Goal: Task Accomplishment & Management: Complete application form

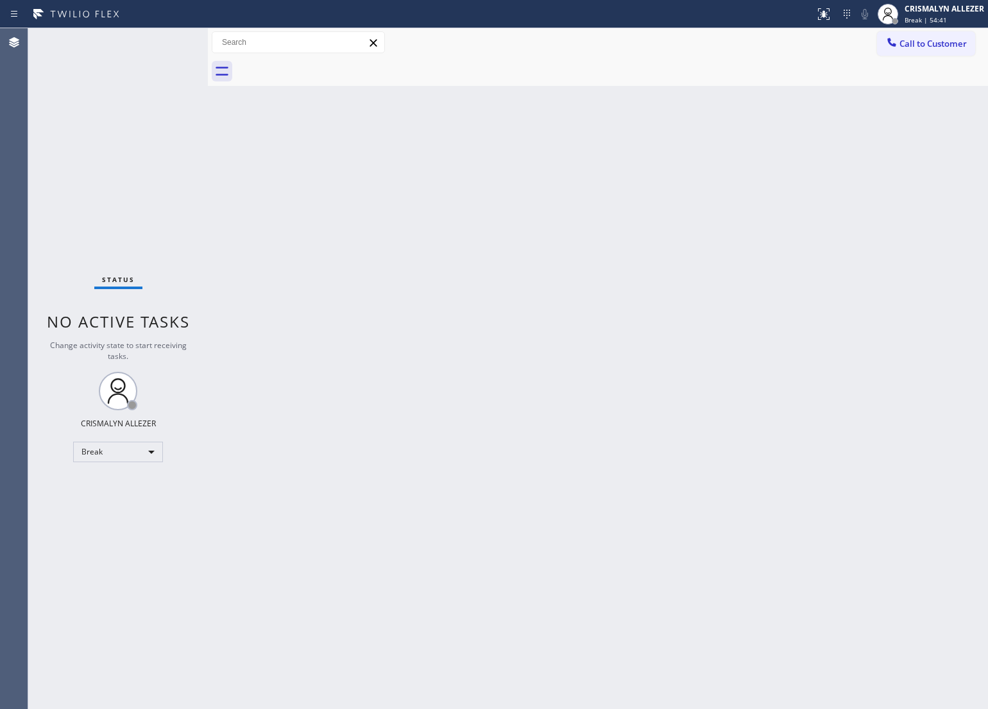
click at [161, 453] on div "Break" at bounding box center [118, 452] width 90 height 21
click at [132, 502] on li "Unavailable" at bounding box center [117, 501] width 87 height 15
click at [947, 38] on span "Call to Customer" at bounding box center [932, 44] width 67 height 12
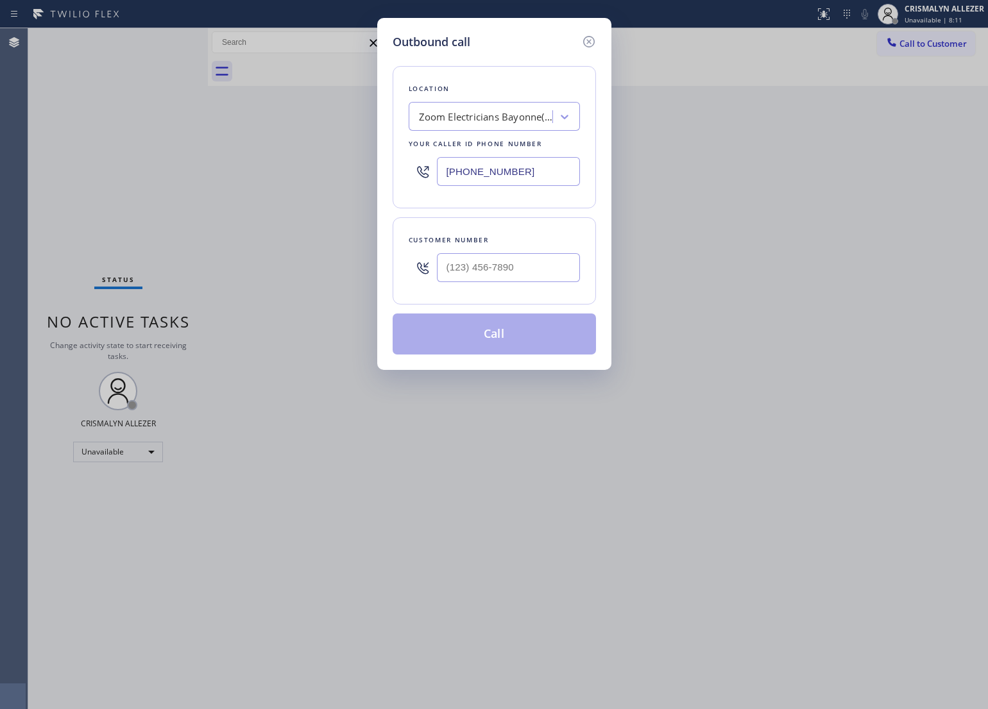
drag, startPoint x: 536, startPoint y: 170, endPoint x: 276, endPoint y: 181, distance: 260.0
click at [276, 181] on div "Outbound call Location Zoom Electricians Bayonne(Gibralter Electric Co) Your ca…" at bounding box center [494, 354] width 988 height 709
paste input "__) ___-____"
type input "(5__) ___-____"
click at [501, 110] on div "Search location" at bounding box center [482, 117] width 140 height 22
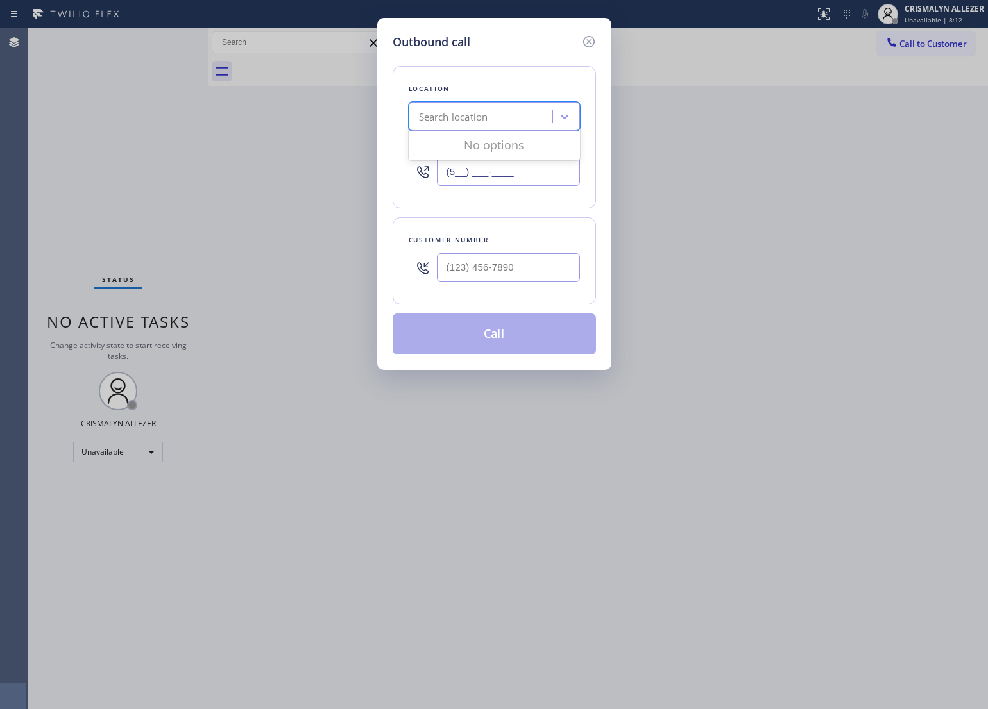
paste input "5 Star Appliance Elocal"
type input "5 Star Appliance Elocal"
click at [468, 155] on div "PAID 5 Star Appliance Elocal #uncorrect" at bounding box center [494, 150] width 171 height 36
type input "[PHONE_NUMBER]"
click at [552, 276] on input "(___) ___-____" at bounding box center [508, 267] width 143 height 29
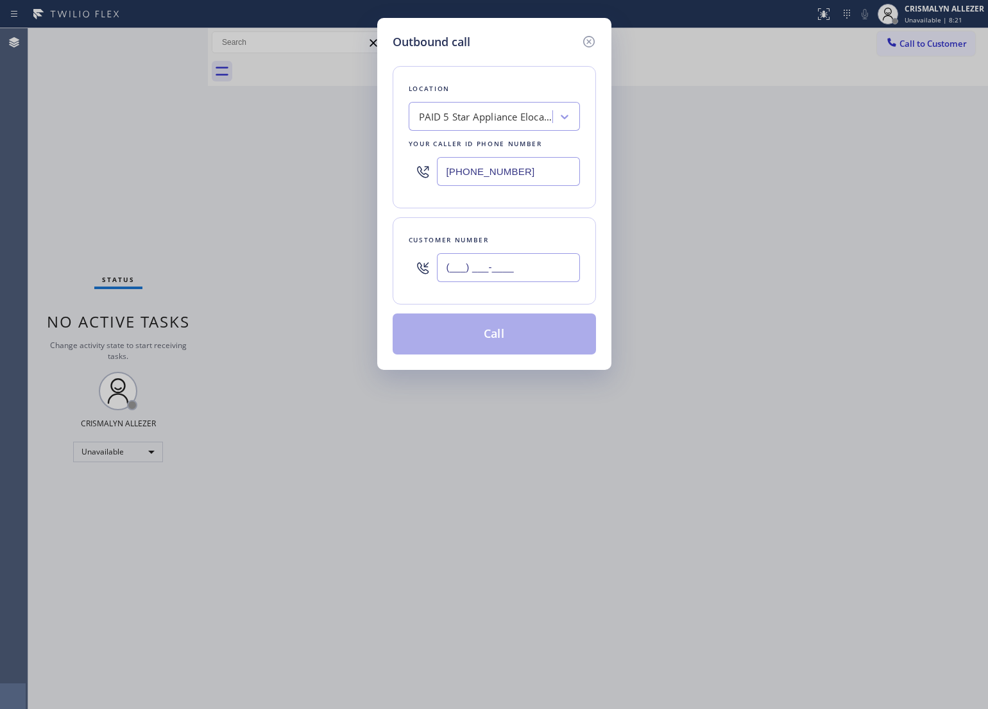
paste input "626) 757-5122"
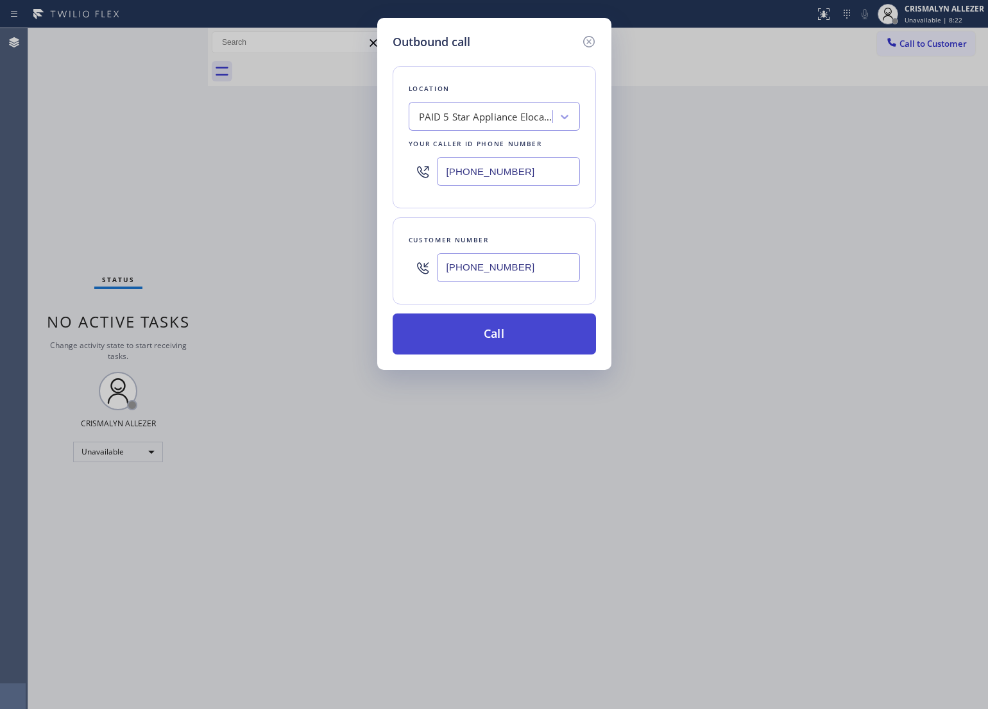
type input "[PHONE_NUMBER]"
click at [505, 333] on button "Call" at bounding box center [493, 334] width 203 height 41
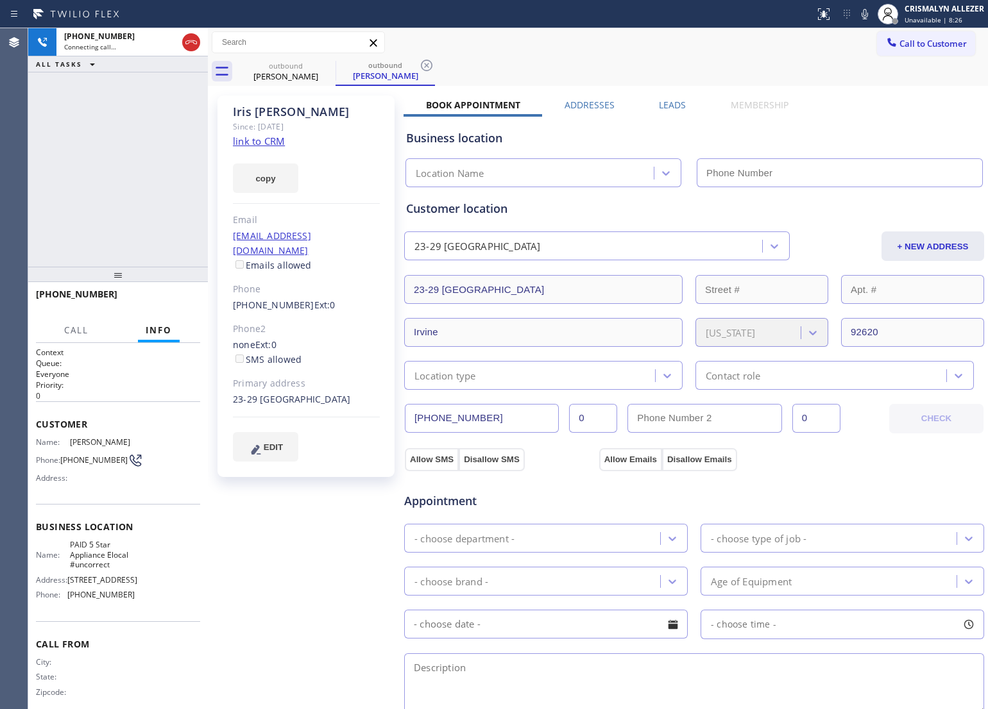
type input "[PHONE_NUMBER]"
click at [244, 146] on link "link to CRM" at bounding box center [259, 141] width 52 height 13
click at [156, 301] on span "HANG UP" at bounding box center [170, 300] width 39 height 9
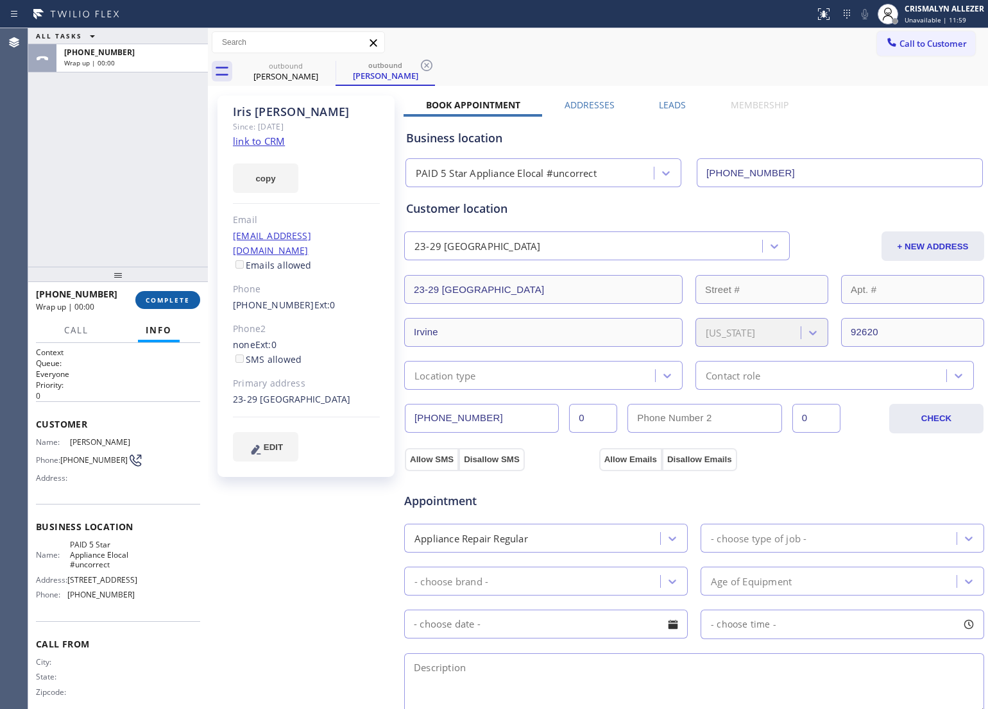
click at [156, 301] on span "COMPLETE" at bounding box center [168, 300] width 44 height 9
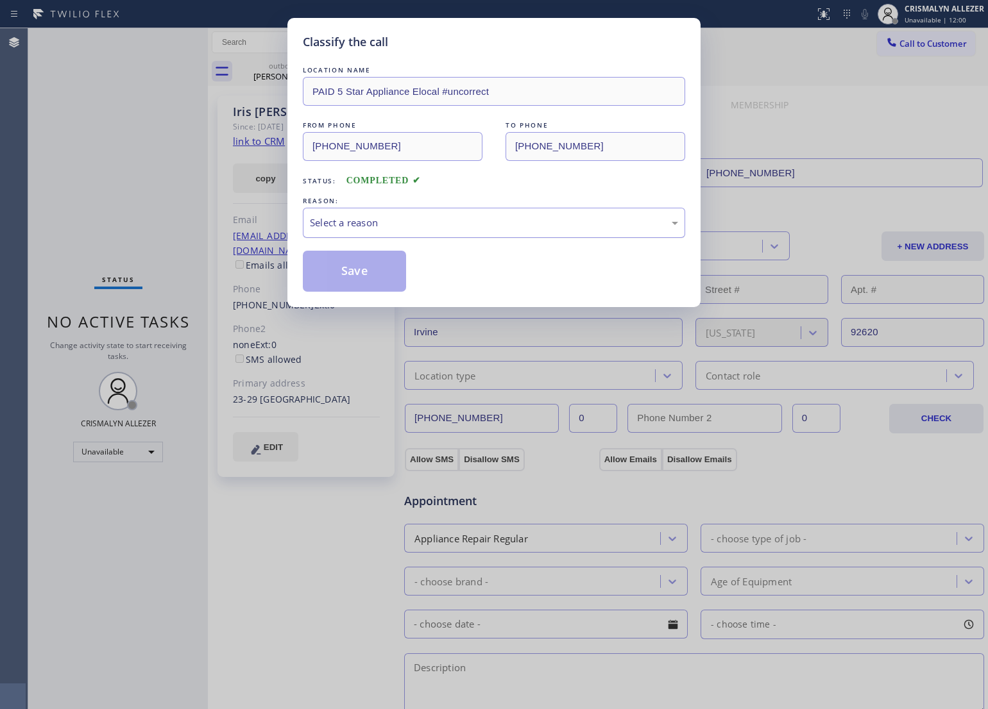
click at [523, 226] on div "Select a reason" at bounding box center [494, 222] width 368 height 15
click at [347, 279] on button "Save" at bounding box center [354, 271] width 103 height 41
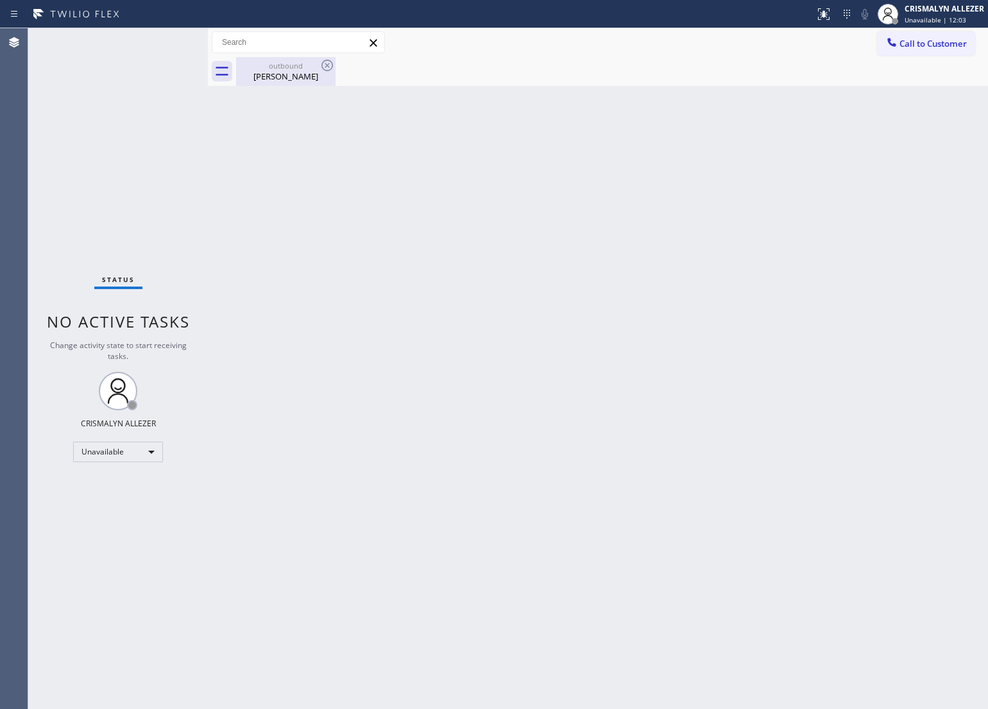
click at [270, 72] on div "[PERSON_NAME]" at bounding box center [285, 77] width 97 height 12
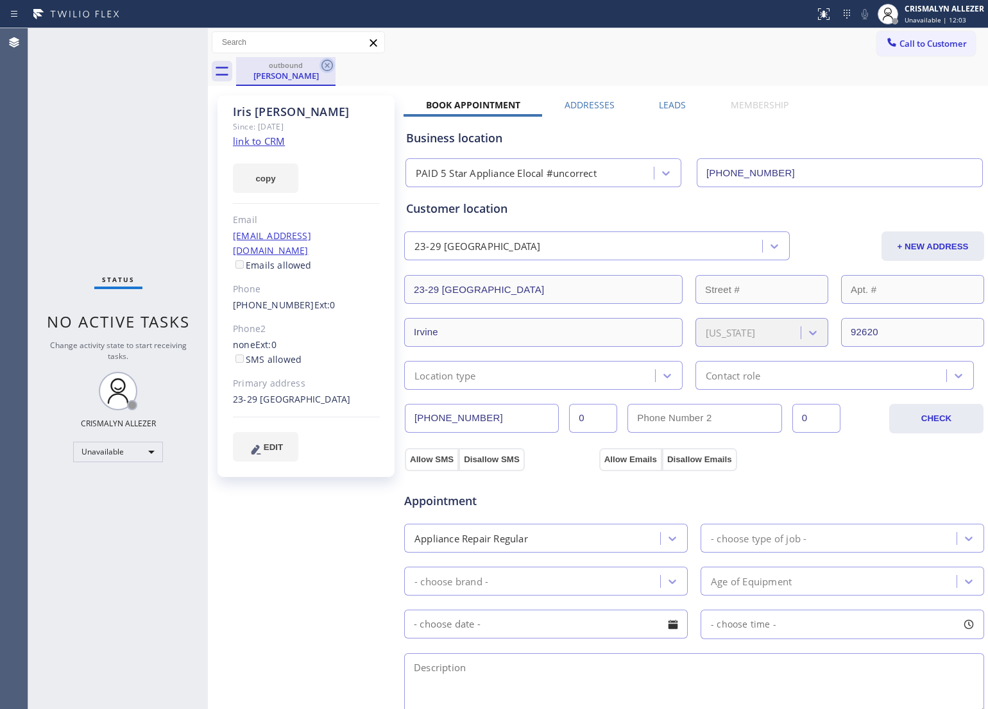
click at [328, 69] on icon at bounding box center [326, 65] width 15 height 15
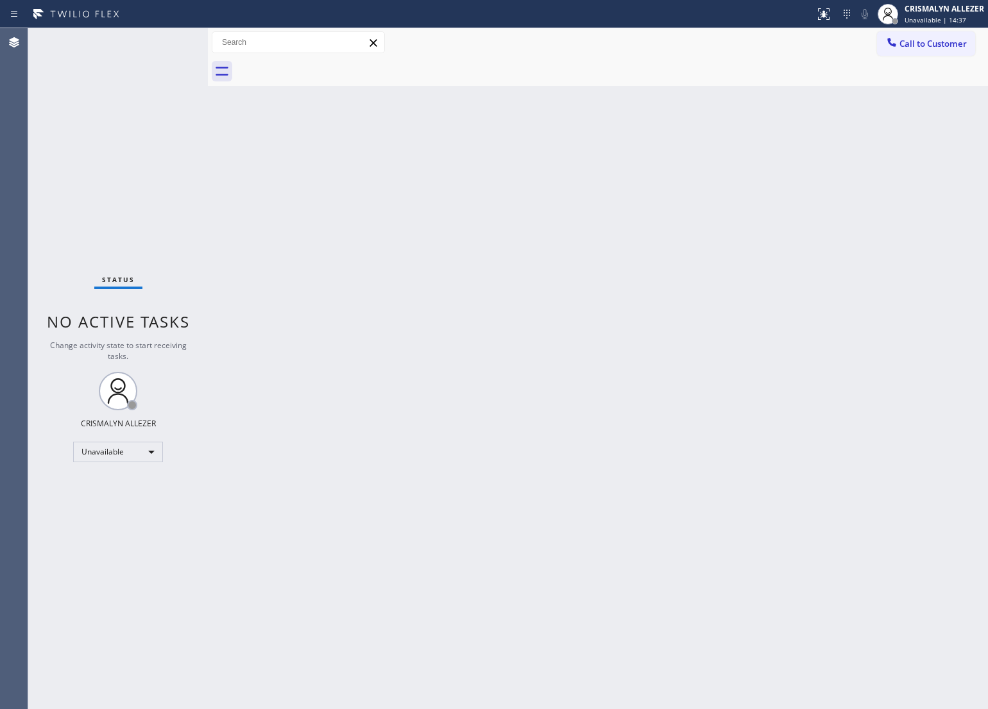
drag, startPoint x: 242, startPoint y: 248, endPoint x: 294, endPoint y: 253, distance: 52.3
click at [242, 248] on div "Back to Dashboard Change Sender ID Customers Technicians Select a contact Outbo…" at bounding box center [598, 368] width 780 height 681
click at [761, 369] on div "Back to Dashboard Change Sender ID Customers Technicians Select a contact Outbo…" at bounding box center [598, 368] width 780 height 681
click at [934, 38] on span "Call to Customer" at bounding box center [932, 44] width 67 height 12
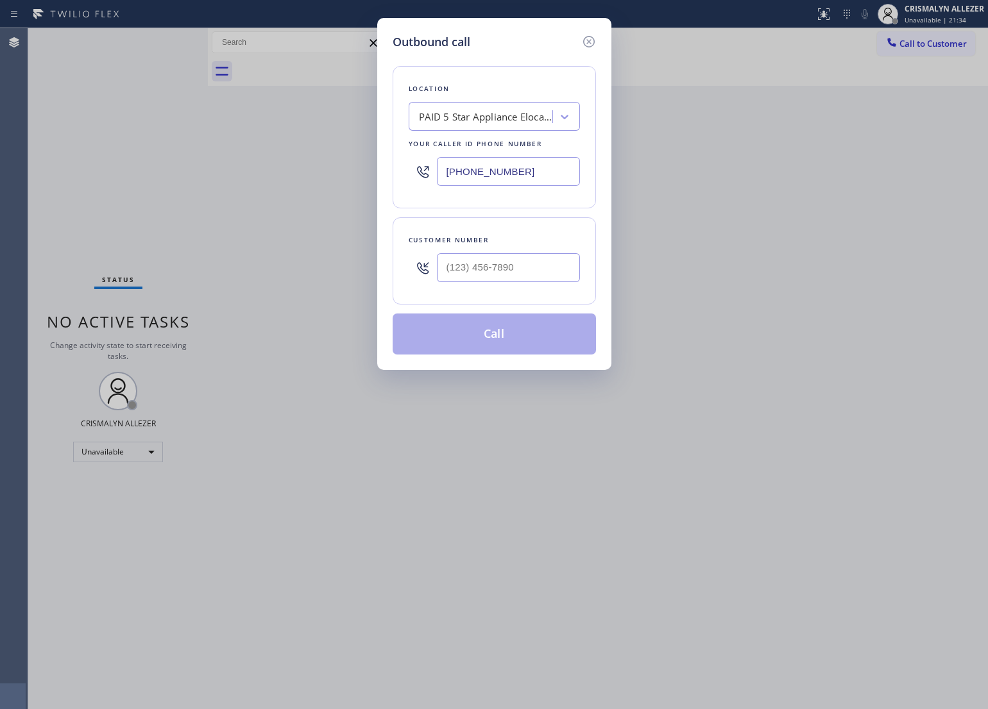
click at [509, 116] on div "PAID 5 Star Appliance Elocal #uncorrect" at bounding box center [486, 117] width 135 height 15
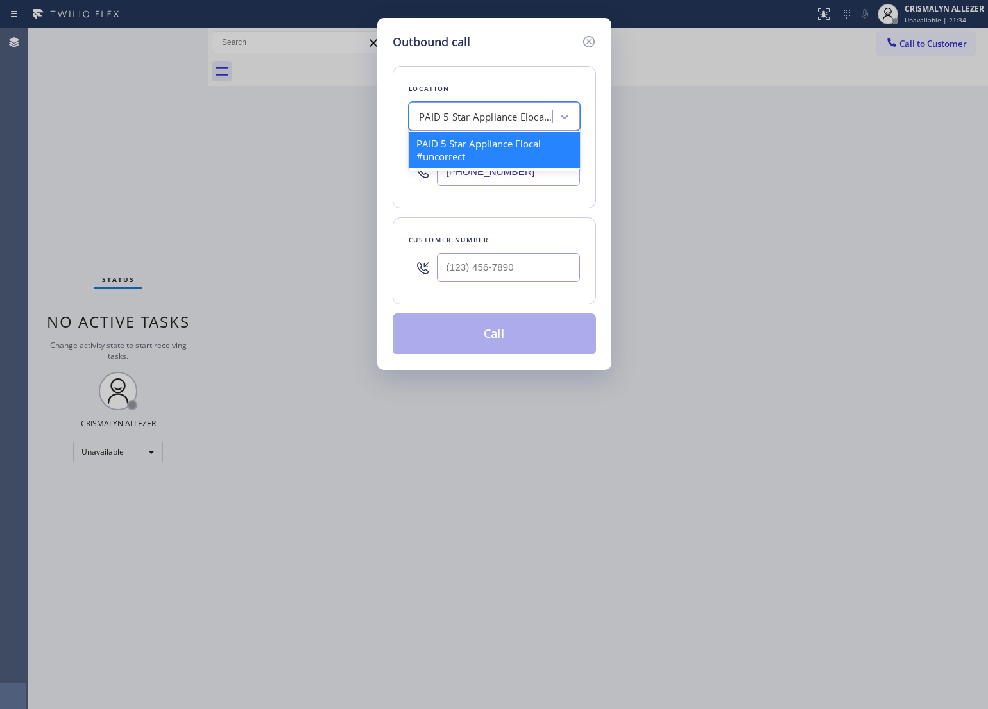
paste input "E Appliance Repair and HVAC"
type input "E Appliance Repair and HVAC"
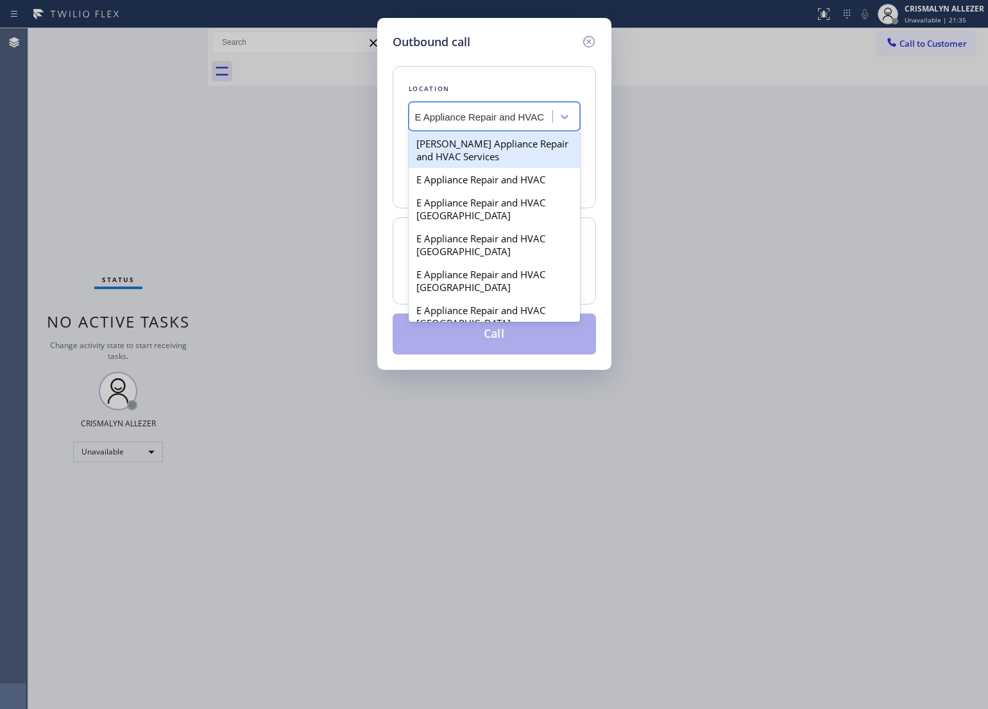
scroll to position [0, 4]
click at [493, 185] on div "E Appliance Repair and HVAC" at bounding box center [494, 179] width 171 height 23
type input "[PHONE_NUMBER]"
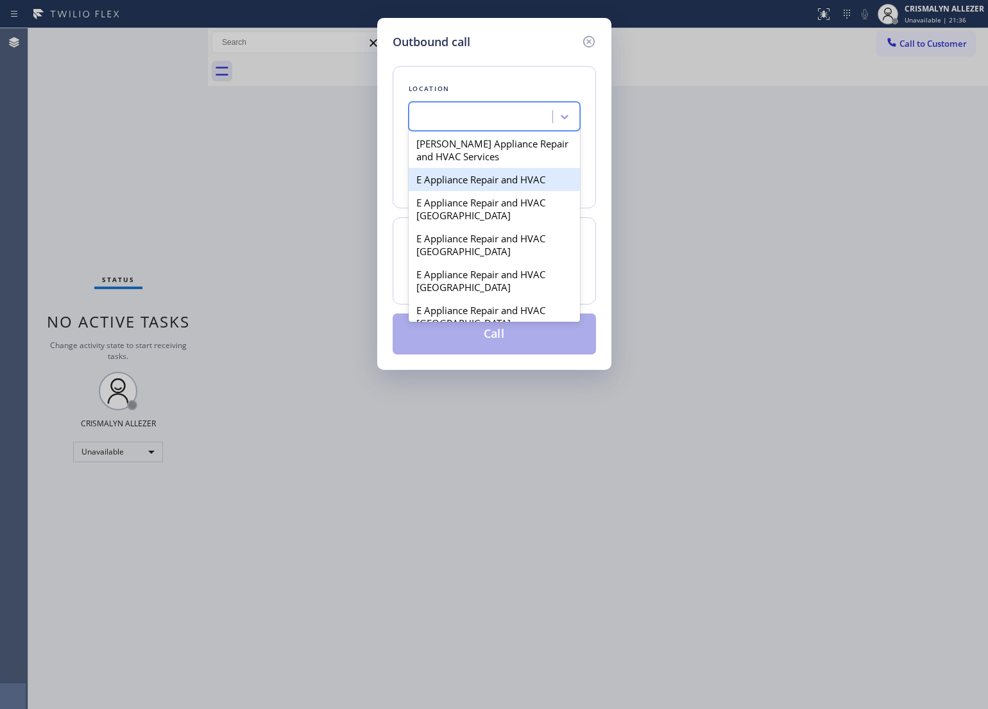
scroll to position [0, 0]
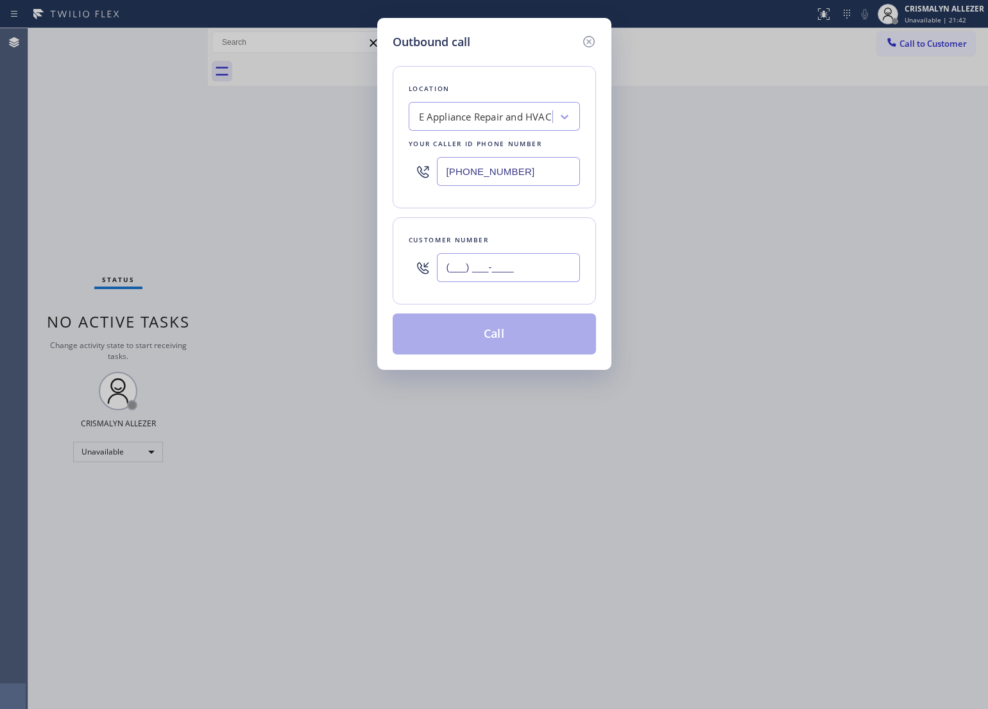
click at [564, 264] on input "(___) ___-____" at bounding box center [508, 267] width 143 height 29
paste input "818) 219-4508"
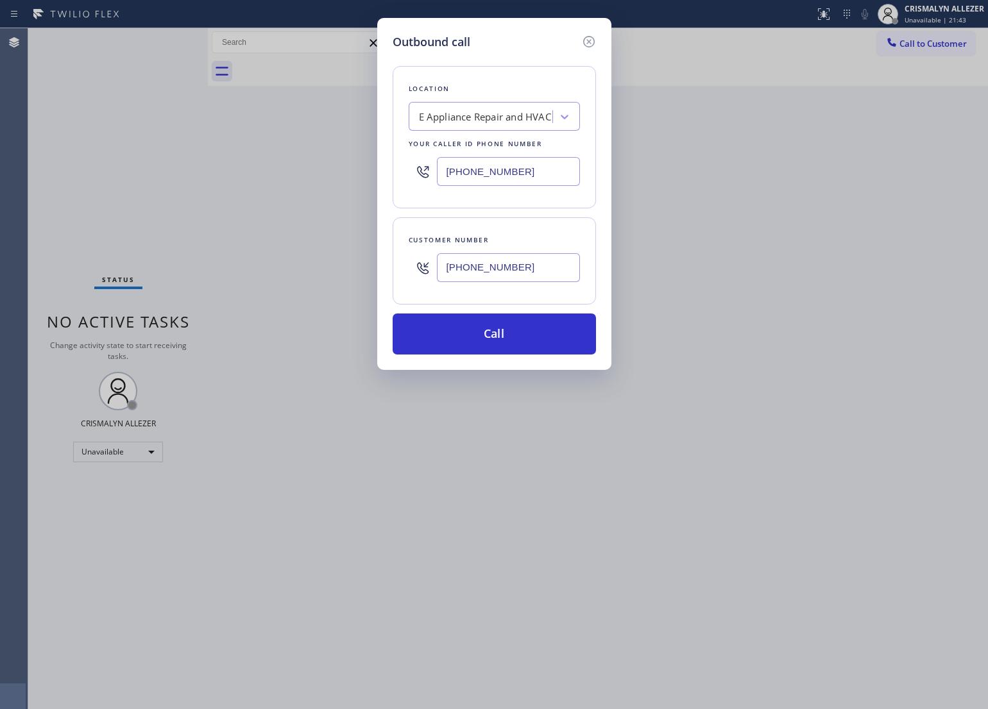
type input "[PHONE_NUMBER]"
drag, startPoint x: 539, startPoint y: 177, endPoint x: 251, endPoint y: 178, distance: 287.3
click at [251, 178] on div "Outbound call Location E Appliance Repair and HVAC Your caller id phone number …" at bounding box center [494, 354] width 988 height 709
paste input "text"
type input "[PHONE_NUMBER]"
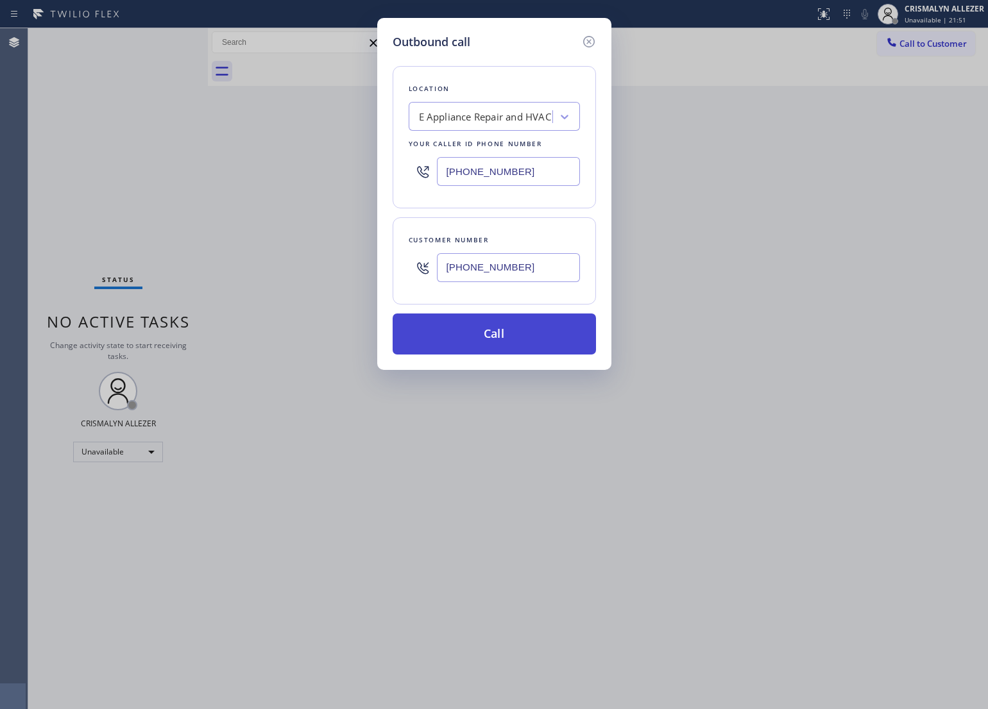
click at [494, 337] on button "Call" at bounding box center [493, 334] width 203 height 41
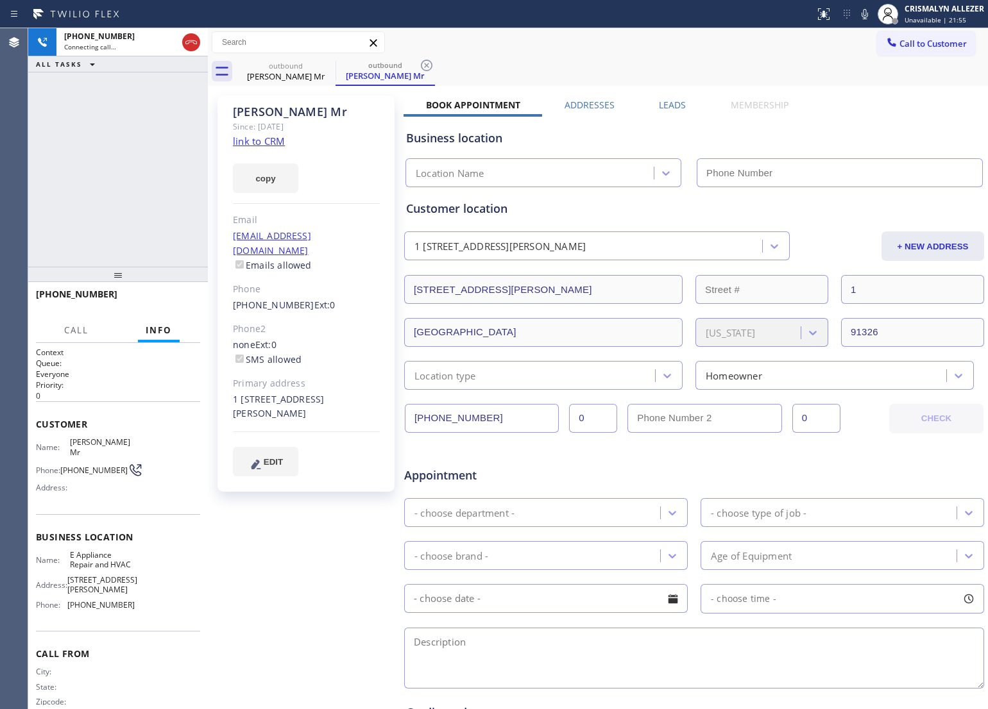
type input "[PHONE_NUMBER]"
drag, startPoint x: 276, startPoint y: 549, endPoint x: 294, endPoint y: 531, distance: 24.9
click at [276, 549] on div "[PERSON_NAME] Mr Since: [DATE] link to CRM copy Email [EMAIL_ADDRESS][DOMAIN_NA…" at bounding box center [307, 504] width 192 height 831
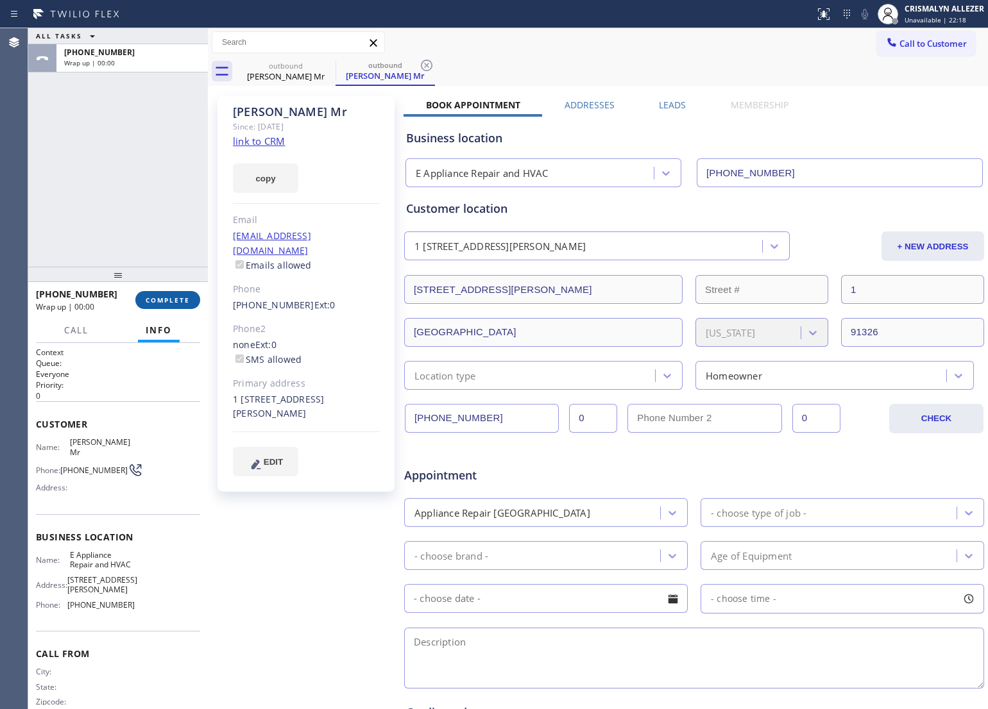
click at [171, 300] on span "COMPLETE" at bounding box center [168, 300] width 44 height 9
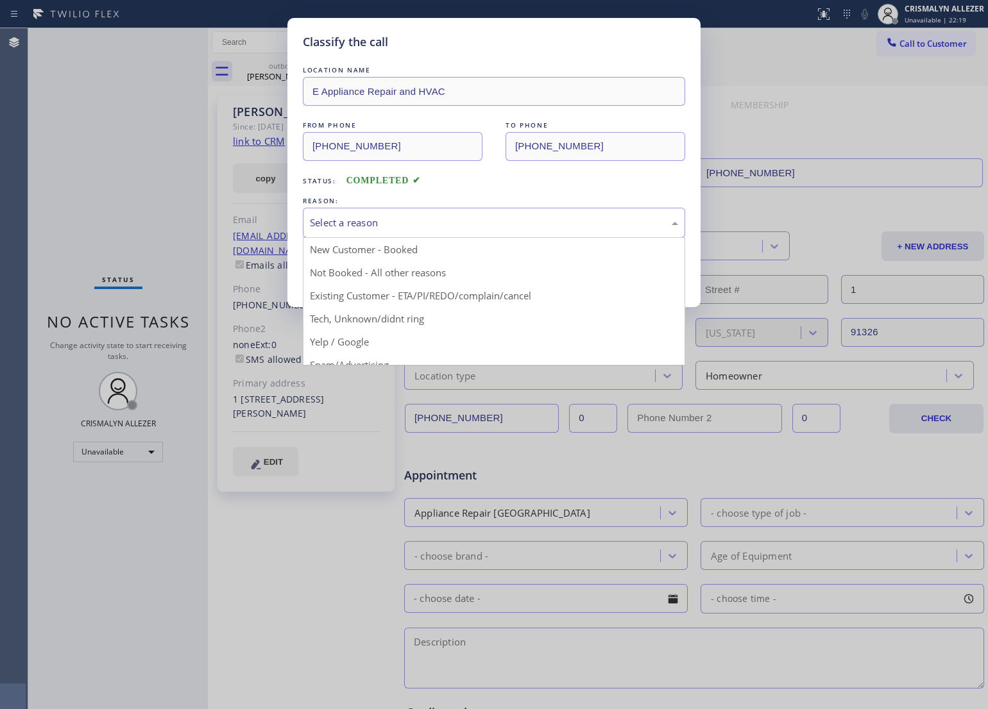
click at [527, 228] on div "Select a reason" at bounding box center [494, 222] width 368 height 15
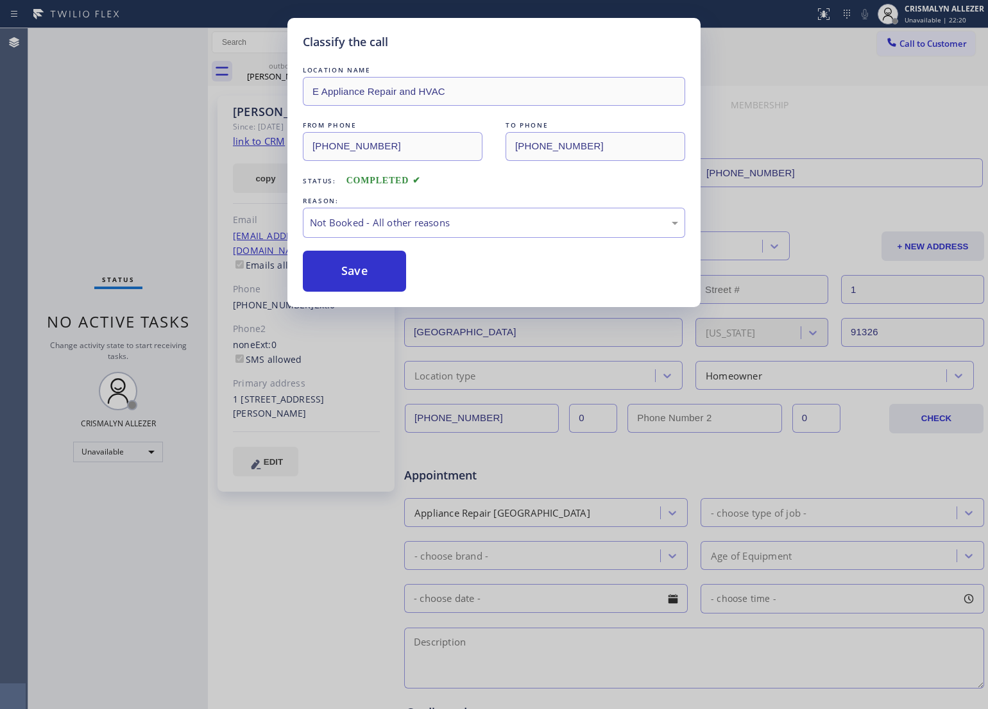
click at [348, 274] on button "Save" at bounding box center [354, 271] width 103 height 41
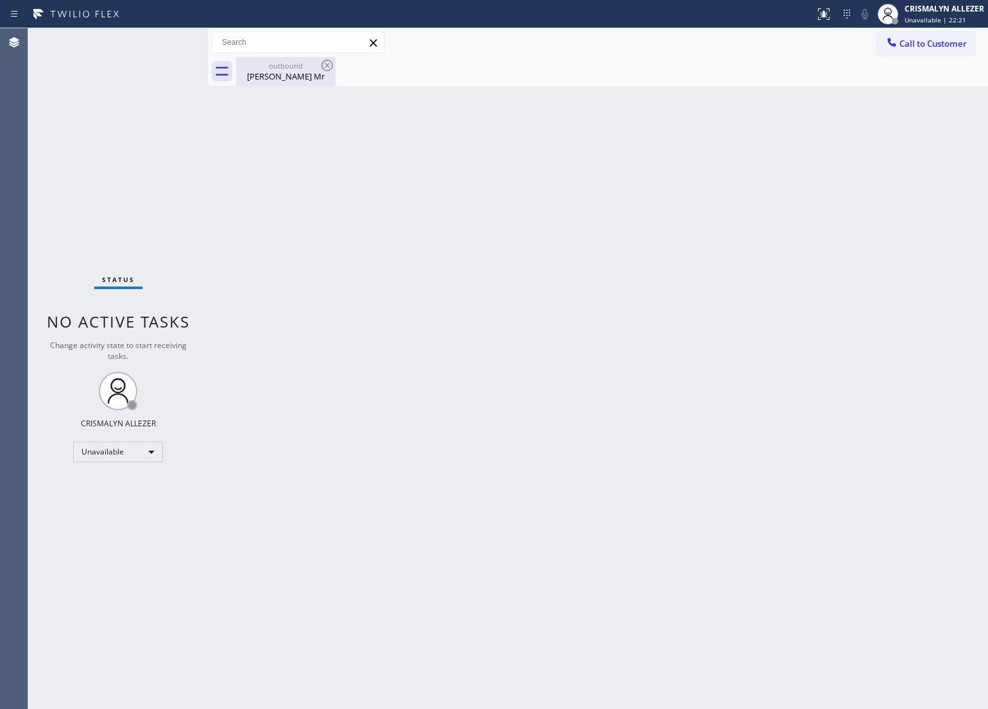
click at [280, 69] on div "outbound" at bounding box center [285, 66] width 97 height 10
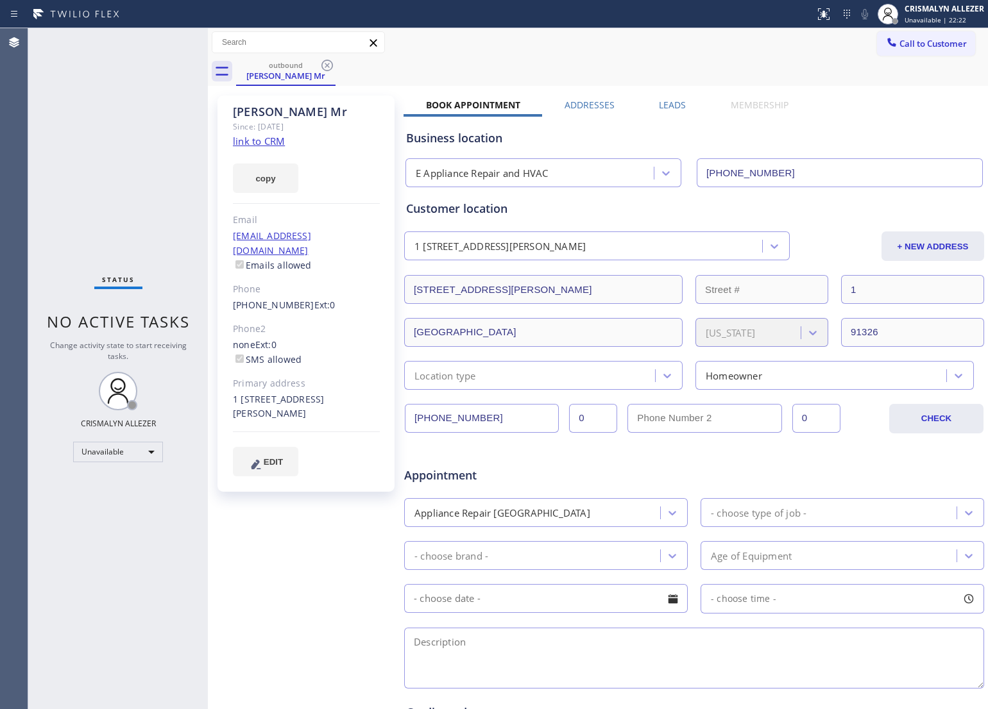
click at [324, 65] on icon at bounding box center [326, 65] width 15 height 15
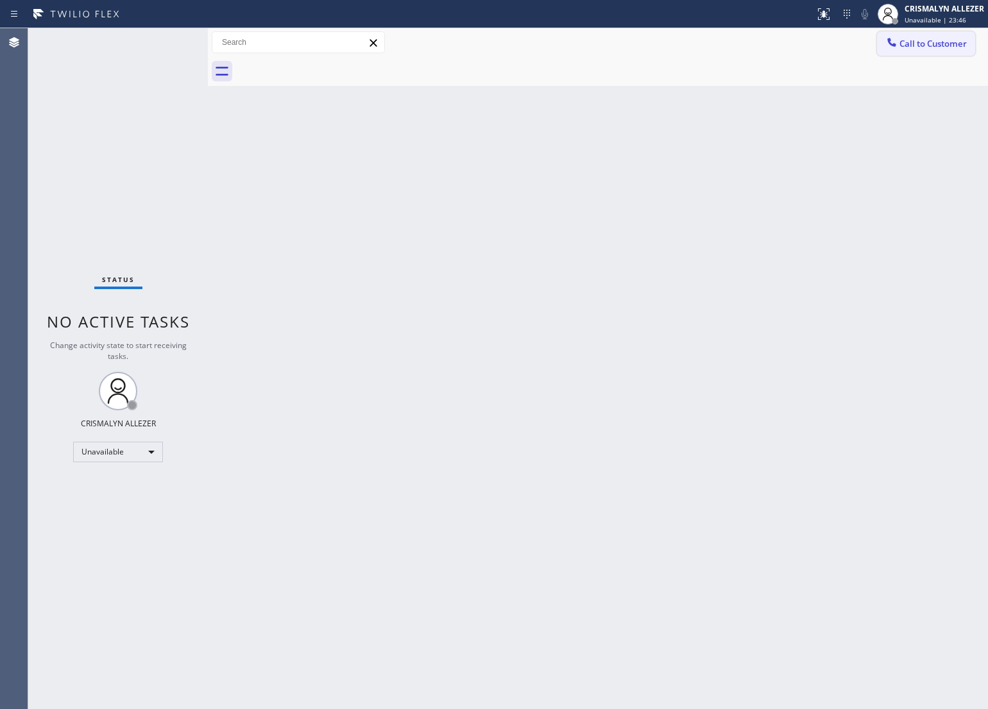
click at [903, 39] on span "Call to Customer" at bounding box center [932, 44] width 67 height 12
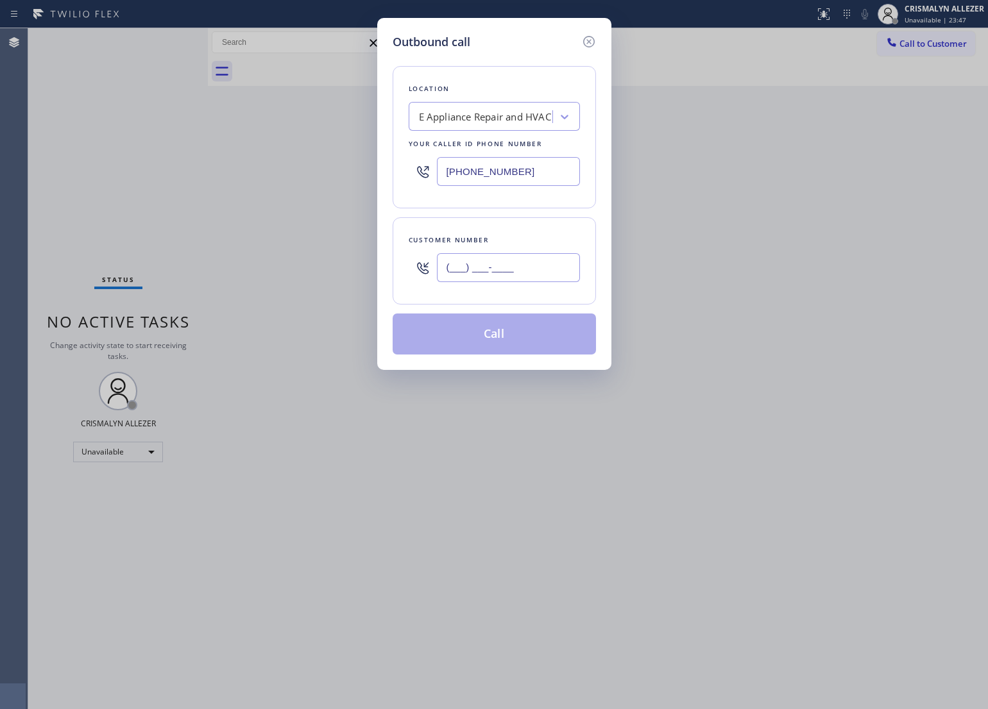
click at [550, 268] on input "(___) ___-____" at bounding box center [508, 267] width 143 height 29
paste input "623) 980-6022"
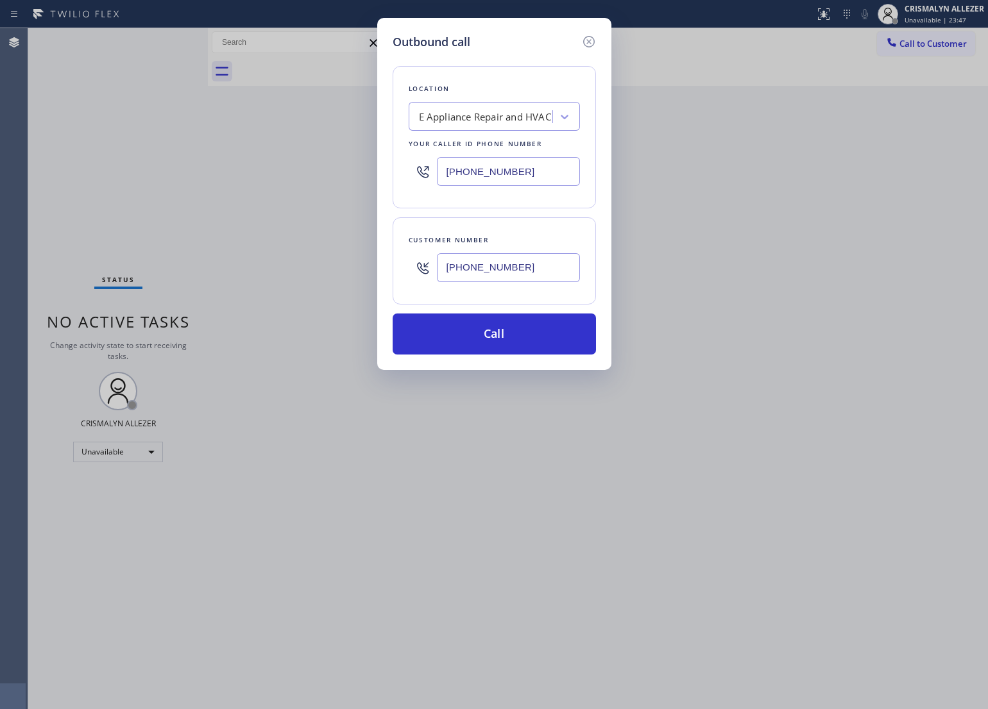
type input "[PHONE_NUMBER]"
click at [514, 114] on div "E Appliance Repair and HVAC" at bounding box center [485, 117] width 132 height 15
paste input "LG Repairs"
type input "LG Repairs"
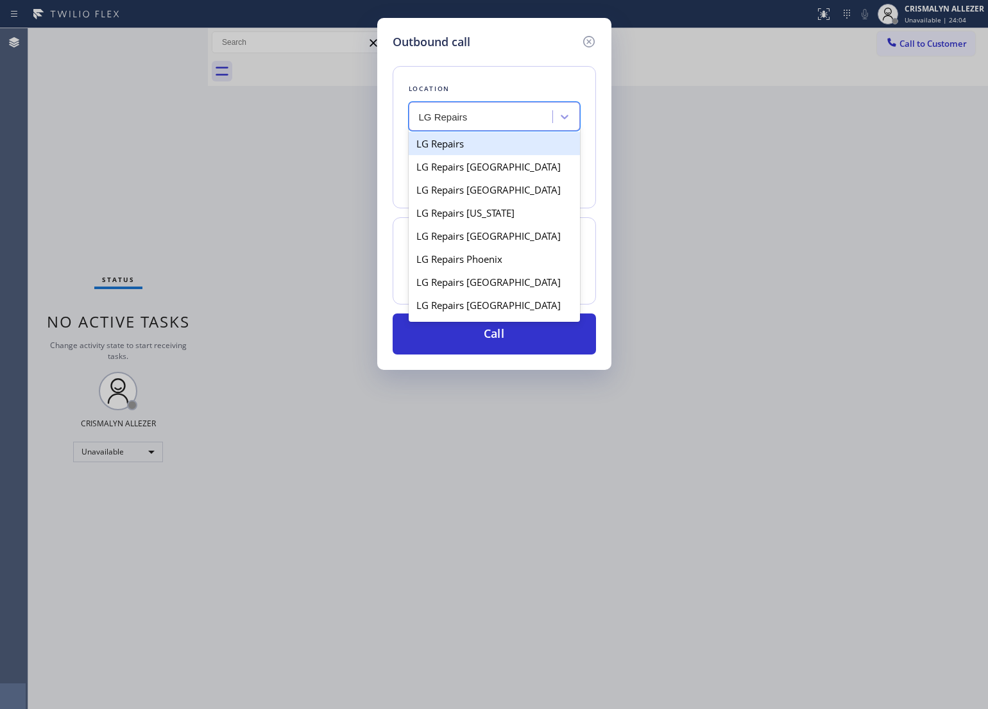
click at [469, 149] on div "LG Repairs" at bounding box center [494, 143] width 171 height 23
type input "[PHONE_NUMBER]"
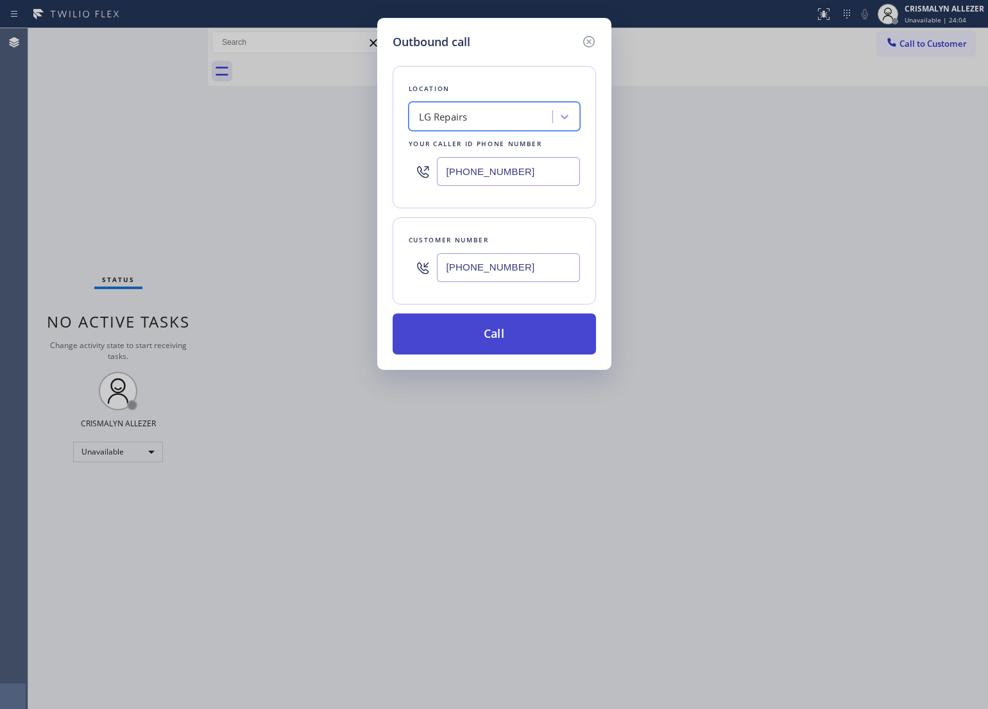
click at [508, 338] on button "Call" at bounding box center [493, 334] width 203 height 41
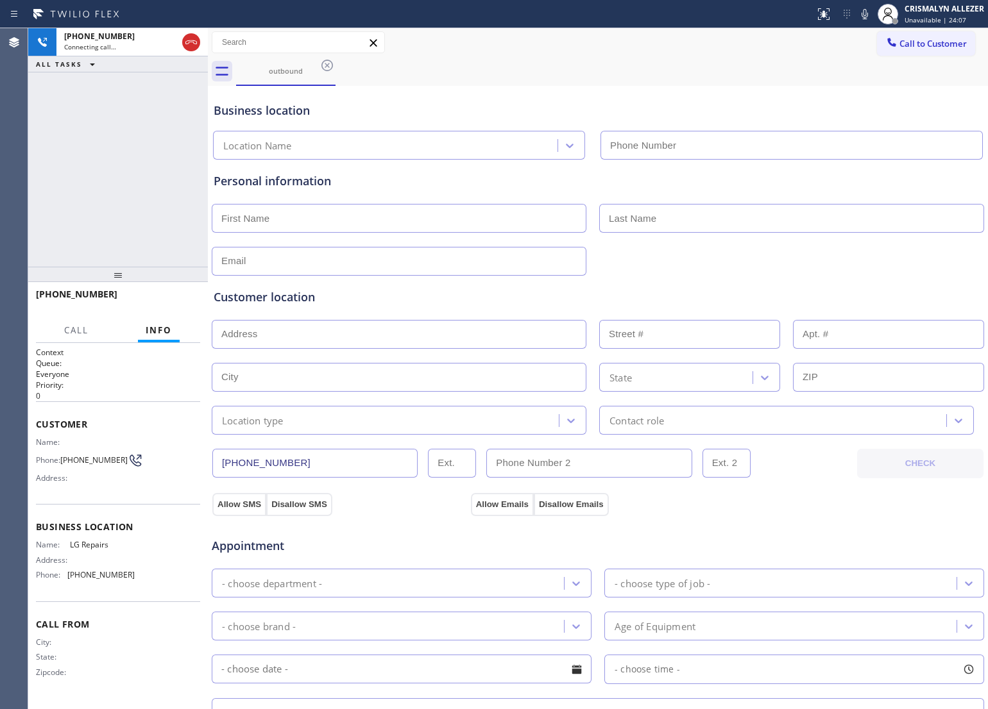
type input "[PHONE_NUMBER]"
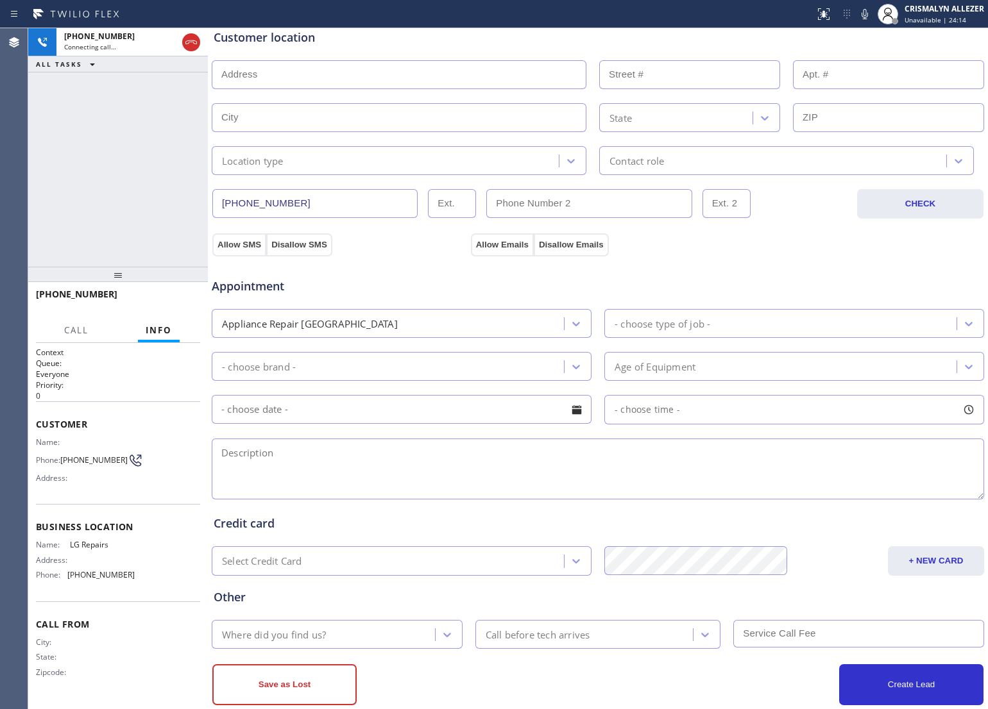
scroll to position [287, 0]
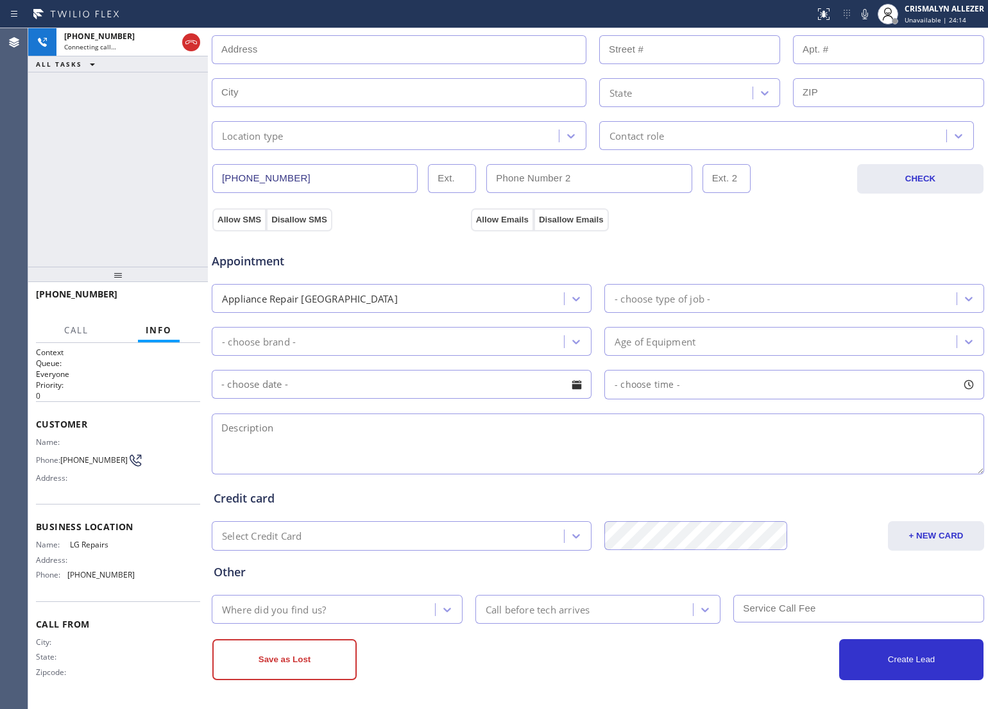
click at [366, 444] on textarea at bounding box center [598, 444] width 772 height 61
paste textarea "My dryer doesn't dry clothes as quickly as it used to. Very rarely am I able to…"
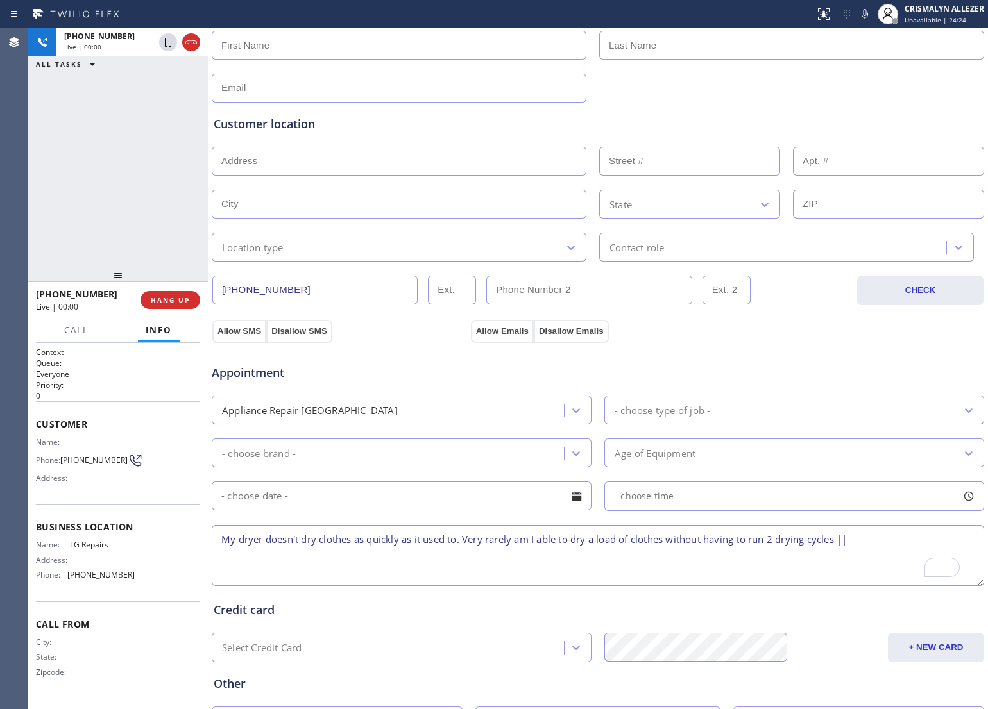
scroll to position [46, 0]
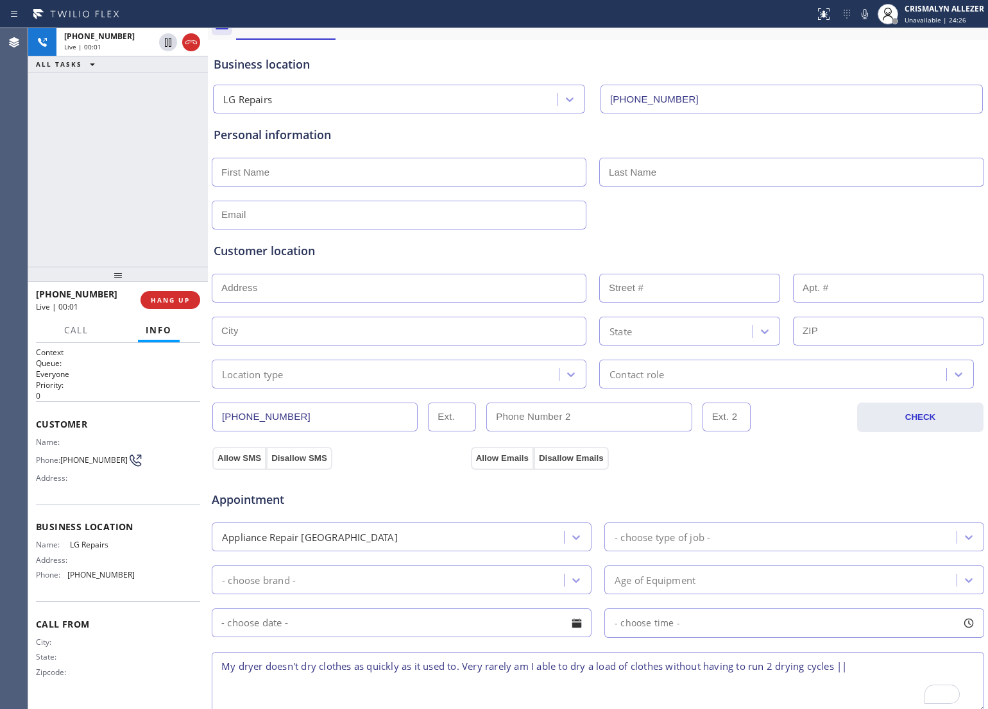
type textarea "My dryer doesn't dry clothes as quickly as it used to. Very rarely am I able to…"
click at [353, 172] on input "text" at bounding box center [399, 172] width 375 height 29
type input "[PERSON_NAME]"
click at [701, 169] on input "text" at bounding box center [791, 172] width 385 height 29
type input "Winfield"
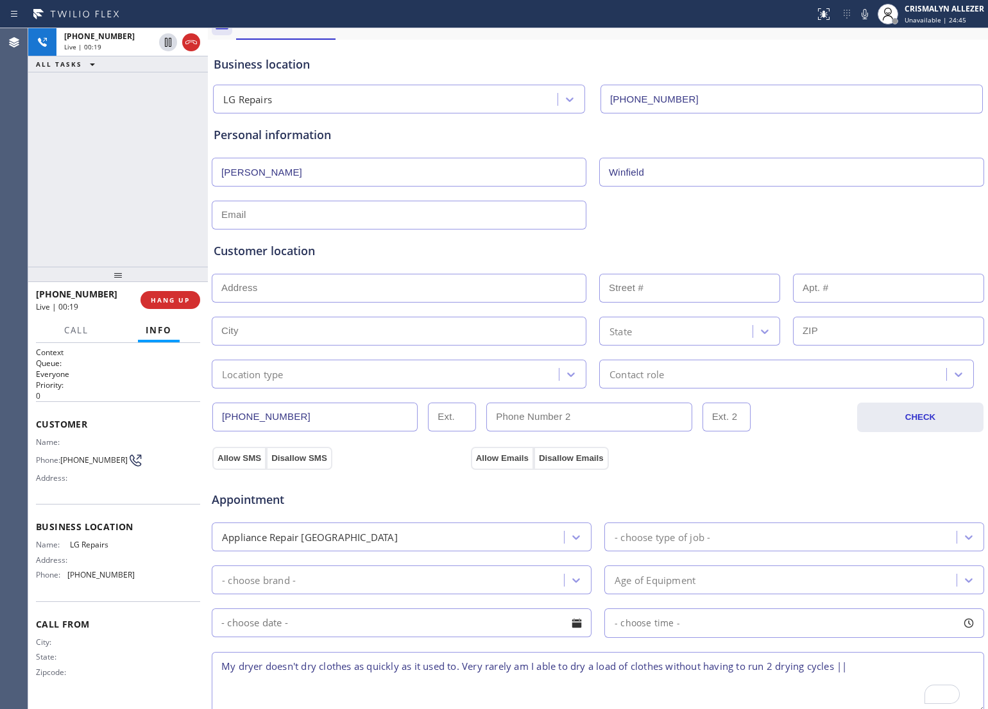
click at [333, 222] on input "text" at bounding box center [399, 215] width 375 height 29
paste input "[EMAIL_ADDRESS][DOMAIN_NAME]"
type input "[EMAIL_ADDRESS][DOMAIN_NAME]"
click at [398, 244] on div "Customer location" at bounding box center [598, 250] width 768 height 17
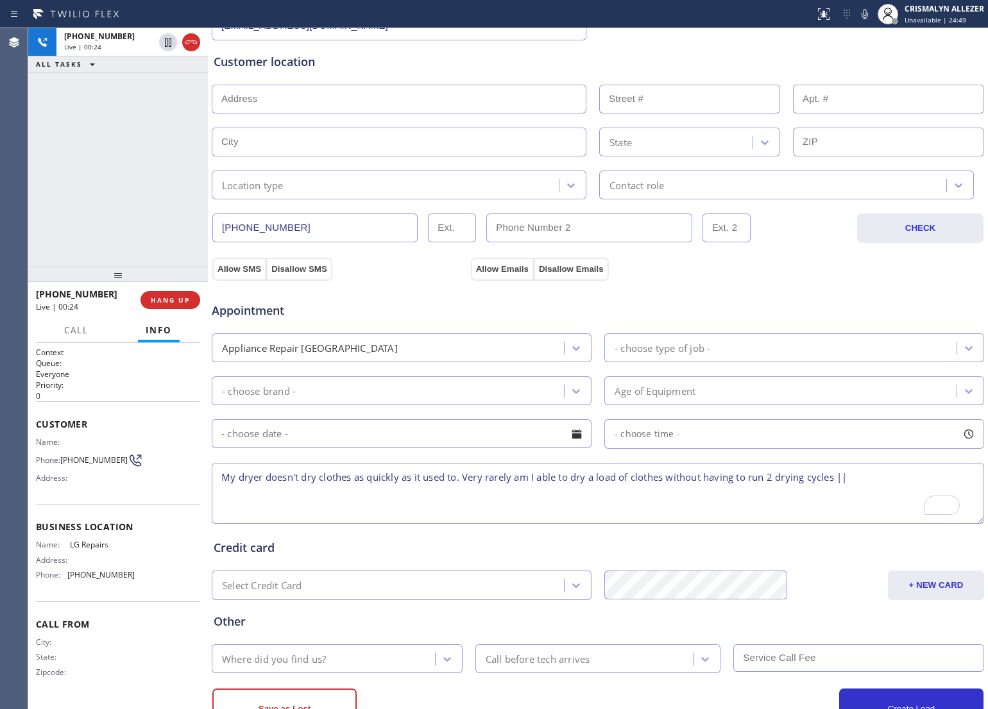
scroll to position [287, 0]
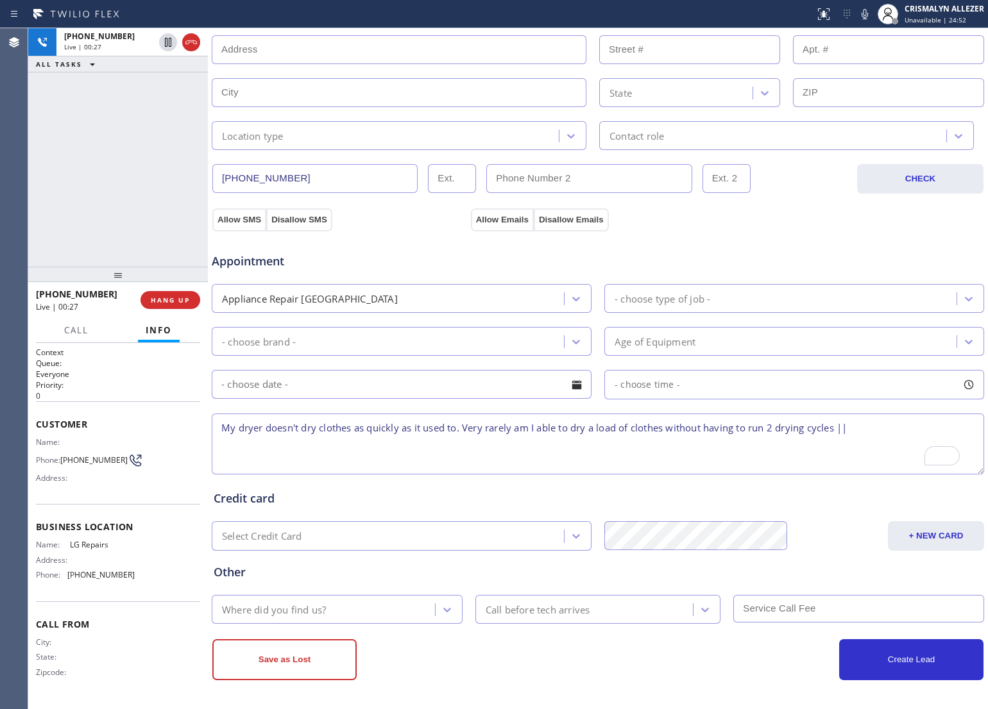
click at [221, 425] on textarea "My dryer doesn't dry clothes as quickly as it used to. Very rarely am I able to…" at bounding box center [598, 444] width 772 height 61
click at [297, 427] on textarea "LG || My dryer doesn't dry clothes as quickly as it used to. Very rarely am I a…" at bounding box center [598, 444] width 772 height 61
click at [290, 424] on textarea "LG || My dryer doesn't dry clothes as quickly as it used to. Very rarely am I a…" at bounding box center [598, 444] width 772 height 61
click at [909, 427] on textarea "LG || My dryer(sbs) doesn't dry clothes as quickly as it used to. Very rarely a…" at bounding box center [598, 444] width 772 height 61
drag, startPoint x: 967, startPoint y: 466, endPoint x: 965, endPoint y: 526, distance: 60.3
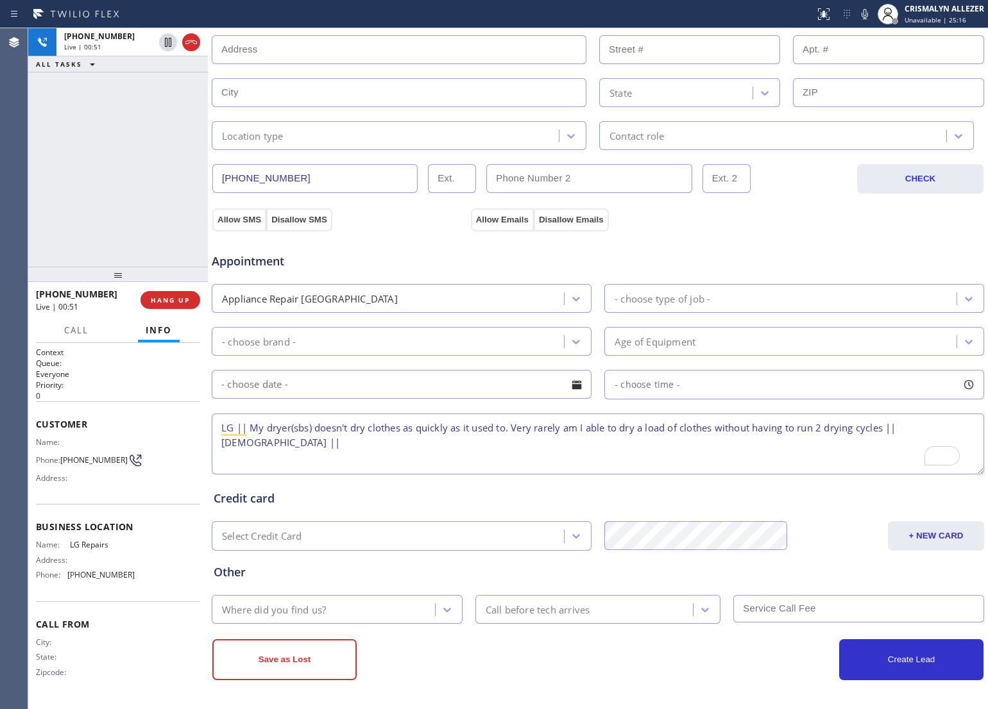
click at [965, 475] on textarea "LG || My dryer(sbs) doesn't dry clothes as quickly as it used to. Very rarely a…" at bounding box center [598, 444] width 772 height 61
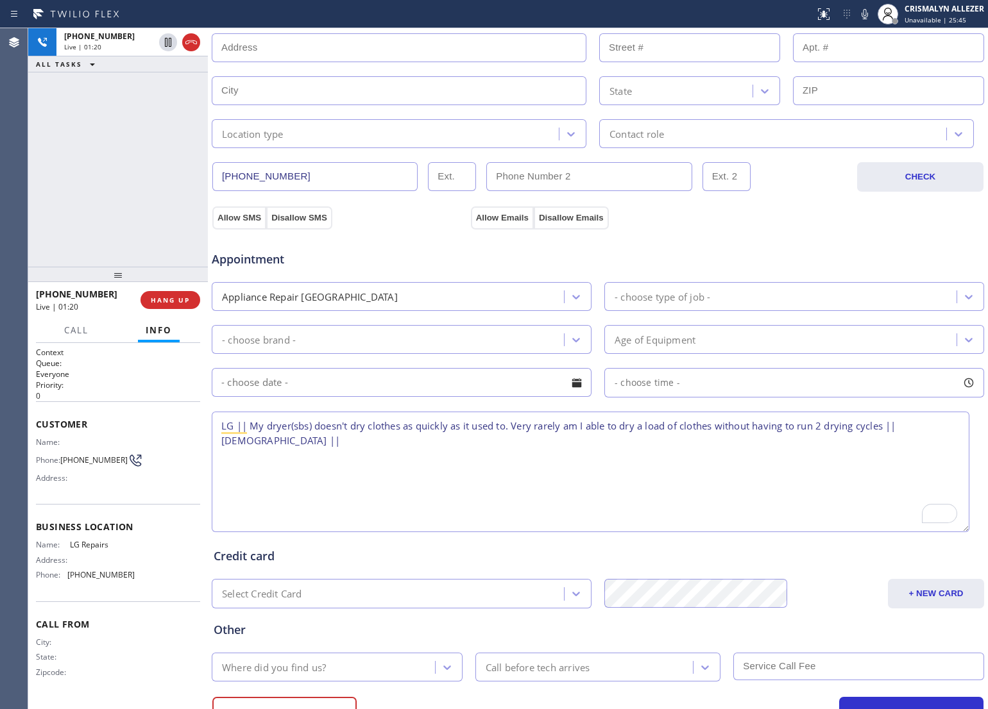
paste textarea "[STREET_ADDRESS]"
drag, startPoint x: 354, startPoint y: 441, endPoint x: 379, endPoint y: 448, distance: 25.8
click at [379, 448] on textarea "LG || My dryer(sbs) doesn't dry clothes as quickly as it used to. Very rarely a…" at bounding box center [590, 472] width 757 height 121
click at [865, 16] on icon at bounding box center [864, 13] width 15 height 15
click at [521, 466] on textarea "LG || My dryer(sbs) doesn't dry clothes as quickly as it used to. Very rarely a…" at bounding box center [590, 472] width 757 height 121
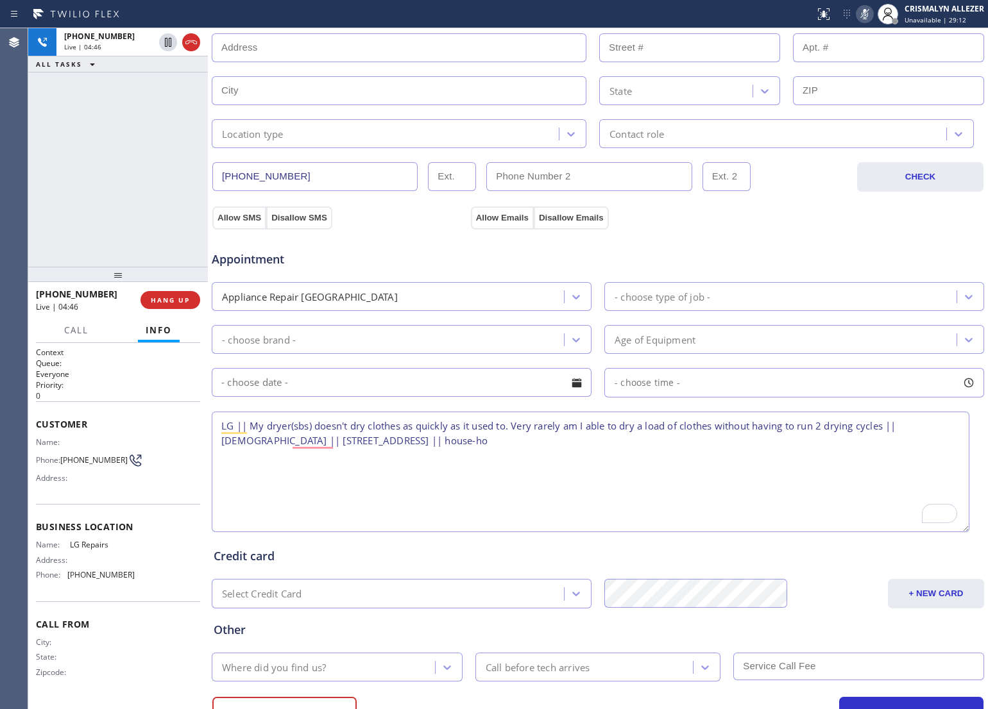
click at [868, 16] on icon at bounding box center [864, 13] width 15 height 15
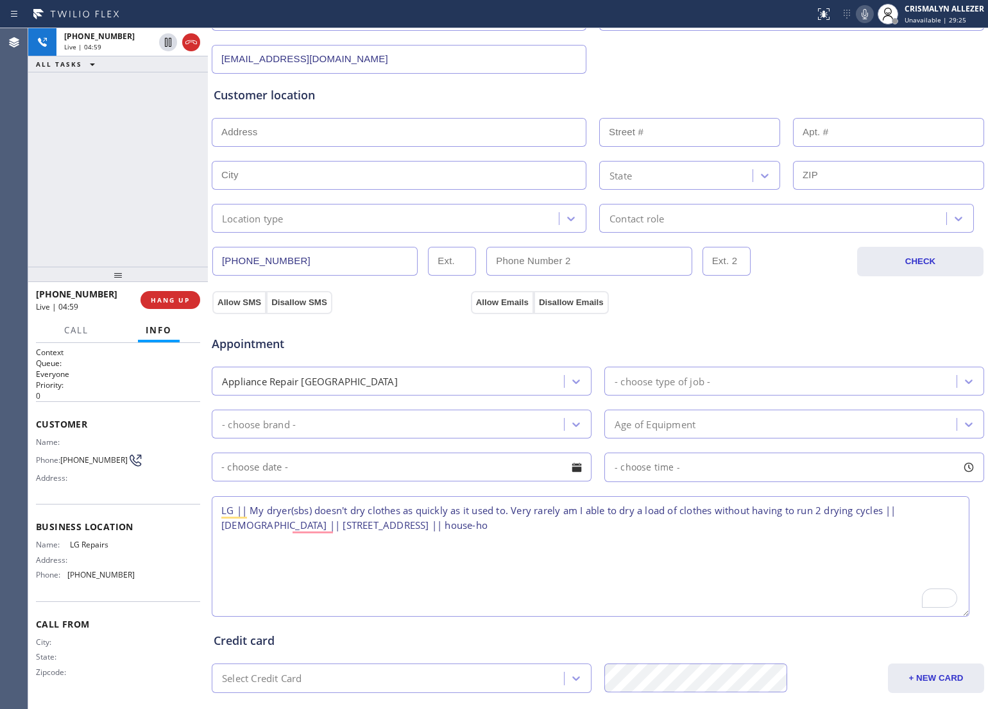
scroll to position [207, 0]
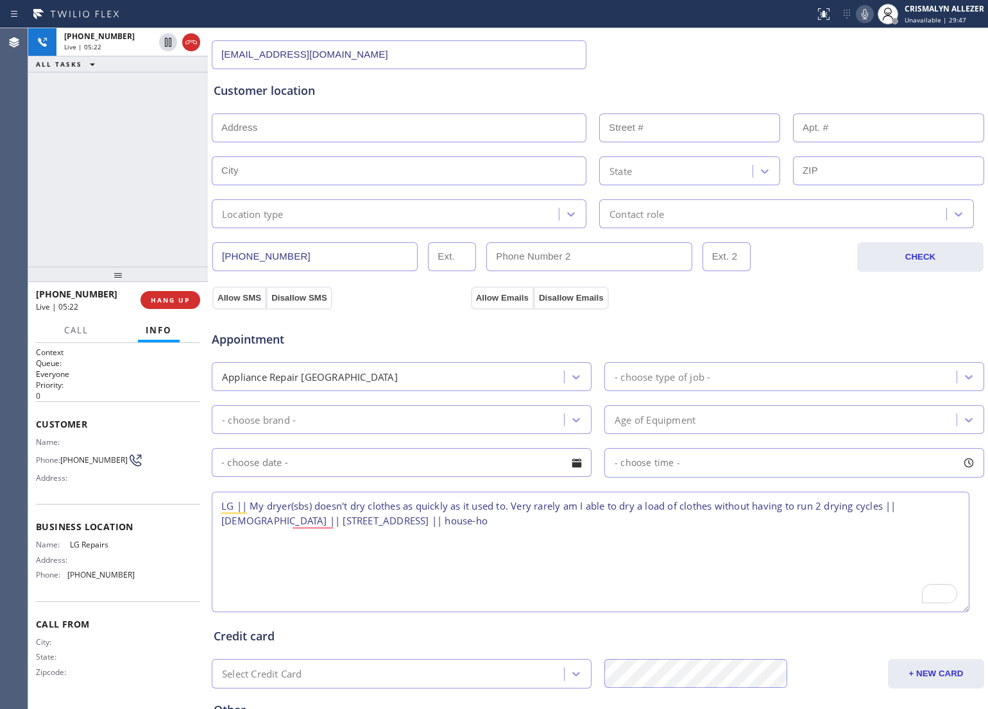
click at [520, 559] on textarea "LG || My dryer(sbs) doesn't dry clothes as quickly as it used to. Very rarely a…" at bounding box center [590, 552] width 757 height 121
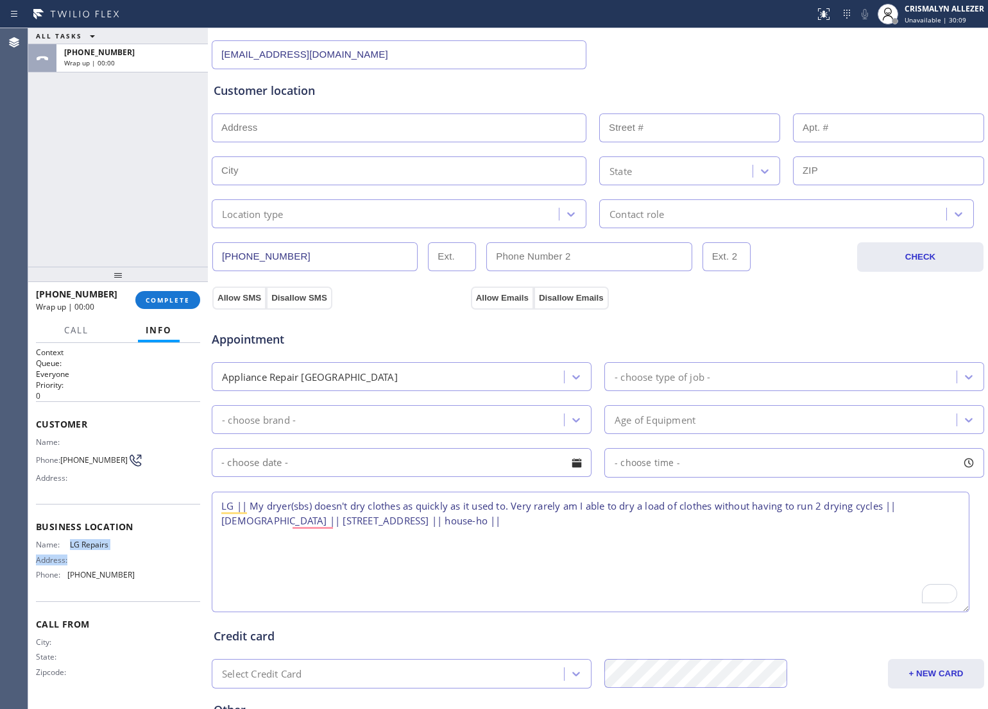
drag, startPoint x: 66, startPoint y: 543, endPoint x: 121, endPoint y: 550, distance: 55.1
click at [121, 550] on div "Name: LG Repairs Address: Phone: [PHONE_NUMBER]" at bounding box center [85, 562] width 99 height 45
drag, startPoint x: 68, startPoint y: 540, endPoint x: 126, endPoint y: 550, distance: 58.5
click at [126, 550] on div "Name: LG Repairs Address: Phone: [PHONE_NUMBER]" at bounding box center [85, 562] width 99 height 45
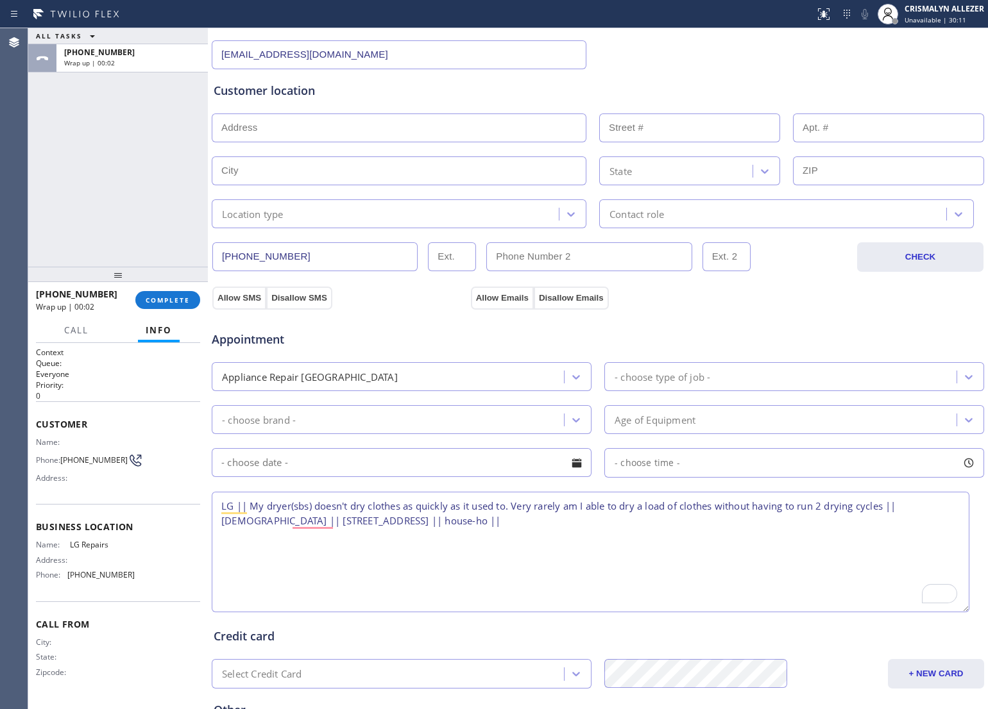
click at [518, 523] on textarea "LG || My dryer(sbs) doesn't dry clothes as quickly as it used to. Very rarely a…" at bounding box center [590, 552] width 757 height 121
paste textarea "LG Repairs"
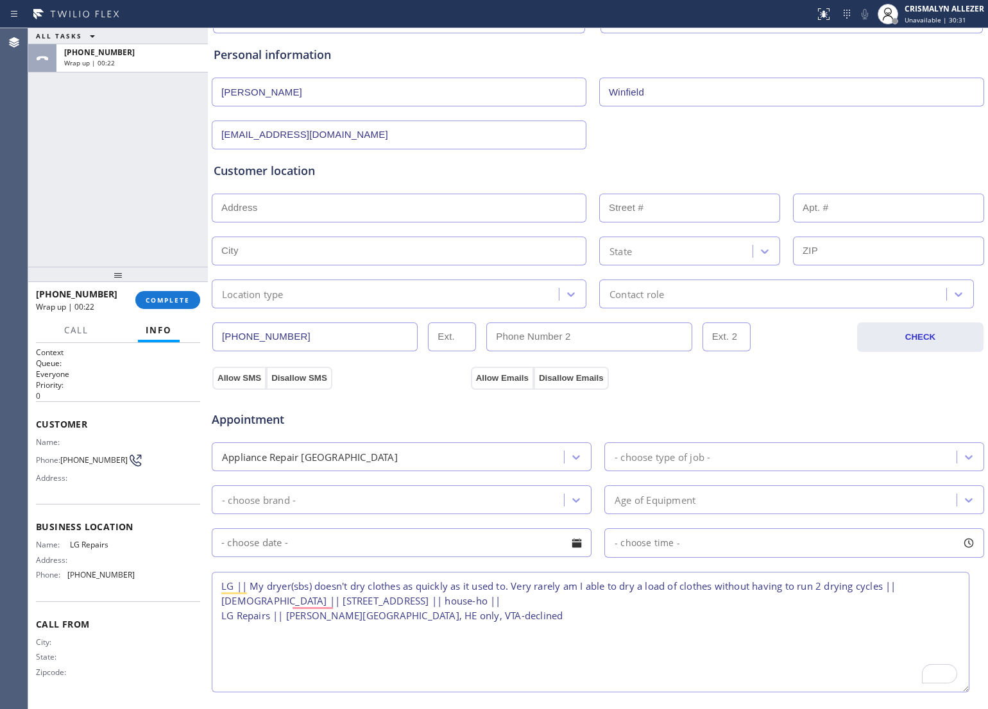
scroll to position [126, 0]
type textarea "LG || My dryer(sbs) doesn't dry clothes as quickly as it used to. Very rarely a…"
click at [434, 202] on input "text" at bounding box center [399, 208] width 375 height 29
paste input "[STREET_ADDRESS]"
type input "[STREET_ADDRESS]"
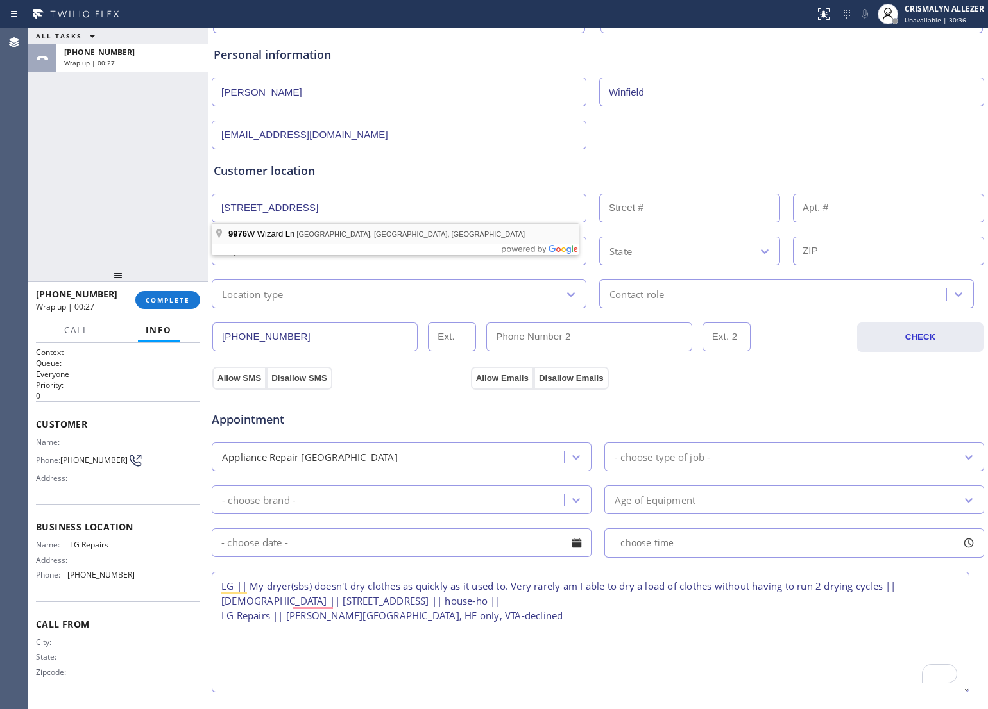
type input "9976"
type input "Peoria"
type input "85383"
click at [559, 287] on div at bounding box center [570, 294] width 23 height 23
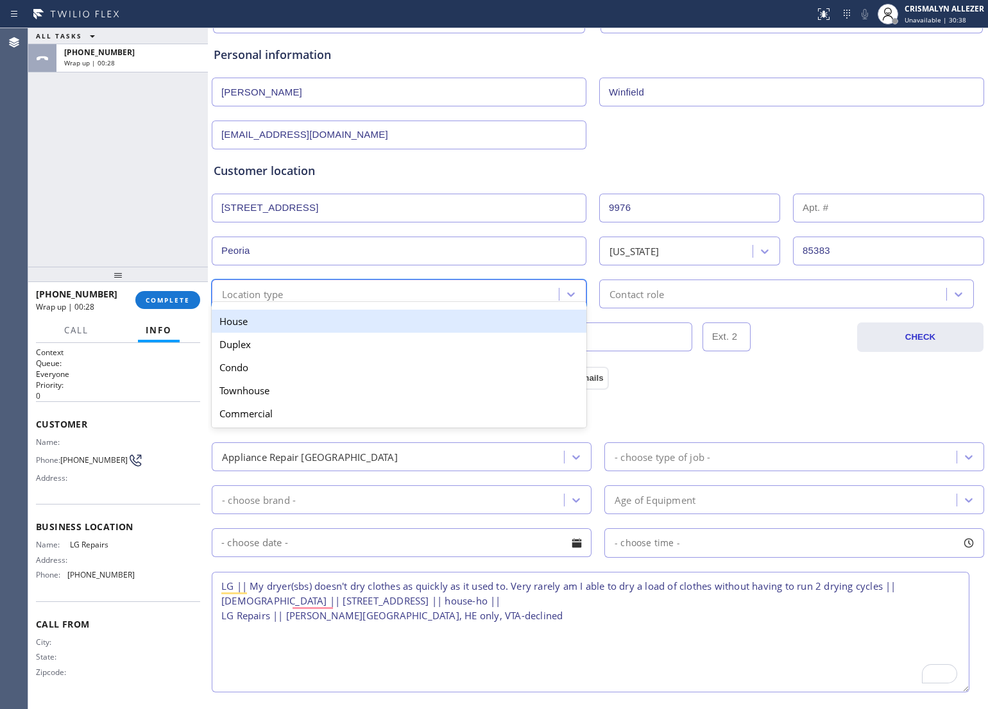
click at [451, 328] on div "House" at bounding box center [399, 321] width 375 height 23
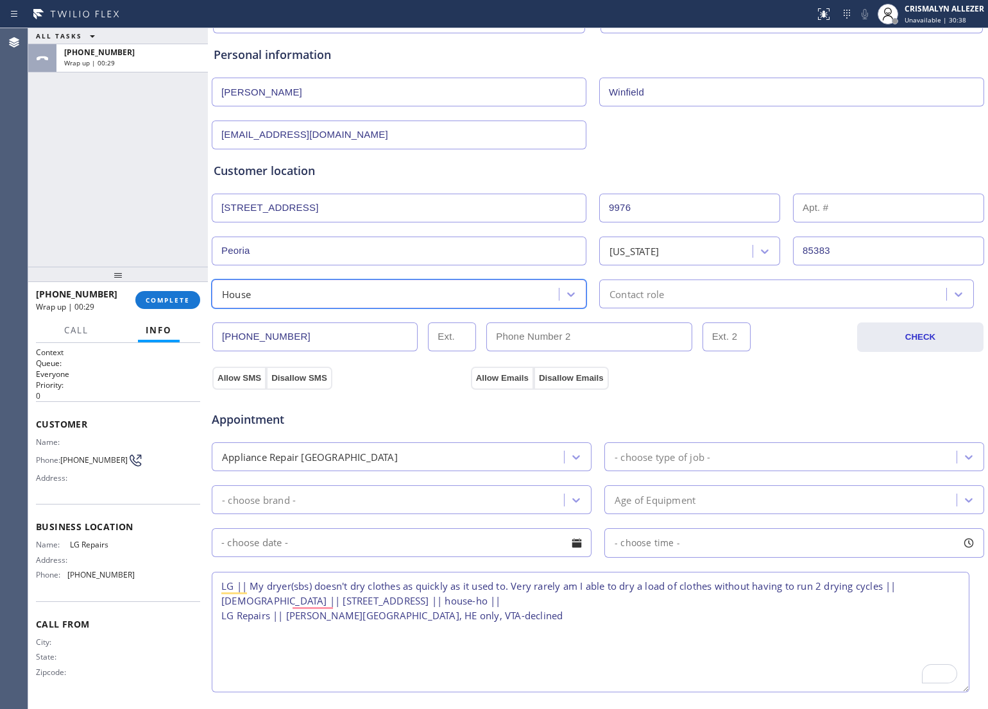
click at [701, 300] on div "Contact role" at bounding box center [774, 294] width 343 height 22
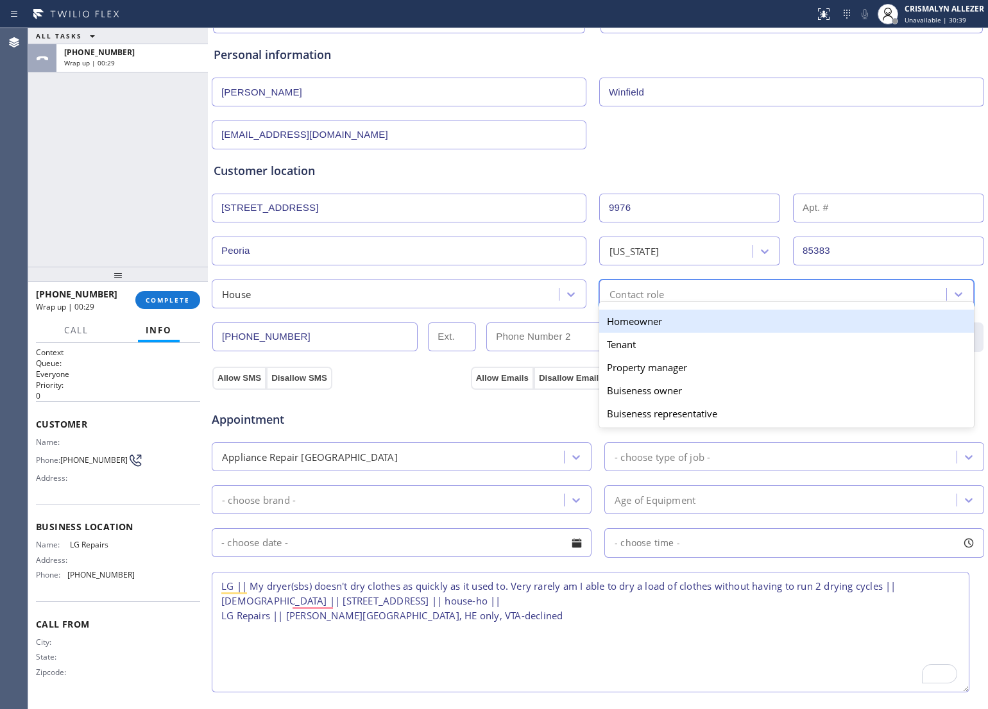
click at [661, 327] on div "Homeowner" at bounding box center [786, 321] width 375 height 23
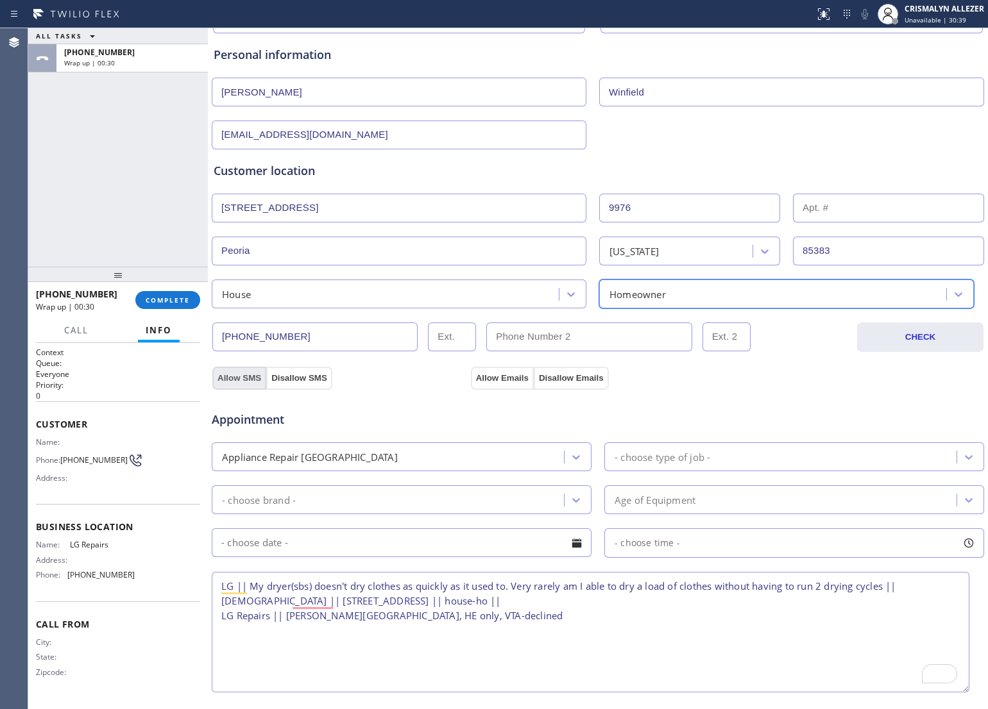
click at [236, 383] on button "Allow SMS" at bounding box center [239, 378] width 54 height 23
click at [496, 382] on button "Allow Emails" at bounding box center [502, 378] width 63 height 23
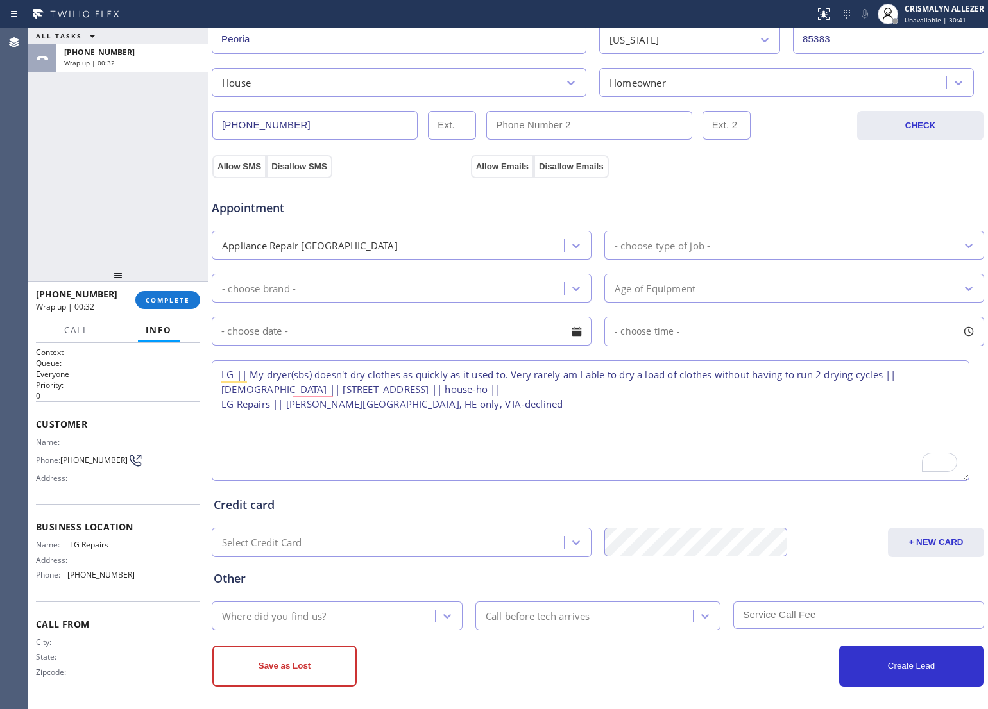
scroll to position [346, 0]
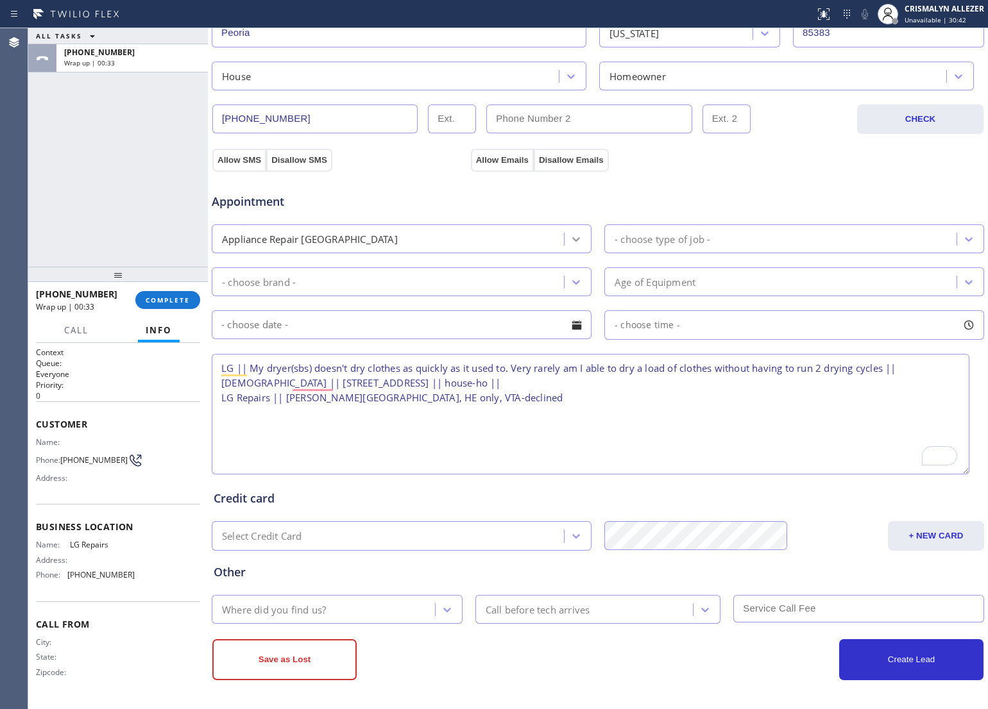
click at [572, 239] on icon at bounding box center [576, 239] width 13 height 13
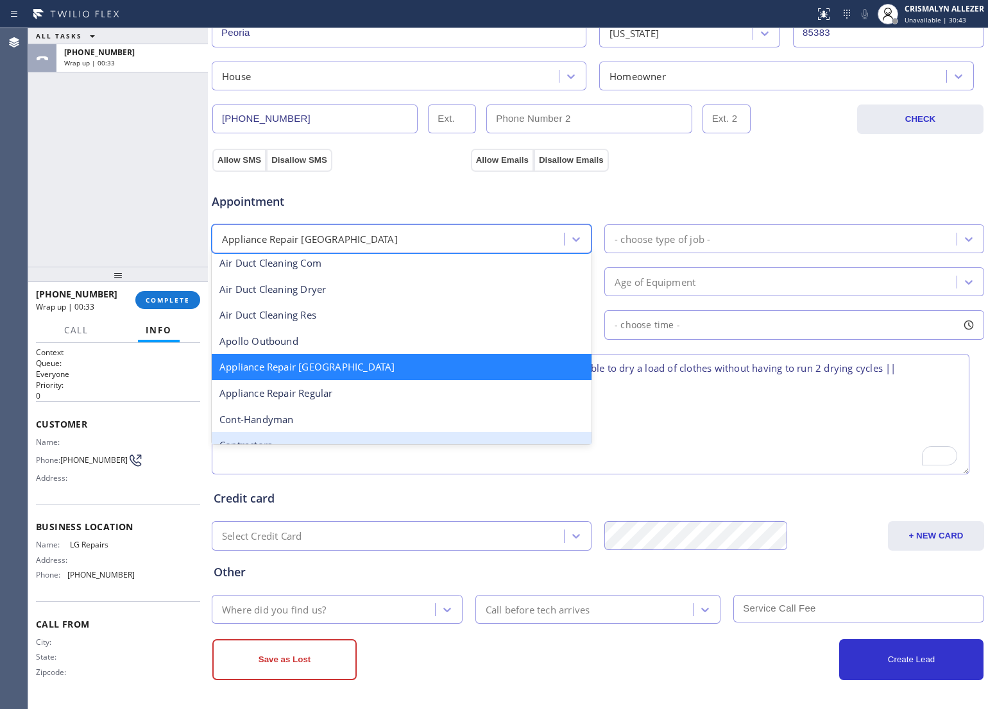
scroll to position [161, 0]
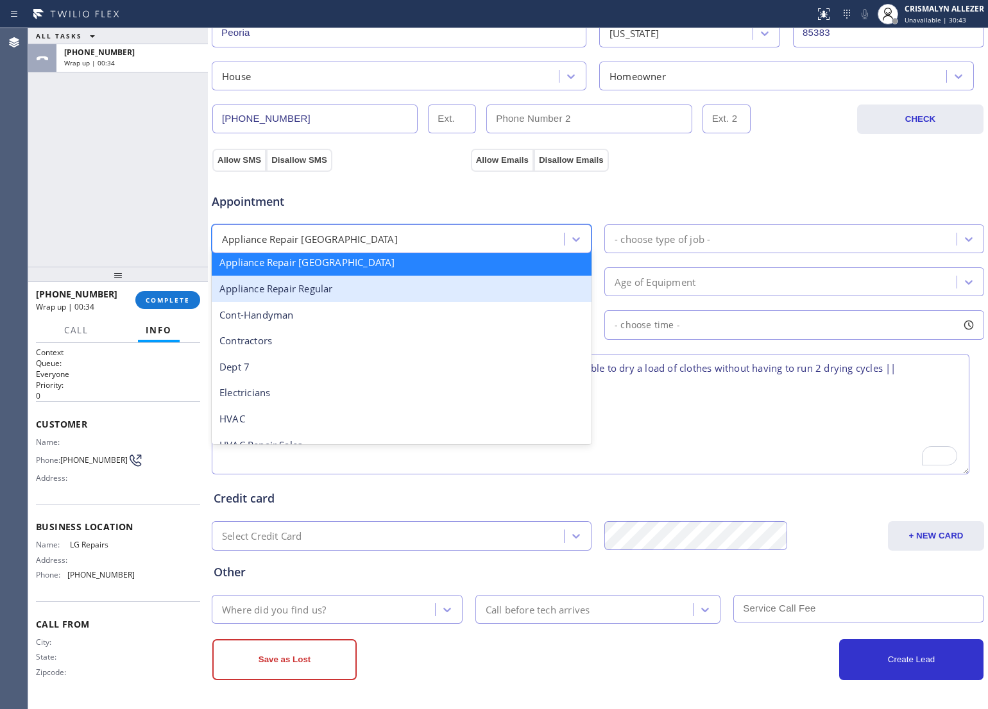
click at [357, 298] on div "Appliance Repair Regular" at bounding box center [402, 289] width 380 height 26
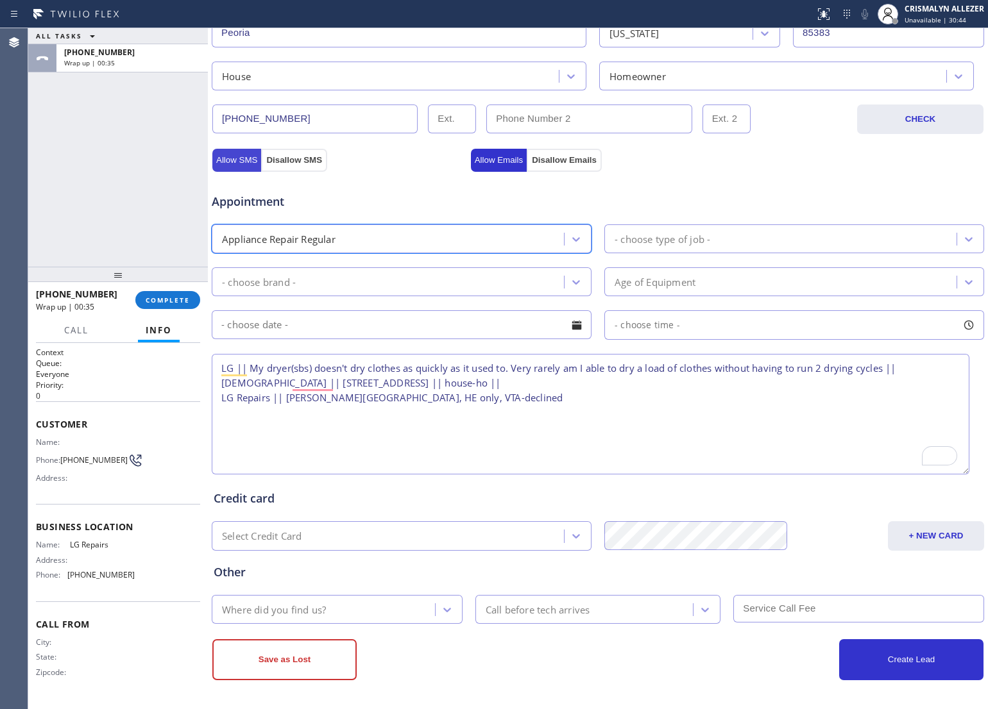
click at [236, 160] on button "Allow SMS" at bounding box center [236, 160] width 49 height 23
click at [488, 166] on div "Appointment Appliance Repair Regular - choose type of job - - choose brand - Ag…" at bounding box center [597, 321] width 773 height 311
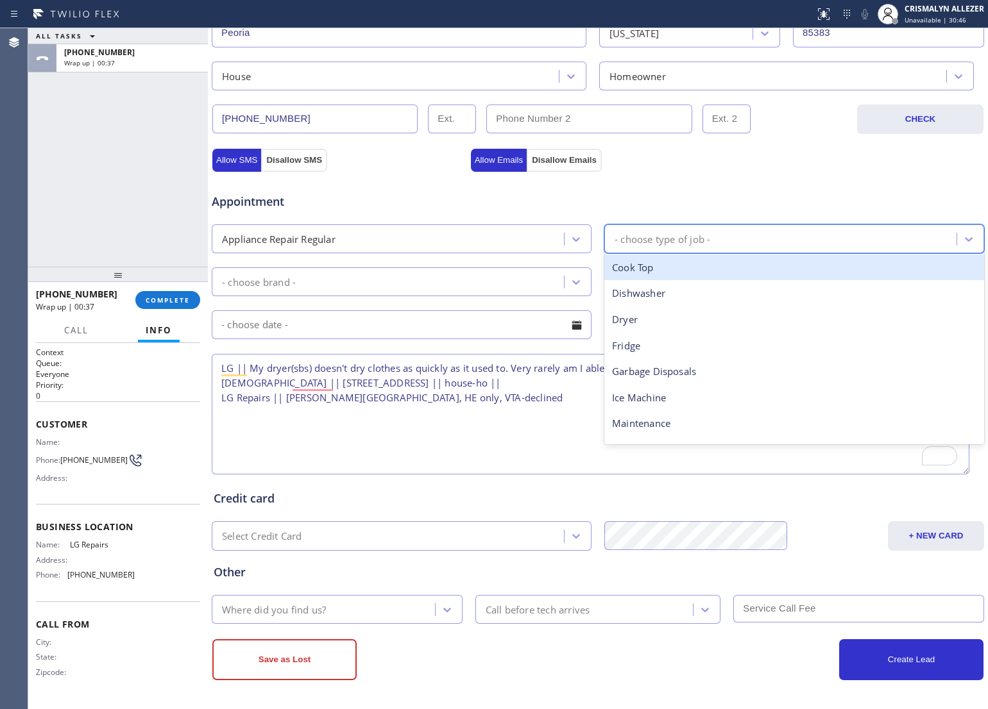
click at [725, 235] on div "- choose type of job -" at bounding box center [782, 239] width 348 height 22
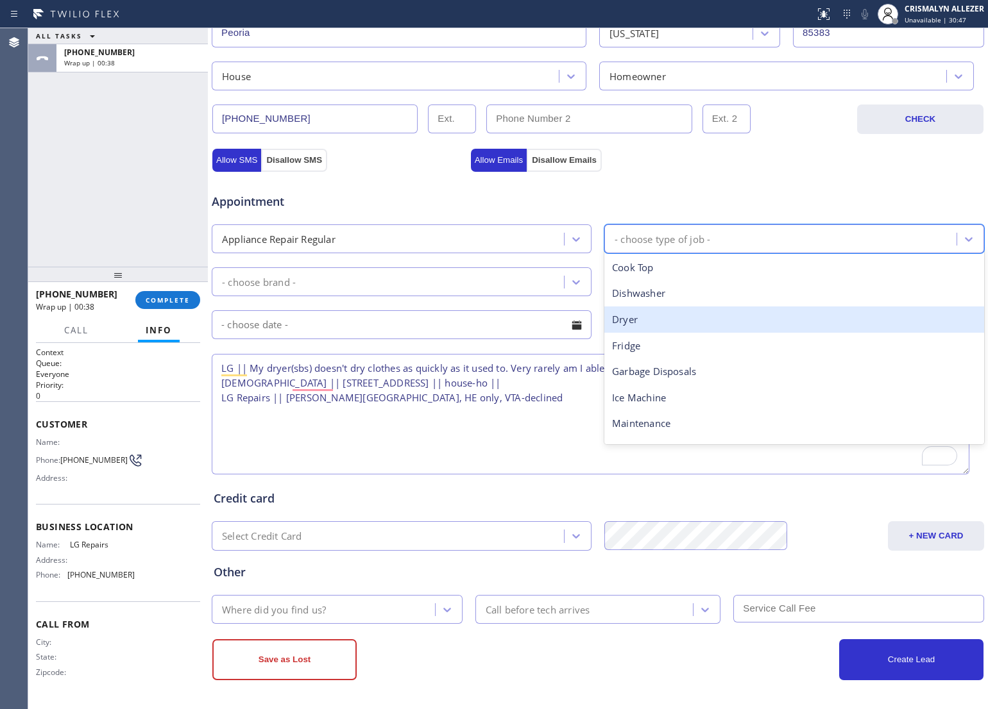
click at [675, 318] on div "Dryer" at bounding box center [794, 320] width 380 height 26
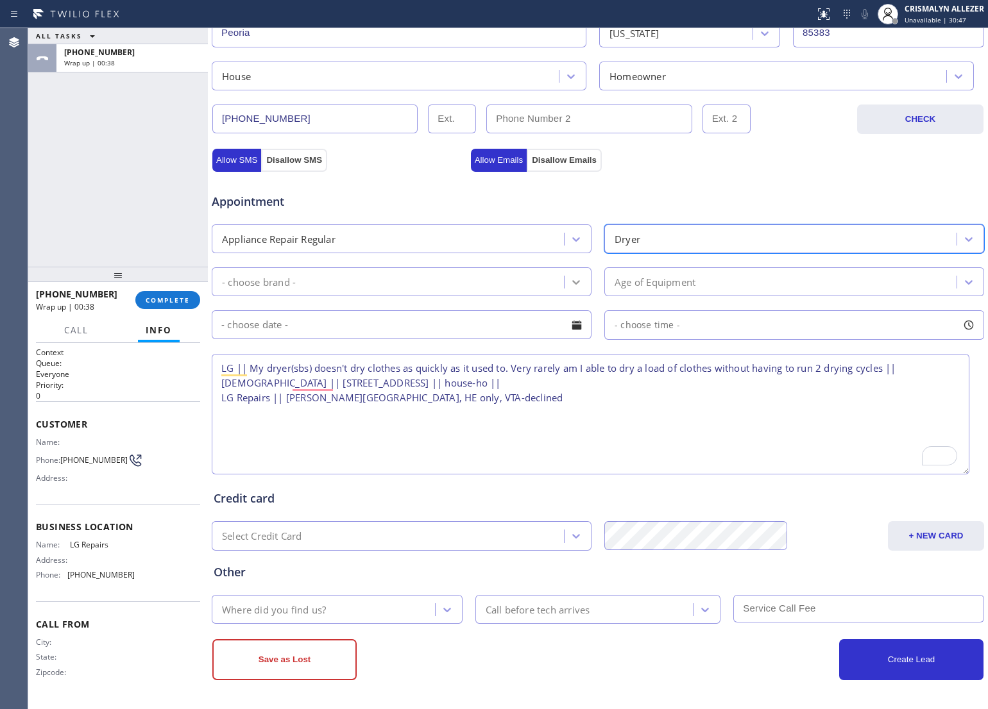
click at [580, 276] on div at bounding box center [575, 282] width 23 height 23
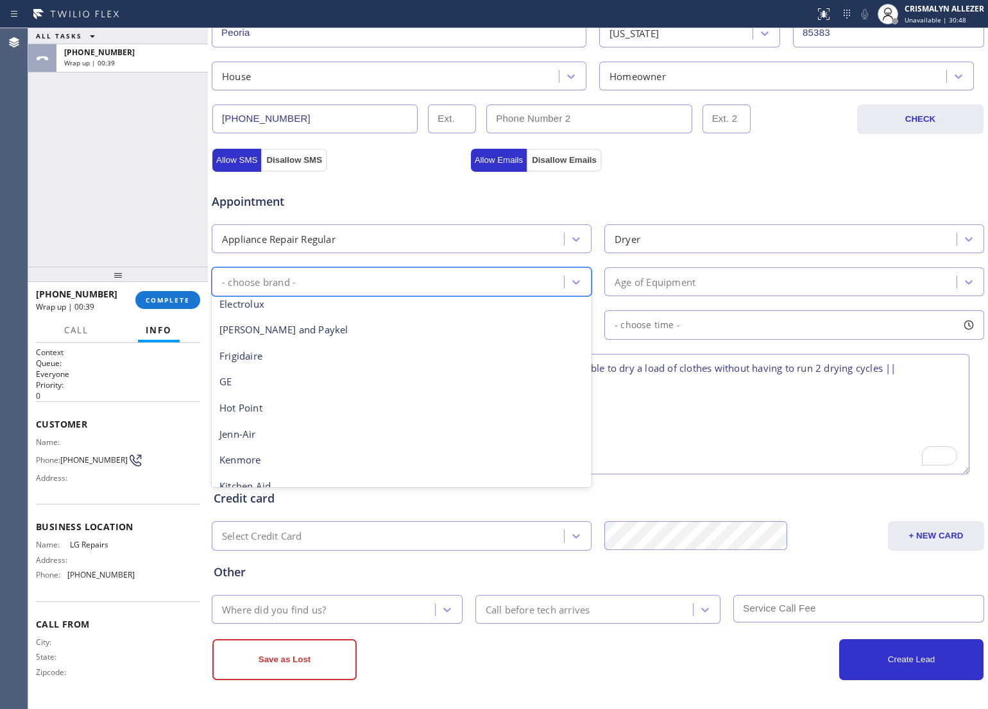
scroll to position [241, 0]
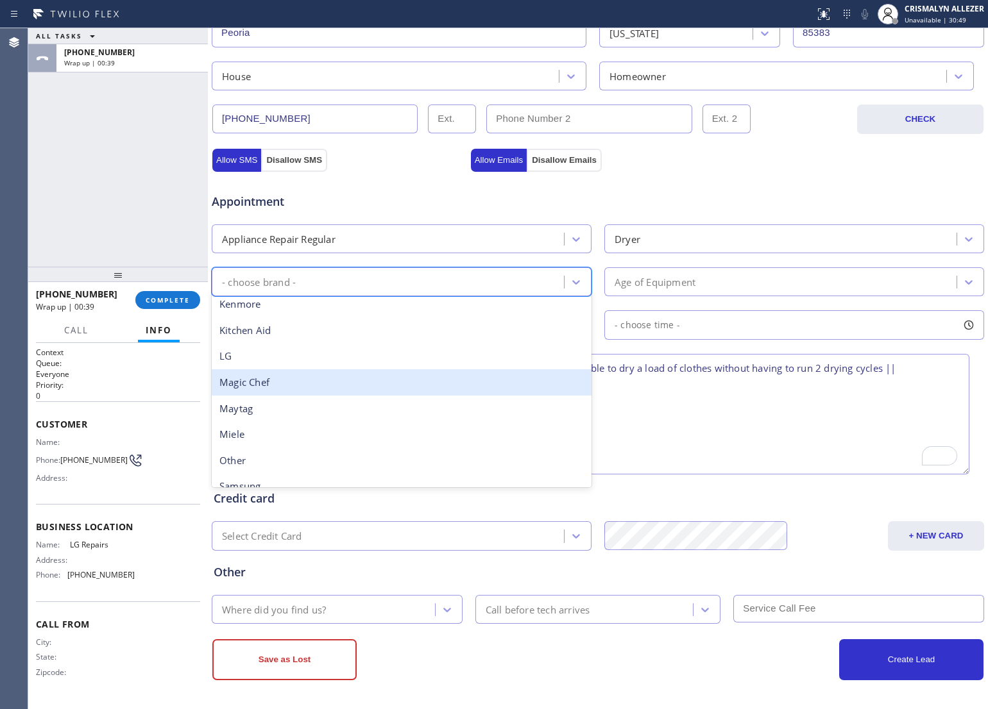
click at [284, 366] on div "LG" at bounding box center [402, 356] width 380 height 26
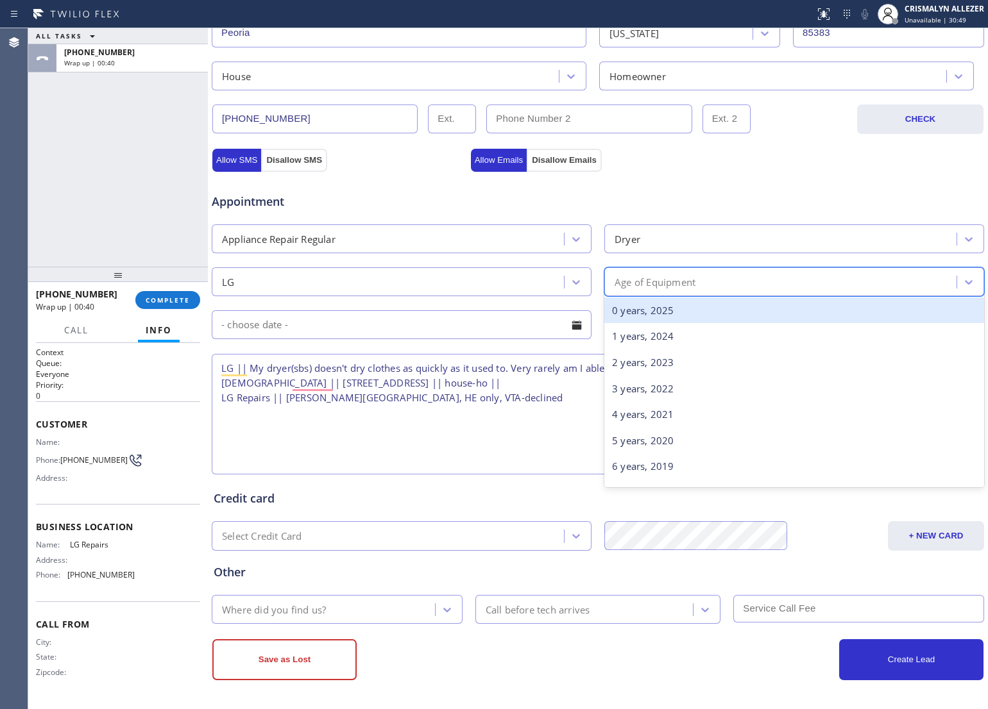
click at [777, 276] on div "Age of Equipment" at bounding box center [782, 282] width 348 height 22
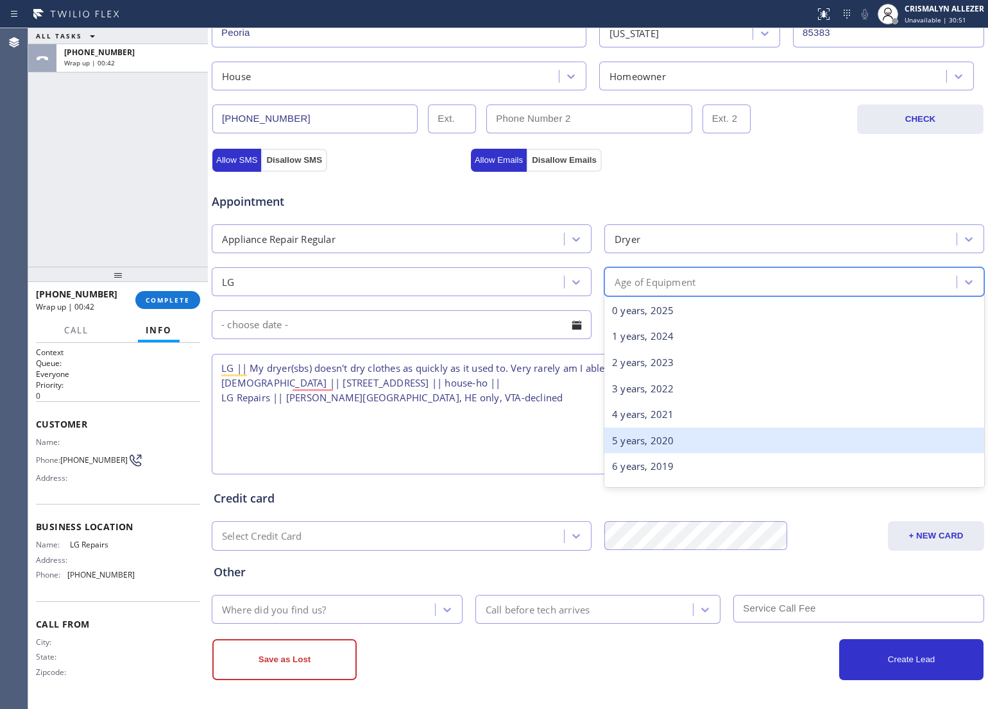
scroll to position [80, 0]
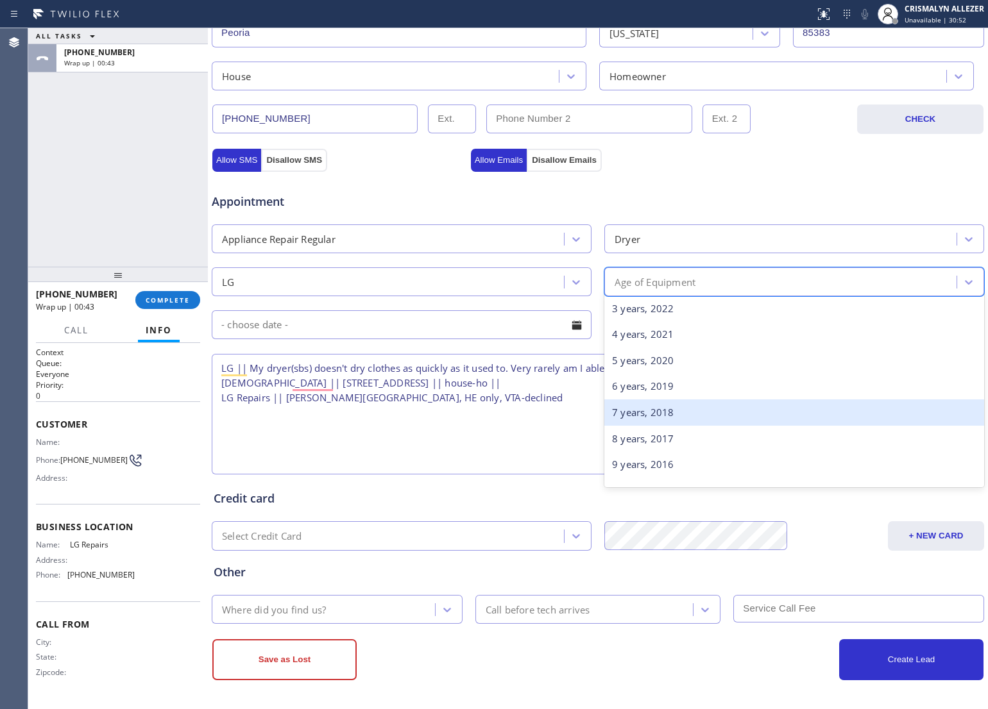
click at [646, 410] on div "7 years, 2018" at bounding box center [794, 413] width 380 height 26
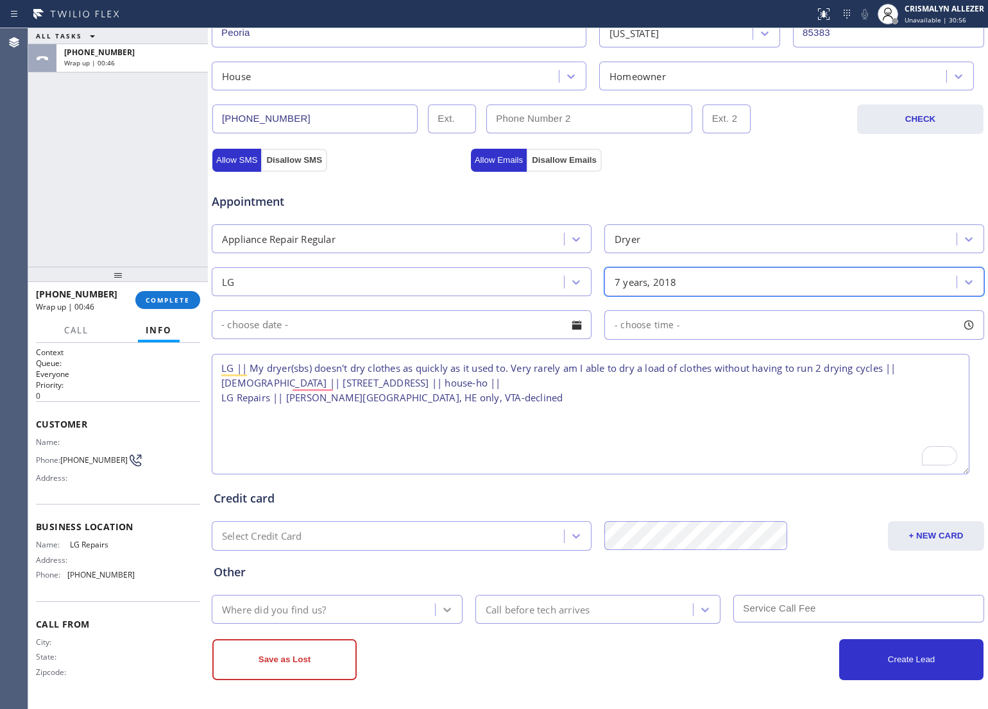
click at [443, 608] on icon at bounding box center [447, 610] width 8 height 4
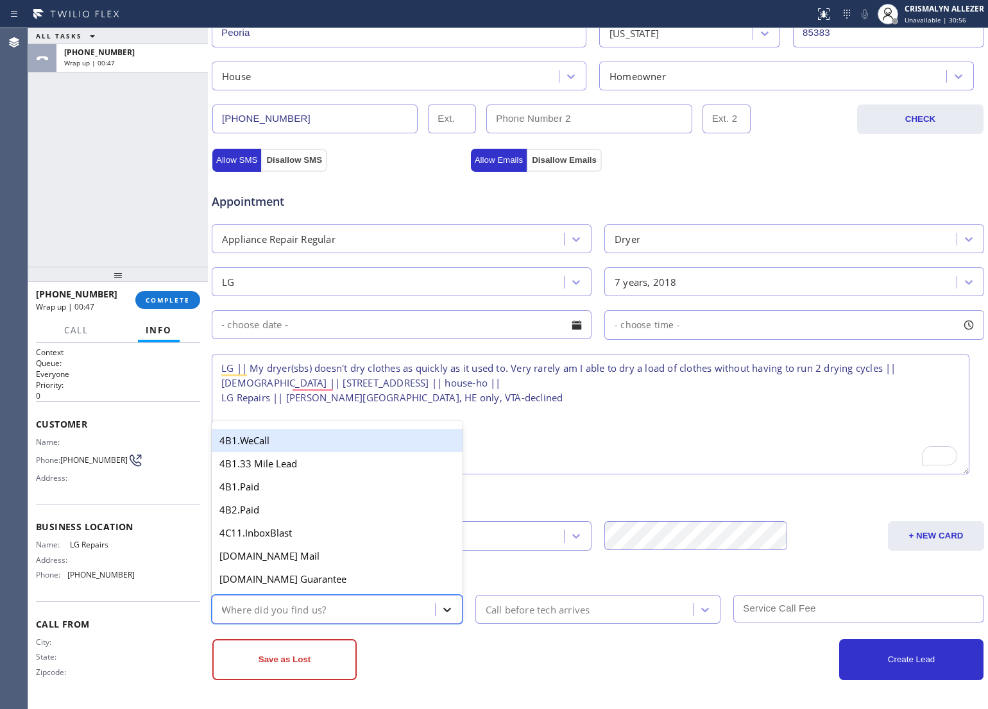
type input "we"
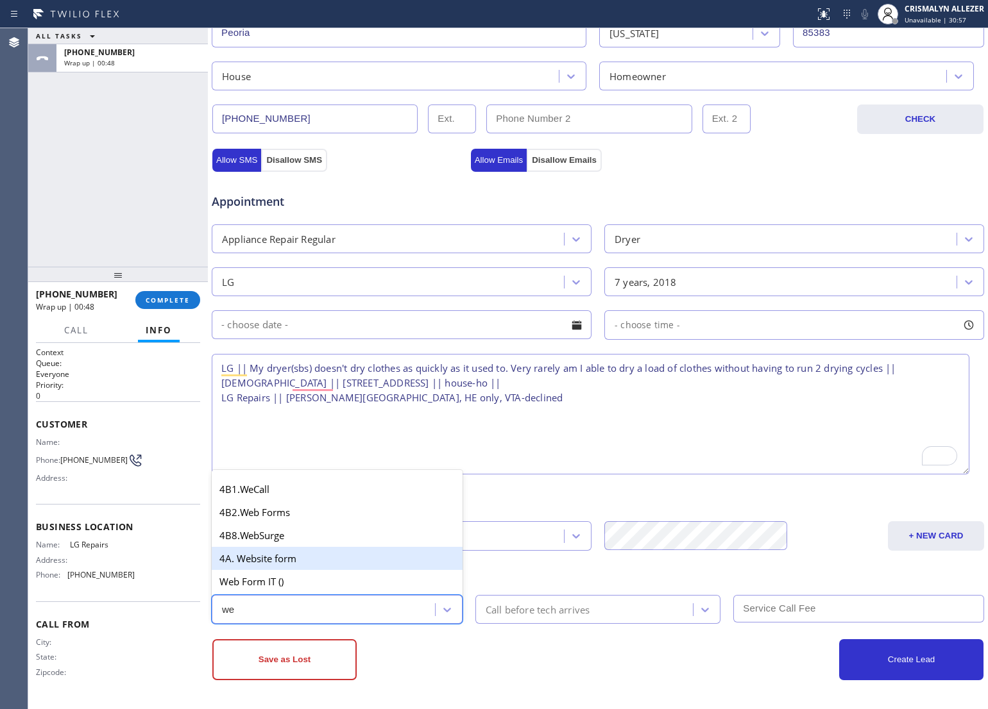
click at [321, 562] on div "4A. Website form" at bounding box center [337, 558] width 251 height 23
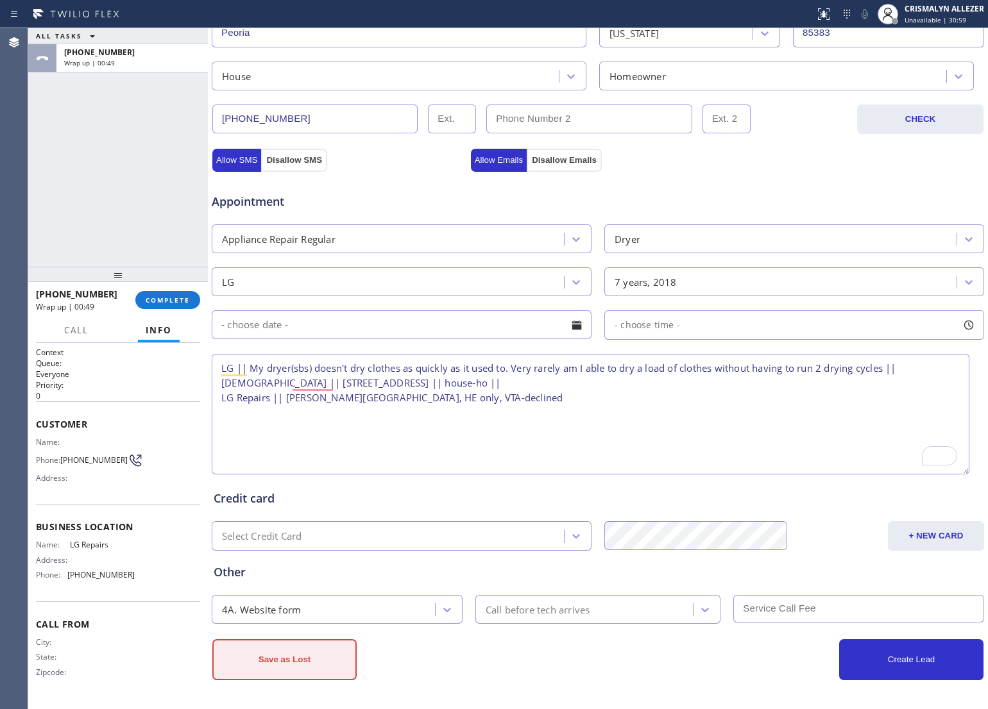
click at [295, 667] on button "Save as Lost" at bounding box center [284, 659] width 144 height 41
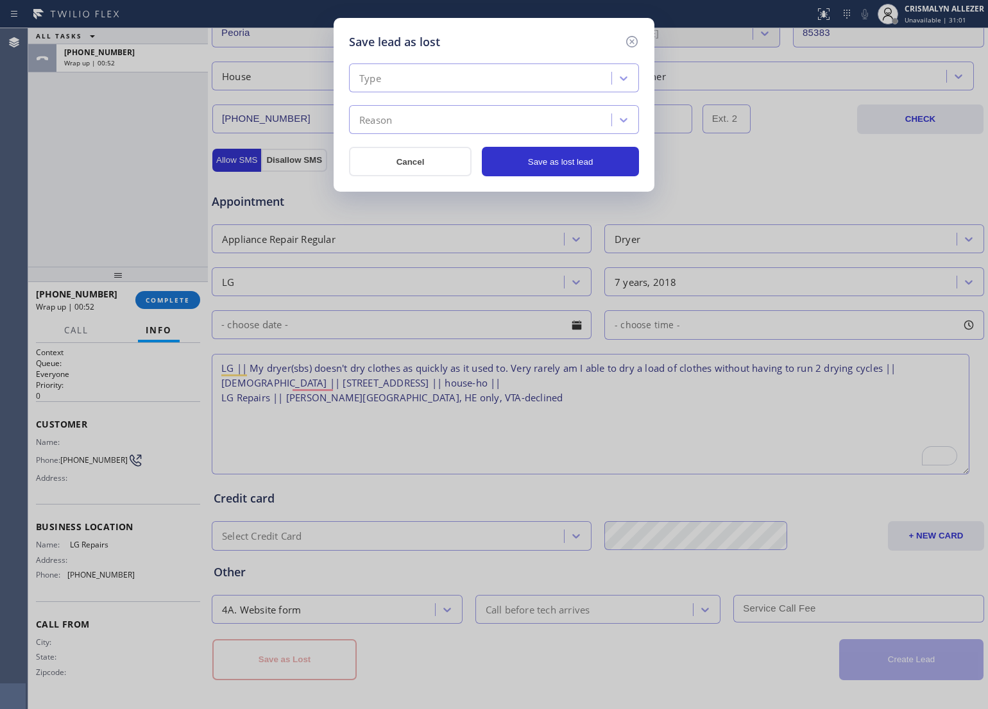
click at [502, 69] on div "Type" at bounding box center [482, 78] width 258 height 22
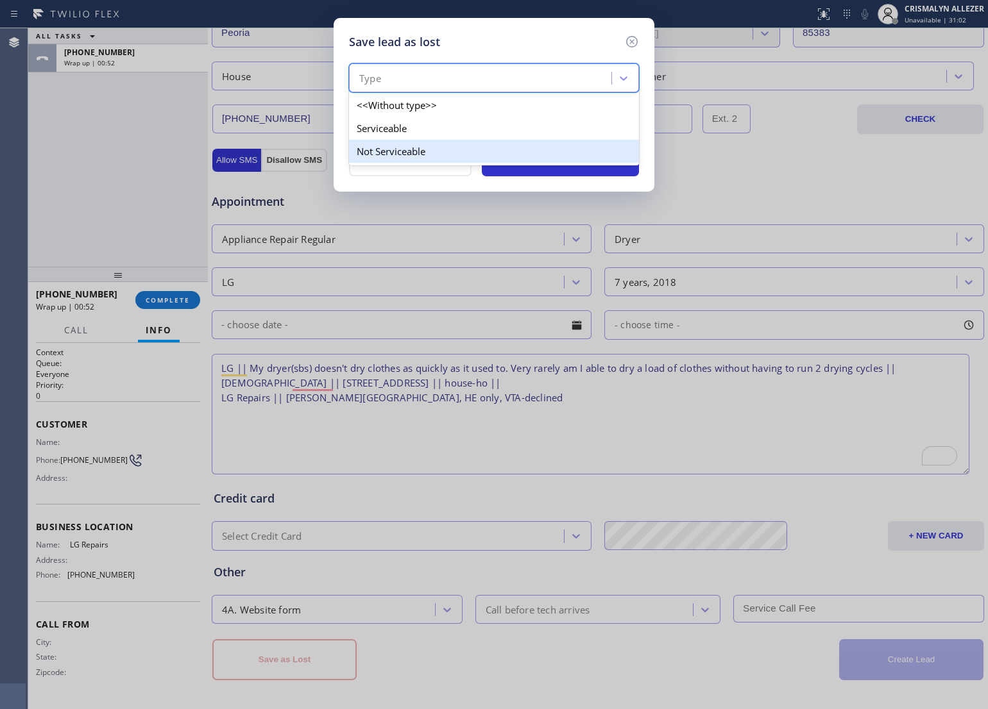
click at [423, 151] on div "Not Serviceable" at bounding box center [494, 151] width 290 height 23
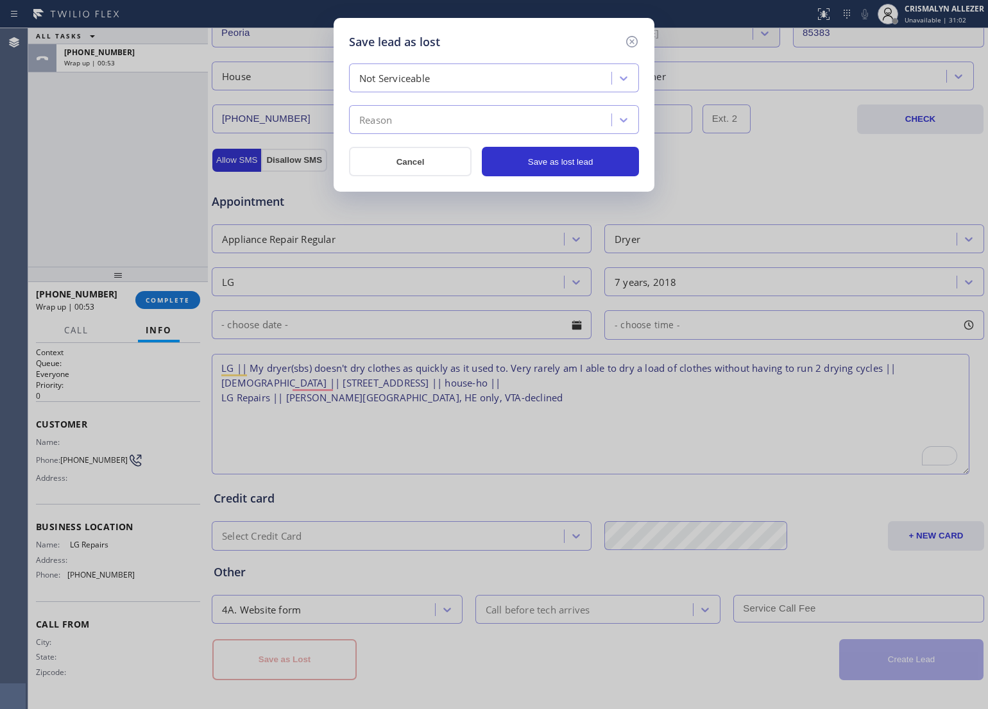
click at [451, 120] on div "Reason" at bounding box center [482, 120] width 258 height 22
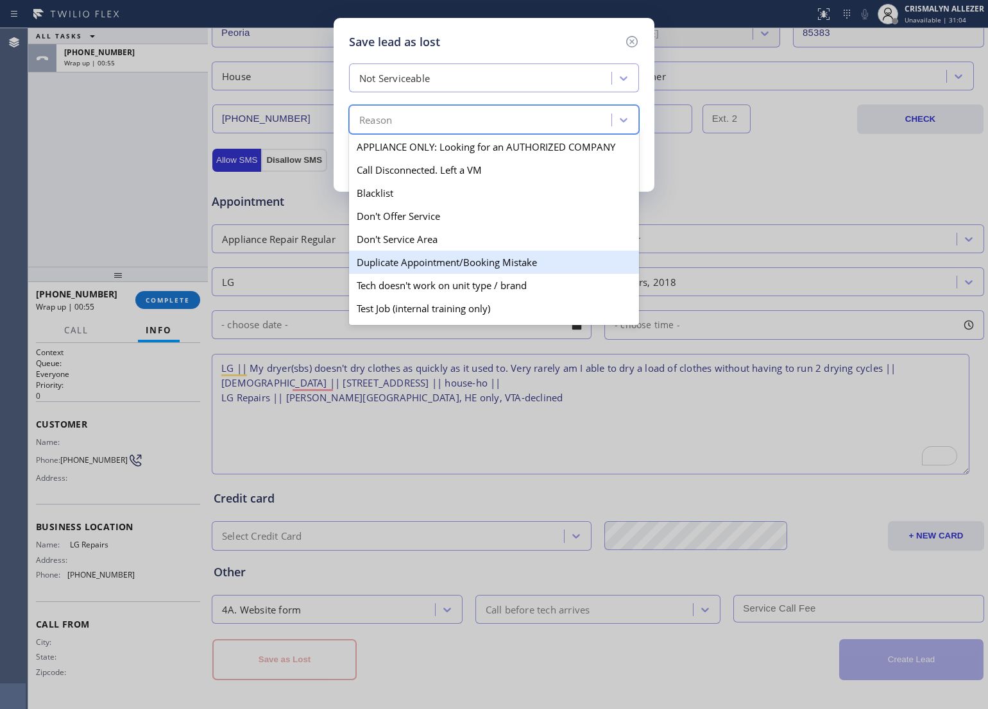
click at [408, 255] on div "Duplicate Appointment/Booking Mistake" at bounding box center [494, 262] width 290 height 23
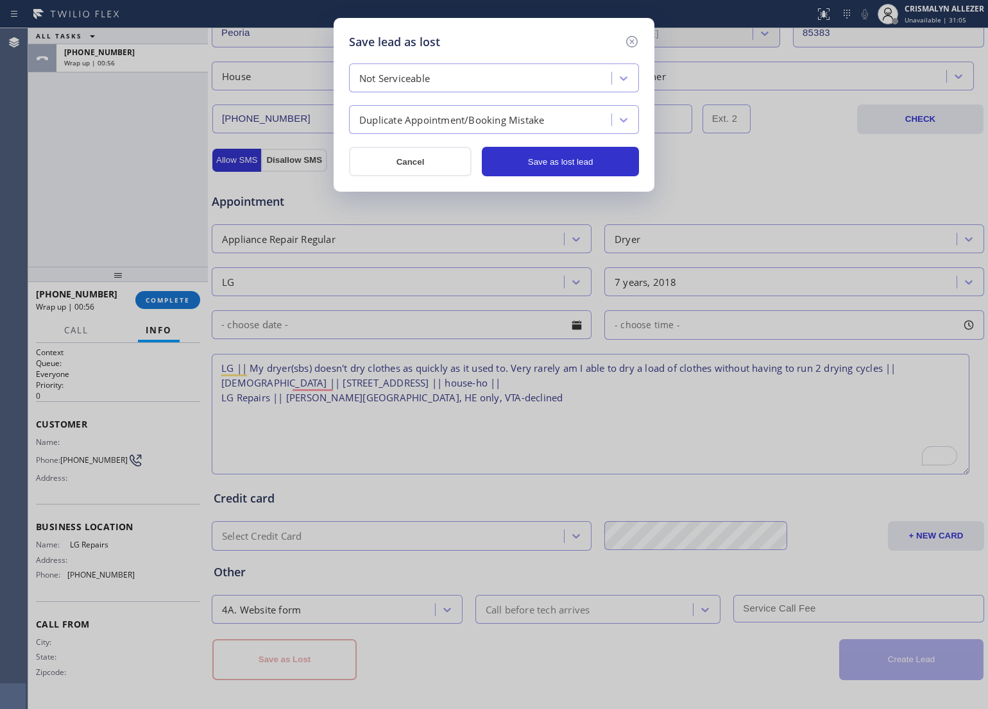
click at [524, 129] on div "Duplicate Appointment/Booking Mistake" at bounding box center [482, 120] width 258 height 22
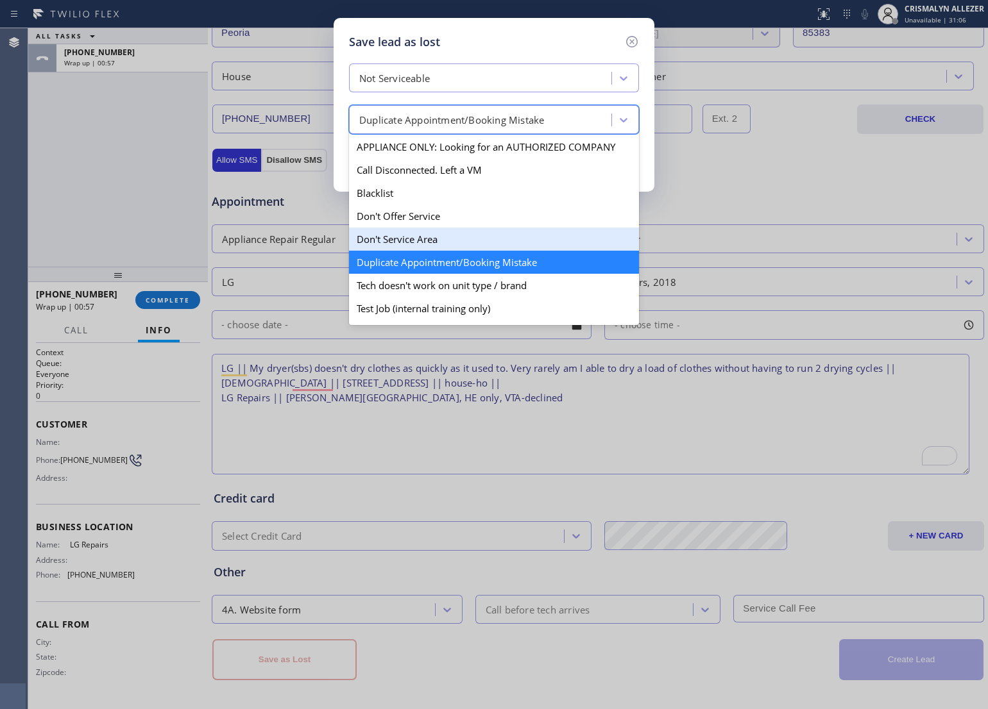
click at [409, 242] on div "Don't Service Area" at bounding box center [494, 239] width 290 height 23
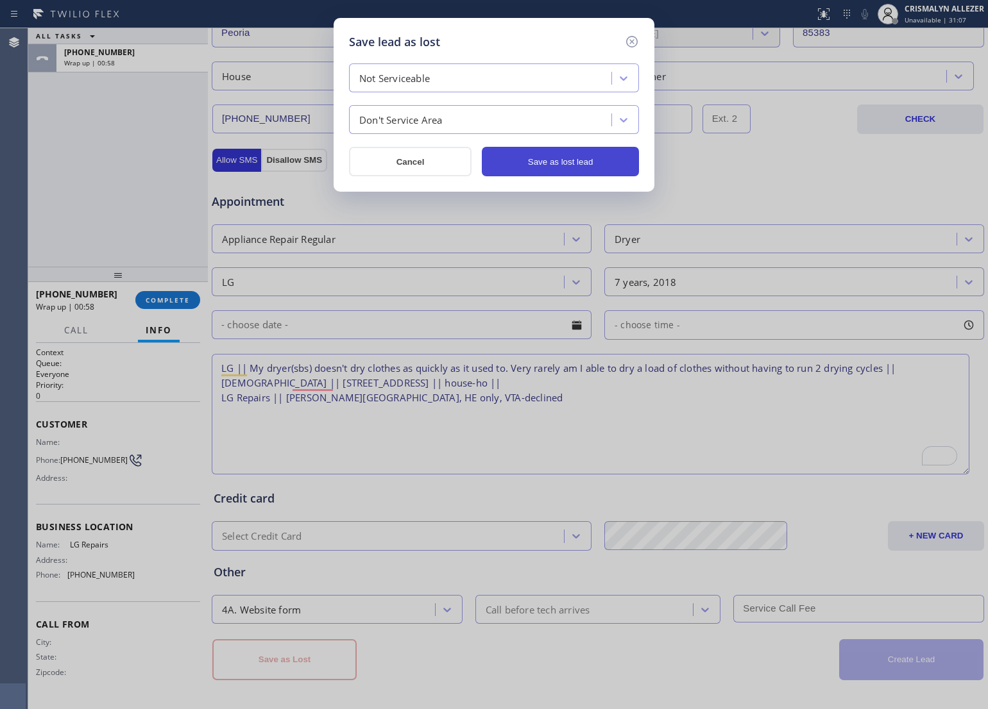
click at [568, 164] on button "Save as lost lead" at bounding box center [560, 162] width 157 height 30
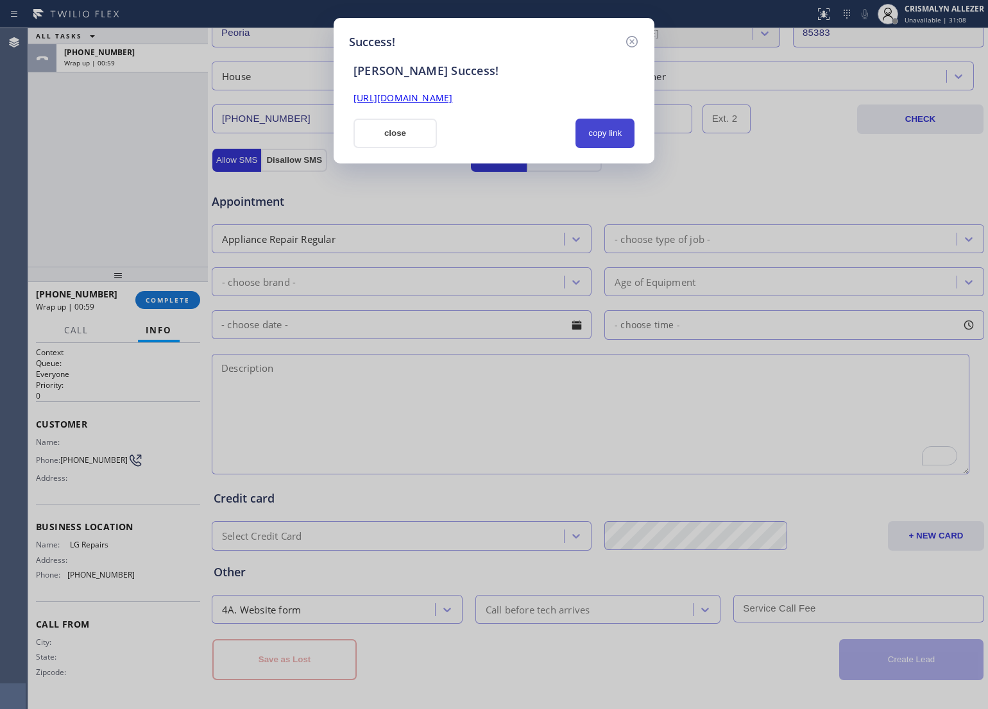
click at [616, 133] on button "copy link" at bounding box center [604, 134] width 59 height 30
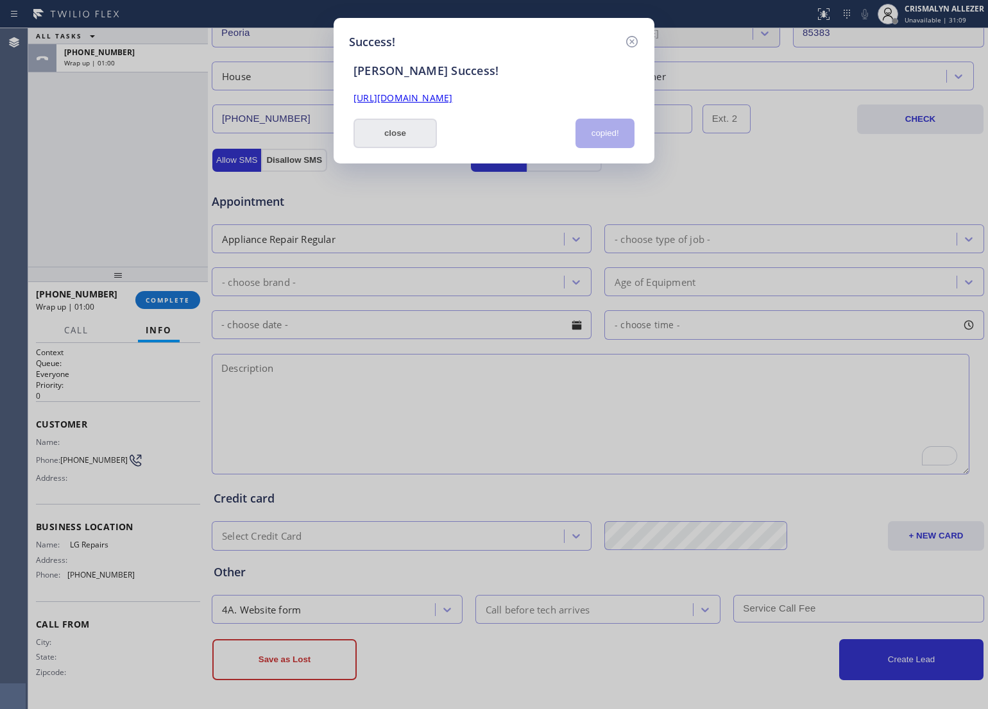
click at [426, 139] on button "close" at bounding box center [394, 134] width 83 height 30
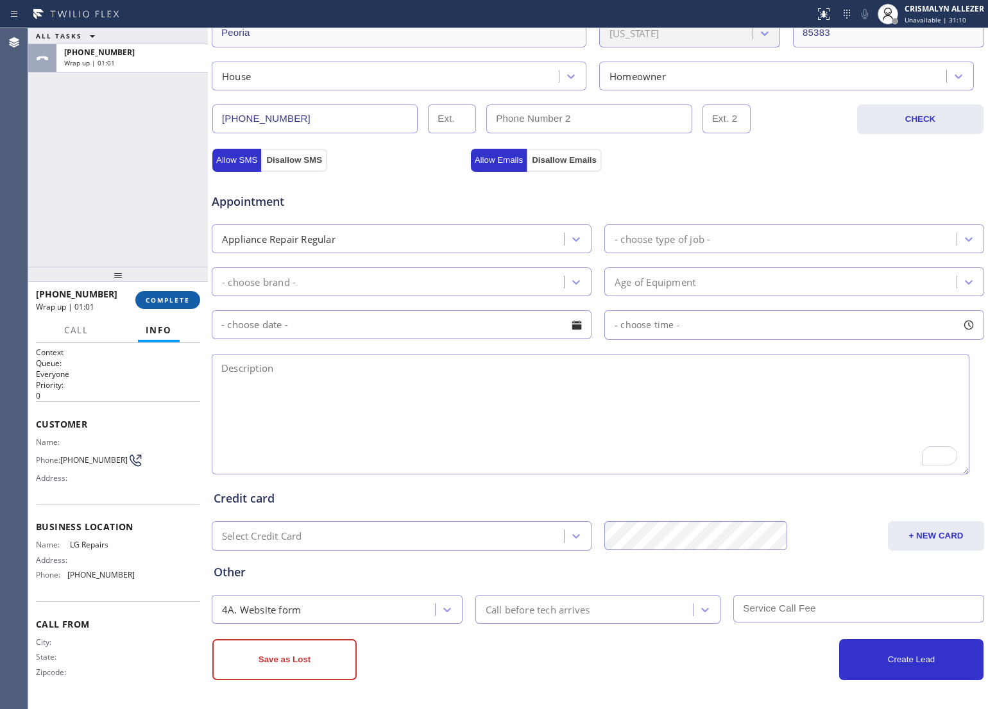
click at [171, 303] on span "COMPLETE" at bounding box center [168, 300] width 44 height 9
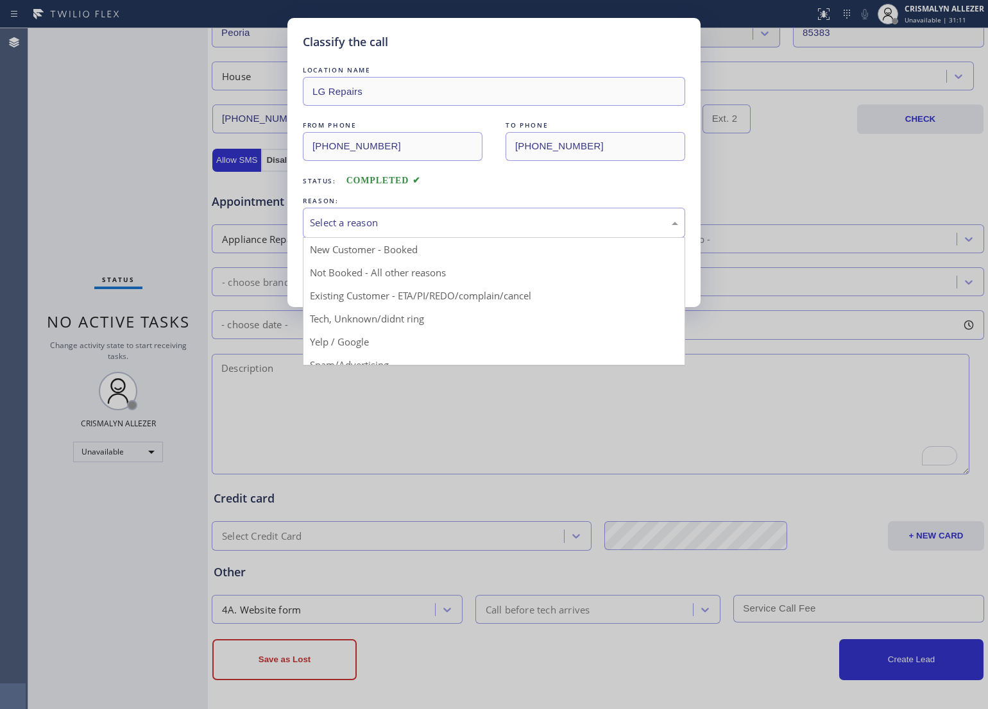
click at [480, 222] on div "Select a reason" at bounding box center [494, 222] width 368 height 15
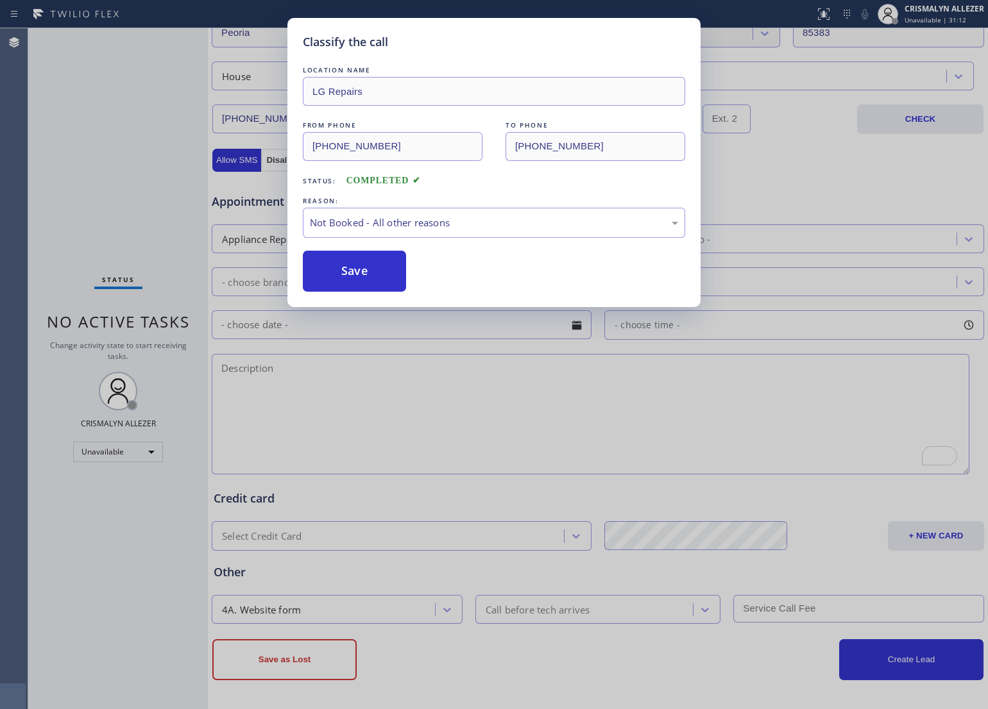
click at [358, 274] on button "Save" at bounding box center [354, 271] width 103 height 41
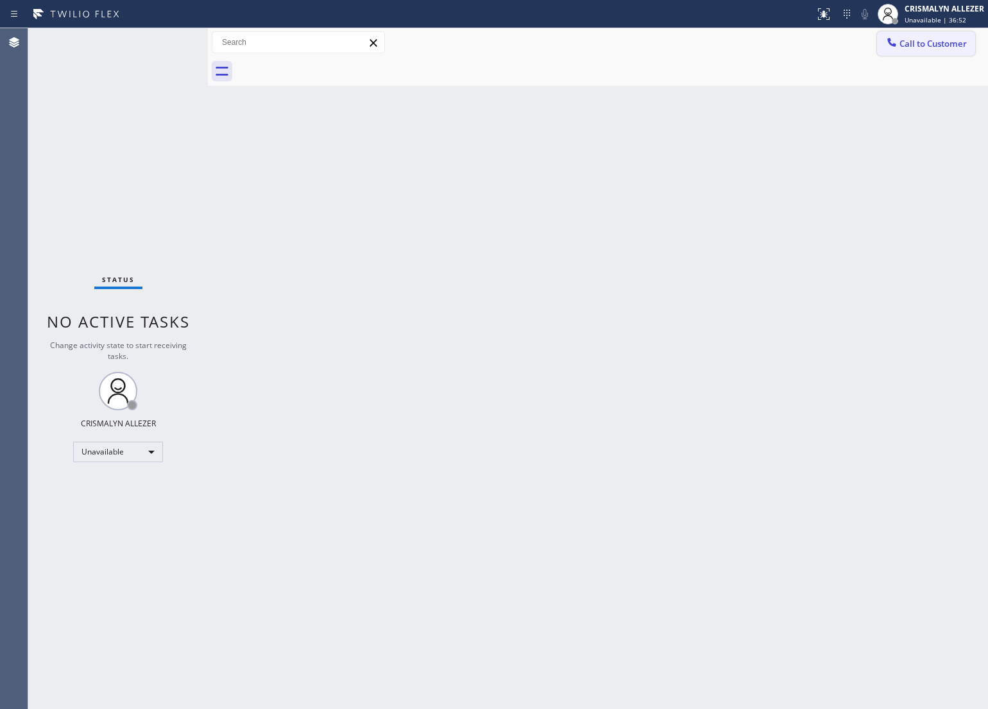
click at [944, 42] on span "Call to Customer" at bounding box center [932, 44] width 67 height 12
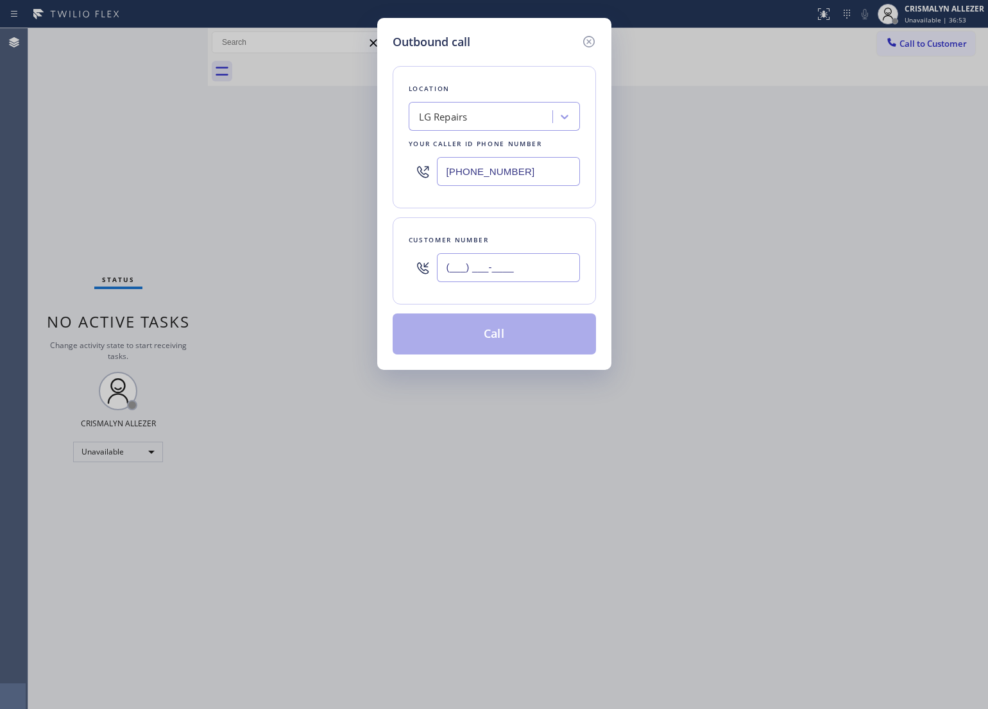
click at [530, 265] on input "(___) ___-____" at bounding box center [508, 267] width 143 height 29
paste input "619) 708-2073"
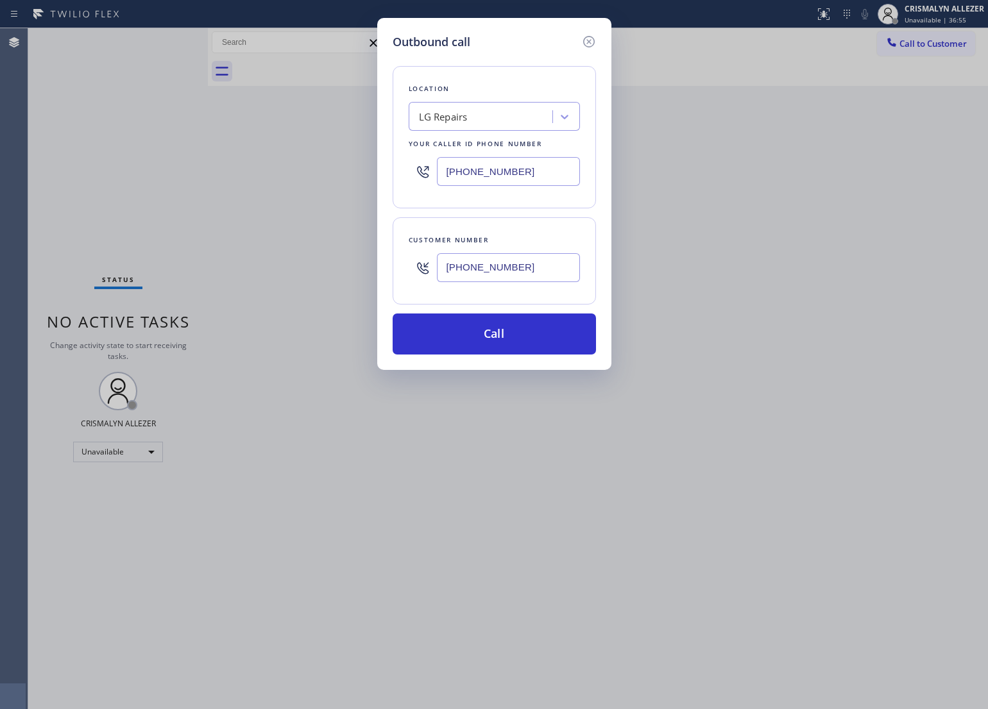
type input "[PHONE_NUMBER]"
drag, startPoint x: 540, startPoint y: 175, endPoint x: 158, endPoint y: 178, distance: 381.6
click at [158, 178] on div "Outbound call Location LG Repairs Your caller id phone number [PHONE_NUMBER] Cu…" at bounding box center [494, 354] width 988 height 709
paste input "323) 416-2342"
type input "[PHONE_NUMBER]"
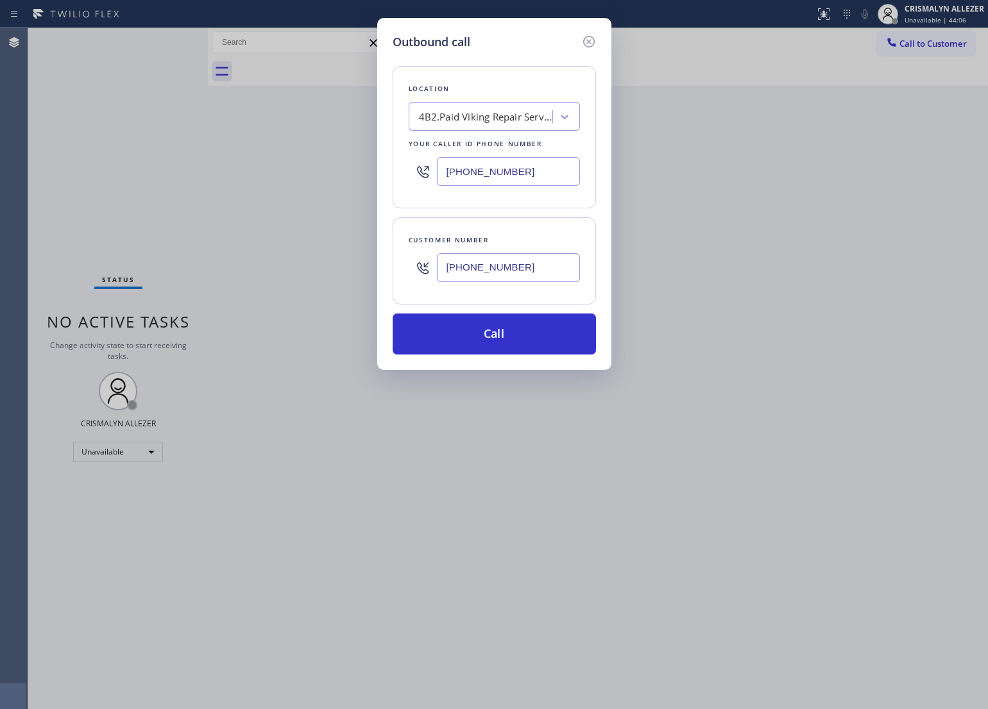
drag, startPoint x: 553, startPoint y: 271, endPoint x: 281, endPoint y: 287, distance: 273.1
click at [281, 287] on div "Outbound call Location 4B2.Paid Viking Repair Service Your caller id phone numb…" at bounding box center [494, 354] width 988 height 709
paste input "483-7754"
type input "[PHONE_NUMBER]"
click at [507, 344] on button "Call" at bounding box center [493, 334] width 203 height 41
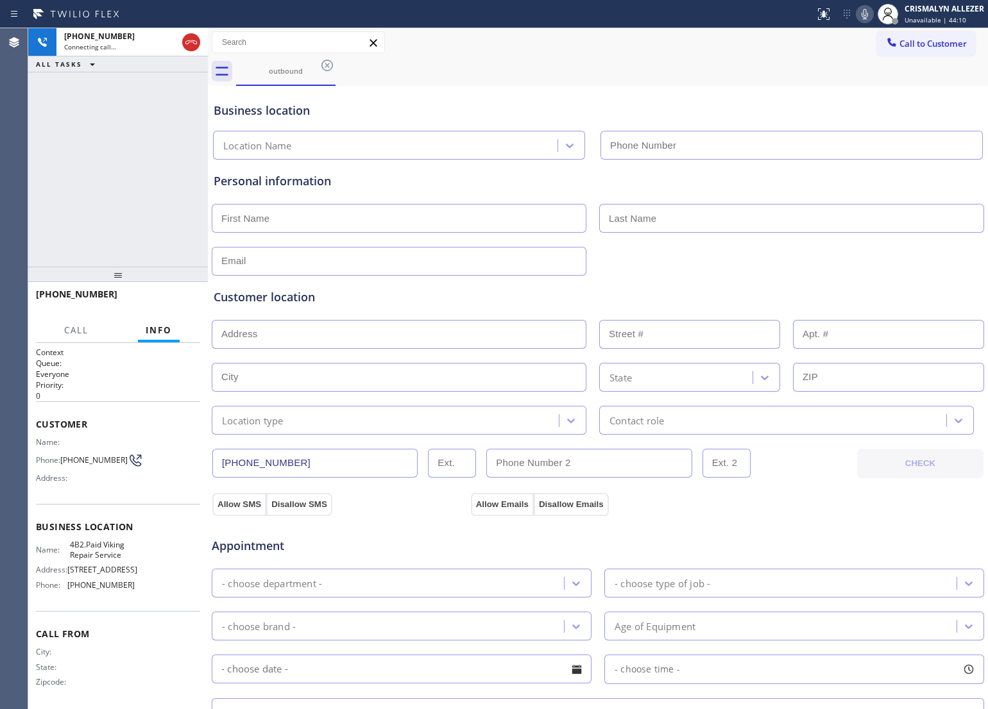
type input "[PHONE_NUMBER]"
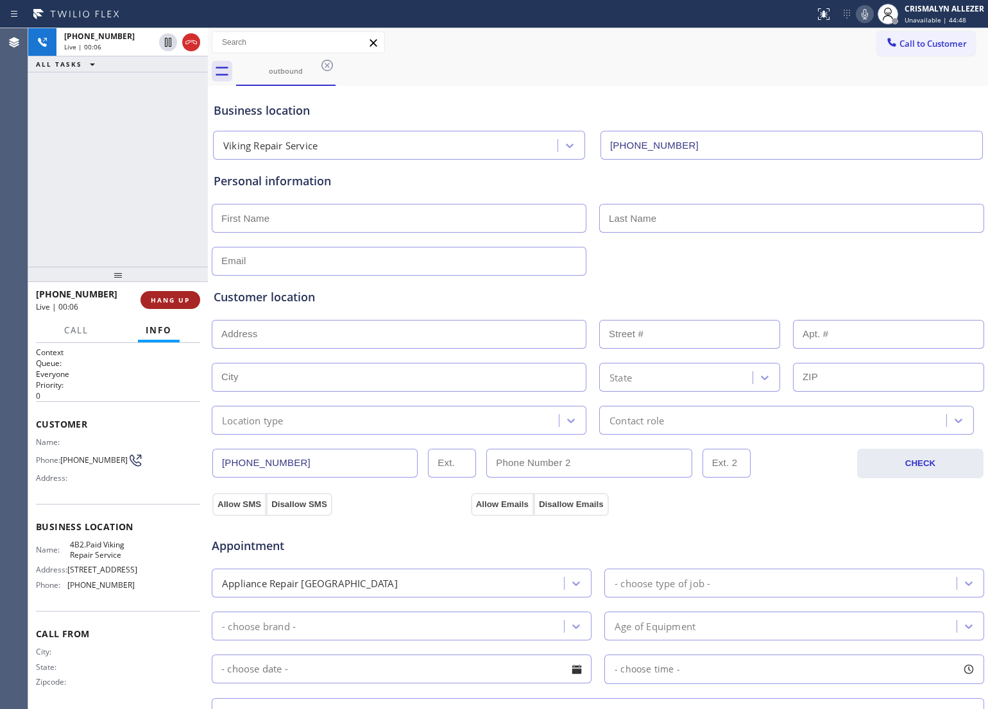
click at [162, 305] on button "HANG UP" at bounding box center [170, 300] width 60 height 18
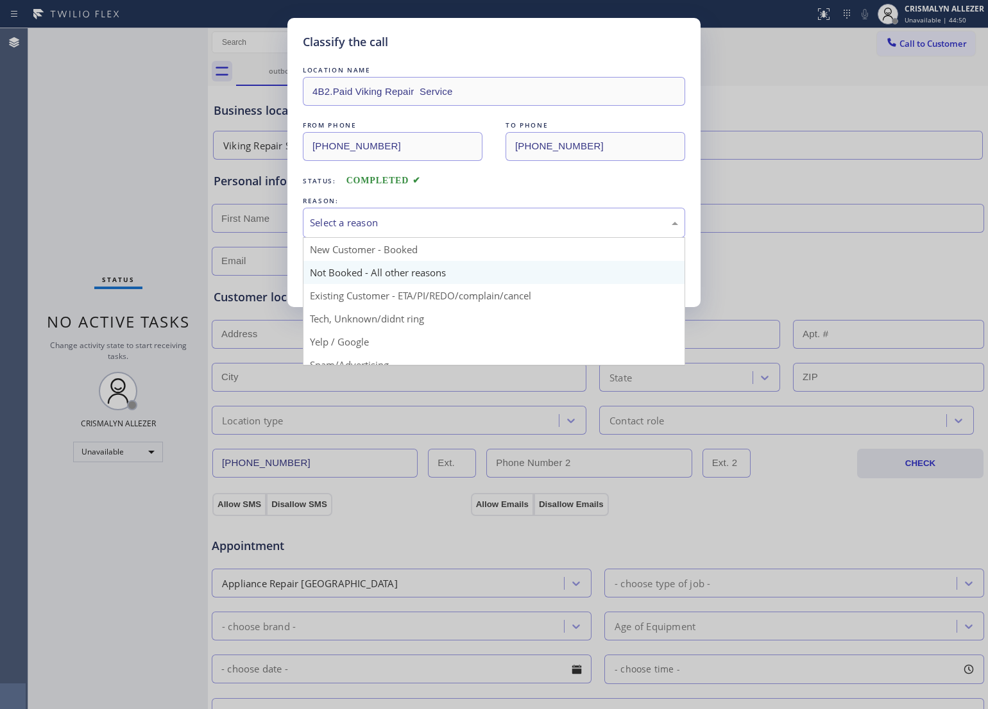
drag, startPoint x: 512, startPoint y: 228, endPoint x: 366, endPoint y: 271, distance: 152.6
click at [498, 233] on div "Select a reason" at bounding box center [494, 223] width 382 height 30
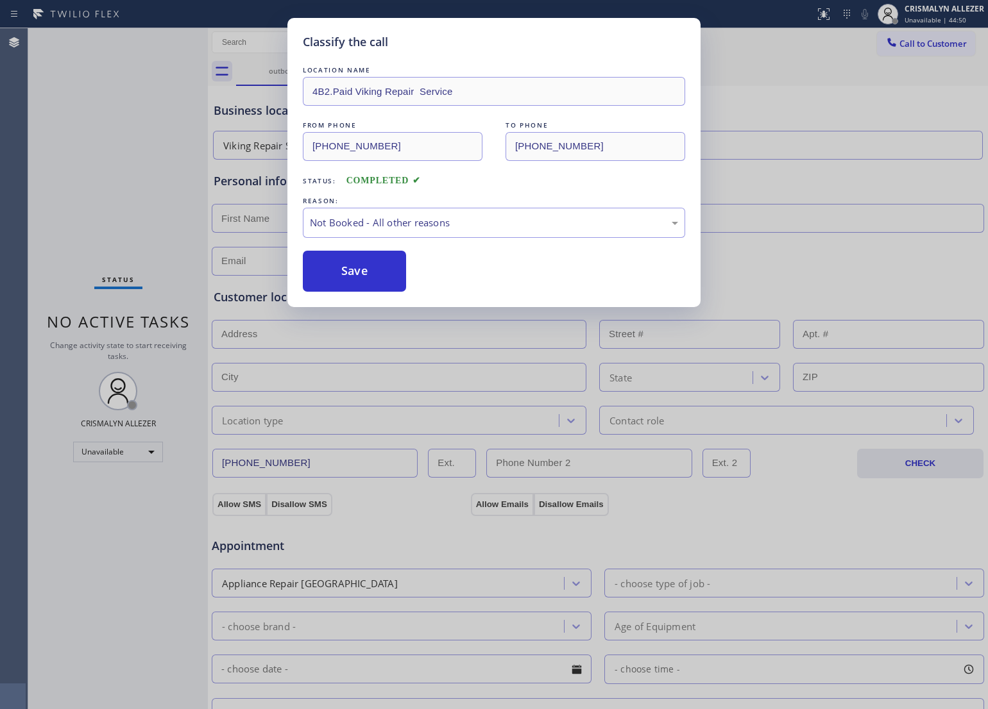
click at [347, 274] on button "Save" at bounding box center [354, 271] width 103 height 41
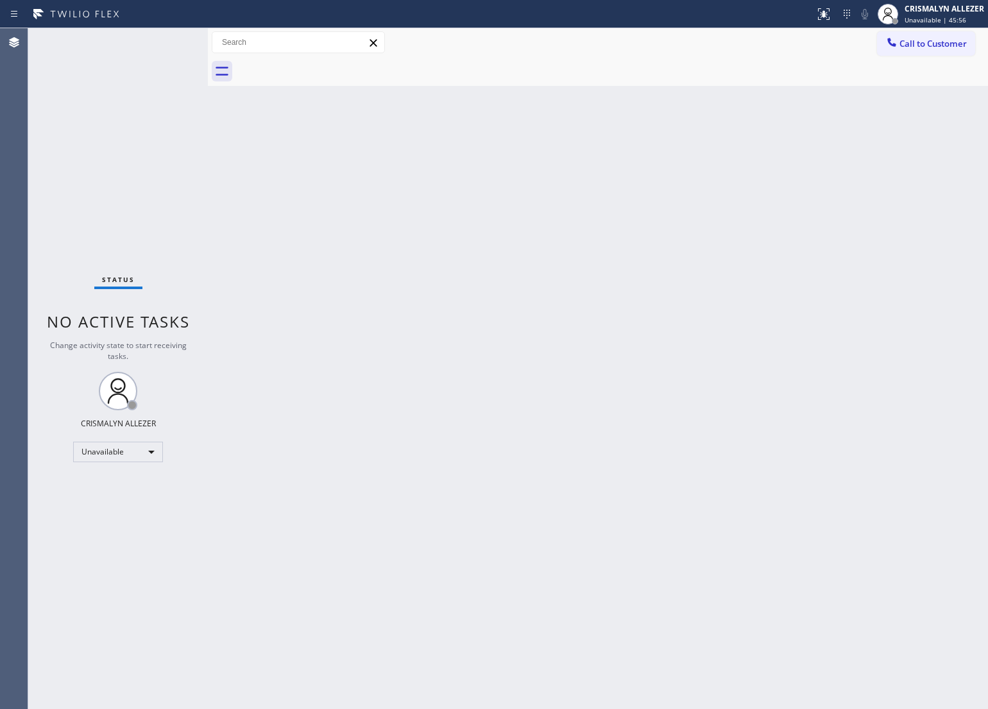
drag, startPoint x: 588, startPoint y: 165, endPoint x: 745, endPoint y: 115, distance: 164.3
click at [594, 161] on div "Back to Dashboard Change Sender ID Customers Technicians Select a contact Outbo…" at bounding box center [598, 368] width 780 height 681
click at [934, 37] on button "Call to Customer" at bounding box center [926, 43] width 98 height 24
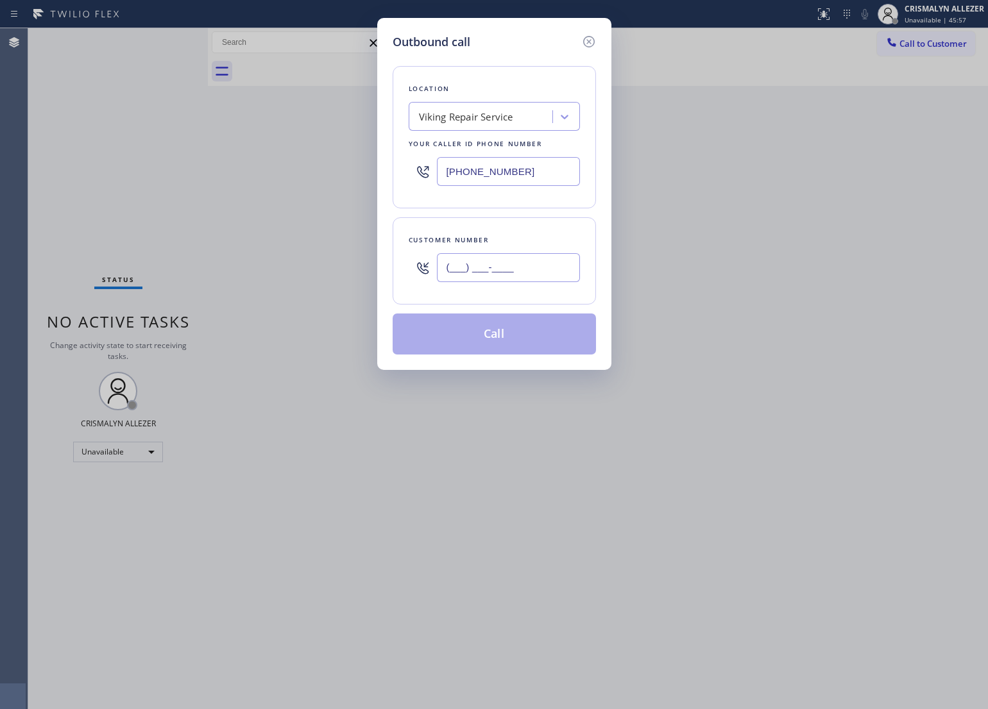
click at [526, 267] on input "(___) ___-____" at bounding box center [508, 267] width 143 height 29
paste input "619) 708-2073"
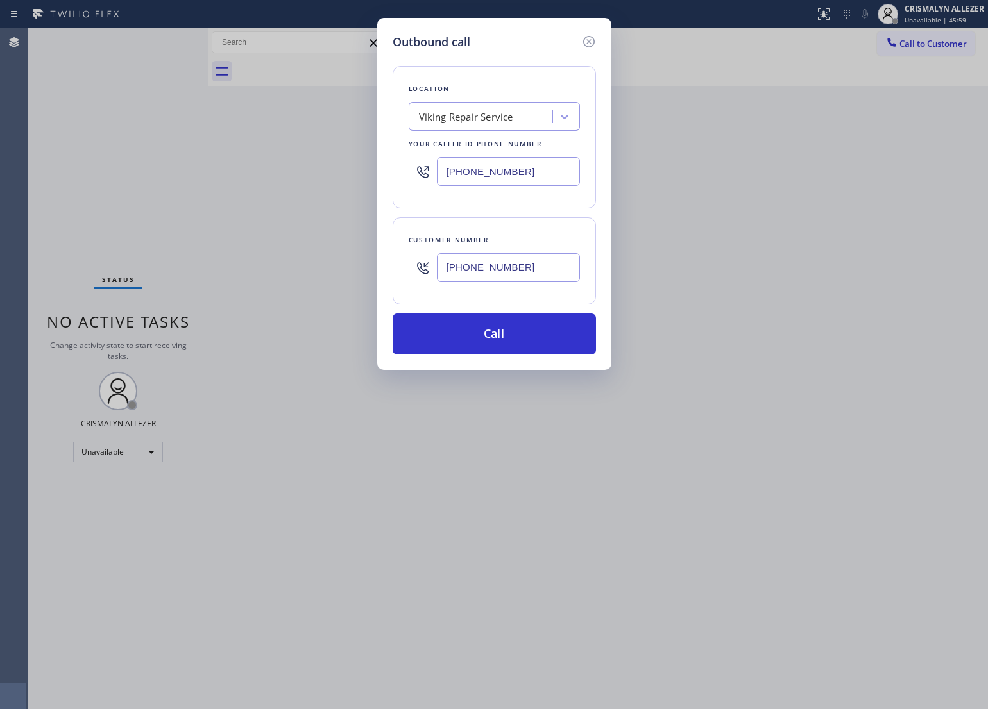
type input "[PHONE_NUMBER]"
drag, startPoint x: 553, startPoint y: 167, endPoint x: 190, endPoint y: 178, distance: 363.8
click at [190, 178] on div "Outbound call Location Viking Repair Service Your caller id phone number [PHONE…" at bounding box center [494, 354] width 988 height 709
paste input "833) 273-3559"
type input "[PHONE_NUMBER]"
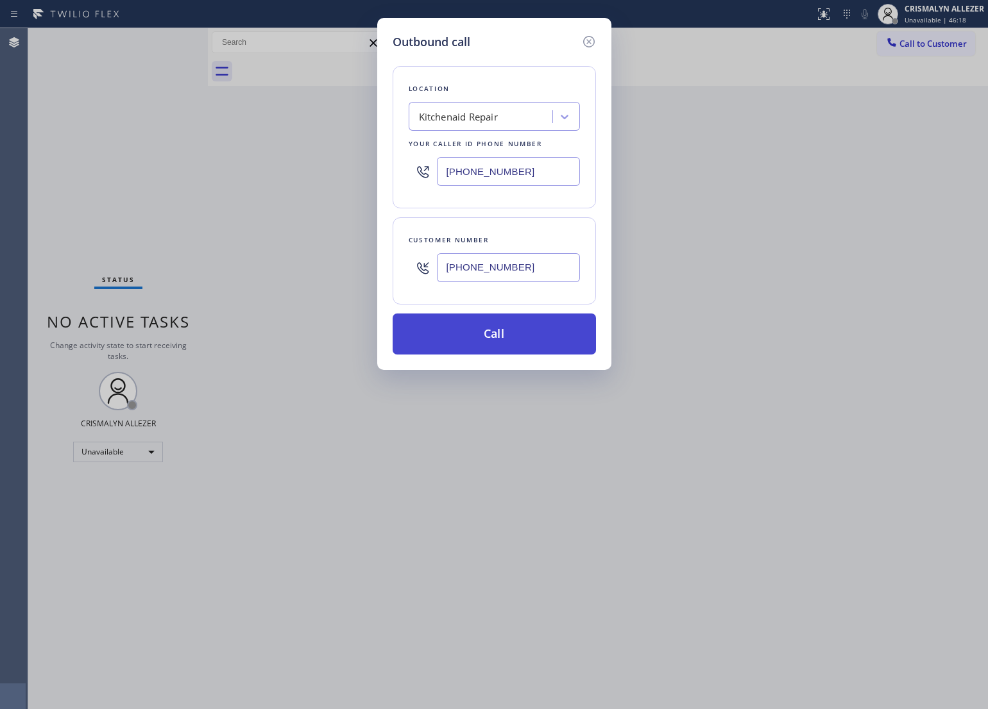
click at [485, 341] on button "Call" at bounding box center [493, 334] width 203 height 41
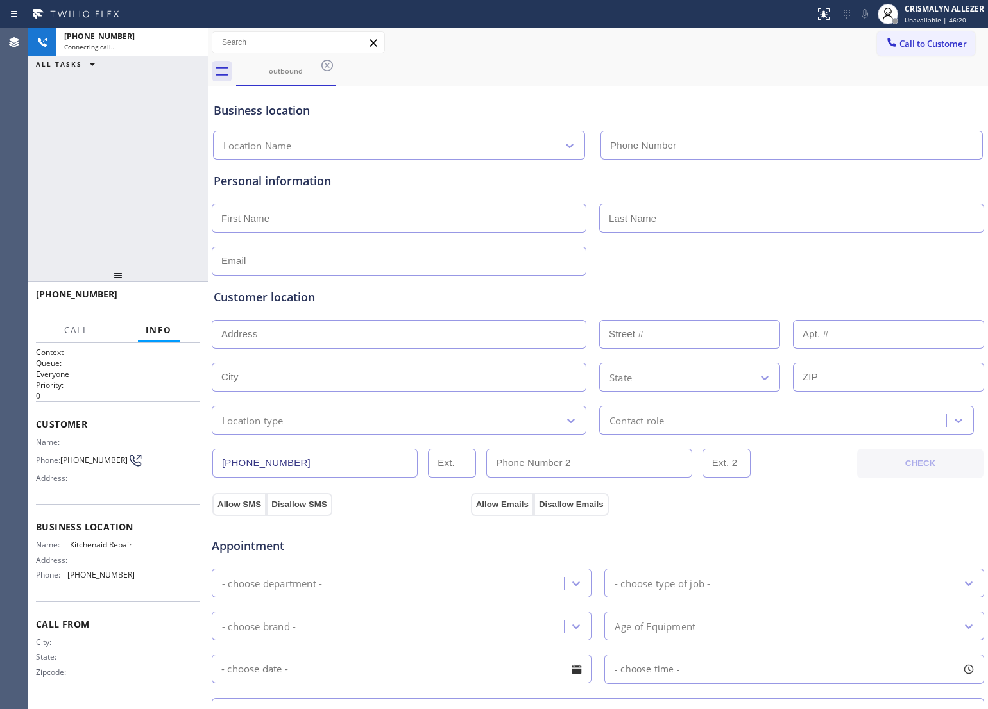
type input "[PHONE_NUMBER]"
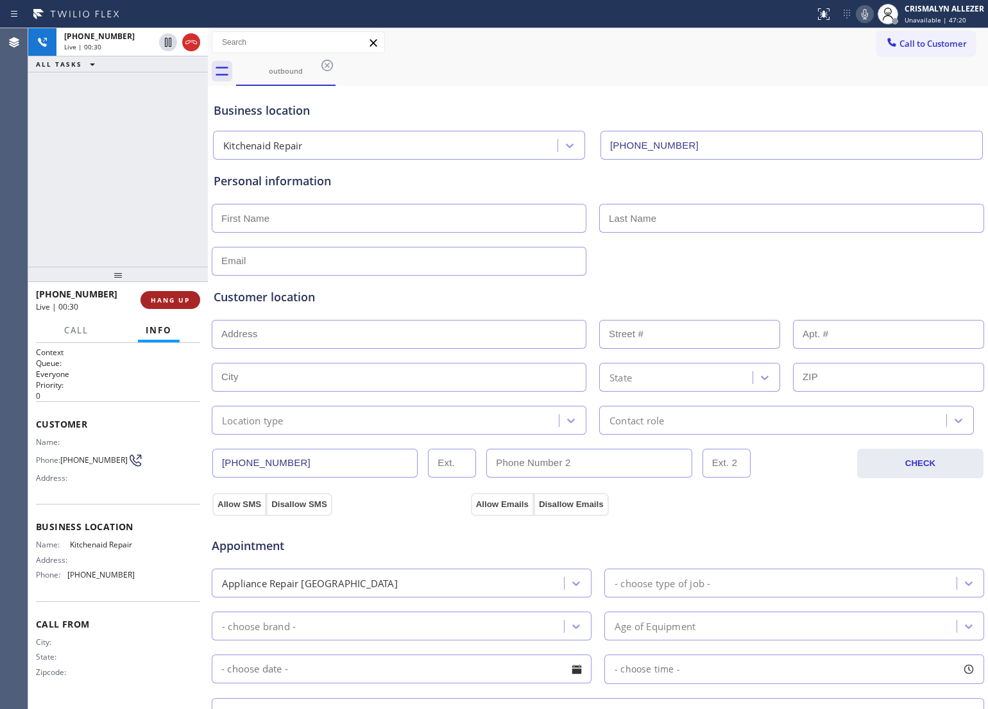
click at [161, 305] on button "HANG UP" at bounding box center [170, 300] width 60 height 18
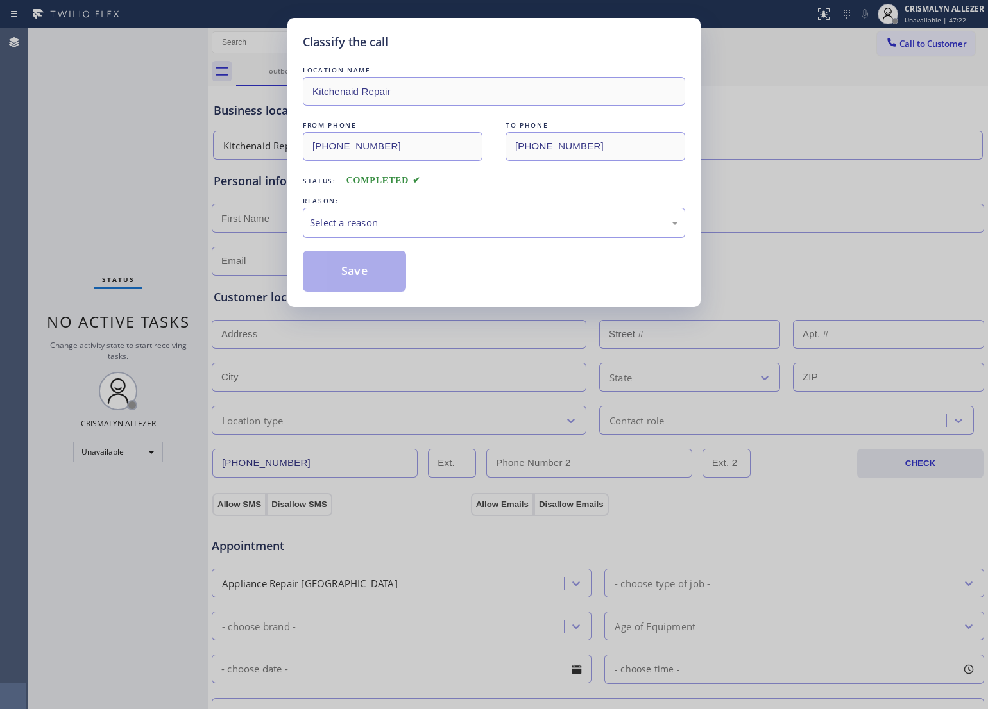
click at [505, 232] on div "Select a reason" at bounding box center [494, 223] width 382 height 30
click at [383, 274] on button "Save" at bounding box center [354, 271] width 103 height 41
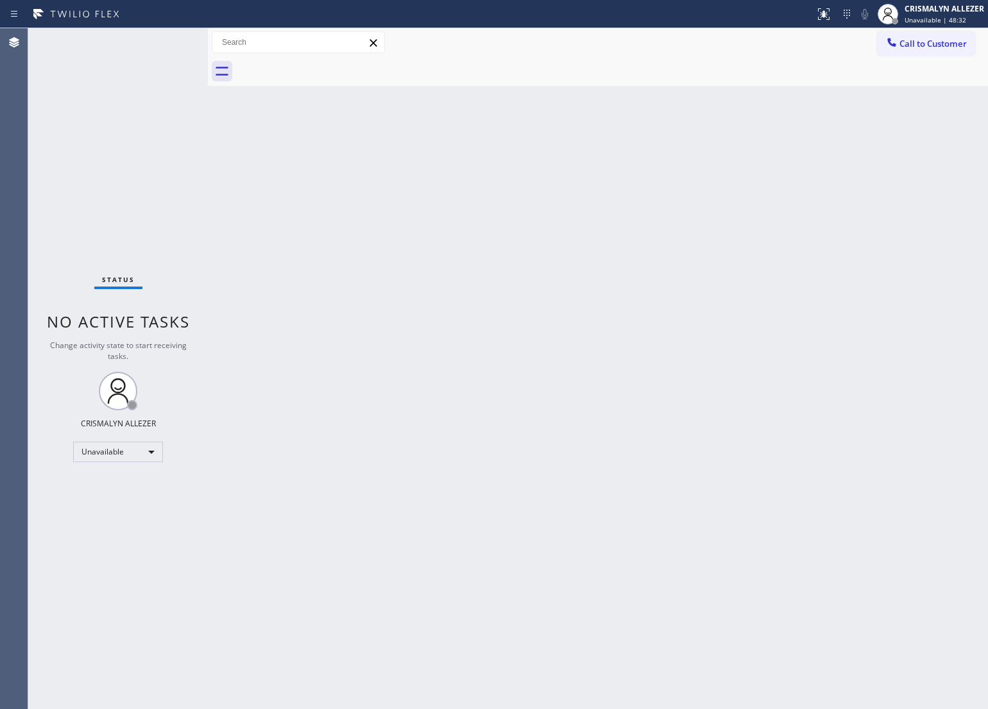
click at [114, 180] on div "Status No active tasks Change activity state to start receiving tasks. CRISMALY…" at bounding box center [118, 368] width 180 height 681
click at [909, 46] on span "Call to Customer" at bounding box center [932, 44] width 67 height 12
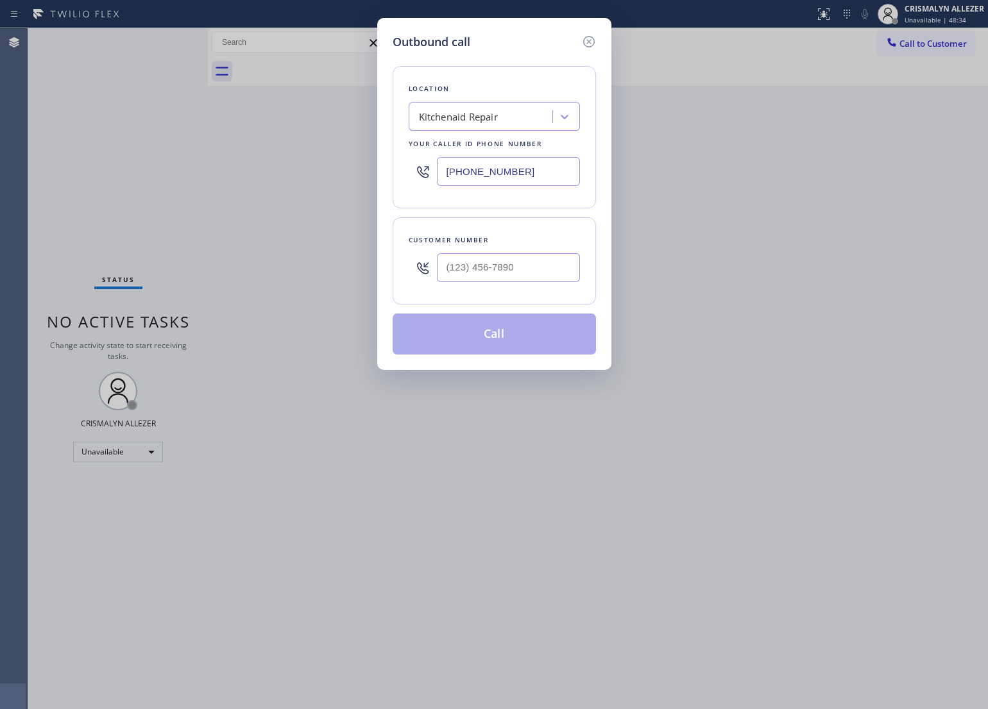
drag, startPoint x: 557, startPoint y: 175, endPoint x: 257, endPoint y: 187, distance: 300.4
click at [257, 187] on div "Outbound call Location Kitchenaid Repair Your caller id phone number [PHONE_NUM…" at bounding box center [494, 354] width 988 height 709
paste input "626) 774-8048"
type input "[PHONE_NUMBER]"
click at [527, 264] on input "text" at bounding box center [508, 267] width 143 height 29
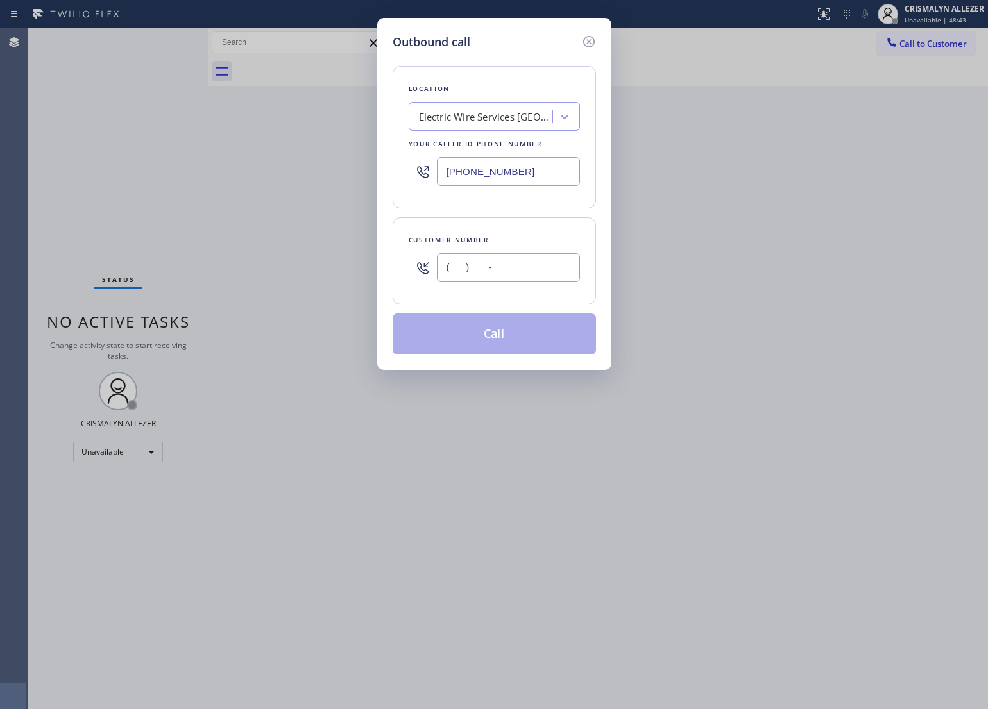
paste input "626) 827-5306"
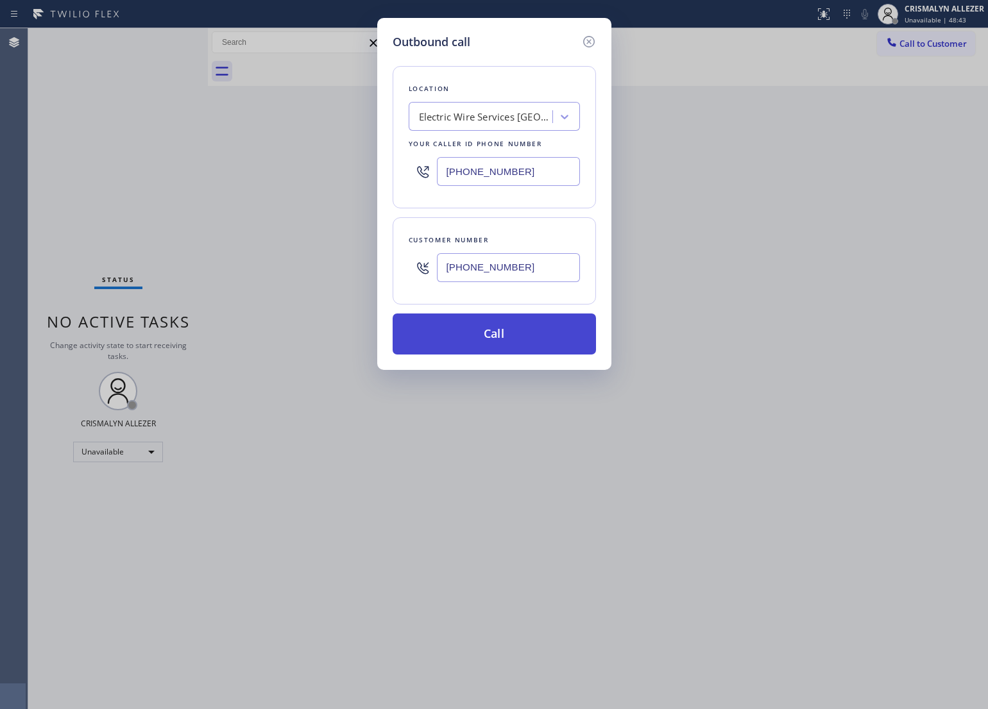
type input "[PHONE_NUMBER]"
click at [501, 340] on button "Call" at bounding box center [493, 334] width 203 height 41
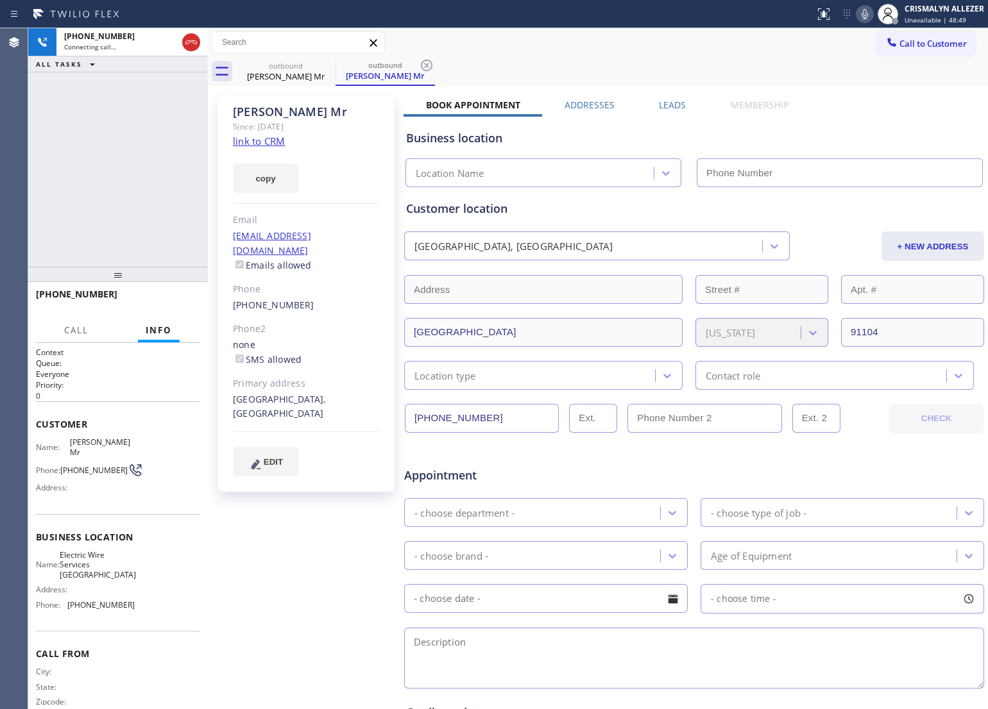
type input "[PHONE_NUMBER]"
click at [257, 138] on link "link to CRM" at bounding box center [259, 141] width 52 height 13
click at [165, 305] on button "HANG UP" at bounding box center [170, 300] width 60 height 18
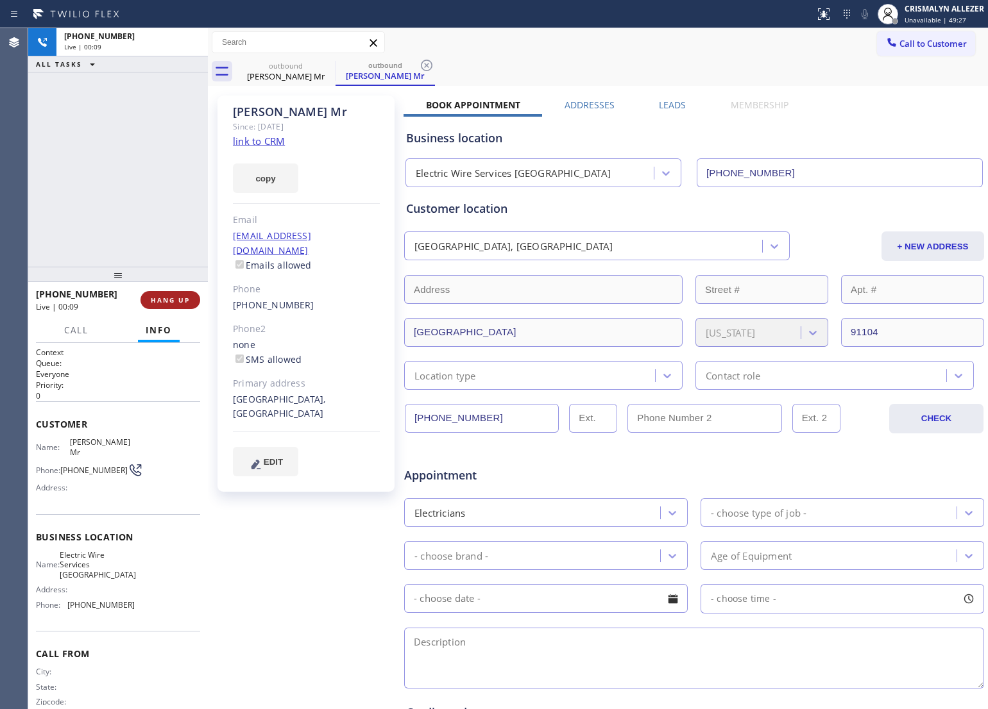
click at [165, 305] on button "HANG UP" at bounding box center [170, 300] width 60 height 18
click at [183, 298] on span "COMPLETE" at bounding box center [168, 300] width 44 height 9
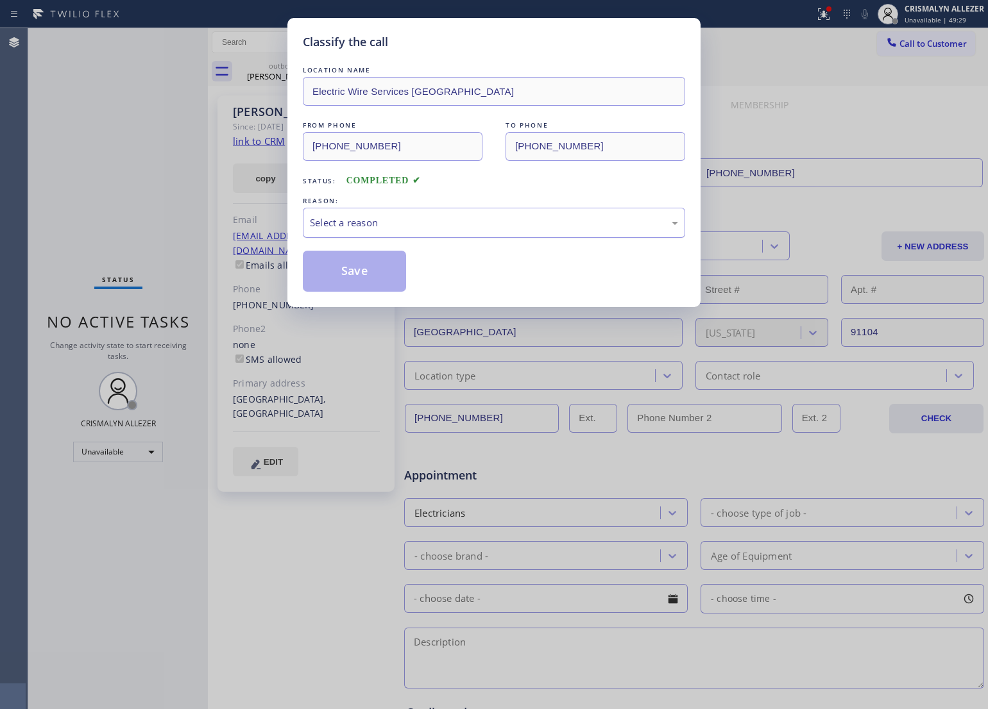
click at [471, 229] on div "Select a reason" at bounding box center [494, 222] width 368 height 15
click at [362, 274] on button "Save" at bounding box center [354, 271] width 103 height 41
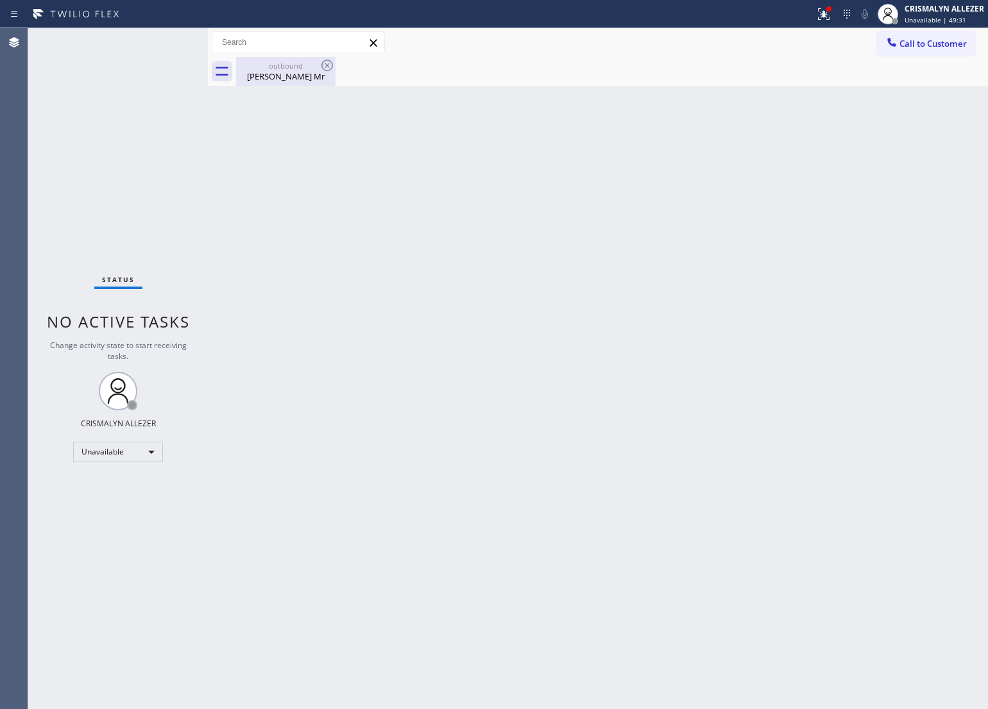
click at [294, 74] on div "[PERSON_NAME] Mr" at bounding box center [285, 77] width 97 height 12
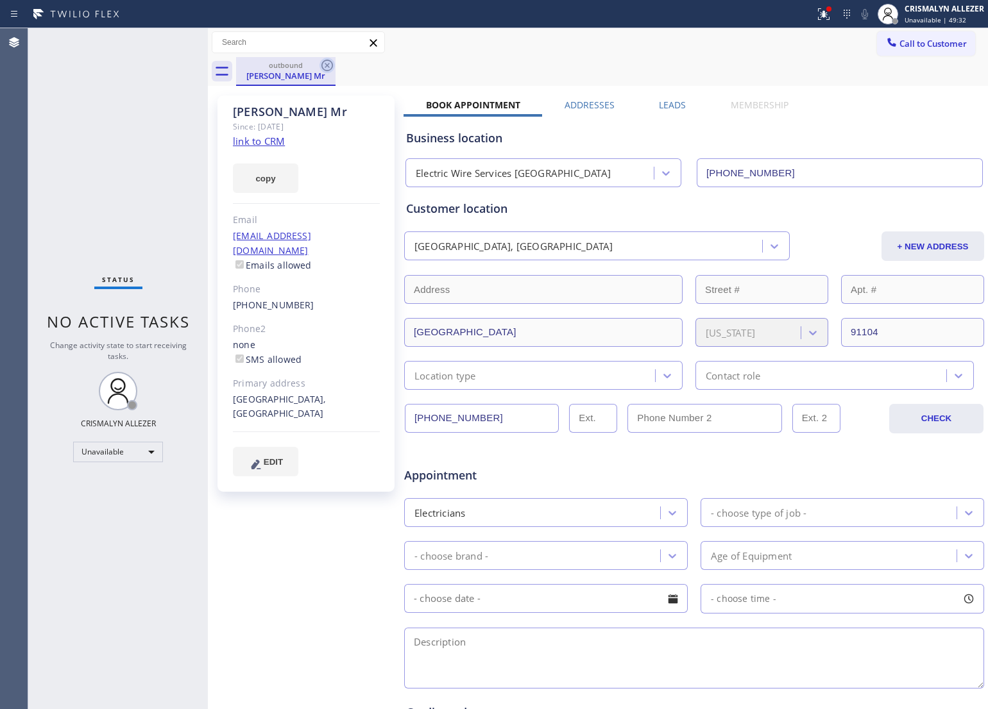
click at [331, 68] on icon at bounding box center [327, 66] width 12 height 12
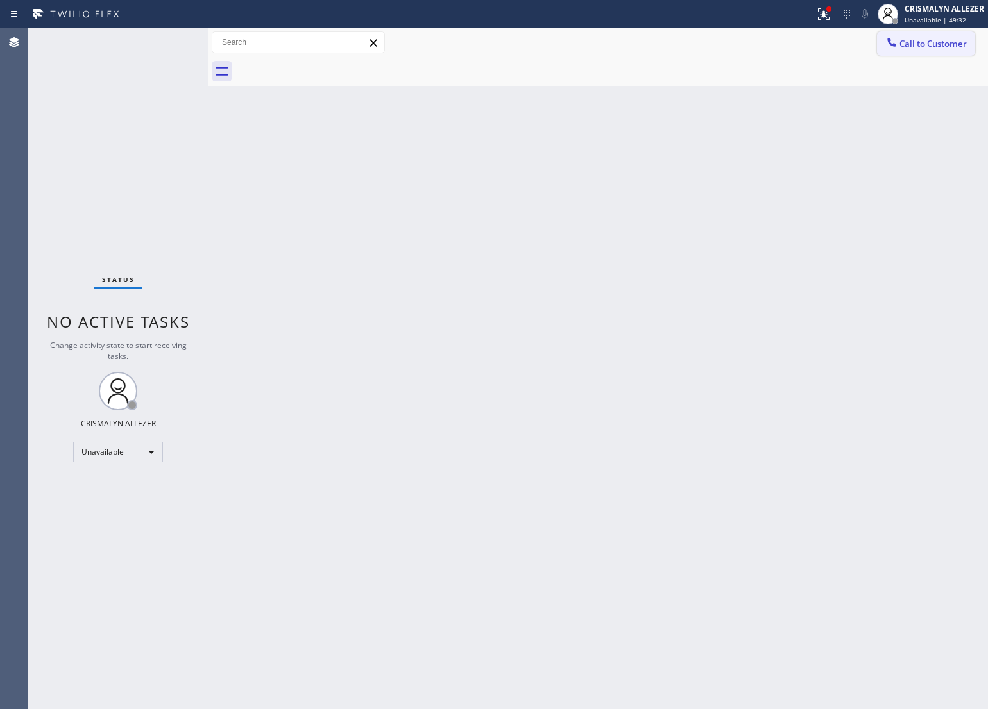
click at [938, 46] on span "Call to Customer" at bounding box center [932, 44] width 67 height 12
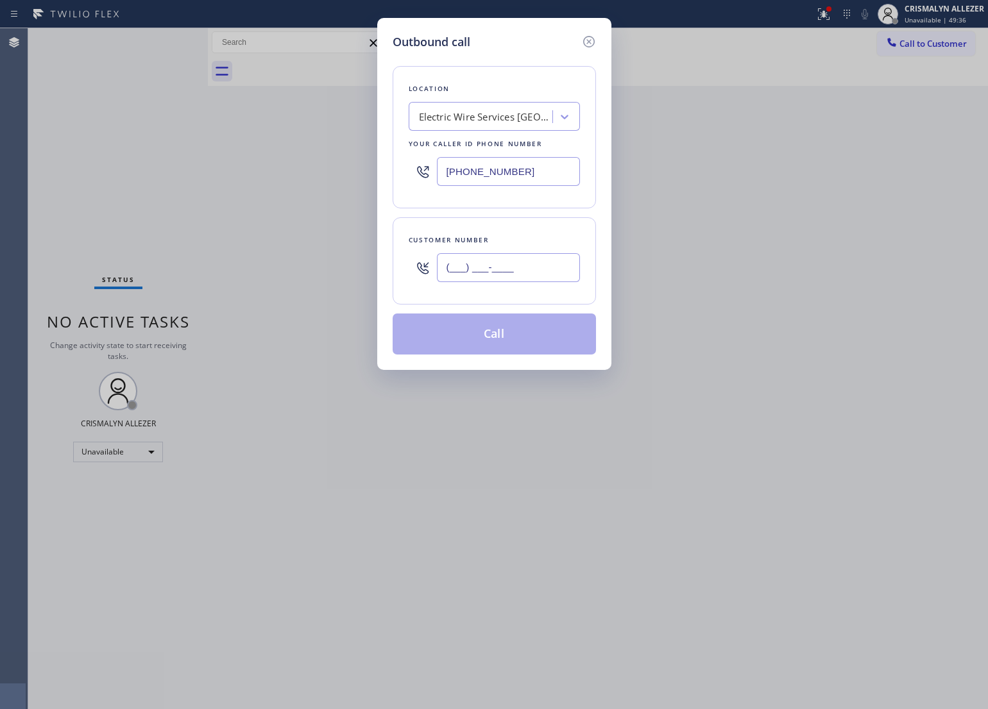
click at [528, 277] on input "(___) ___-____" at bounding box center [508, 267] width 143 height 29
paste input "626) 827-5306"
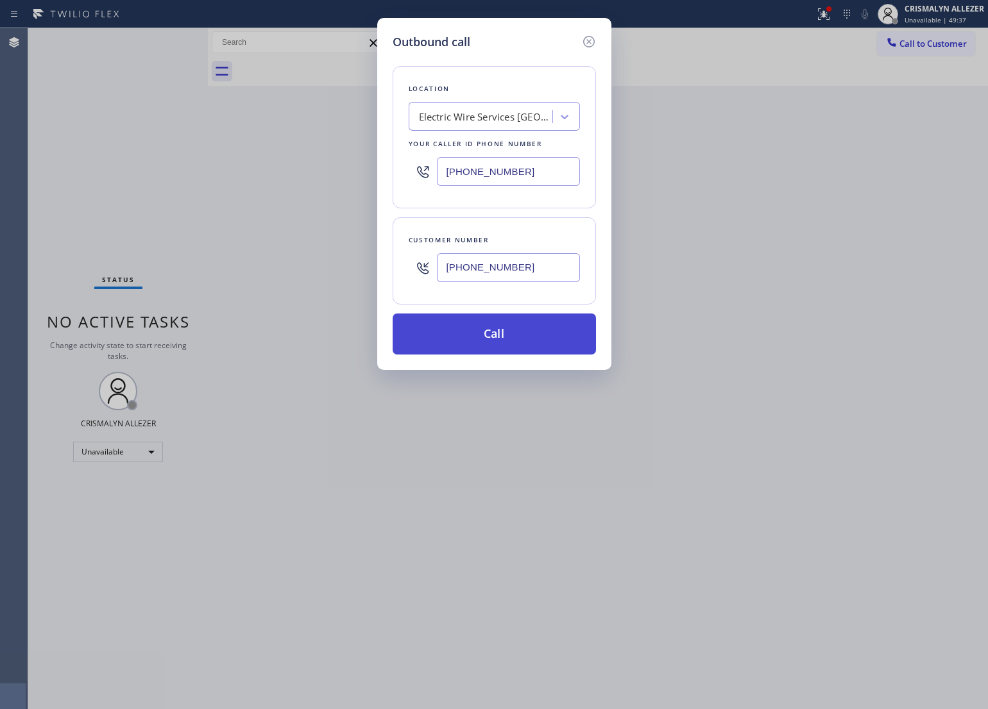
type input "[PHONE_NUMBER]"
click at [500, 341] on button "Call" at bounding box center [493, 334] width 203 height 41
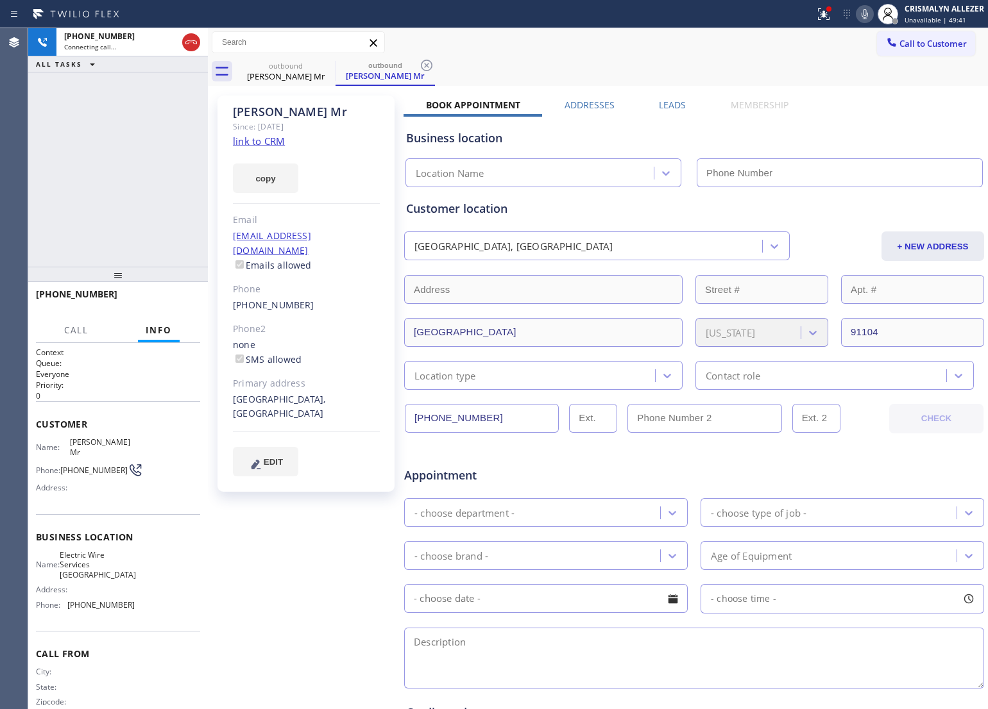
type input "[PHONE_NUMBER]"
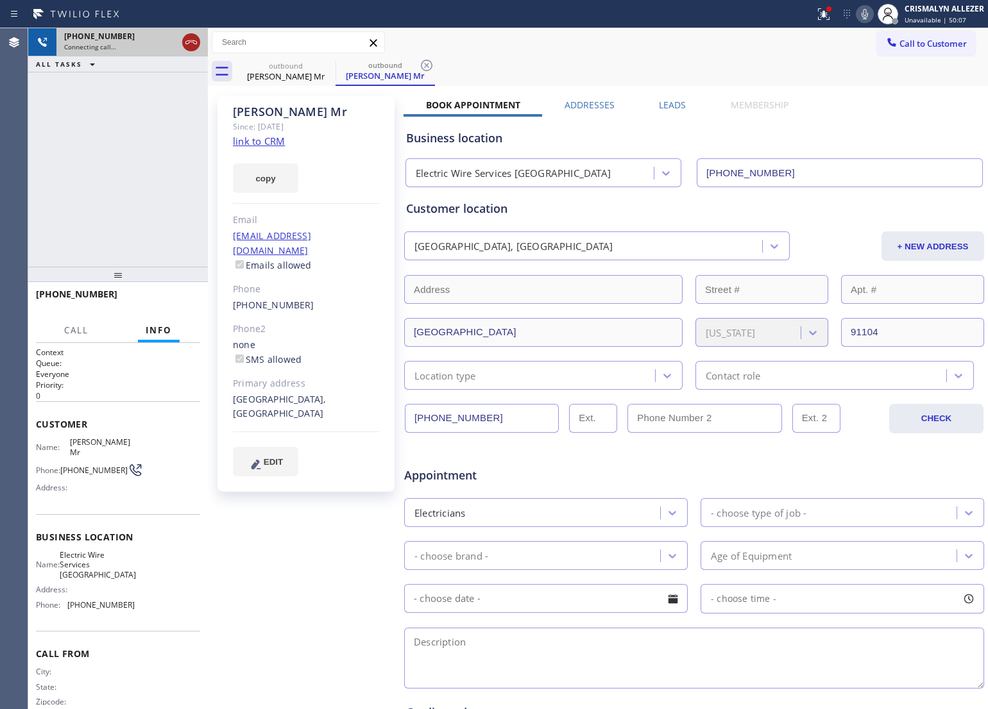
click at [184, 44] on icon at bounding box center [190, 42] width 15 height 15
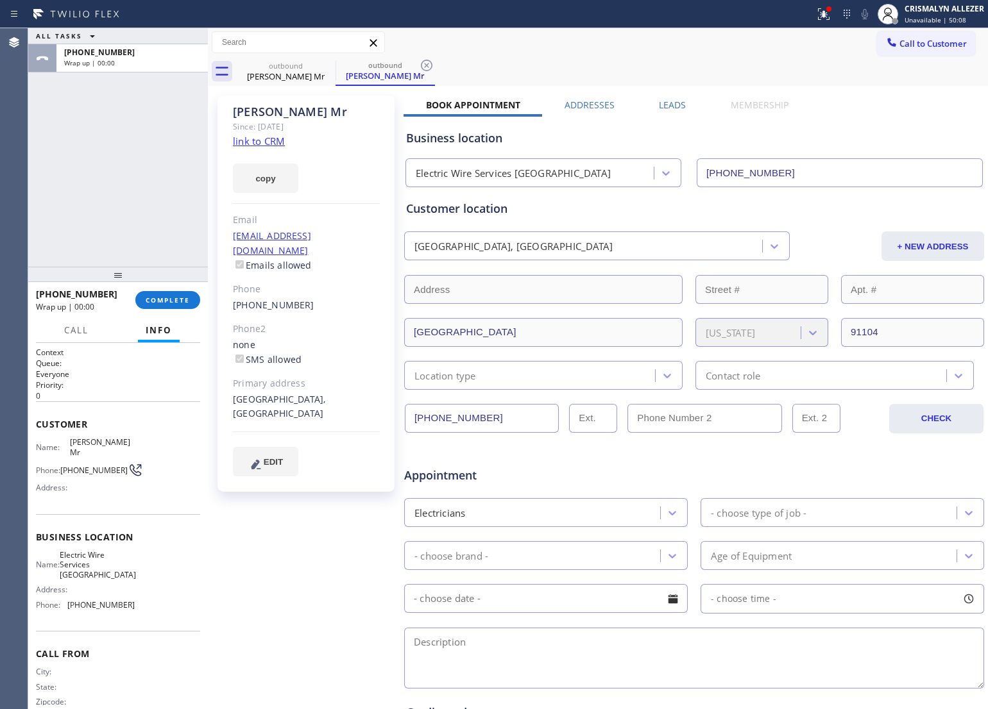
drag, startPoint x: 426, startPoint y: 67, endPoint x: 269, endPoint y: 156, distance: 180.3
click at [425, 67] on icon at bounding box center [426, 65] width 15 height 15
click at [165, 305] on button "COMPLETE" at bounding box center [167, 300] width 65 height 18
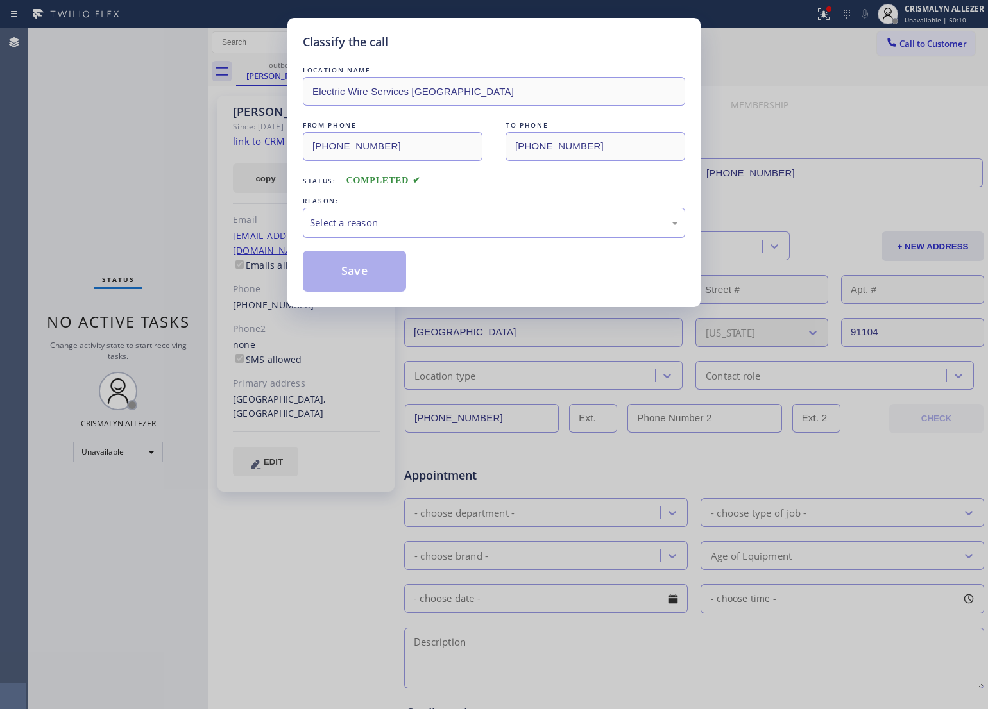
click at [526, 224] on div "Select a reason" at bounding box center [494, 222] width 368 height 15
click at [376, 274] on button "Save" at bounding box center [354, 271] width 103 height 41
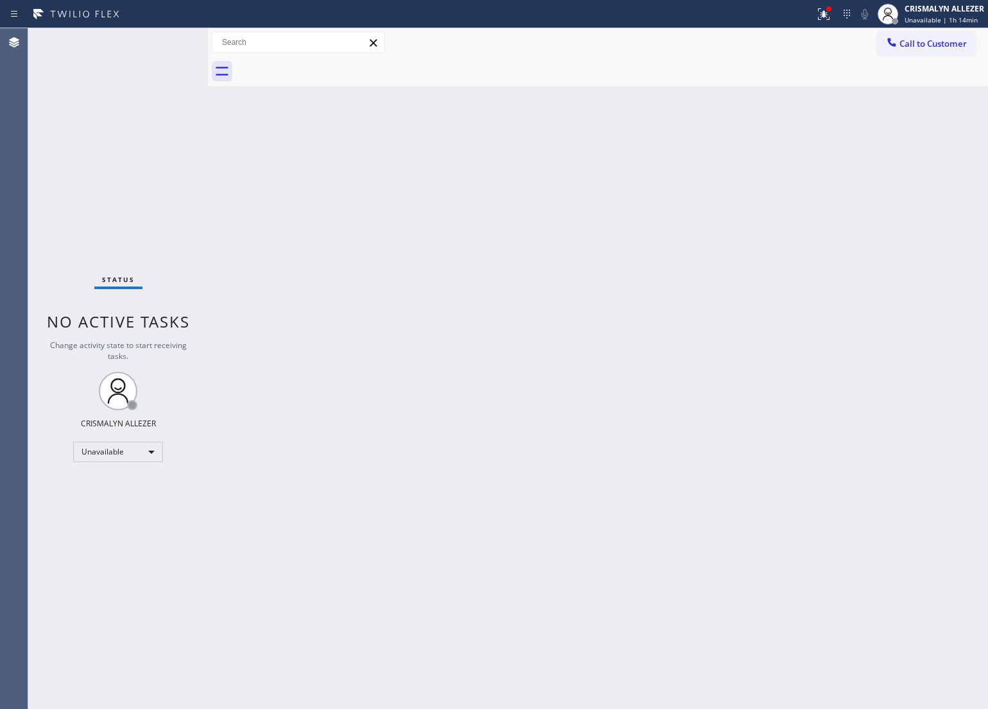
drag, startPoint x: 863, startPoint y: 198, endPoint x: 870, endPoint y: 178, distance: 20.7
click at [870, 178] on div "Back to Dashboard Change Sender ID Customers Technicians Select a contact Outbo…" at bounding box center [598, 368] width 780 height 681
click at [903, 57] on div at bounding box center [612, 71] width 752 height 29
click at [902, 53] on button "Call to Customer" at bounding box center [926, 43] width 98 height 24
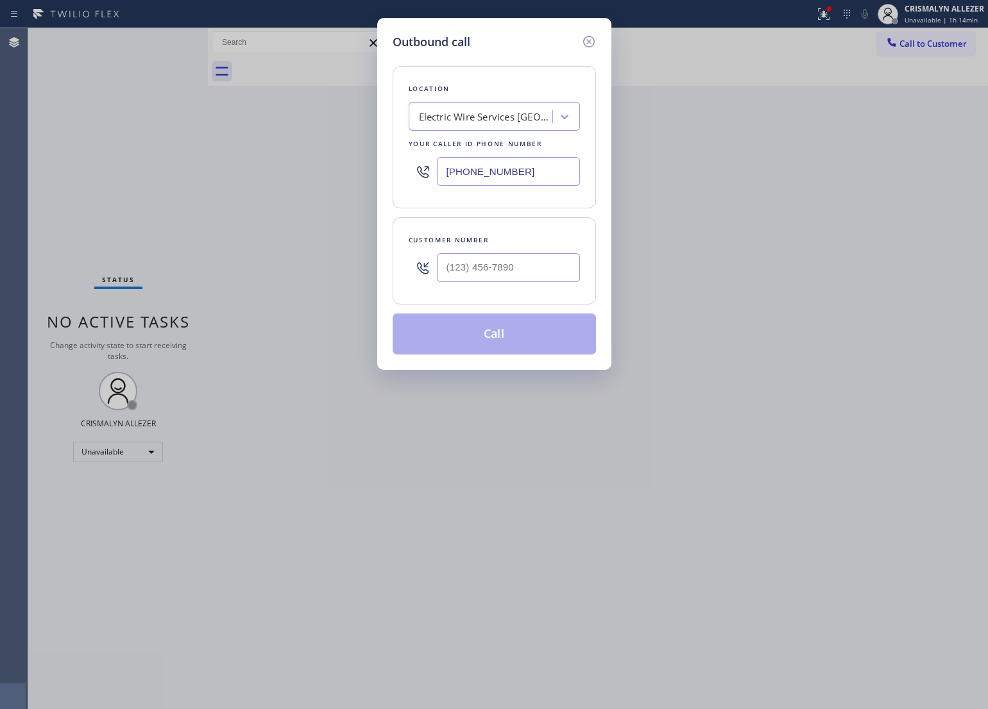
drag, startPoint x: 571, startPoint y: 177, endPoint x: 199, endPoint y: 196, distance: 372.4
click at [151, 174] on div "Outbound call Location Electric Wire Services [GEOGRAPHIC_DATA] Your caller id …" at bounding box center [494, 354] width 988 height 709
paste input "818) 342-7695"
type input "[PHONE_NUMBER]"
click at [536, 276] on input "(___) ___-____" at bounding box center [508, 267] width 143 height 29
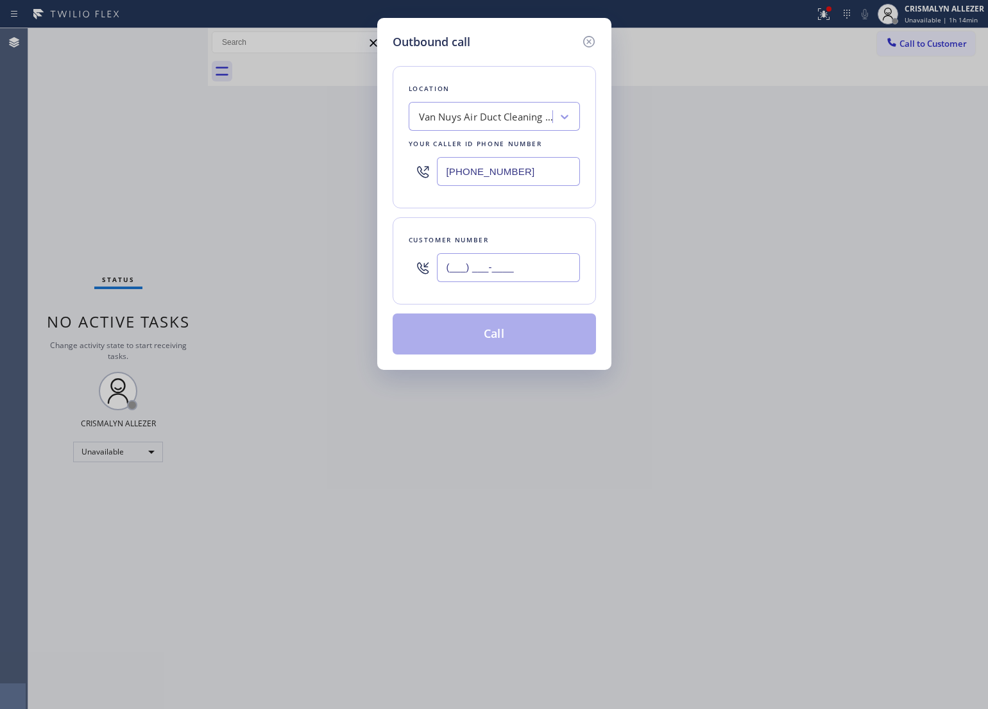
paste input "818) 342-7695"
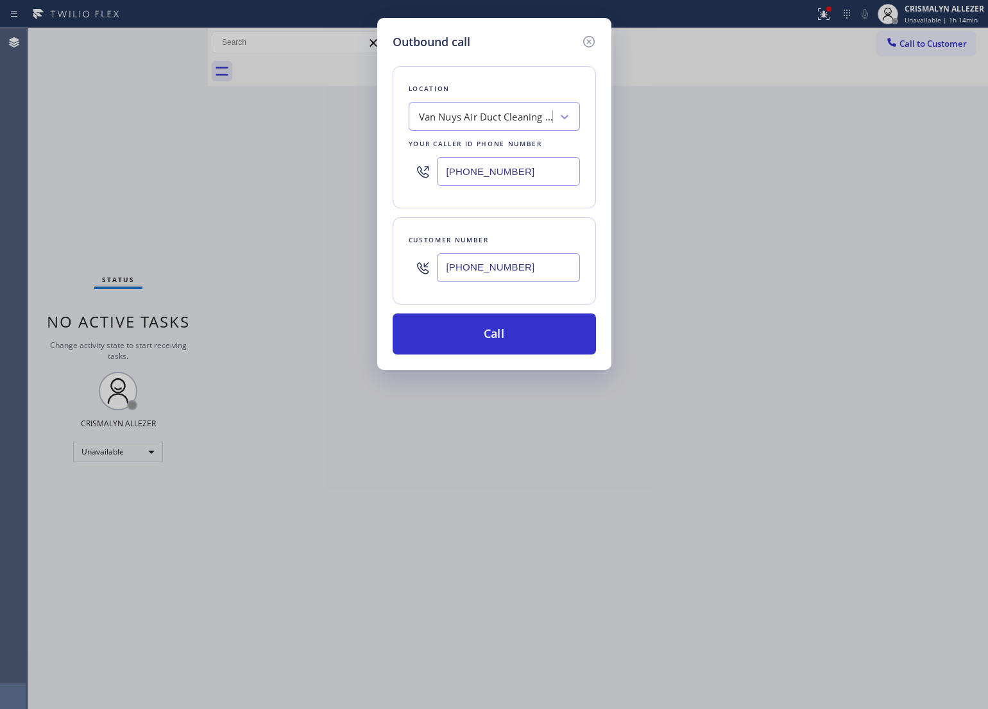
type input "[PHONE_NUMBER]"
drag, startPoint x: 549, startPoint y: 176, endPoint x: 30, endPoint y: 162, distance: 519.7
click at [30, 162] on div "Outbound call Location Van Nuys Air Duct Cleaning Pro Your caller id phone numb…" at bounding box center [494, 354] width 988 height 709
paste input "text"
type input "[PHONE_NUMBER]"
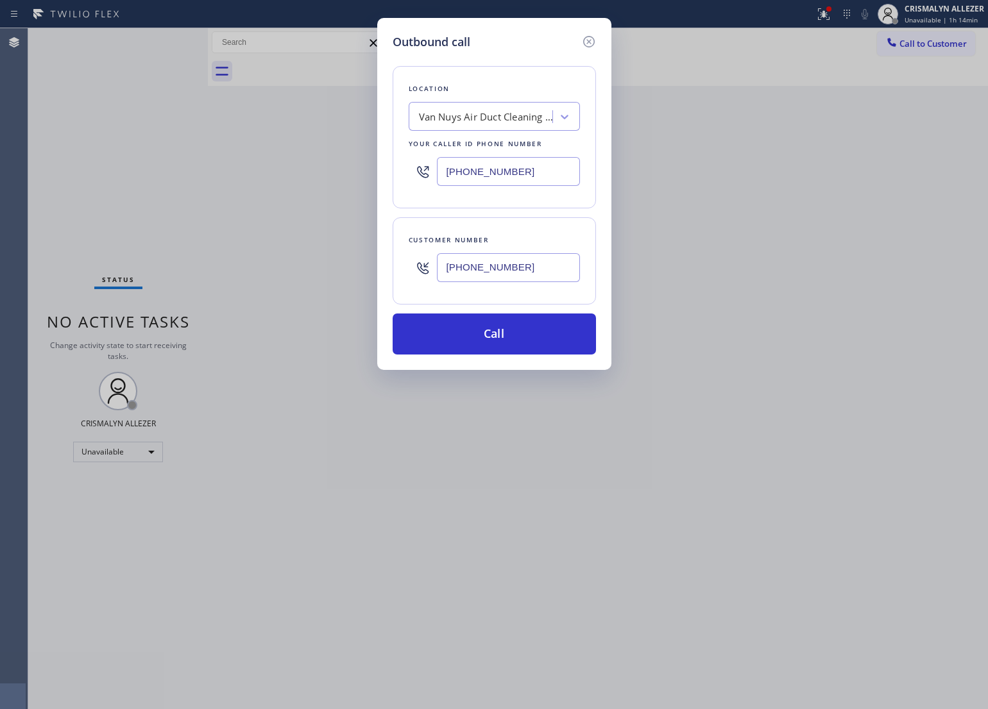
drag, startPoint x: 562, startPoint y: 276, endPoint x: 196, endPoint y: 270, distance: 366.9
click at [196, 270] on div "Outbound call Location Van Nuys Air Duct Cleaning Pro Your caller id phone numb…" at bounding box center [494, 354] width 988 height 709
paste input "213) 497-0482"
type input "[PHONE_NUMBER]"
click at [512, 333] on button "Call" at bounding box center [493, 334] width 203 height 41
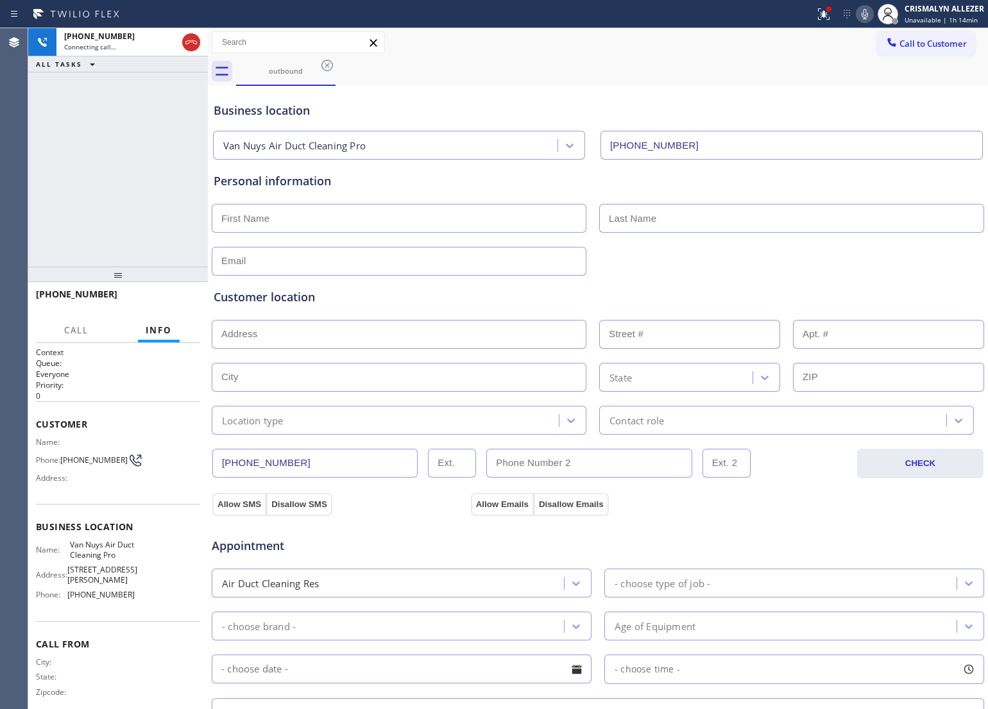
type input "[PHONE_NUMBER]"
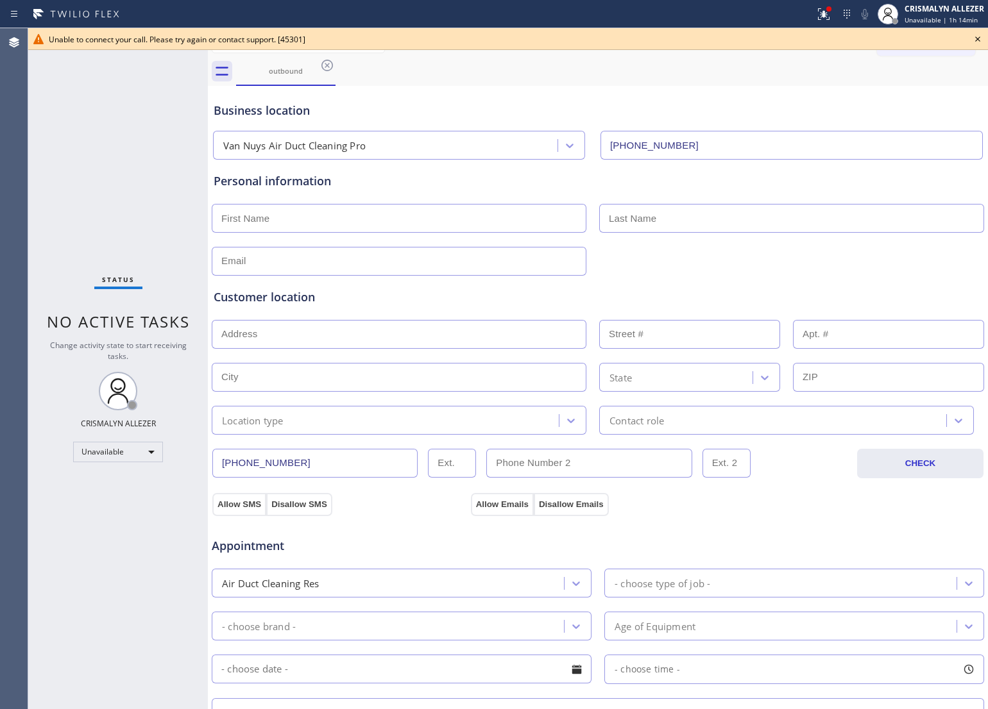
click at [587, 92] on div "Business location Van Nuys Air Duct Cleaning Pro [PHONE_NUMBER]" at bounding box center [597, 124] width 773 height 71
click at [983, 35] on icon at bounding box center [977, 38] width 15 height 15
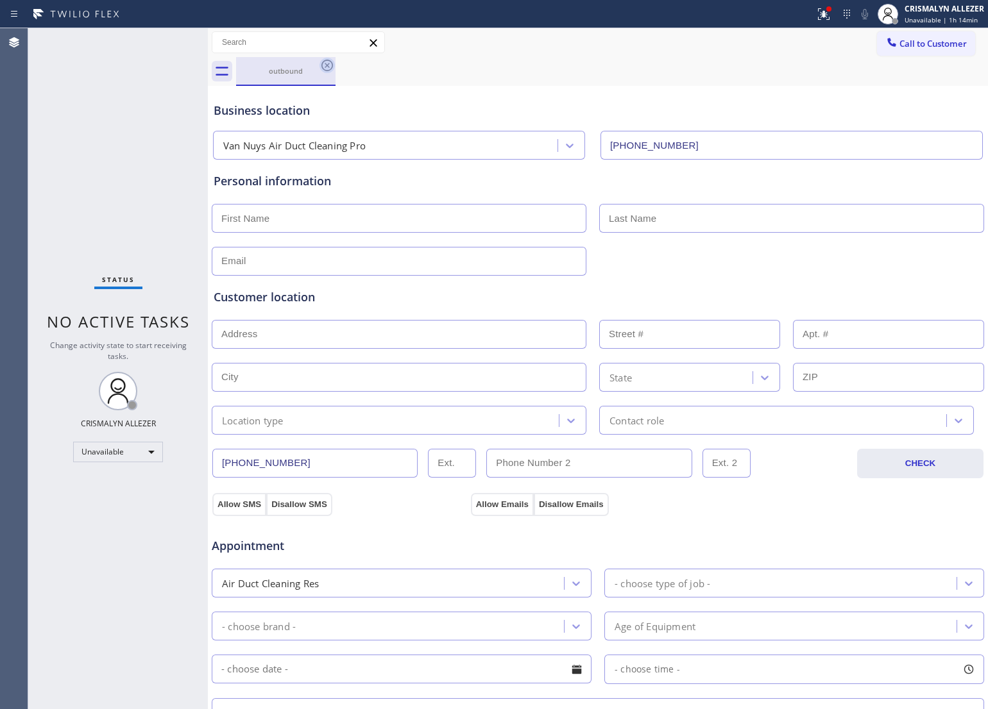
click at [328, 62] on icon at bounding box center [326, 65] width 15 height 15
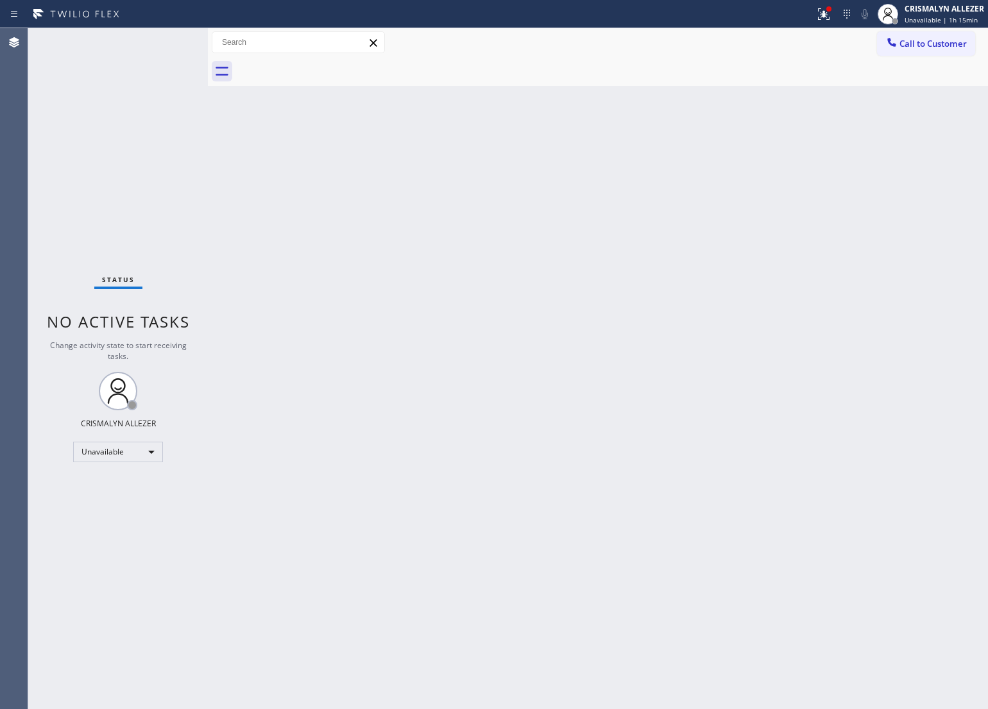
drag, startPoint x: 633, startPoint y: 270, endPoint x: 661, endPoint y: 225, distance: 53.0
click at [633, 270] on div "Back to Dashboard Change Sender ID Customers Technicians Select a contact Outbo…" at bounding box center [598, 368] width 780 height 681
click at [954, 40] on span "Call to Customer" at bounding box center [932, 44] width 67 height 12
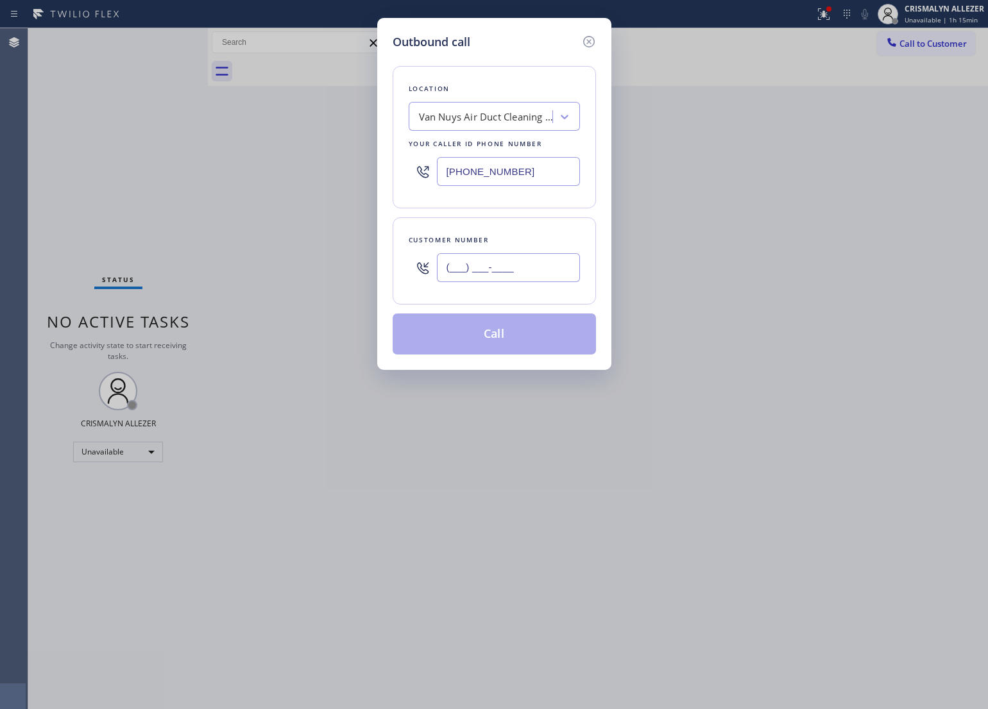
click at [545, 276] on input "(___) ___-____" at bounding box center [508, 267] width 143 height 29
paste input "510) 418-4078"
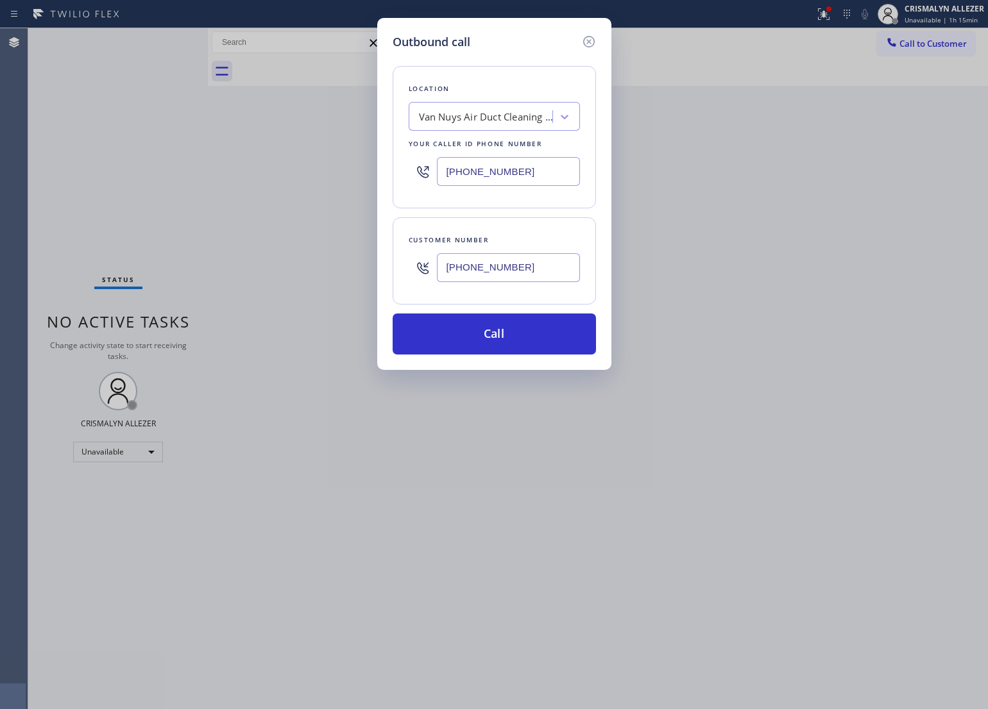
click at [694, 312] on div "Outbound call Location Van Nuys Air Duct Cleaning Pro Your caller id phone numb…" at bounding box center [494, 354] width 988 height 709
click at [559, 271] on input "[PHONE_NUMBER]" at bounding box center [508, 267] width 143 height 29
drag, startPoint x: 559, startPoint y: 271, endPoint x: 284, endPoint y: 274, distance: 275.2
click at [284, 274] on div "Outbound call Location Van Nuys Air Duct Cleaning Pro Your caller id phone numb…" at bounding box center [494, 354] width 988 height 709
paste input "414) 324-1969"
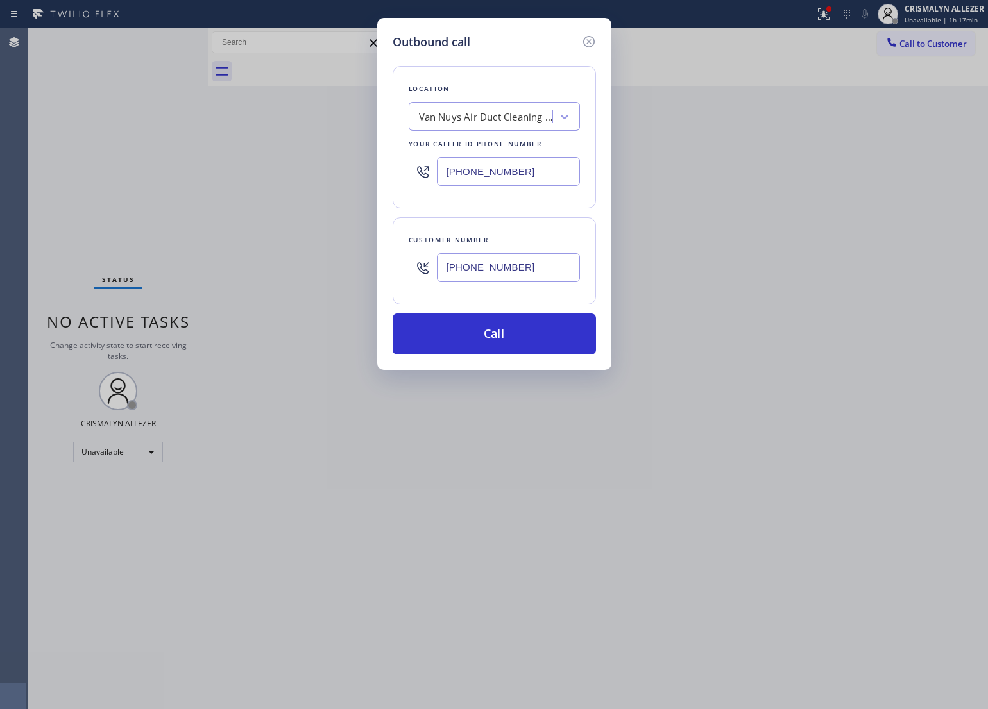
type input "[PHONE_NUMBER]"
click at [723, 58] on div "Outbound call Location Van Nuys Air Duct Cleaning Pro Your caller id phone numb…" at bounding box center [494, 354] width 988 height 709
drag, startPoint x: 357, startPoint y: 177, endPoint x: 269, endPoint y: 188, distance: 87.9
click at [269, 188] on div "Outbound call Location Van Nuys Air Duct Cleaning Pro Your caller id phone numb…" at bounding box center [494, 354] width 988 height 709
click at [465, 171] on input "[PHONE_NUMBER]" at bounding box center [508, 171] width 143 height 29
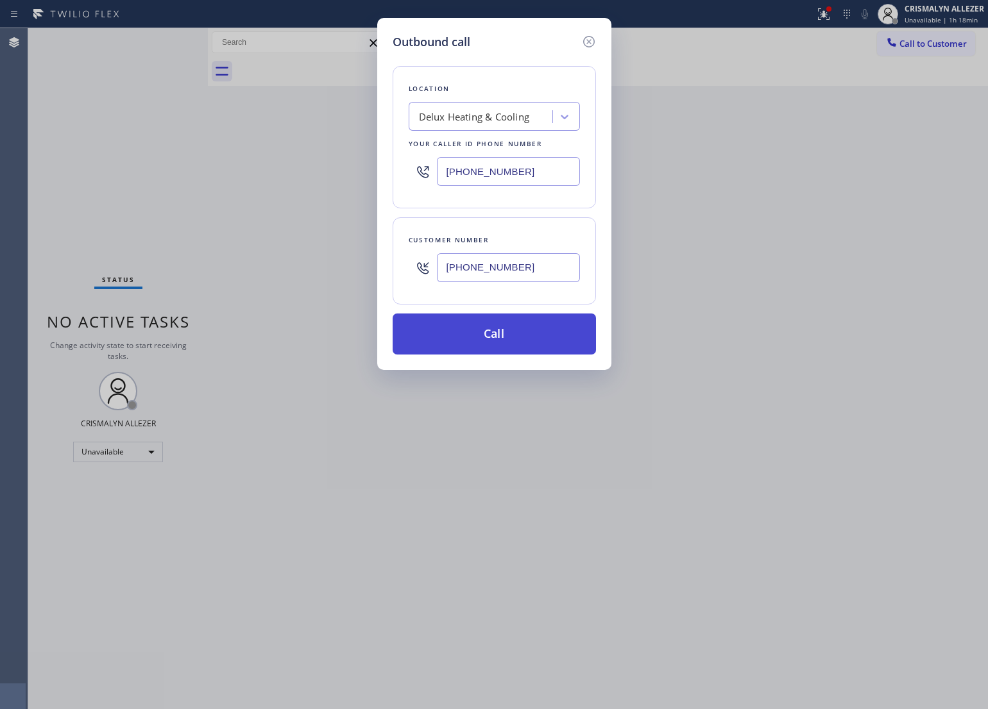
type input "[PHONE_NUMBER]"
click at [493, 343] on button "Call" at bounding box center [493, 334] width 203 height 41
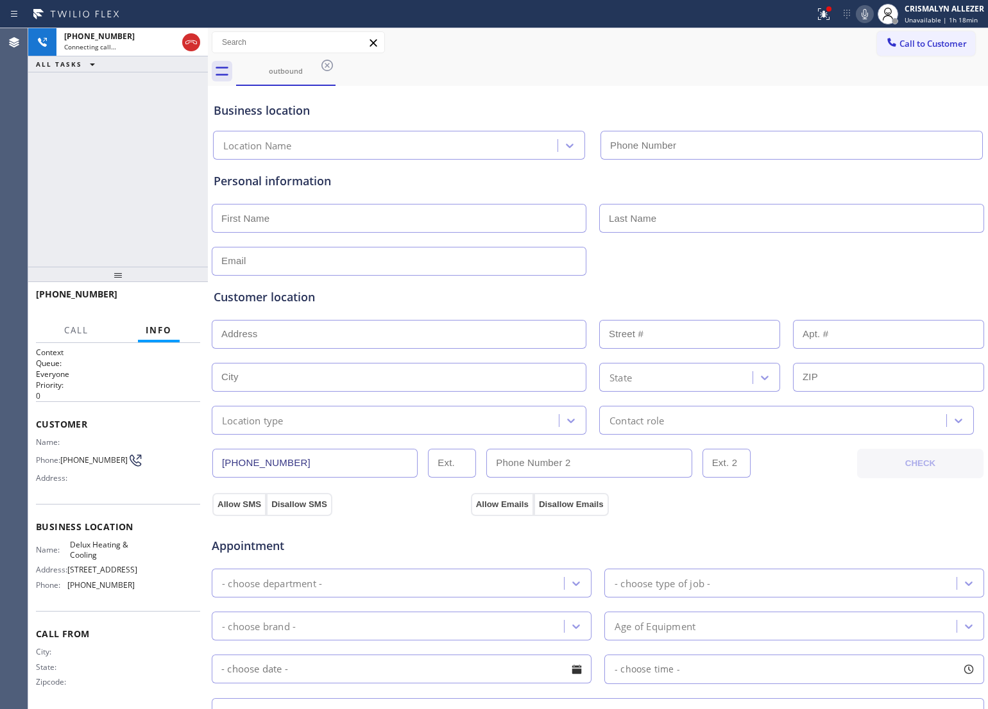
type input "[PHONE_NUMBER]"
click at [164, 300] on span "HANG UP" at bounding box center [170, 300] width 39 height 9
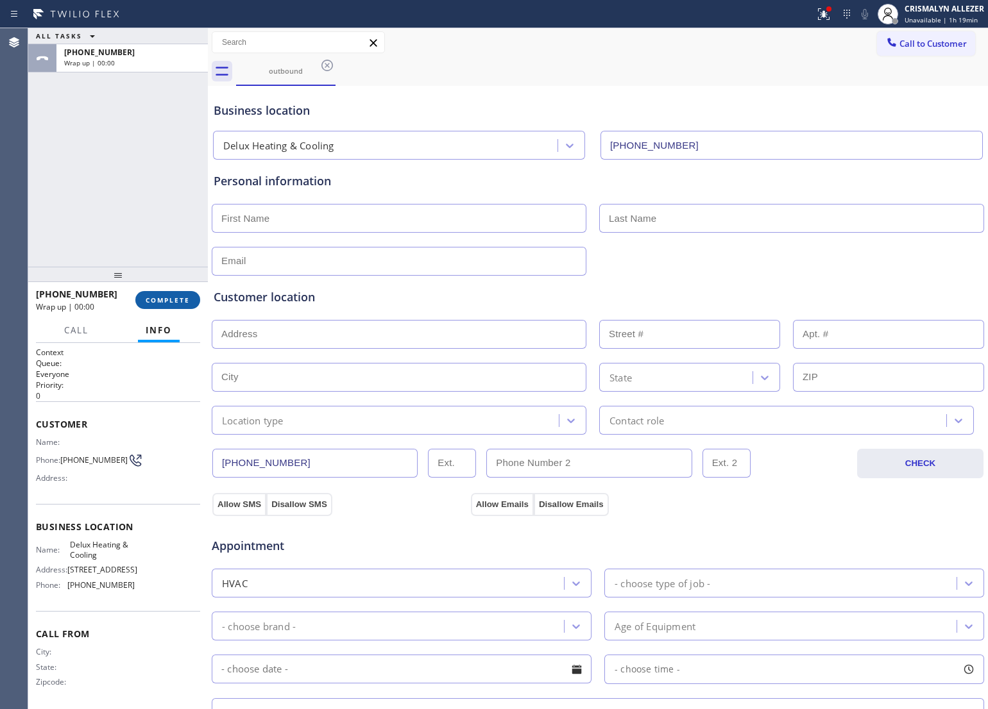
click at [152, 308] on button "COMPLETE" at bounding box center [167, 300] width 65 height 18
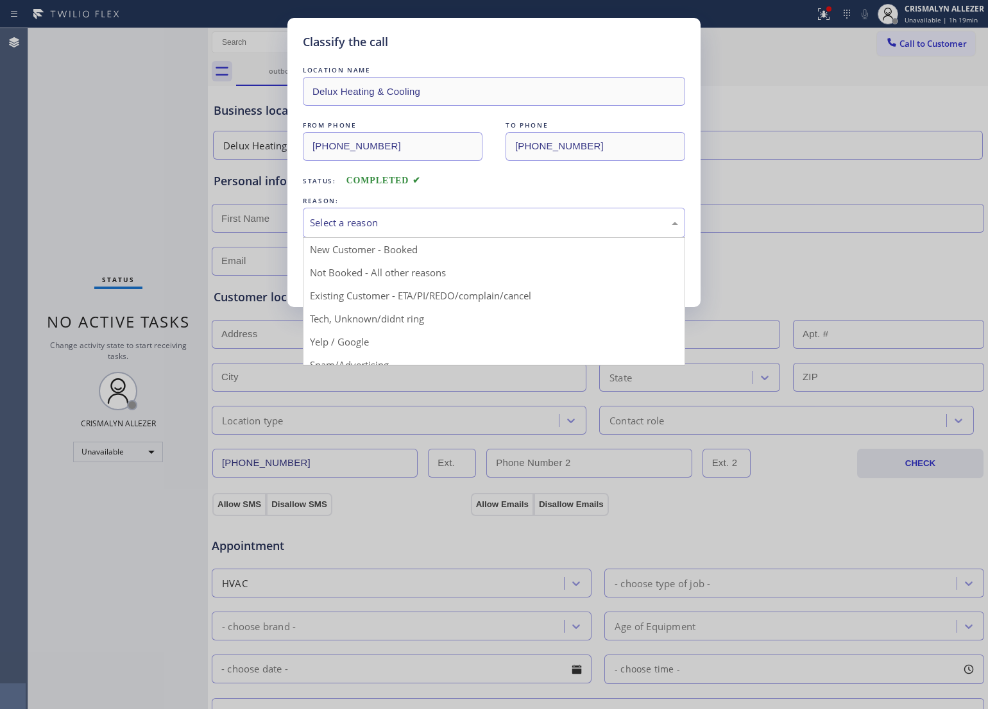
click at [500, 226] on div "Select a reason" at bounding box center [494, 222] width 368 height 15
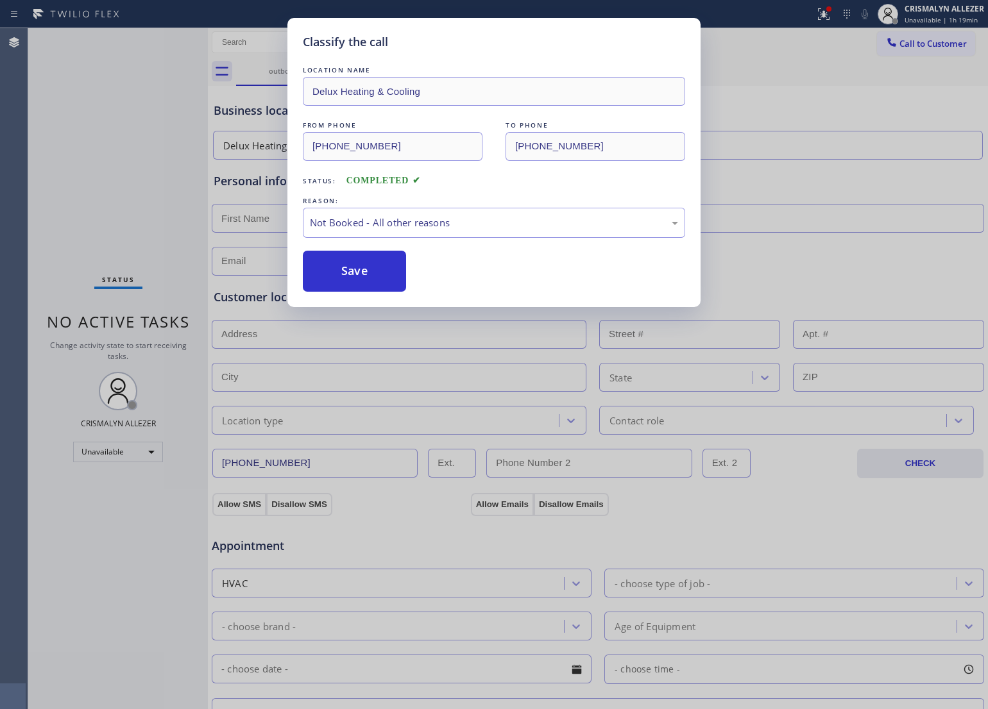
click at [324, 280] on button "Save" at bounding box center [354, 271] width 103 height 41
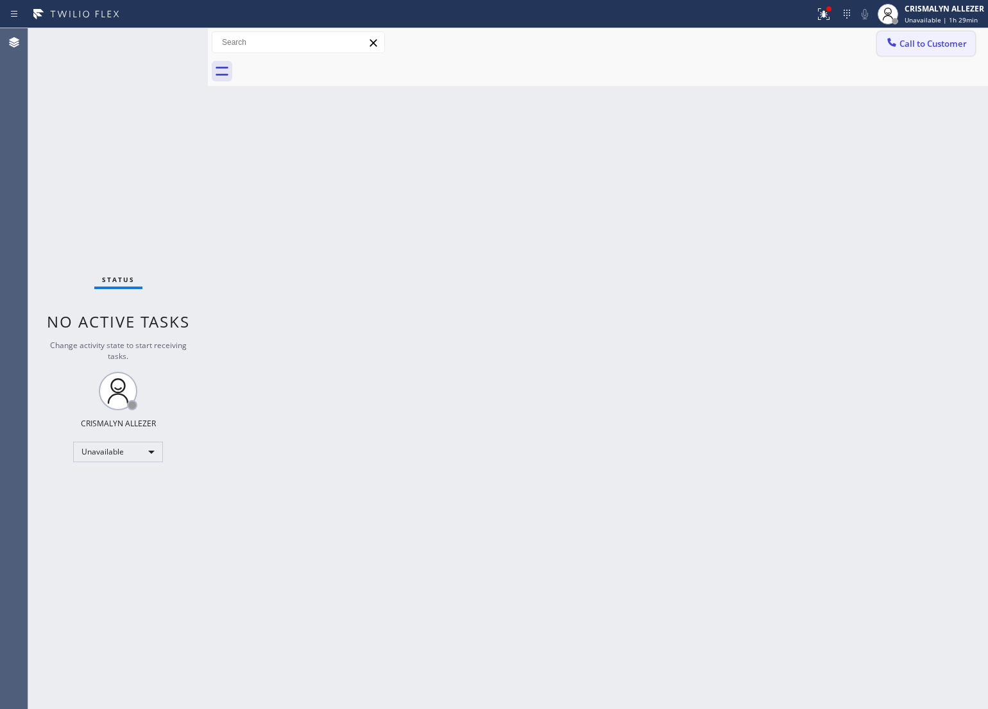
click at [943, 40] on span "Call to Customer" at bounding box center [932, 44] width 67 height 12
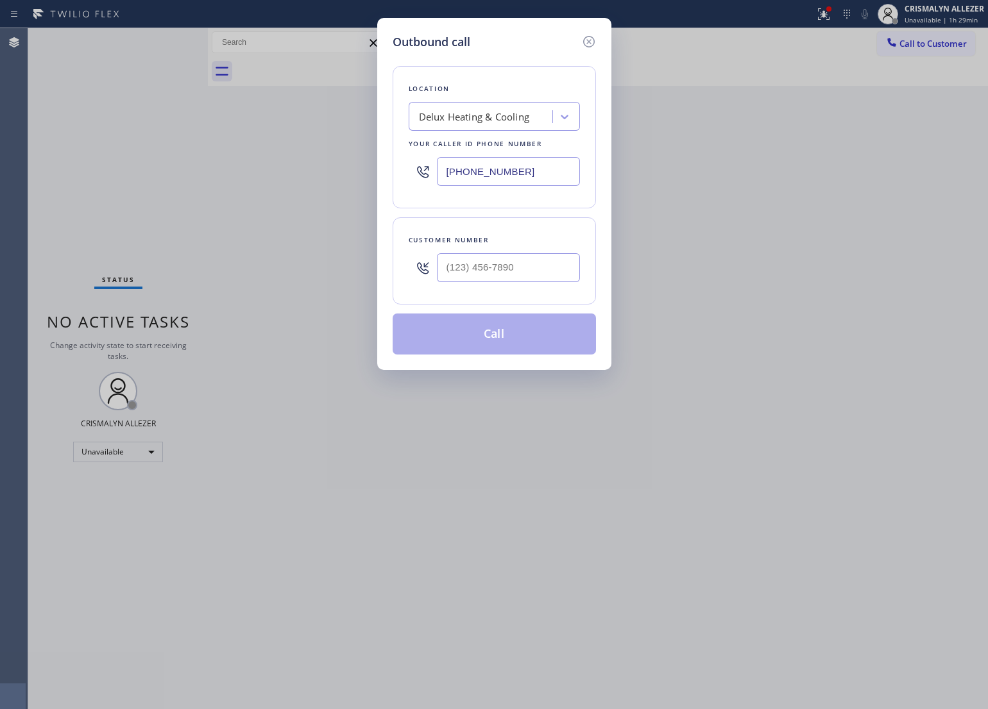
drag, startPoint x: 546, startPoint y: 171, endPoint x: 279, endPoint y: 173, distance: 267.4
click at [279, 173] on div "Outbound call Location Delux Heating & Cooling Your caller id phone number [PHO…" at bounding box center [494, 354] width 988 height 709
paste input "141) 432-4196"
drag, startPoint x: 549, startPoint y: 171, endPoint x: 308, endPoint y: 172, distance: 240.5
click at [308, 172] on div "Outbound call Location Delux Heating & Cooling Your caller id phone number [PHO…" at bounding box center [494, 354] width 988 height 709
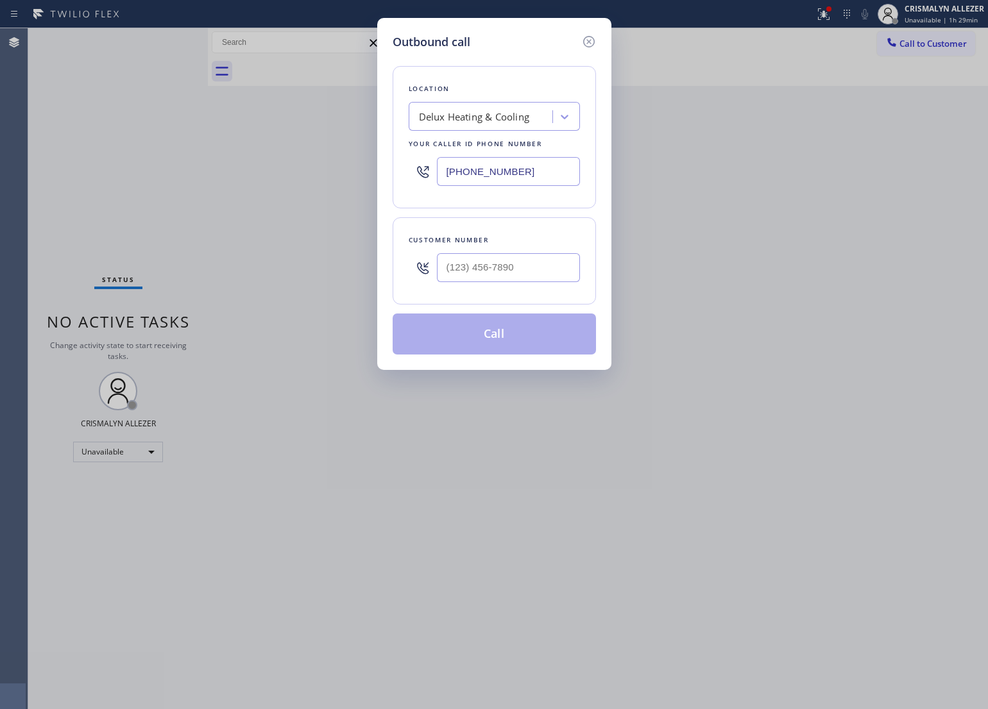
type input "[PHONE_NUMBER]"
click at [556, 276] on input "(___) ___-____" at bounding box center [508, 267] width 143 height 29
paste input "510) 418-4078"
type input "[PHONE_NUMBER]"
click at [504, 126] on div "Delux Heating & Cooling" at bounding box center [482, 117] width 140 height 22
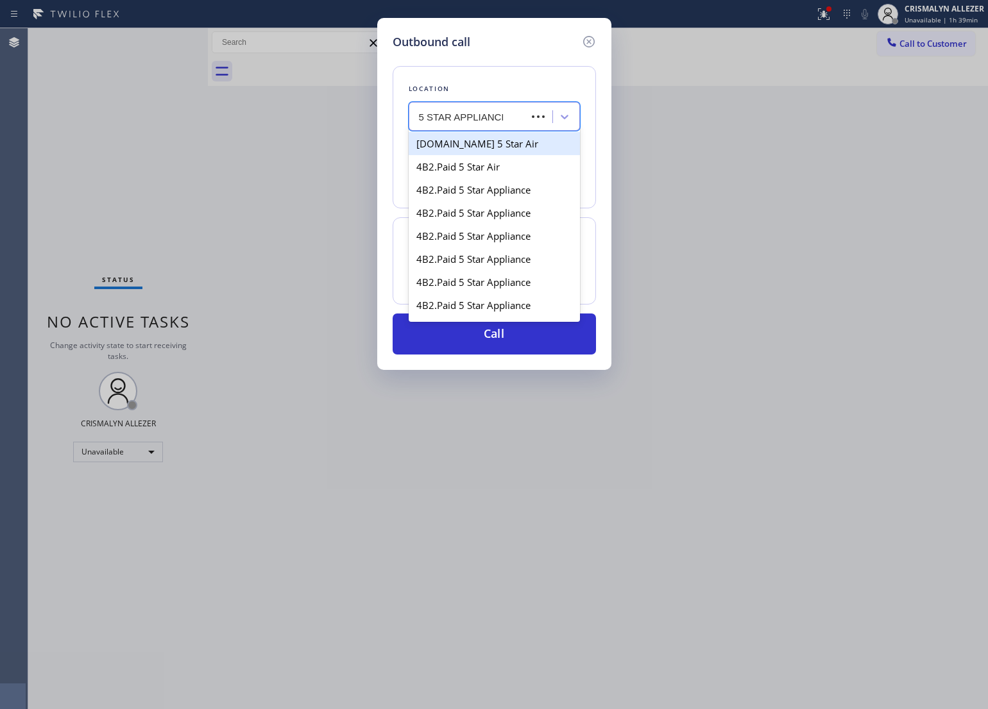
type input "5 STAR APPLIANCE RE"
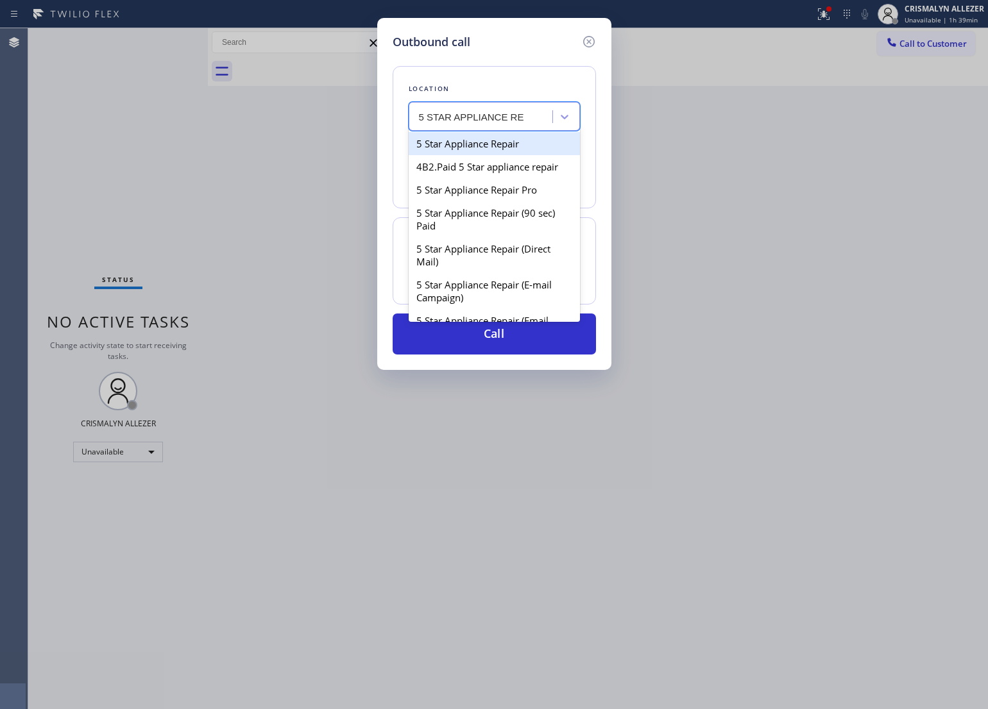
click at [504, 142] on div "5 Star Appliance Repair" at bounding box center [494, 143] width 171 height 23
type input "[PHONE_NUMBER]"
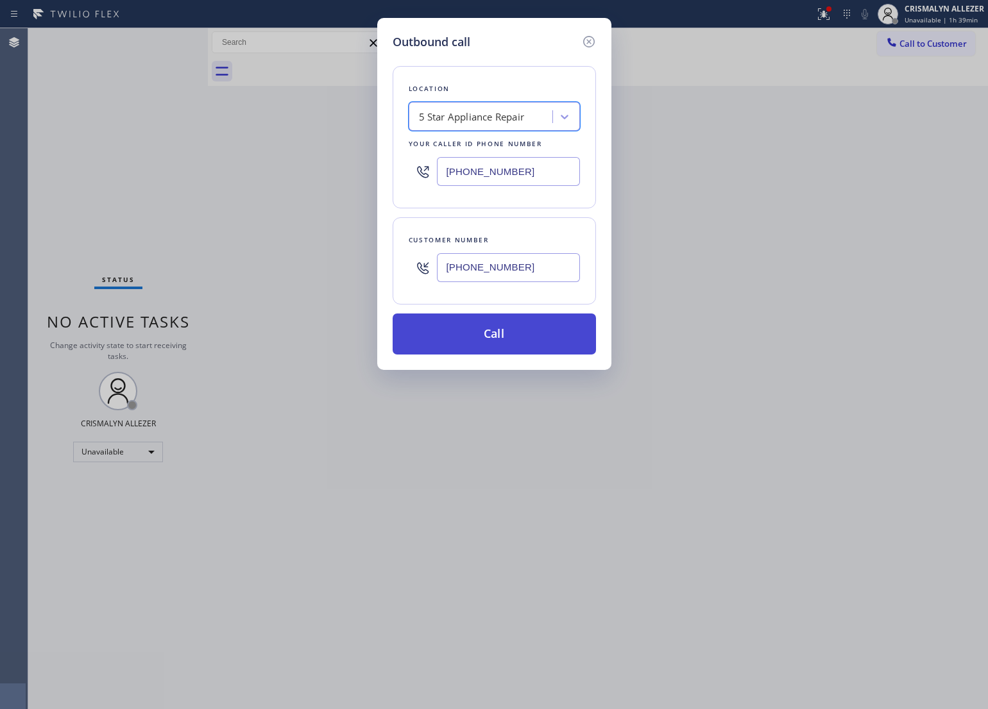
click at [487, 351] on button "Call" at bounding box center [493, 334] width 203 height 41
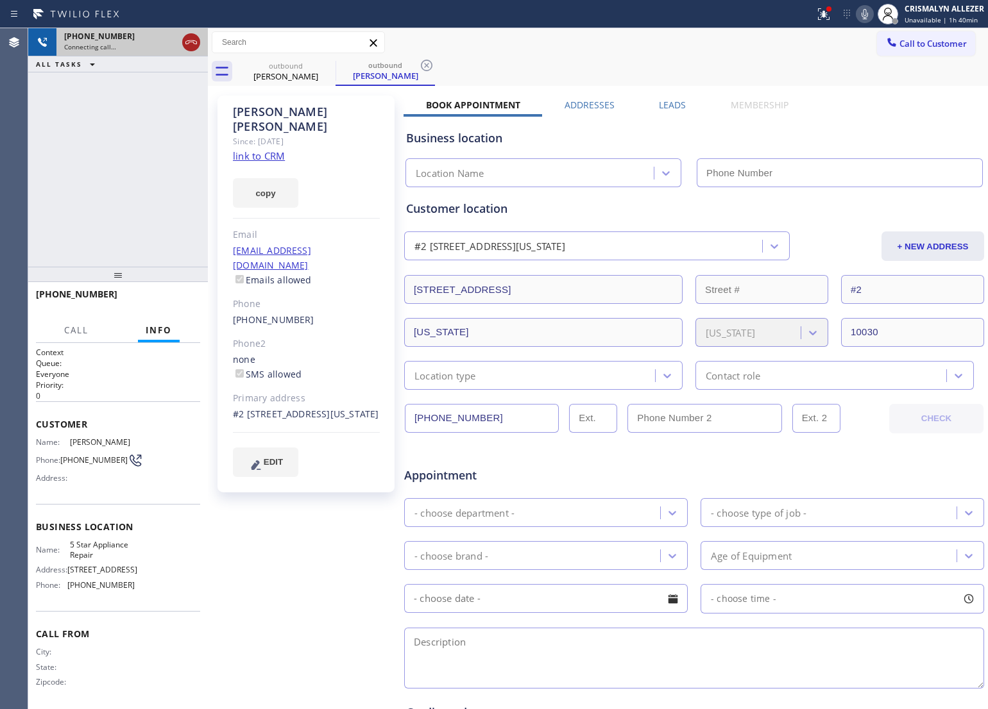
click at [189, 45] on icon at bounding box center [190, 42] width 15 height 15
type input "[PHONE_NUMBER]"
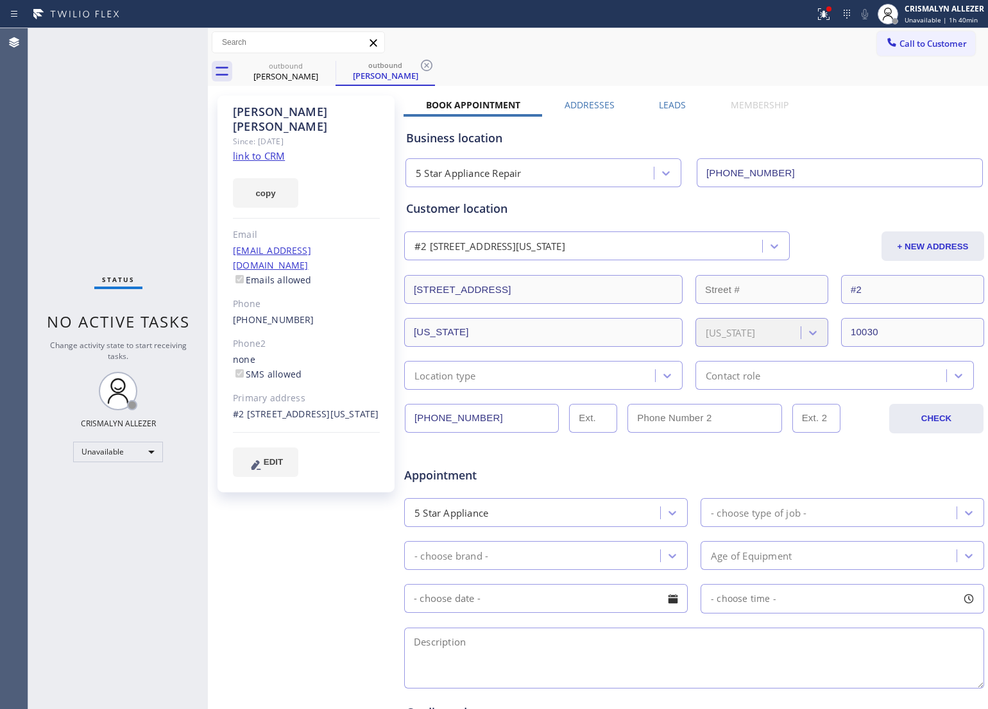
click at [260, 149] on link "link to CRM" at bounding box center [259, 155] width 52 height 13
click at [426, 67] on icon at bounding box center [426, 65] width 15 height 15
click at [341, 65] on div "outbound [PERSON_NAME]" at bounding box center [612, 71] width 752 height 29
click at [323, 69] on icon at bounding box center [327, 66] width 12 height 12
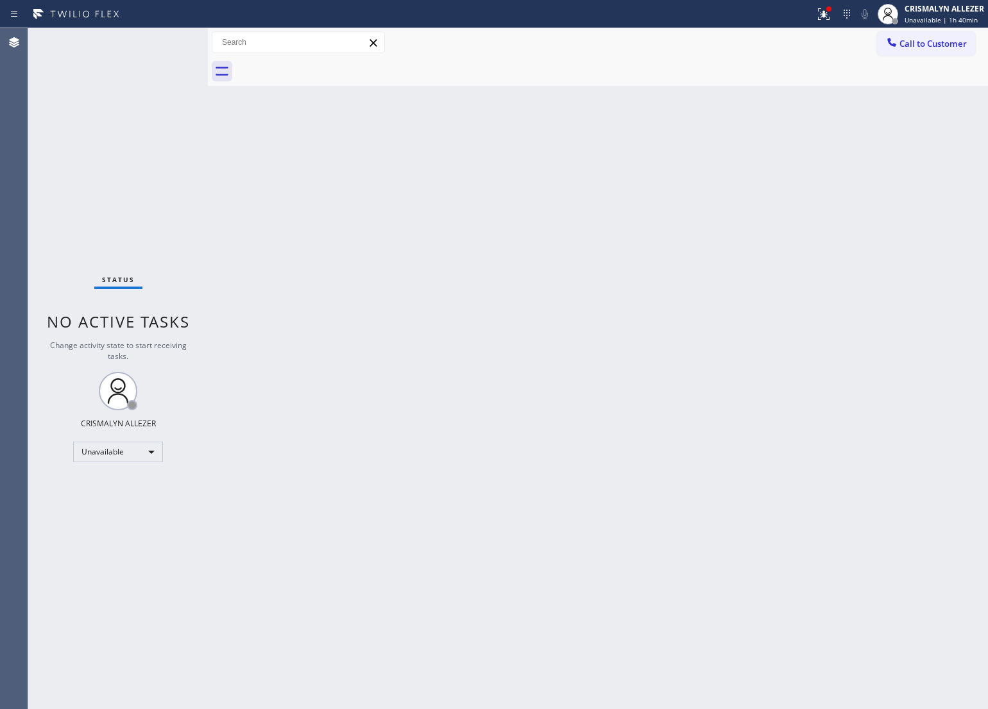
drag, startPoint x: 521, startPoint y: 296, endPoint x: 598, endPoint y: 271, distance: 80.1
click at [527, 293] on div "Back to Dashboard Change Sender ID Customers Technicians Select a contact Outbo…" at bounding box center [598, 368] width 780 height 681
click at [927, 49] on span "Call to Customer" at bounding box center [932, 44] width 67 height 12
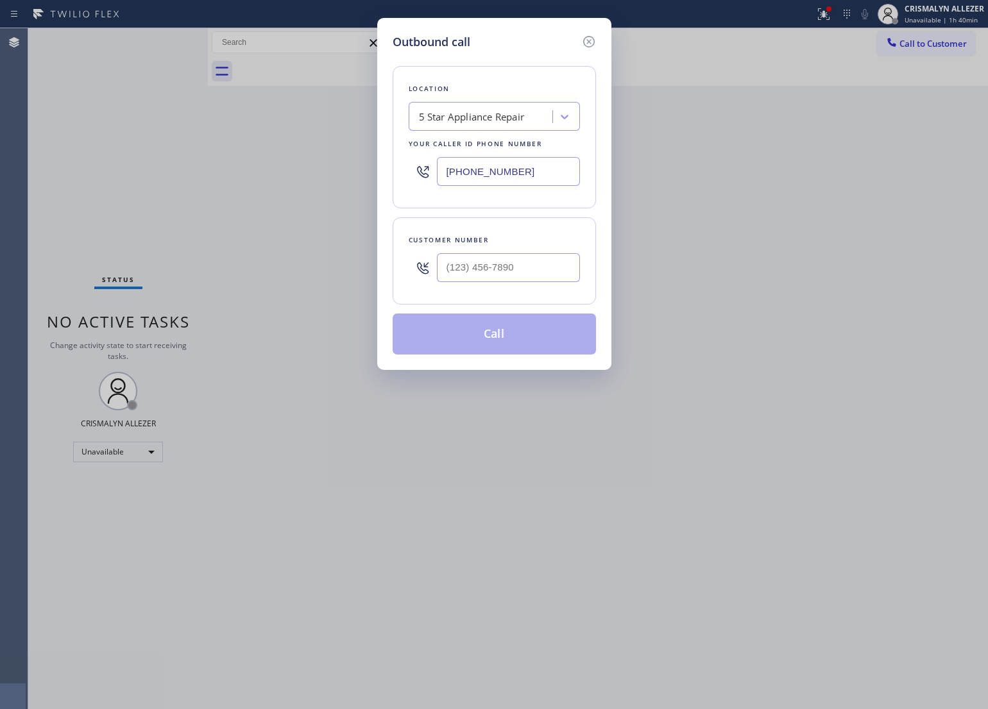
drag, startPoint x: 546, startPoint y: 174, endPoint x: 205, endPoint y: 170, distance: 341.2
click at [207, 170] on div "Outbound call Location 5 Star Appliance Repair Your caller id phone number [PHO…" at bounding box center [494, 354] width 988 height 709
paste input "786) 465-5241"
type input "[PHONE_NUMBER]"
click at [543, 267] on input "(___) ___-____" at bounding box center [508, 267] width 143 height 29
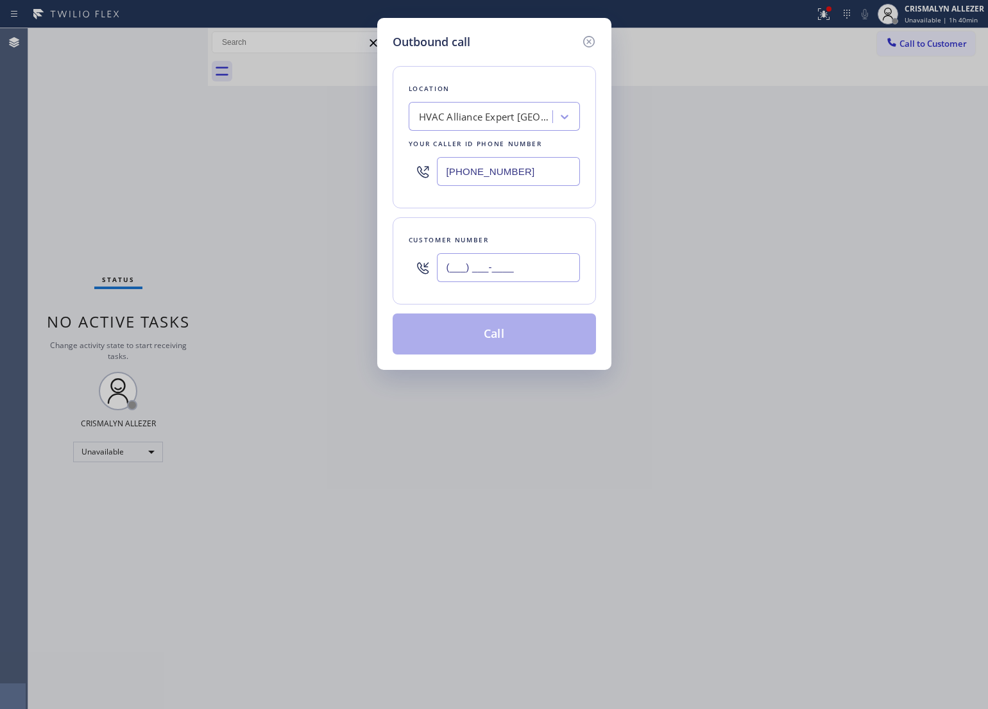
paste input "786) 807-2691"
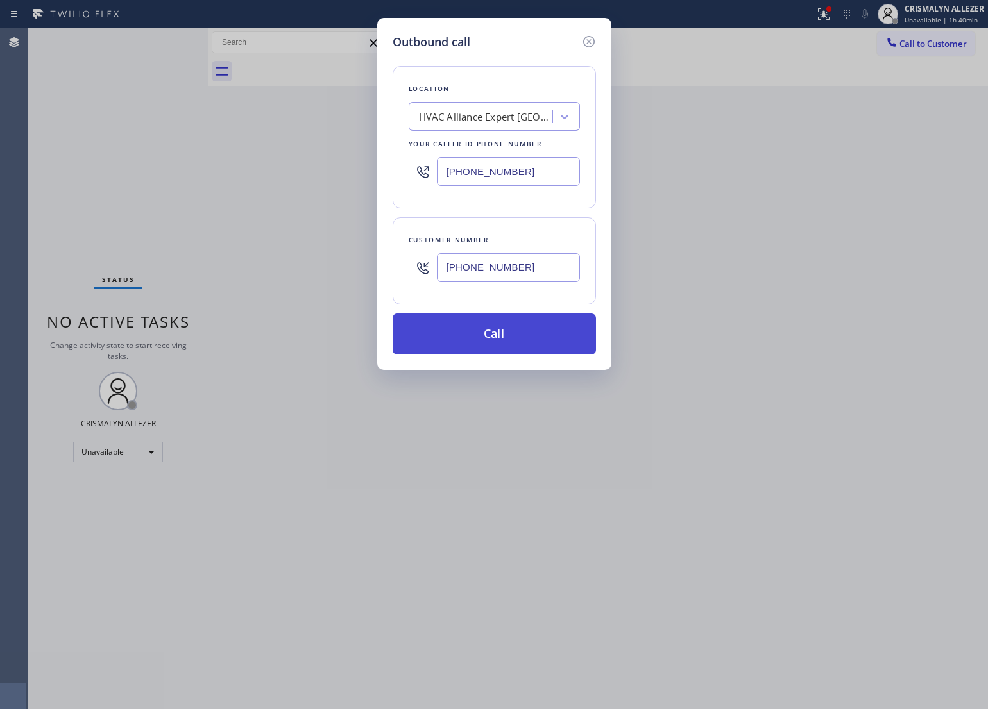
type input "[PHONE_NUMBER]"
click at [502, 350] on button "Call" at bounding box center [493, 334] width 203 height 41
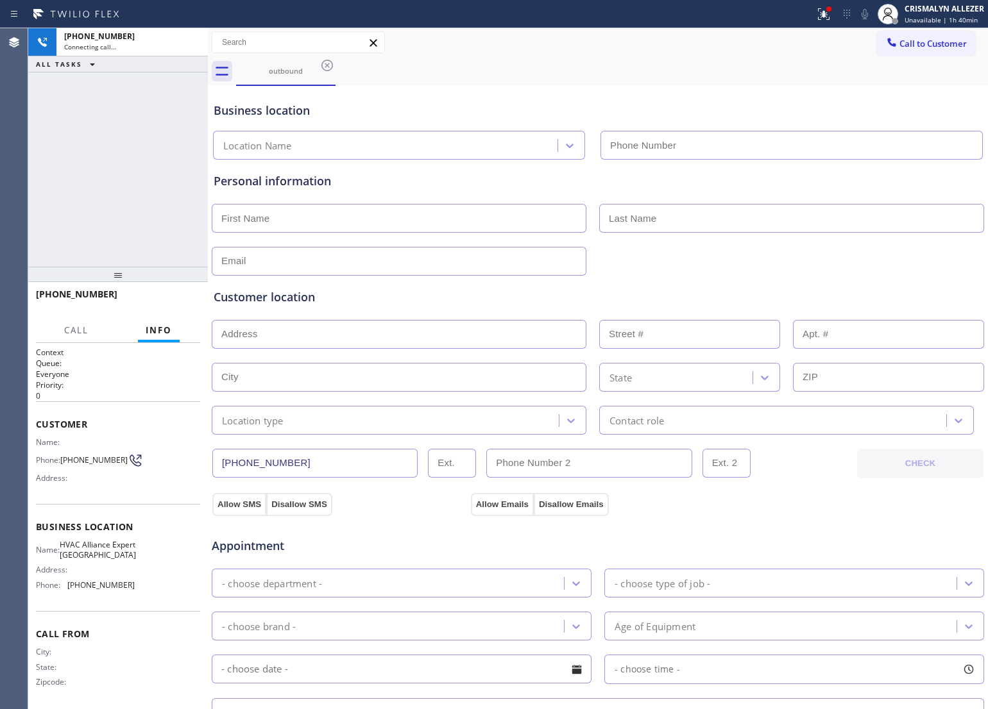
type input "[PHONE_NUMBER]"
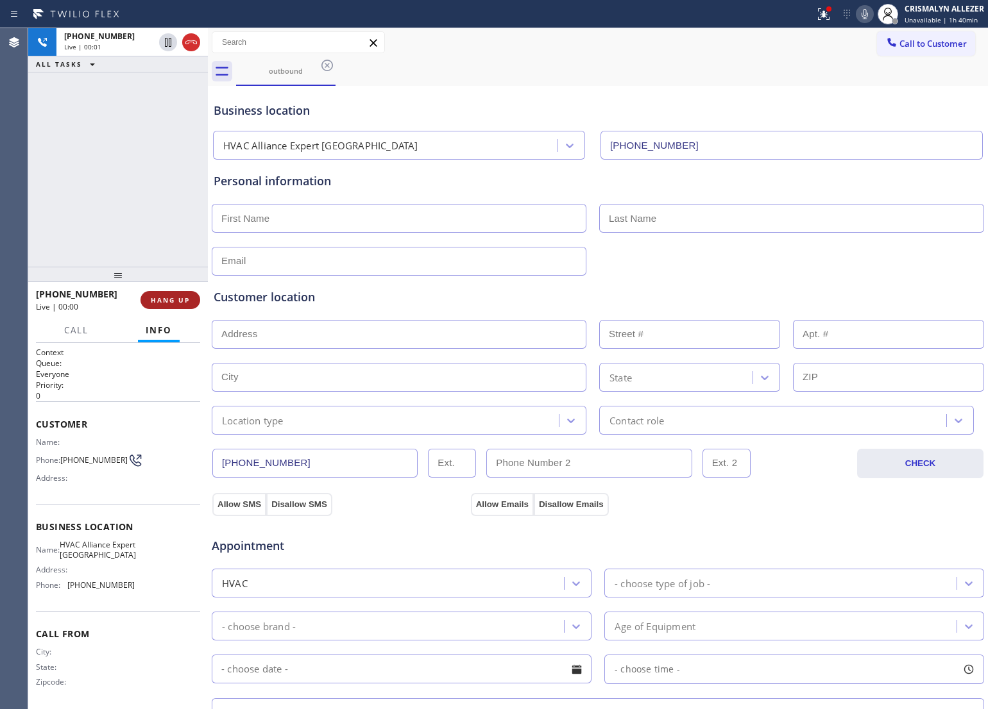
click at [161, 301] on span "HANG UP" at bounding box center [170, 300] width 39 height 9
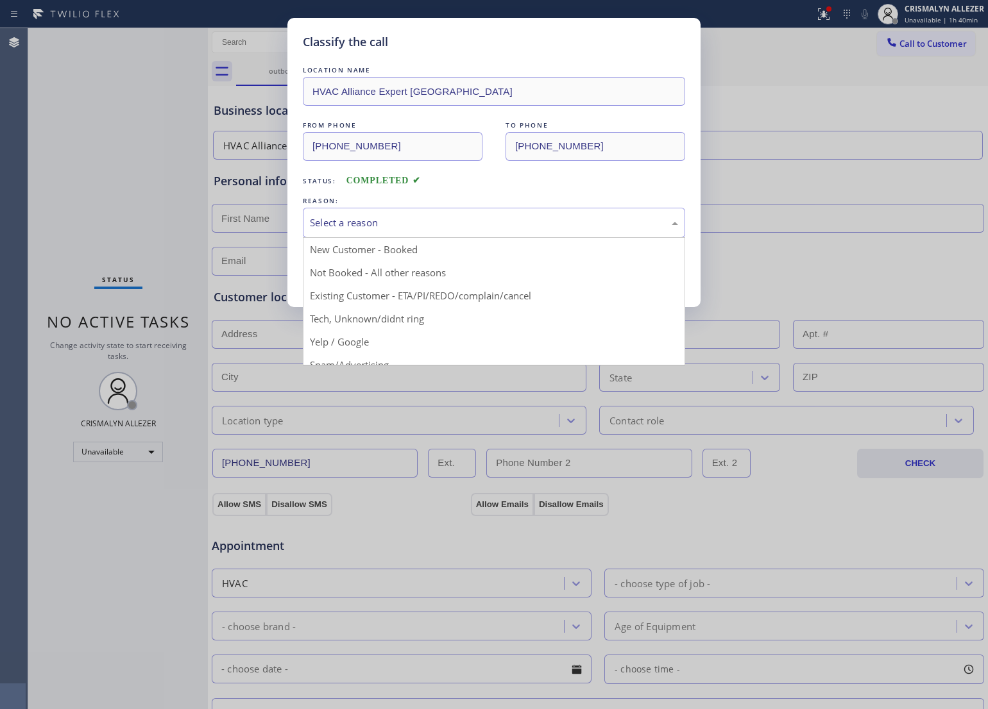
click at [453, 233] on div "Select a reason" at bounding box center [494, 223] width 382 height 30
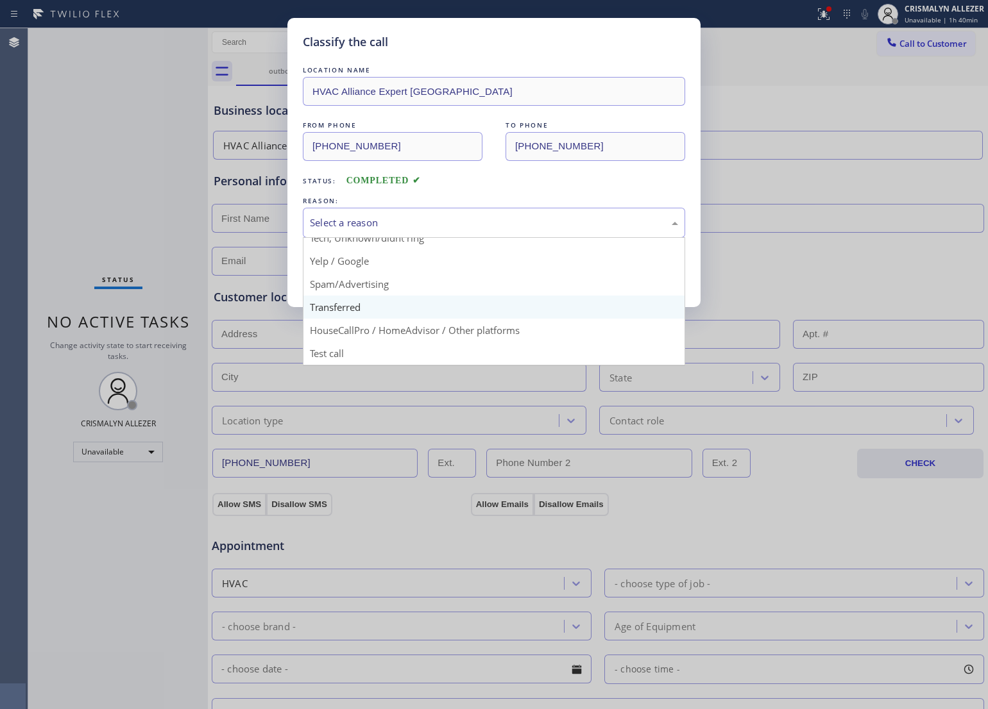
scroll to position [88, 0]
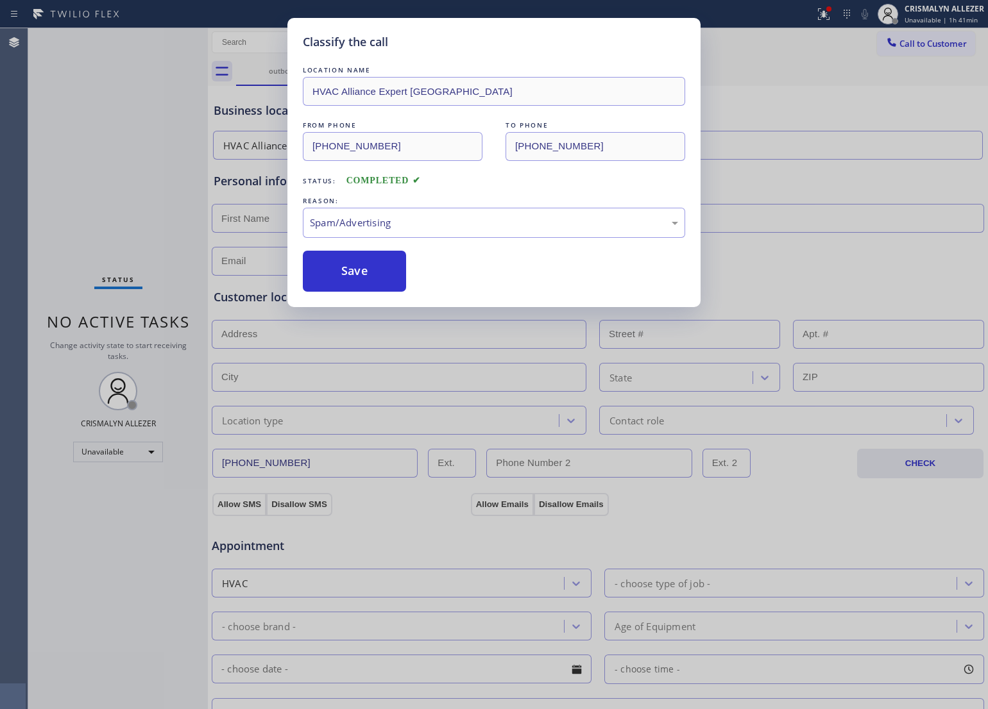
click at [385, 286] on button "Save" at bounding box center [354, 271] width 103 height 41
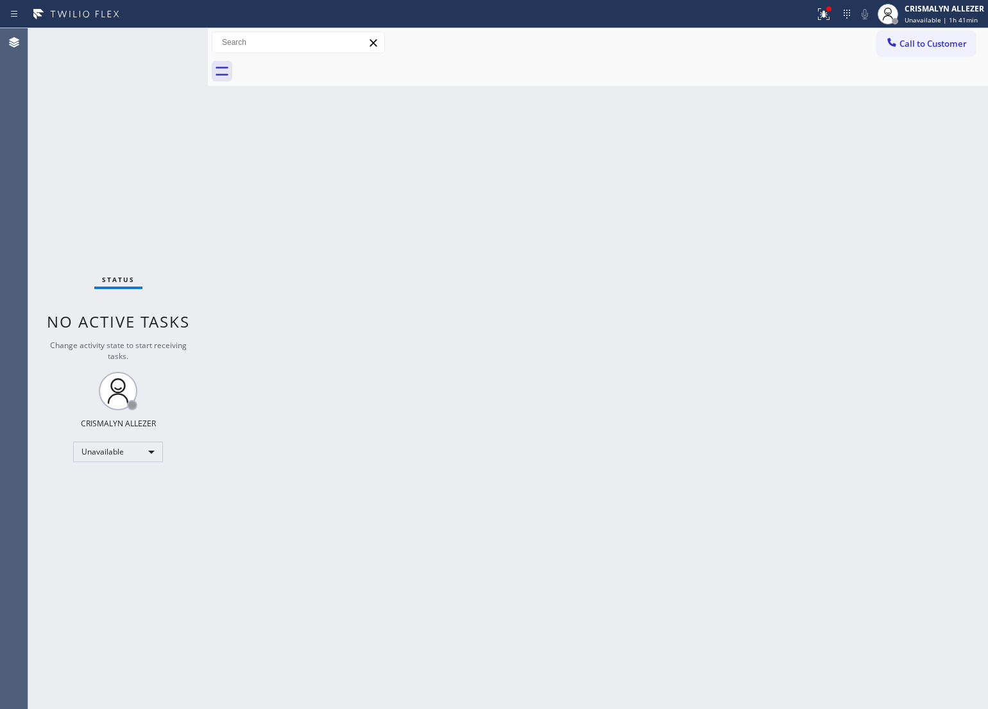
drag, startPoint x: 618, startPoint y: 335, endPoint x: 758, endPoint y: 244, distance: 167.0
click at [621, 328] on div "Back to Dashboard Change Sender ID Customers Technicians Select a contact Outbo…" at bounding box center [598, 368] width 780 height 681
click at [924, 40] on span "Call to Customer" at bounding box center [932, 44] width 67 height 12
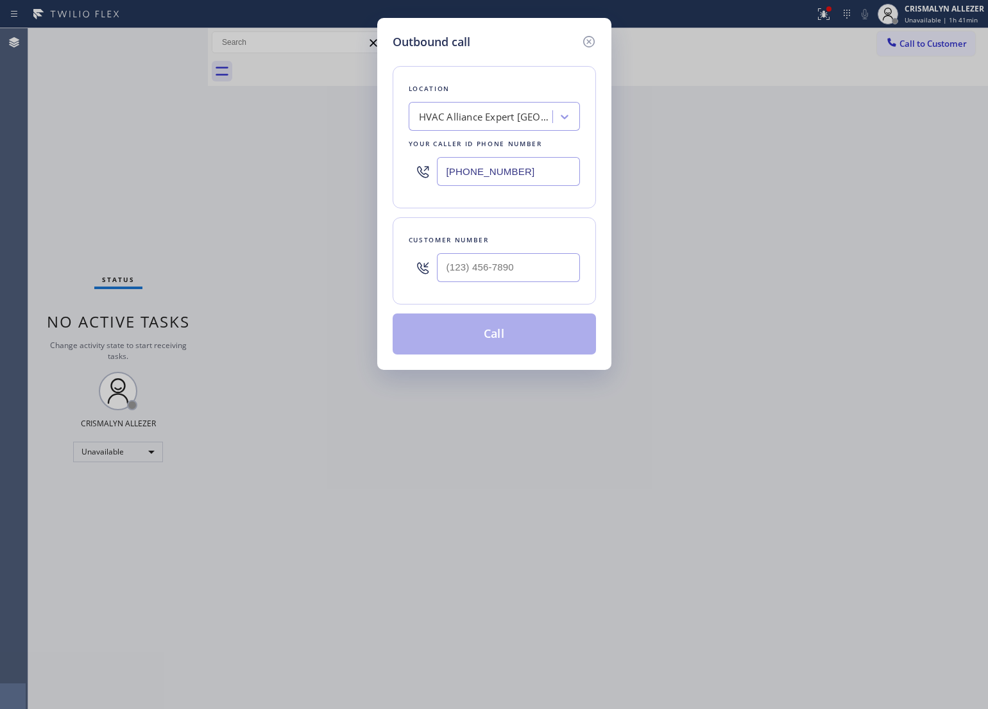
drag, startPoint x: 553, startPoint y: 180, endPoint x: 219, endPoint y: 168, distance: 335.0
click at [219, 168] on div "Outbound call Location HVAC Alliance Expert [GEOGRAPHIC_DATA] Your caller id ph…" at bounding box center [494, 354] width 988 height 709
paste input "888) 734-4409"
type input "[PHONE_NUMBER]"
click at [534, 266] on input "(___) ___-____" at bounding box center [508, 267] width 143 height 29
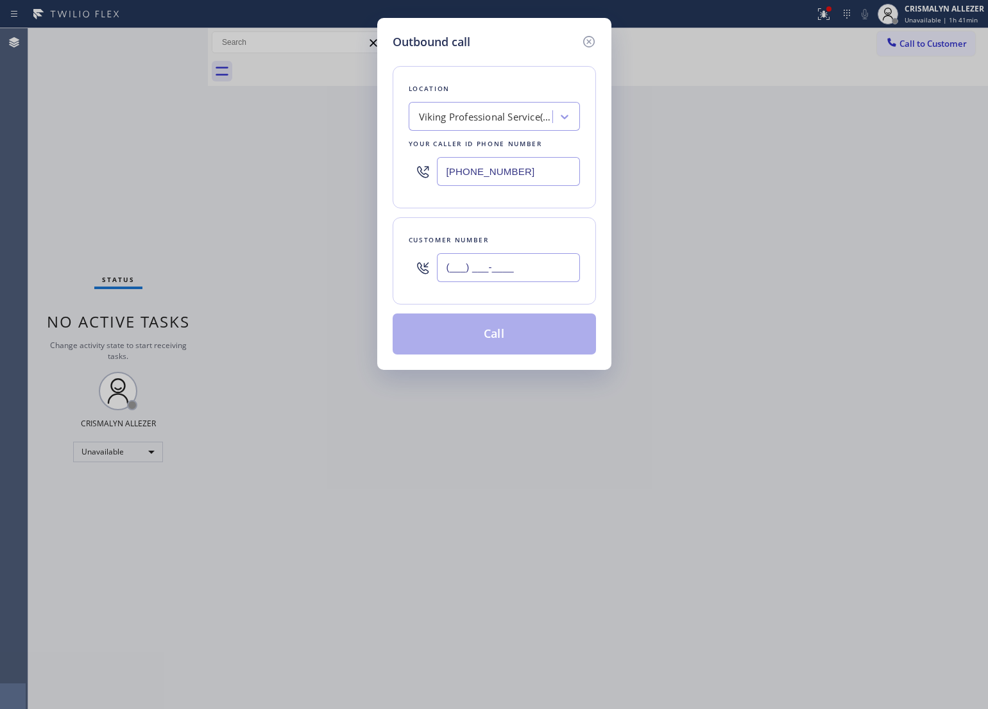
paste input "973) 951-0519"
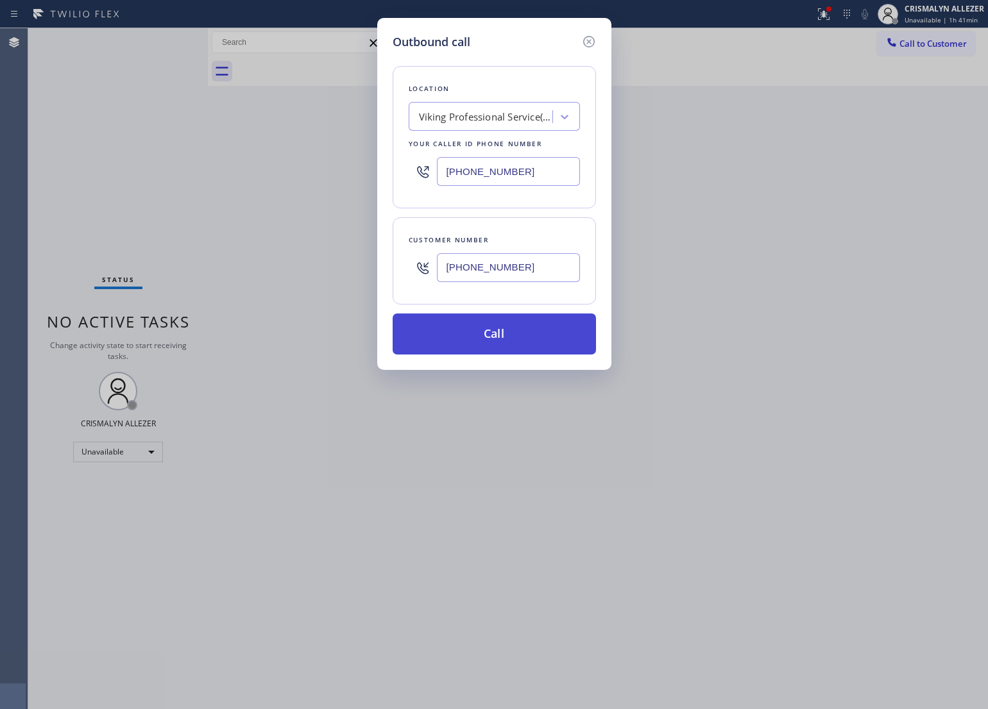
type input "[PHONE_NUMBER]"
click at [495, 344] on button "Call" at bounding box center [493, 334] width 203 height 41
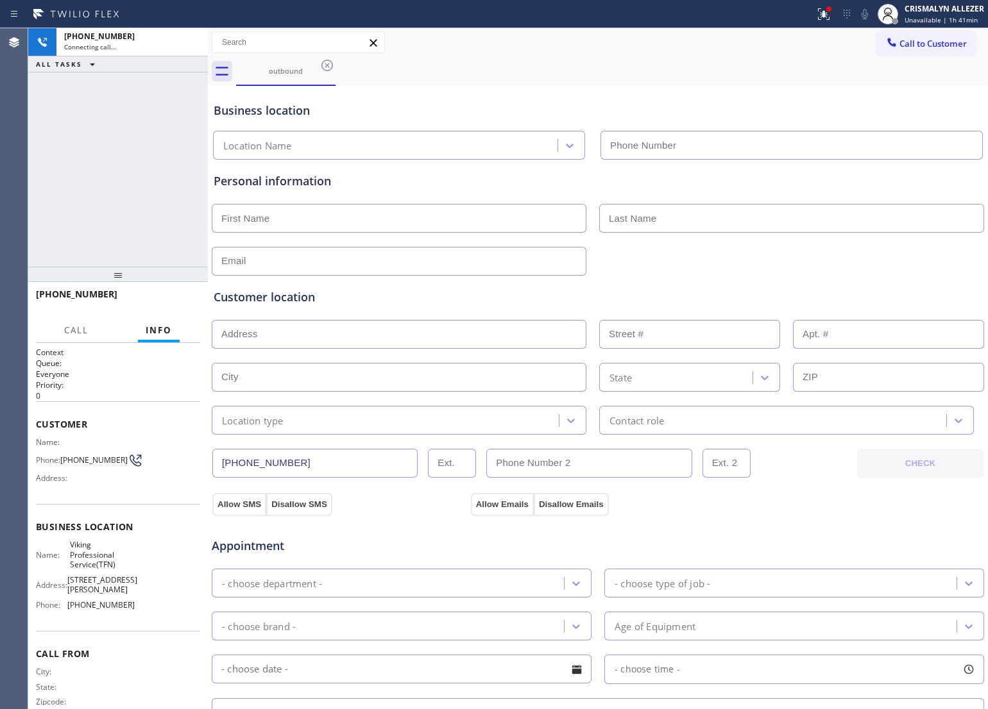
type input "[PHONE_NUMBER]"
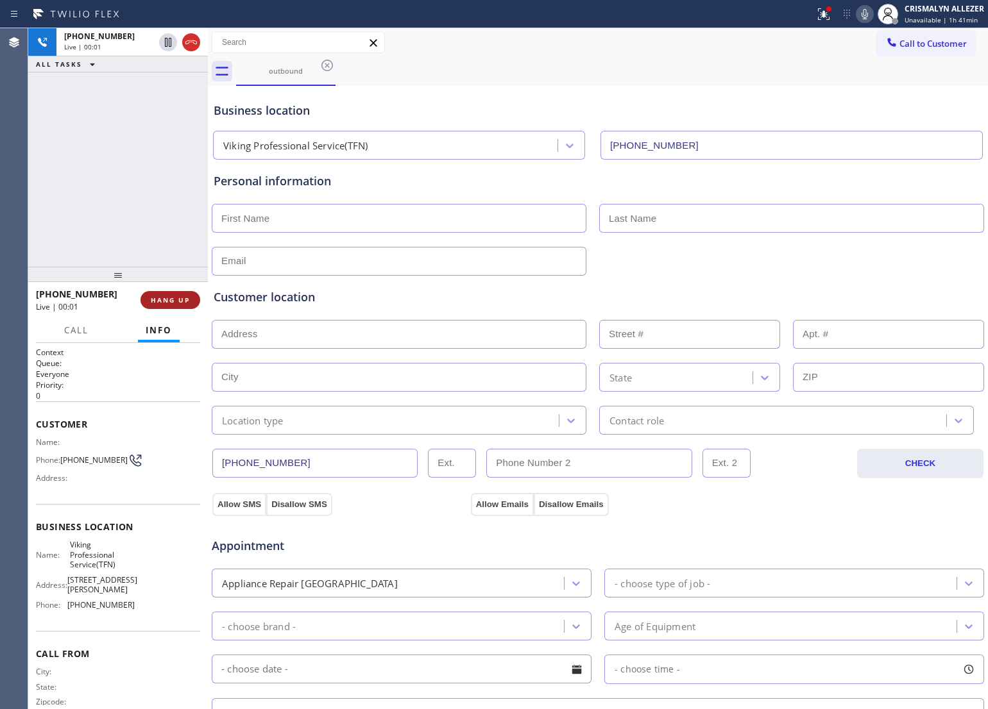
click at [164, 302] on span "HANG UP" at bounding box center [170, 300] width 39 height 9
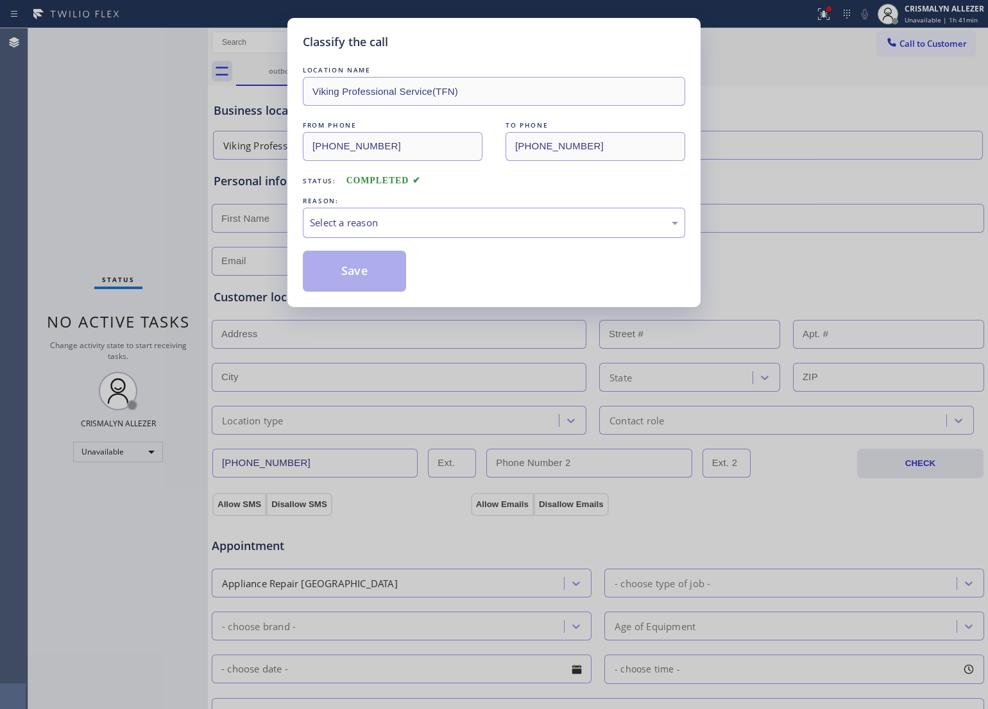
click at [492, 233] on div "Select a reason" at bounding box center [494, 223] width 382 height 30
click at [391, 269] on button "Save" at bounding box center [354, 271] width 103 height 41
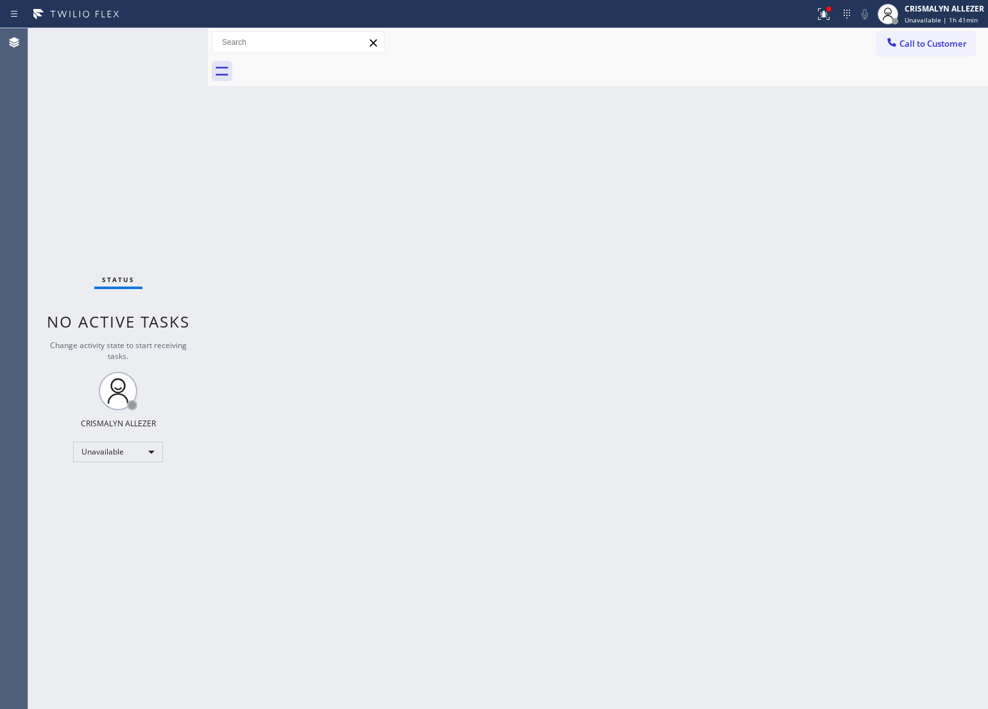
drag, startPoint x: 566, startPoint y: 236, endPoint x: 645, endPoint y: 174, distance: 99.6
click at [568, 234] on div "Back to Dashboard Change Sender ID Customers Technicians Select a contact Outbo…" at bounding box center [598, 368] width 780 height 681
click at [934, 48] on span "Call to Customer" at bounding box center [932, 44] width 67 height 12
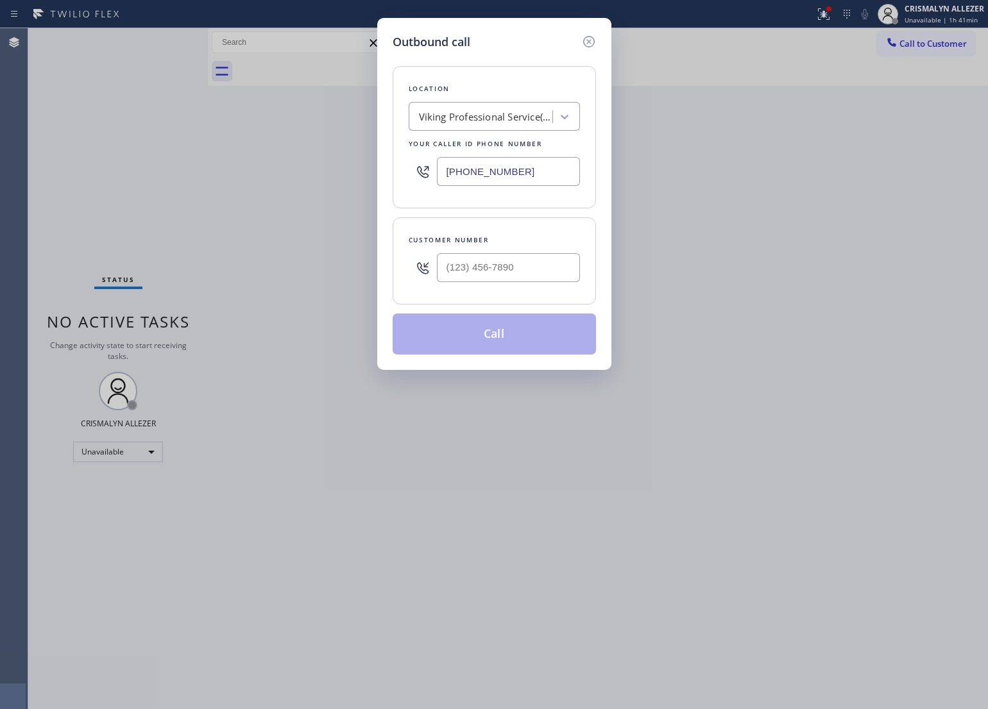
drag, startPoint x: 518, startPoint y: 172, endPoint x: 224, endPoint y: 171, distance: 293.1
click at [313, 174] on div "Outbound call Location Viking Professional Service(TFN) Your caller id phone nu…" at bounding box center [494, 354] width 988 height 709
paste input "55) 662-5332"
type input "[PHONE_NUMBER]"
click at [516, 276] on input "(___) ___-____" at bounding box center [508, 267] width 143 height 29
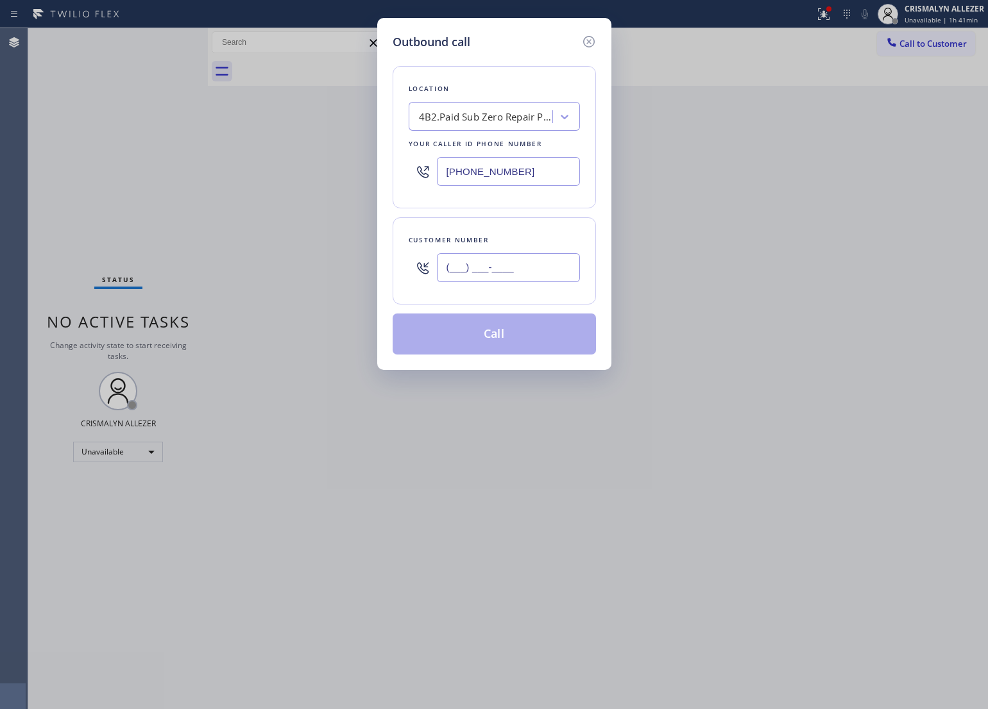
paste input "503) 332-1133"
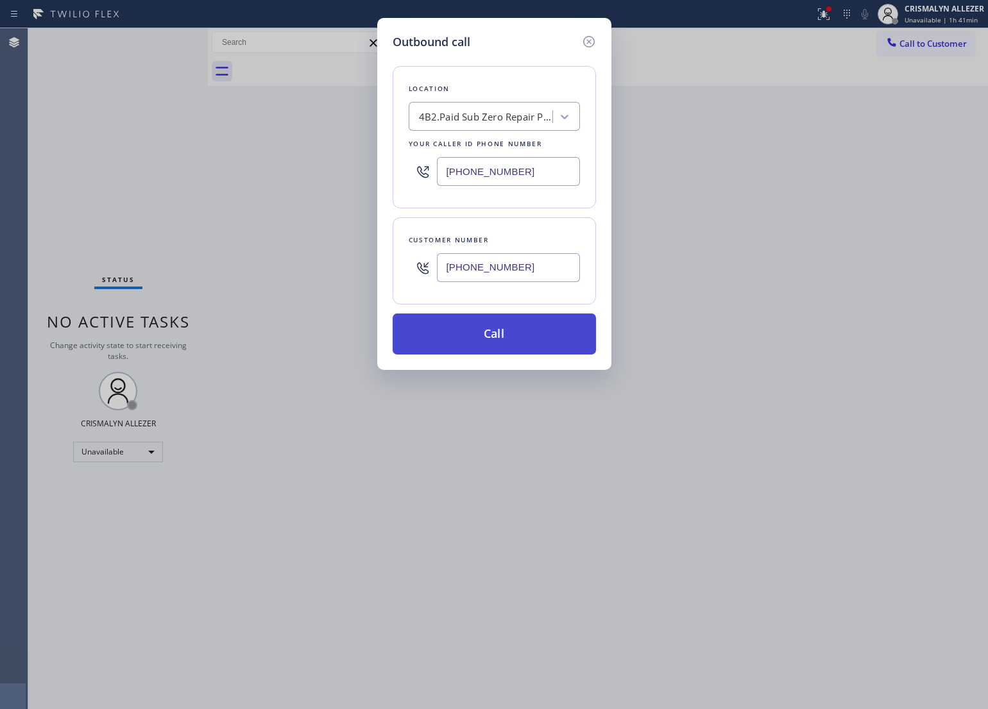
type input "[PHONE_NUMBER]"
click at [476, 350] on button "Call" at bounding box center [493, 334] width 203 height 41
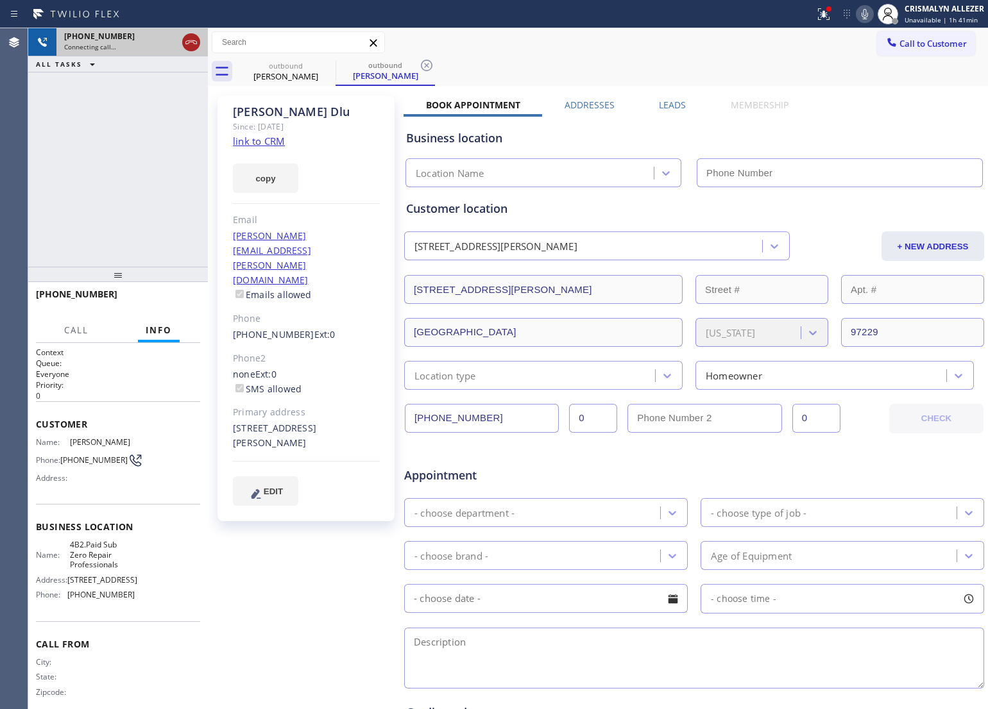
type input "[PHONE_NUMBER]"
click at [189, 48] on icon at bounding box center [190, 42] width 15 height 15
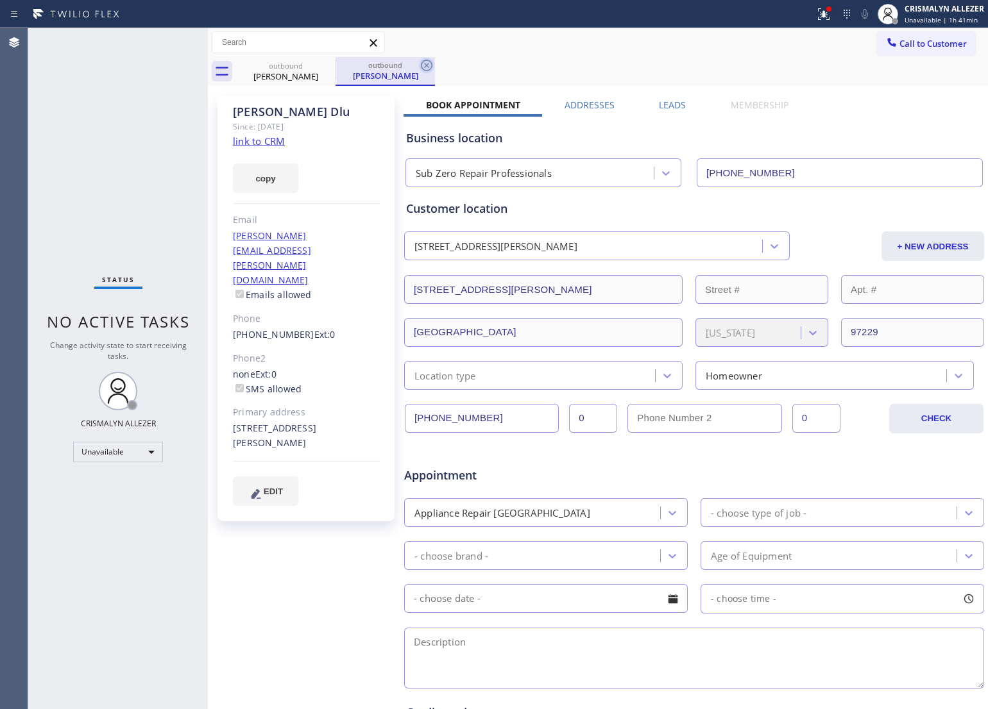
click at [428, 65] on icon at bounding box center [426, 65] width 15 height 15
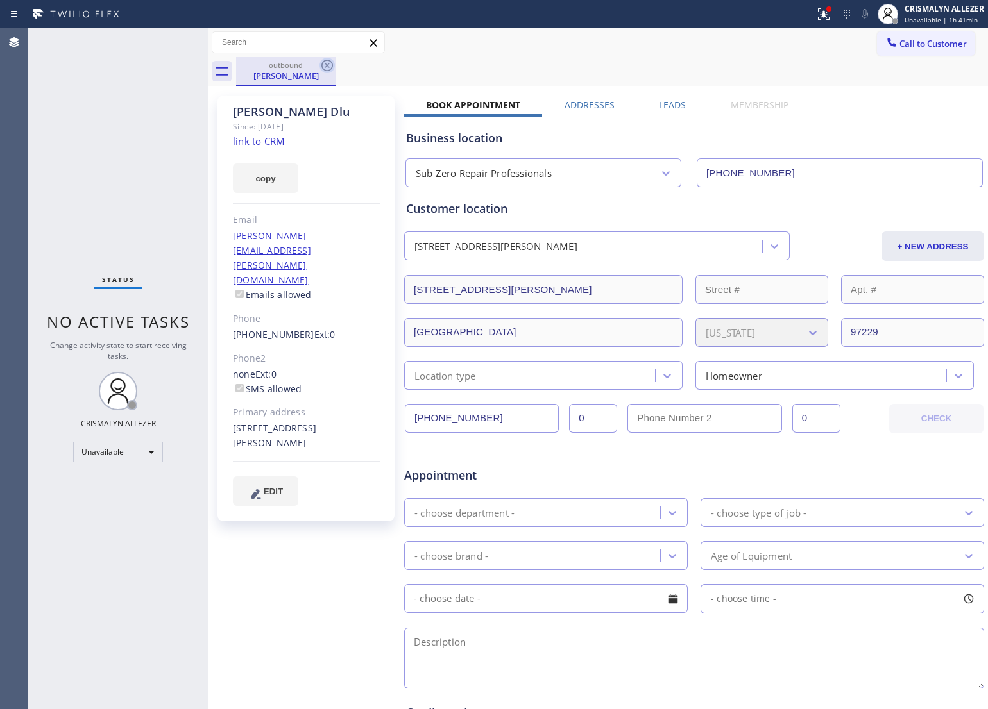
click at [328, 65] on icon at bounding box center [326, 65] width 15 height 15
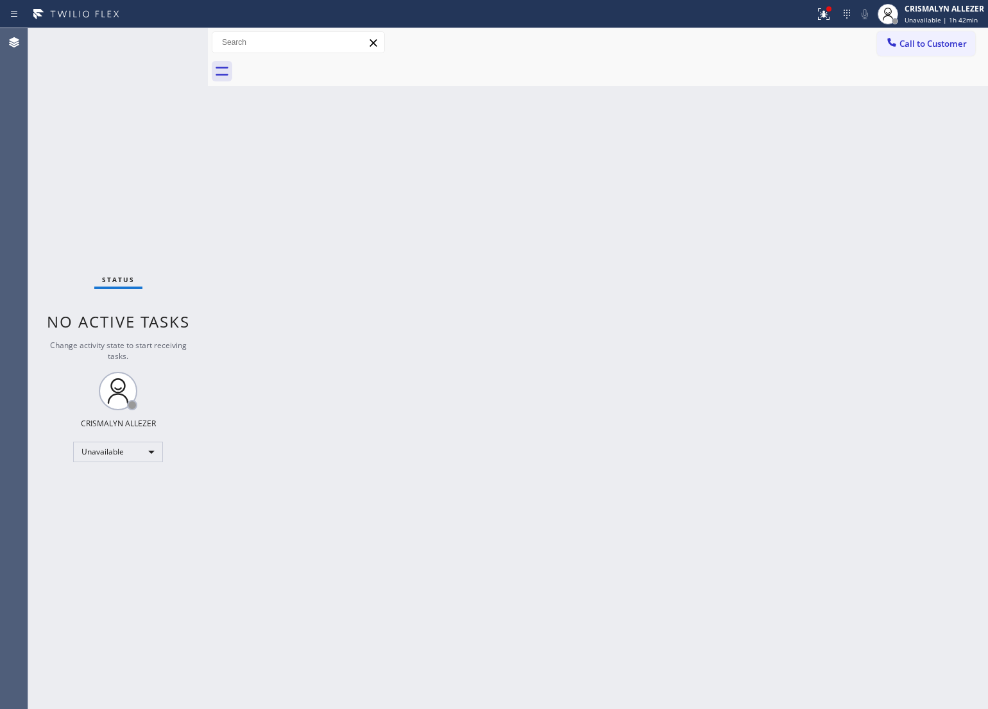
click at [494, 312] on div "Back to Dashboard Change Sender ID Customers Technicians Select a contact Outbo…" at bounding box center [598, 368] width 780 height 681
click at [925, 34] on button "Call to Customer" at bounding box center [926, 43] width 98 height 24
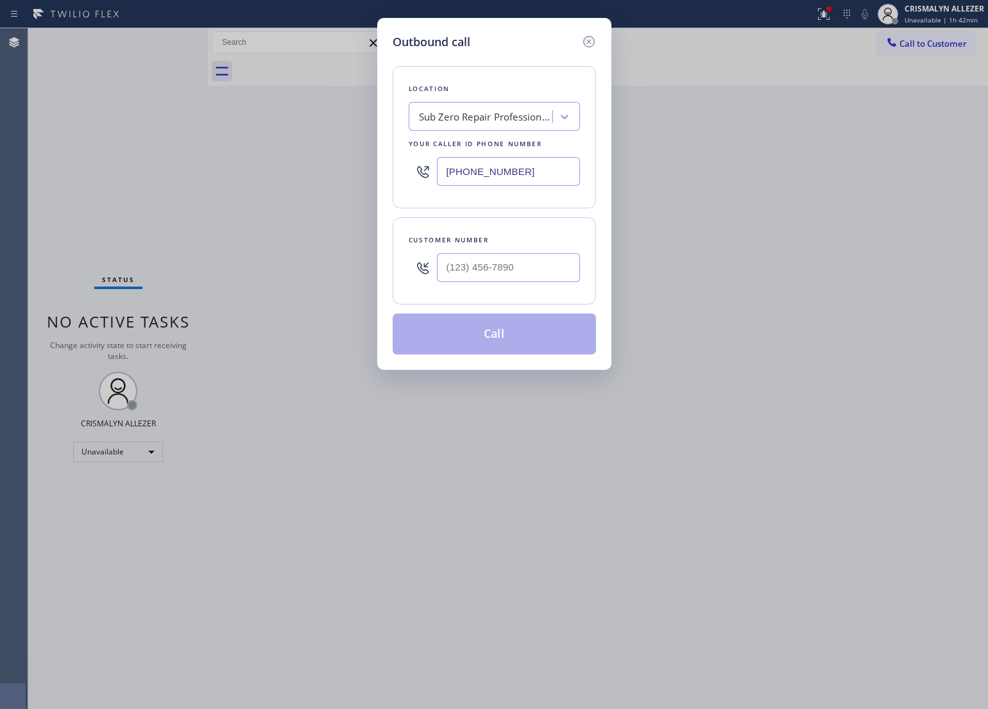
drag, startPoint x: 508, startPoint y: 173, endPoint x: 207, endPoint y: 190, distance: 301.9
click at [217, 181] on div "Outbound call Location Sub Zero Repair Professionals Your caller id phone numbe…" at bounding box center [494, 354] width 988 height 709
paste input "786) 465-5241"
type input "[PHONE_NUMBER]"
click at [520, 267] on input "(___) ___-____" at bounding box center [508, 267] width 143 height 29
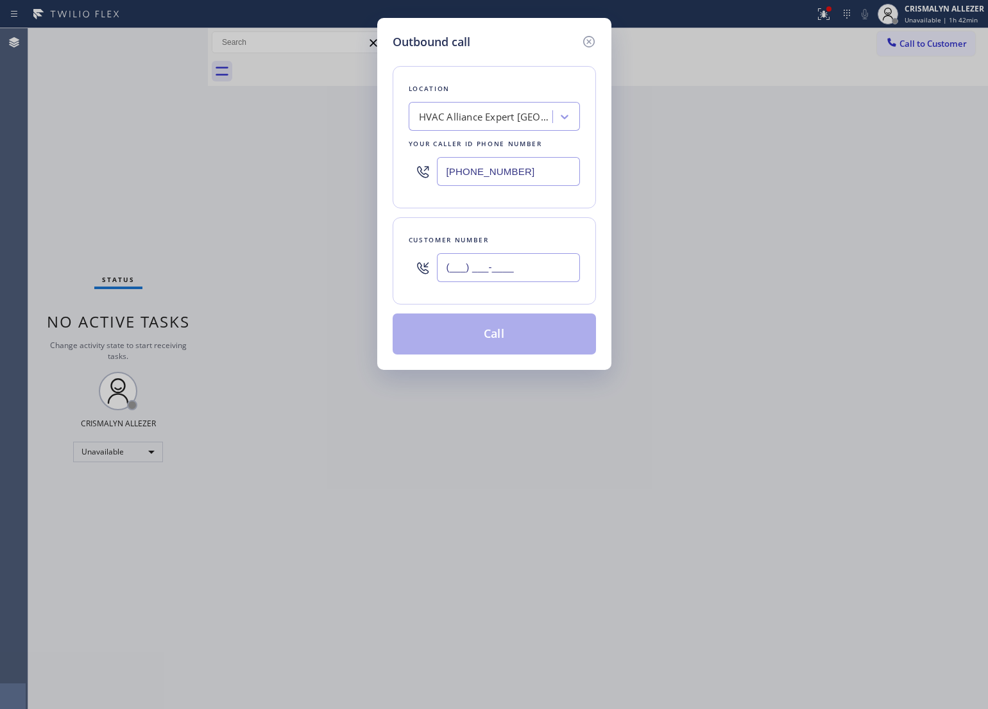
paste input "954) 569-8628"
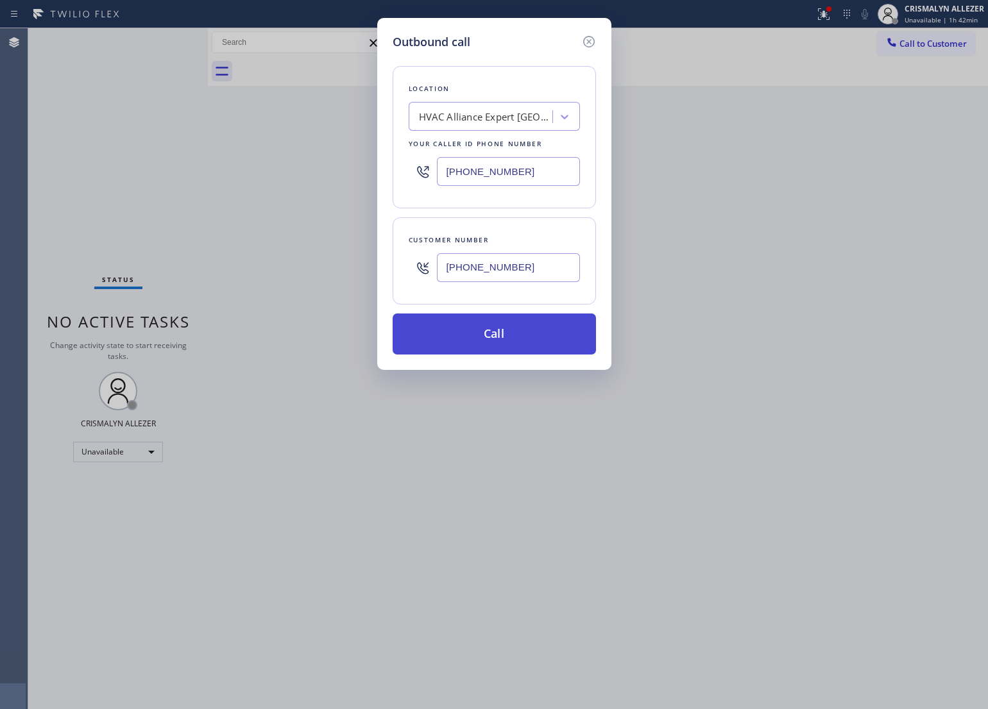
type input "[PHONE_NUMBER]"
click at [505, 335] on button "Call" at bounding box center [493, 334] width 203 height 41
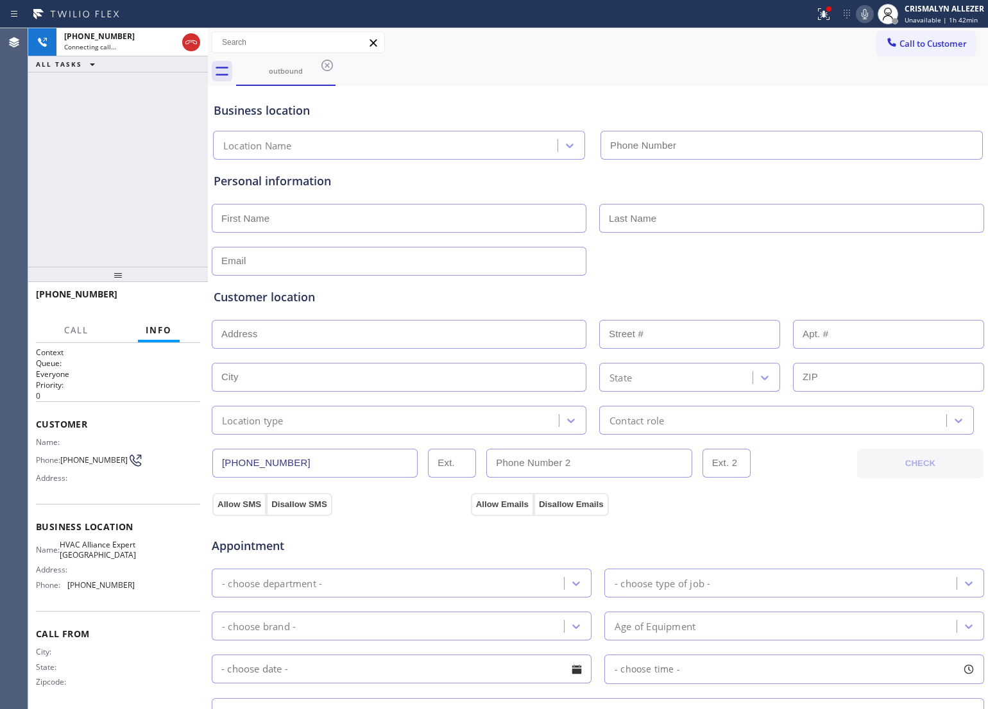
type input "[PHONE_NUMBER]"
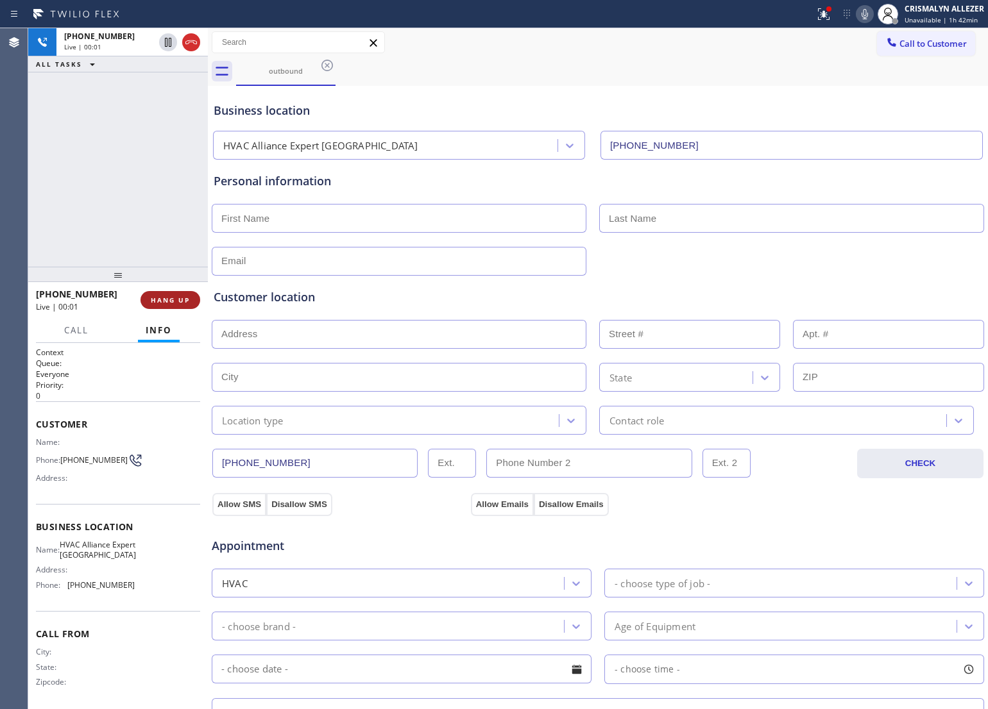
click at [154, 296] on span "HANG UP" at bounding box center [170, 300] width 39 height 9
click at [154, 301] on span "COMPLETE" at bounding box center [168, 300] width 44 height 9
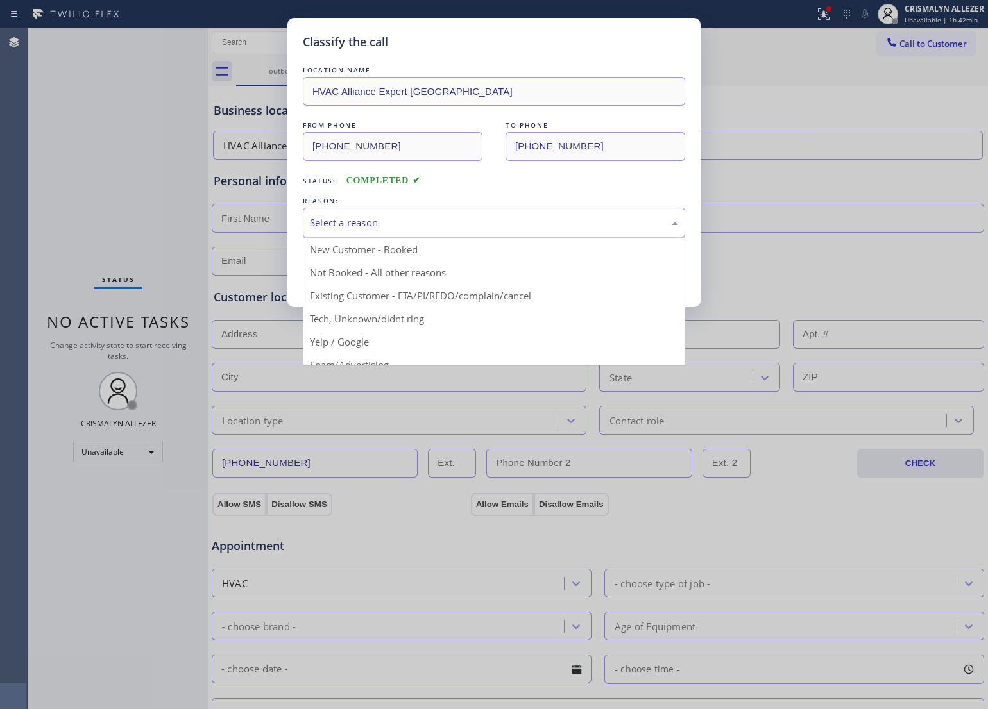
click at [483, 226] on div "Select a reason" at bounding box center [494, 222] width 368 height 15
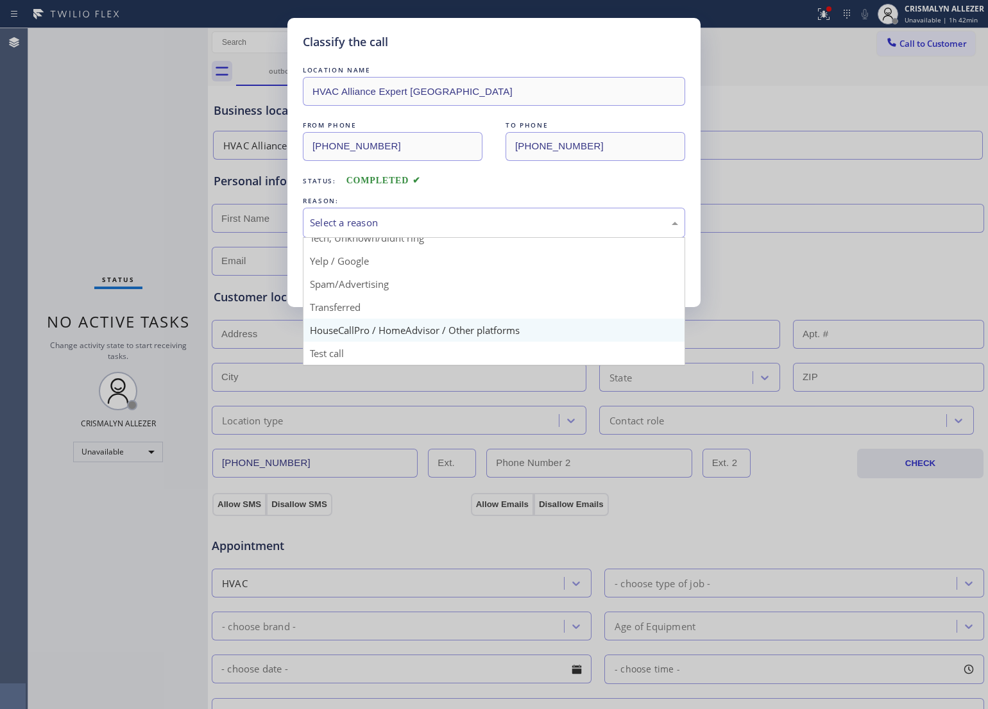
scroll to position [88, 0]
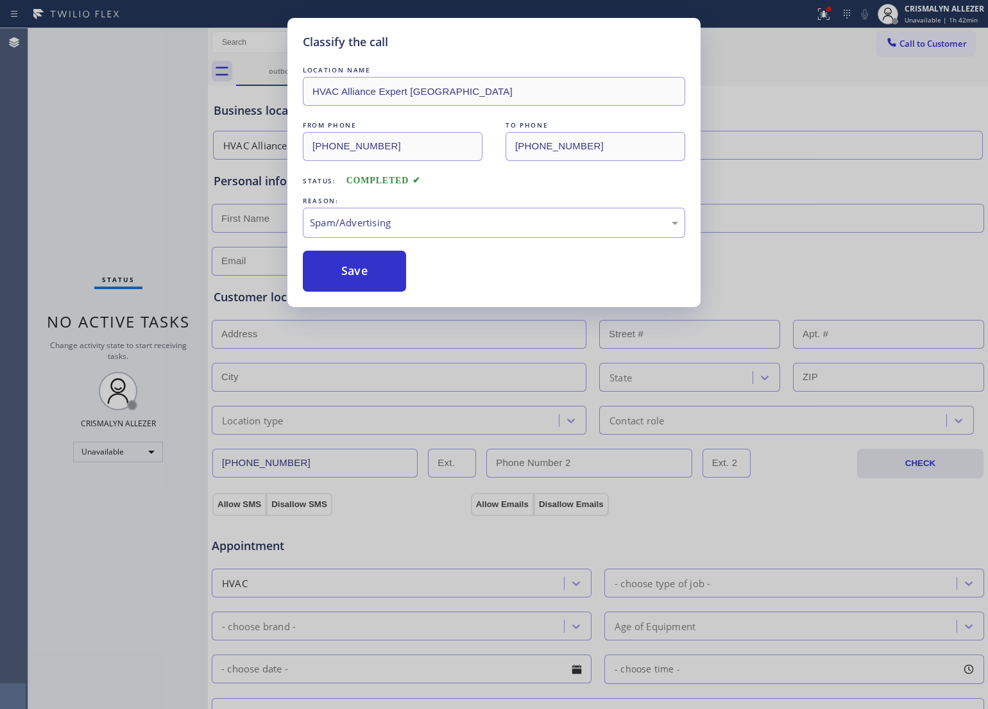
click at [380, 289] on button "Save" at bounding box center [354, 271] width 103 height 41
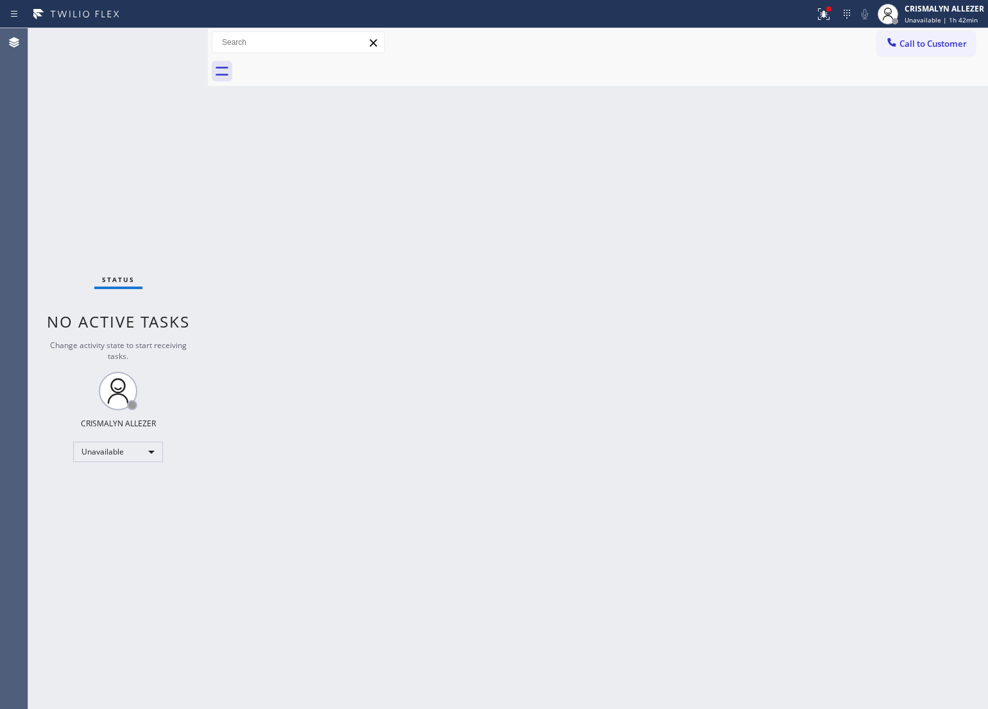
drag, startPoint x: 620, startPoint y: 283, endPoint x: 764, endPoint y: 180, distance: 177.4
click at [620, 282] on div "Back to Dashboard Change Sender ID Customers Technicians Select a contact Outbo…" at bounding box center [598, 368] width 780 height 681
click at [886, 62] on div at bounding box center [612, 71] width 752 height 29
click at [922, 49] on span "Call to Customer" at bounding box center [932, 44] width 67 height 12
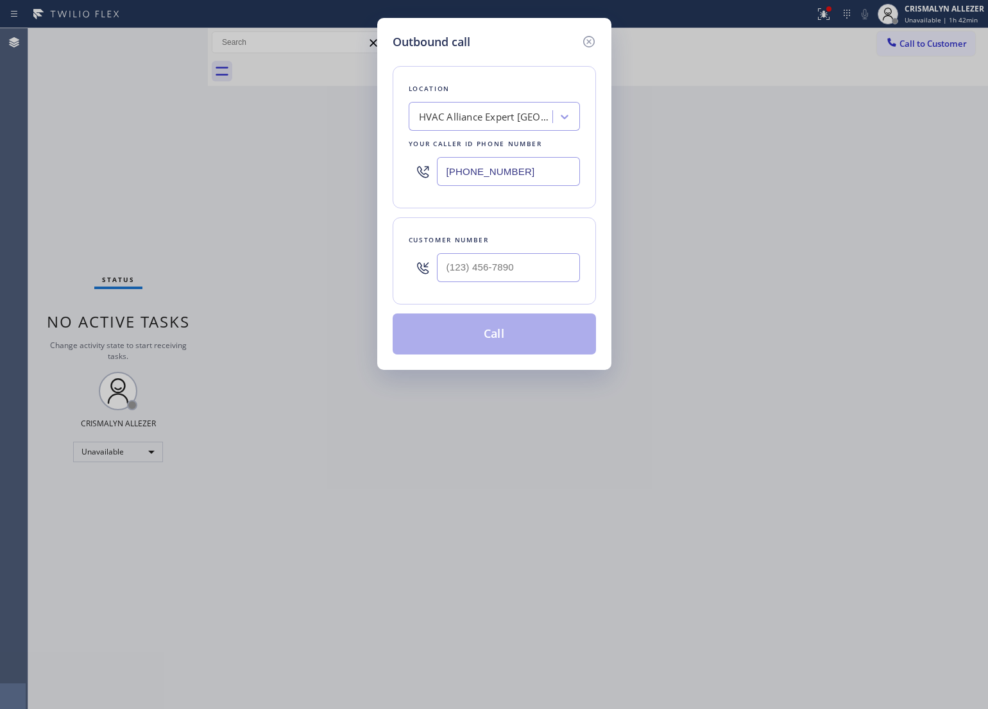
drag, startPoint x: 544, startPoint y: 168, endPoint x: 338, endPoint y: 181, distance: 206.3
click at [383, 178] on div "Outbound call Location HVAC Alliance Expert [GEOGRAPHIC_DATA] Your caller id ph…" at bounding box center [494, 194] width 234 height 352
paste input "text"
type input "[PHONE_NUMBER]"
click at [542, 276] on input "(___) ___-____" at bounding box center [508, 267] width 143 height 29
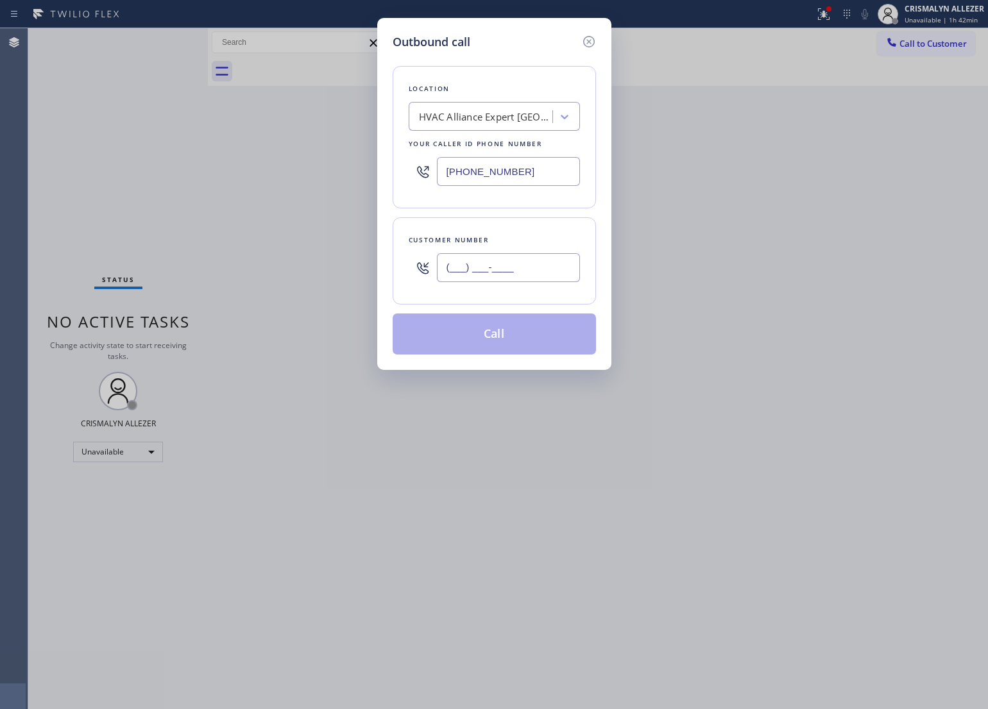
paste input "855) 509-9777"
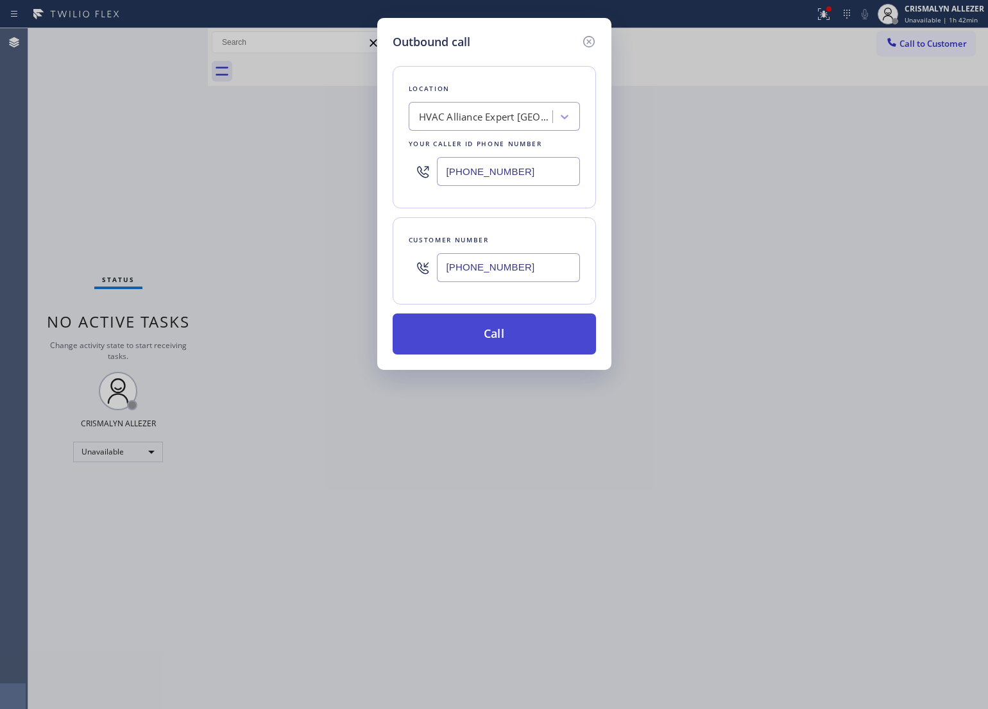
type input "[PHONE_NUMBER]"
click at [502, 344] on button "Call" at bounding box center [493, 334] width 203 height 41
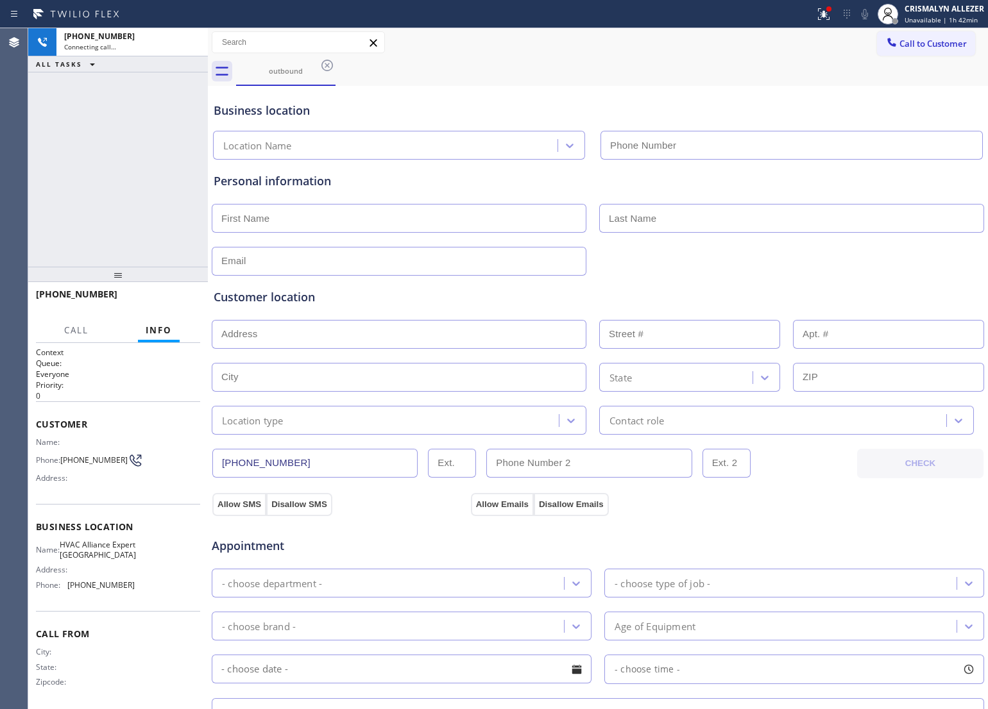
type input "[PHONE_NUMBER]"
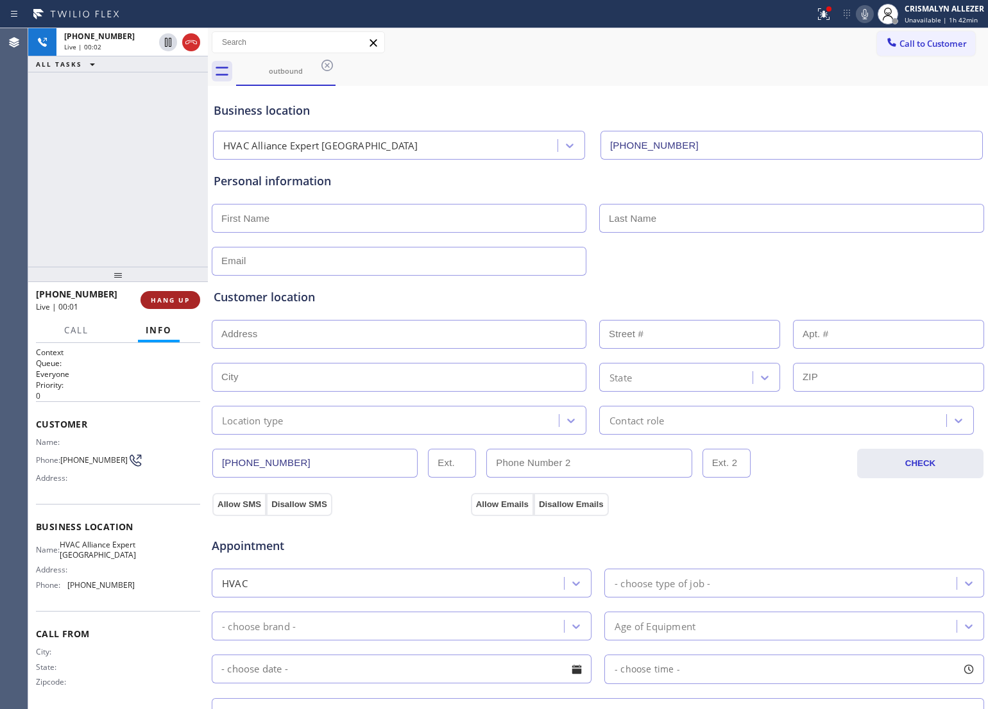
click at [164, 303] on span "HANG UP" at bounding box center [170, 300] width 39 height 9
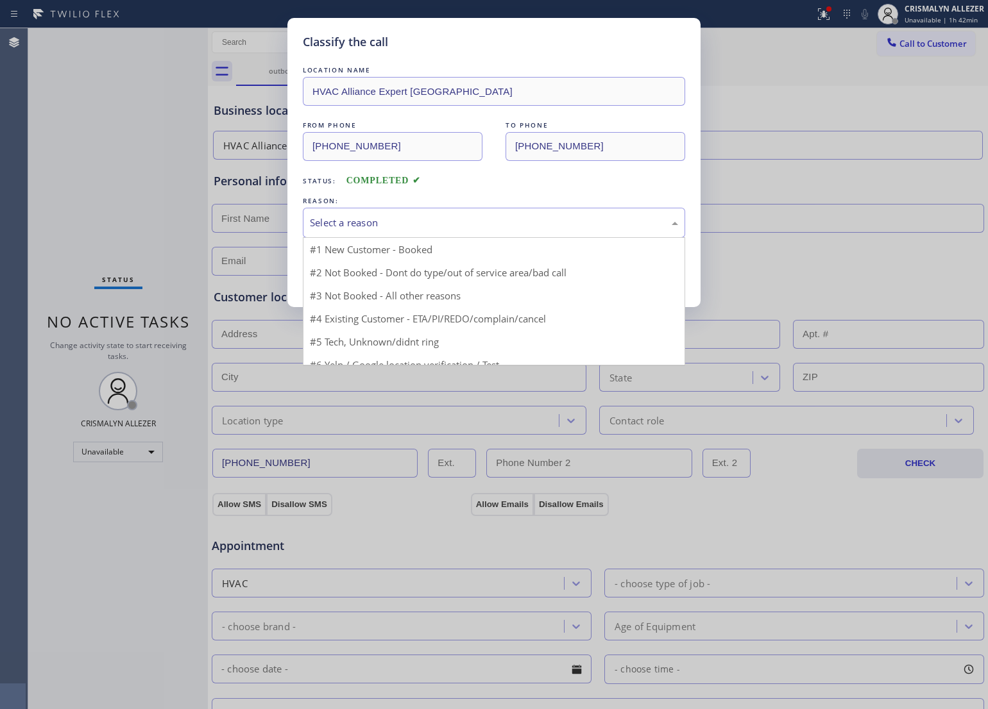
click at [500, 212] on div "Select a reason" at bounding box center [494, 223] width 382 height 30
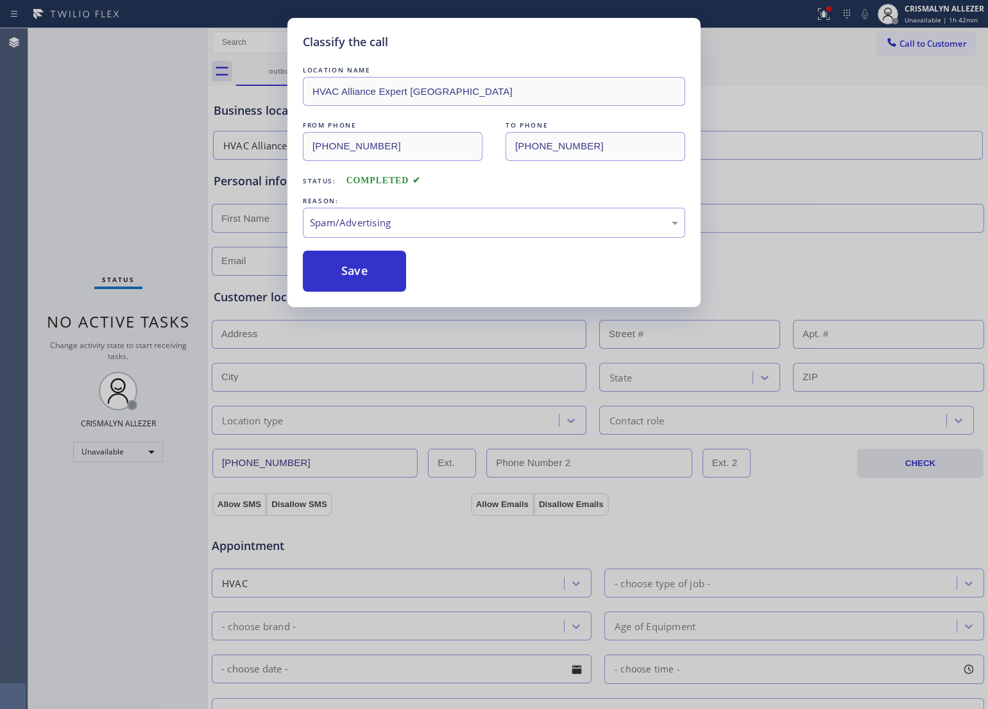
click at [373, 284] on button "Save" at bounding box center [354, 271] width 103 height 41
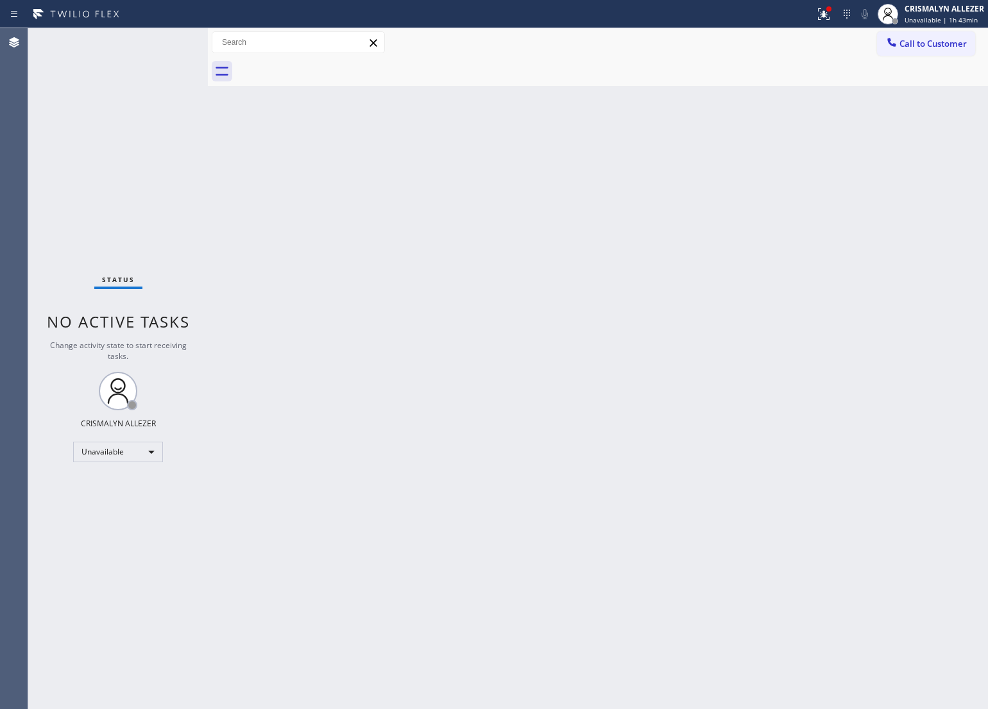
drag, startPoint x: 612, startPoint y: 351, endPoint x: 707, endPoint y: 264, distance: 128.4
click at [620, 342] on div "Back to Dashboard Change Sender ID Customers Technicians Select a contact Outbo…" at bounding box center [598, 368] width 780 height 681
click at [934, 30] on div "Call to Customer Outbound call Location HVAC Alliance Expert [GEOGRAPHIC_DATA] …" at bounding box center [598, 42] width 780 height 29
click at [966, 26] on div "CRISMALYN ALLEZER Unavailable | 1h 43min" at bounding box center [930, 14] width 114 height 28
drag, startPoint x: 776, startPoint y: 181, endPoint x: 826, endPoint y: 153, distance: 57.4
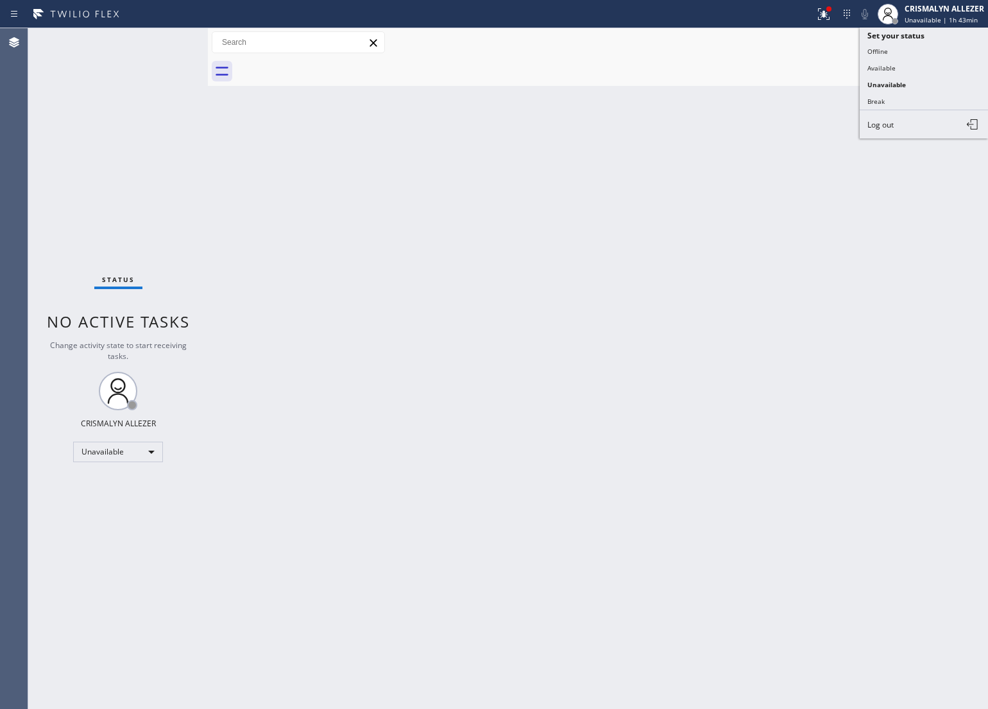
click at [826, 153] on div "Back to Dashboard Change Sender ID Customers Technicians Select a contact Outbo…" at bounding box center [598, 368] width 780 height 681
click at [956, 46] on span "Call to Customer" at bounding box center [932, 44] width 67 height 12
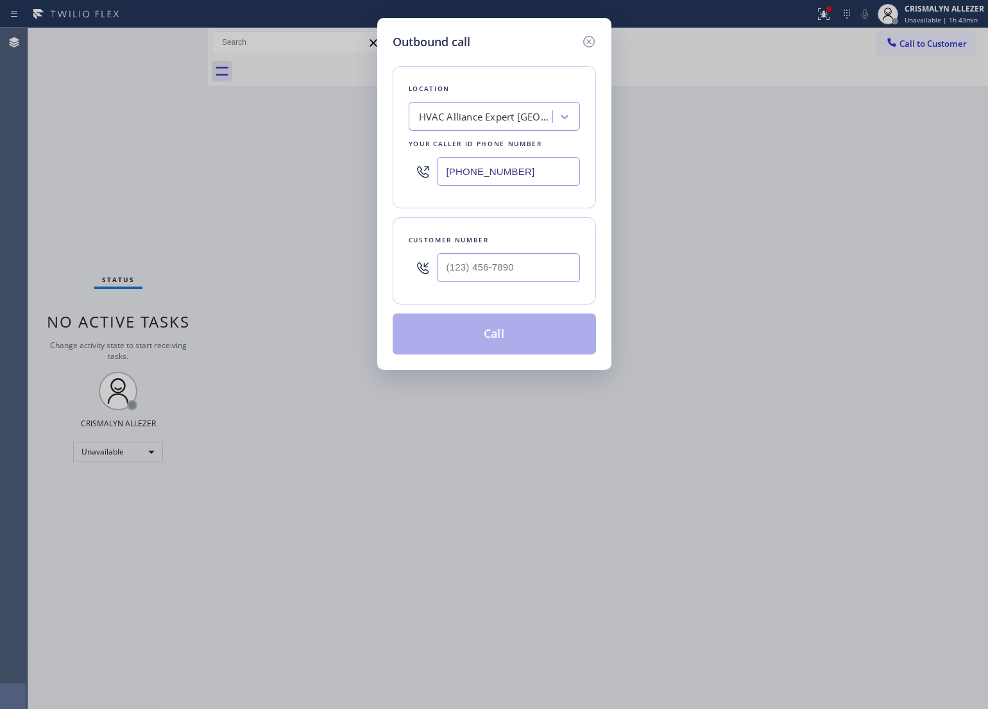
drag, startPoint x: 549, startPoint y: 167, endPoint x: 97, endPoint y: 181, distance: 451.7
click at [103, 181] on div "Outbound call Location HVAC Alliance Expert [GEOGRAPHIC_DATA] Your caller id ph…" at bounding box center [494, 354] width 988 height 709
paste input "305) 306-0214"
type input "[PHONE_NUMBER]"
click at [512, 269] on input "(___) ___-____" at bounding box center [508, 267] width 143 height 29
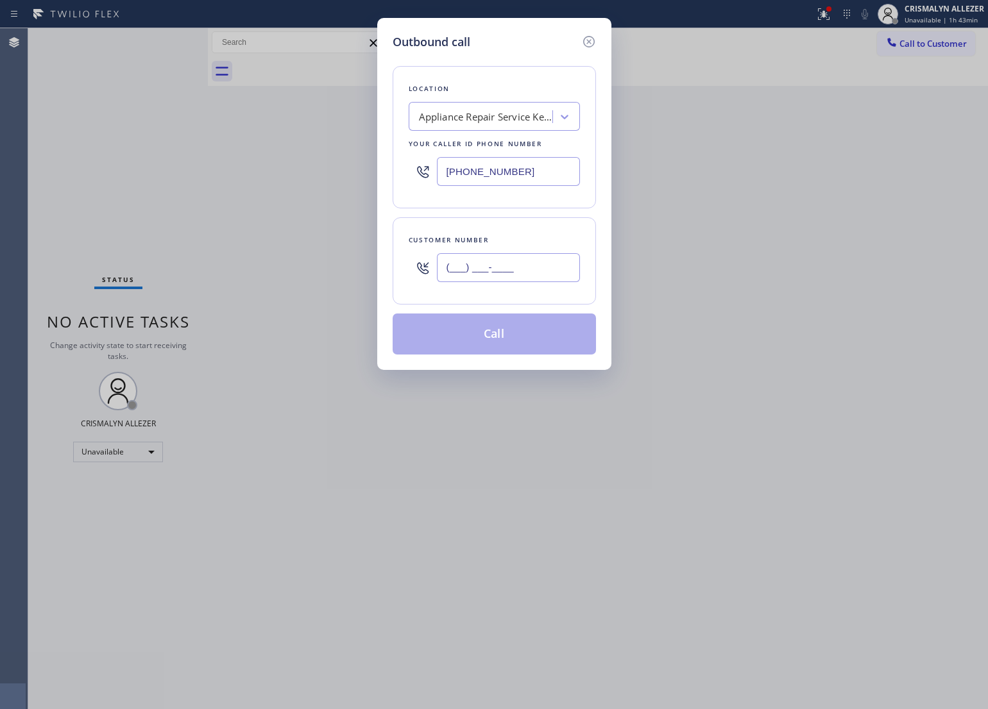
paste input "850) 346-0628"
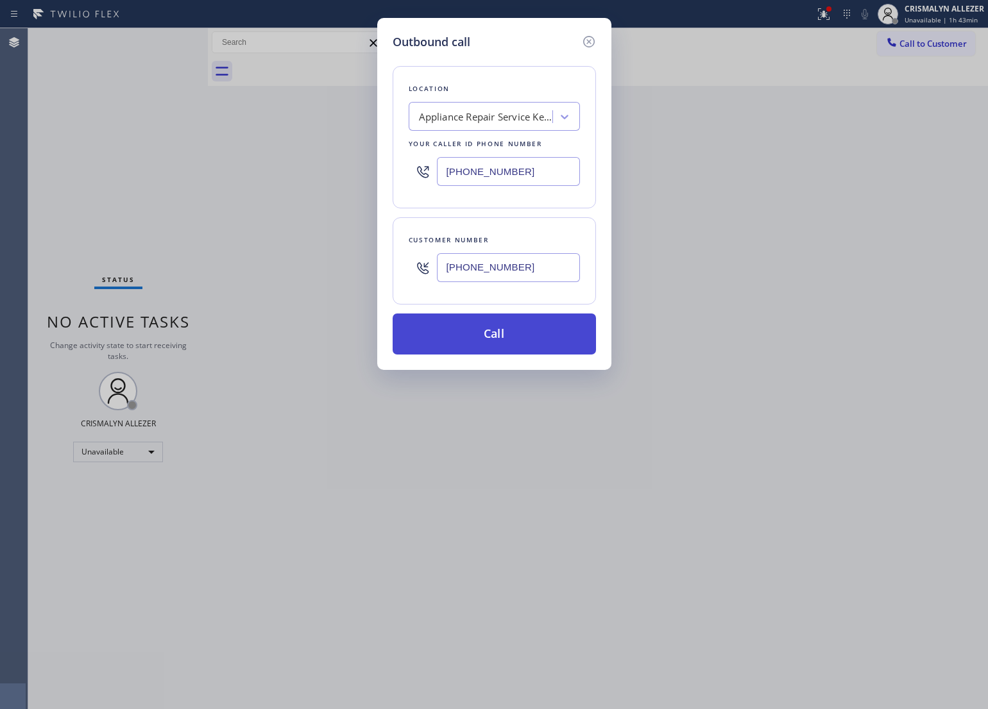
type input "[PHONE_NUMBER]"
click at [497, 338] on button "Call" at bounding box center [493, 334] width 203 height 41
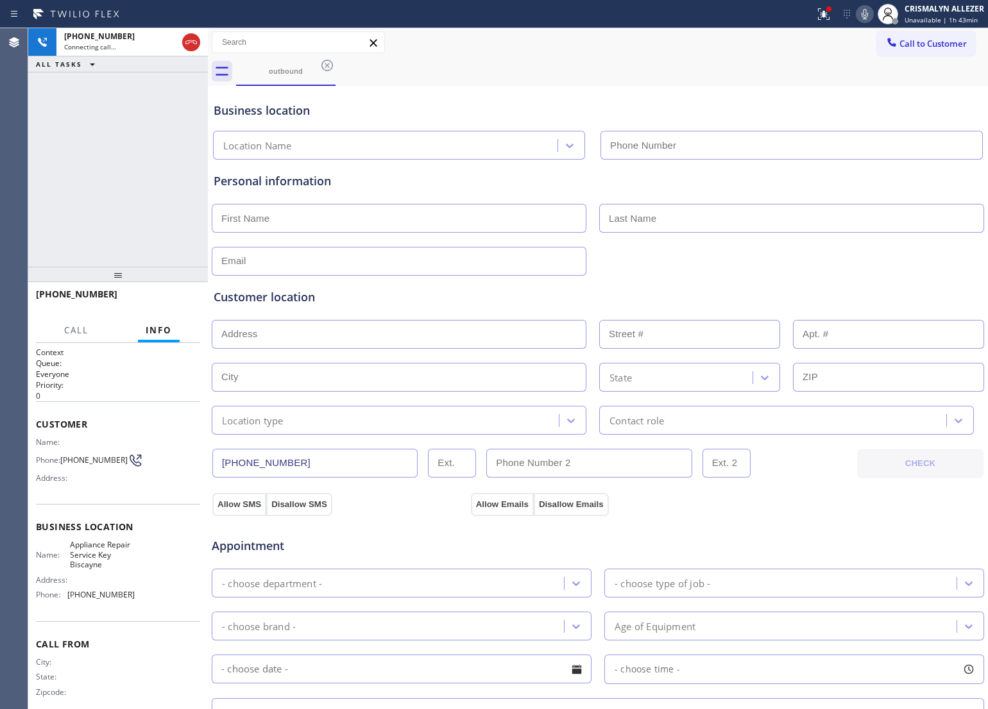
type input "[PHONE_NUMBER]"
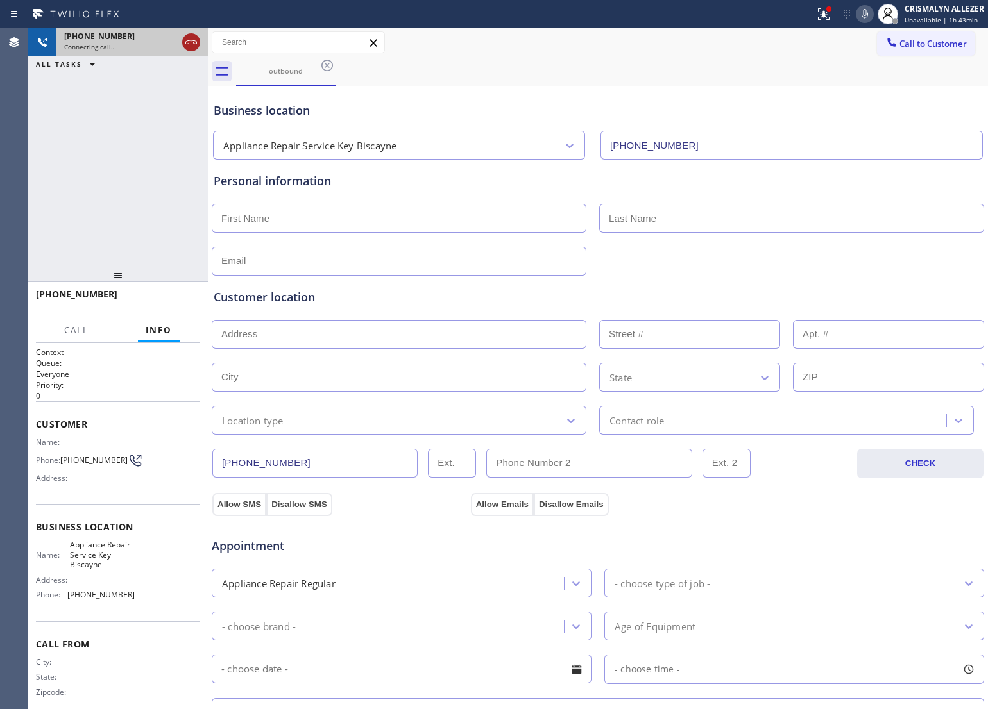
click at [190, 40] on icon at bounding box center [190, 42] width 15 height 15
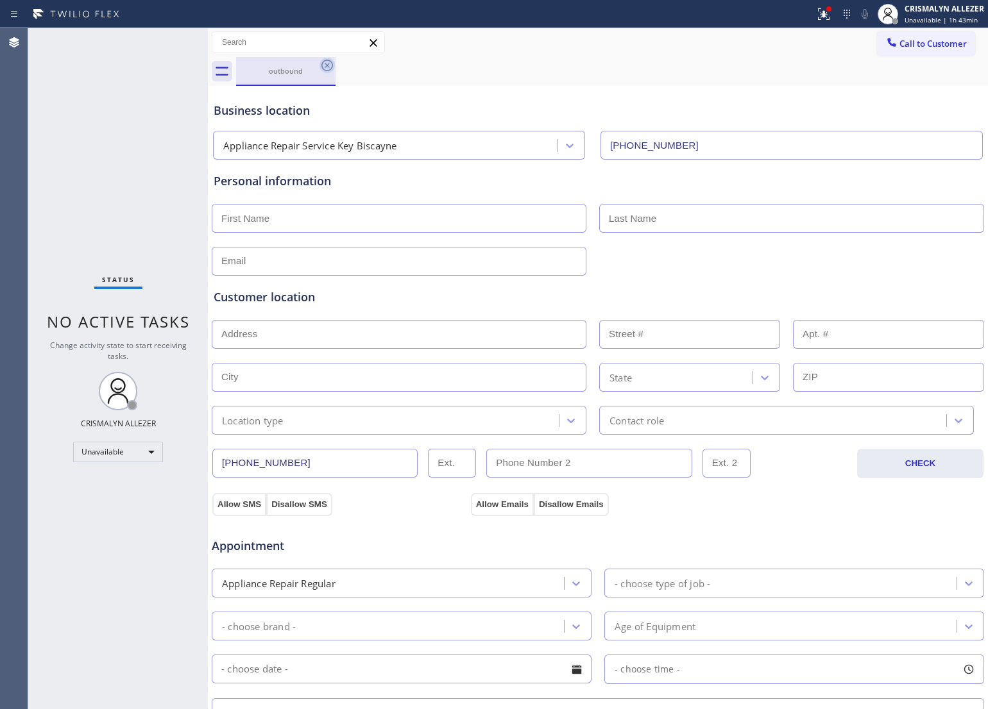
click at [325, 68] on icon at bounding box center [326, 65] width 15 height 15
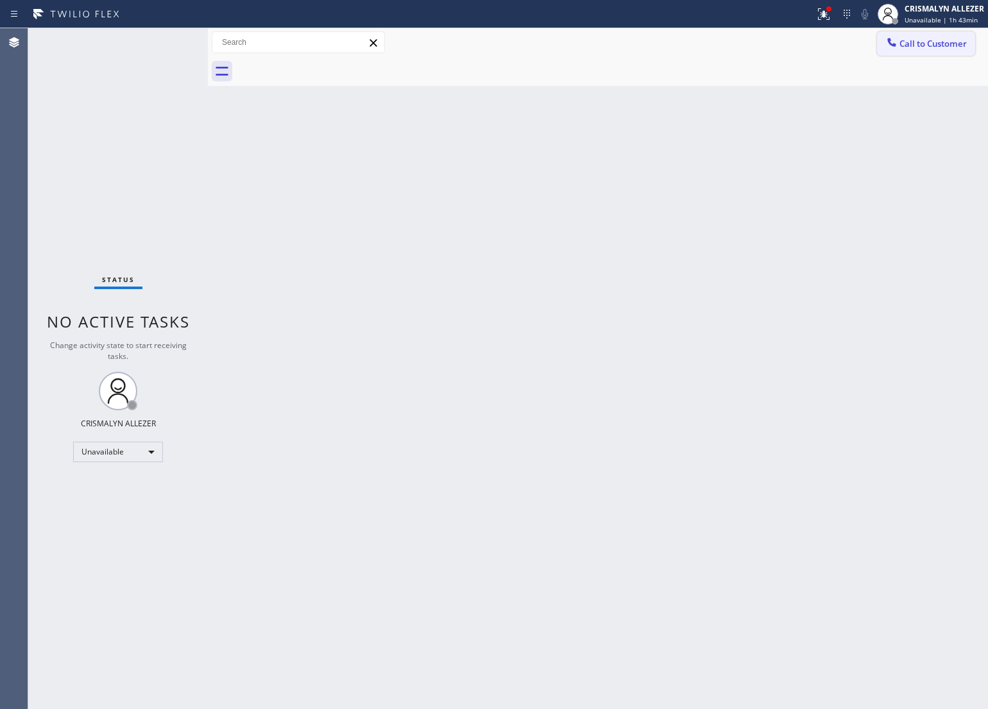
click at [928, 53] on button "Call to Customer" at bounding box center [926, 43] width 98 height 24
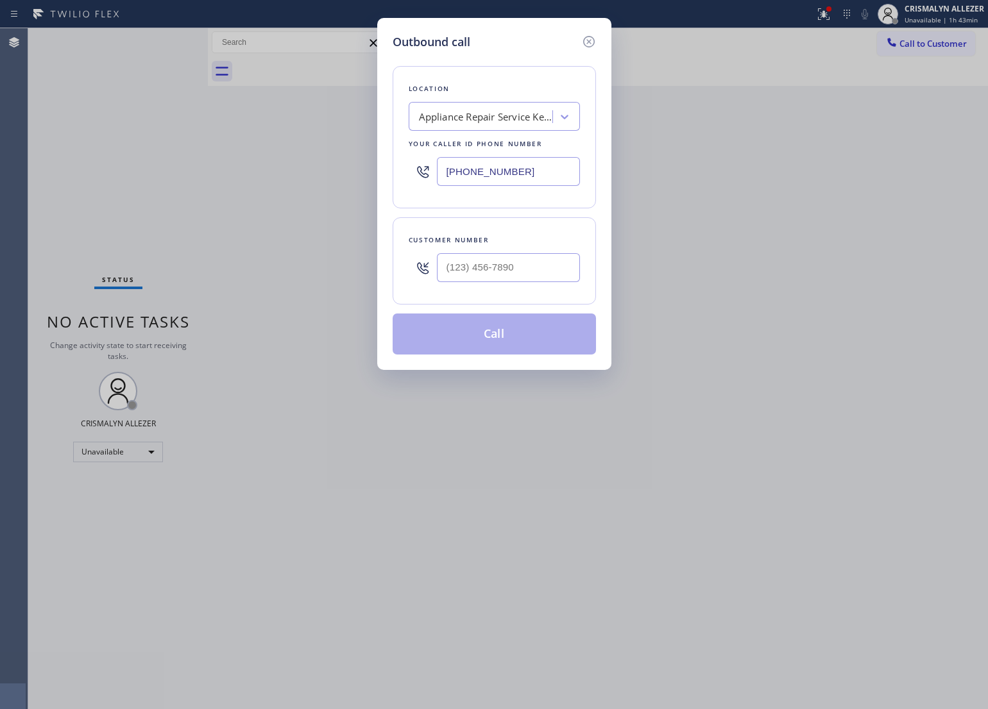
click at [582, 264] on div "Customer number" at bounding box center [493, 260] width 203 height 87
click at [536, 267] on input "(___) ___-____" at bounding box center [508, 267] width 143 height 29
paste input "850) 346-0628"
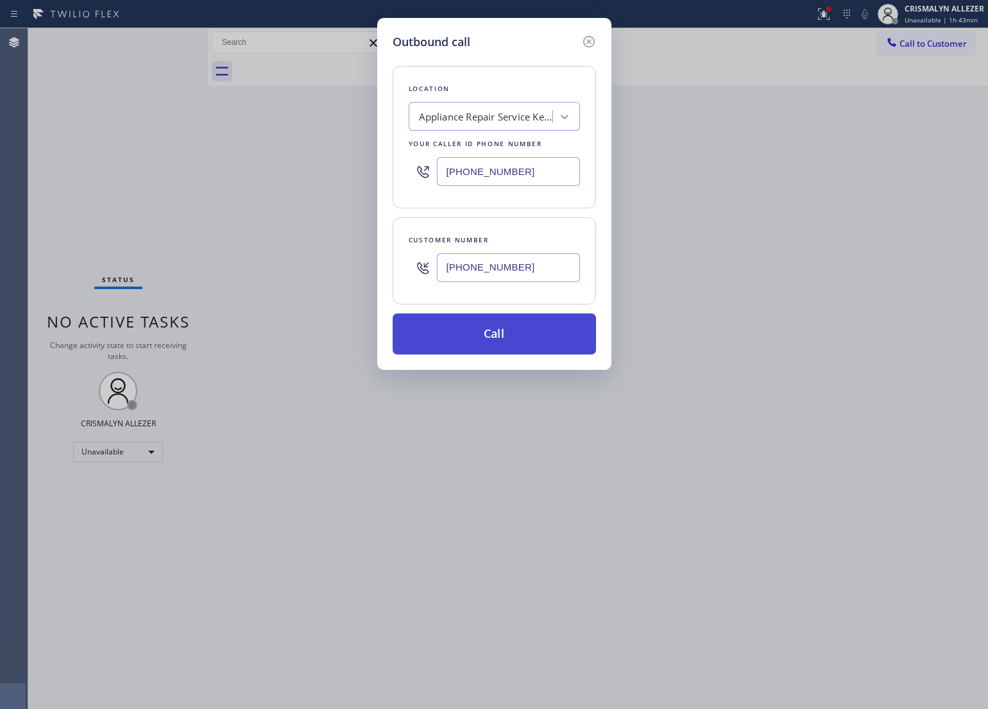
type input "[PHONE_NUMBER]"
click at [511, 355] on button "Call" at bounding box center [493, 334] width 203 height 41
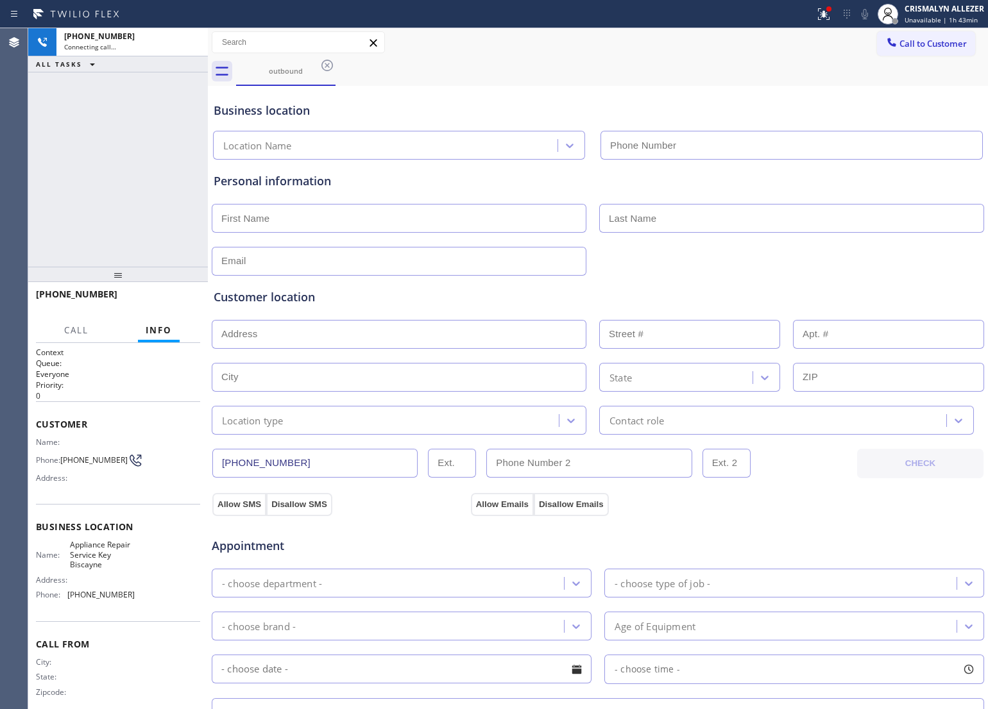
type input "[PHONE_NUMBER]"
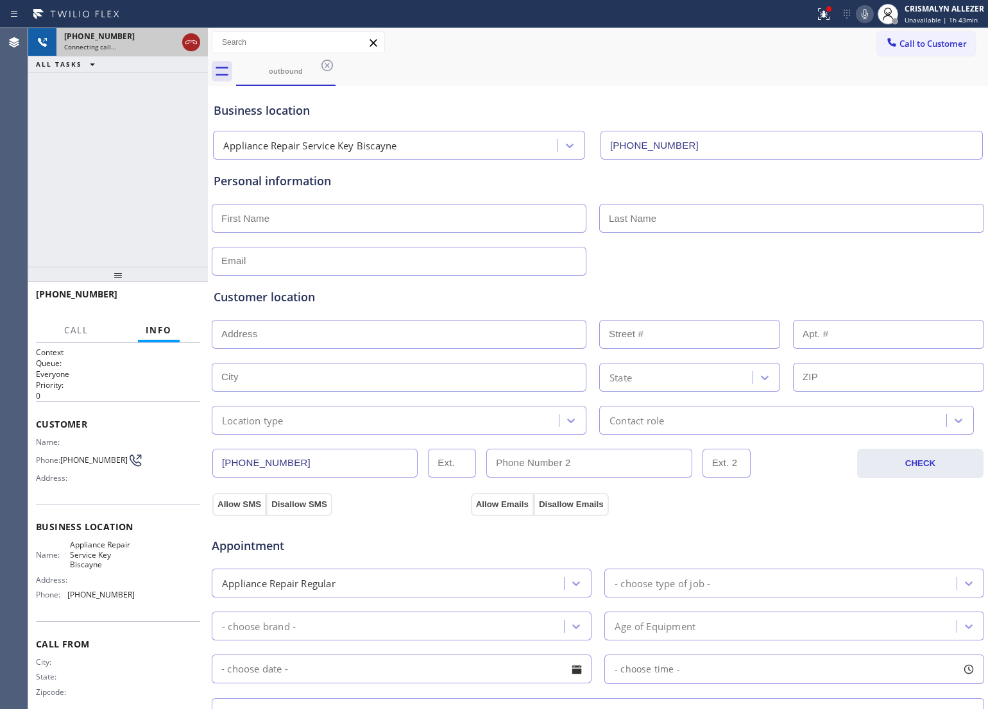
click at [187, 47] on icon at bounding box center [190, 42] width 15 height 15
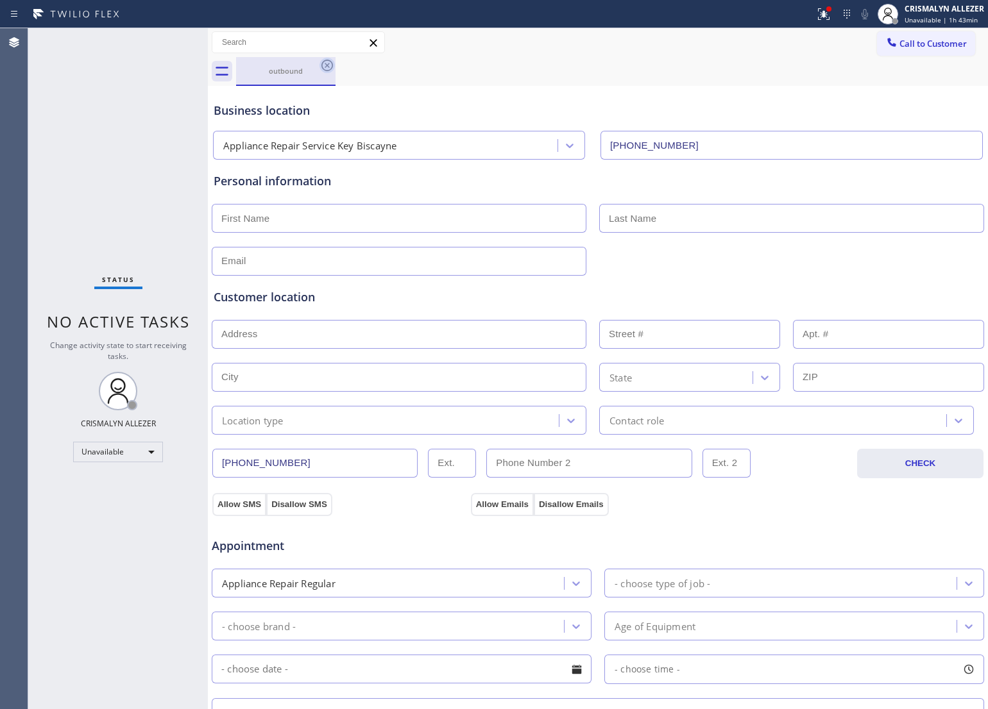
click at [330, 71] on icon at bounding box center [326, 65] width 15 height 15
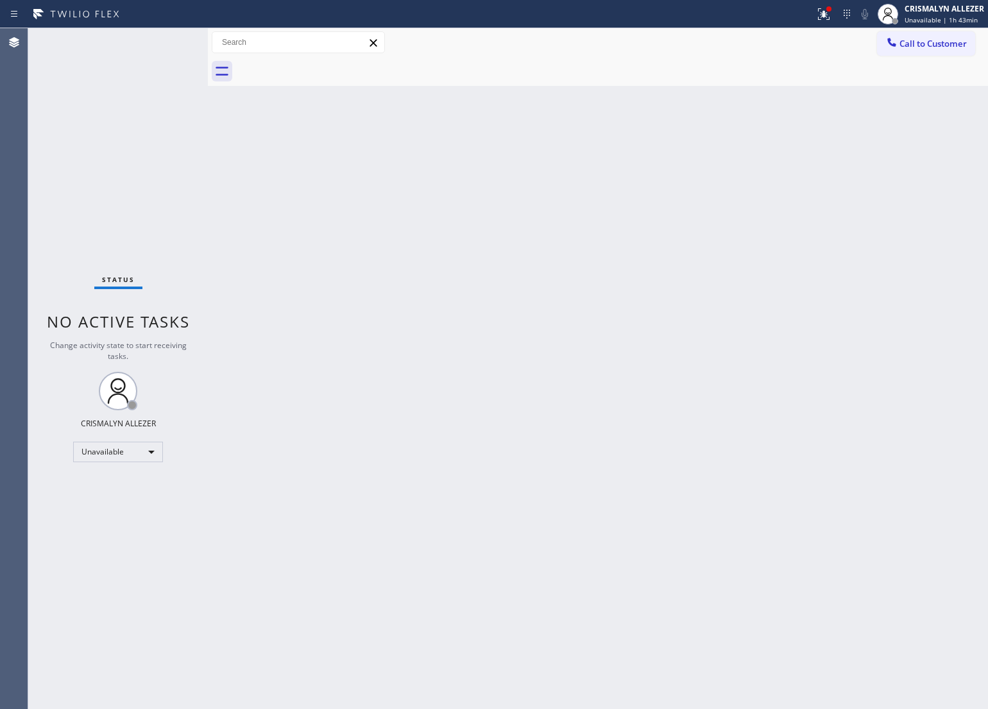
click at [693, 268] on div "Back to Dashboard Change Sender ID Customers Technicians Select a contact Outbo…" at bounding box center [598, 368] width 780 height 681
click at [925, 42] on span "Call to Customer" at bounding box center [932, 44] width 67 height 12
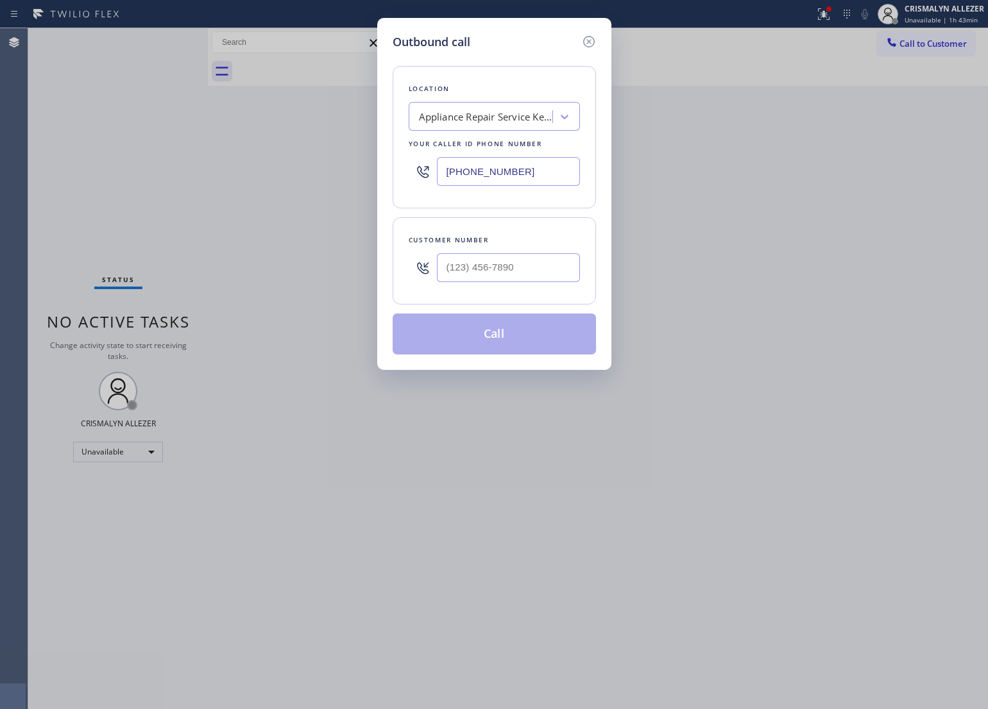
drag, startPoint x: 537, startPoint y: 174, endPoint x: 303, endPoint y: 198, distance: 234.6
click at [187, 173] on div "Outbound call Location Appliance Repair Service [GEOGRAPHIC_DATA] Your caller i…" at bounding box center [494, 354] width 988 height 709
paste input "925) 297-1724"
type input "[PHONE_NUMBER]"
click at [495, 269] on input "(___) ___-____" at bounding box center [508, 267] width 143 height 29
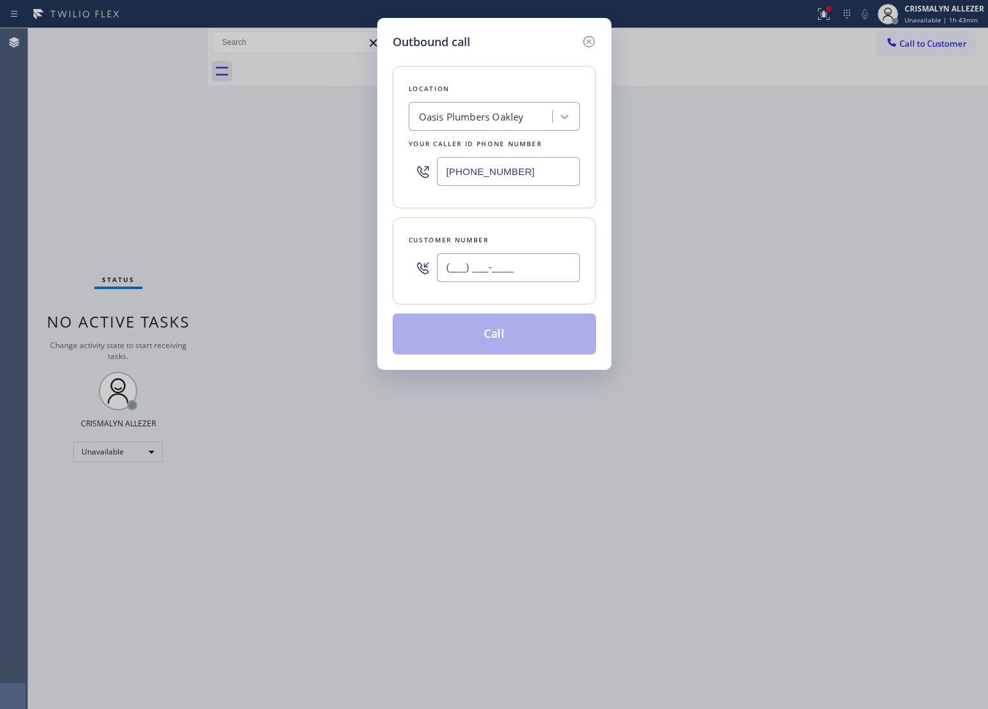
paste input "425) 691-9882"
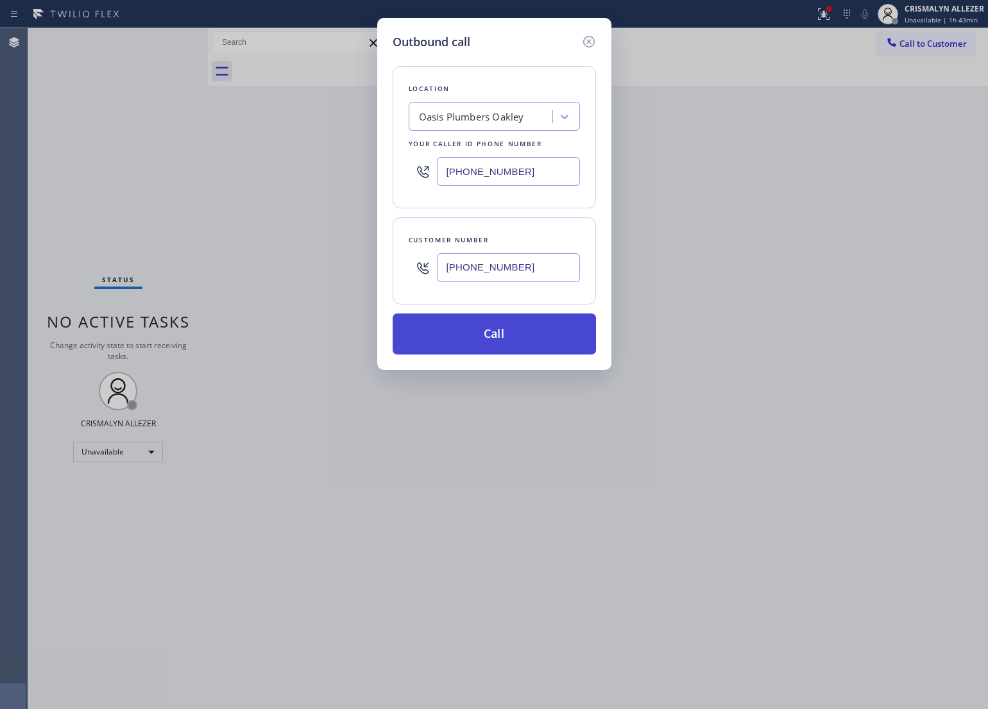
type input "[PHONE_NUMBER]"
click at [496, 331] on button "Call" at bounding box center [493, 334] width 203 height 41
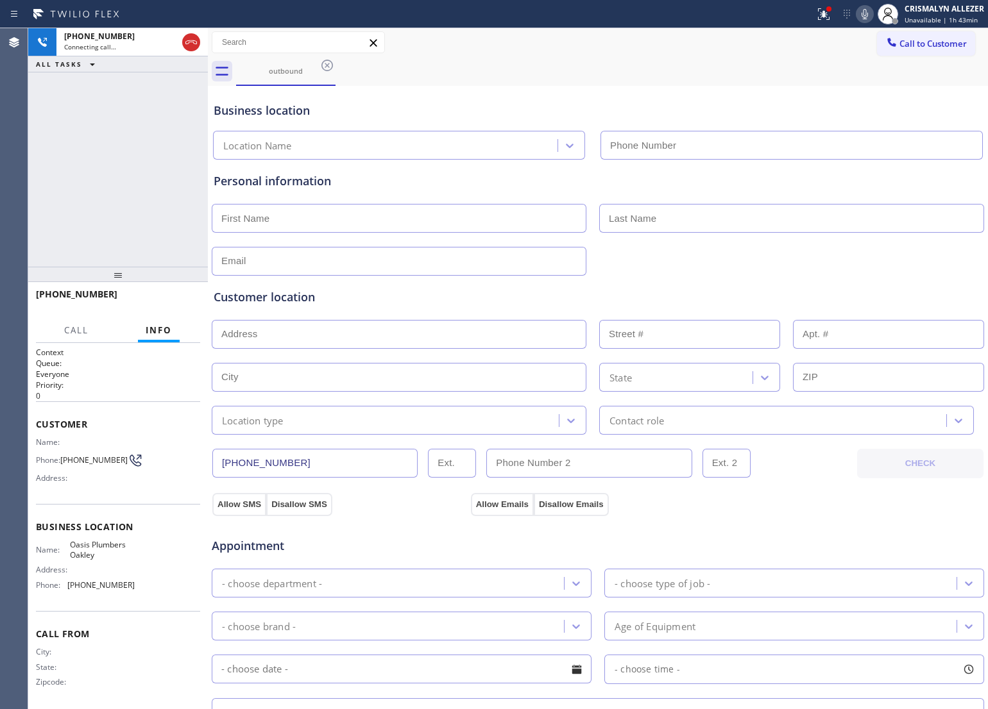
type input "[PHONE_NUMBER]"
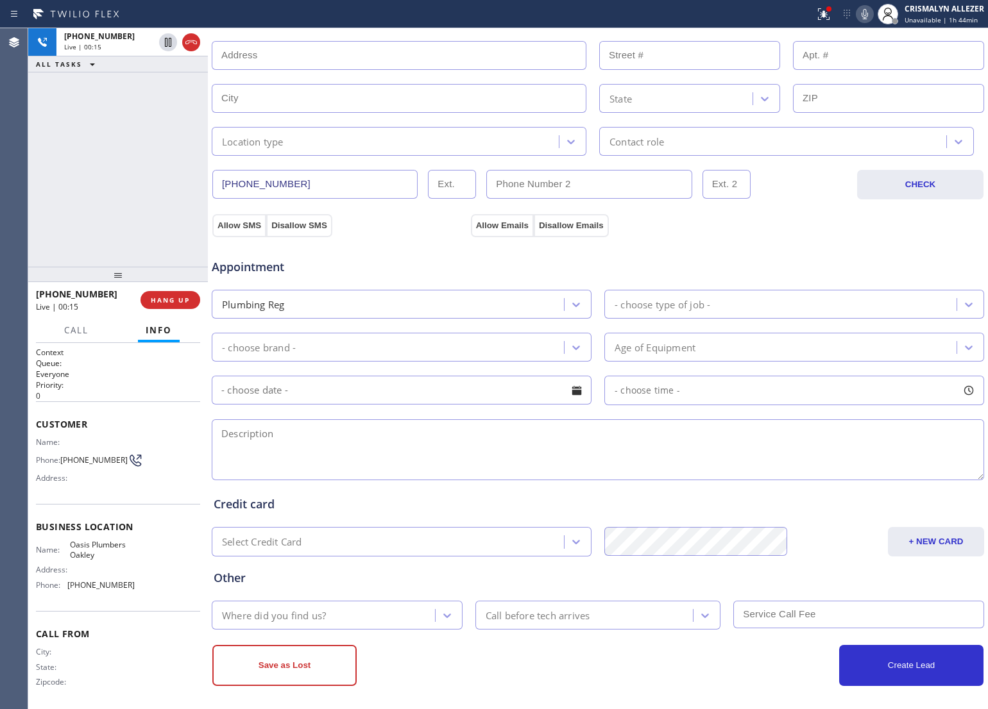
scroll to position [287, 0]
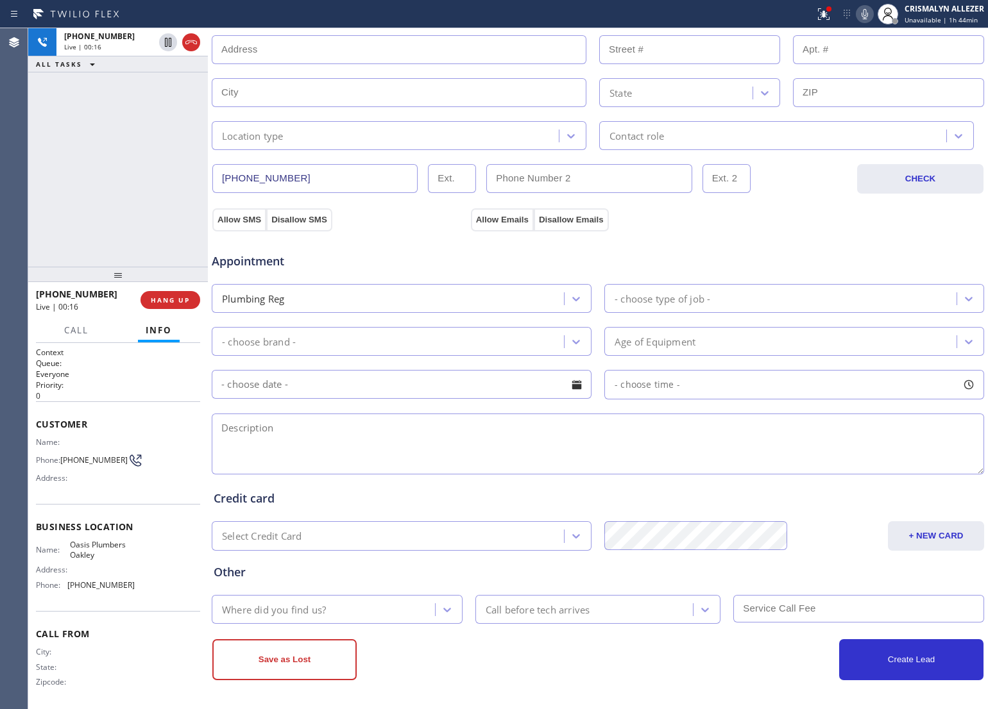
click at [292, 444] on textarea at bounding box center [598, 444] width 772 height 61
click at [170, 300] on span "HANG UP" at bounding box center [170, 300] width 39 height 9
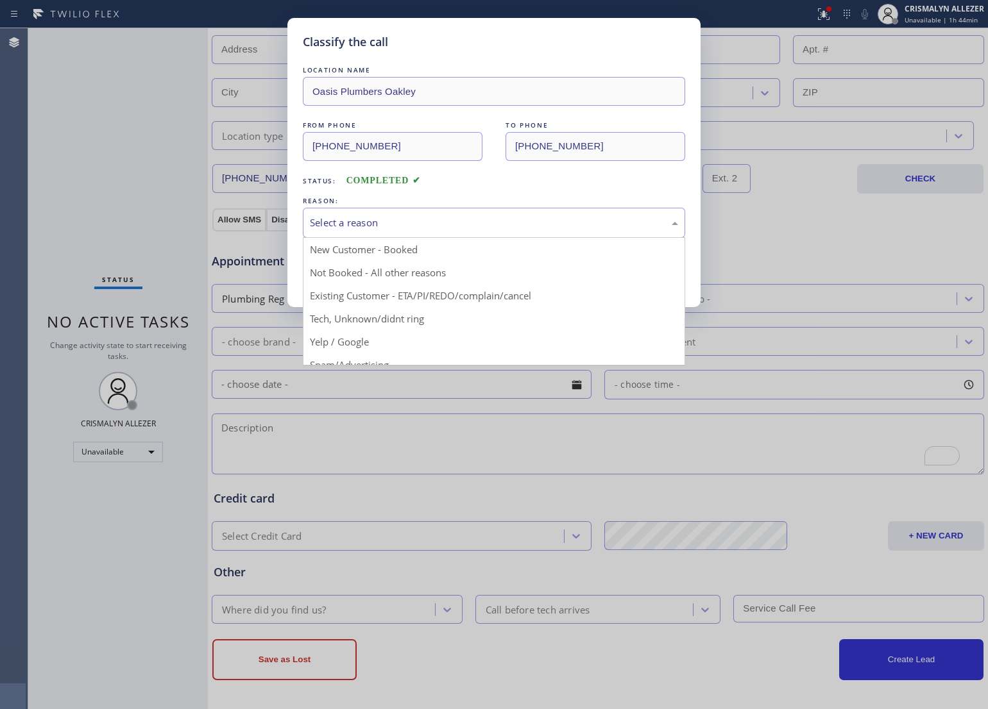
click at [478, 230] on div "Select a reason" at bounding box center [494, 222] width 368 height 15
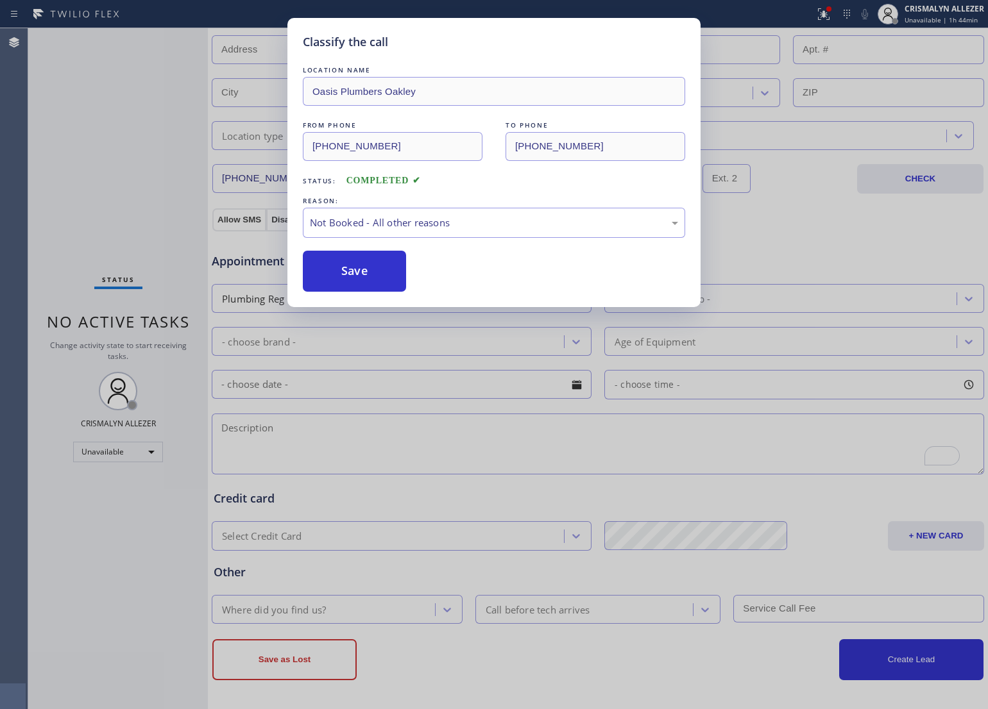
click at [367, 283] on button "Save" at bounding box center [354, 271] width 103 height 41
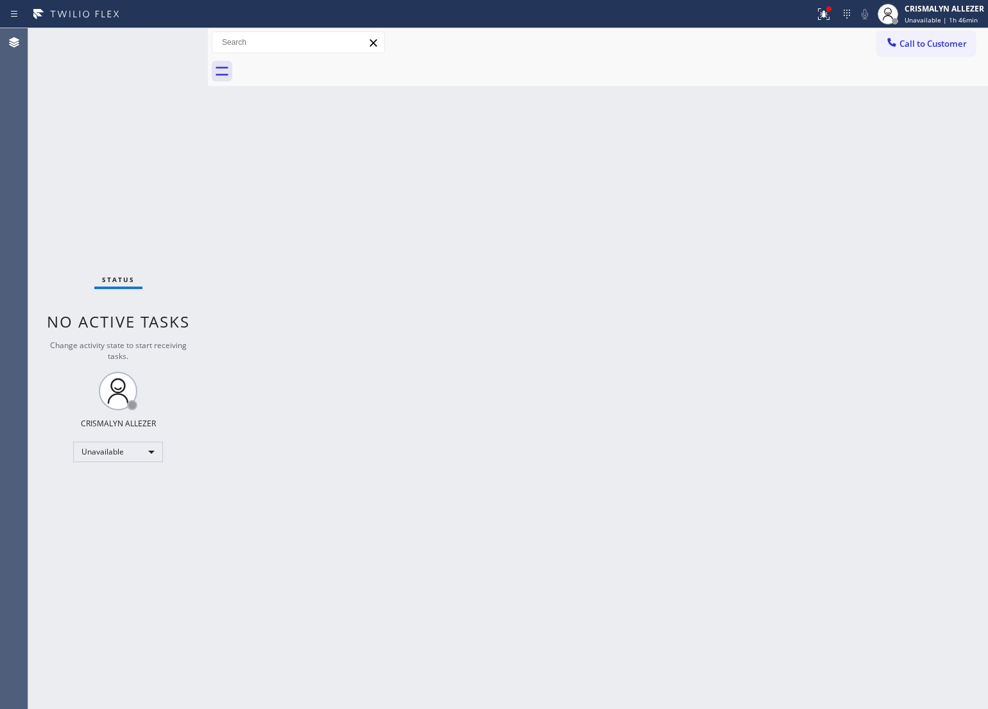
drag, startPoint x: 659, startPoint y: 308, endPoint x: 680, endPoint y: 286, distance: 30.4
click at [659, 307] on div "Back to Dashboard Change Sender ID Customers Technicians Select a contact Outbo…" at bounding box center [598, 368] width 780 height 681
click at [906, 53] on button "Call to Customer" at bounding box center [926, 43] width 98 height 24
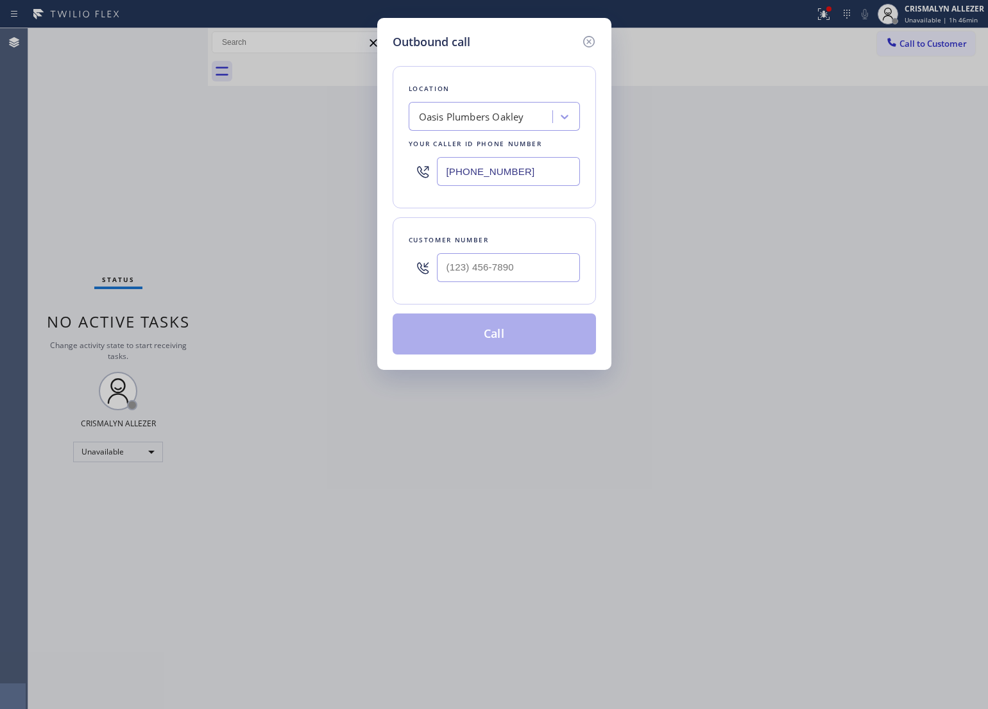
paste input "714) 844-0830"
drag, startPoint x: 571, startPoint y: 169, endPoint x: 748, endPoint y: 274, distance: 206.5
click at [337, 183] on div "Outbound call Location Oasis [GEOGRAPHIC_DATA] Your caller id phone number [PHO…" at bounding box center [494, 354] width 988 height 709
type input "[PHONE_NUMBER]"
click at [504, 260] on input "(___) ___-____" at bounding box center [508, 267] width 143 height 29
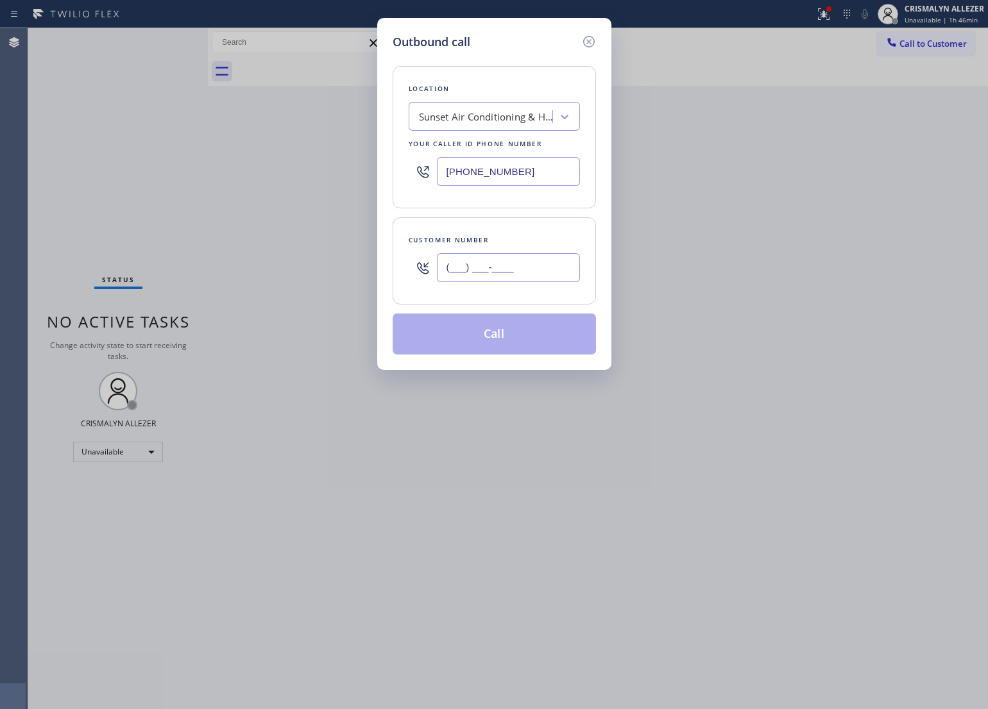
paste input "714) 552-8769"
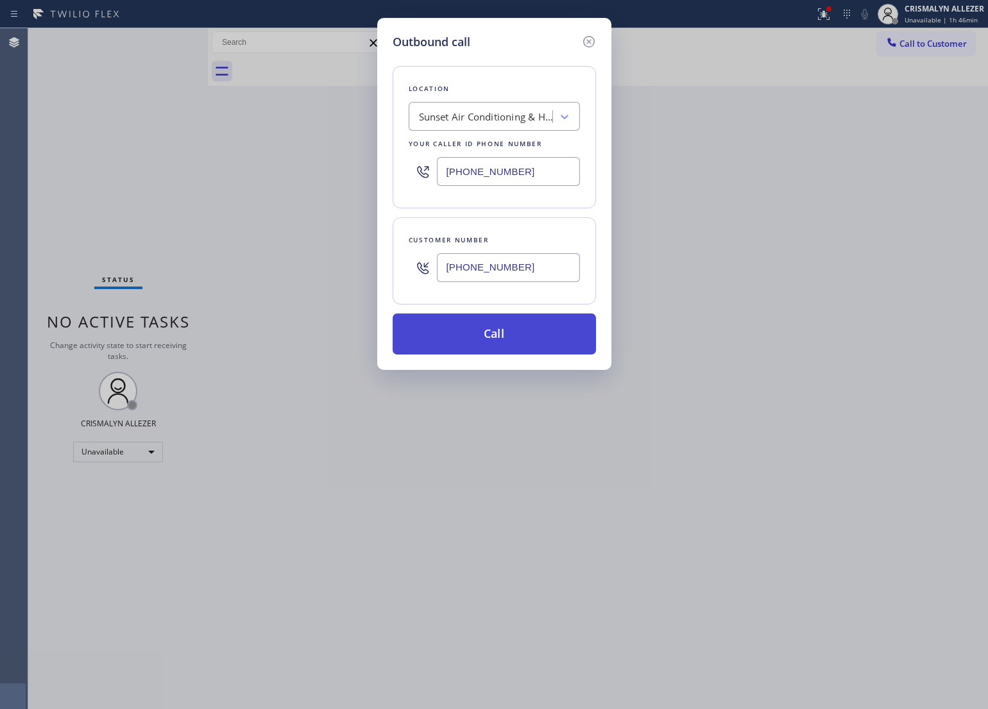
type input "[PHONE_NUMBER]"
click at [498, 334] on button "Call" at bounding box center [493, 334] width 203 height 41
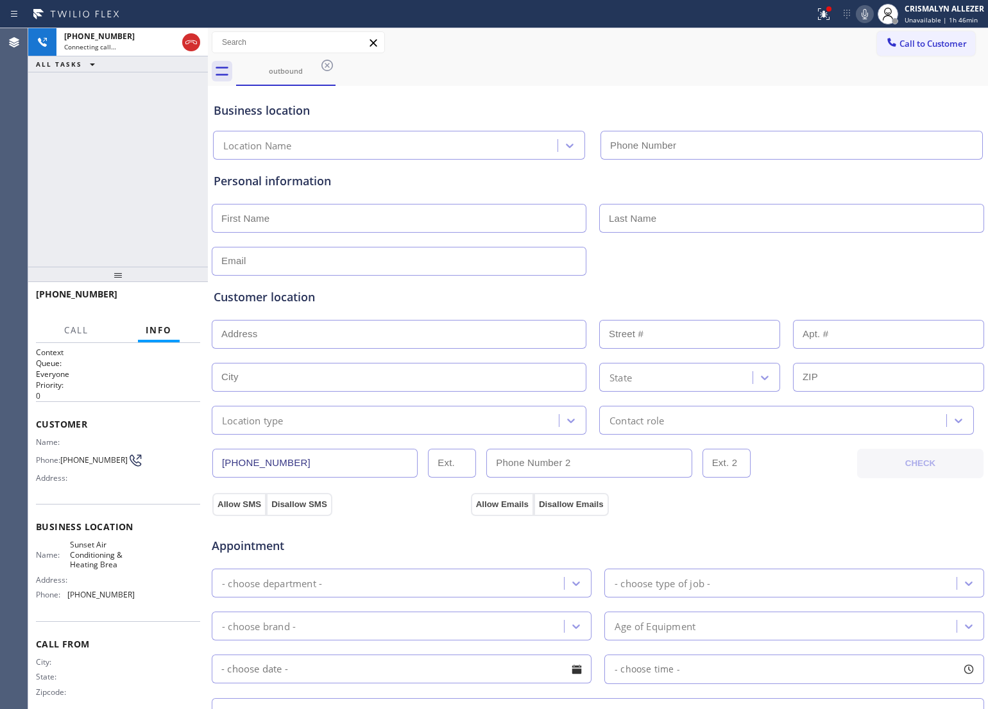
type input "[PHONE_NUMBER]"
drag, startPoint x: 191, startPoint y: 44, endPoint x: 146, endPoint y: 132, distance: 99.2
click at [191, 44] on icon at bounding box center [190, 42] width 15 height 15
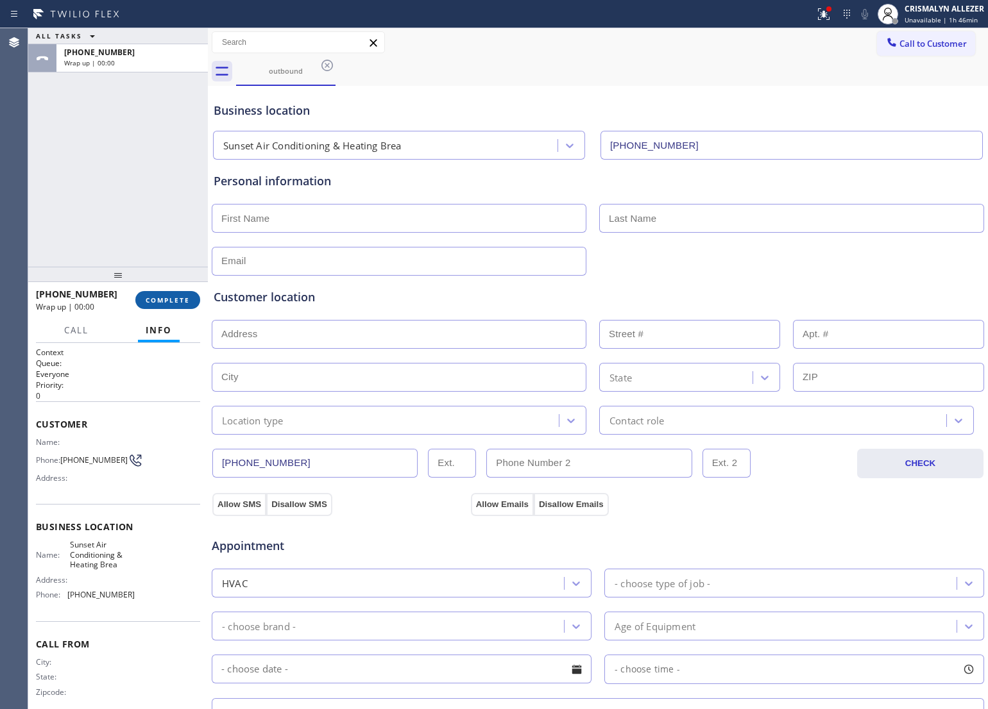
click at [149, 300] on span "COMPLETE" at bounding box center [168, 300] width 44 height 9
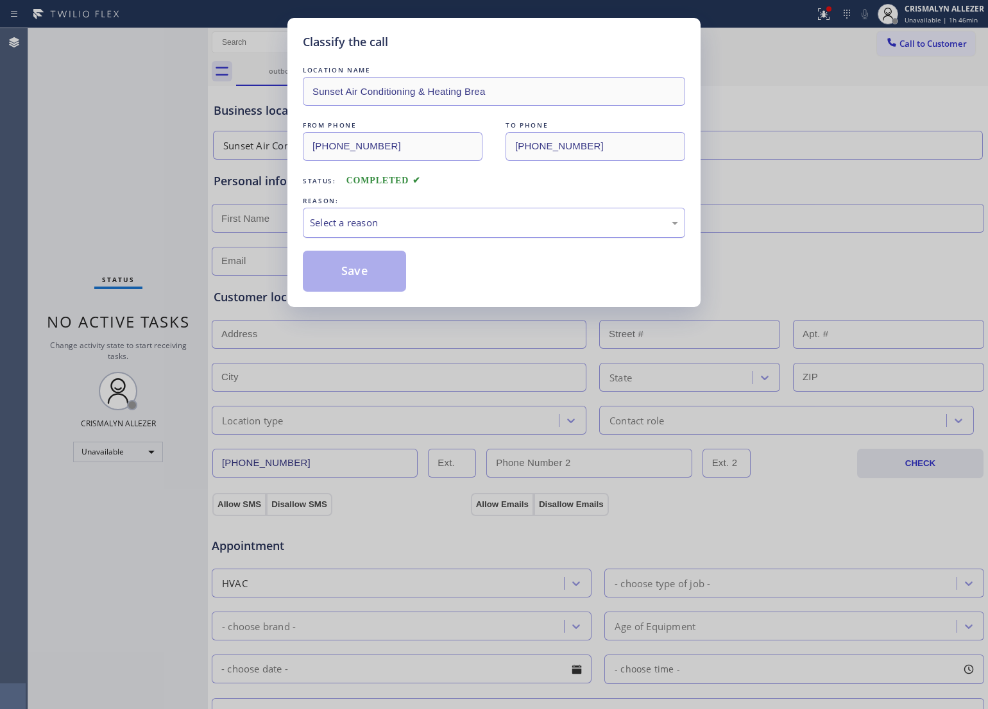
click at [464, 234] on div "Select a reason" at bounding box center [494, 223] width 382 height 30
click at [366, 276] on button "Save" at bounding box center [354, 271] width 103 height 41
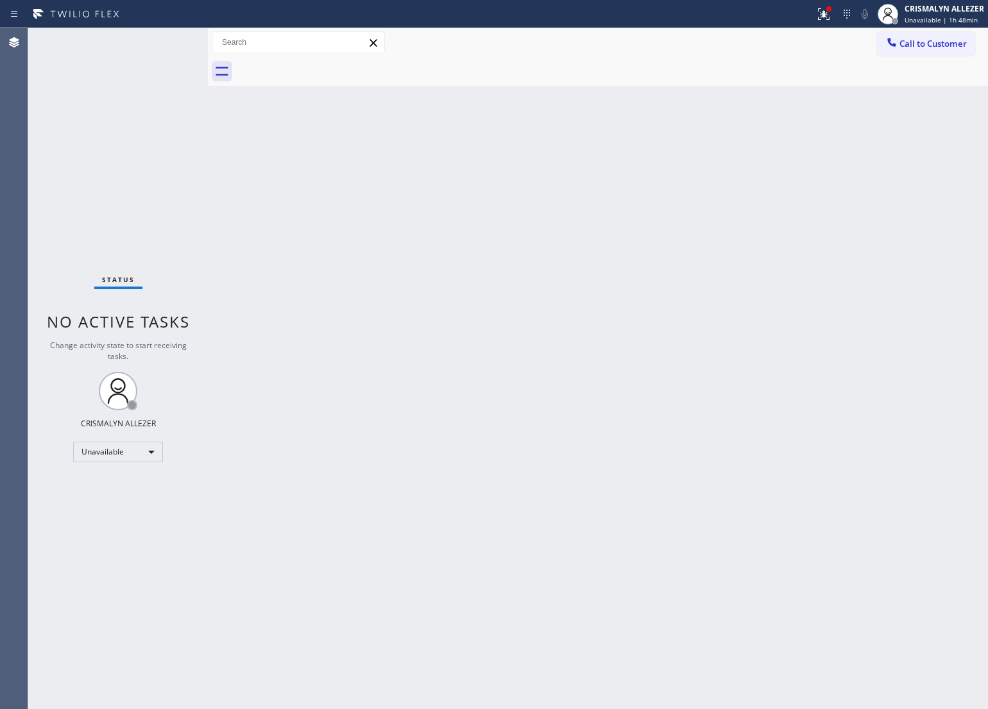
click at [465, 300] on div "Back to Dashboard Change Sender ID Customers Technicians Select a contact Outbo…" at bounding box center [598, 368] width 780 height 681
click at [946, 42] on span "Call to Customer" at bounding box center [932, 44] width 67 height 12
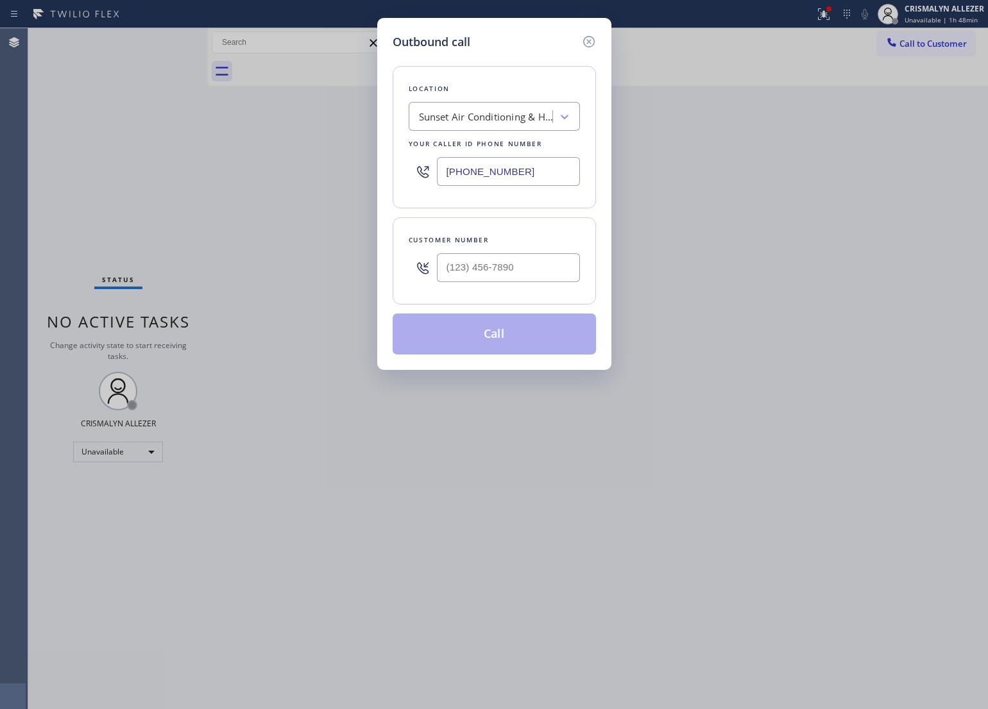
drag, startPoint x: 550, startPoint y: 165, endPoint x: 180, endPoint y: 180, distance: 370.3
click at [187, 180] on div "Outbound call Location Sunset Air Conditioning & Heating Brea Your caller id ph…" at bounding box center [494, 354] width 988 height 709
paste input "206) 202-1006"
type input "[PHONE_NUMBER]"
click at [514, 273] on input "(___) ___-____" at bounding box center [508, 267] width 143 height 29
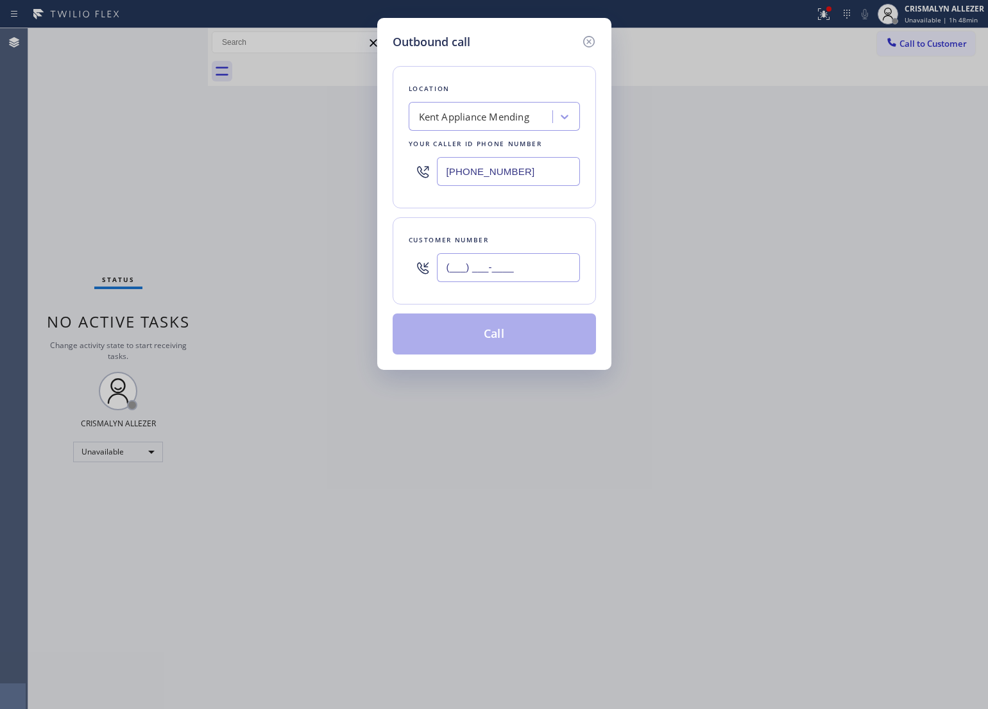
paste input "425) 350-6091"
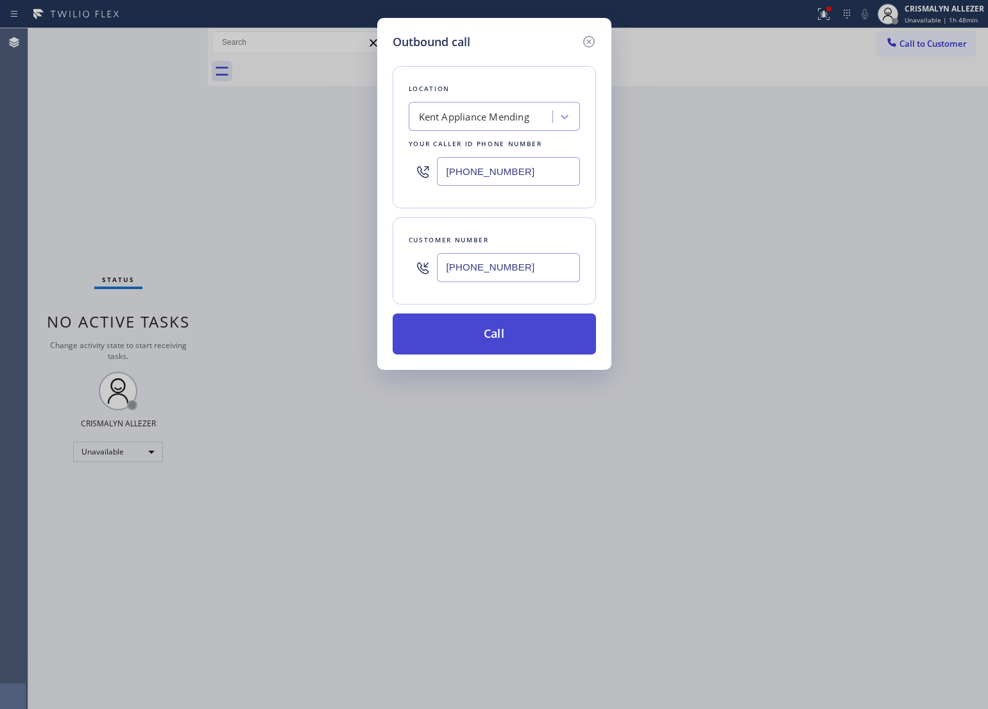
type input "[PHONE_NUMBER]"
click at [486, 347] on button "Call" at bounding box center [493, 334] width 203 height 41
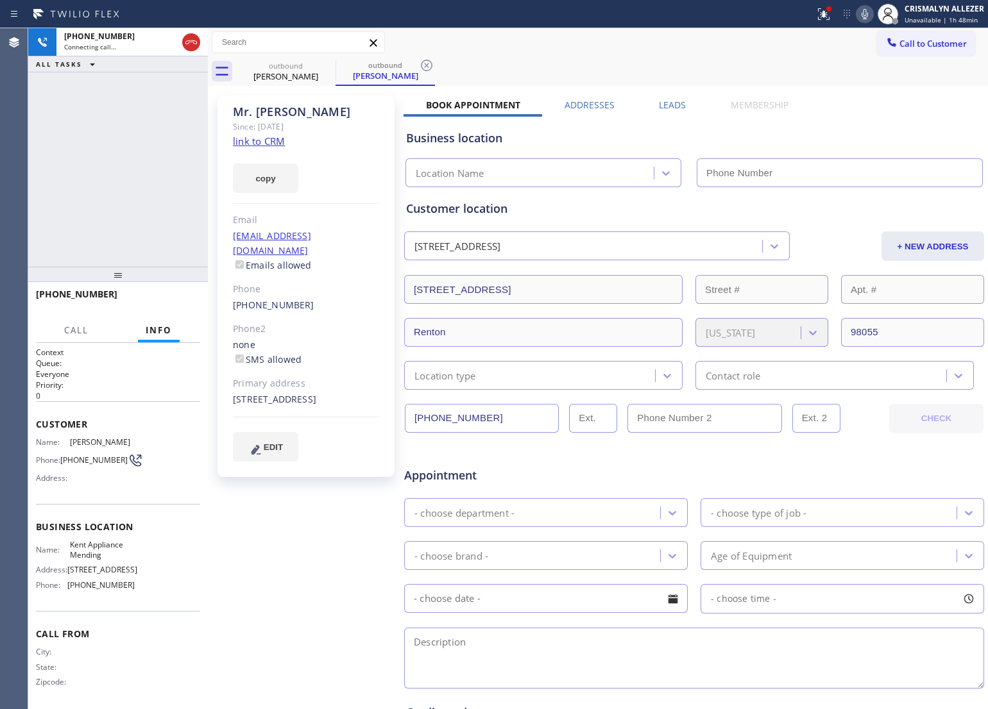
click at [260, 144] on link "link to CRM" at bounding box center [259, 141] width 52 height 13
type input "[PHONE_NUMBER]"
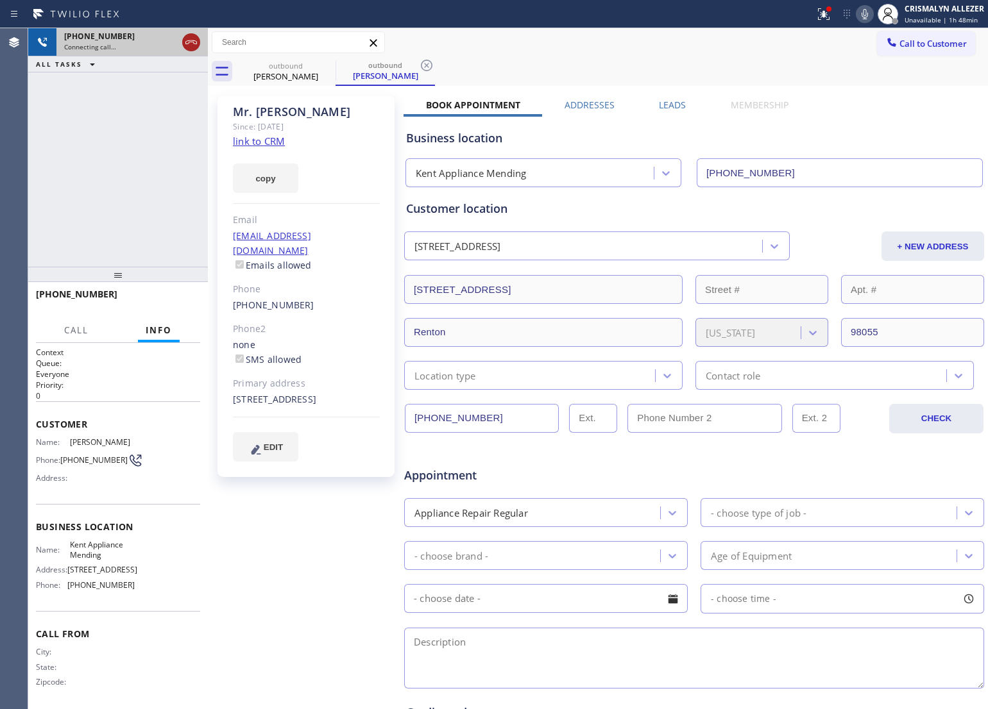
click at [188, 42] on icon at bounding box center [190, 42] width 15 height 15
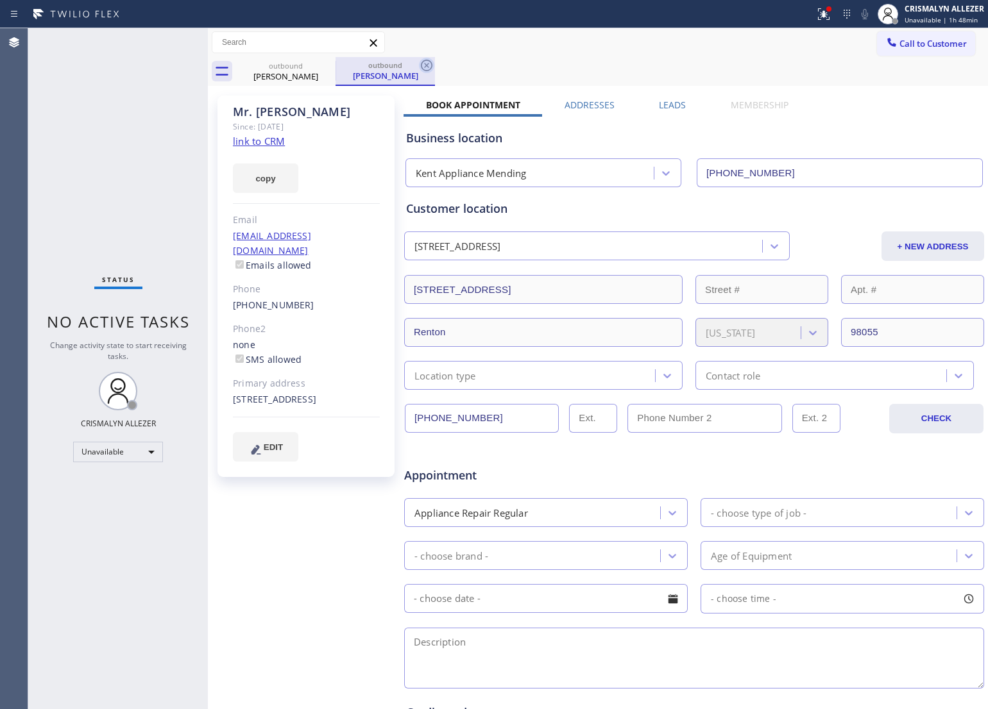
click at [428, 63] on icon at bounding box center [426, 65] width 15 height 15
click at [326, 64] on icon at bounding box center [327, 66] width 12 height 12
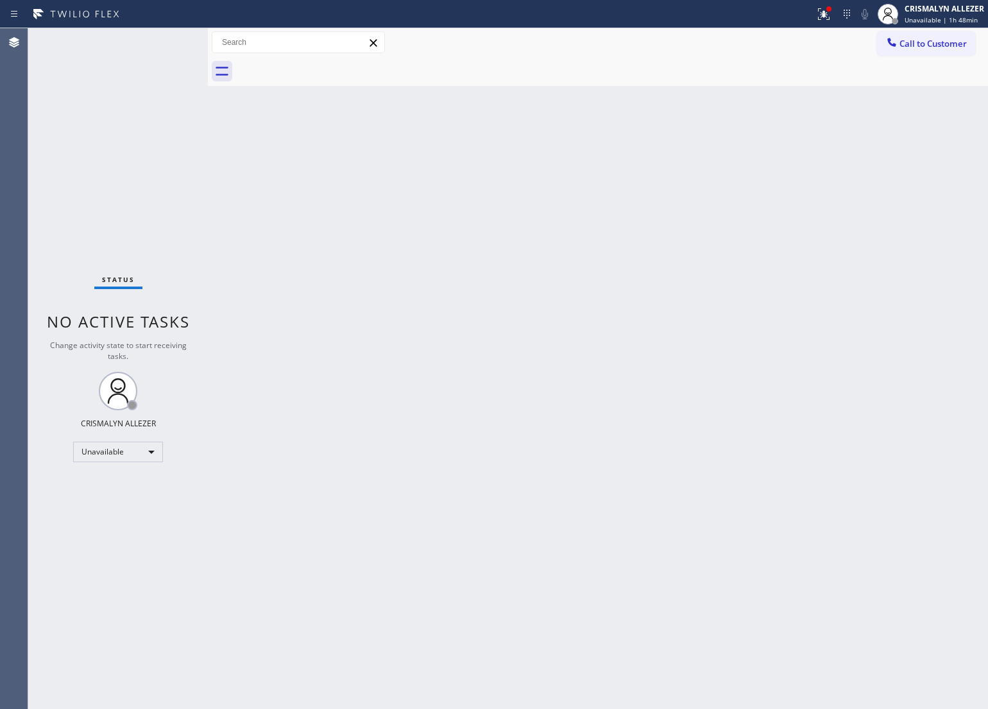
click at [558, 363] on div "Back to Dashboard Change Sender ID Customers Technicians Select a contact Outbo…" at bounding box center [598, 368] width 780 height 681
click at [918, 38] on span "Call to Customer" at bounding box center [932, 44] width 67 height 12
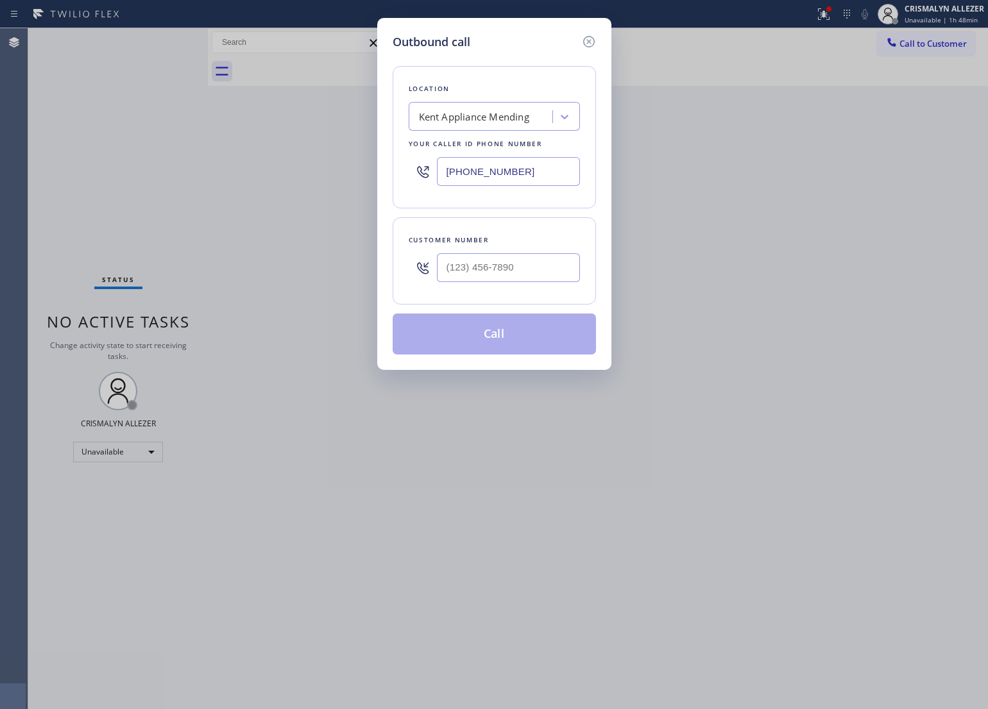
drag, startPoint x: 507, startPoint y: 171, endPoint x: 278, endPoint y: 180, distance: 229.8
click at [278, 180] on div "Outbound call Location [GEOGRAPHIC_DATA] Appliance Mending Your caller id phone…" at bounding box center [494, 354] width 988 height 709
paste input "2) 410-0071"
type input "[PHONE_NUMBER]"
click at [553, 287] on div at bounding box center [508, 268] width 143 height 42
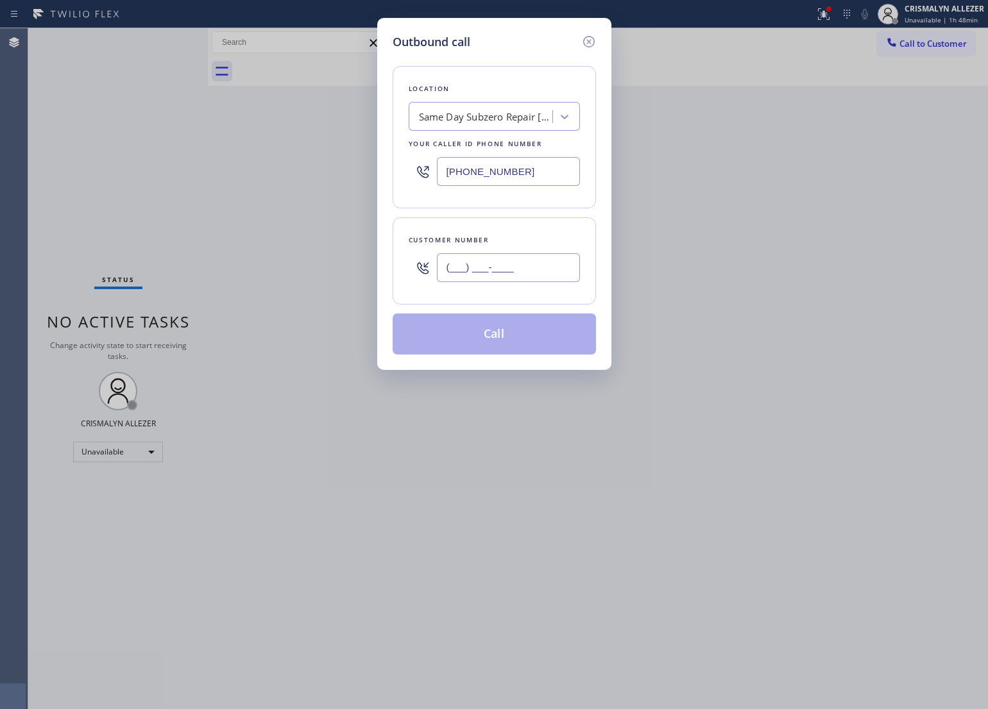
click at [529, 273] on input "(___) ___-____" at bounding box center [508, 267] width 143 height 29
paste input "346) 648-3749"
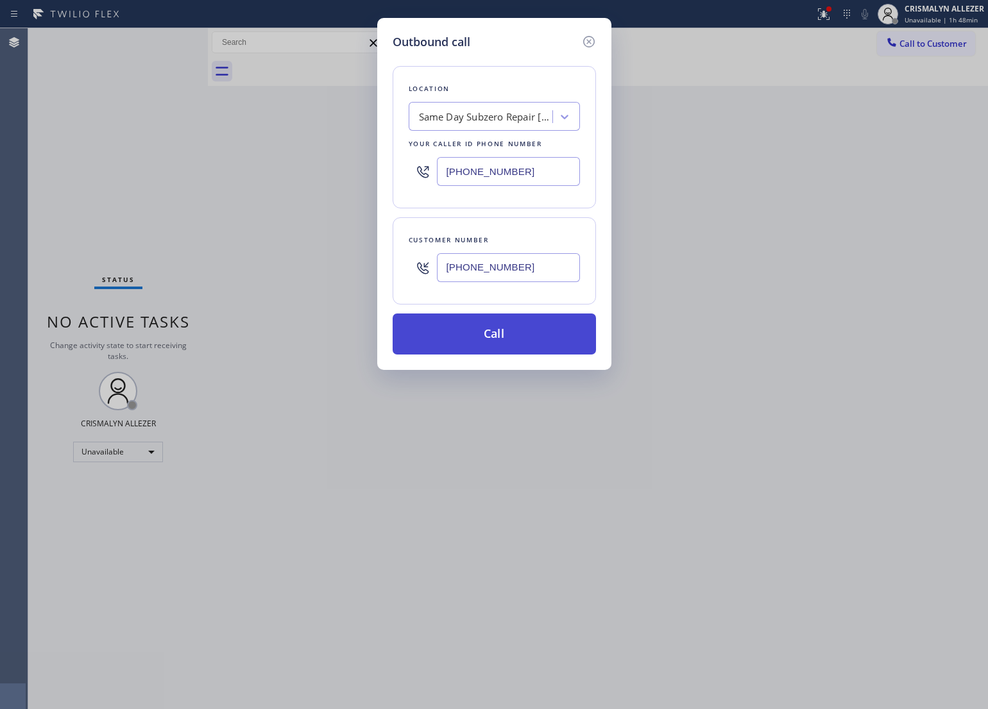
type input "[PHONE_NUMBER]"
click at [503, 338] on button "Call" at bounding box center [493, 334] width 203 height 41
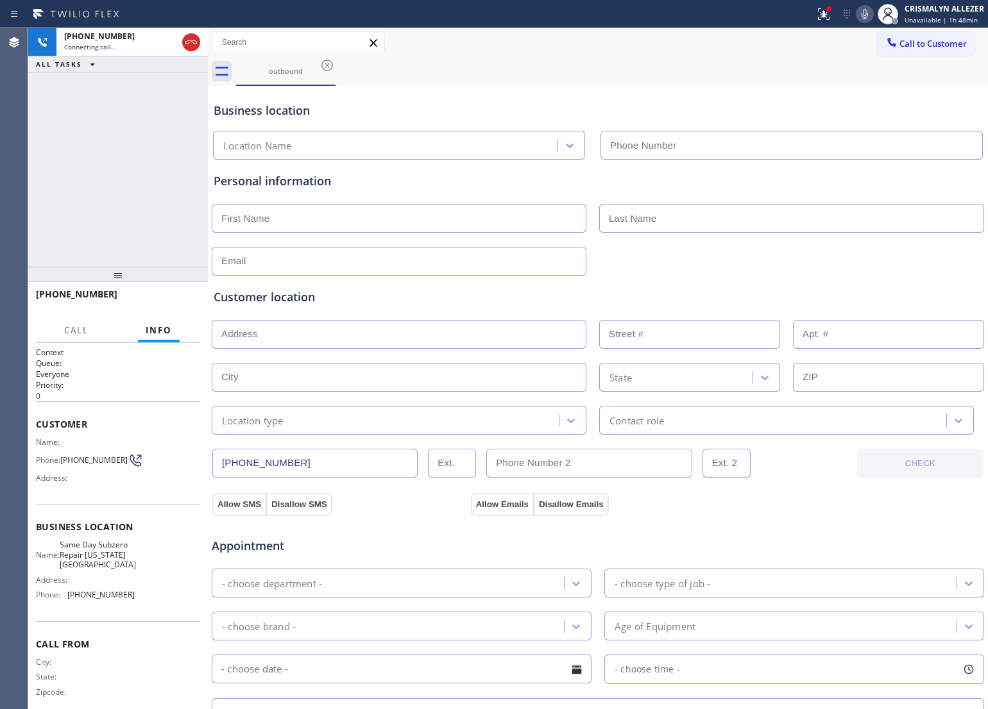
type input "[PHONE_NUMBER]"
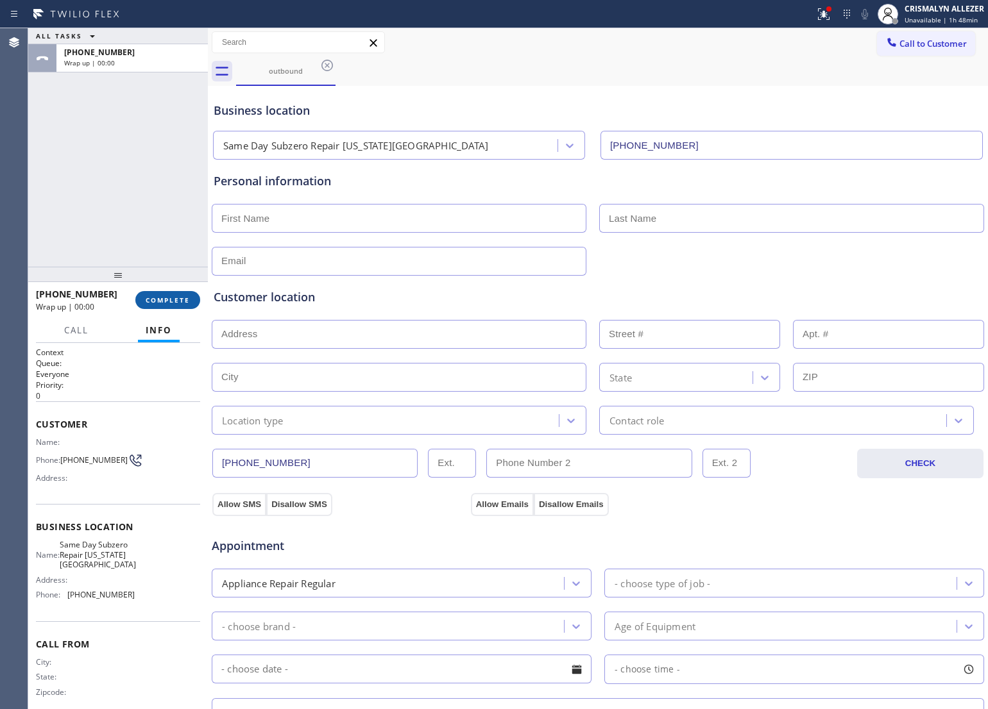
click at [162, 303] on span "COMPLETE" at bounding box center [168, 300] width 44 height 9
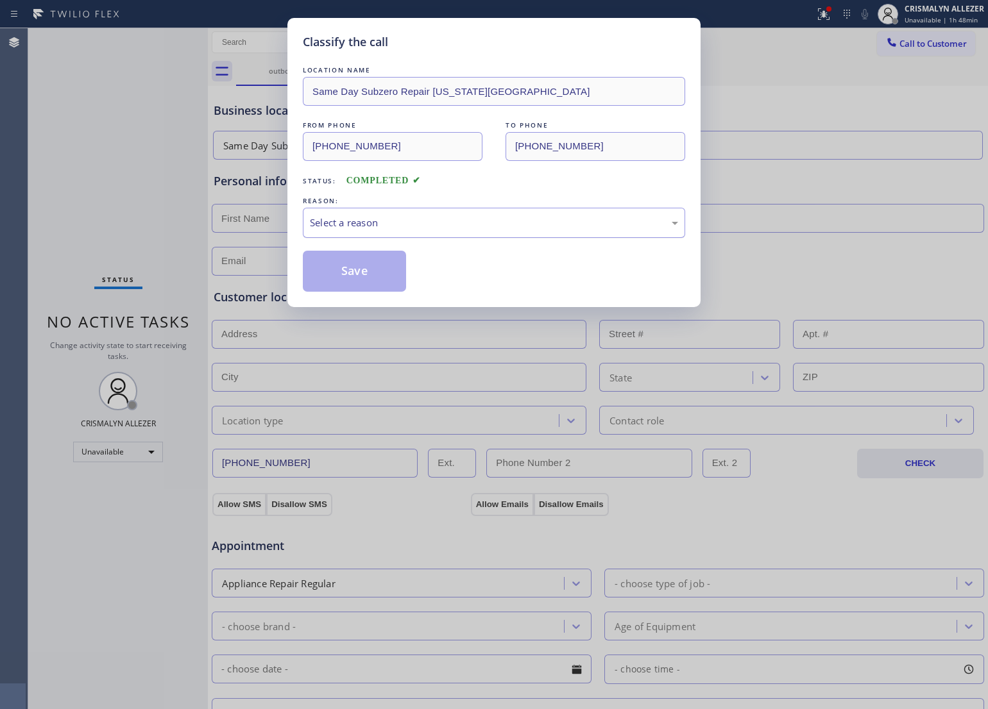
click at [475, 226] on div "Select a reason" at bounding box center [494, 222] width 368 height 15
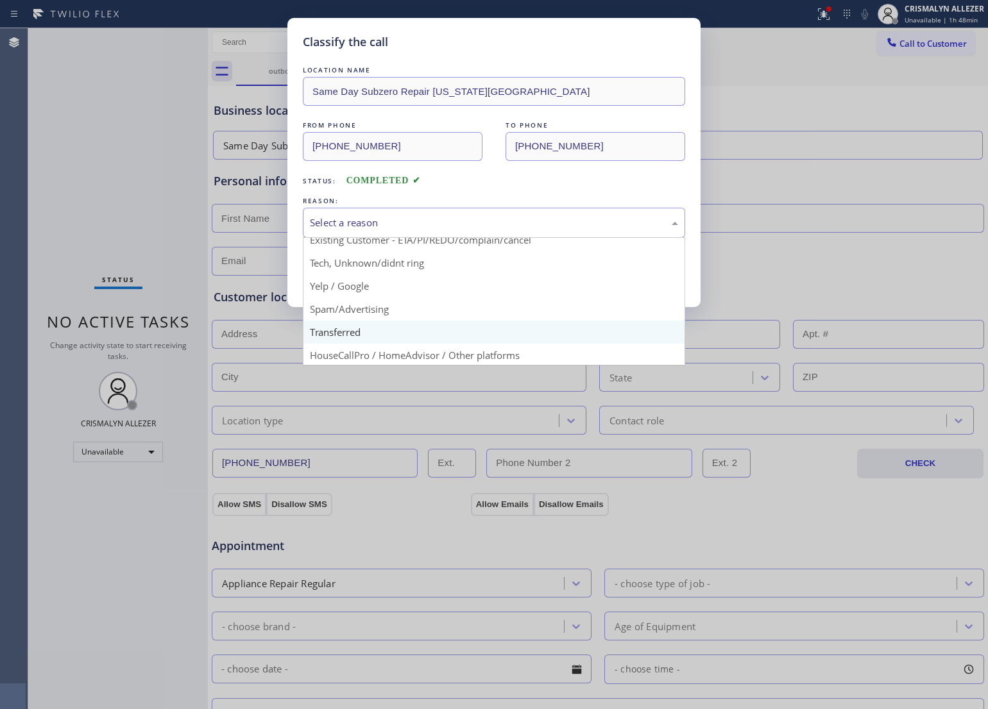
scroll to position [88, 0]
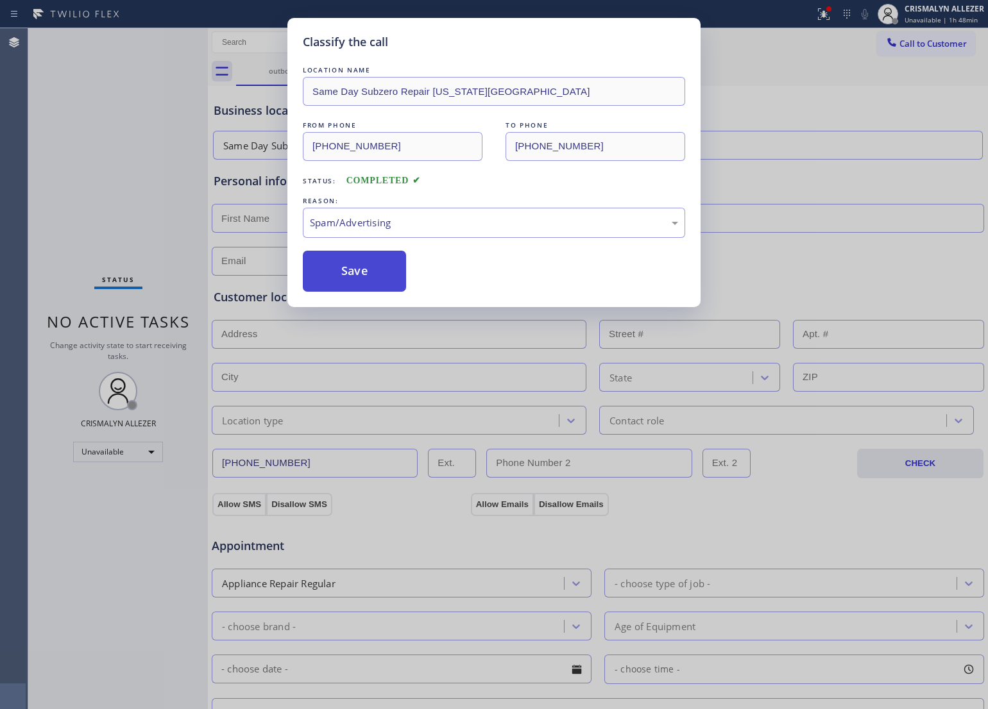
click at [359, 281] on button "Save" at bounding box center [354, 271] width 103 height 41
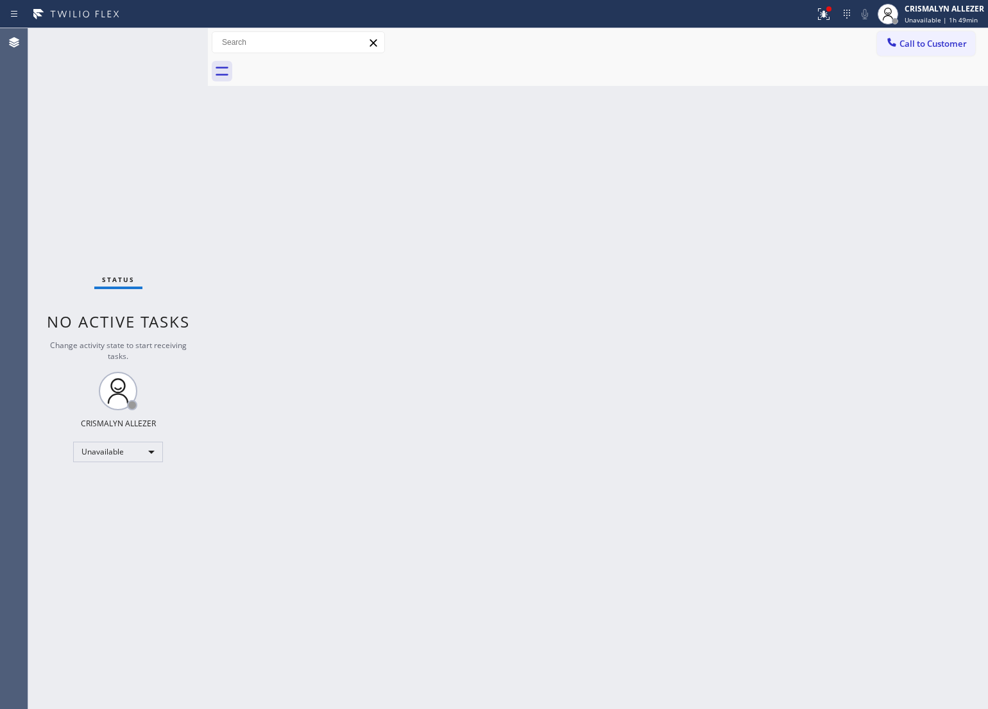
drag, startPoint x: 598, startPoint y: 353, endPoint x: 741, endPoint y: 215, distance: 198.7
click at [608, 341] on div "Back to Dashboard Change Sender ID Customers Technicians Select a contact Outbo…" at bounding box center [598, 368] width 780 height 681
click at [921, 46] on span "Call to Customer" at bounding box center [932, 44] width 67 height 12
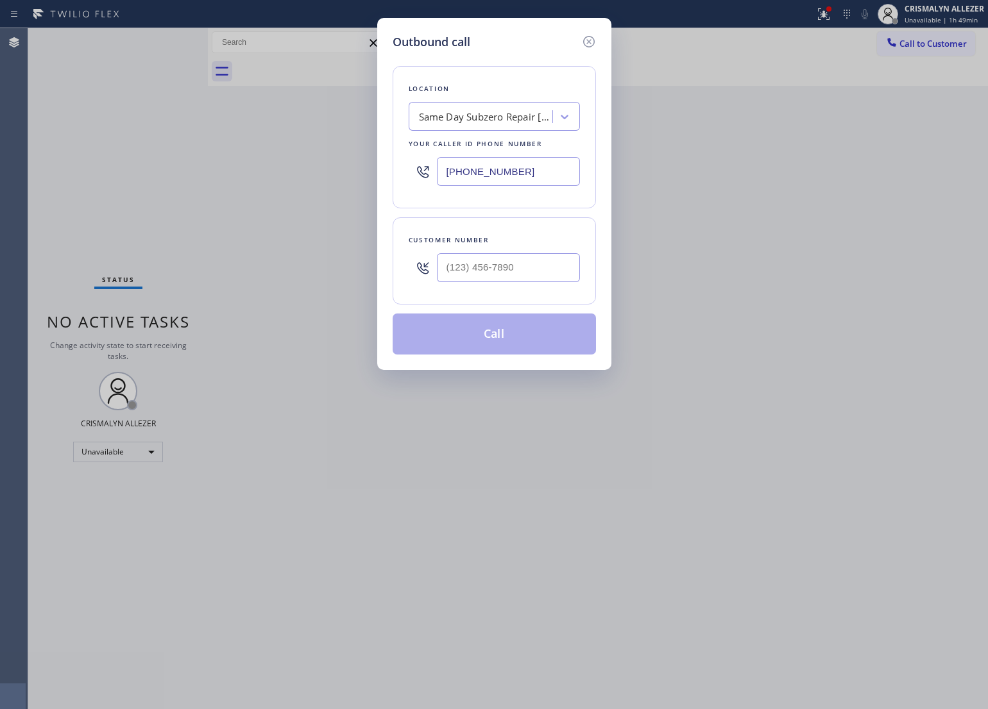
drag, startPoint x: 527, startPoint y: 167, endPoint x: 77, endPoint y: 181, distance: 449.8
click at [71, 177] on div "Outbound call Location Same Day Subzero Repair [US_STATE][GEOGRAPHIC_DATA] Your…" at bounding box center [494, 354] width 988 height 709
paste input "310) 388-3916"
type input "[PHONE_NUMBER]"
click at [537, 280] on input "(___) ___-____" at bounding box center [508, 267] width 143 height 29
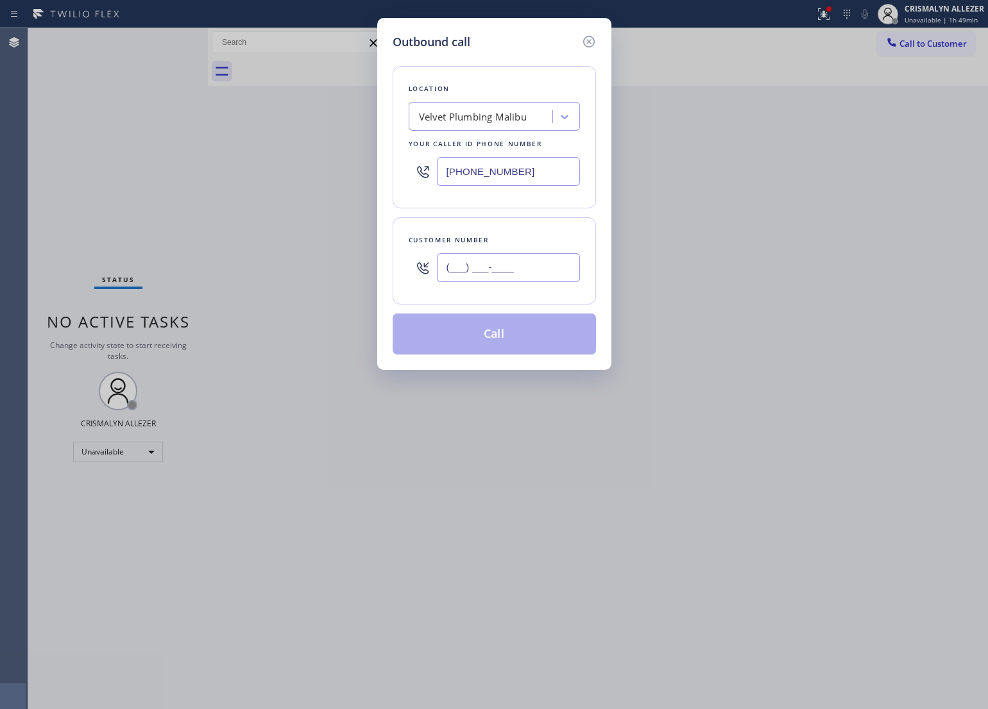
paste input "771) 244-4447"
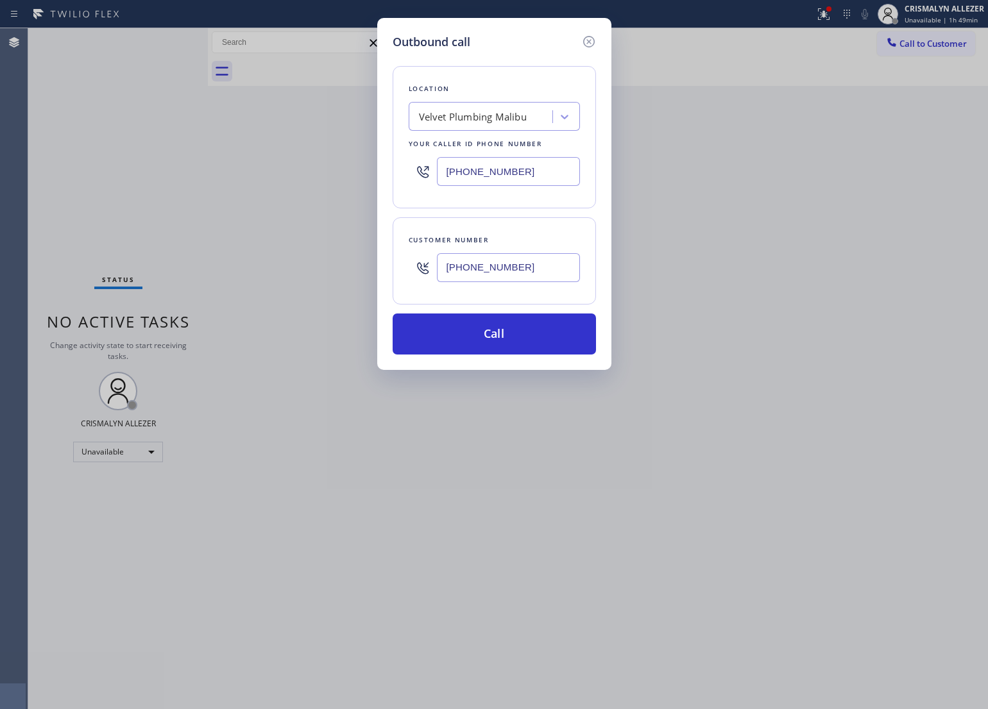
type input "[PHONE_NUMBER]"
click at [498, 358] on div "Outbound call Location Velvet Plumbing [GEOGRAPHIC_DATA] Your caller id phone n…" at bounding box center [494, 194] width 234 height 352
click at [510, 329] on button "Call" at bounding box center [493, 334] width 203 height 41
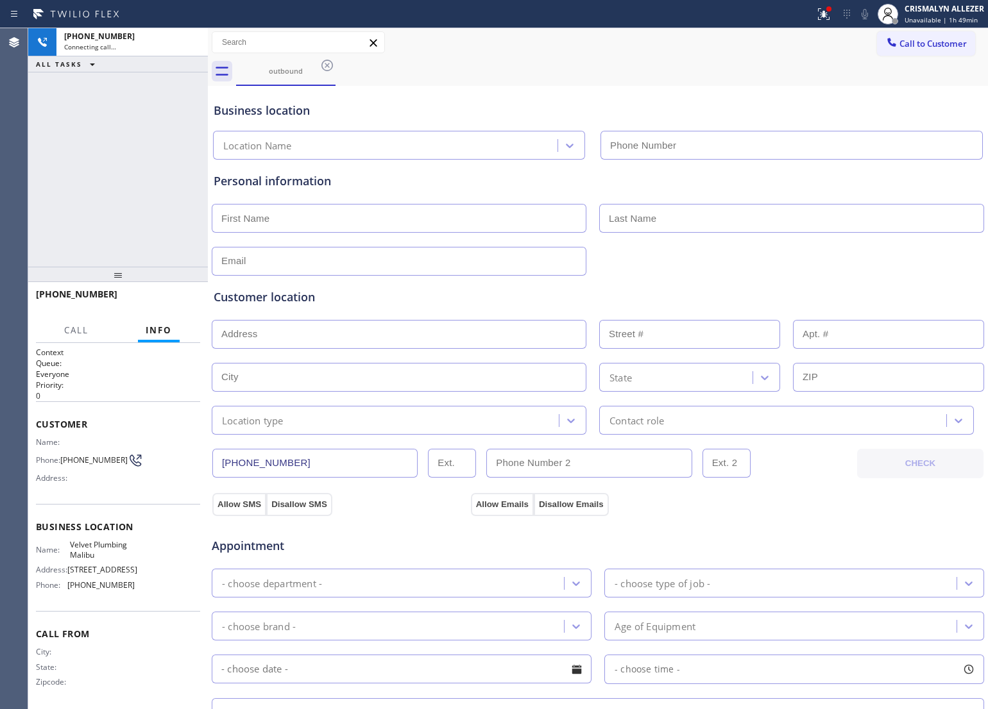
type input "[PHONE_NUMBER]"
click at [177, 294] on button "HANG UP" at bounding box center [170, 300] width 60 height 18
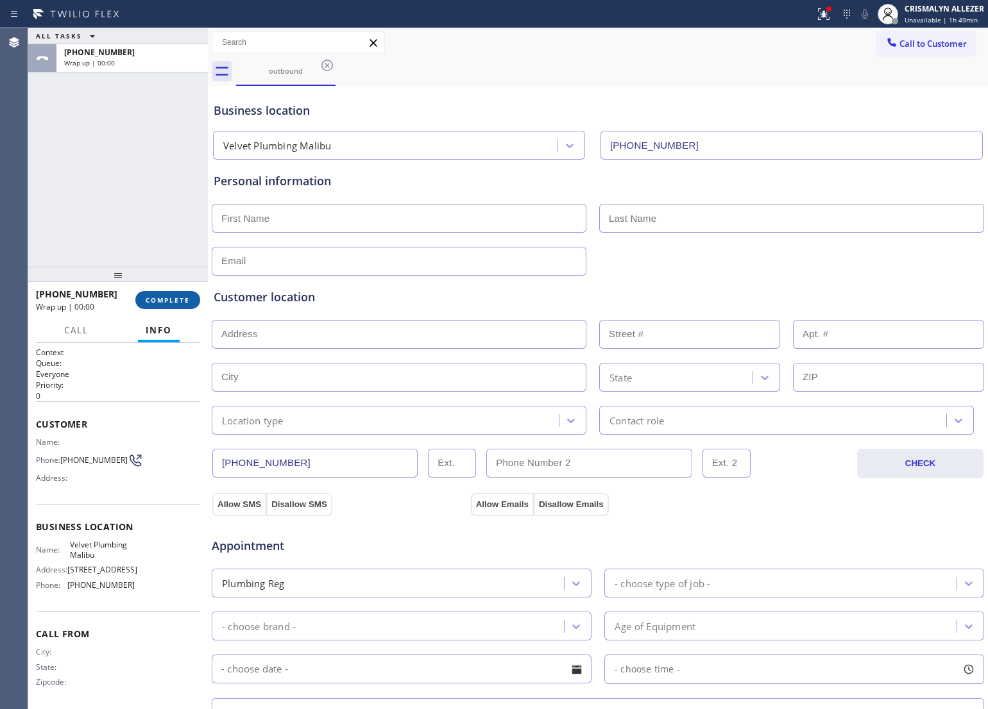
click at [171, 300] on span "COMPLETE" at bounding box center [168, 300] width 44 height 9
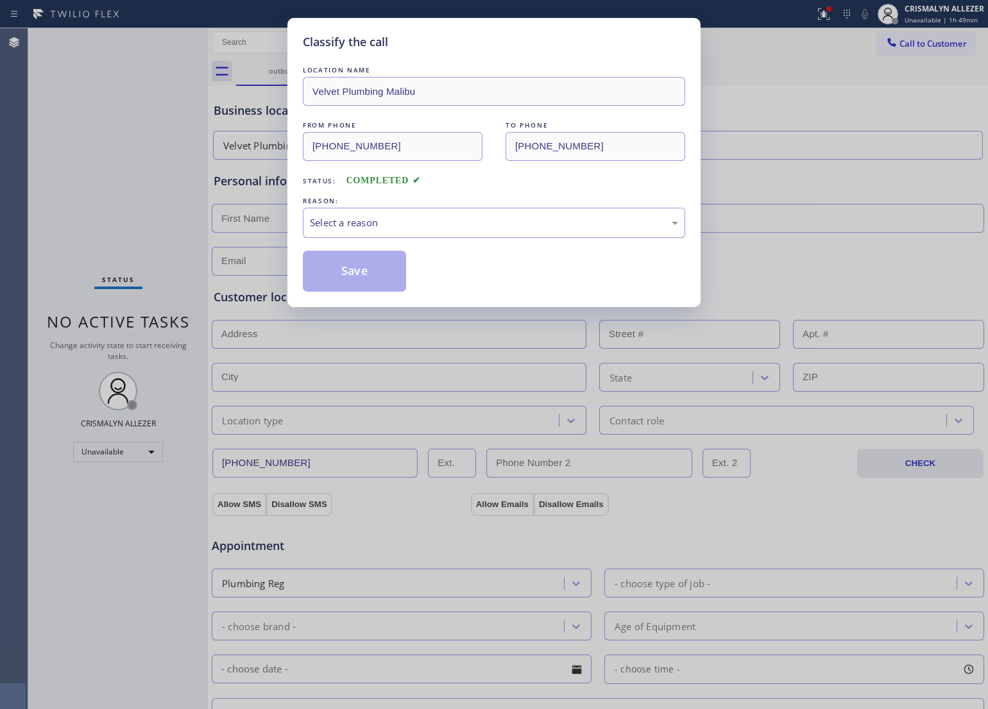
click at [489, 223] on div "Select a reason" at bounding box center [494, 222] width 368 height 15
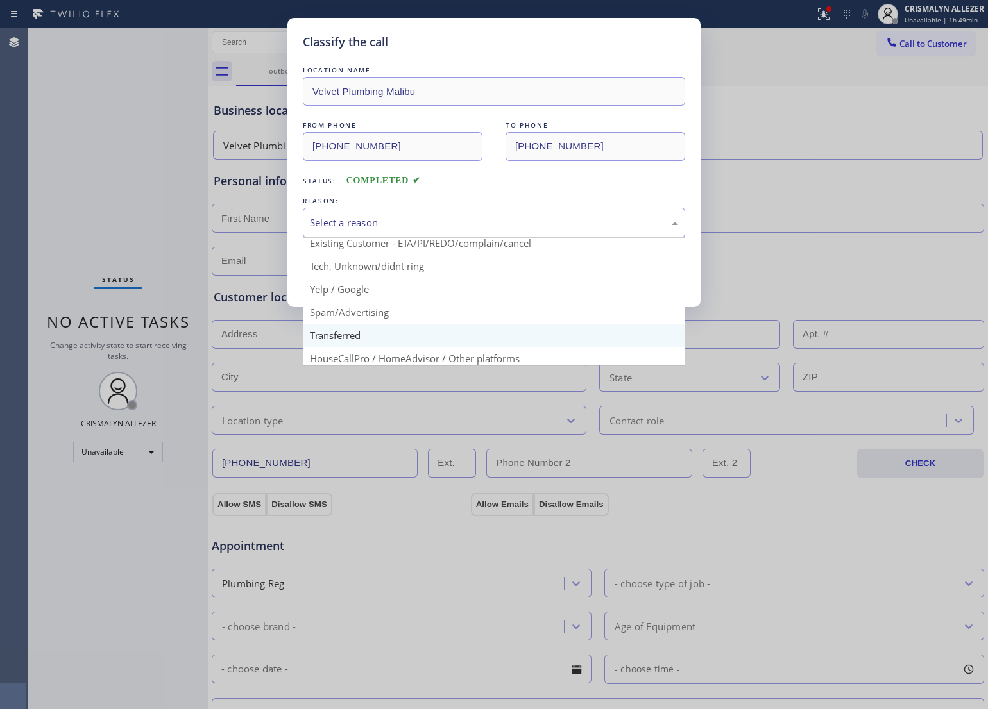
scroll to position [80, 0]
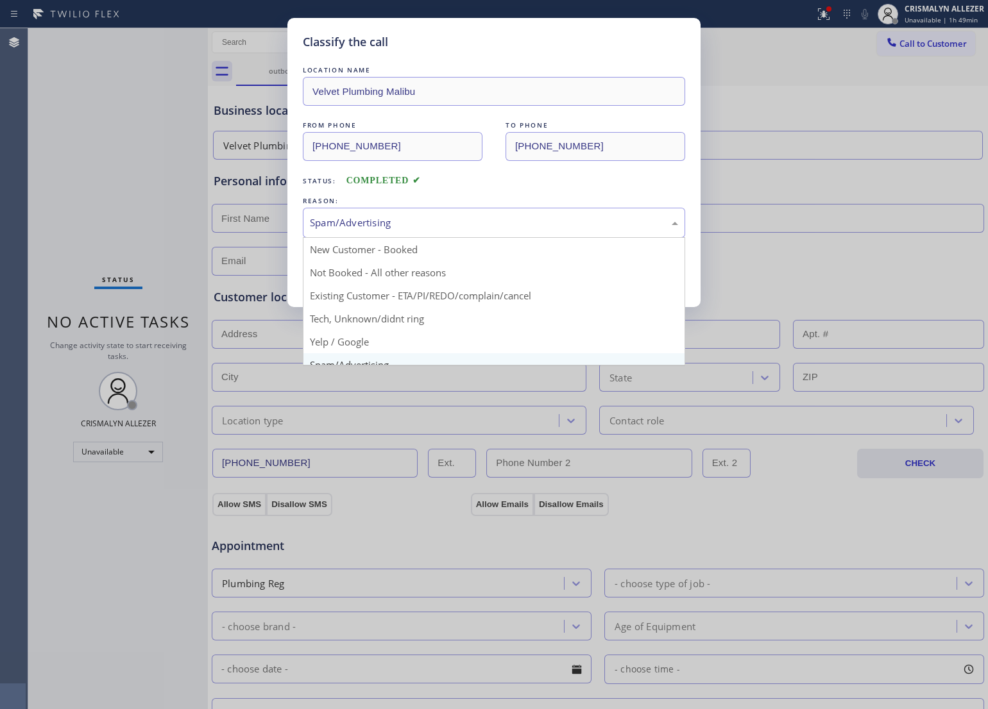
click at [459, 221] on div "Spam/Advertising" at bounding box center [494, 222] width 368 height 15
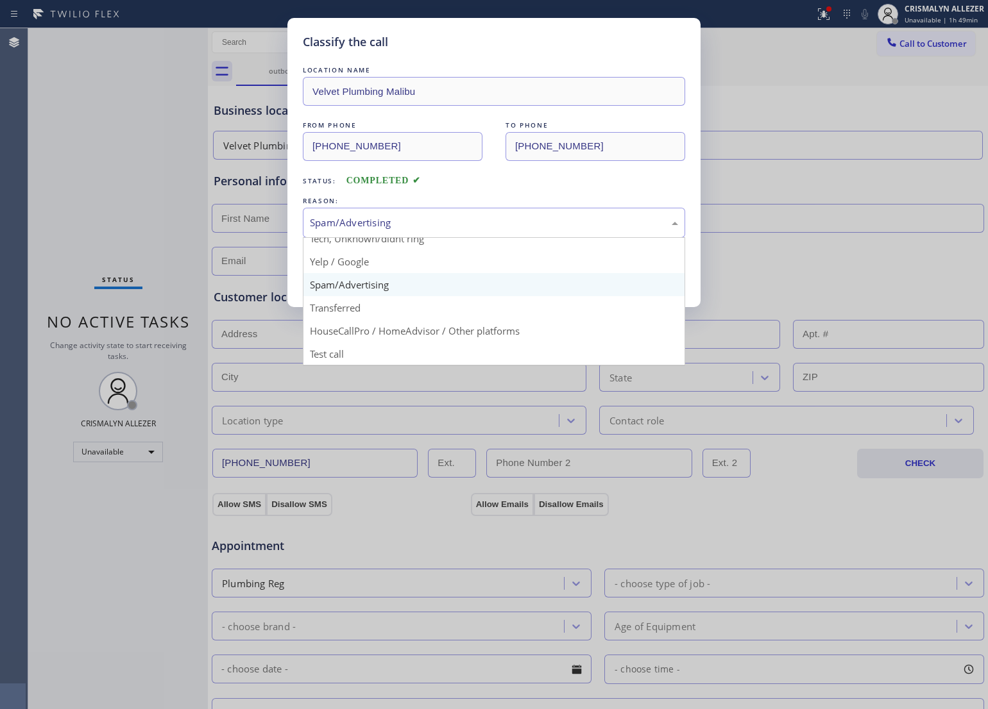
scroll to position [88, 0]
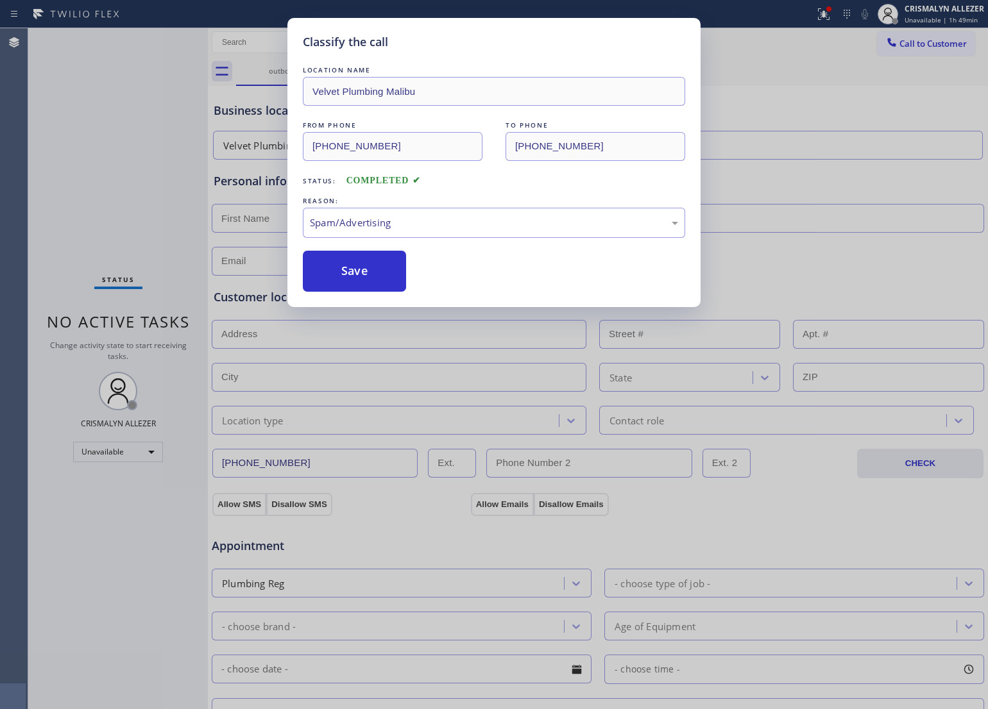
click at [362, 274] on button "Save" at bounding box center [354, 271] width 103 height 41
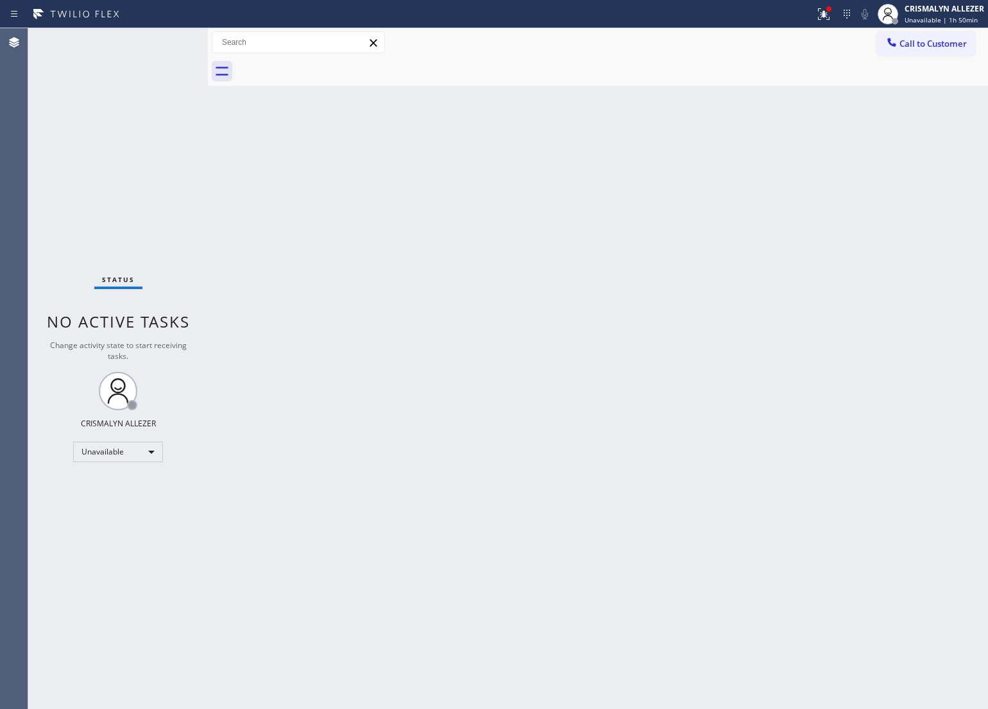
drag, startPoint x: 646, startPoint y: 276, endPoint x: 825, endPoint y: 130, distance: 231.0
click at [648, 274] on div "Back to Dashboard Change Sender ID Customers Technicians Select a contact Outbo…" at bounding box center [598, 368] width 780 height 681
click at [924, 45] on span "Call to Customer" at bounding box center [932, 44] width 67 height 12
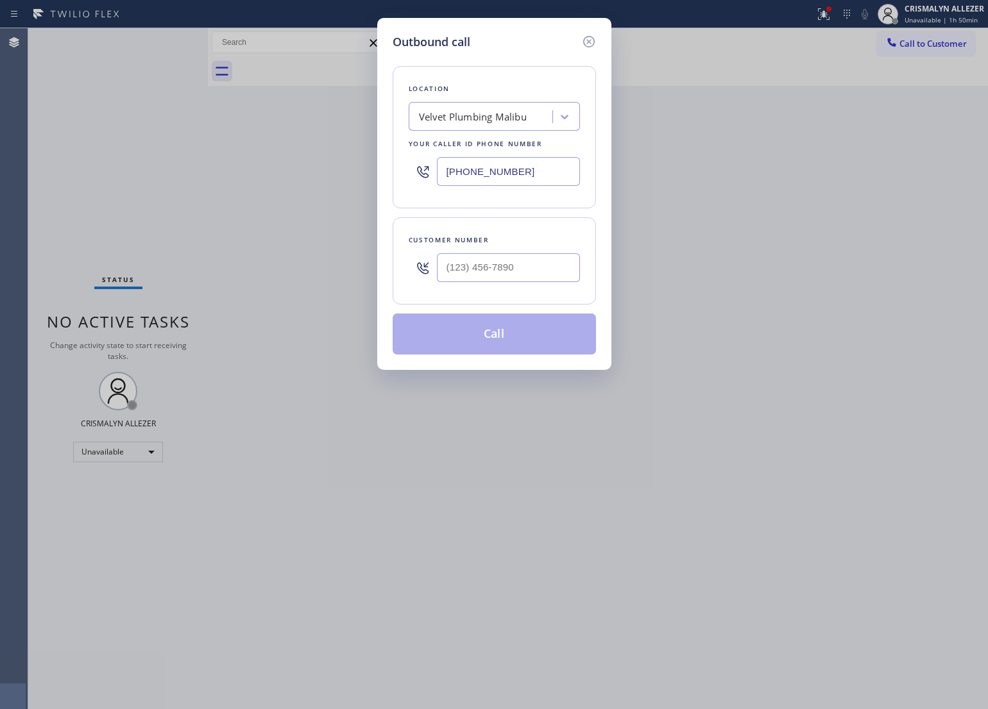
drag, startPoint x: 559, startPoint y: 177, endPoint x: 111, endPoint y: 196, distance: 448.7
click at [181, 184] on div "Outbound call Location Velvet Plumbing [GEOGRAPHIC_DATA] Your caller id phone n…" at bounding box center [494, 354] width 988 height 709
paste input "786) 305-660"
type input "[PHONE_NUMBER]"
click at [563, 278] on input "(___) ___-____" at bounding box center [508, 267] width 143 height 29
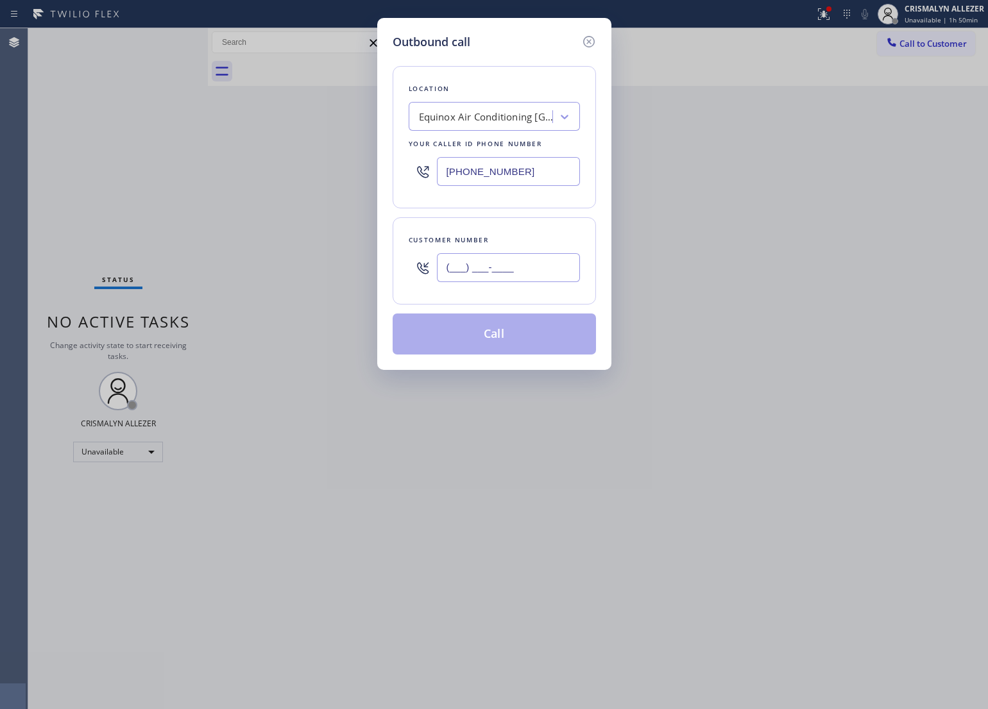
paste input "786) 331-1249"
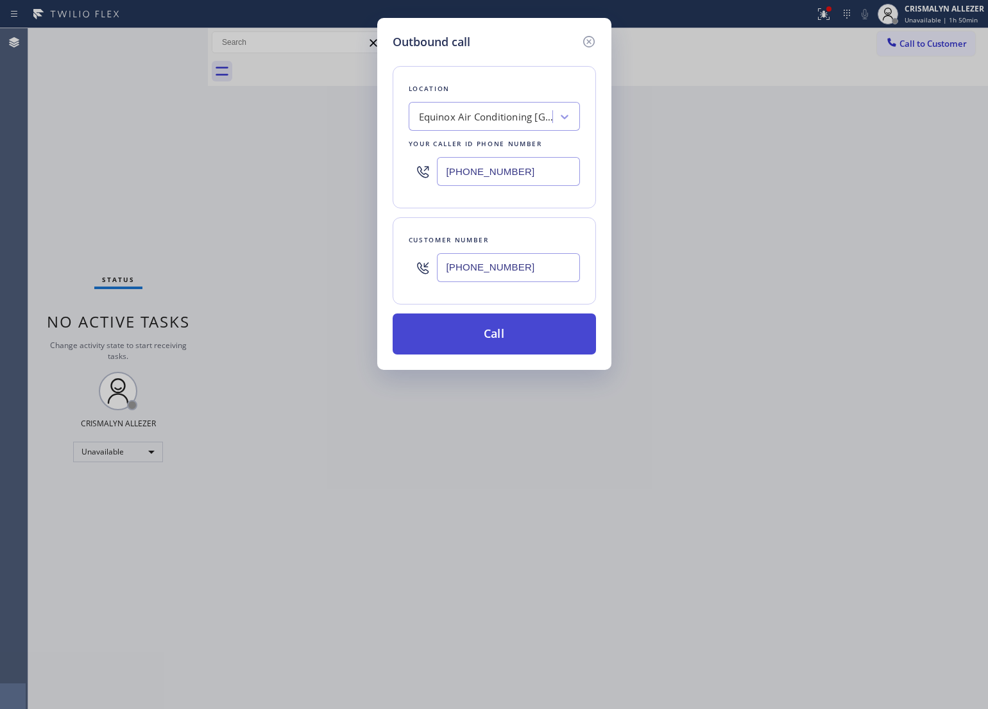
type input "[PHONE_NUMBER]"
click at [517, 335] on button "Call" at bounding box center [493, 334] width 203 height 41
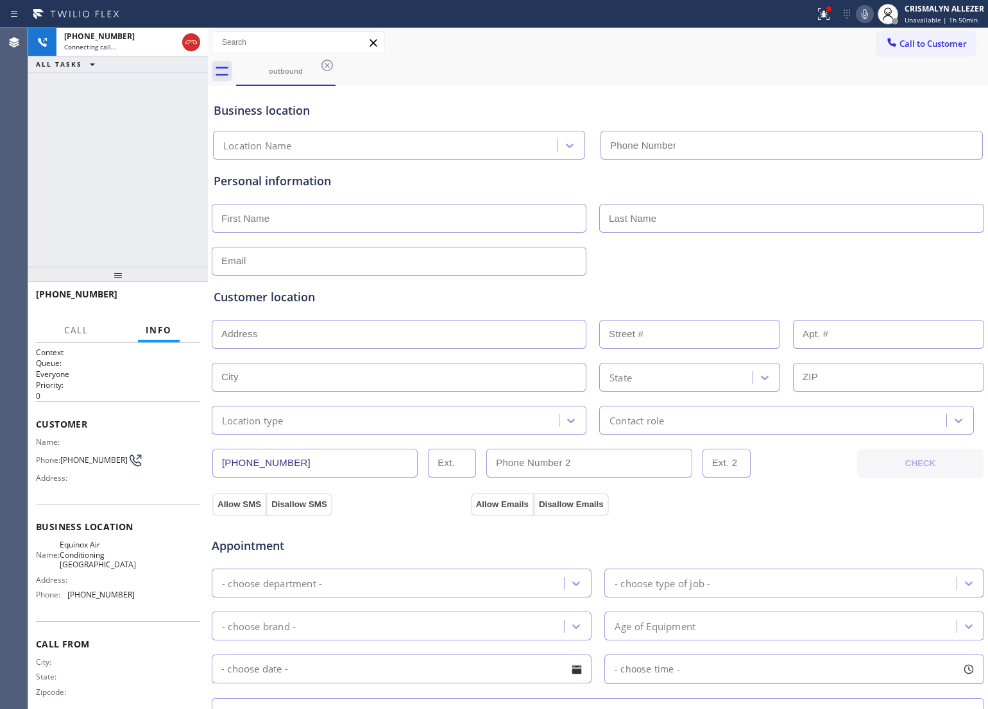
type input "[PHONE_NUMBER]"
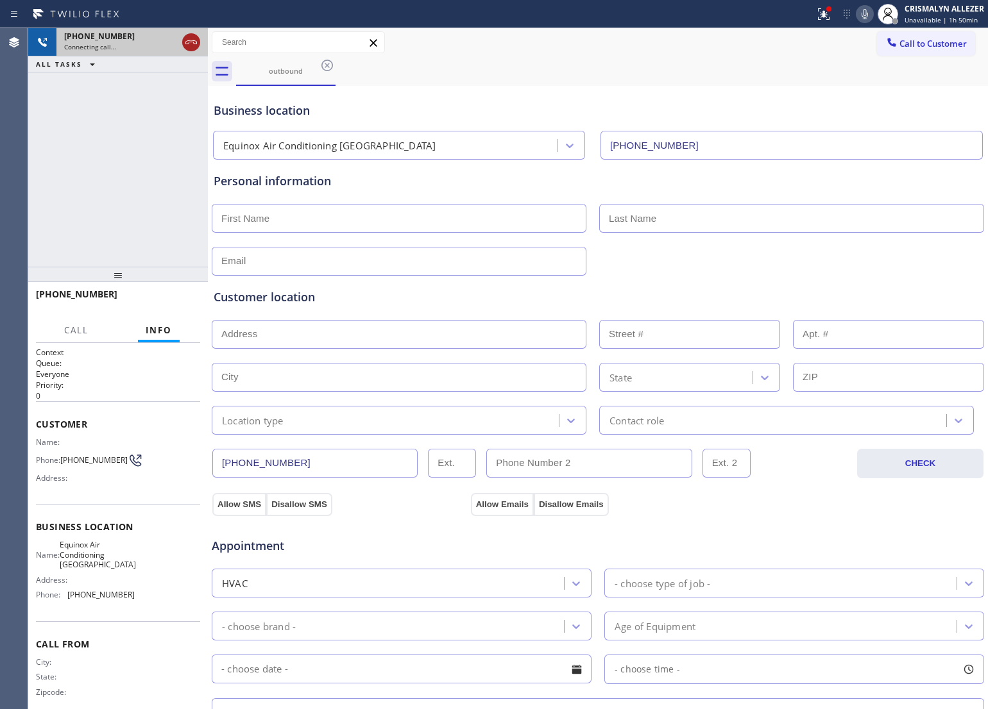
click at [189, 45] on icon at bounding box center [190, 42] width 15 height 15
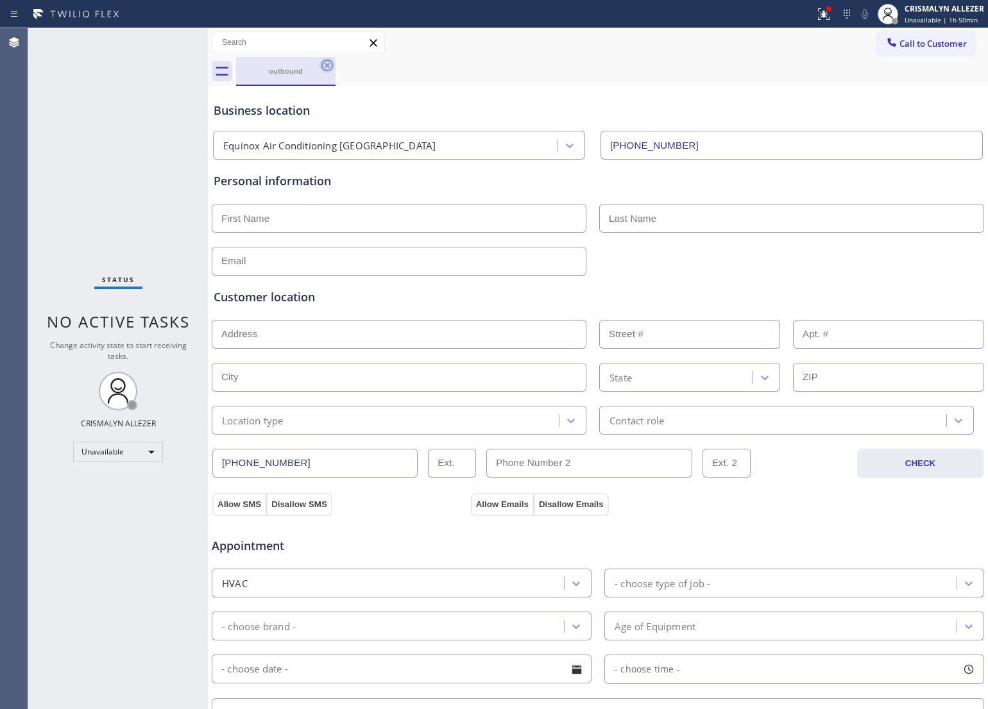
click at [325, 68] on icon at bounding box center [326, 65] width 15 height 15
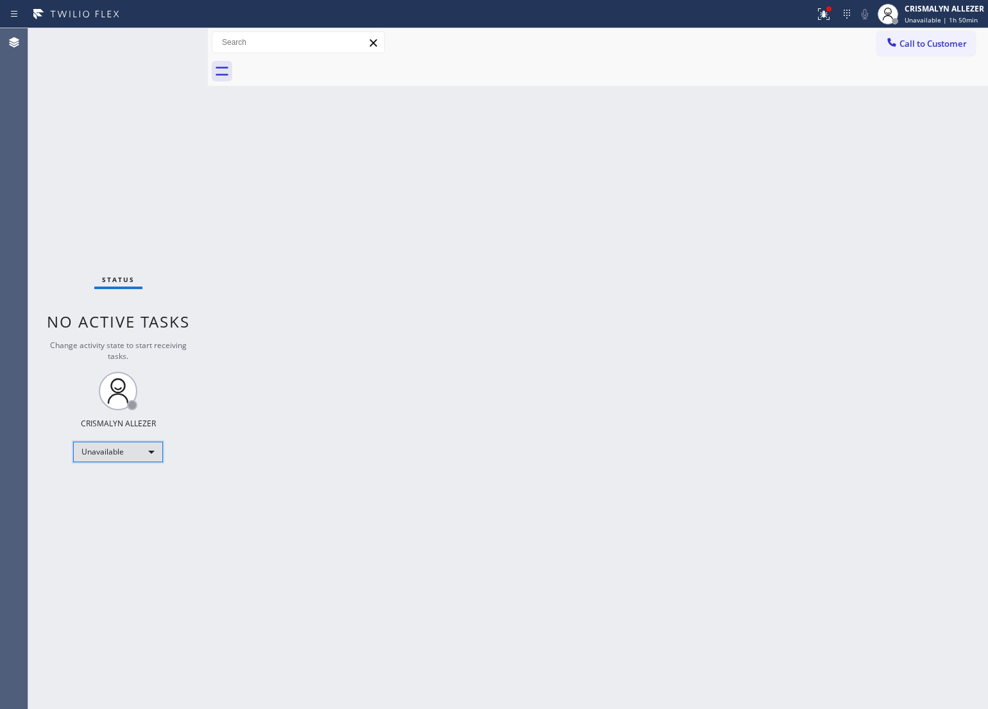
click at [148, 455] on div "Unavailable" at bounding box center [118, 452] width 90 height 21
click at [121, 516] on li "Break" at bounding box center [117, 517] width 87 height 15
click at [425, 380] on div "Back to Dashboard Change Sender ID Customers Technicians Select a contact Outbo…" at bounding box center [598, 368] width 780 height 681
click at [149, 449] on div "Break" at bounding box center [118, 452] width 90 height 21
click at [126, 500] on li "Unavailable" at bounding box center [117, 501] width 87 height 15
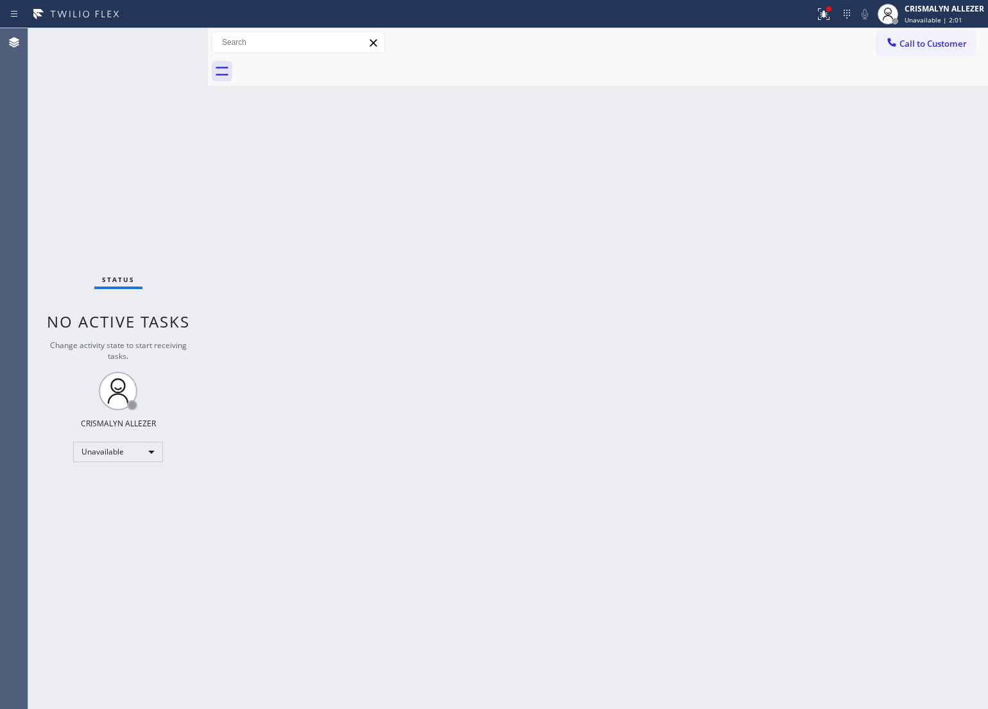
drag, startPoint x: 592, startPoint y: 273, endPoint x: 614, endPoint y: 255, distance: 28.3
click at [601, 265] on div "Back to Dashboard Change Sender ID Customers Technicians Select a contact Outbo…" at bounding box center [598, 368] width 780 height 681
click at [911, 45] on span "Call to Customer" at bounding box center [932, 44] width 67 height 12
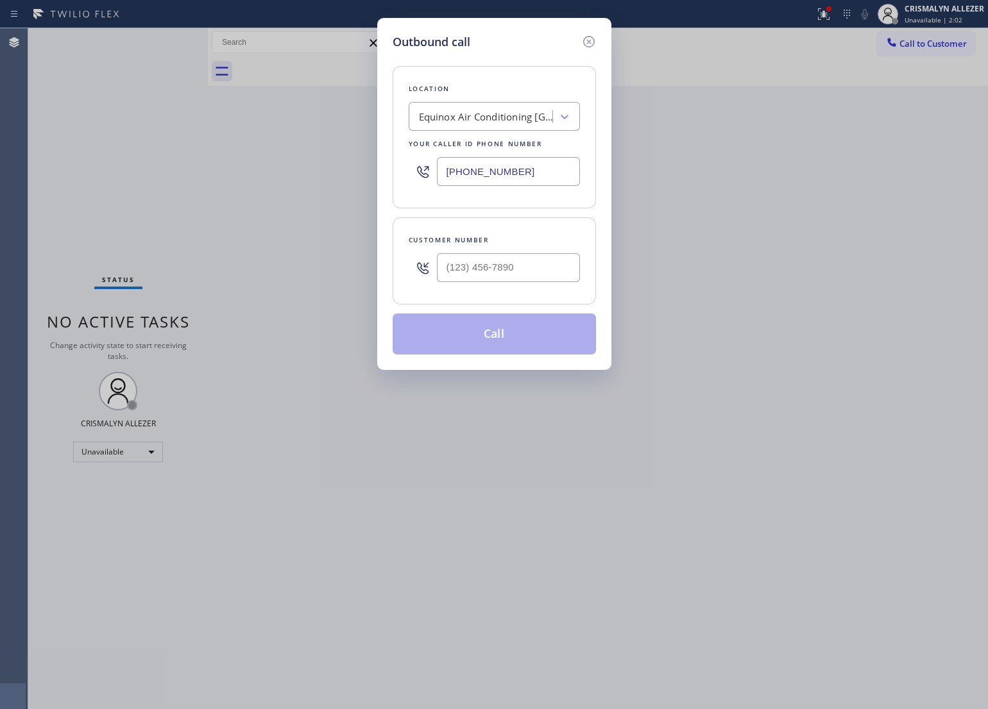
paste input "855) 731-4952"
drag, startPoint x: 424, startPoint y: 180, endPoint x: 428, endPoint y: 217, distance: 37.4
click at [325, 180] on div "Outbound call Location Equinox Air Conditioning [GEOGRAPHIC_DATA] Your caller i…" at bounding box center [494, 354] width 988 height 709
type input "[PHONE_NUMBER]"
click at [526, 273] on input "(___) ___-____" at bounding box center [508, 267] width 143 height 29
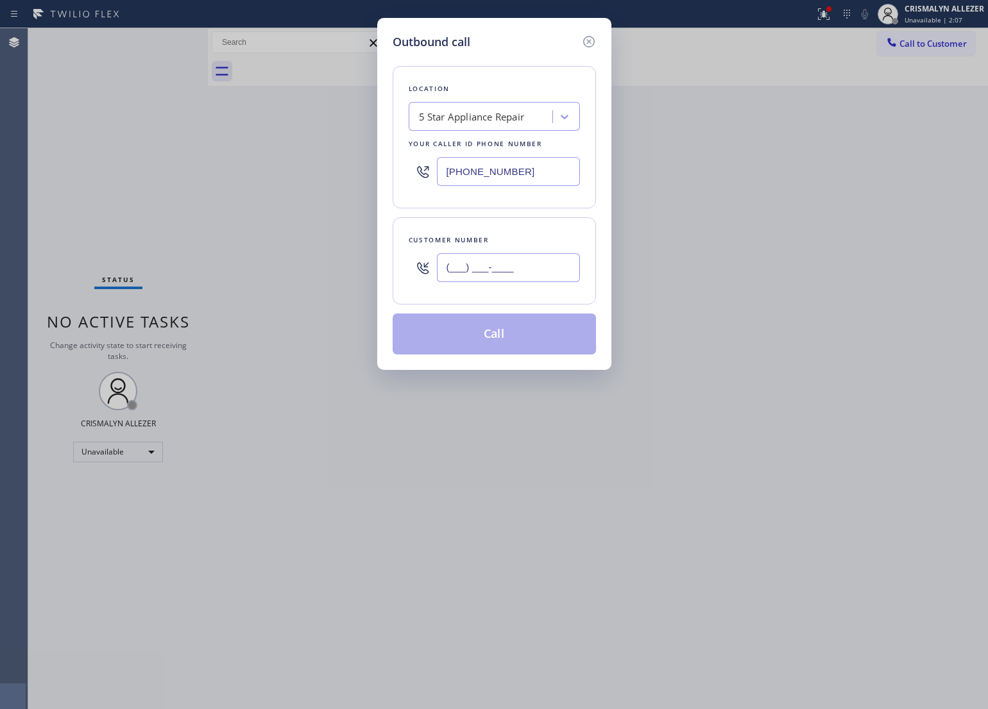
paste input "805) 807-6115"
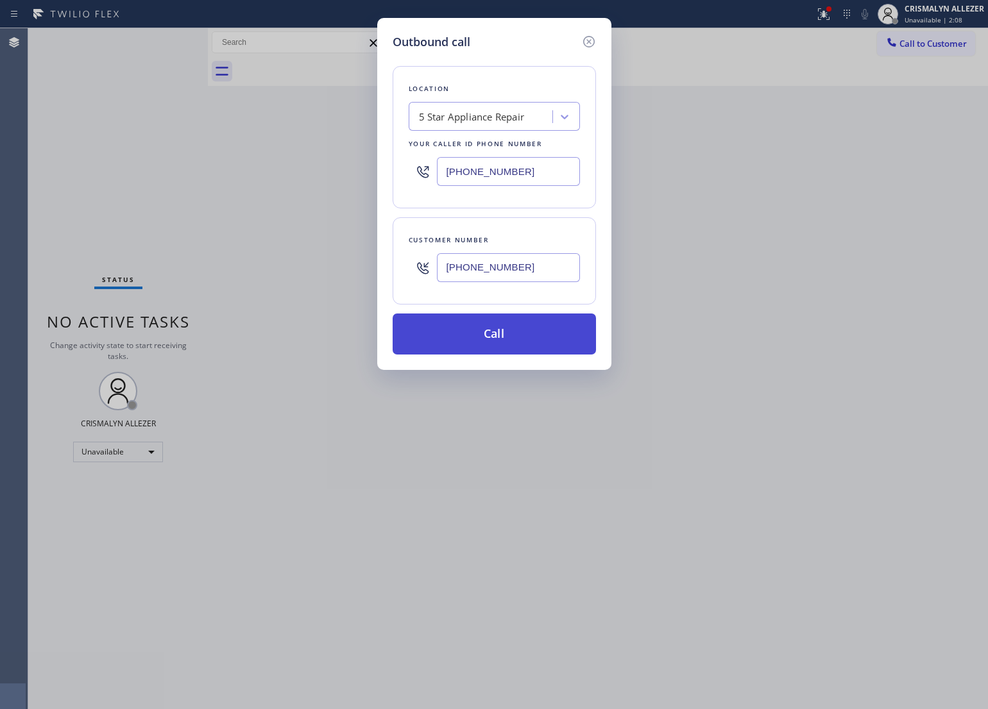
type input "[PHONE_NUMBER]"
click at [505, 331] on button "Call" at bounding box center [493, 334] width 203 height 41
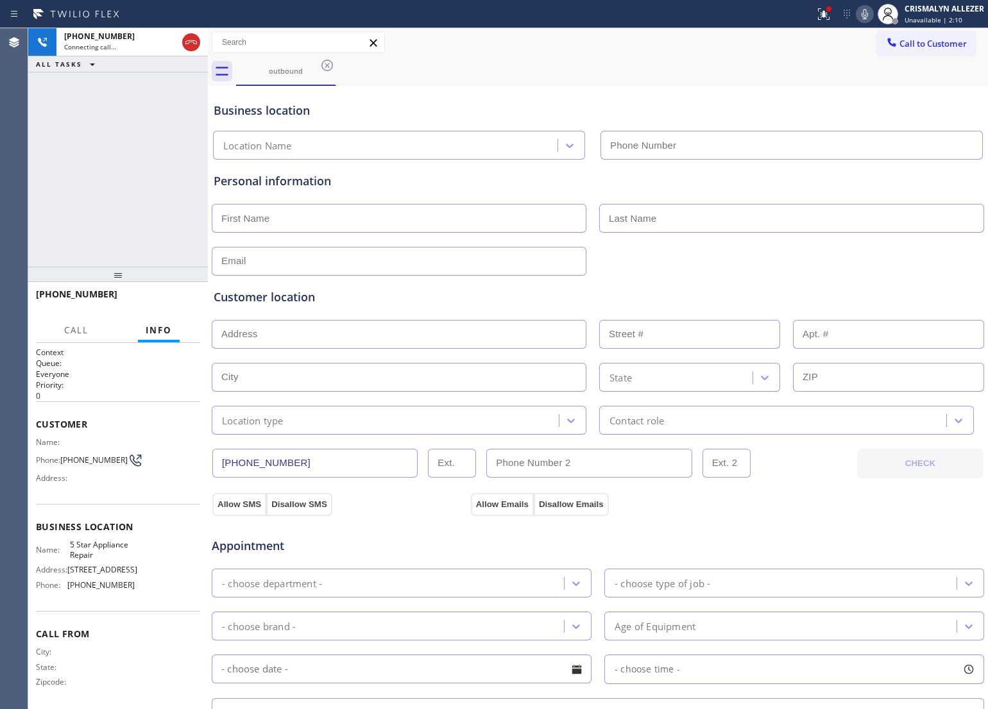
type input "[PHONE_NUMBER]"
click at [164, 297] on span "HANG UP" at bounding box center [170, 300] width 39 height 9
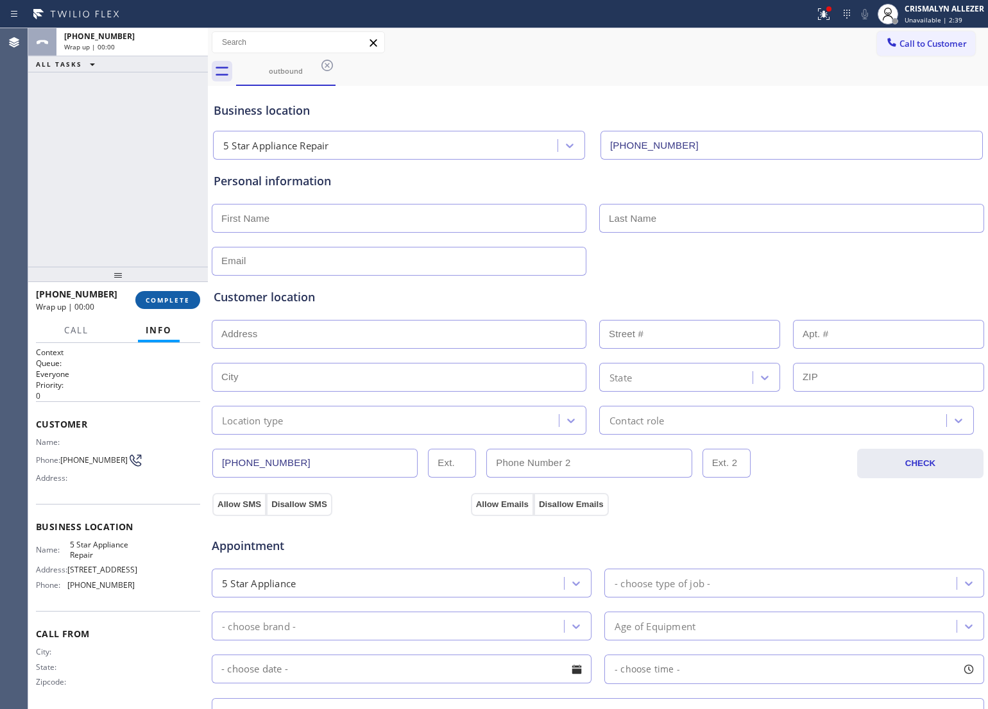
click at [164, 297] on span "COMPLETE" at bounding box center [168, 300] width 44 height 9
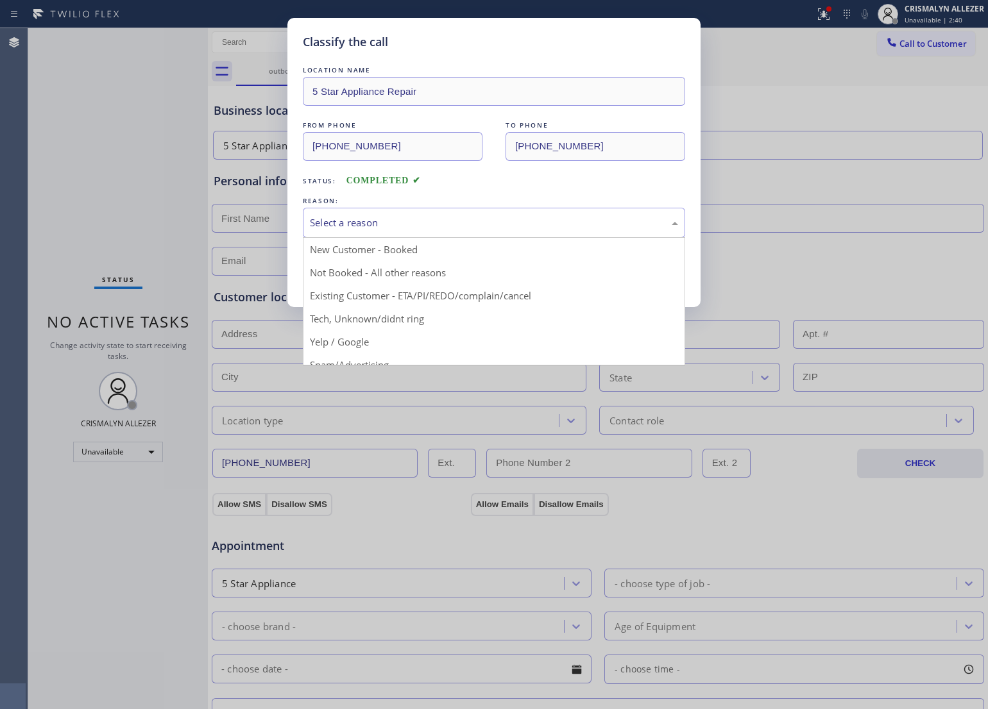
click at [549, 226] on div "Select a reason" at bounding box center [494, 222] width 368 height 15
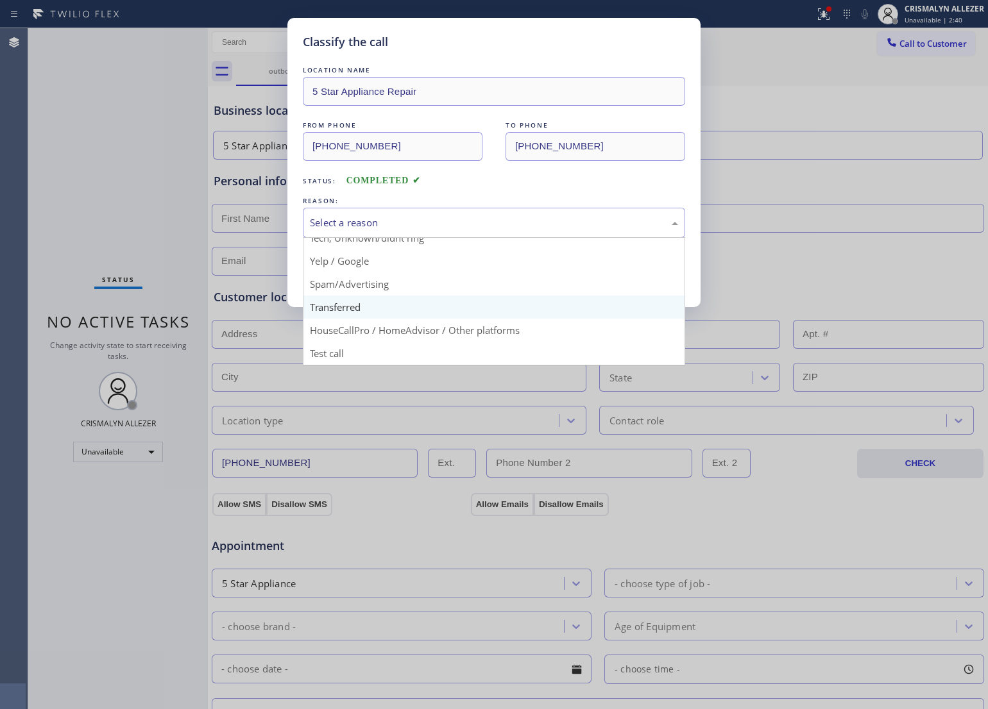
scroll to position [88, 0]
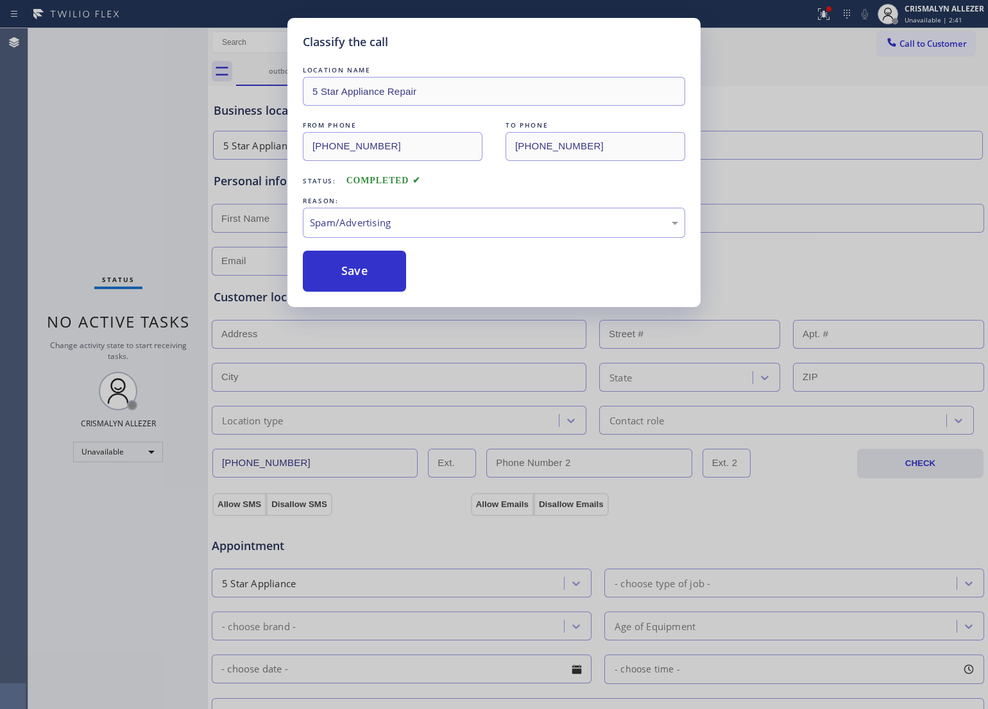
click at [362, 282] on button "Save" at bounding box center [354, 271] width 103 height 41
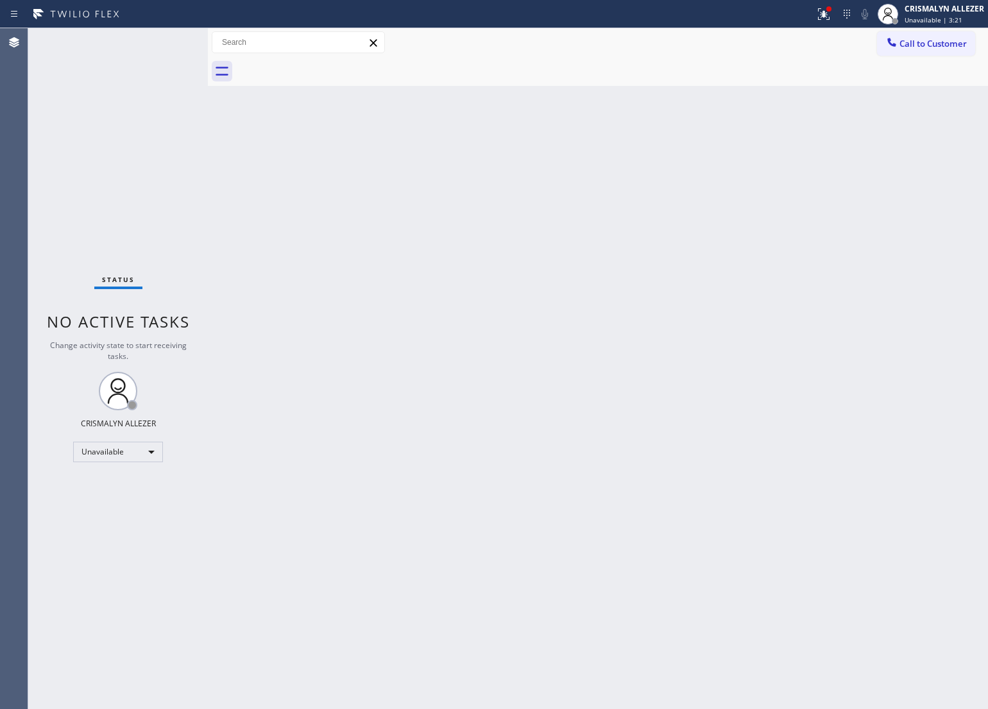
drag, startPoint x: 639, startPoint y: 308, endPoint x: 681, endPoint y: 250, distance: 71.2
click at [639, 308] on div "Back to Dashboard Change Sender ID Customers Technicians Select a contact Outbo…" at bounding box center [598, 368] width 780 height 681
click at [944, 48] on span "Call to Customer" at bounding box center [932, 44] width 67 height 12
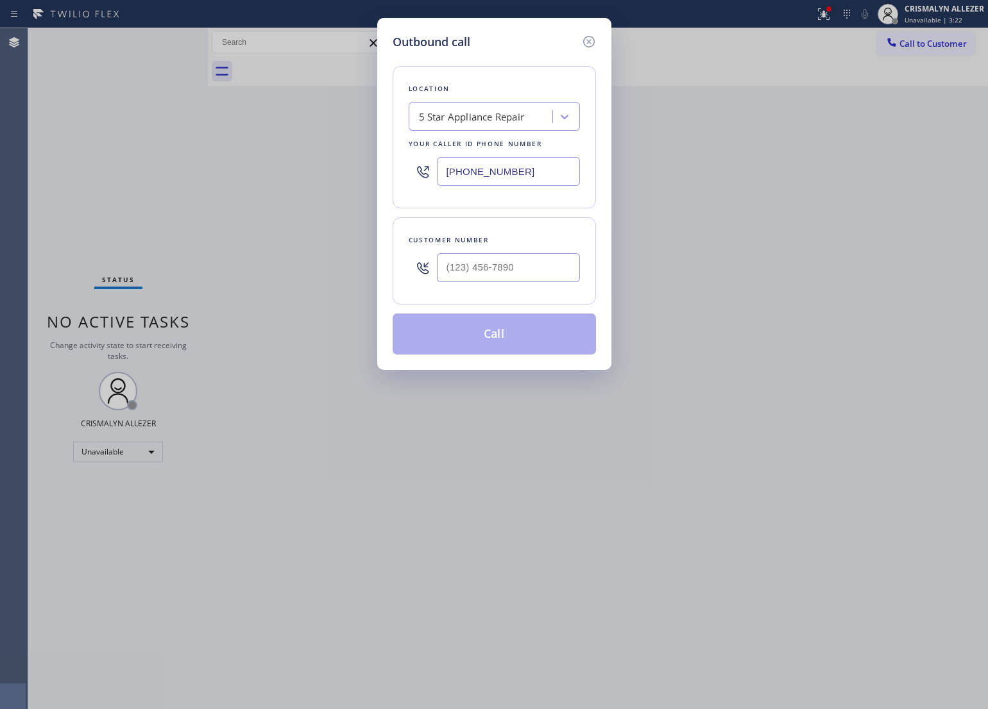
drag, startPoint x: 463, startPoint y: 168, endPoint x: 214, endPoint y: 160, distance: 249.6
click at [214, 160] on div "Outbound call Location 5 Star Appliance Repair Your caller id phone number [PHO…" at bounding box center [494, 354] width 988 height 709
paste input "415) 707-3340"
type input "[PHONE_NUMBER]"
click at [536, 261] on input "(___) ___-____" at bounding box center [508, 267] width 143 height 29
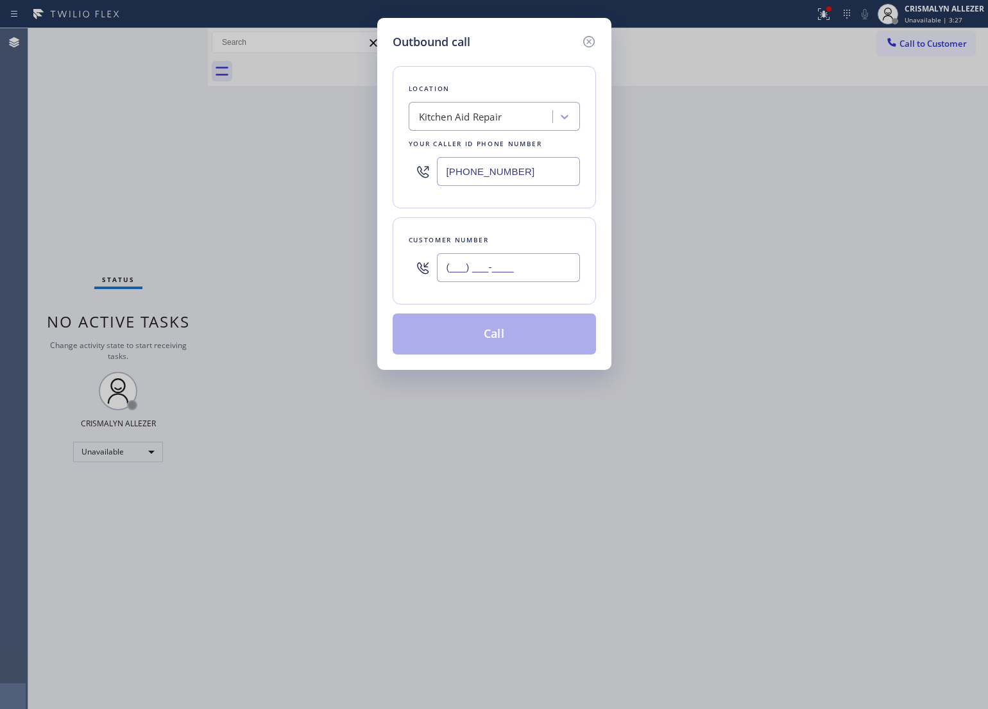
paste input "415) 600-9873"
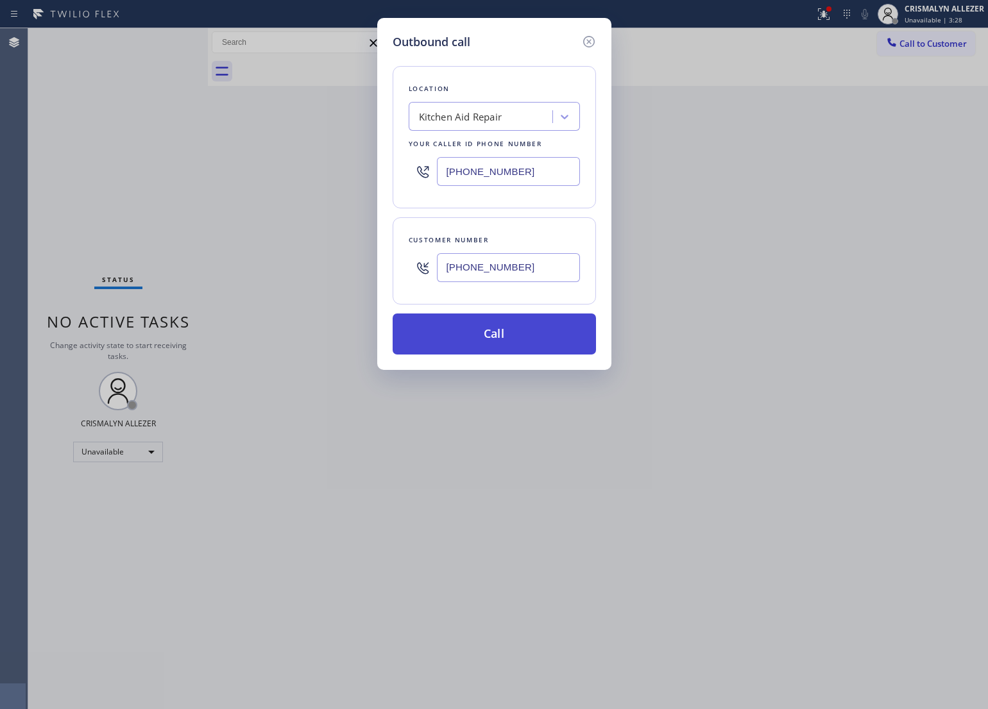
type input "[PHONE_NUMBER]"
click at [507, 335] on button "Call" at bounding box center [493, 334] width 203 height 41
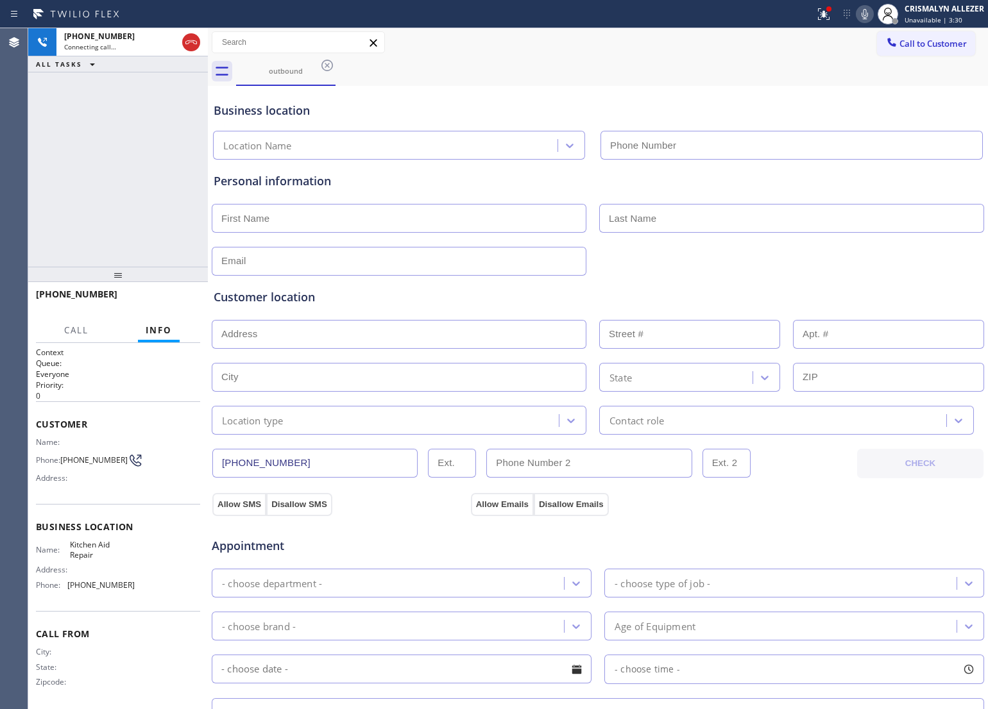
type input "[PHONE_NUMBER]"
click at [170, 303] on span "HANG UP" at bounding box center [170, 300] width 39 height 9
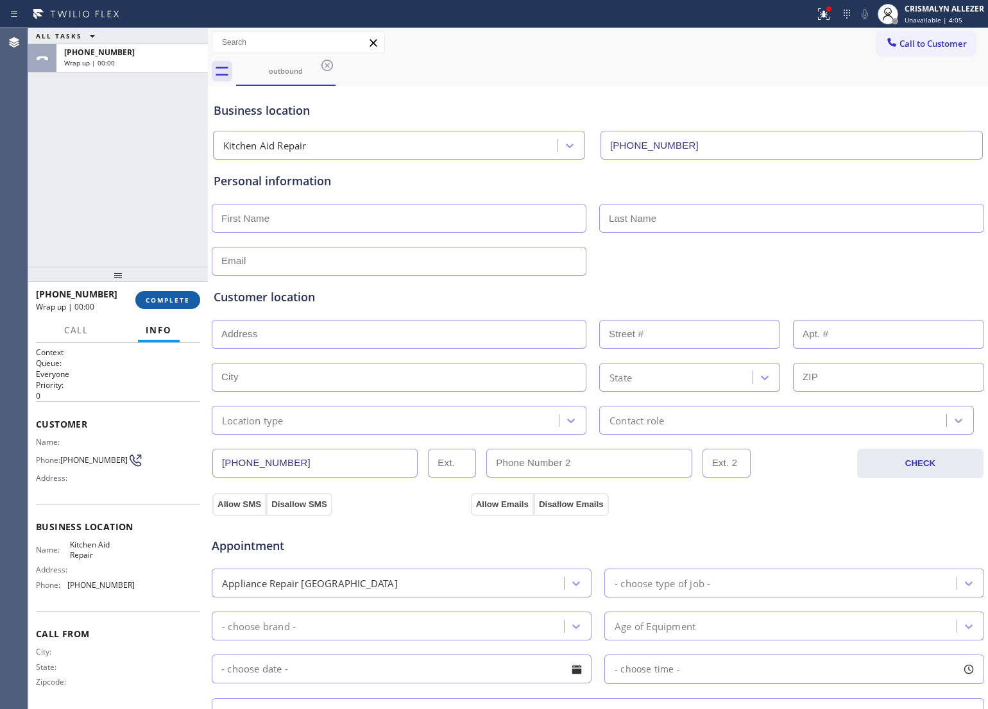
click at [170, 303] on span "COMPLETE" at bounding box center [168, 300] width 44 height 9
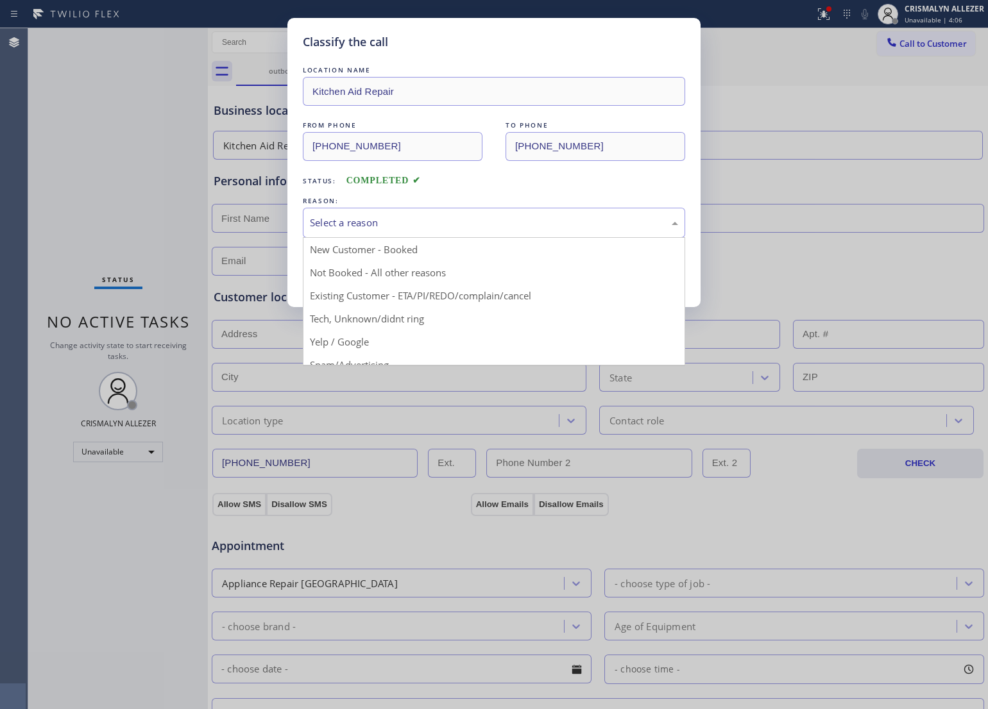
click at [507, 230] on div "Select a reason" at bounding box center [494, 222] width 368 height 15
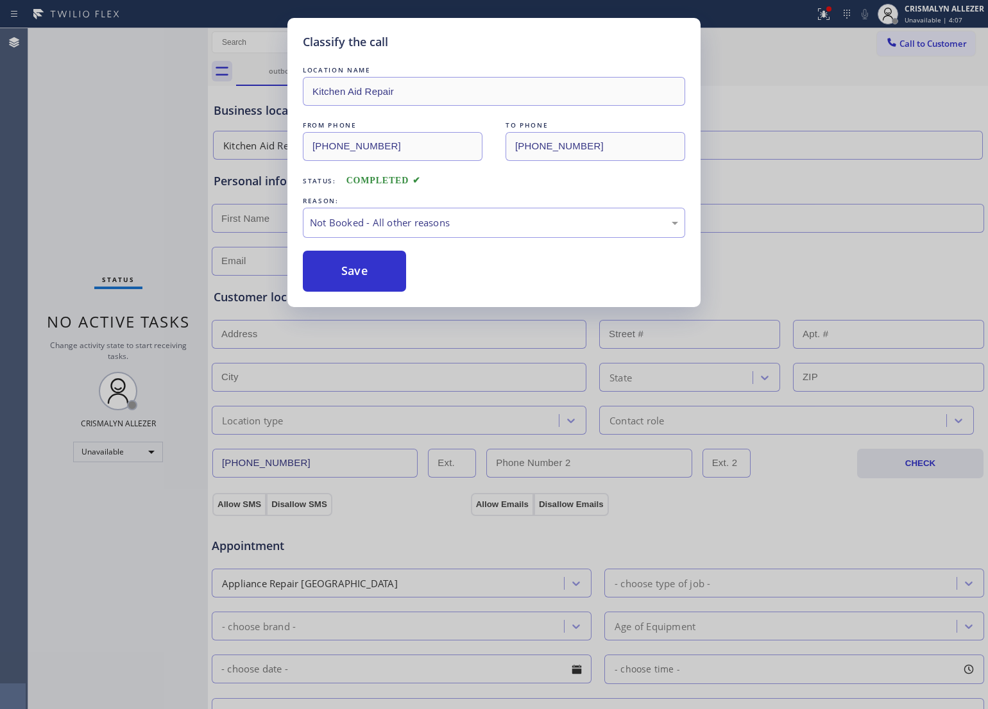
click at [395, 269] on button "Save" at bounding box center [354, 271] width 103 height 41
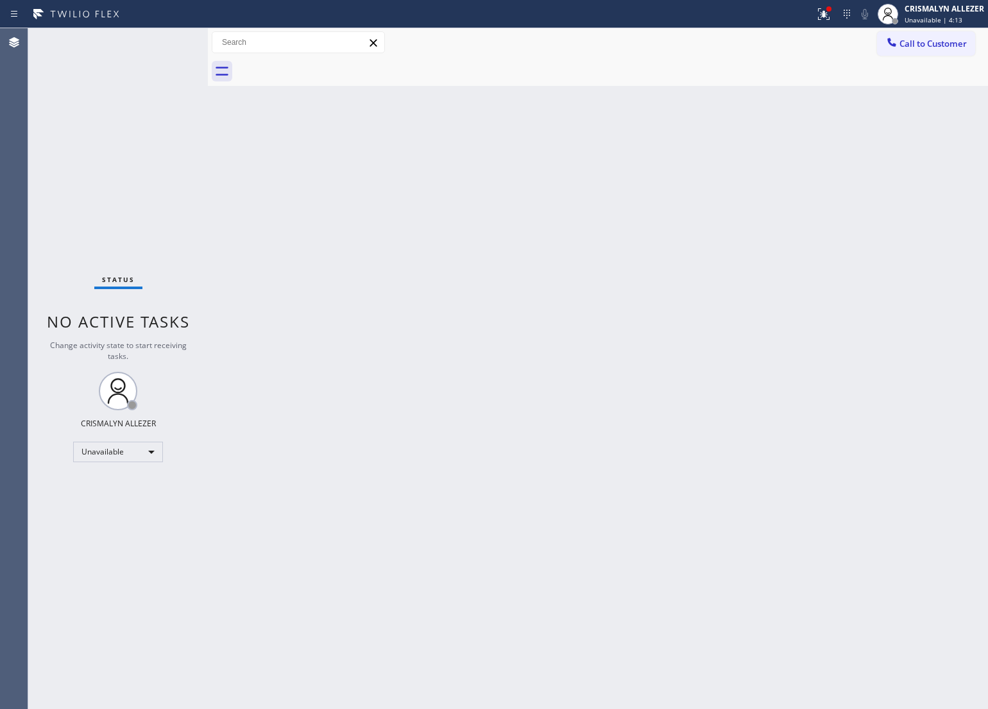
click at [552, 234] on div "Back to Dashboard Change Sender ID Customers Technicians Select a contact Outbo…" at bounding box center [598, 368] width 780 height 681
drag, startPoint x: 902, startPoint y: 46, endPoint x: 790, endPoint y: 88, distance: 120.0
click at [902, 45] on span "Call to Customer" at bounding box center [932, 44] width 67 height 12
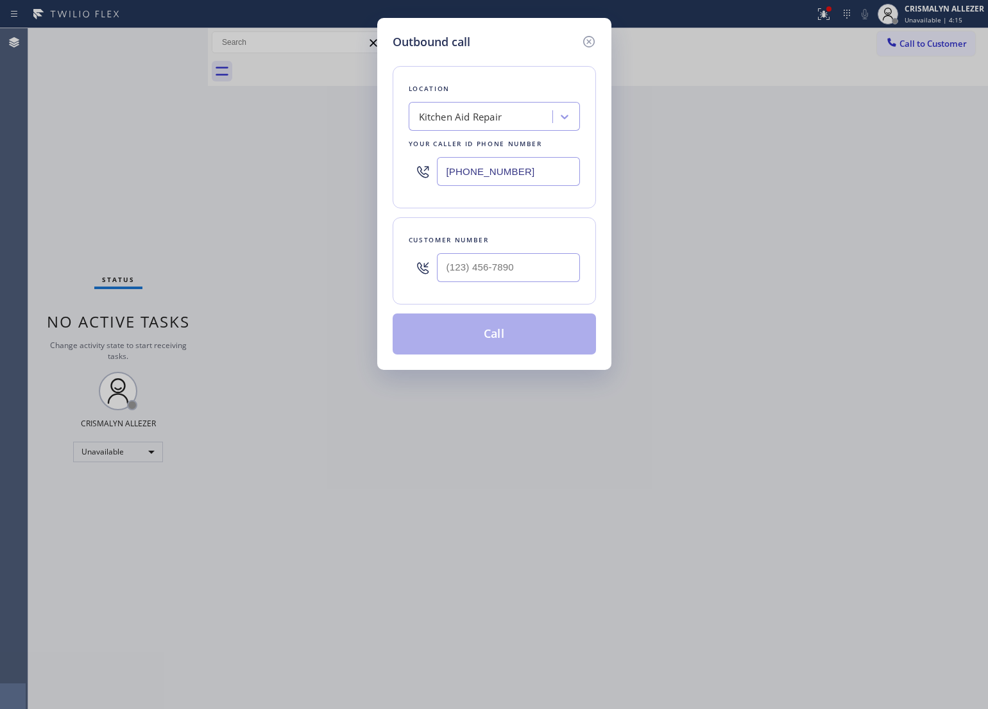
drag, startPoint x: 523, startPoint y: 169, endPoint x: 338, endPoint y: 167, distance: 184.7
click at [330, 165] on div "Outbound call Location Kitchen Aid Repair Your caller id phone number [PHONE_NU…" at bounding box center [494, 354] width 988 height 709
paste input "310) 340-1547"
type input "[PHONE_NUMBER]"
click at [540, 277] on input "(___) ___-____" at bounding box center [508, 267] width 143 height 29
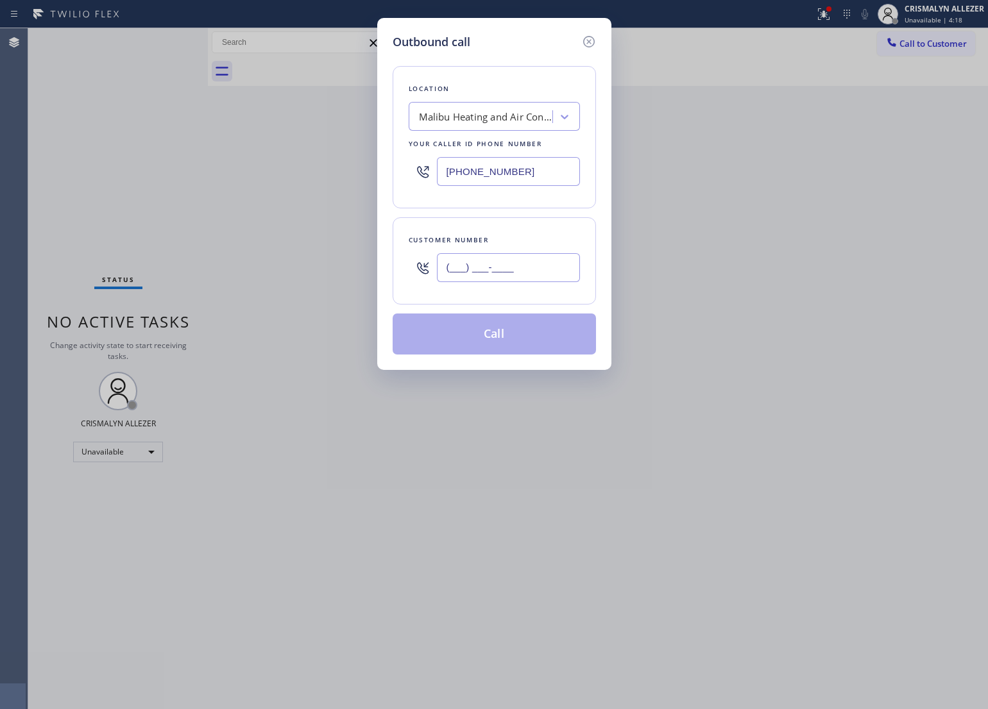
paste input "831) 241-8393"
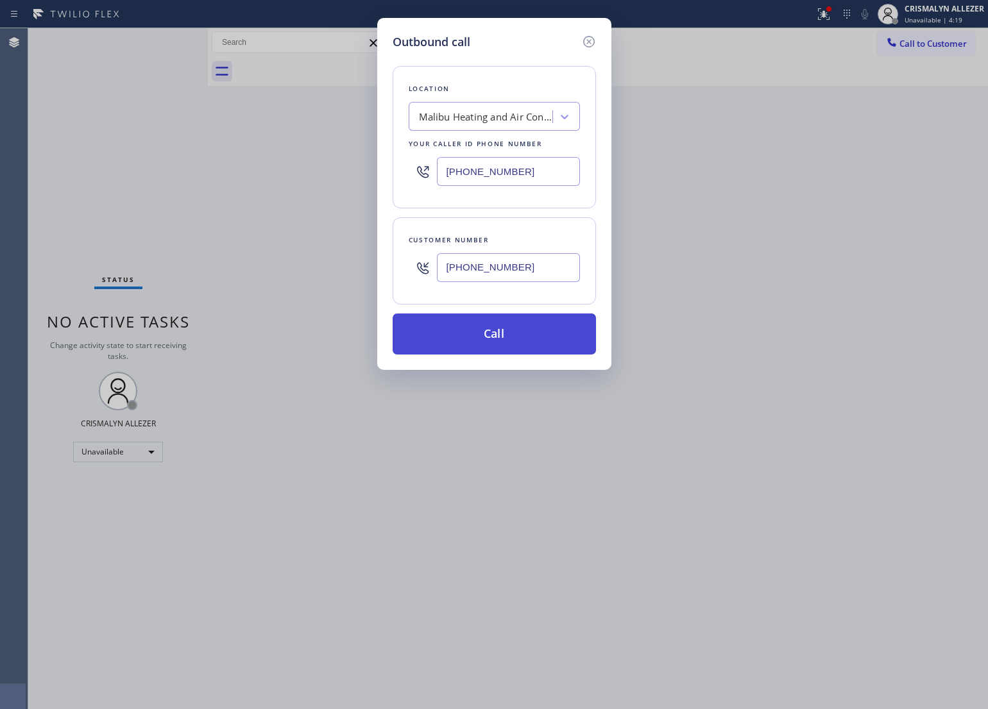
type input "[PHONE_NUMBER]"
click at [503, 344] on button "Call" at bounding box center [493, 334] width 203 height 41
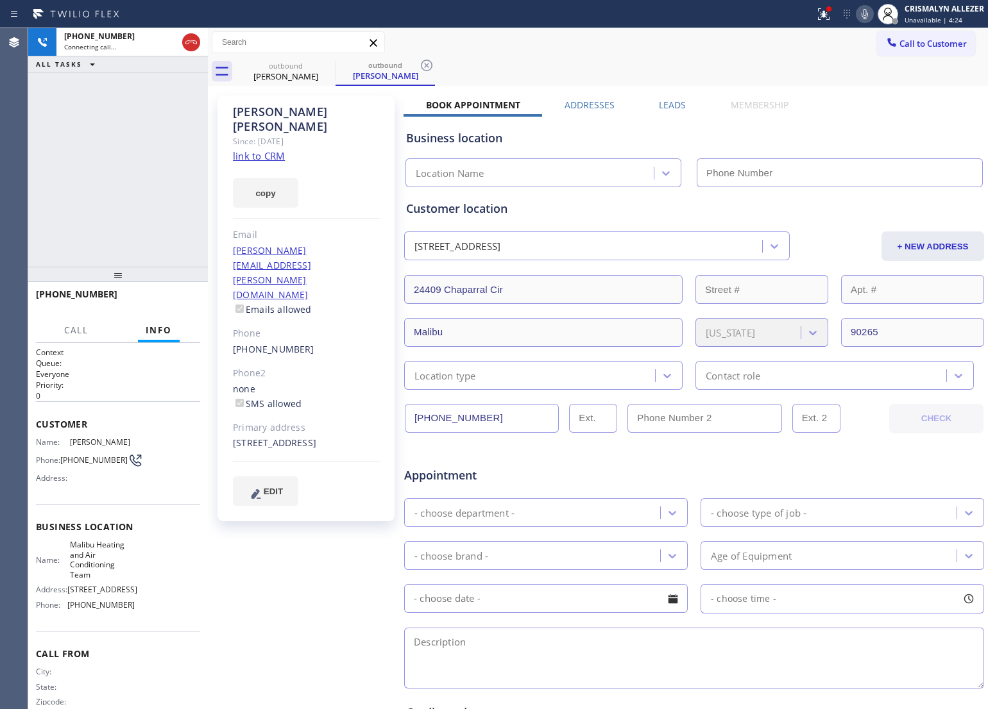
type input "[PHONE_NUMBER]"
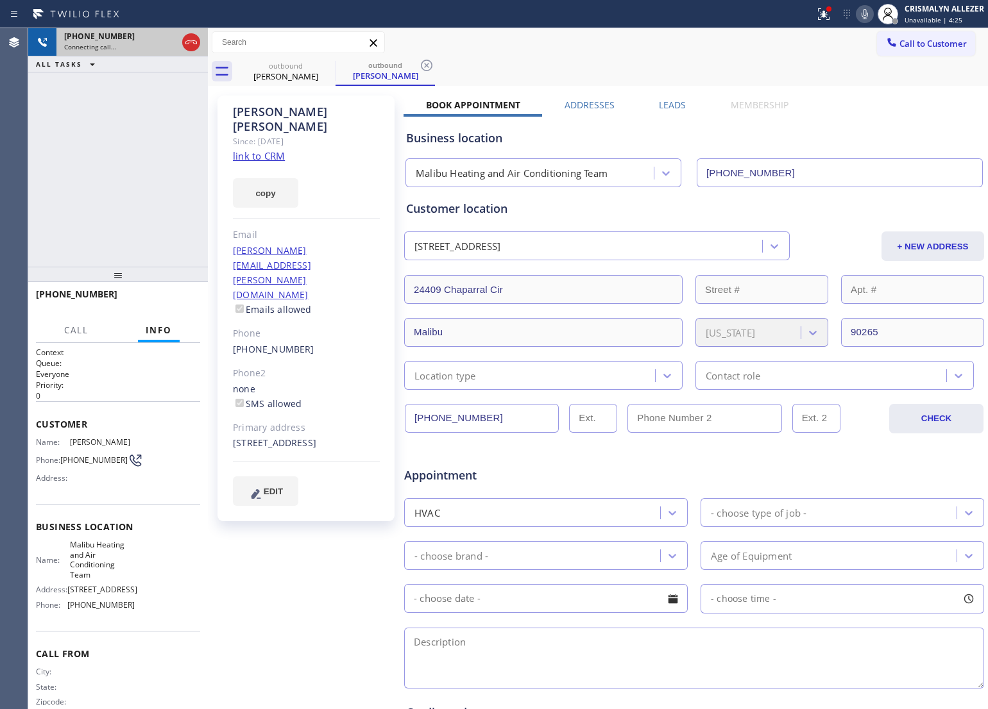
click at [176, 33] on div "[PHONE_NUMBER]" at bounding box center [120, 36] width 113 height 11
click at [187, 43] on icon at bounding box center [190, 42] width 15 height 15
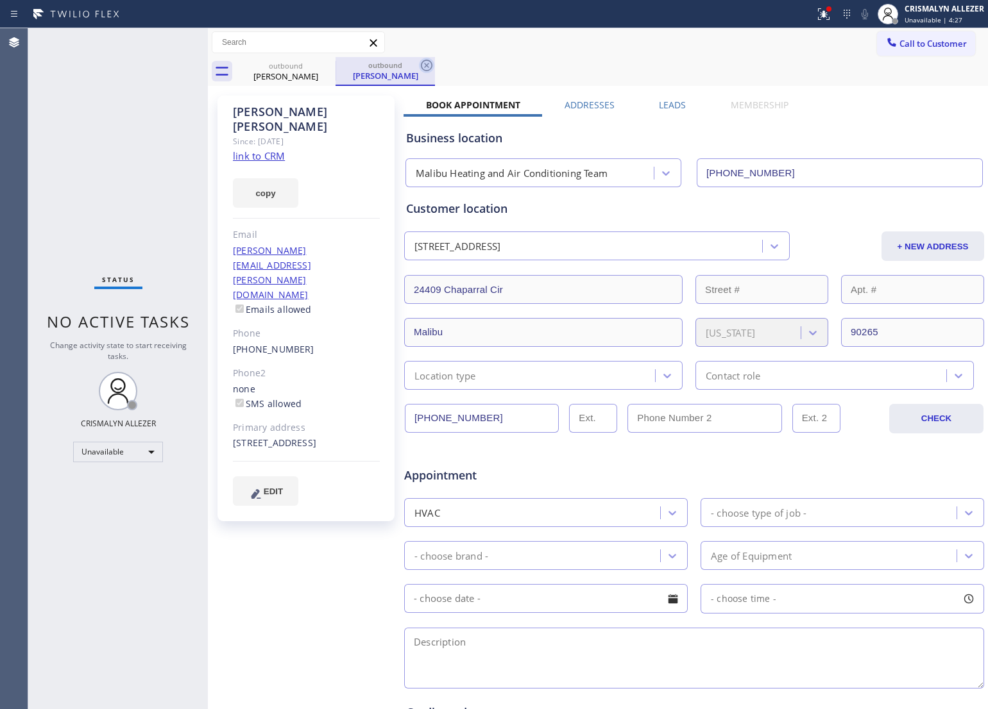
click at [426, 68] on icon at bounding box center [426, 65] width 15 height 15
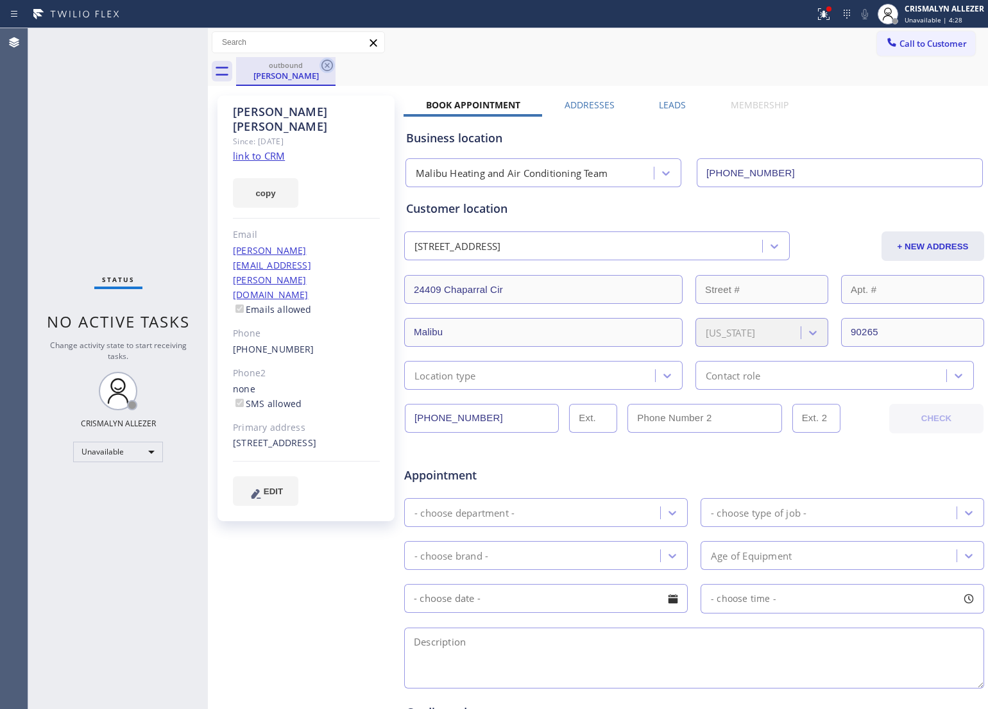
click at [324, 72] on icon at bounding box center [326, 65] width 15 height 15
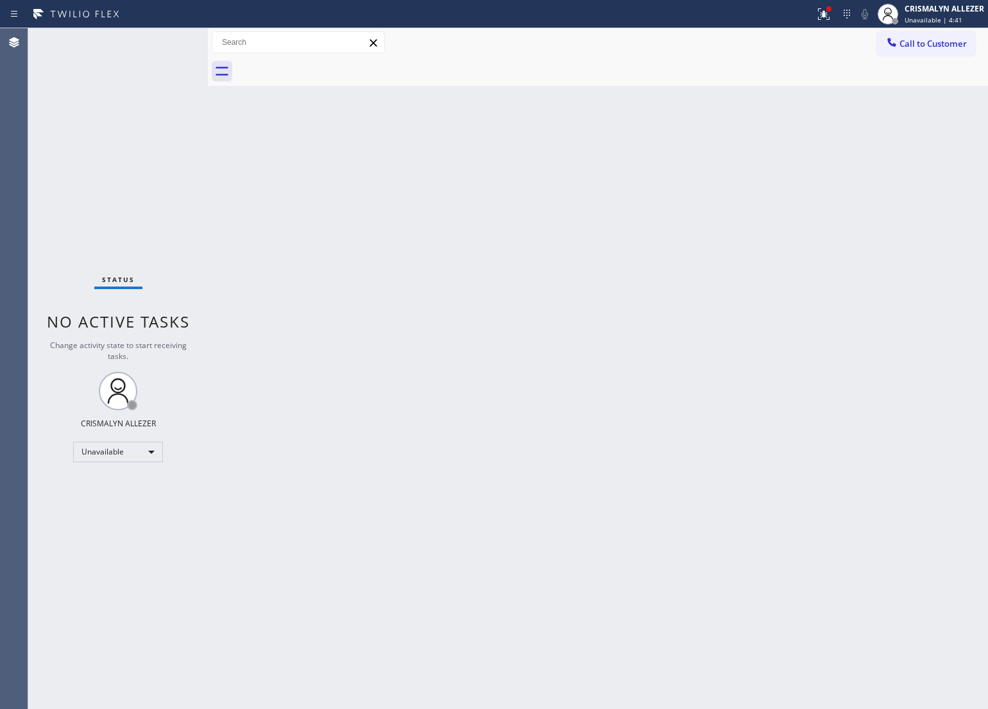
drag, startPoint x: 515, startPoint y: 283, endPoint x: 757, endPoint y: 137, distance: 283.1
click at [520, 277] on div "Back to Dashboard Change Sender ID Customers Technicians Select a contact Outbo…" at bounding box center [598, 368] width 780 height 681
click at [892, 46] on icon at bounding box center [891, 42] width 13 height 13
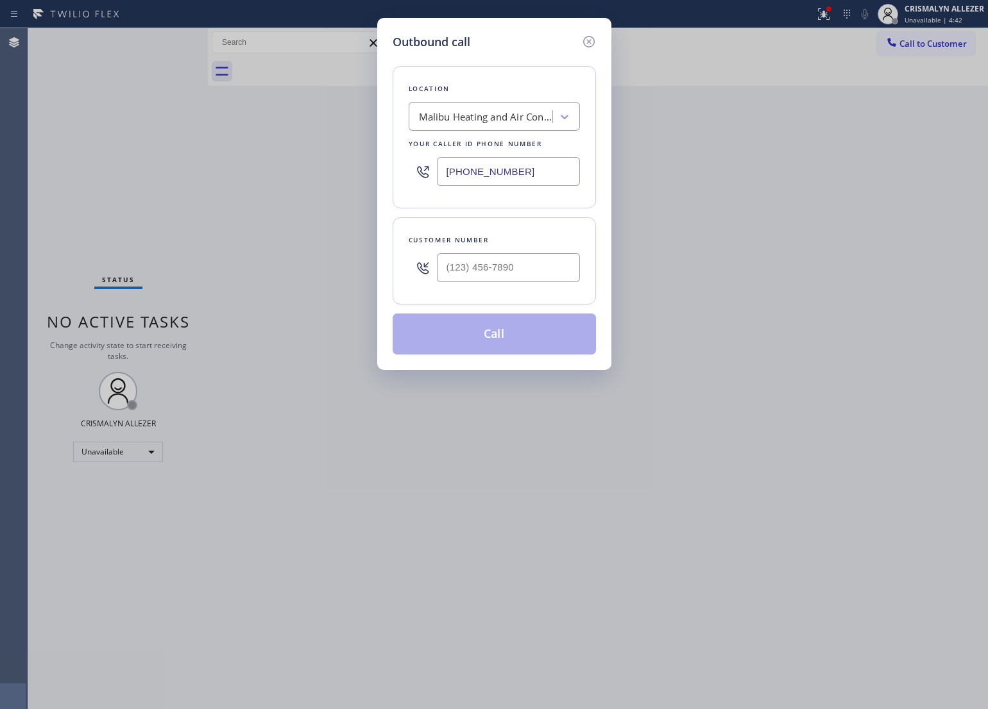
drag, startPoint x: 559, startPoint y: 169, endPoint x: 473, endPoint y: 197, distance: 89.8
click at [257, 167] on div "Outbound call Location [GEOGRAPHIC_DATA] Heating and Air Conditioning Team Your…" at bounding box center [494, 354] width 988 height 709
paste input "23) 547-9001"
type input "[PHONE_NUMBER]"
click at [542, 266] on input "(___) ___-____" at bounding box center [508, 267] width 143 height 29
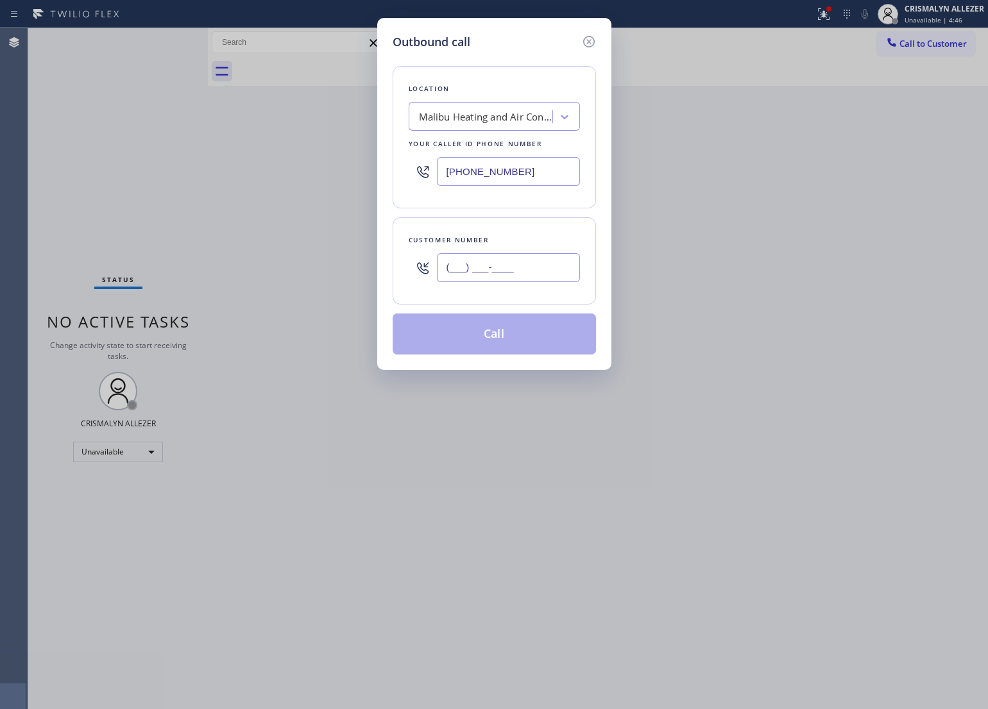
paste input "323) 547-9001"
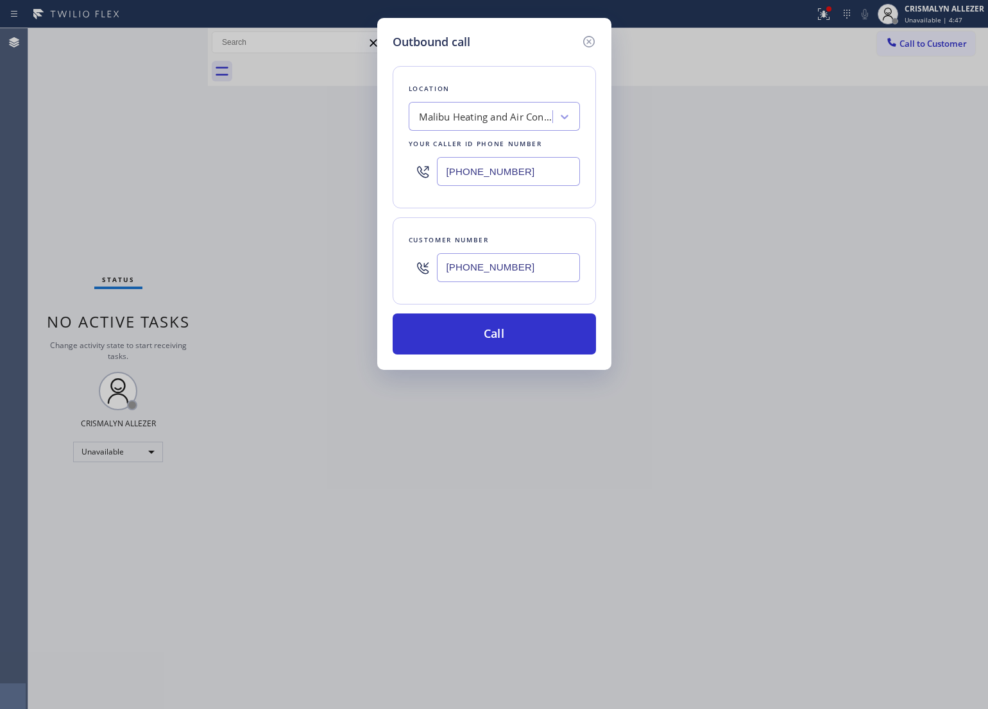
type input "[PHONE_NUMBER]"
drag, startPoint x: 537, startPoint y: 173, endPoint x: 278, endPoint y: 168, distance: 259.1
click at [278, 168] on div "Outbound call Location [GEOGRAPHIC_DATA] Heating and Air Conditioning Team Your…" at bounding box center [494, 354] width 988 height 709
paste input "818) 574-5588"
type input "[PHONE_NUMBER]"
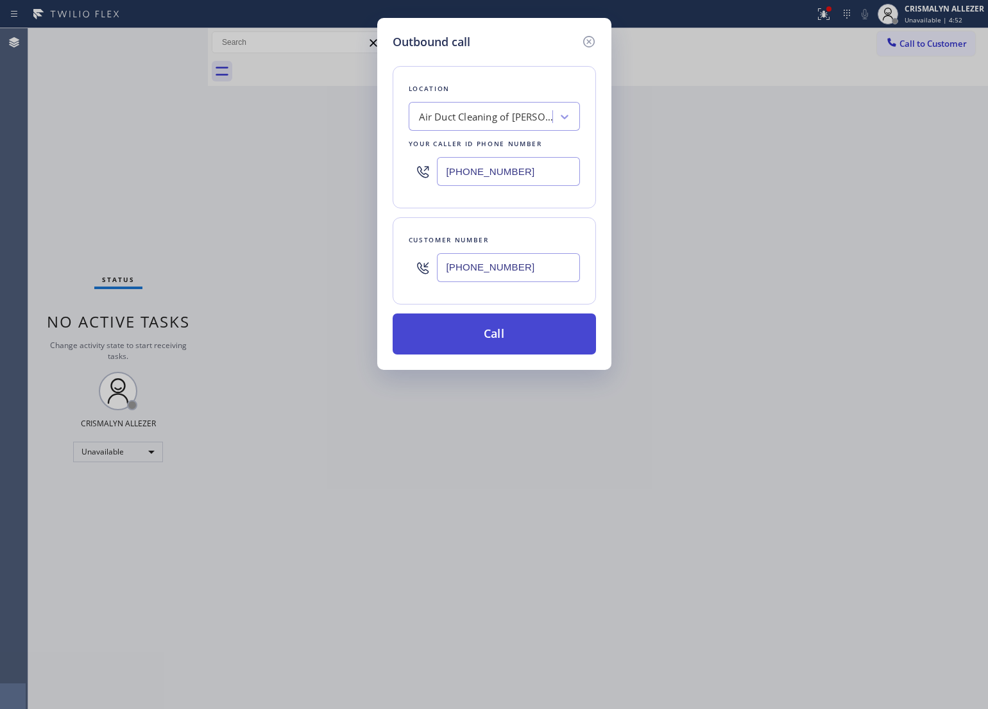
click at [491, 344] on button "Call" at bounding box center [493, 334] width 203 height 41
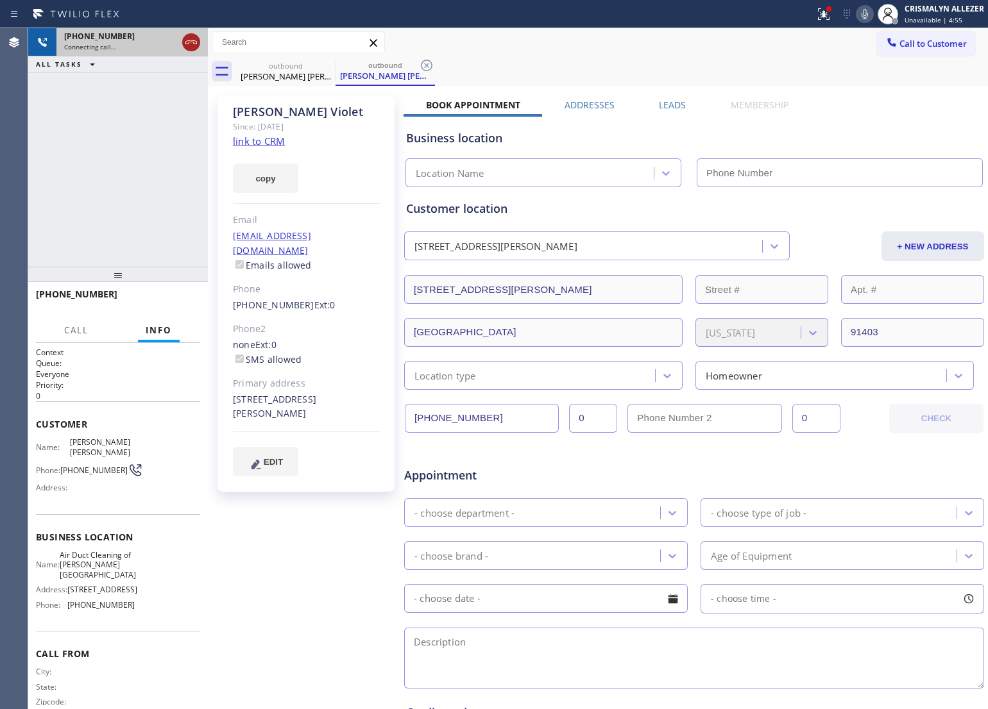
click at [186, 47] on icon at bounding box center [190, 42] width 15 height 15
type input "[PHONE_NUMBER]"
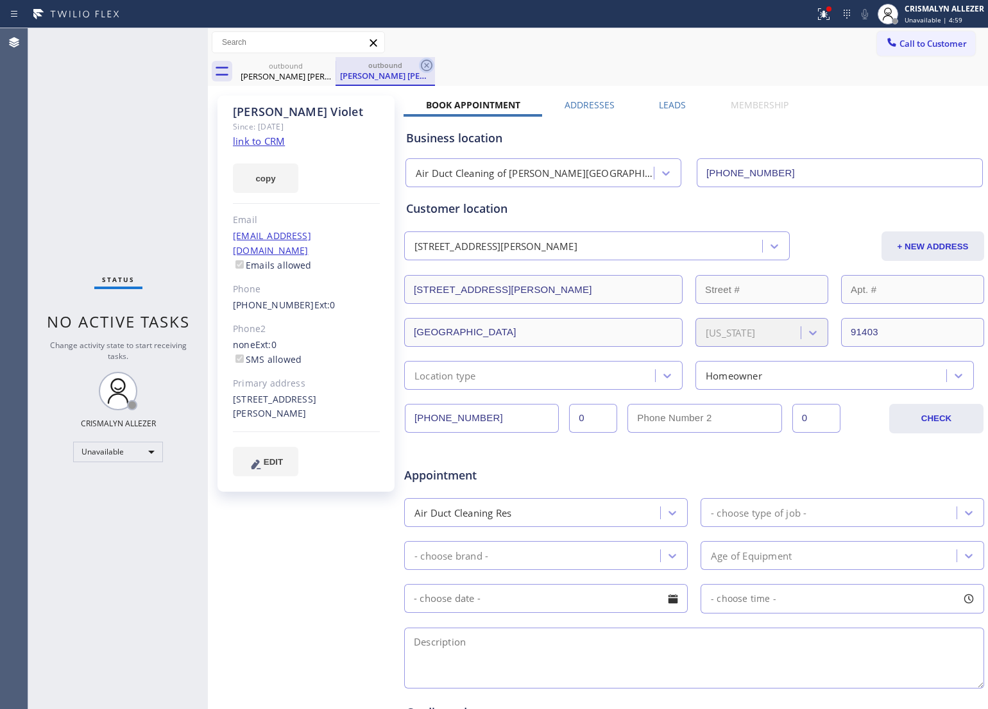
click at [425, 65] on icon at bounding box center [426, 65] width 15 height 15
click at [328, 66] on icon at bounding box center [327, 66] width 12 height 12
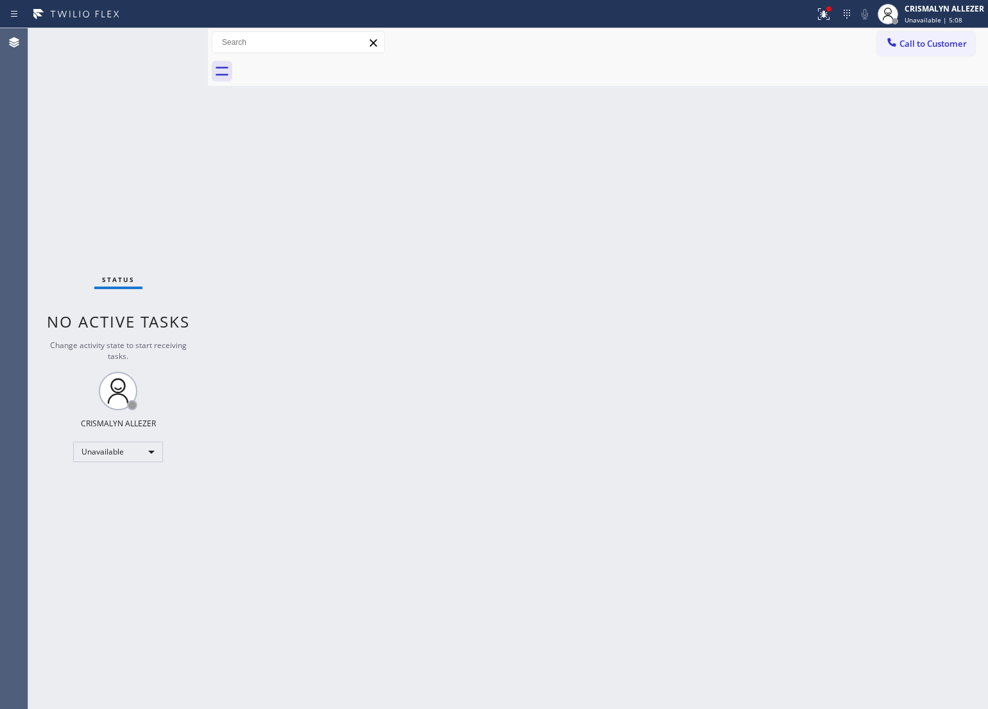
drag, startPoint x: 633, startPoint y: 337, endPoint x: 861, endPoint y: 175, distance: 279.6
click at [633, 335] on div "Back to Dashboard Change Sender ID Customers Technicians Select a contact Outbo…" at bounding box center [598, 368] width 780 height 681
click at [947, 42] on span "Call to Customer" at bounding box center [932, 44] width 67 height 12
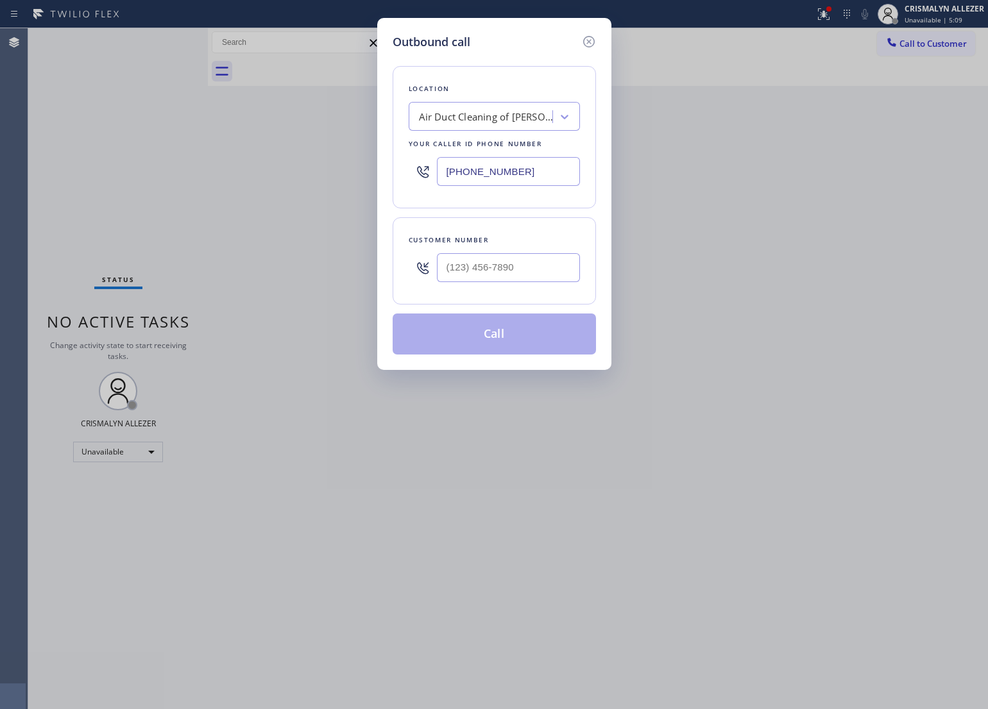
drag, startPoint x: 552, startPoint y: 174, endPoint x: 171, endPoint y: 171, distance: 381.0
click at [171, 171] on div "Outbound call Location Air Duct Cleaning of [PERSON_NAME][GEOGRAPHIC_DATA] Your…" at bounding box center [494, 354] width 988 height 709
paste input "323) 214-3857"
type input "[PHONE_NUMBER]"
click at [531, 268] on input "(___) ___-____" at bounding box center [508, 267] width 143 height 29
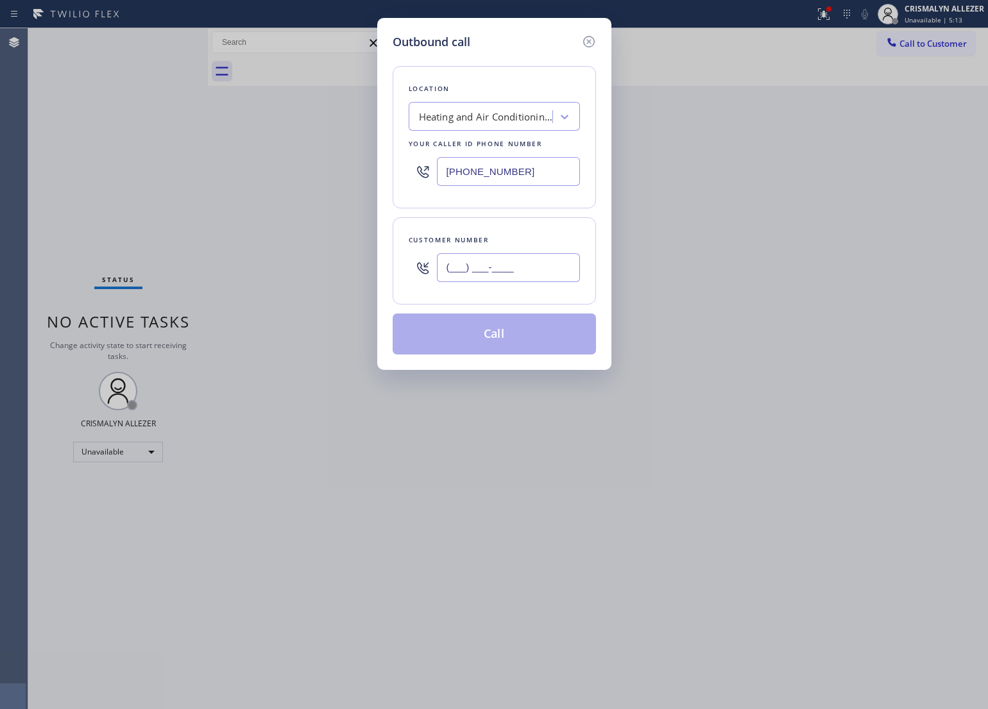
paste input "646) 315-2834"
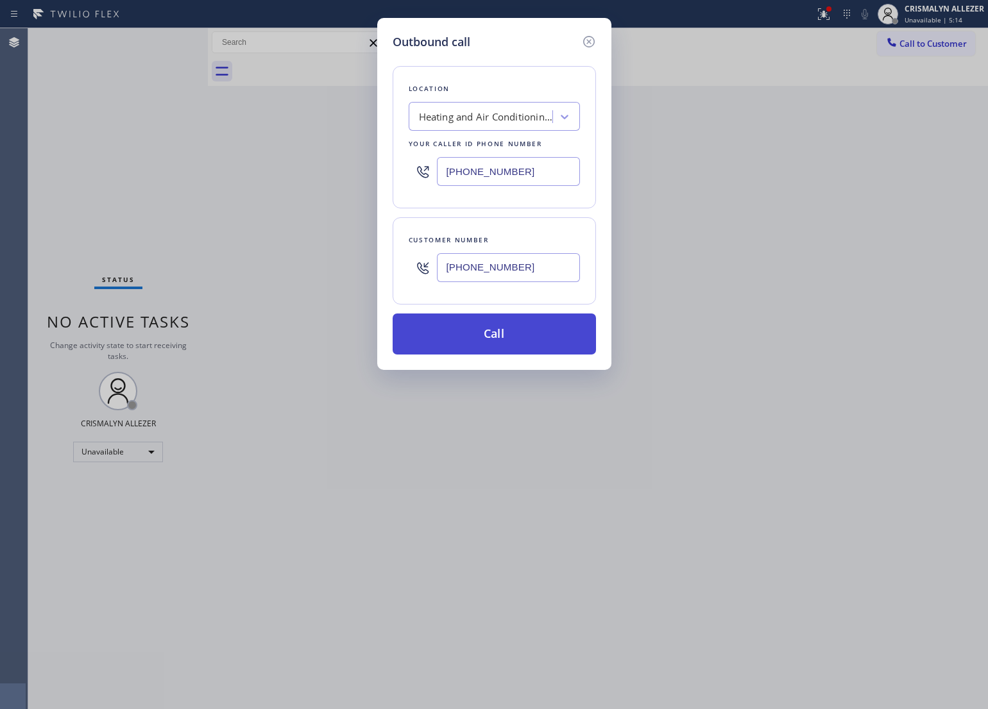
type input "[PHONE_NUMBER]"
click at [498, 341] on button "Call" at bounding box center [493, 334] width 203 height 41
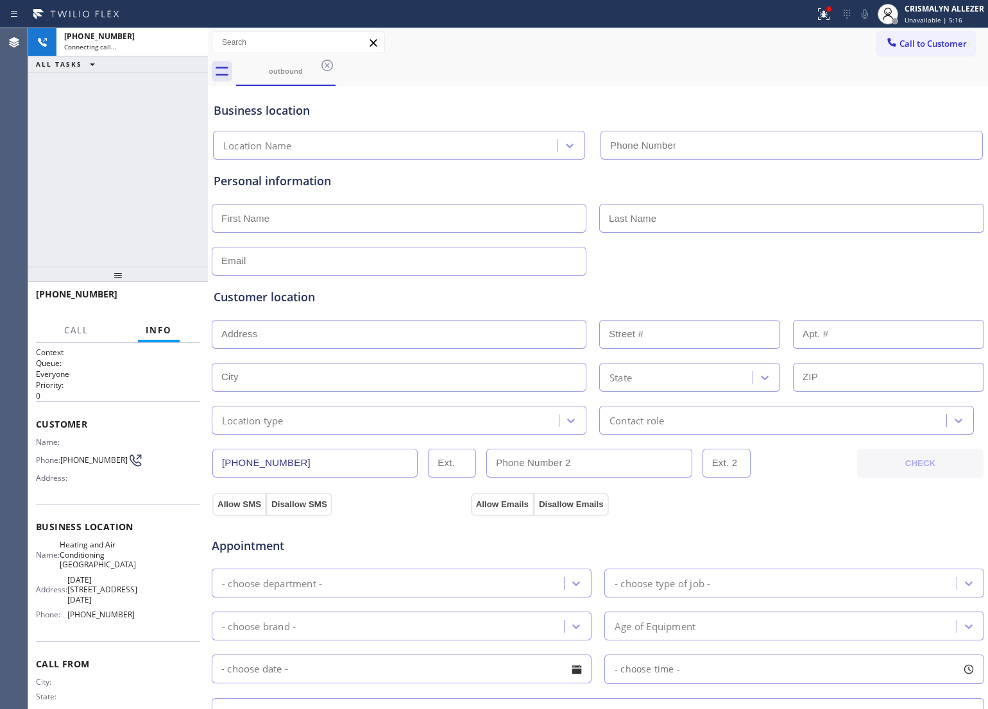
type input "[PHONE_NUMBER]"
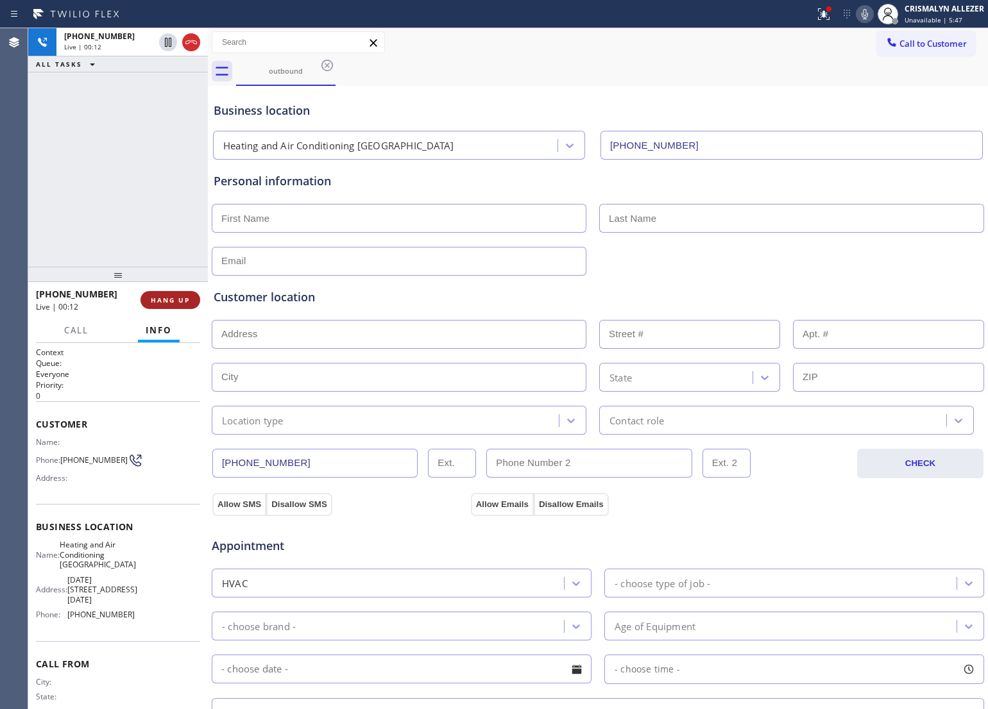
click at [165, 300] on span "HANG UP" at bounding box center [170, 300] width 39 height 9
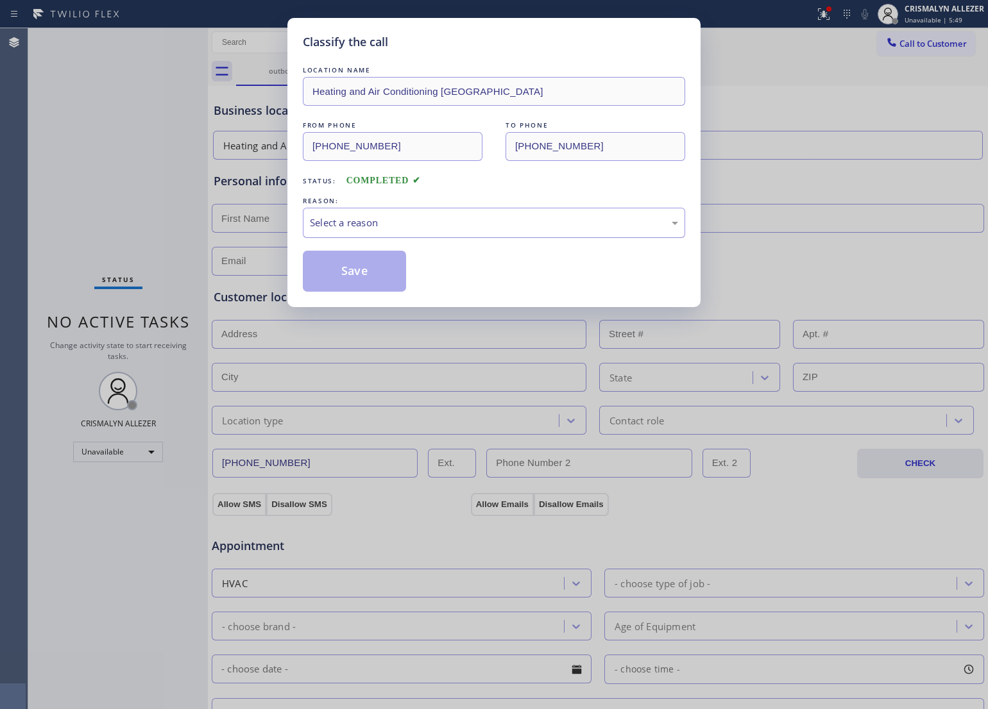
click at [466, 229] on div "Select a reason" at bounding box center [494, 222] width 368 height 15
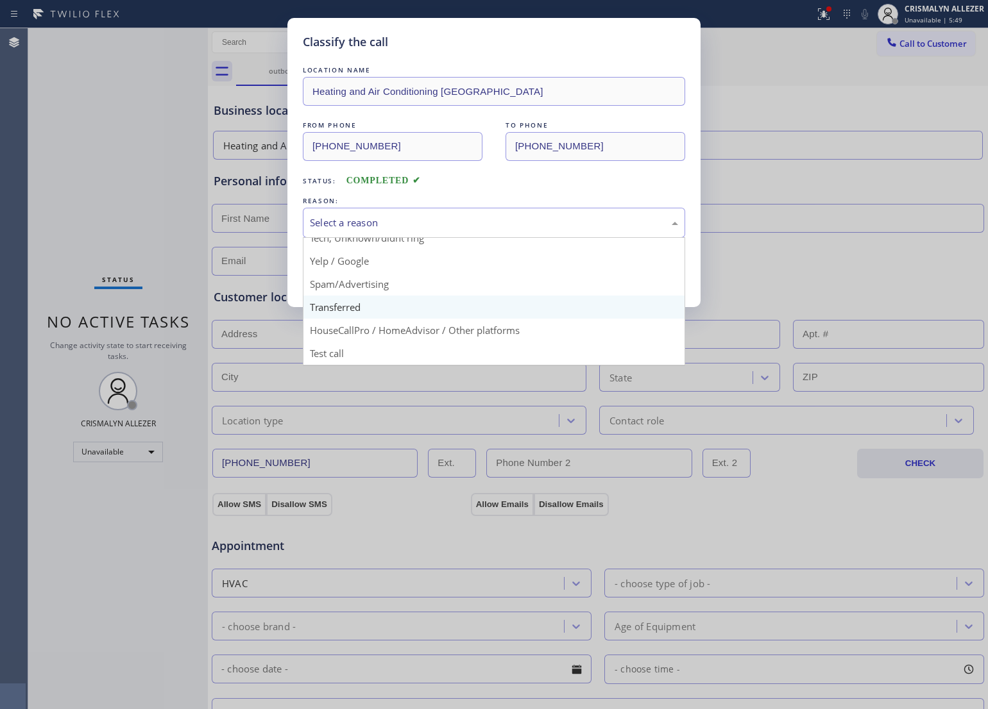
scroll to position [88, 0]
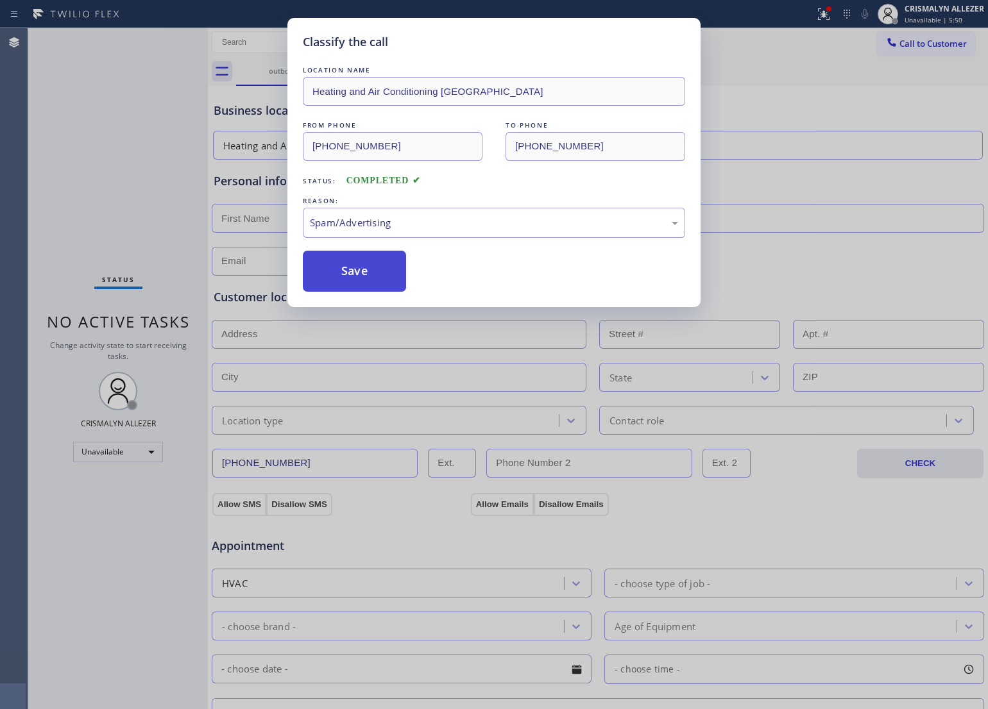
click at [372, 274] on button "Save" at bounding box center [354, 271] width 103 height 41
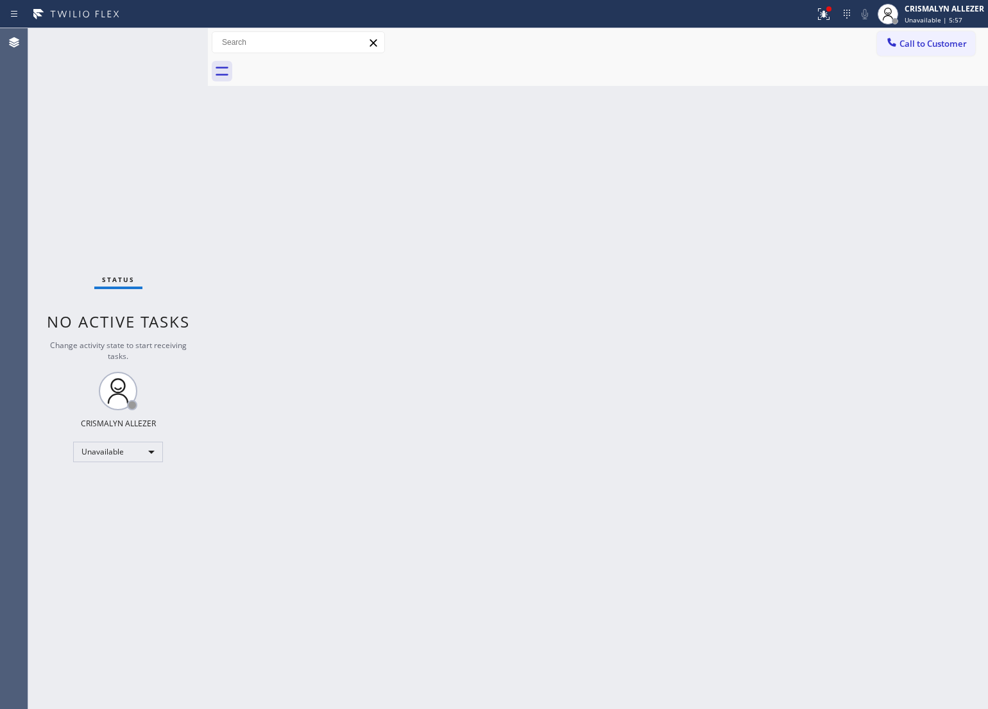
drag, startPoint x: 521, startPoint y: 350, endPoint x: 741, endPoint y: 219, distance: 256.5
click at [524, 344] on div "Back to Dashboard Change Sender ID Customers Technicians Select a contact Outbo…" at bounding box center [598, 368] width 780 height 681
click at [917, 34] on button "Call to Customer" at bounding box center [926, 43] width 98 height 24
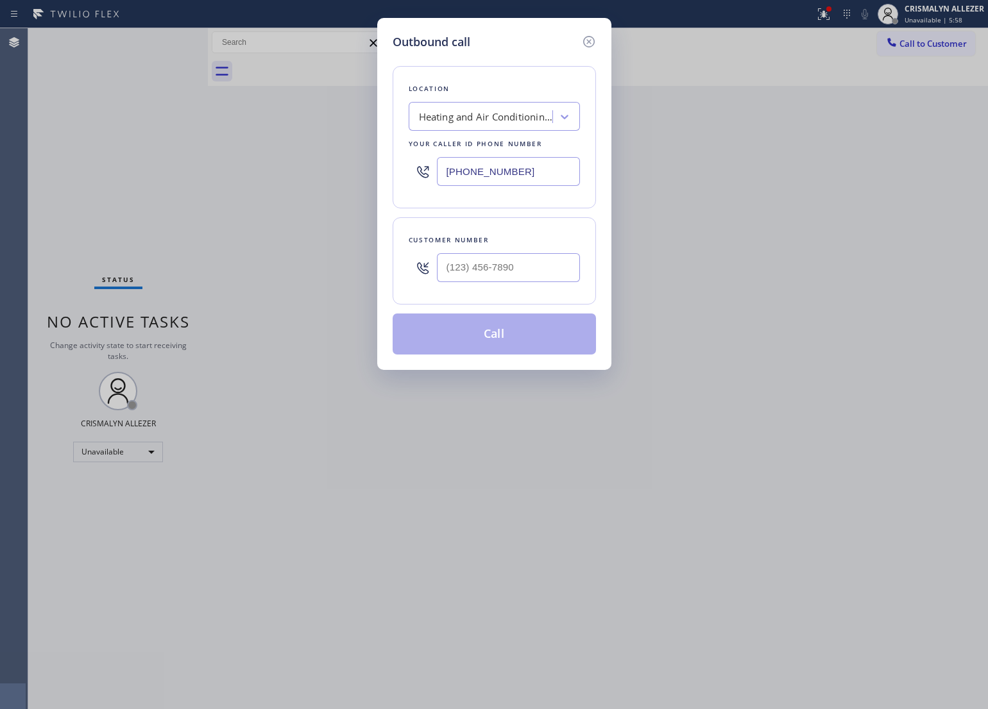
drag, startPoint x: 556, startPoint y: 178, endPoint x: 206, endPoint y: 185, distance: 350.2
click at [206, 185] on div "Outbound call Location Heating and Air Conditioning [GEOGRAPHIC_DATA] Your call…" at bounding box center [494, 354] width 988 height 709
paste input "87-236"
type input "[PHONE_NUMBER]"
click at [539, 270] on input "(___) ___-____" at bounding box center [508, 267] width 143 height 29
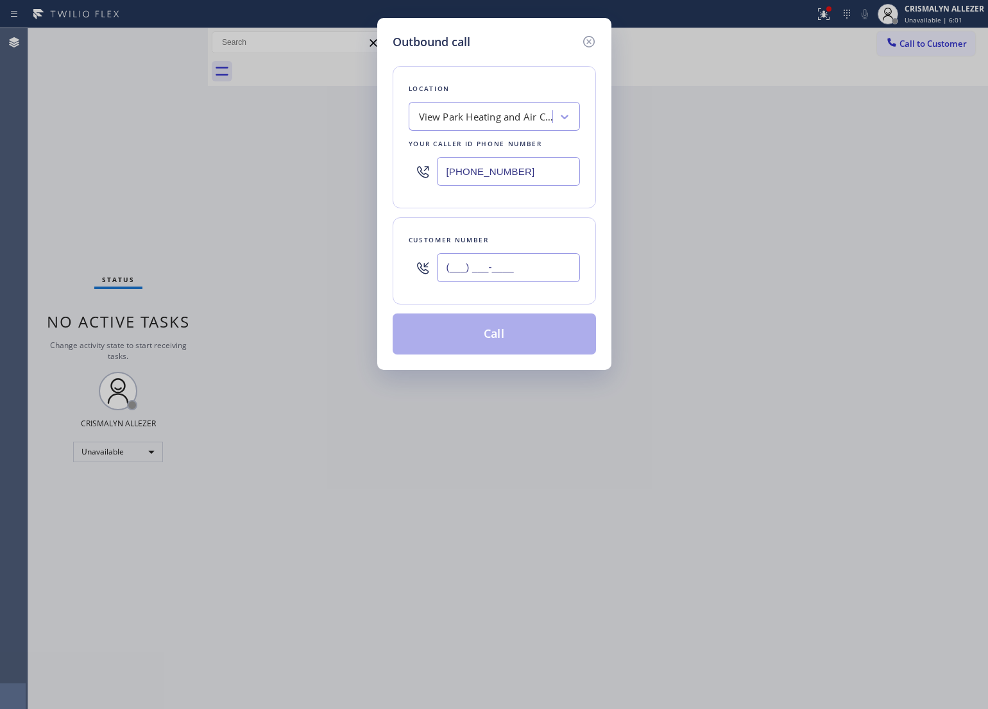
paste input "704) 773-8118"
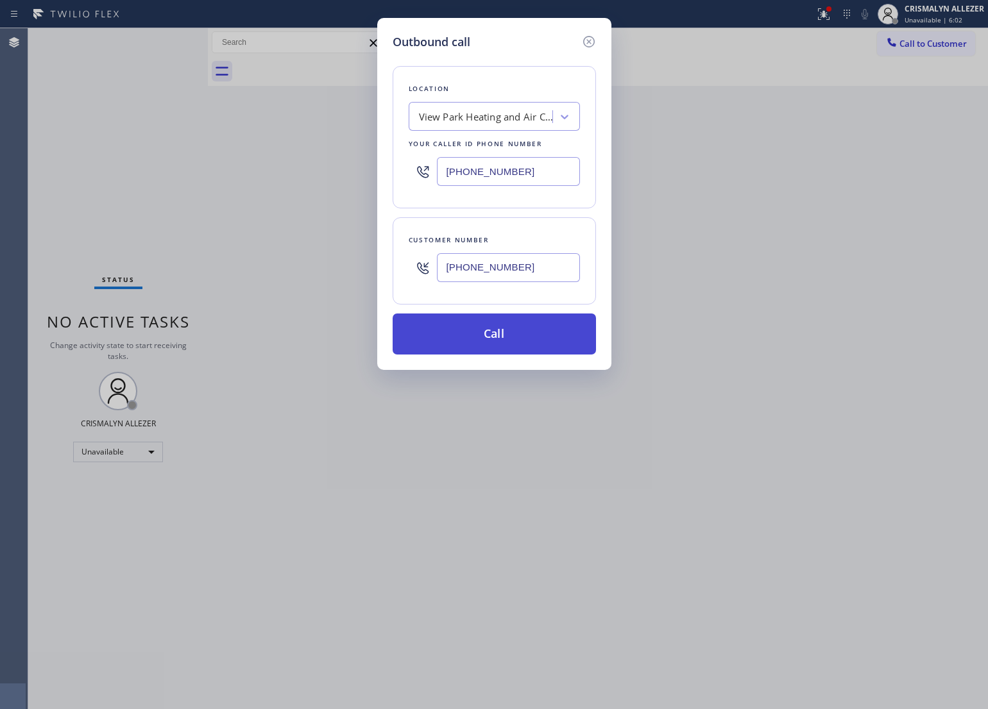
type input "[PHONE_NUMBER]"
click at [502, 340] on button "Call" at bounding box center [493, 334] width 203 height 41
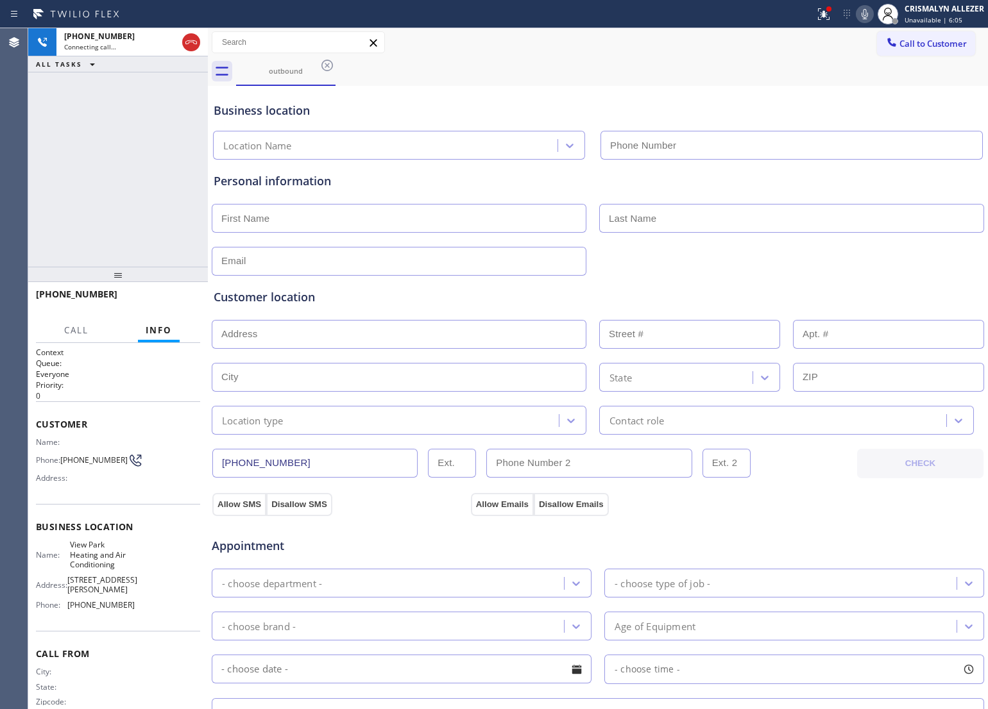
type input "[PHONE_NUMBER]"
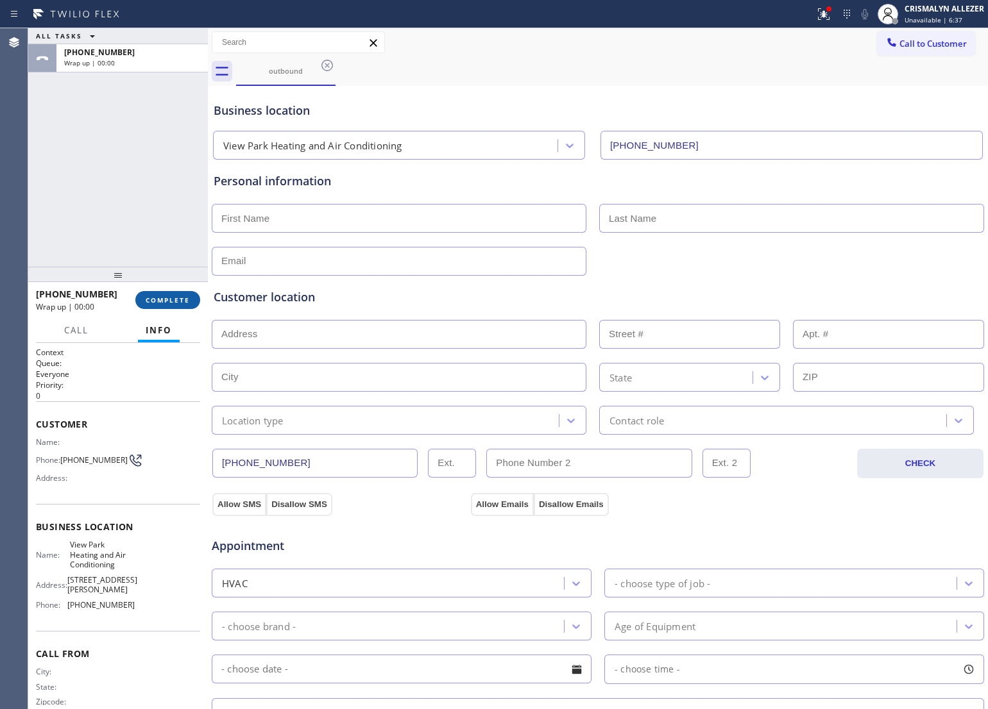
click at [168, 301] on span "COMPLETE" at bounding box center [168, 300] width 44 height 9
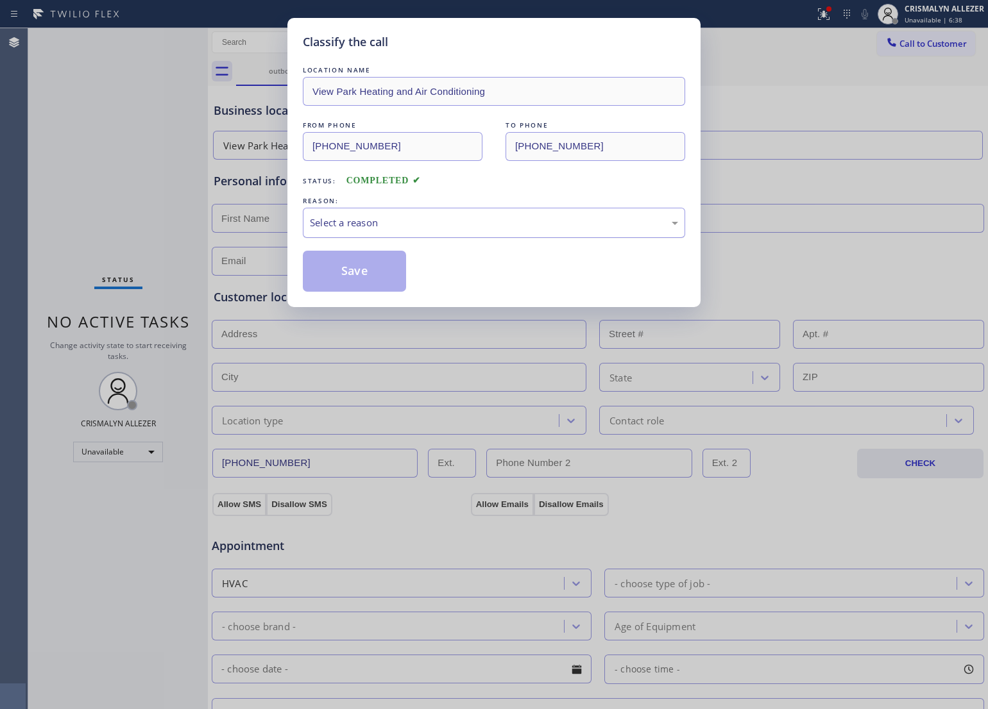
click at [431, 232] on div "Select a reason" at bounding box center [494, 223] width 382 height 30
click at [358, 267] on button "Save" at bounding box center [354, 271] width 103 height 41
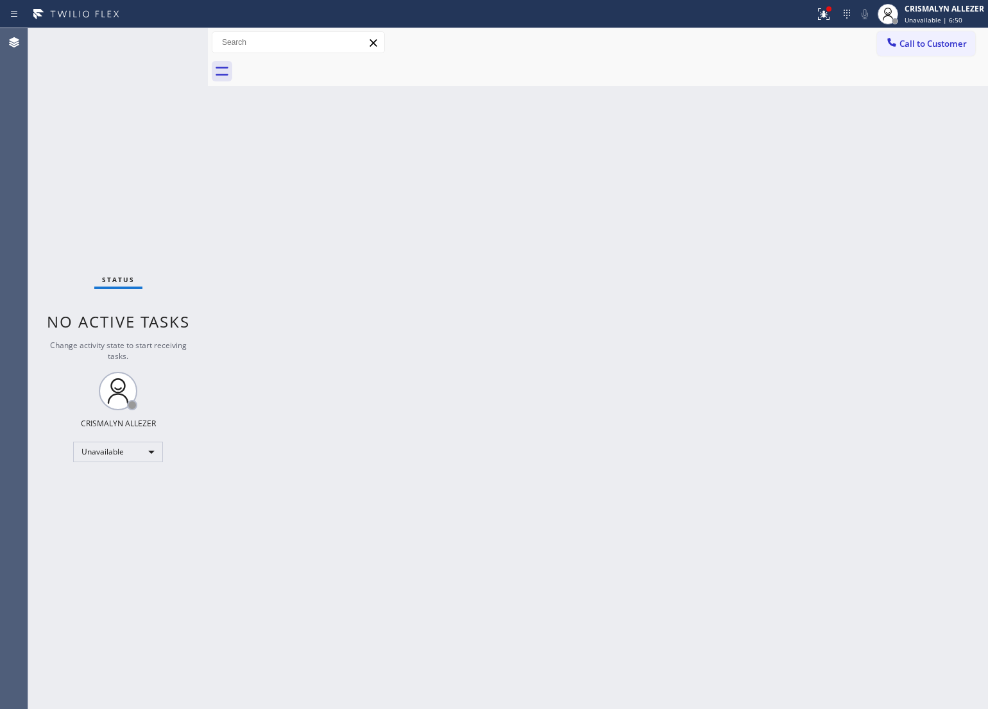
drag, startPoint x: 664, startPoint y: 394, endPoint x: 667, endPoint y: 374, distance: 20.7
click at [665, 387] on div "Back to Dashboard Change Sender ID Customers Technicians Select a contact Outbo…" at bounding box center [598, 368] width 780 height 681
click at [921, 52] on button "Call to Customer" at bounding box center [926, 43] width 98 height 24
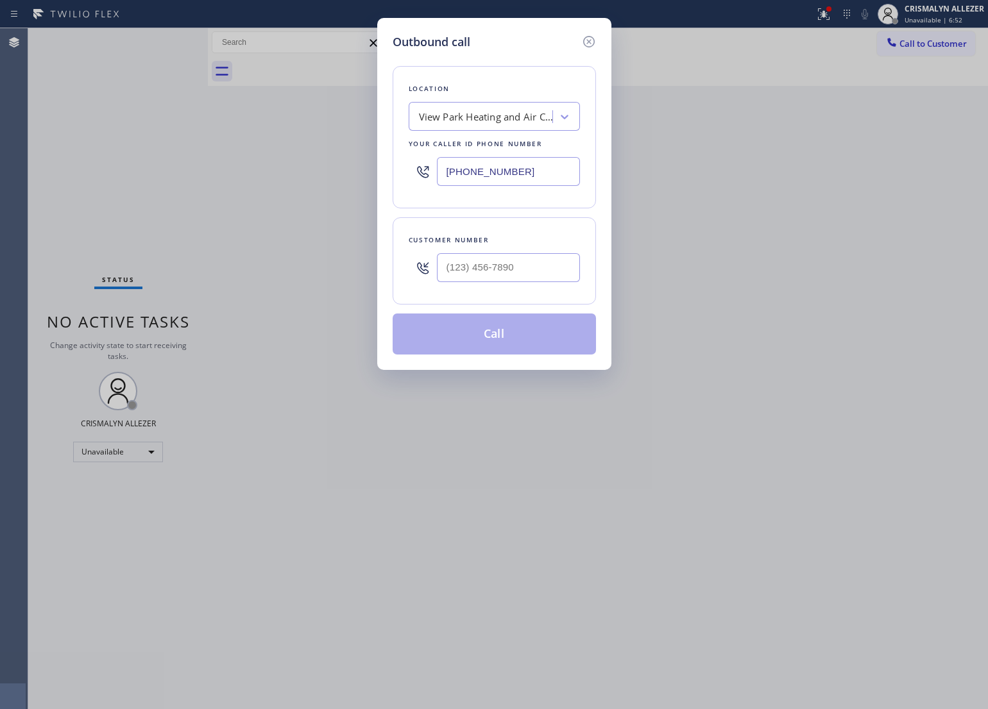
drag, startPoint x: 557, startPoint y: 168, endPoint x: 455, endPoint y: 235, distance: 121.3
click at [193, 175] on div "Outbound call Location View Park Heating and Air Conditioning Your caller id ph…" at bounding box center [494, 354] width 988 height 709
paste input "602) 755-601"
type input "[PHONE_NUMBER]"
click at [523, 258] on input "(___) ___-____" at bounding box center [508, 267] width 143 height 29
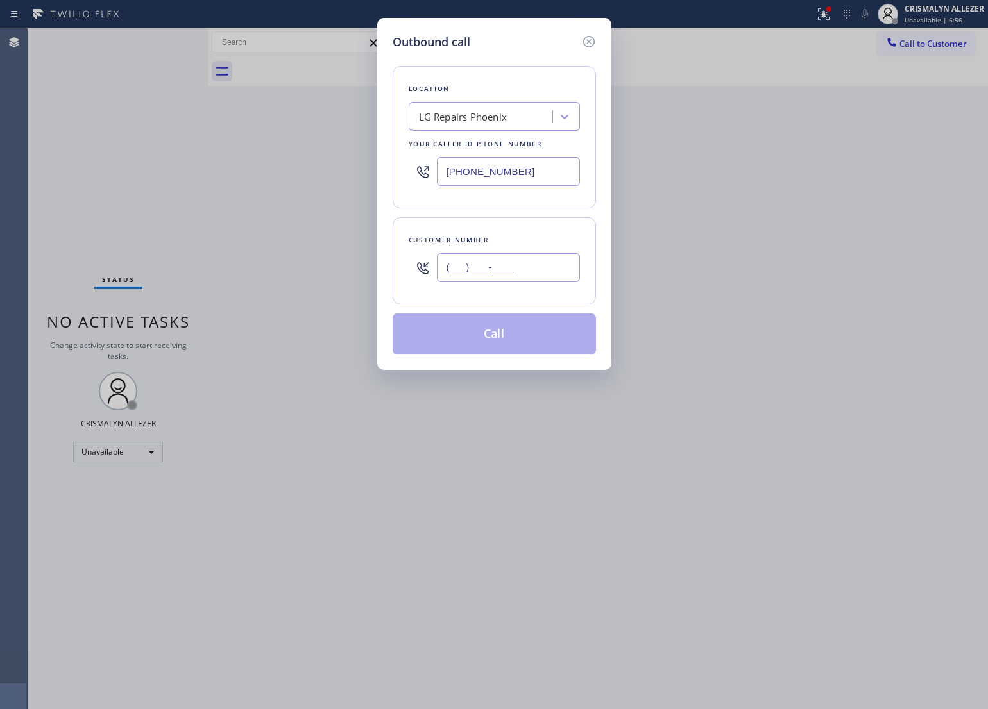
paste input "602) 284-0619"
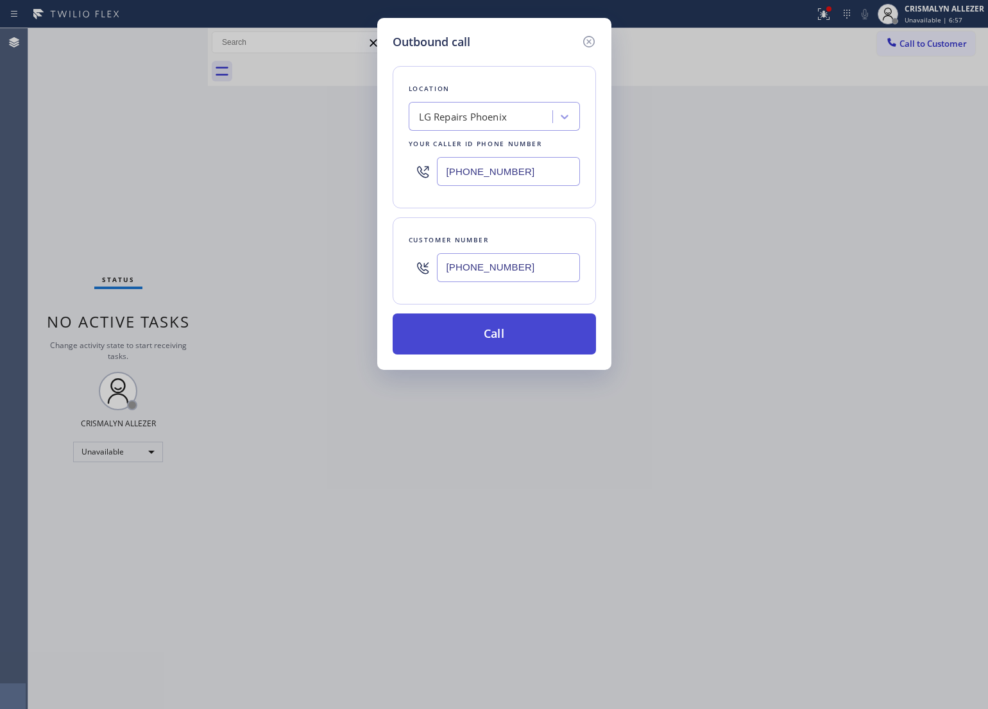
type input "[PHONE_NUMBER]"
click at [499, 325] on button "Call" at bounding box center [493, 334] width 203 height 41
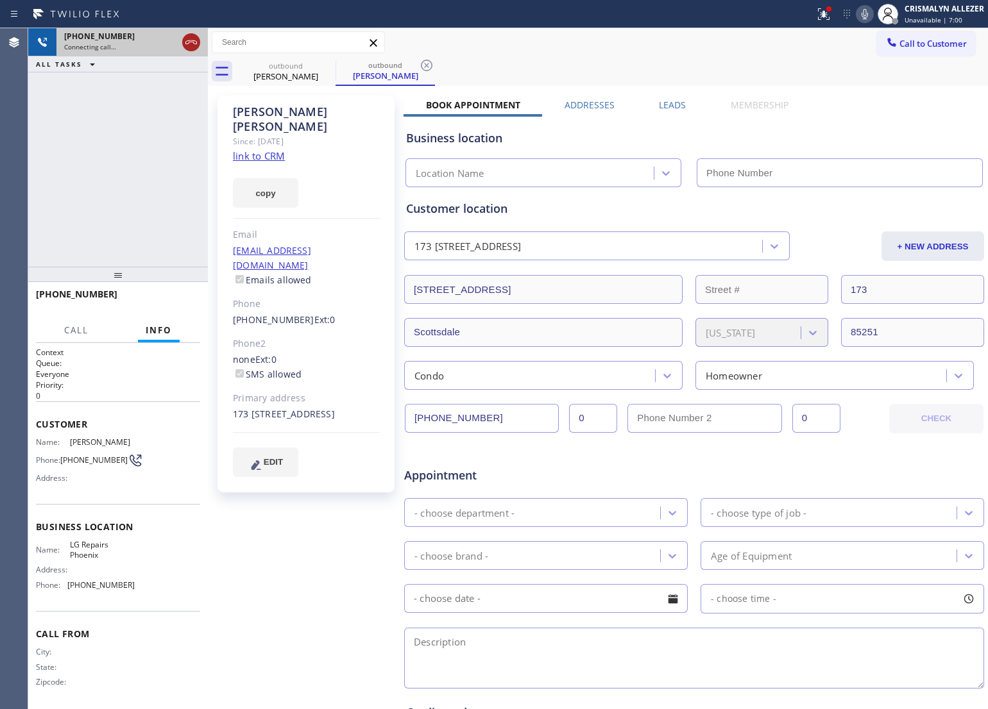
click at [185, 42] on icon at bounding box center [190, 42] width 15 height 15
type input "[PHONE_NUMBER]"
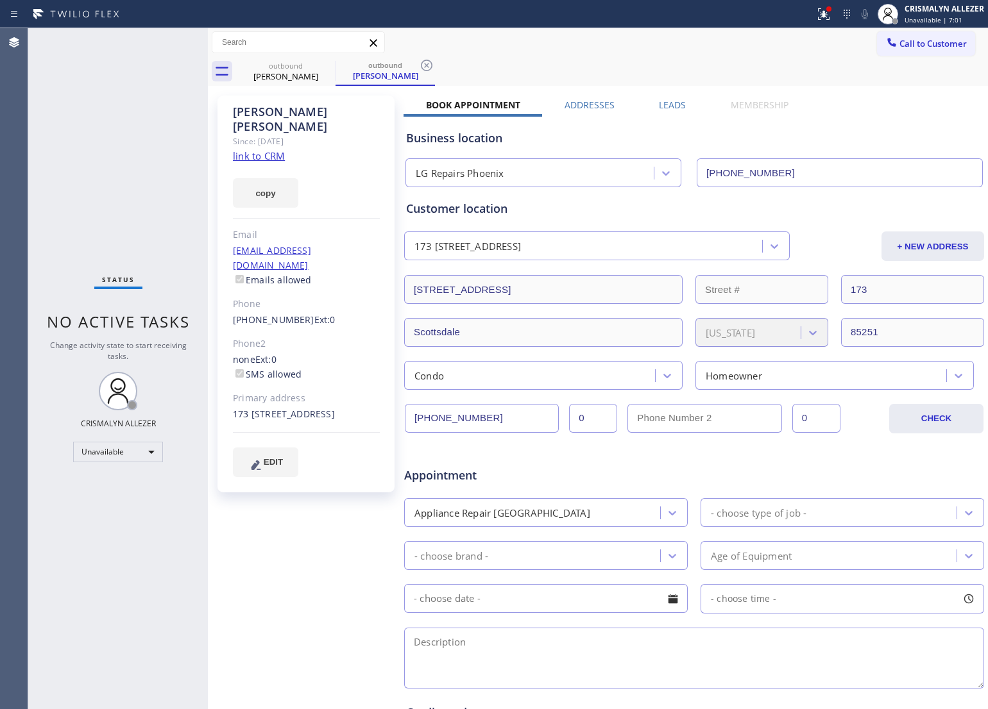
click at [266, 149] on link "link to CRM" at bounding box center [259, 155] width 52 height 13
click at [424, 65] on icon at bounding box center [426, 65] width 15 height 15
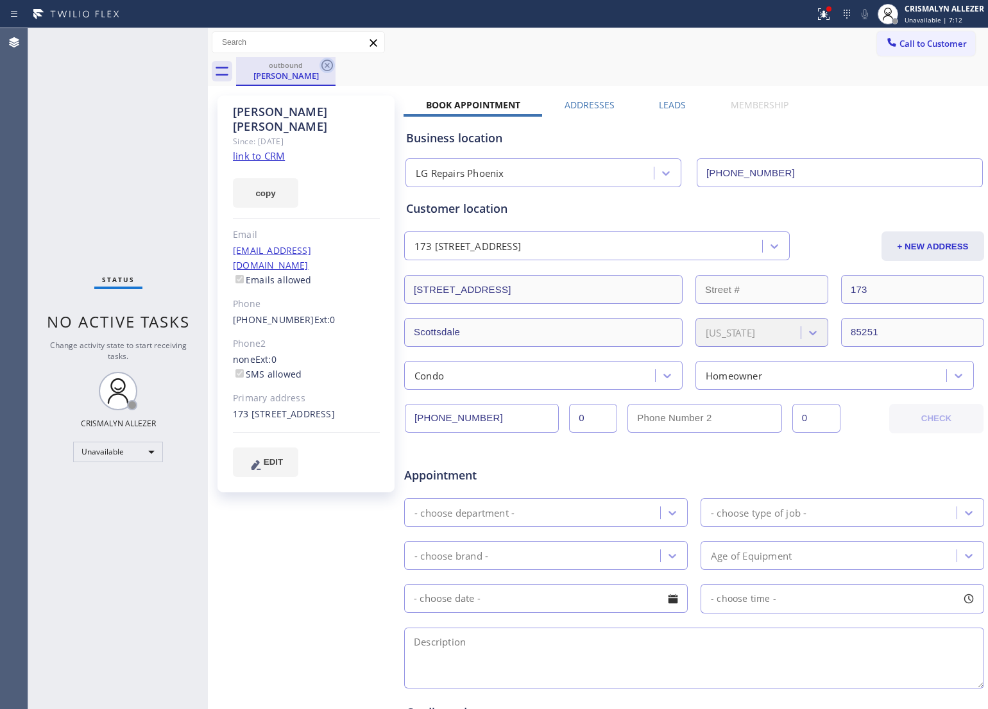
click at [324, 65] on icon at bounding box center [326, 65] width 15 height 15
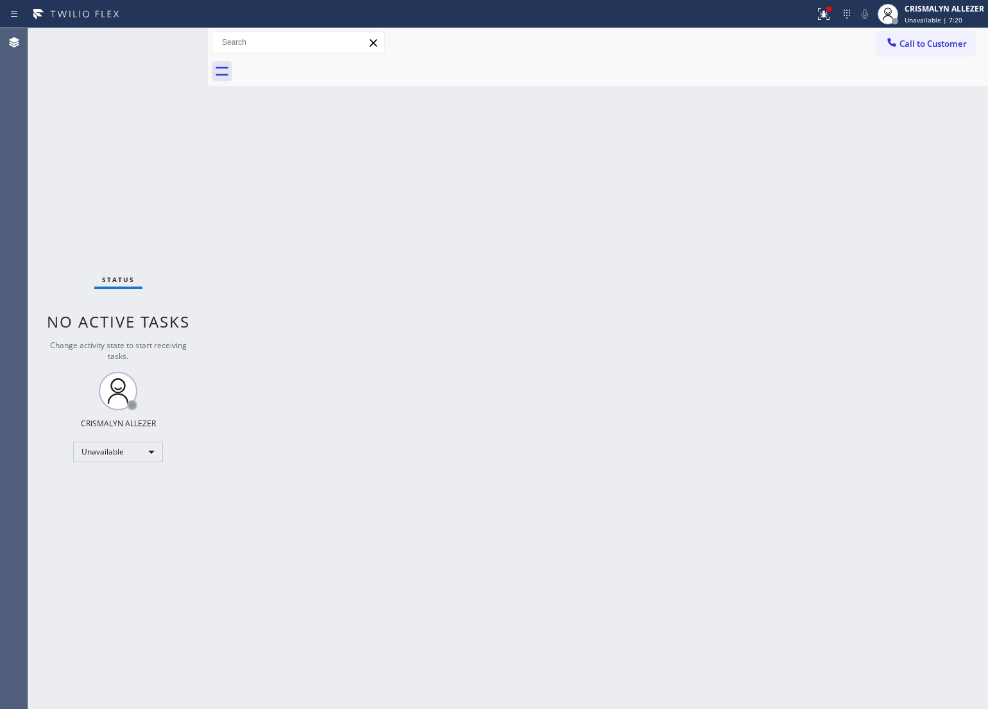
click at [528, 305] on div "Back to Dashboard Change Sender ID Customers Technicians Select a contact Outbo…" at bounding box center [598, 368] width 780 height 681
click at [925, 46] on span "Call to Customer" at bounding box center [932, 44] width 67 height 12
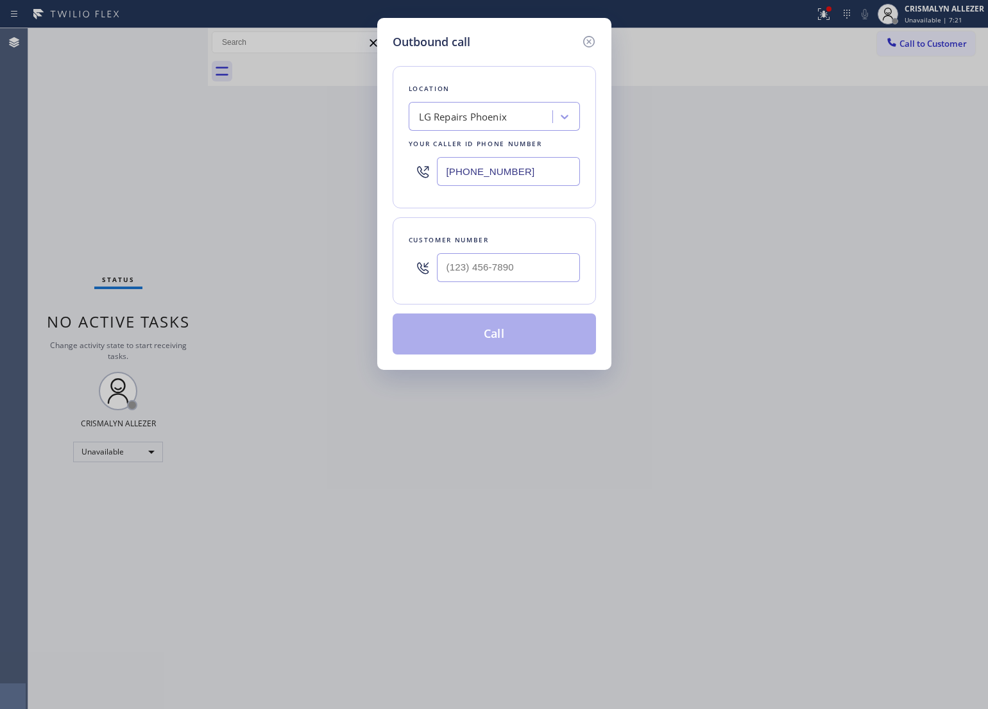
drag, startPoint x: 549, startPoint y: 169, endPoint x: 271, endPoint y: 167, distance: 278.3
click at [277, 167] on div "Outbound call Location LG Repairs [GEOGRAPHIC_DATA] Your caller id phone number…" at bounding box center [494, 354] width 988 height 709
paste input "855) 904-2231"
type input "[PHONE_NUMBER]"
click at [499, 268] on input "(___) ___-____" at bounding box center [508, 267] width 143 height 29
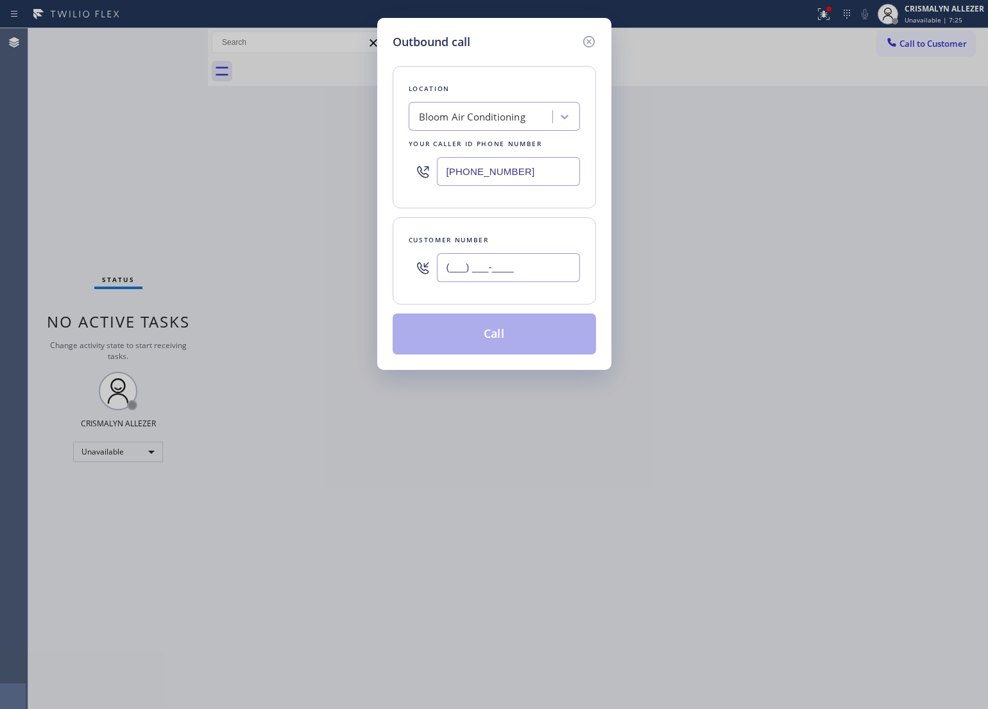
paste input "949) 527-8006"
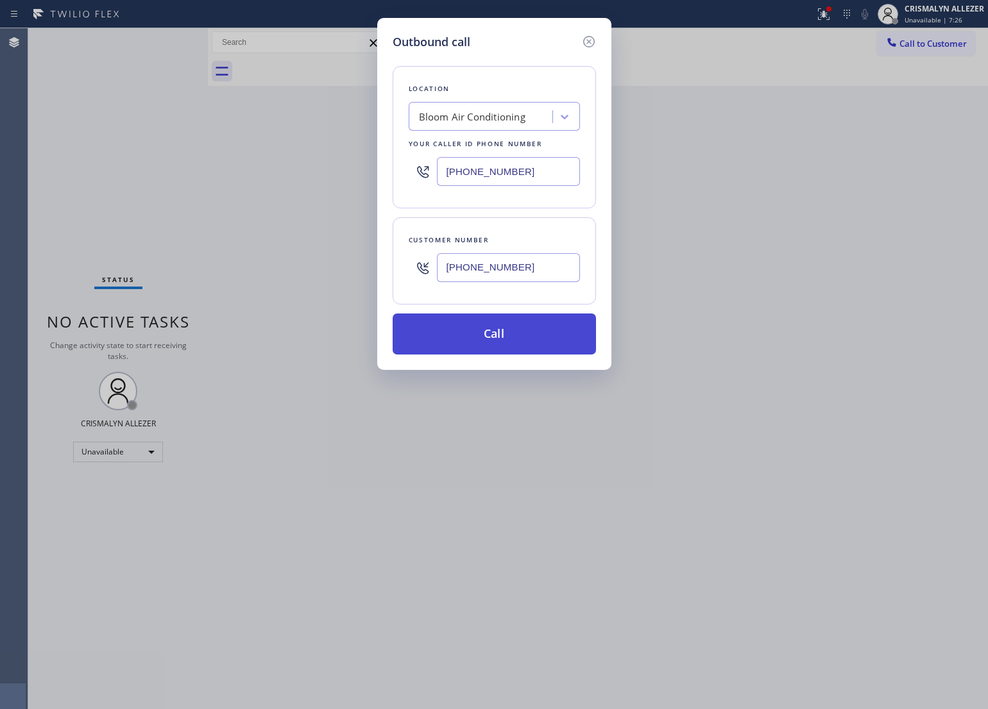
type input "[PHONE_NUMBER]"
click at [492, 337] on button "Call" at bounding box center [493, 334] width 203 height 41
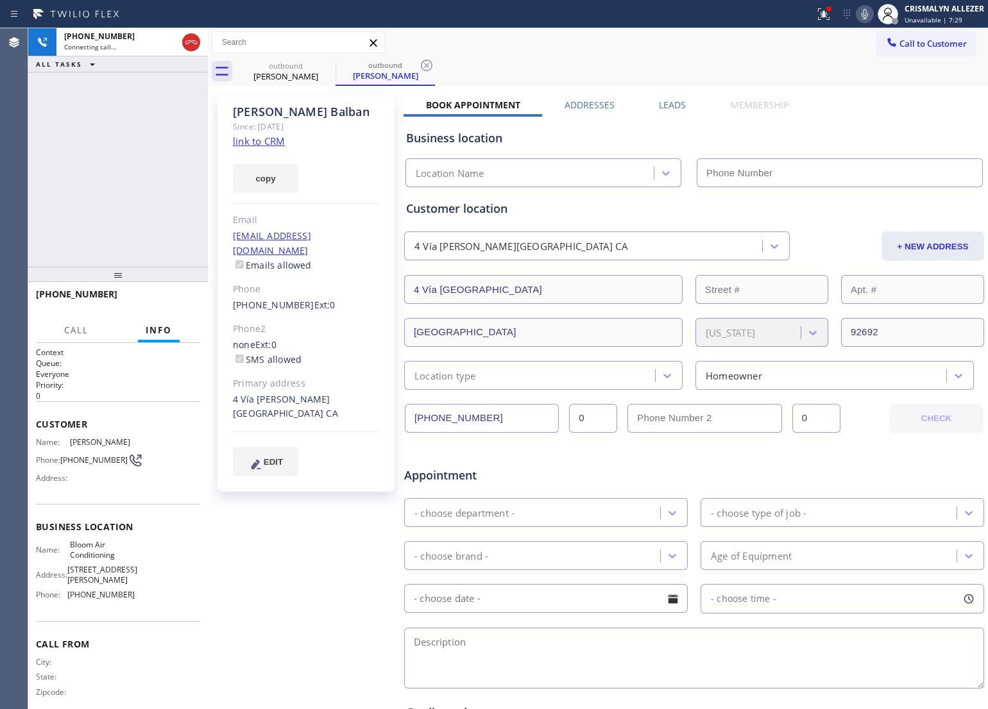
type input "[PHONE_NUMBER]"
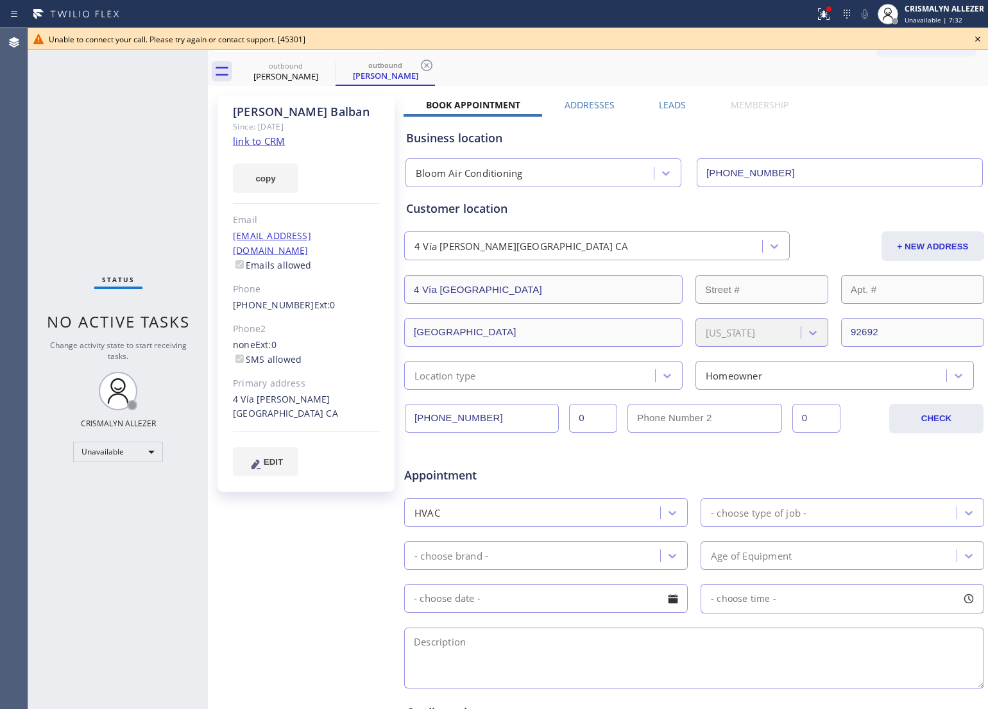
click at [981, 34] on icon at bounding box center [977, 38] width 15 height 15
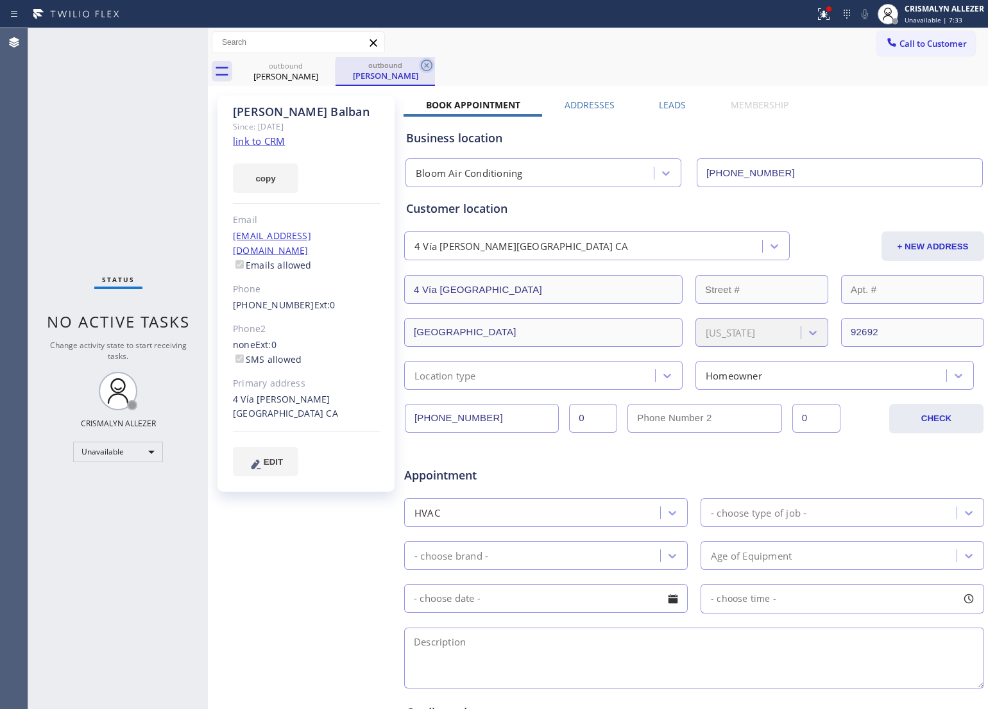
click at [423, 67] on icon at bounding box center [426, 65] width 15 height 15
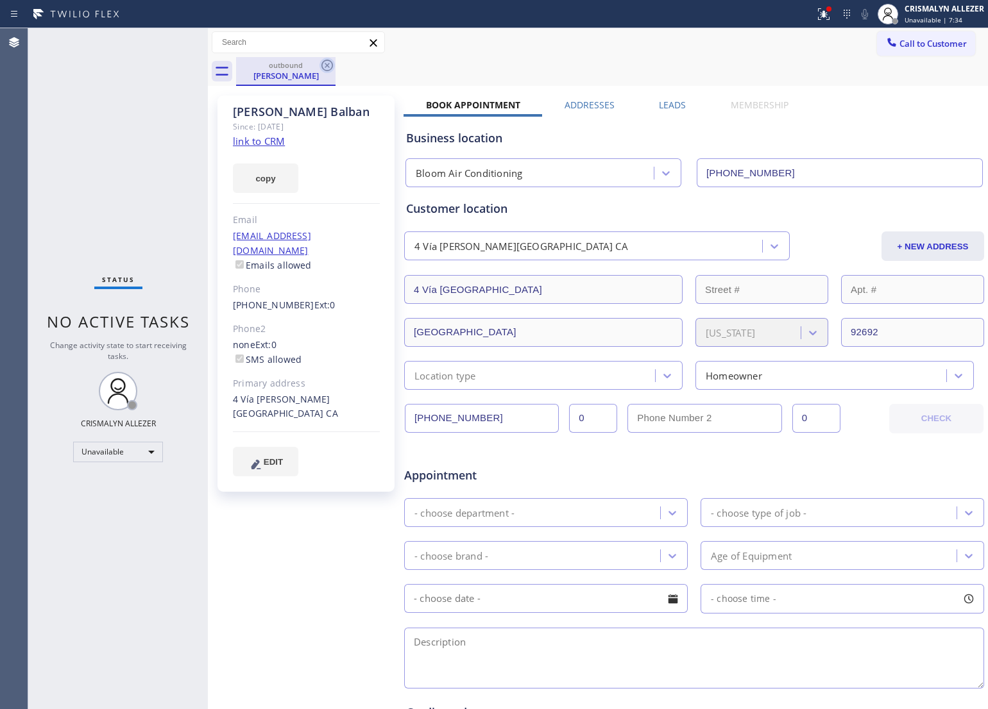
click at [327, 65] on icon at bounding box center [327, 66] width 12 height 12
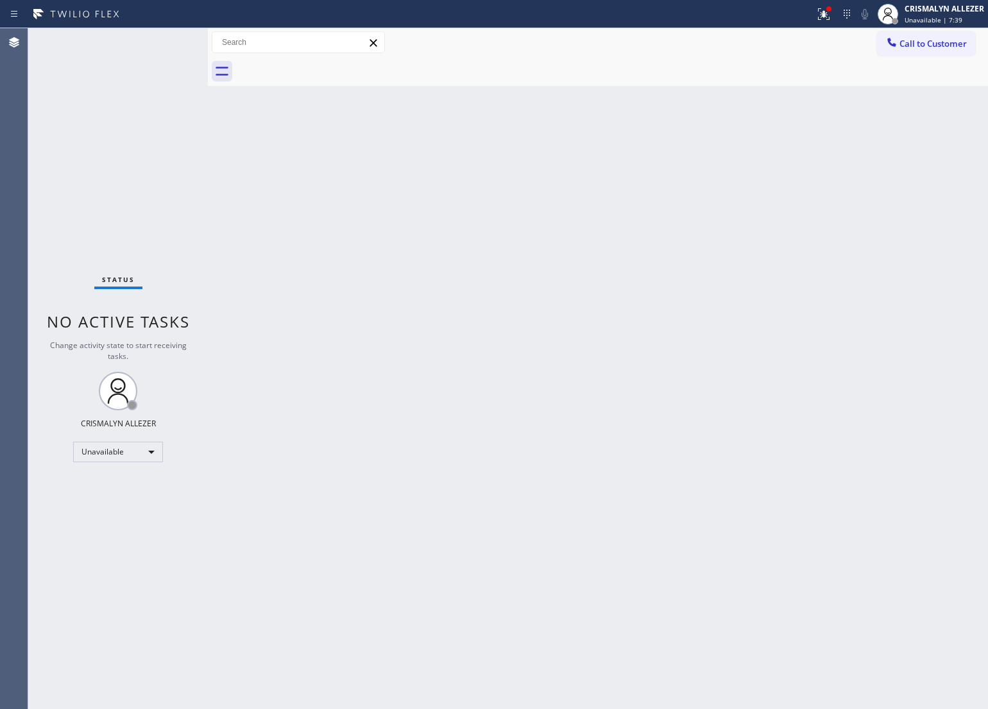
click at [592, 261] on div "Back to Dashboard Change Sender ID Customers Technicians Select a contact Outbo…" at bounding box center [598, 368] width 780 height 681
click at [919, 46] on span "Call to Customer" at bounding box center [932, 44] width 67 height 12
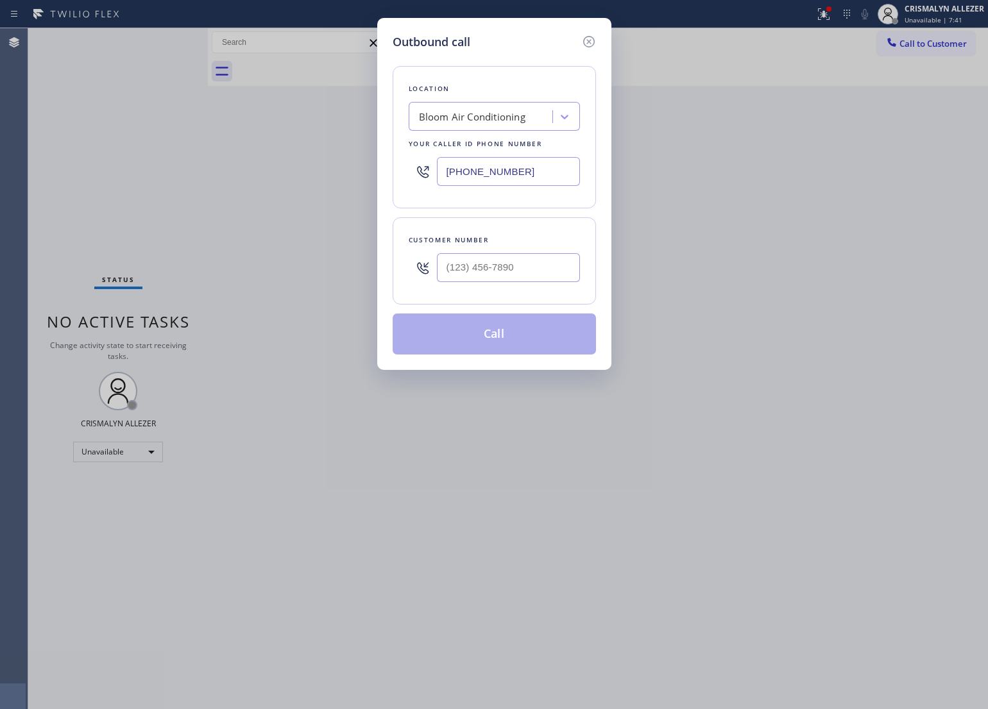
paste input "19-3265"
drag, startPoint x: 570, startPoint y: 168, endPoint x: 164, endPoint y: 180, distance: 406.1
click at [164, 180] on div "Outbound call Location Bloom Air Conditioning Your caller id phone number [PHON…" at bounding box center [494, 354] width 988 height 709
type input "[PHONE_NUMBER]"
click at [525, 276] on input "(___) ___-____" at bounding box center [508, 267] width 143 height 29
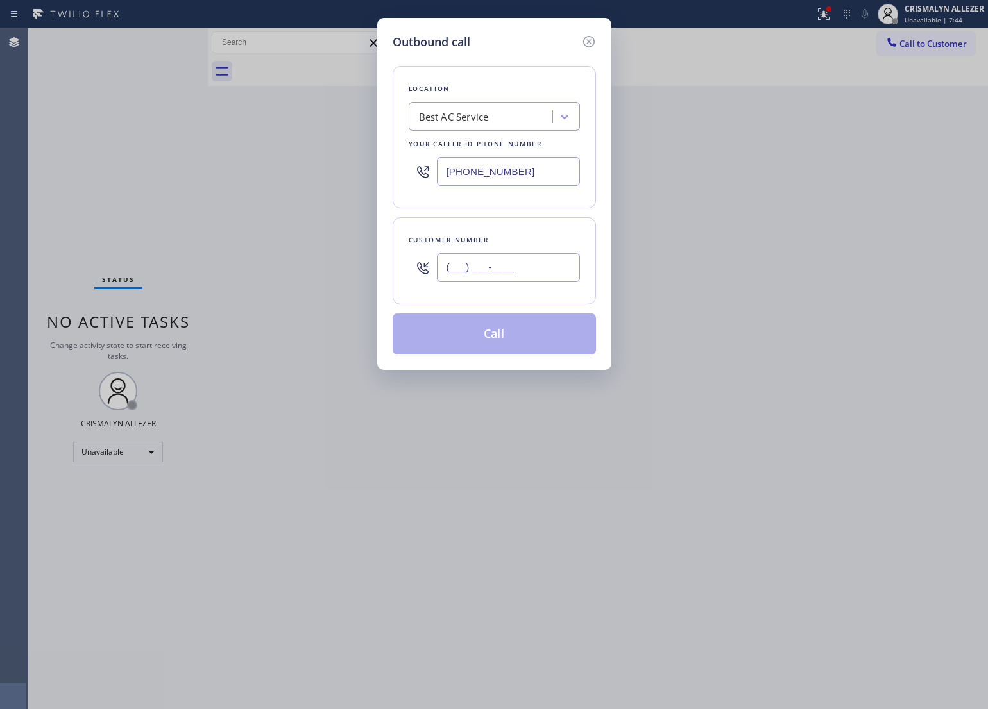
paste input "805) 403-4304"
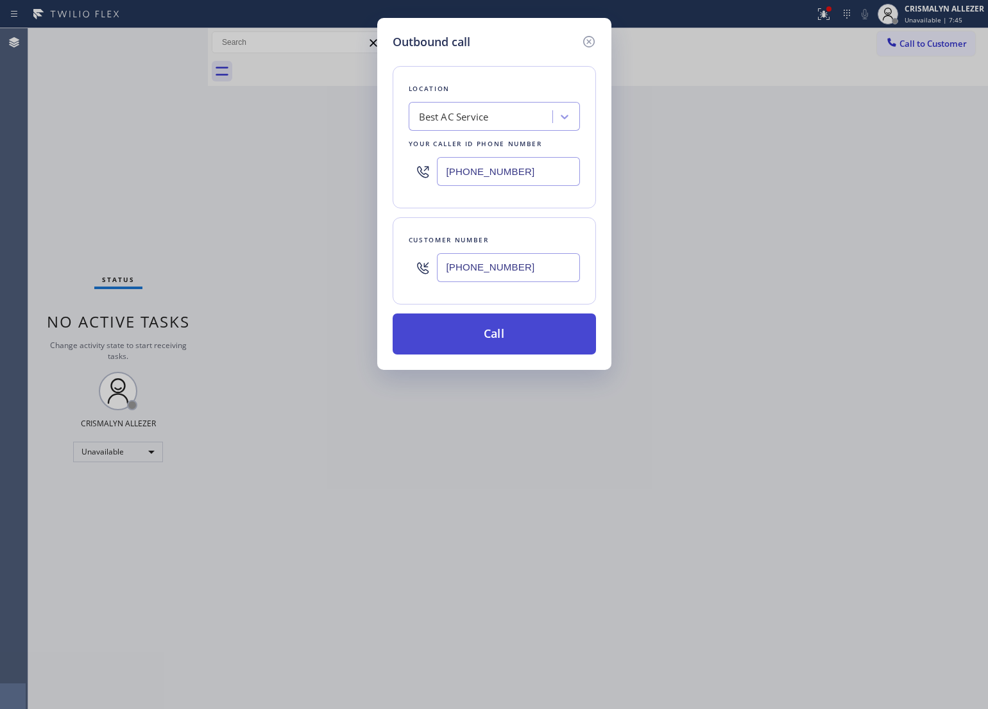
type input "[PHONE_NUMBER]"
click at [493, 334] on button "Call" at bounding box center [493, 334] width 203 height 41
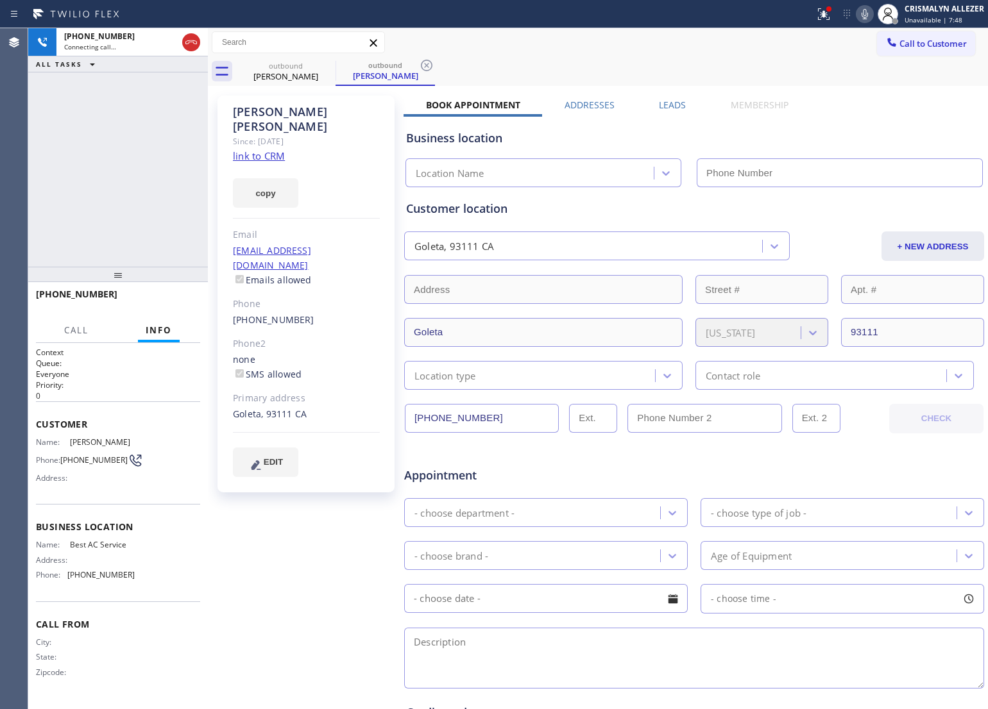
type input "[PHONE_NUMBER]"
click at [193, 42] on icon at bounding box center [191, 42] width 12 height 4
type input "[PHONE_NUMBER]"
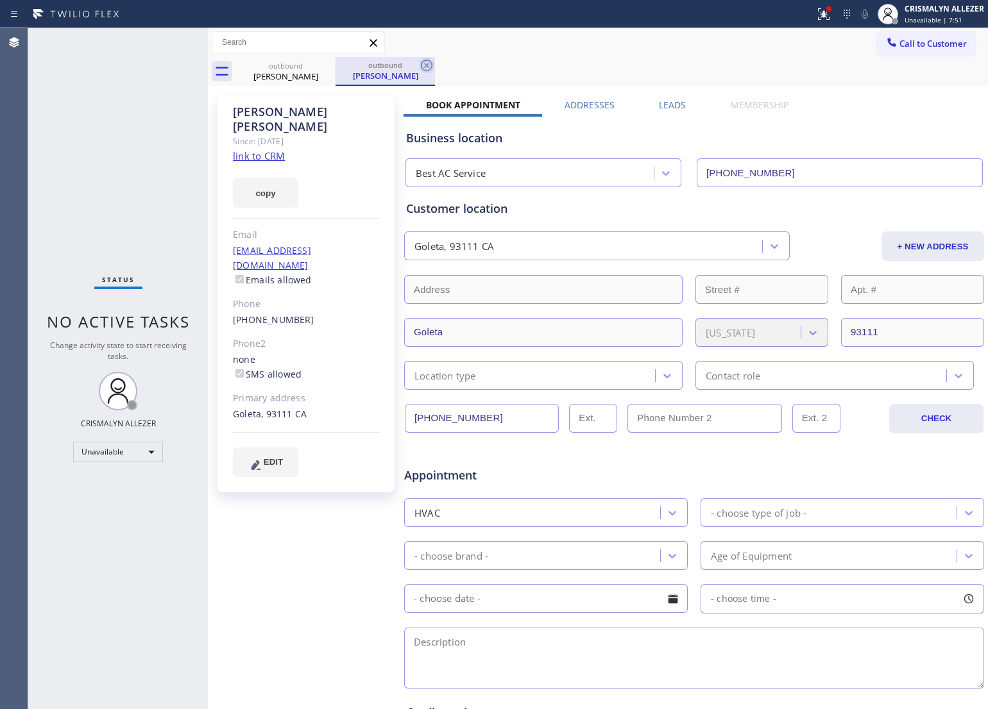
click at [422, 63] on icon at bounding box center [426, 65] width 15 height 15
click at [273, 149] on link "link to CRM" at bounding box center [259, 155] width 52 height 13
drag, startPoint x: 327, startPoint y: 65, endPoint x: 428, endPoint y: 65, distance: 100.7
click at [333, 64] on icon at bounding box center [326, 65] width 15 height 15
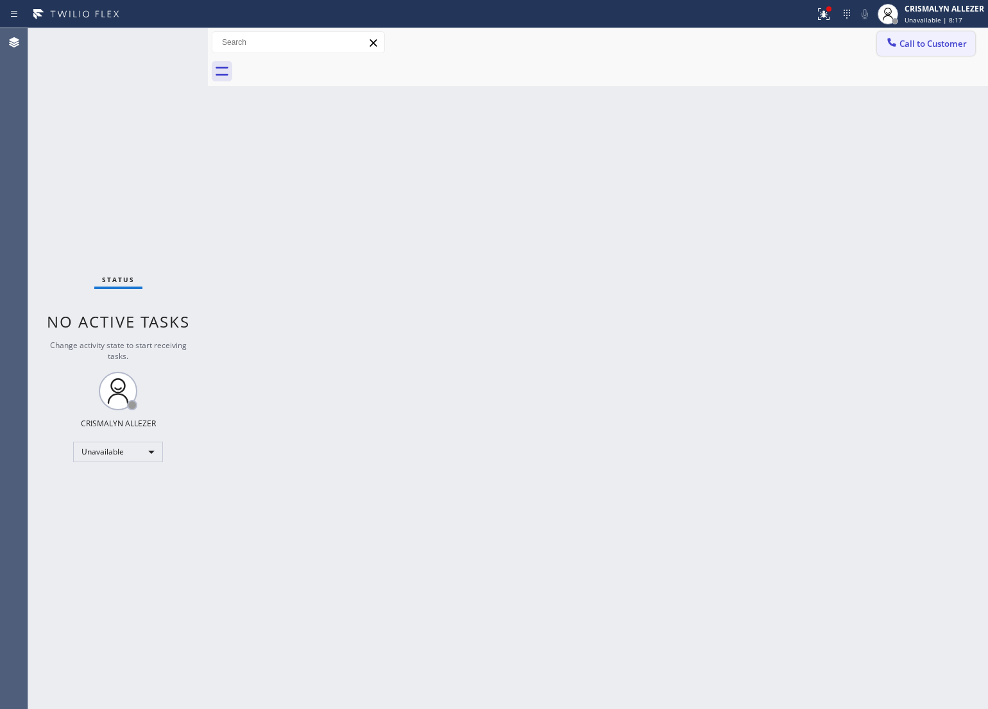
click at [925, 42] on span "Call to Customer" at bounding box center [932, 44] width 67 height 12
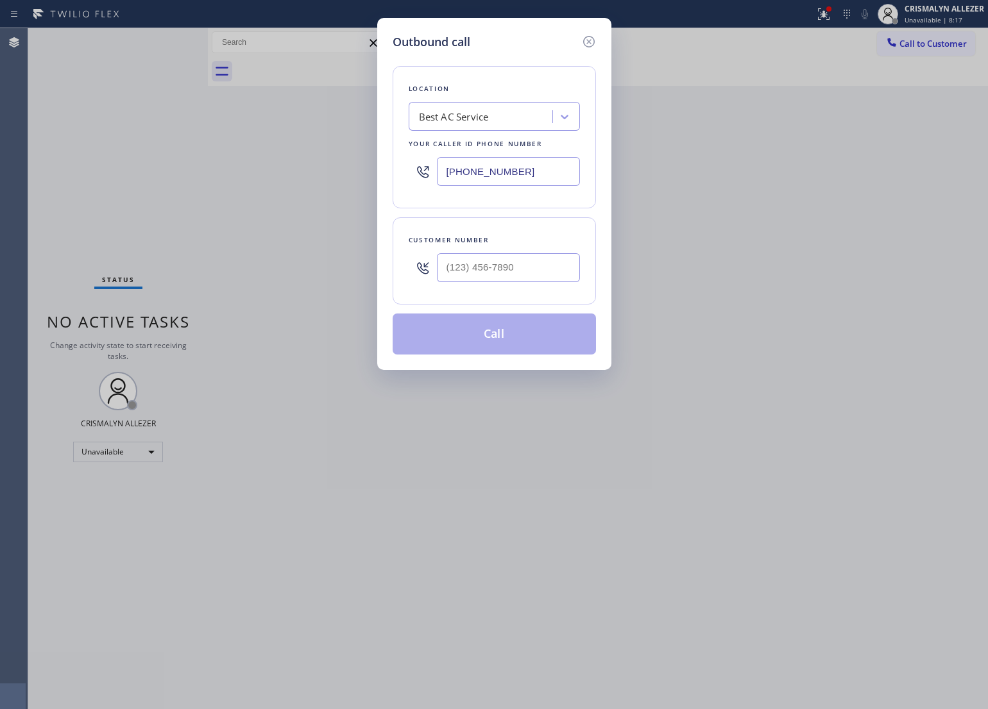
drag, startPoint x: 557, startPoint y: 177, endPoint x: 270, endPoint y: 167, distance: 286.8
click at [270, 167] on div "Outbound call Location Best AC Service Your caller id phone number [PHONE_NUMBE…" at bounding box center [494, 354] width 988 height 709
paste input "text"
type input "[PHONE_NUMBER]"
click at [546, 274] on input "(___) ___-____" at bounding box center [508, 267] width 143 height 29
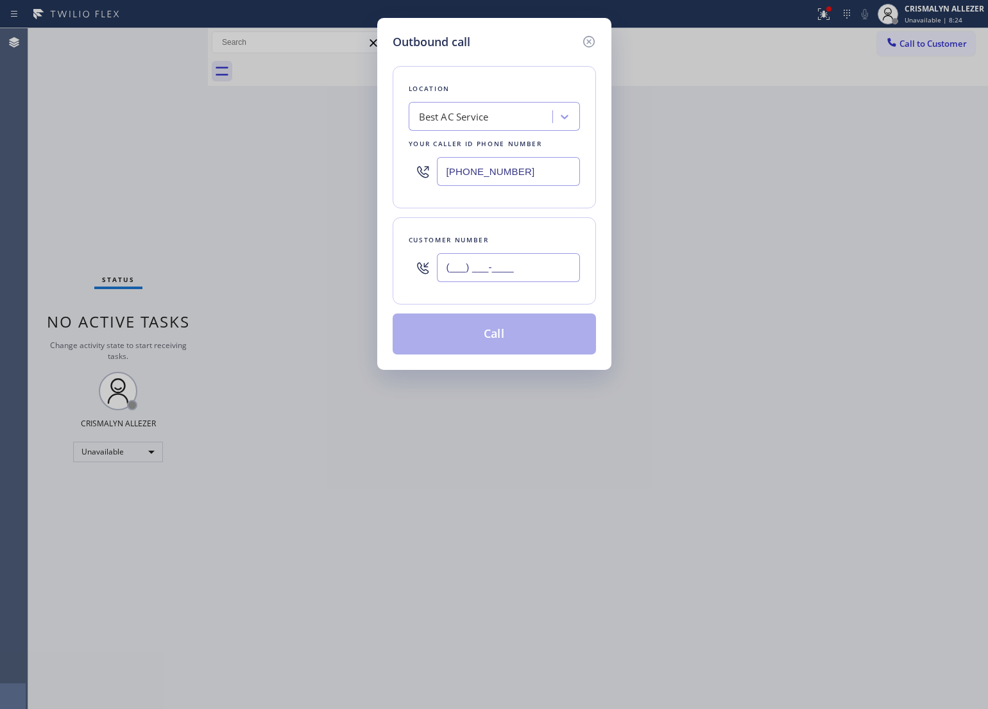
paste input "805) 403-4304"
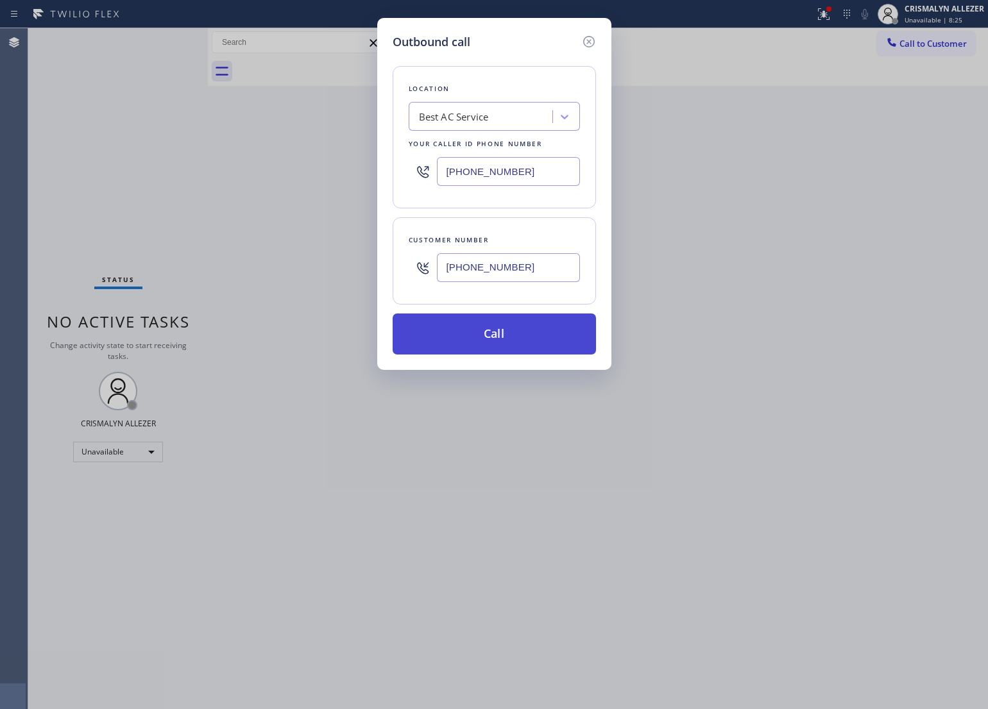
type input "[PHONE_NUMBER]"
click at [493, 333] on button "Call" at bounding box center [493, 334] width 203 height 41
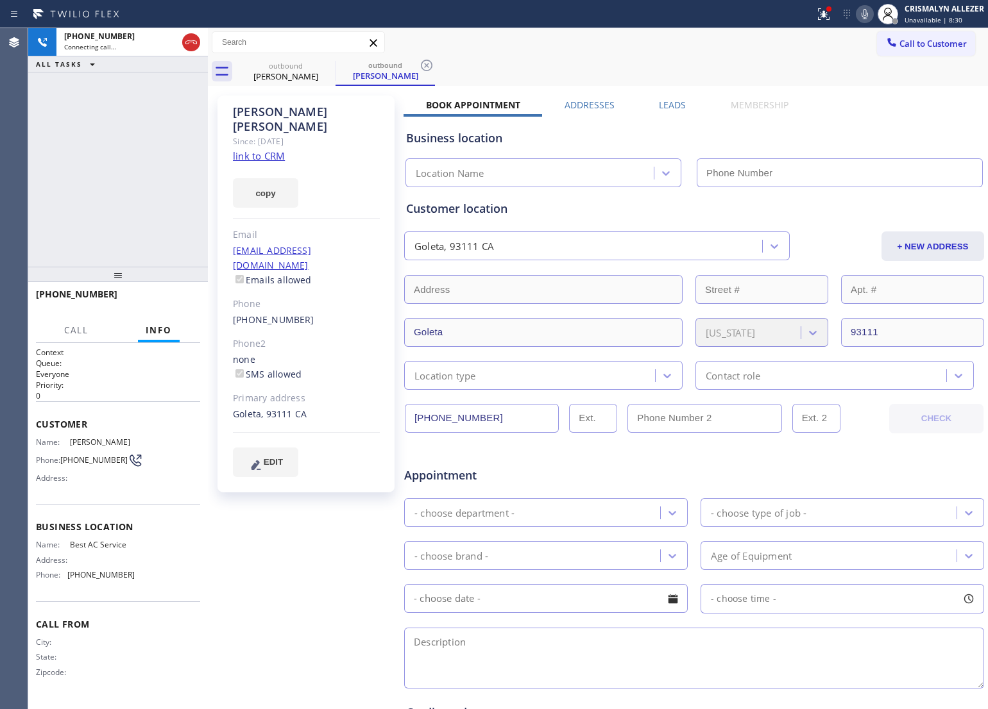
type input "[PHONE_NUMBER]"
click at [162, 300] on span "HANG UP" at bounding box center [170, 300] width 39 height 9
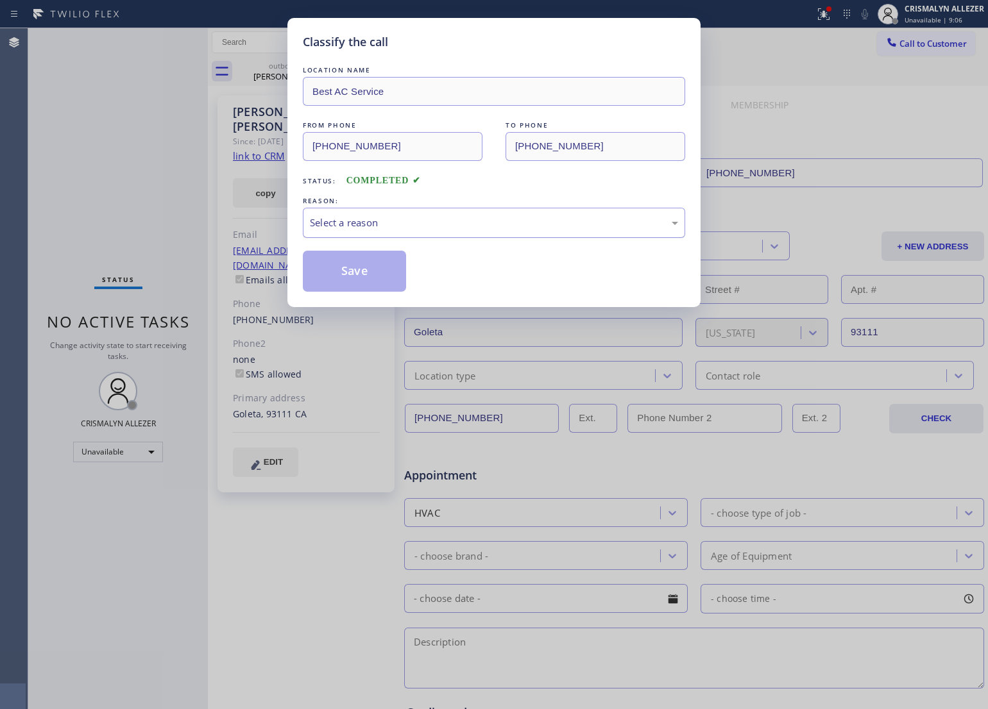
click at [516, 224] on div "Select a reason" at bounding box center [494, 222] width 368 height 15
click at [387, 274] on button "Save" at bounding box center [354, 271] width 103 height 41
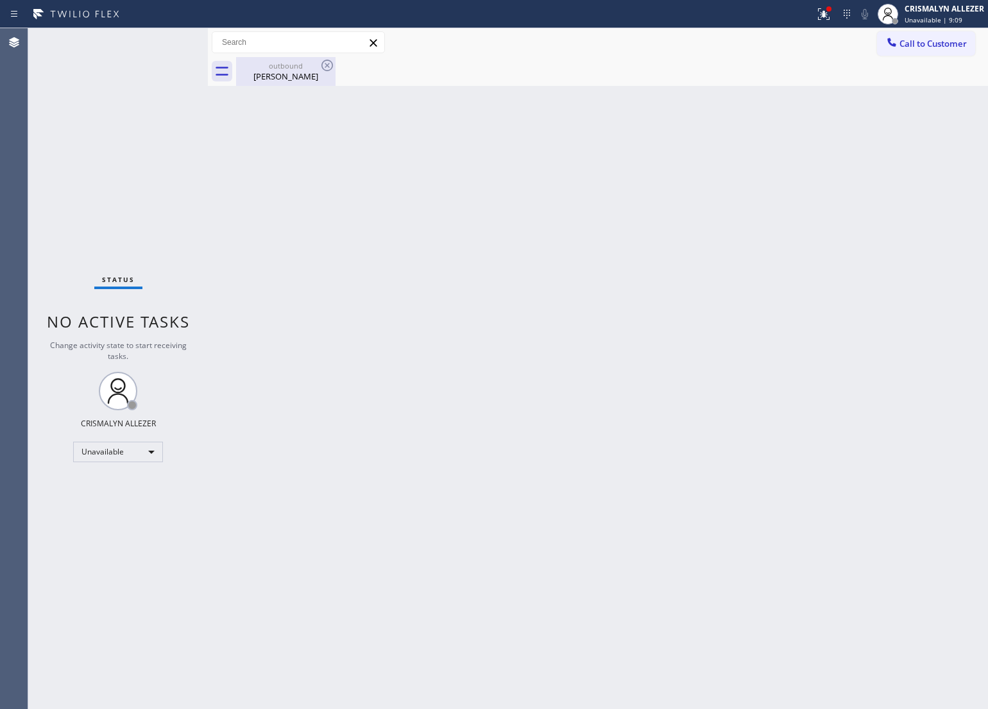
click at [297, 74] on div "[PERSON_NAME]" at bounding box center [285, 77] width 97 height 12
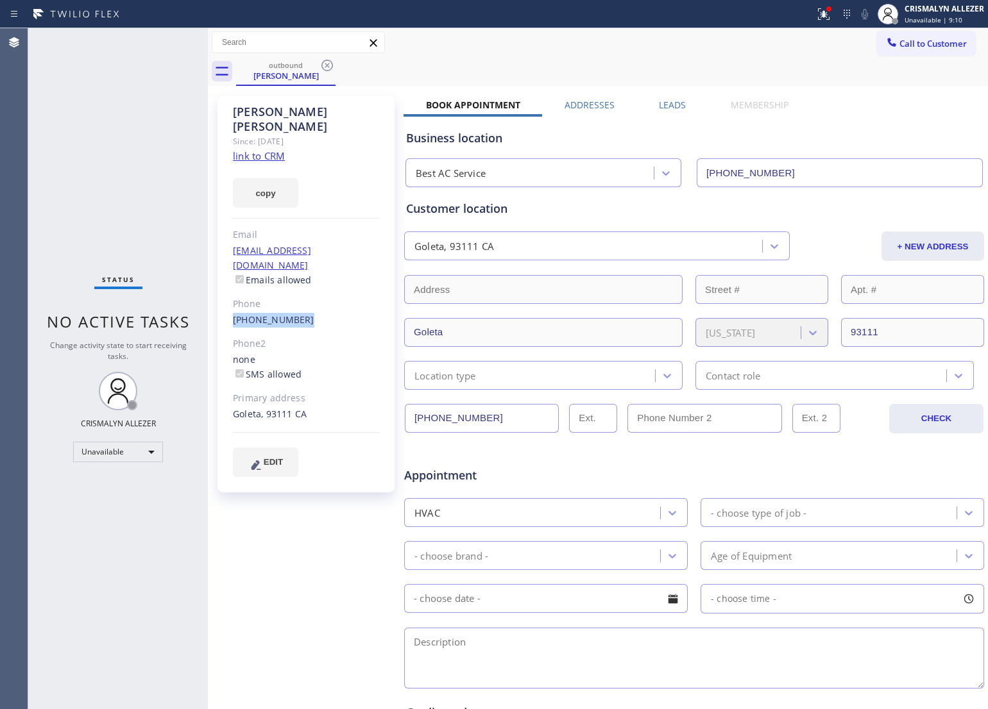
drag, startPoint x: 226, startPoint y: 285, endPoint x: 308, endPoint y: 297, distance: 82.9
click at [308, 297] on div "[PERSON_NAME] Since: [DATE] link to CRM copy Email [EMAIL_ADDRESS][DOMAIN_NAME]…" at bounding box center [305, 294] width 177 height 397
copy link "[PHONE_NUMBER]"
click at [326, 65] on icon at bounding box center [327, 66] width 12 height 12
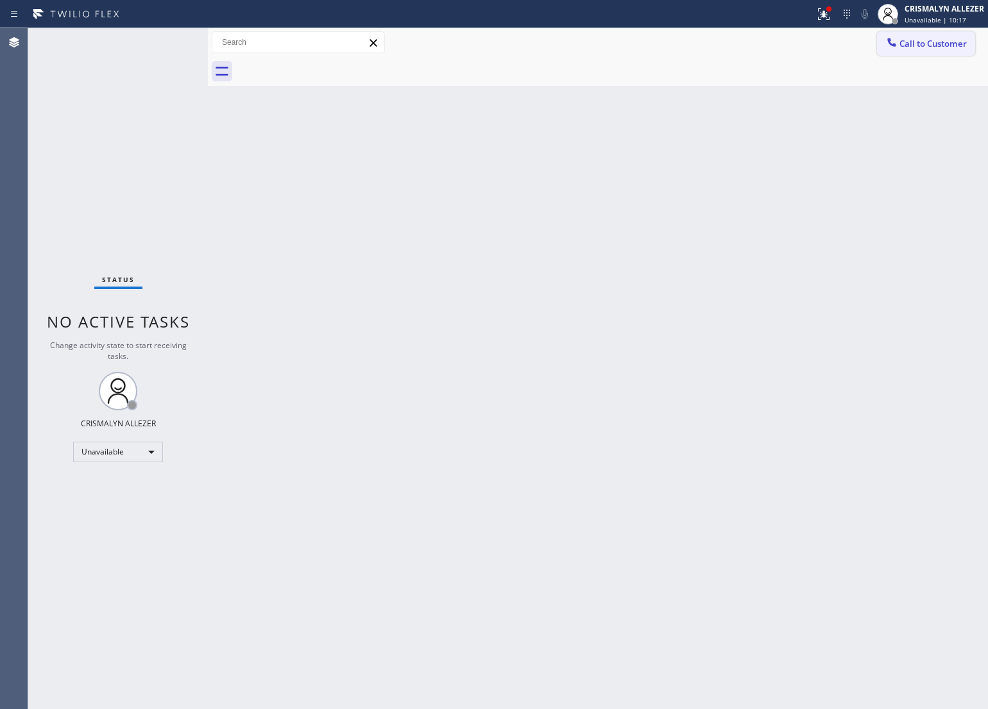
click at [933, 42] on span "Call to Customer" at bounding box center [932, 44] width 67 height 12
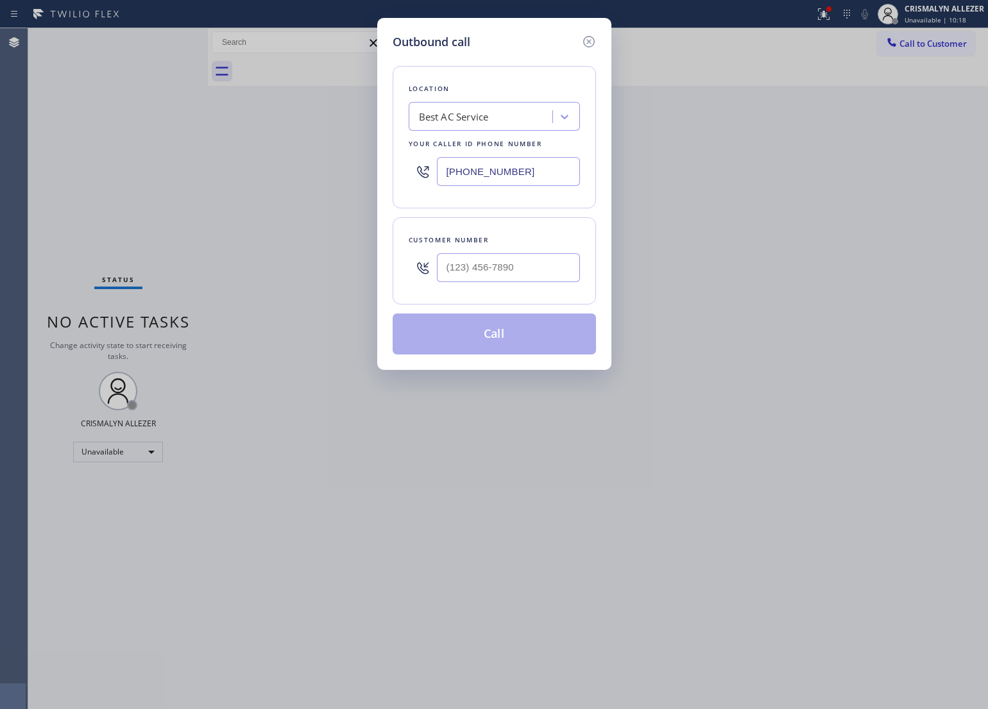
drag, startPoint x: 543, startPoint y: 168, endPoint x: 180, endPoint y: 190, distance: 363.6
click at [192, 188] on div "Outbound call Location Best AC Service Your caller id phone number [PHONE_NUMBE…" at bounding box center [494, 354] width 988 height 709
paste input "949) 506-2636"
type input "[PHONE_NUMBER]"
click at [487, 264] on input "(___) ___-____" at bounding box center [508, 267] width 143 height 29
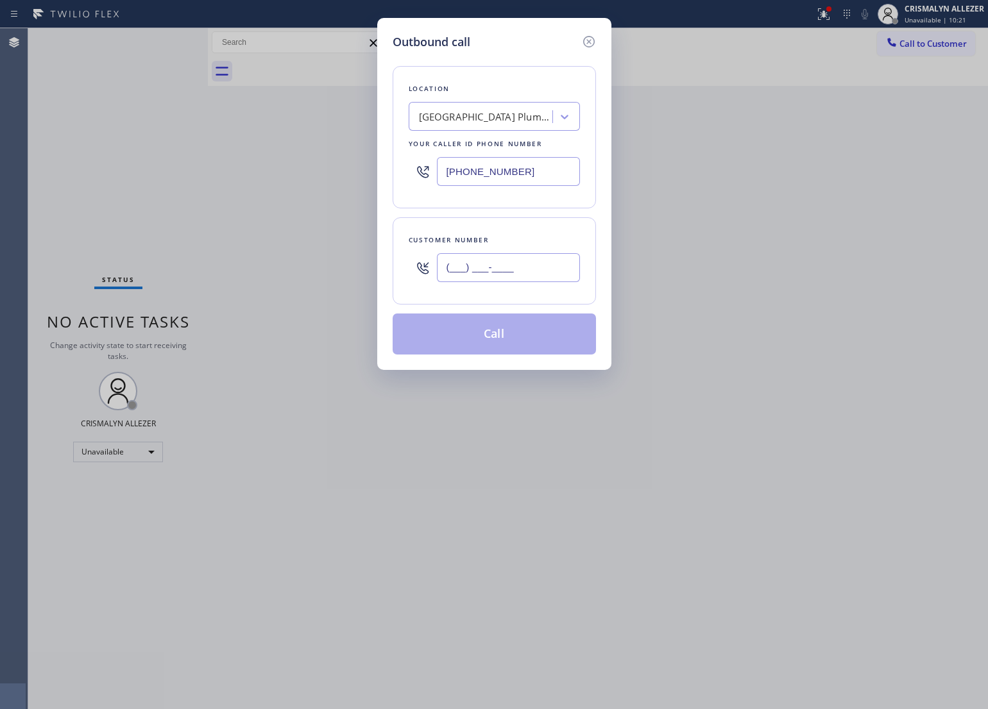
paste input "714) 752-2430"
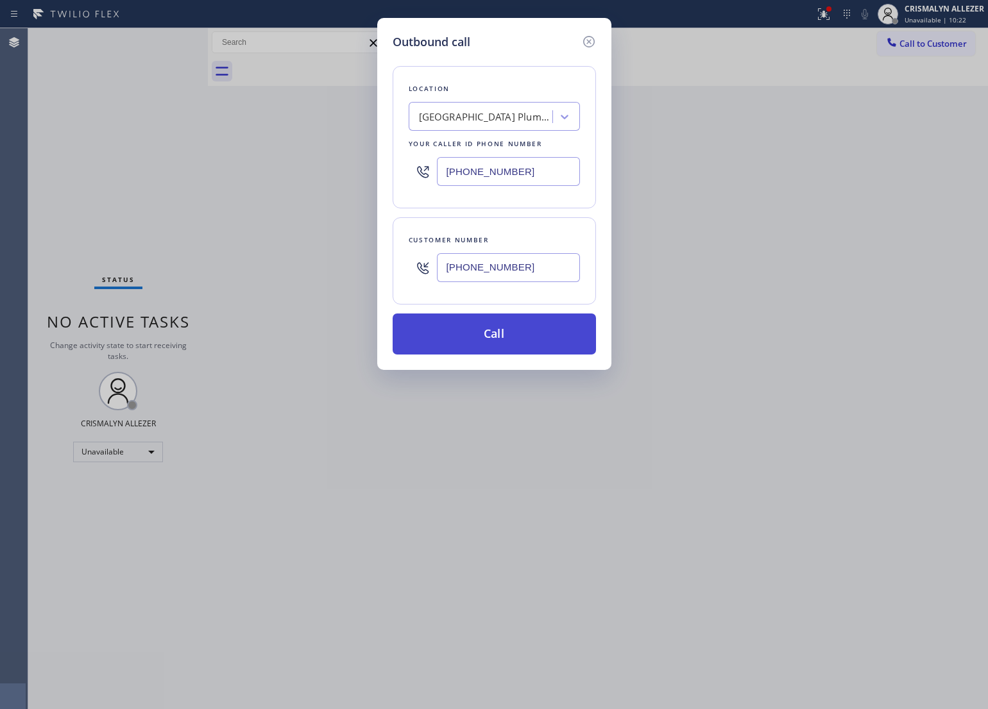
type input "[PHONE_NUMBER]"
click at [498, 345] on button "Call" at bounding box center [493, 334] width 203 height 41
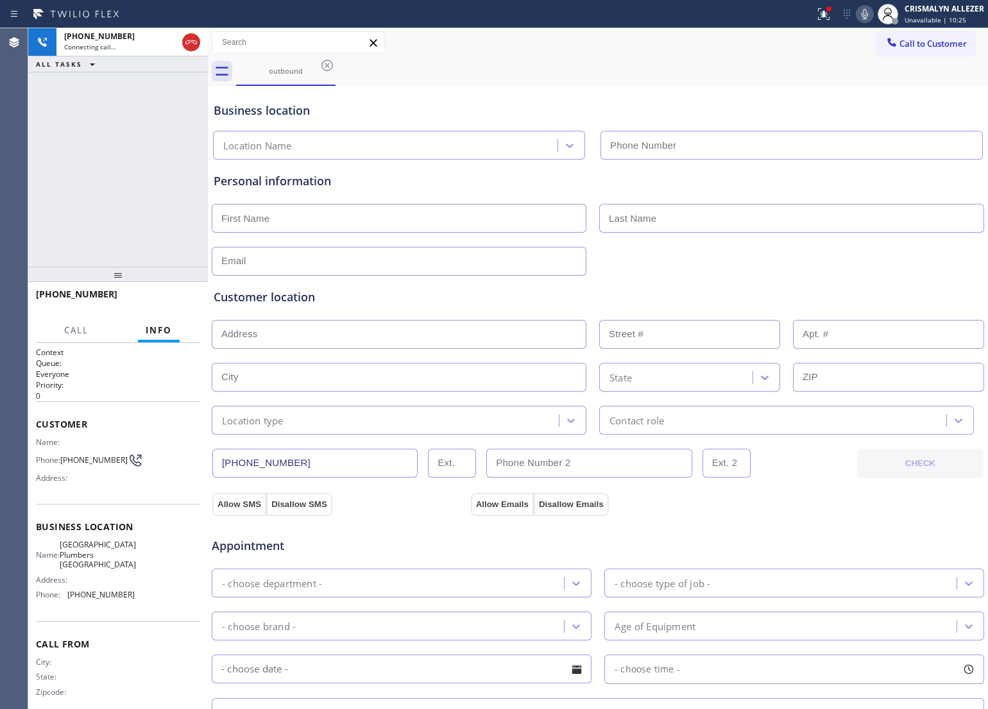
type input "[PHONE_NUMBER]"
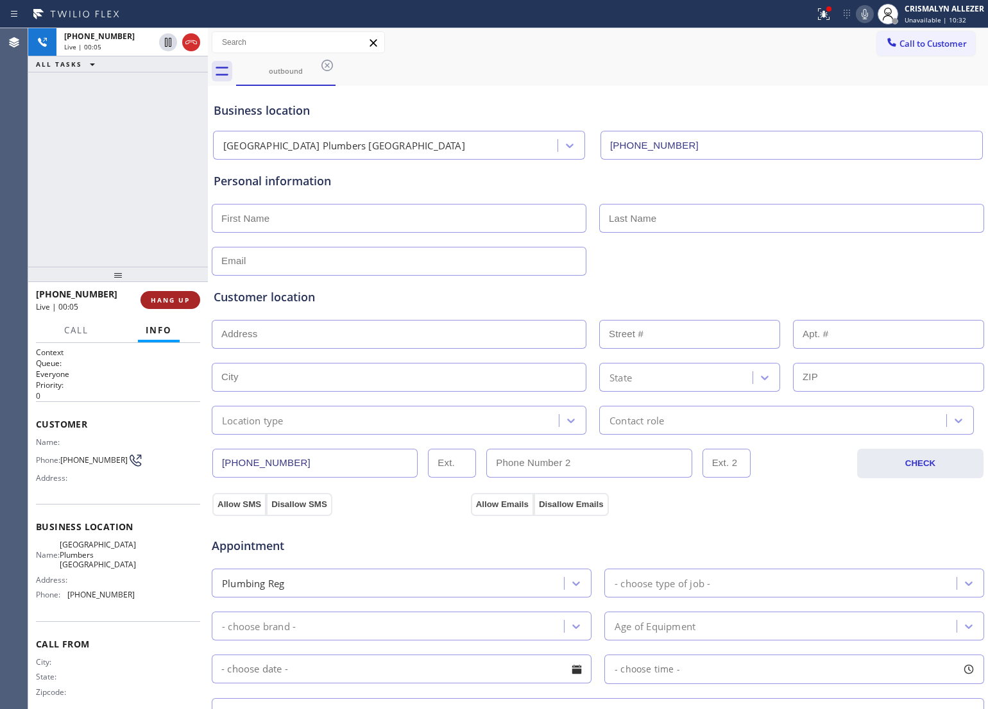
click at [171, 296] on span "HANG UP" at bounding box center [170, 300] width 39 height 9
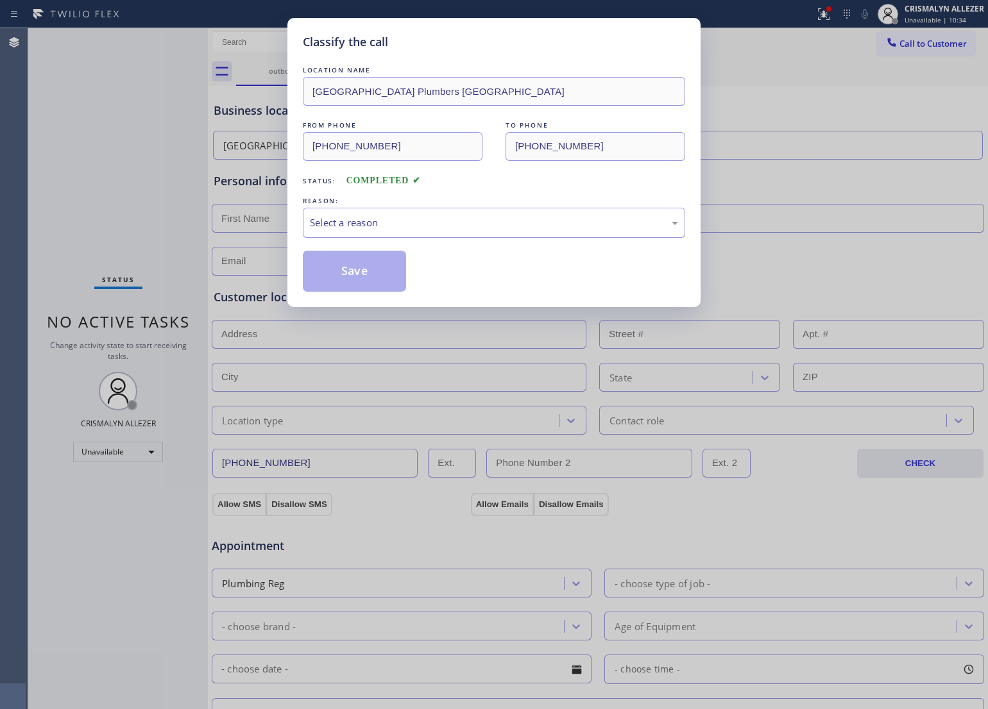
click at [473, 210] on div "Select a reason" at bounding box center [494, 223] width 382 height 30
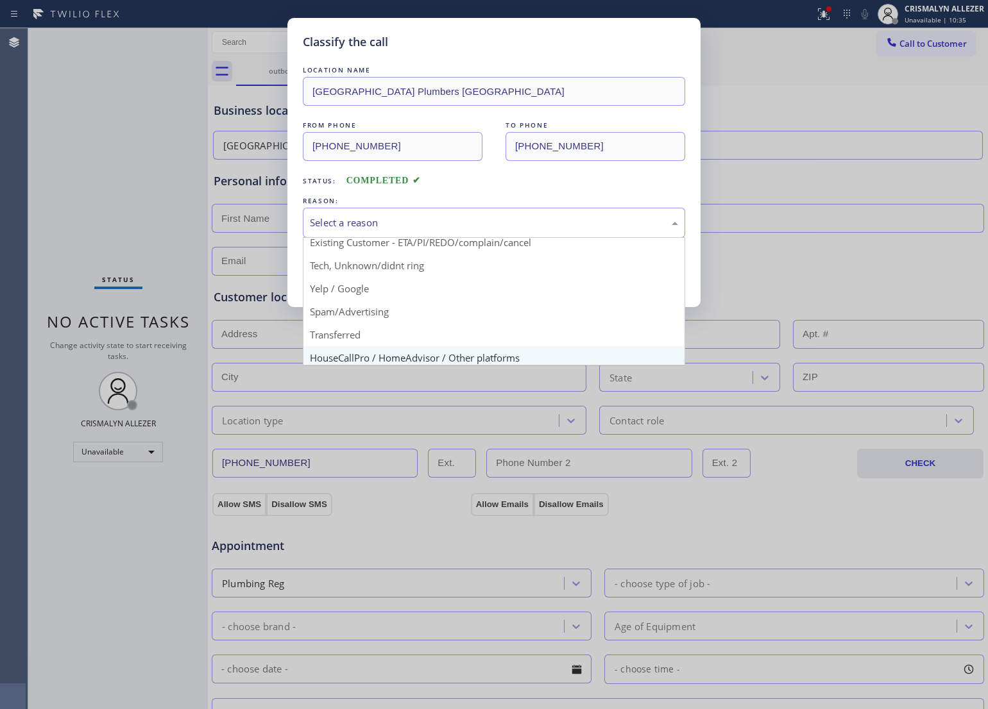
scroll to position [88, 0]
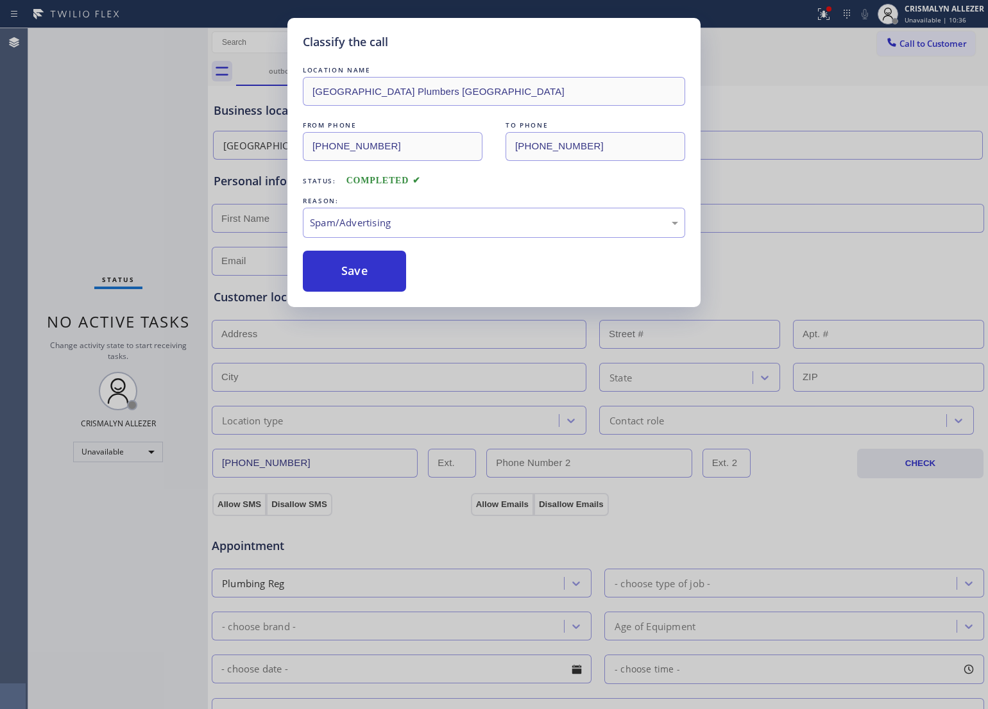
click at [376, 279] on button "Save" at bounding box center [354, 271] width 103 height 41
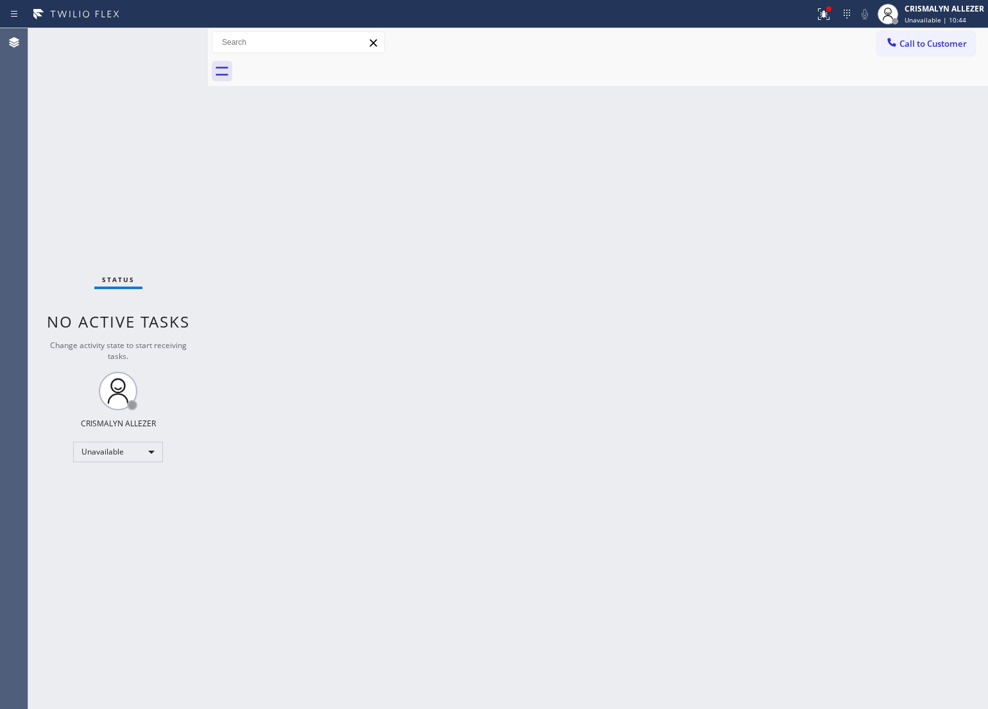
drag, startPoint x: 560, startPoint y: 292, endPoint x: 755, endPoint y: 170, distance: 229.9
click at [568, 279] on div "Back to Dashboard Change Sender ID Customers Technicians Select a contact Outbo…" at bounding box center [598, 368] width 780 height 681
click at [944, 46] on span "Call to Customer" at bounding box center [932, 44] width 67 height 12
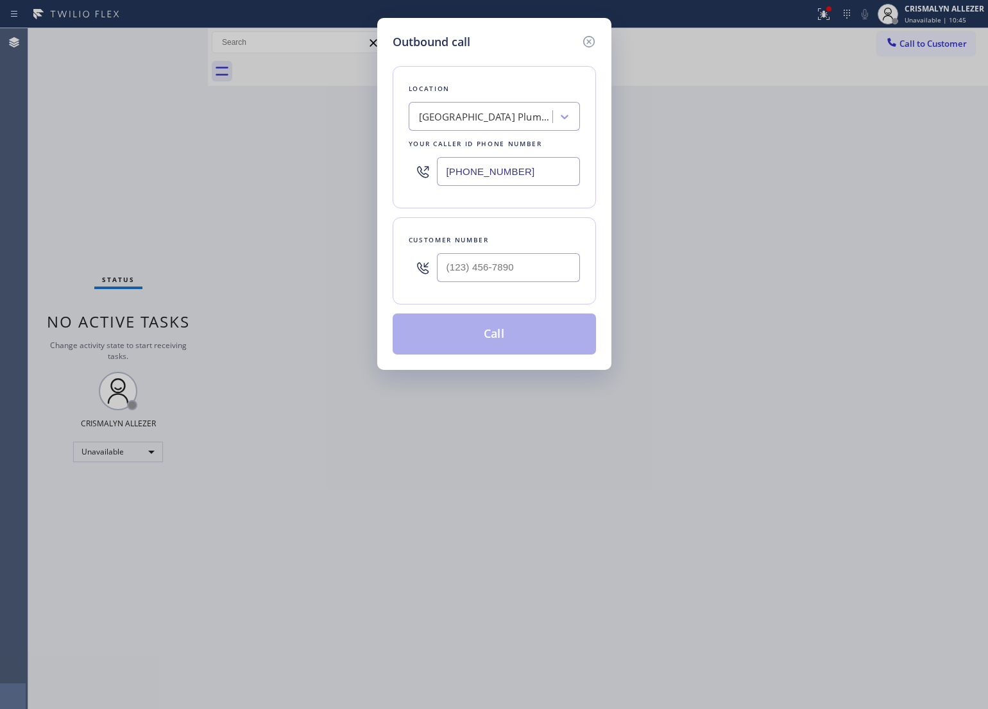
drag, startPoint x: 568, startPoint y: 171, endPoint x: 198, endPoint y: 190, distance: 371.2
click at [198, 190] on div "Outbound call Location [GEOGRAPHIC_DATA] Plumbers [GEOGRAPHIC_DATA] Your caller…" at bounding box center [494, 354] width 988 height 709
paste input "760) 388-9774"
type input "[PHONE_NUMBER]"
click at [509, 270] on input "text" at bounding box center [508, 267] width 143 height 29
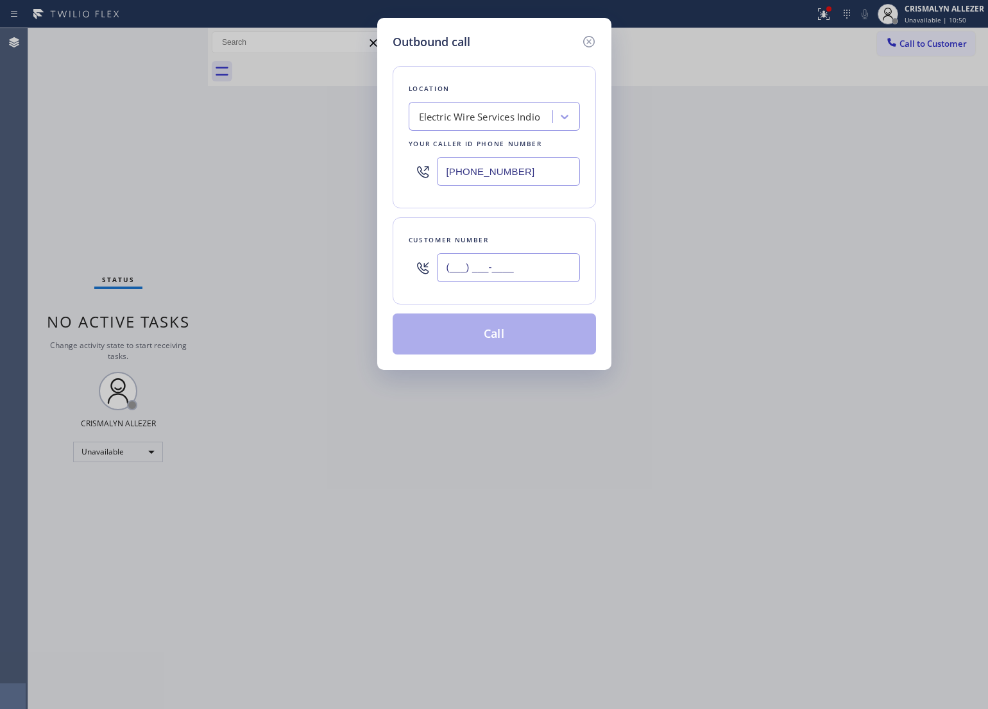
paste input "760) 844-0117"
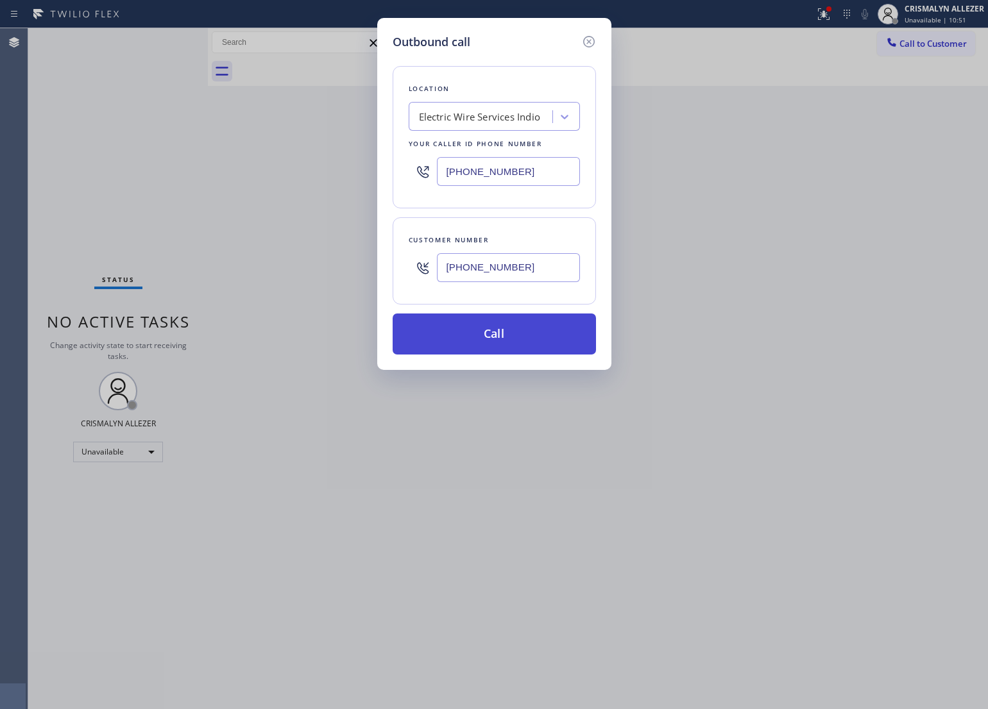
type input "[PHONE_NUMBER]"
click at [505, 328] on button "Call" at bounding box center [493, 334] width 203 height 41
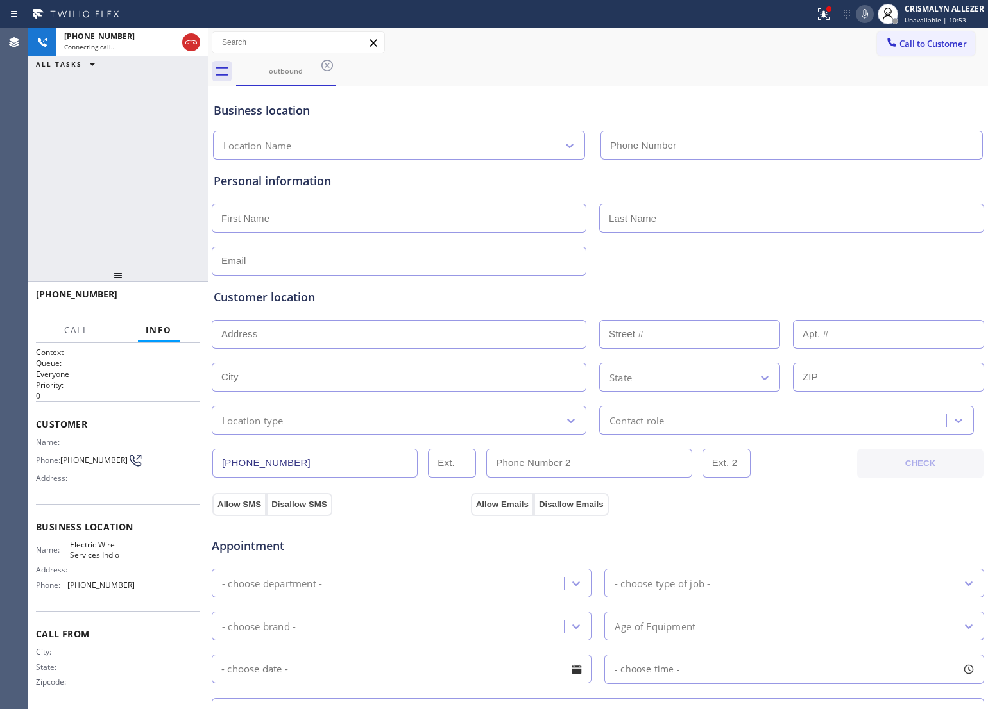
type input "[PHONE_NUMBER]"
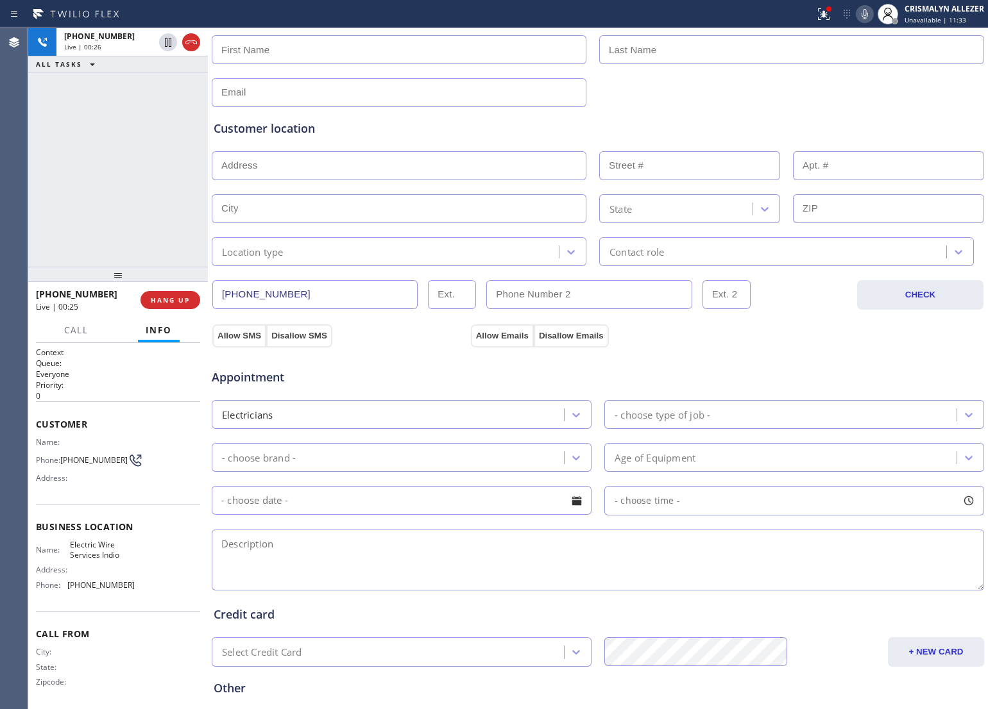
scroll to position [241, 0]
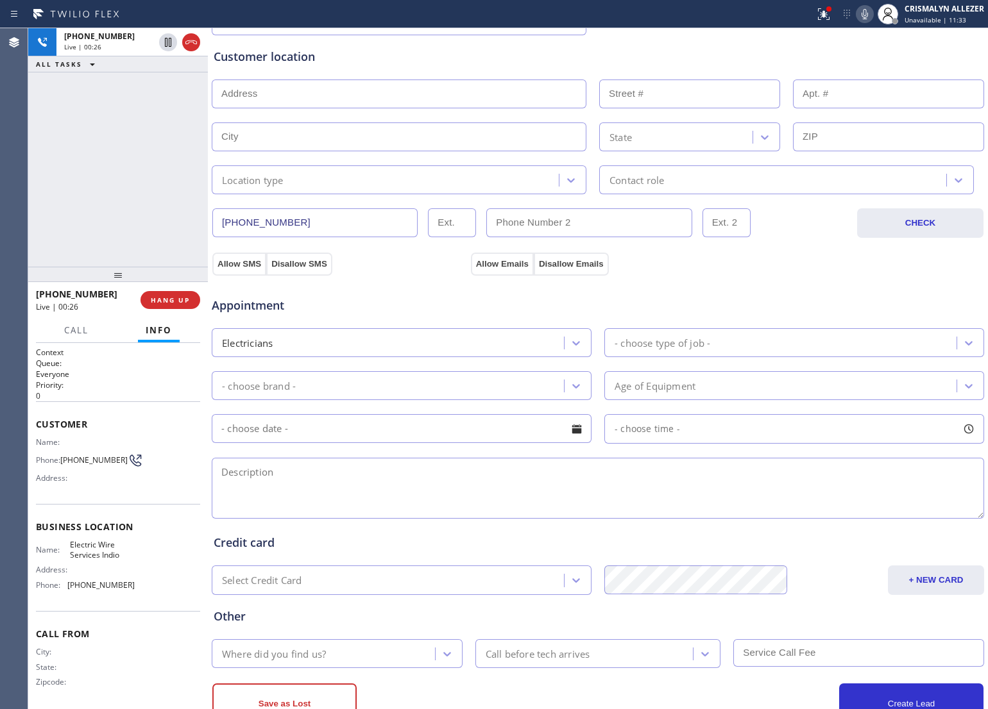
click at [357, 486] on textarea at bounding box center [598, 488] width 772 height 61
click at [433, 473] on textarea "breaker keeps going out || 92201" at bounding box center [598, 488] width 772 height 61
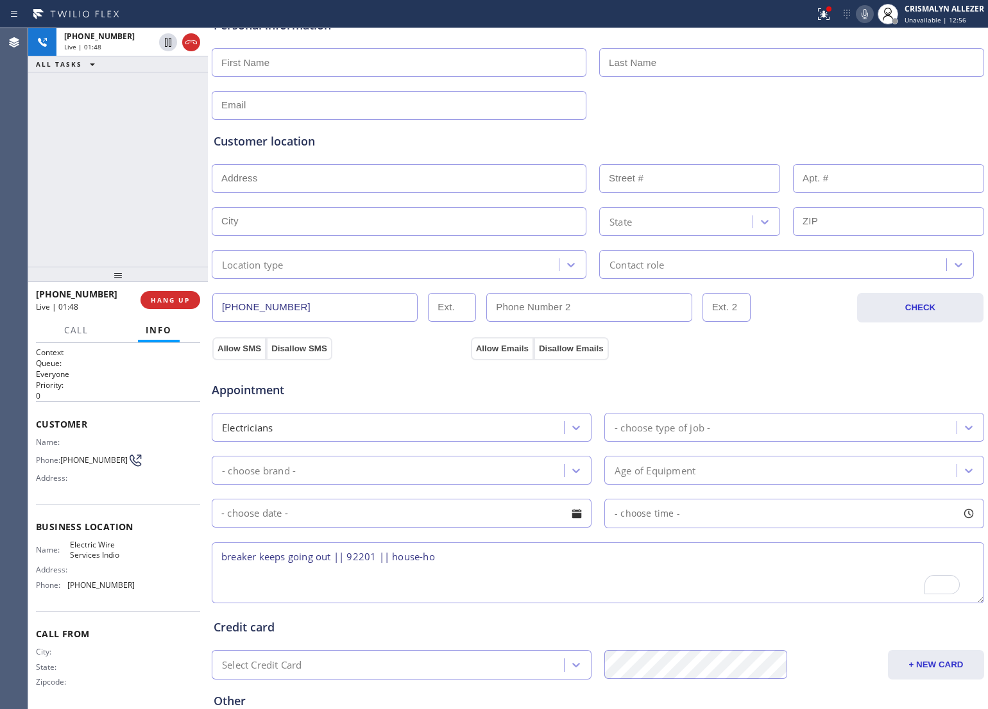
scroll to position [80, 0]
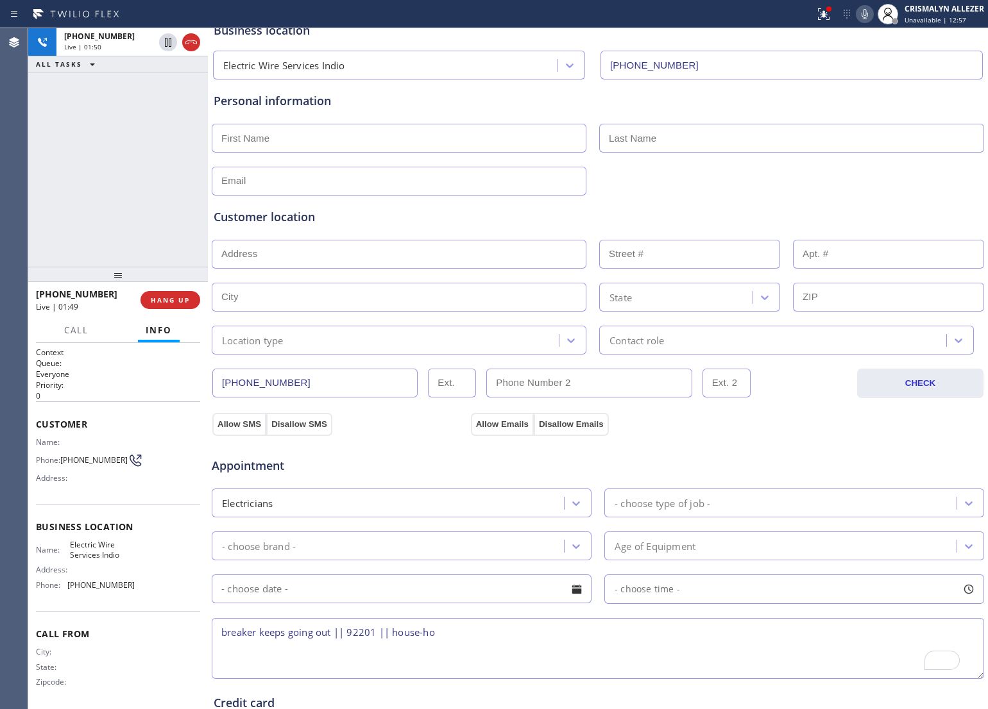
type textarea "breaker keeps going out || 92201 || house-ho"
click at [356, 139] on input "text" at bounding box center [399, 138] width 375 height 29
type input "Keana"
type input "K"
type input "t"
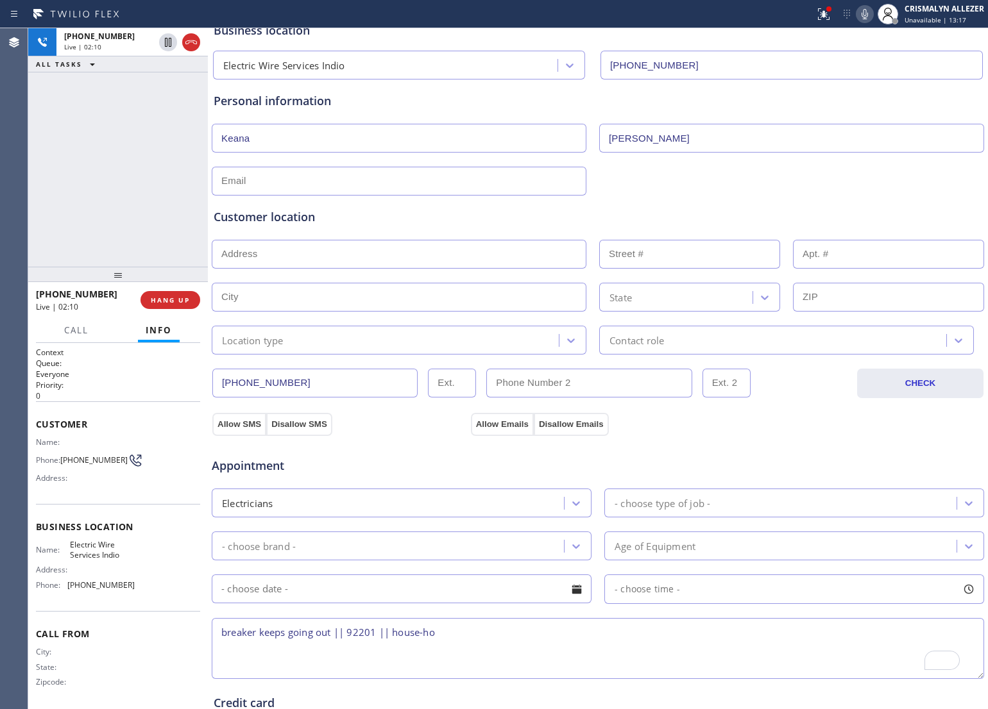
type input "[PERSON_NAME]"
drag, startPoint x: 220, startPoint y: 632, endPoint x: 468, endPoint y: 648, distance: 248.8
click at [468, 648] on textarea "breaker keeps going out || 92201 || house-ho" at bounding box center [598, 648] width 772 height 61
click at [863, 13] on icon at bounding box center [864, 13] width 15 height 15
click at [427, 249] on input "text" at bounding box center [399, 254] width 375 height 29
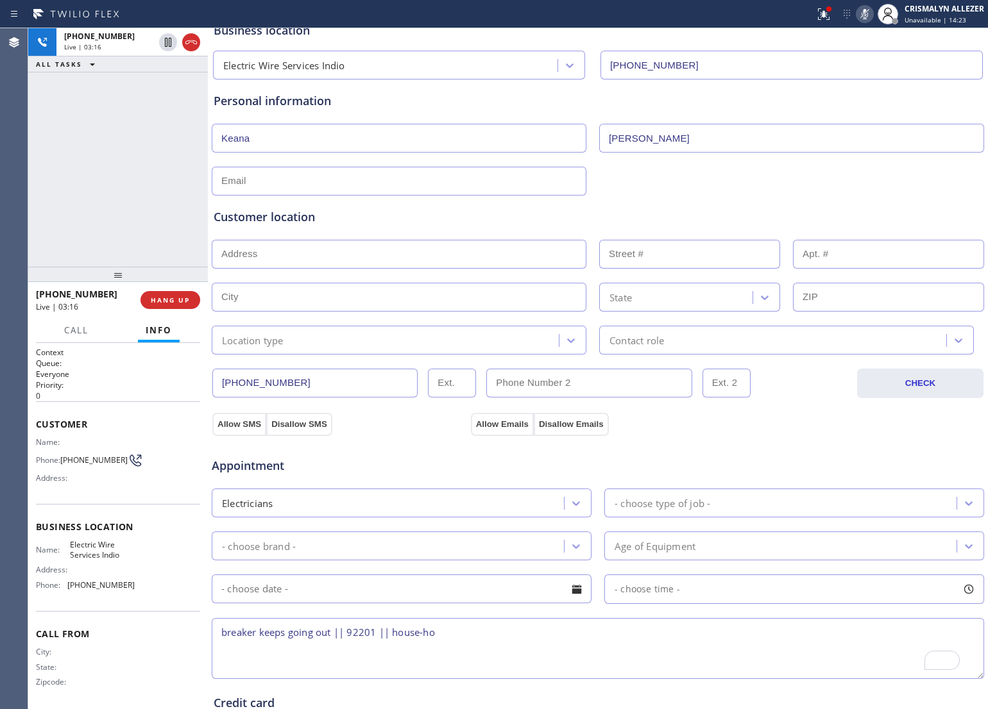
click at [863, 15] on rect at bounding box center [864, 12] width 9 height 9
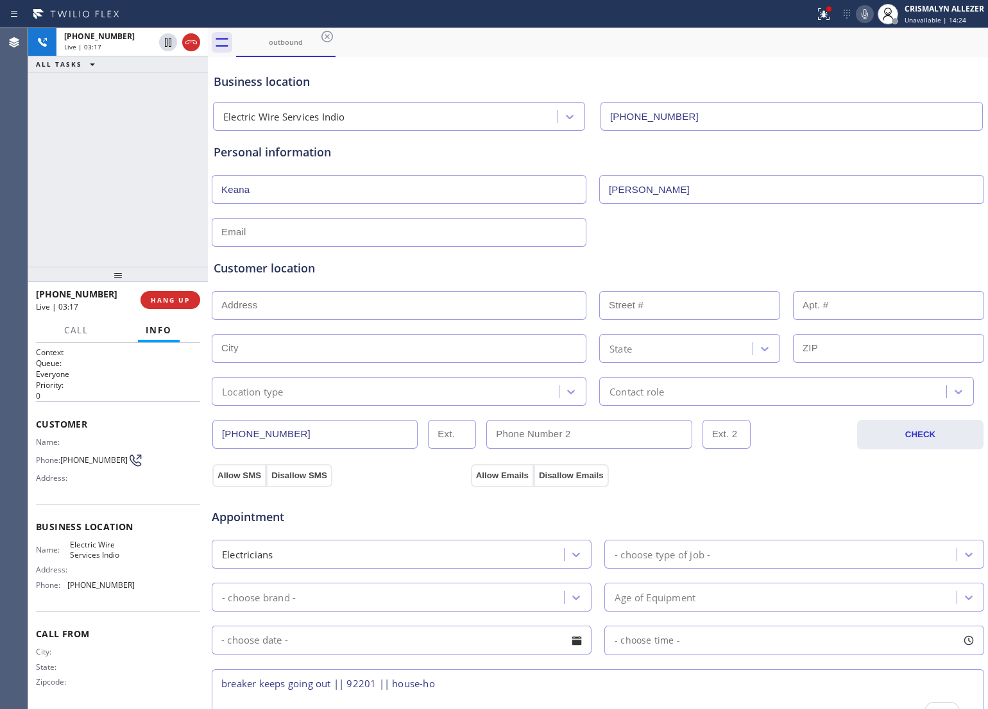
scroll to position [0, 0]
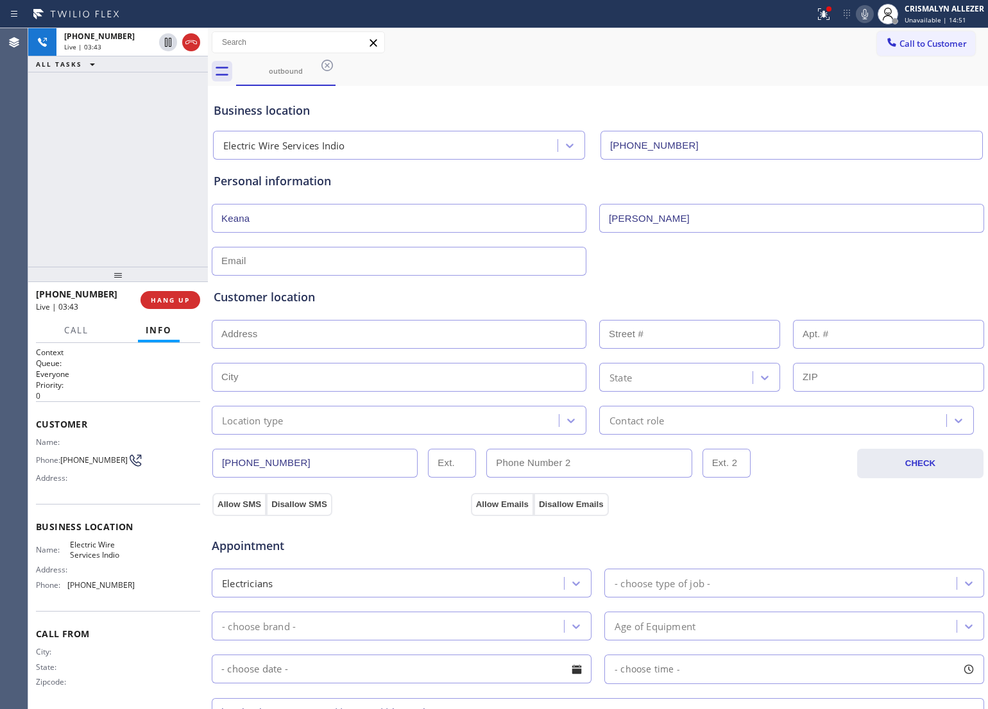
click at [444, 295] on div "Customer location" at bounding box center [598, 297] width 768 height 17
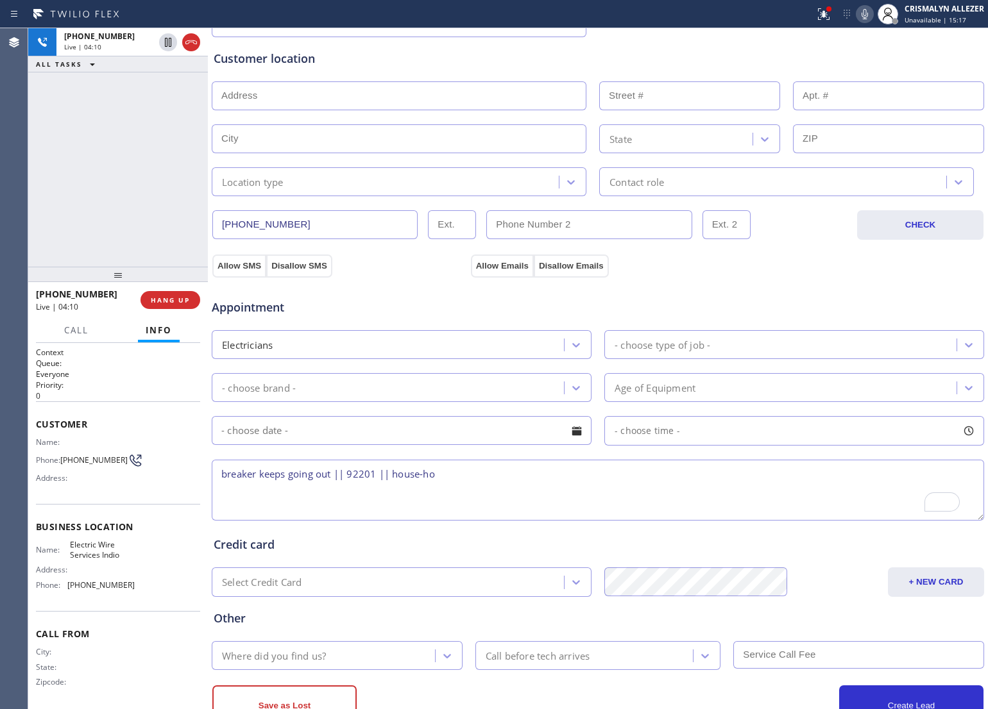
scroll to position [241, 0]
click at [462, 477] on textarea "breaker keeps going out || 92201 || house-ho" at bounding box center [598, 488] width 772 height 61
drag, startPoint x: 347, startPoint y: 472, endPoint x: 376, endPoint y: 478, distance: 29.4
click at [376, 478] on textarea "breaker keeps going out || 92201 || house-ho" at bounding box center [598, 488] width 772 height 61
paste textarea "[STREET_ADDRESS]"
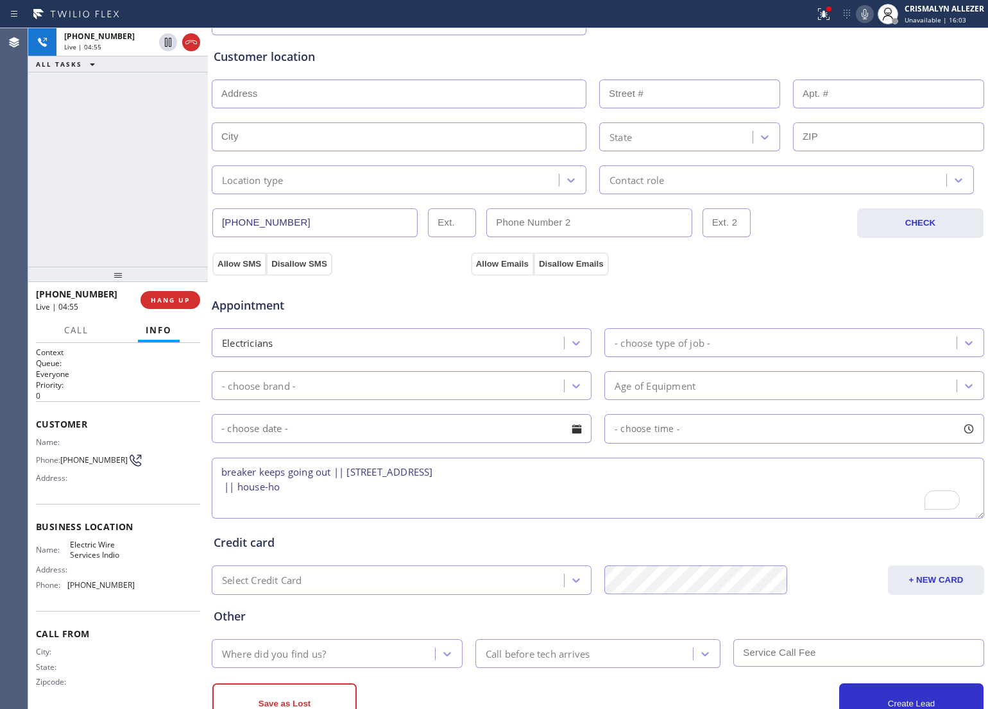
click at [316, 489] on textarea "breaker keeps going out || [STREET_ADDRESS] || house-ho" at bounding box center [598, 488] width 772 height 61
type textarea "breaker keeps going out || [STREET_ADDRESS] || house-ho ||"
click at [332, 491] on textarea "breaker keeps going out || [STREET_ADDRESS] || house-ho ||" at bounding box center [598, 488] width 772 height 61
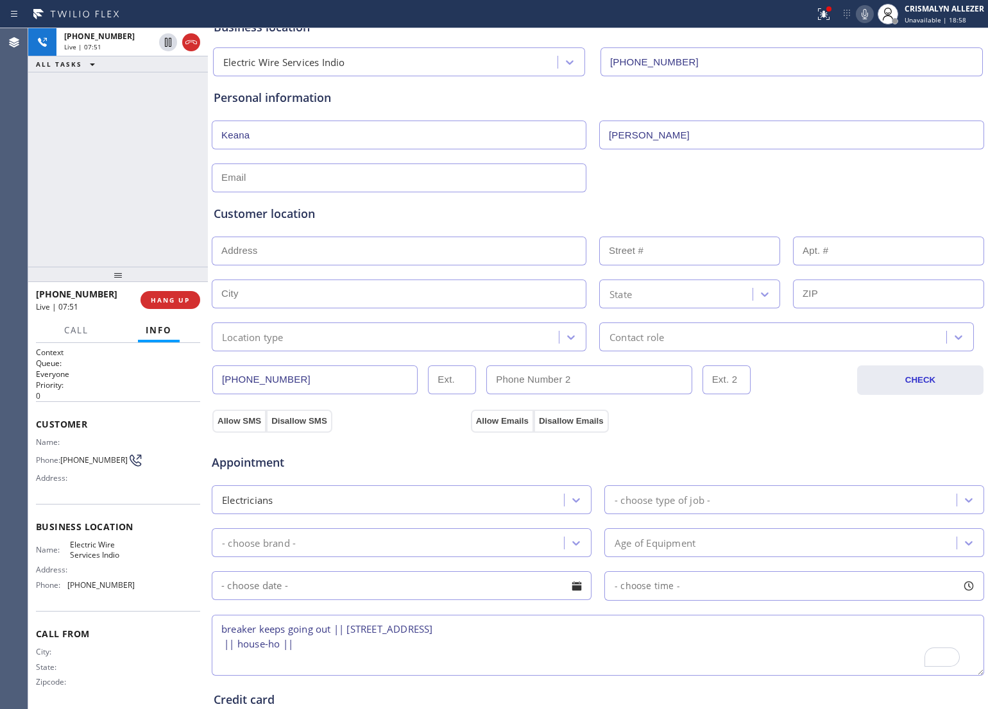
scroll to position [80, 0]
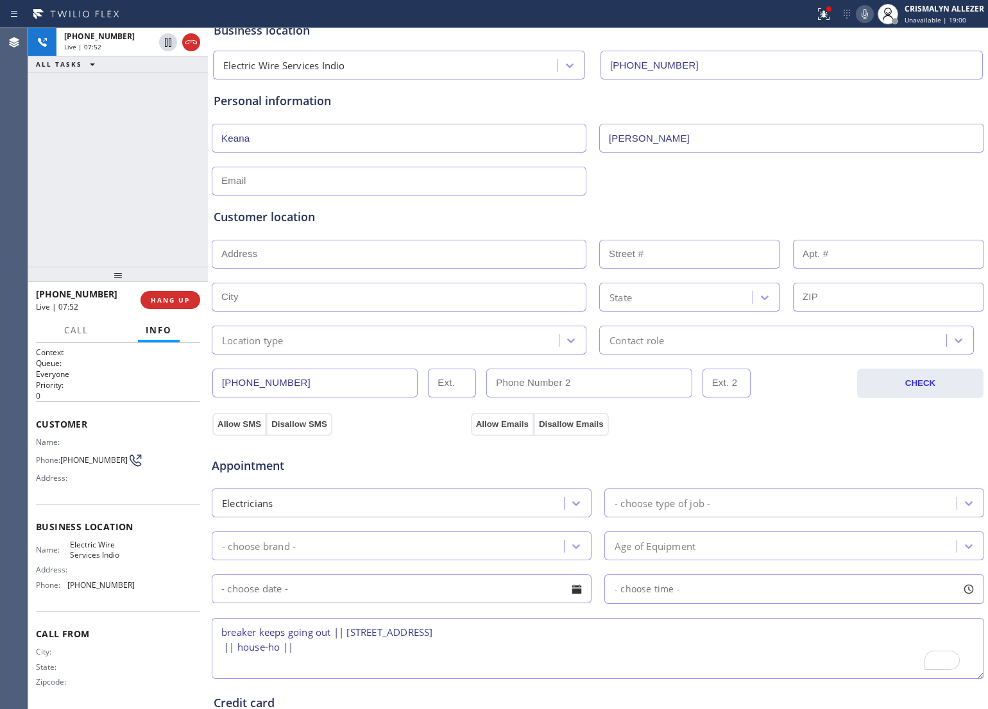
click at [321, 180] on input "text" at bounding box center [399, 181] width 375 height 29
type input "[EMAIL_ADDRESS][DOMAIN_NAME]"
click at [364, 258] on input "text" at bounding box center [399, 254] width 375 height 29
paste input "[STREET_ADDRESS]"
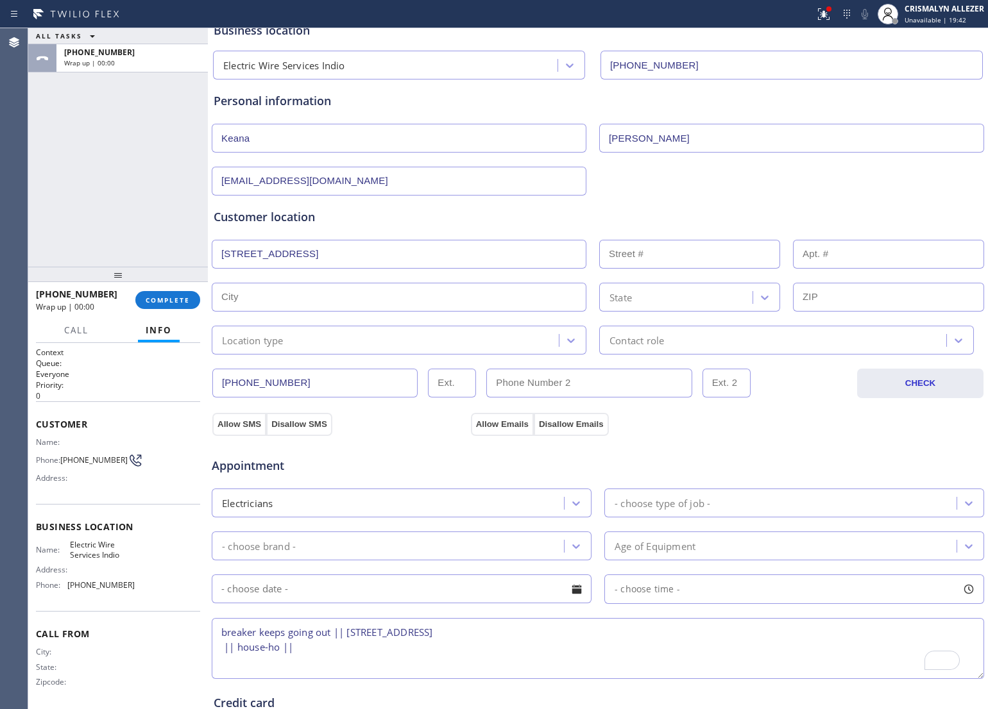
type input "[STREET_ADDRESS]"
type input "83163"
type input "Indio"
type input "92201"
click at [565, 344] on icon at bounding box center [570, 340] width 13 height 13
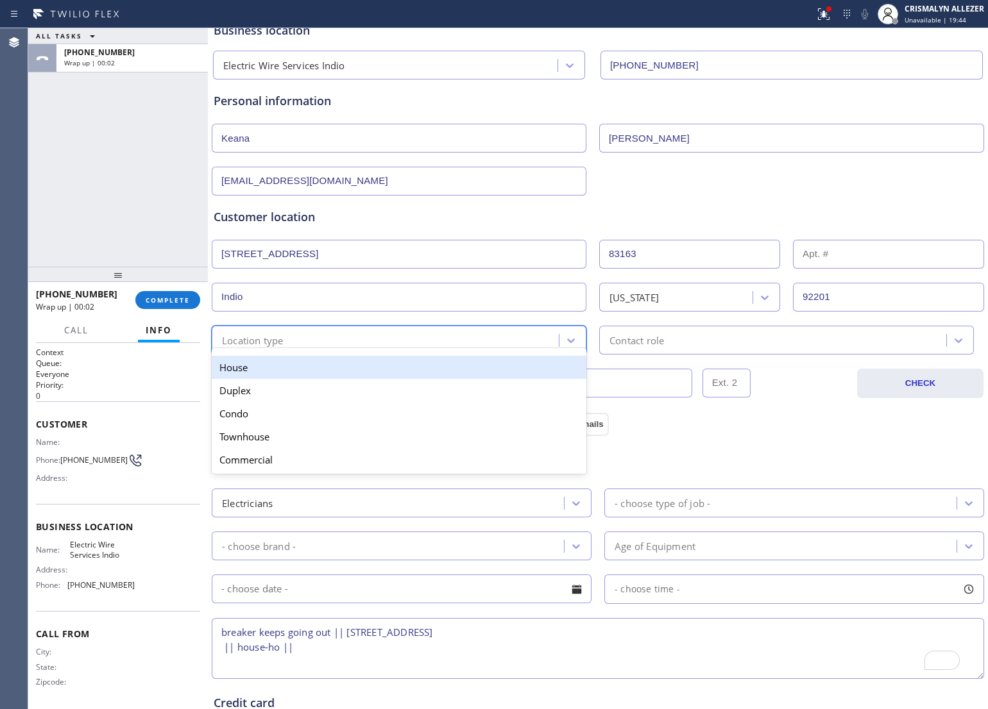
click at [430, 367] on div "House" at bounding box center [399, 367] width 375 height 23
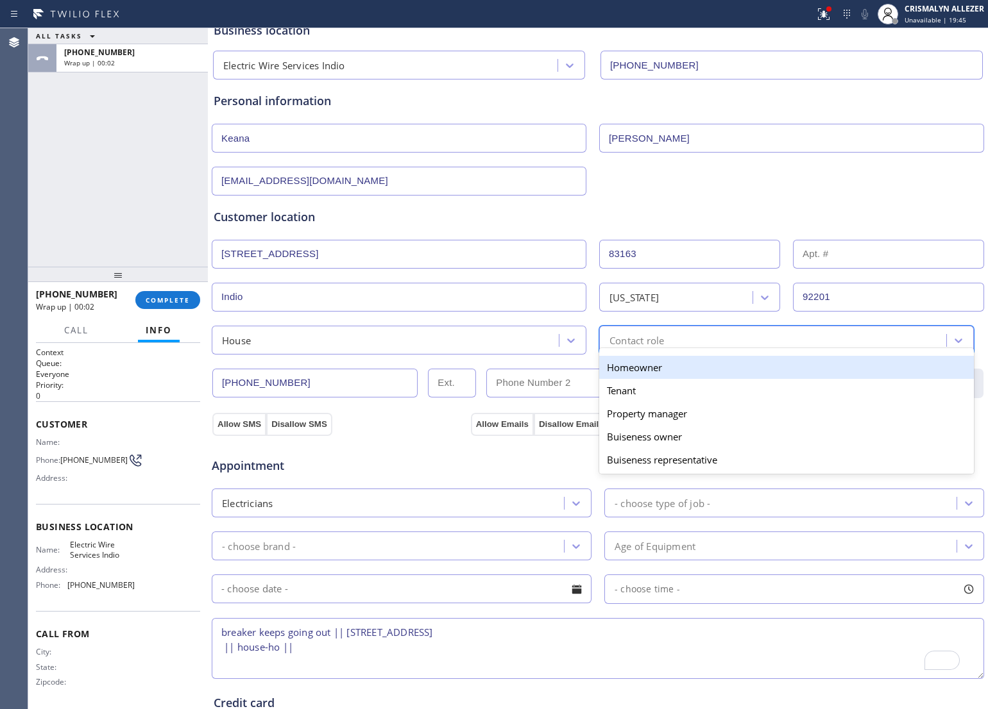
click at [707, 346] on div "Contact role" at bounding box center [774, 340] width 343 height 22
click at [656, 367] on div "Homeowner" at bounding box center [786, 367] width 375 height 23
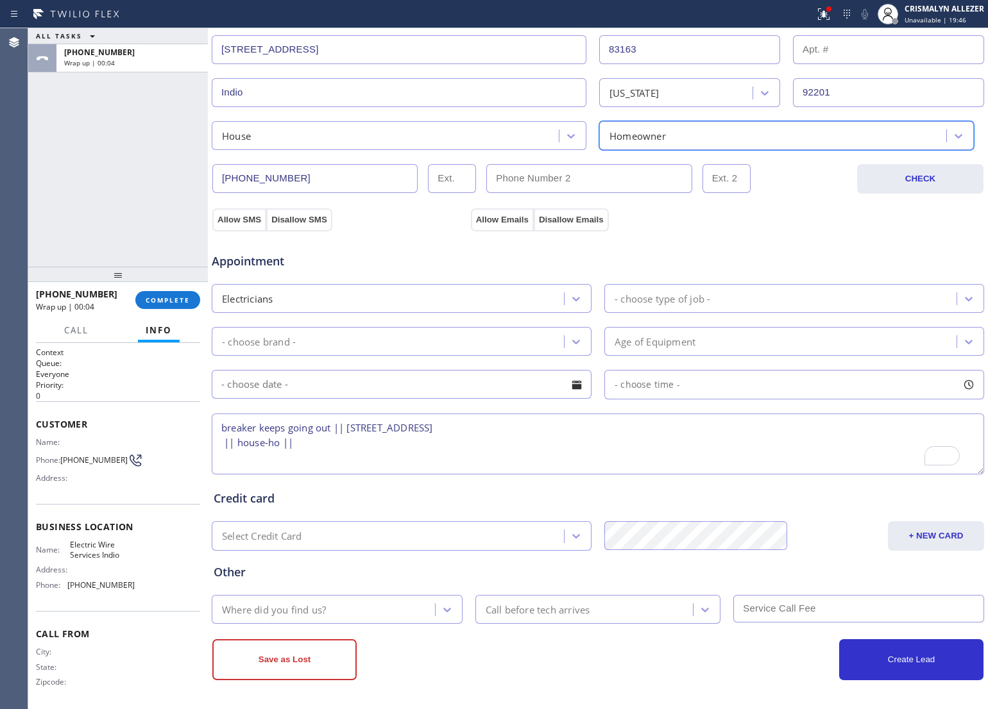
scroll to position [287, 0]
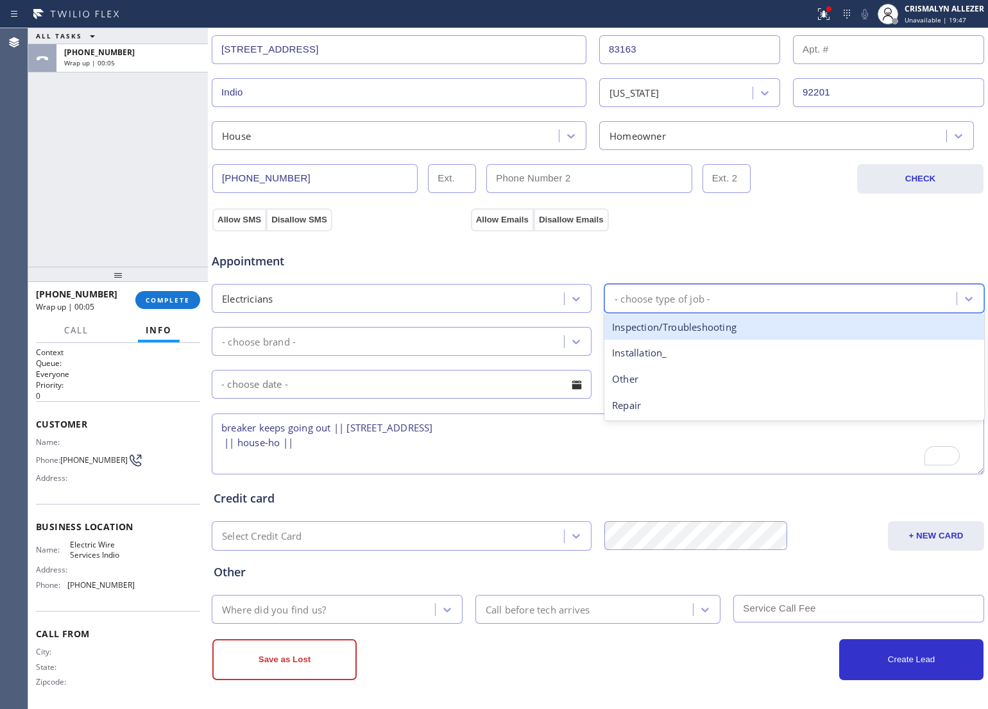
click at [720, 298] on div "- choose type of job -" at bounding box center [782, 298] width 348 height 22
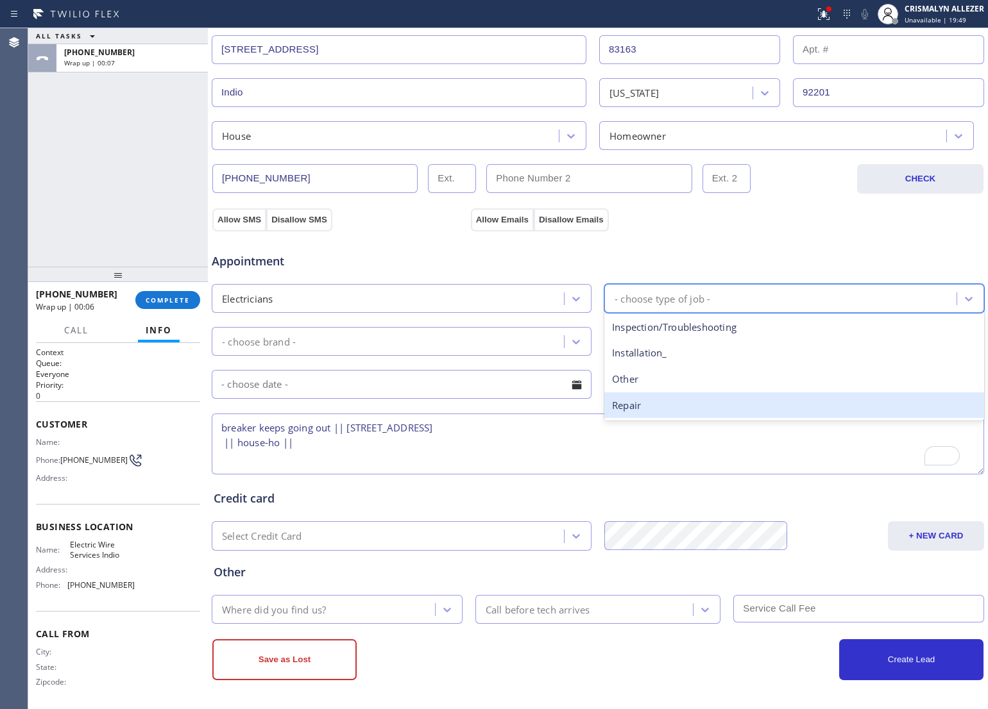
click at [664, 409] on div "Repair" at bounding box center [794, 405] width 380 height 26
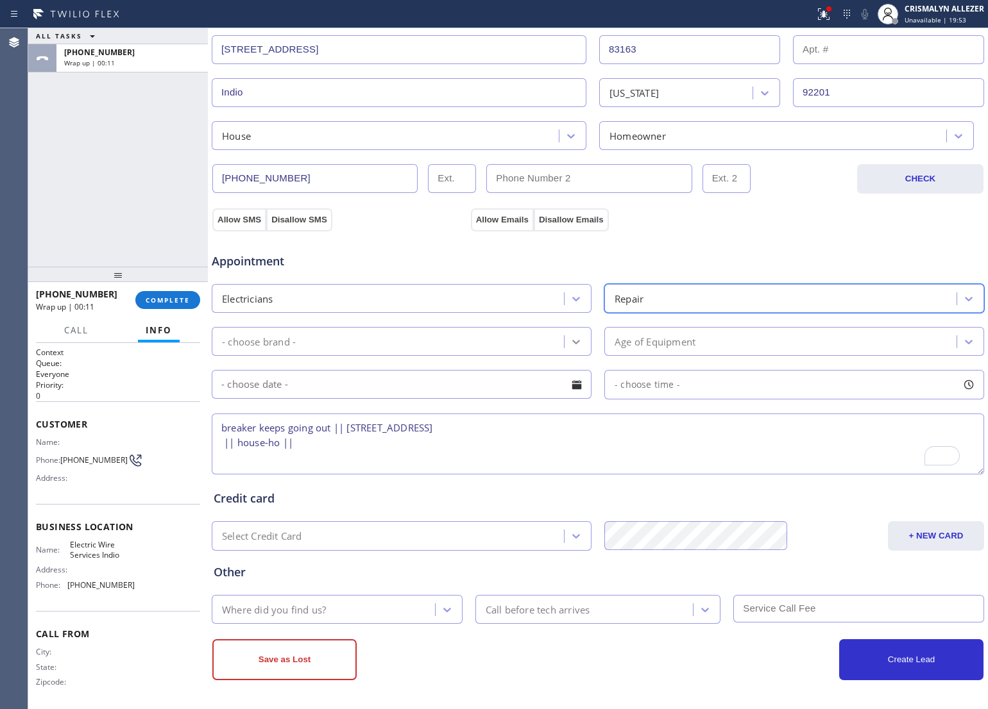
click at [570, 337] on icon at bounding box center [576, 341] width 13 height 13
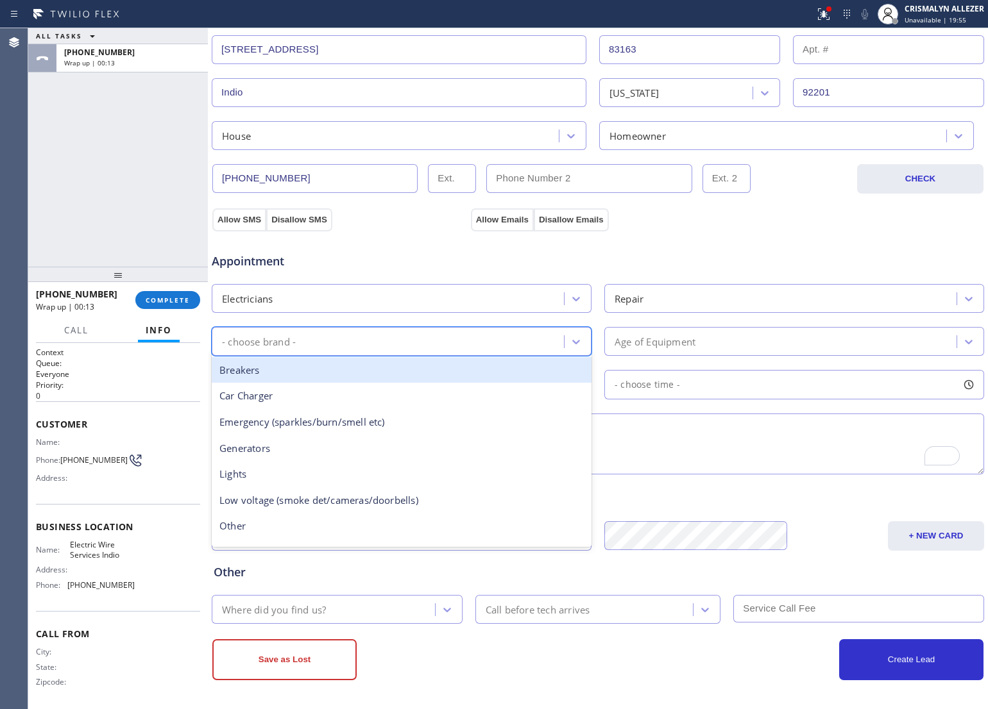
click at [390, 370] on div "Breakers" at bounding box center [402, 370] width 380 height 26
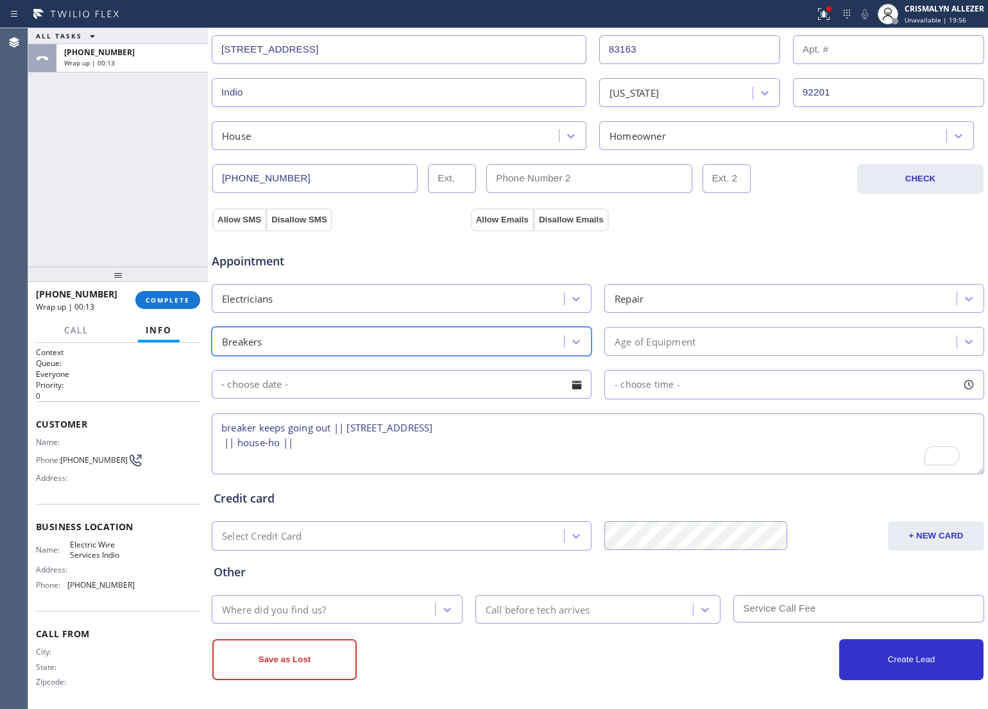
click at [738, 348] on div "Age of Equipment" at bounding box center [782, 341] width 348 height 22
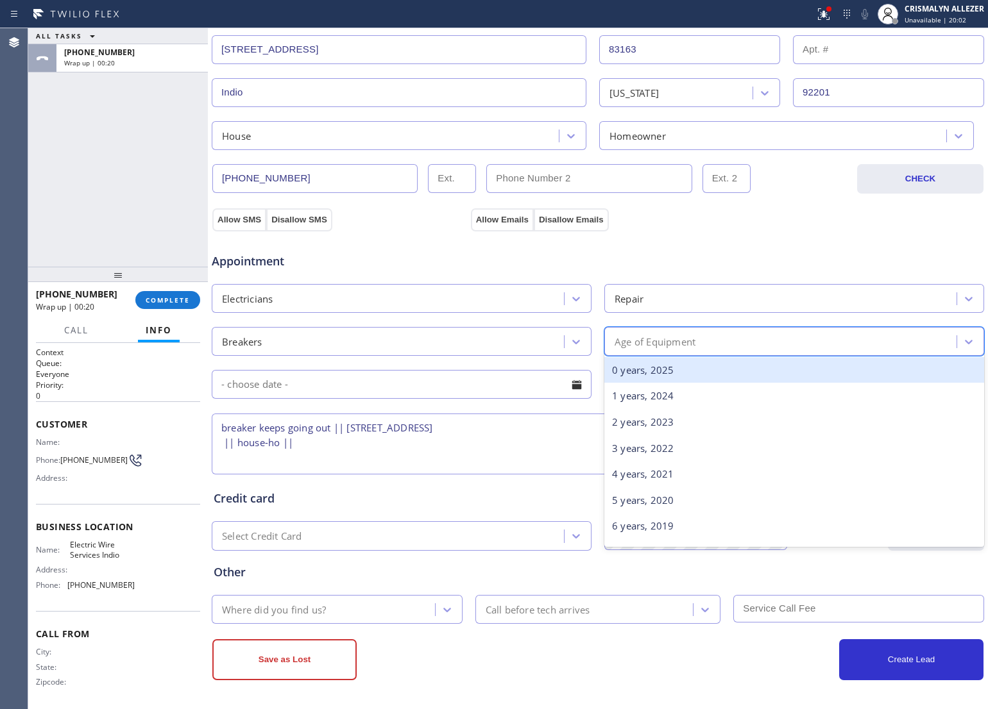
click at [700, 374] on div "0 years, 2025" at bounding box center [794, 370] width 380 height 26
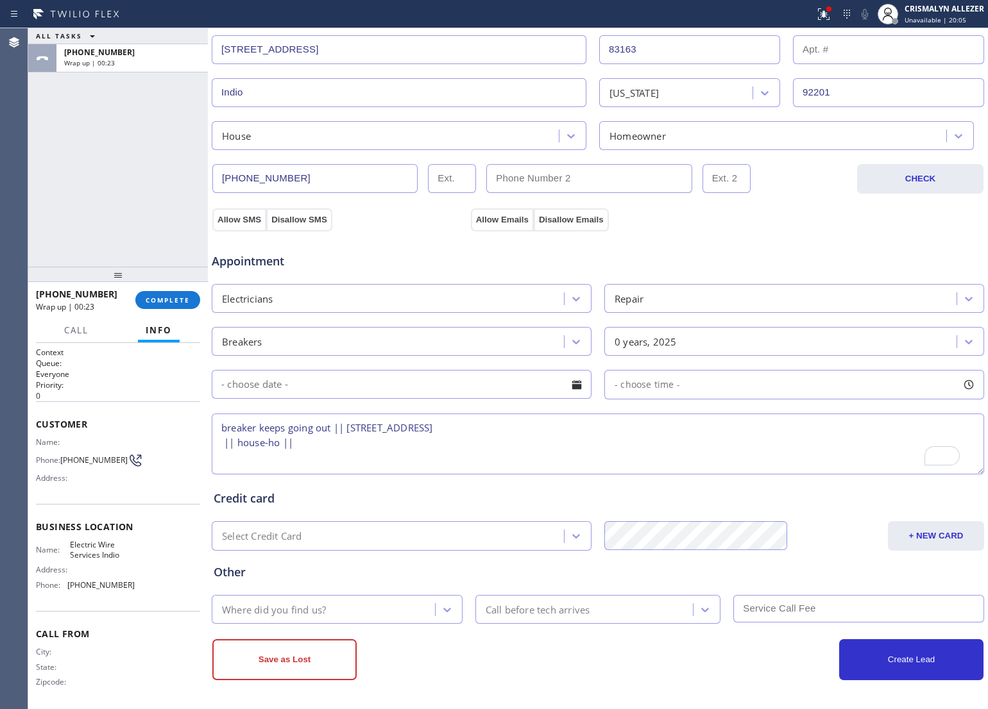
click at [517, 428] on textarea "breaker keeps going out || [STREET_ADDRESS] || house-ho ||" at bounding box center [598, 444] width 772 height 61
click at [257, 427] on textarea "breaker keeps going out || [STREET_ADDRESS] || house-ho ||" at bounding box center [598, 444] width 772 height 61
click at [308, 453] on textarea "breaker || don't know the age || keeps going out || [STREET_ADDRESS] || house-h…" at bounding box center [598, 444] width 772 height 61
drag, startPoint x: 65, startPoint y: 542, endPoint x: 135, endPoint y: 566, distance: 73.8
click at [135, 566] on div "Name: Electric Wire Services Indio Address: Phone: [PHONE_NUMBER]" at bounding box center [118, 567] width 164 height 55
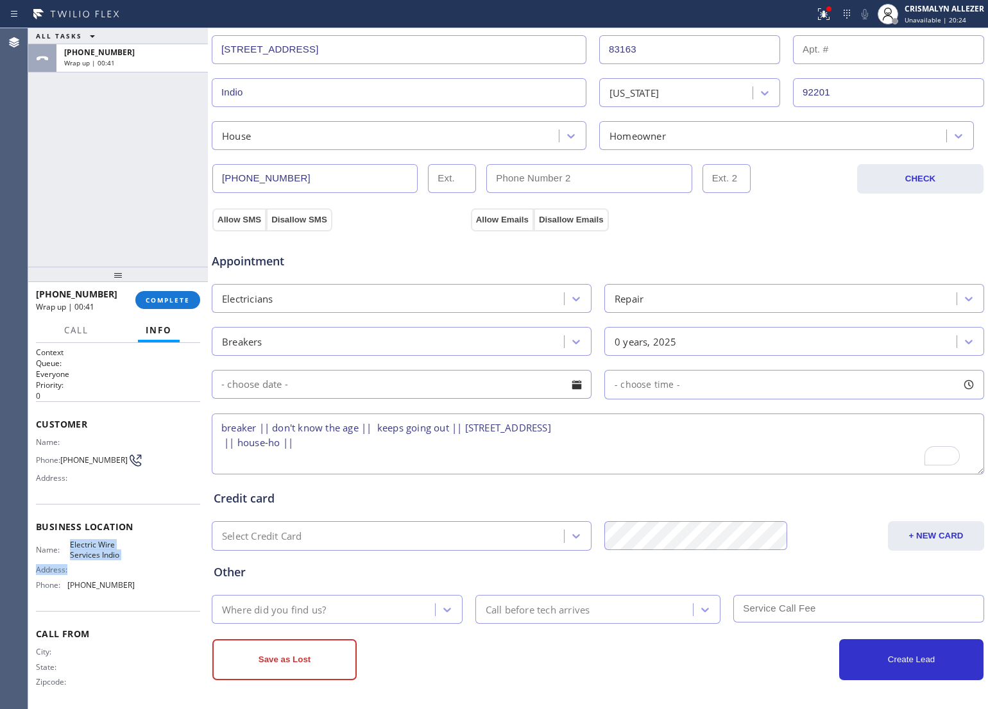
click at [135, 566] on div "Name: Electric Wire Services Indio Address: Phone: [PHONE_NUMBER]" at bounding box center [118, 567] width 164 height 55
drag, startPoint x: 63, startPoint y: 545, endPoint x: 126, endPoint y: 557, distance: 63.9
click at [126, 557] on div "Name: Electric Wire Services Indio" at bounding box center [85, 550] width 99 height 20
click at [305, 440] on textarea "breaker || don't know the age || keeps going out || [STREET_ADDRESS] || house-h…" at bounding box center [598, 444] width 772 height 61
paste textarea "Electric Wire Services Indio"
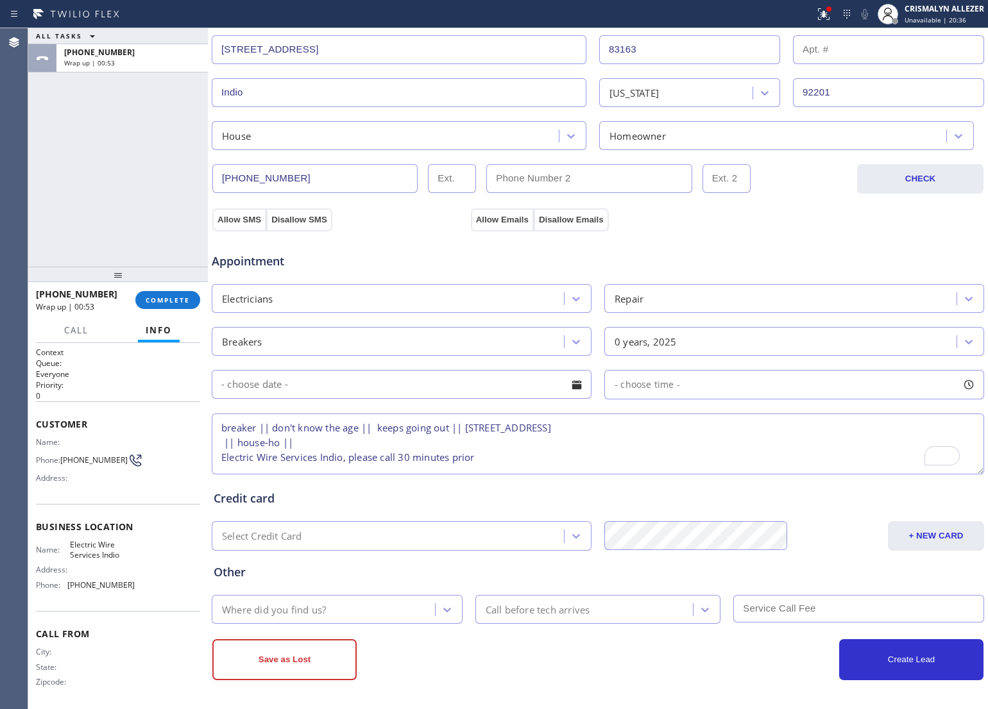
click at [235, 440] on textarea "breaker || don't know the age || keeps going out || [STREET_ADDRESS] || house-h…" at bounding box center [598, 444] width 772 height 61
click at [375, 443] on textarea "breaker || don't know the age || keeps going out || [STREET_ADDRESS] ||grandma'…" at bounding box center [598, 444] width 772 height 61
type textarea "breaker || don't know the age || keeps going out || [STREET_ADDRESS] ||grandma'…"
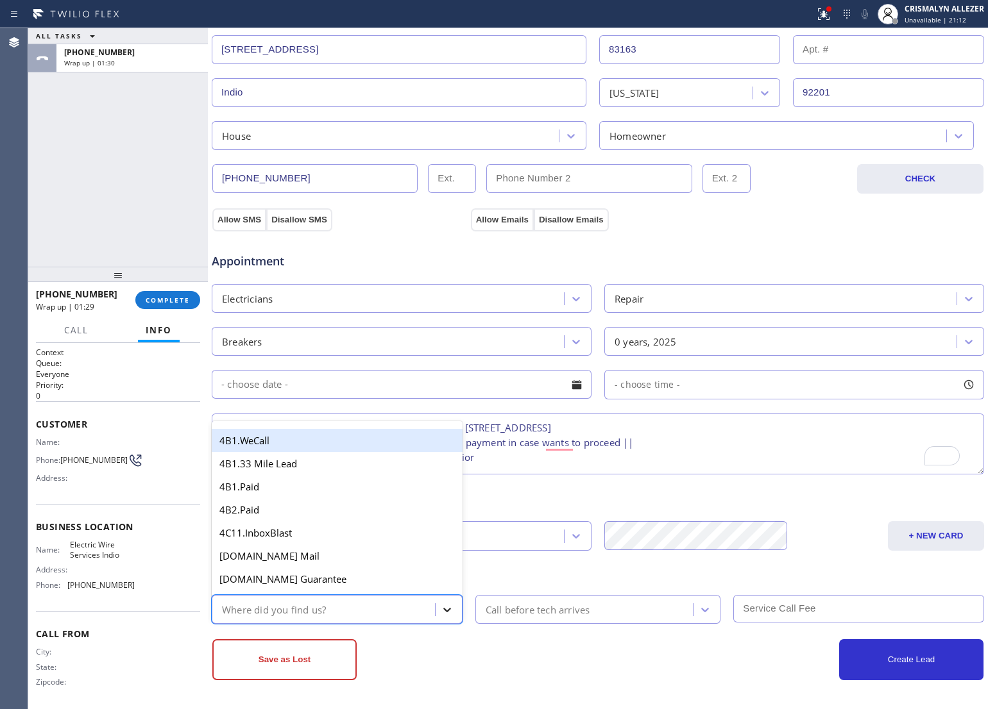
click at [441, 614] on icon at bounding box center [447, 609] width 13 height 13
type input "ou"
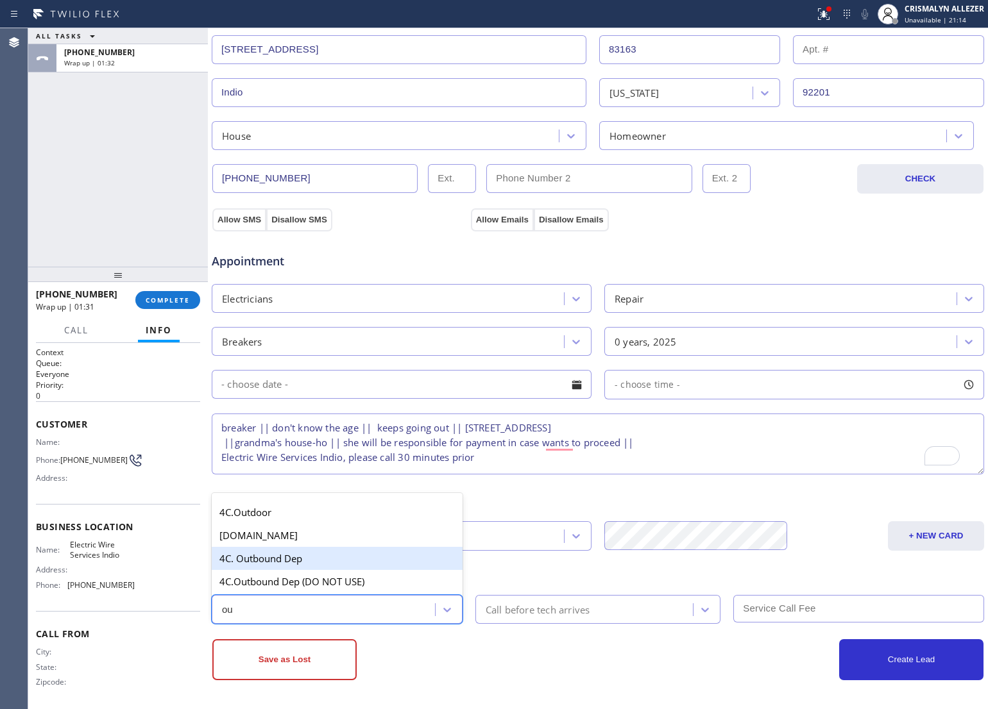
click at [297, 550] on div "4C. Outbound Dep" at bounding box center [337, 558] width 251 height 23
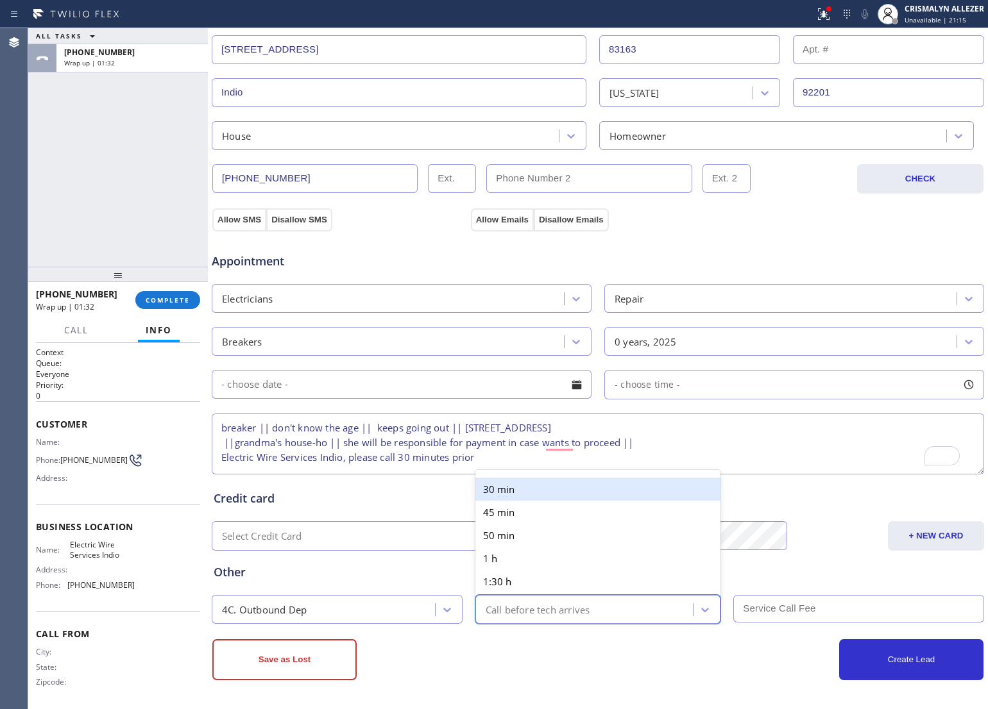
click at [556, 616] on div "Call before tech arrives" at bounding box center [537, 609] width 105 height 15
click at [562, 481] on div "30 min" at bounding box center [598, 489] width 246 height 23
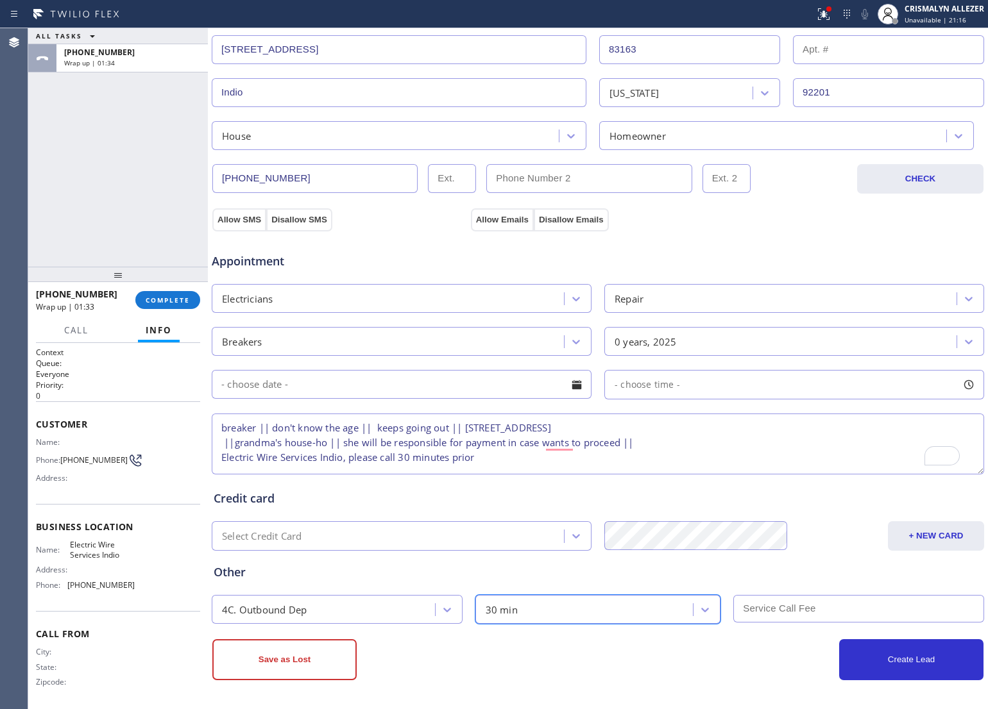
click at [832, 609] on input "text" at bounding box center [858, 609] width 251 height 28
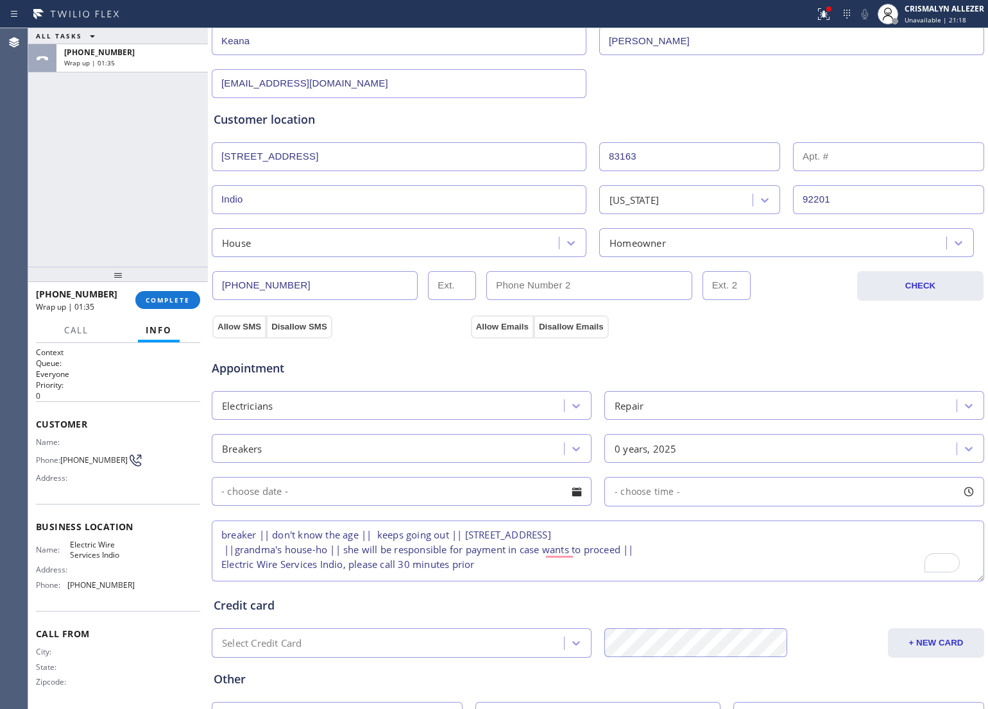
scroll to position [126, 0]
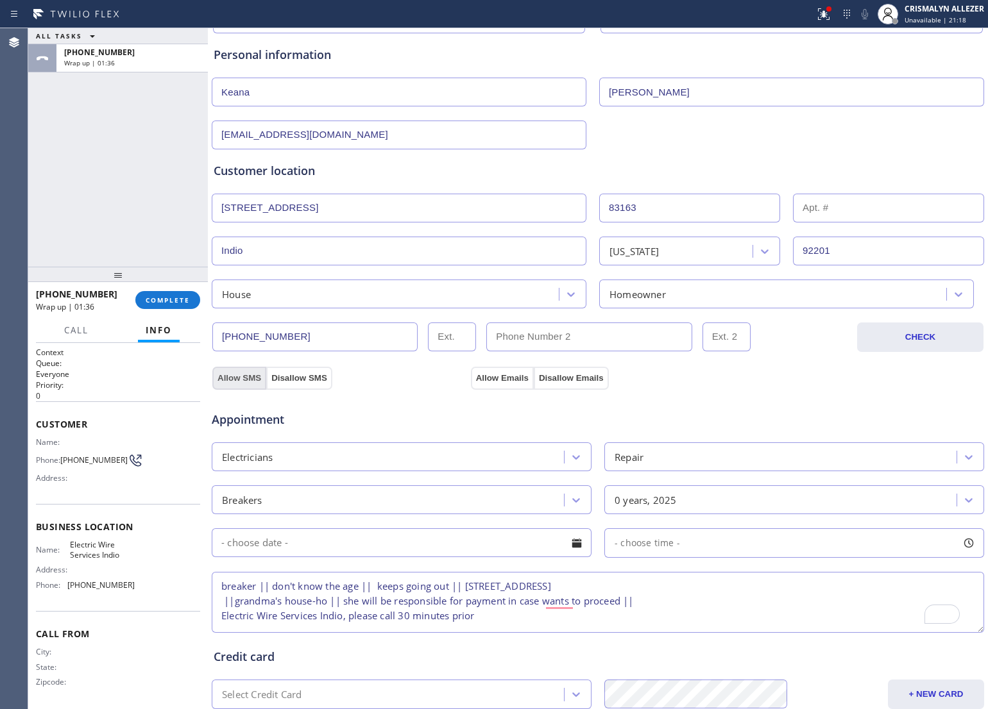
type input "0"
click at [255, 380] on button "Allow SMS" at bounding box center [239, 378] width 54 height 23
click at [497, 374] on button "Allow Emails" at bounding box center [502, 378] width 63 height 23
click at [233, 379] on button "Allow SMS" at bounding box center [239, 378] width 54 height 23
click at [498, 382] on button "Allow Emails" at bounding box center [502, 378] width 63 height 23
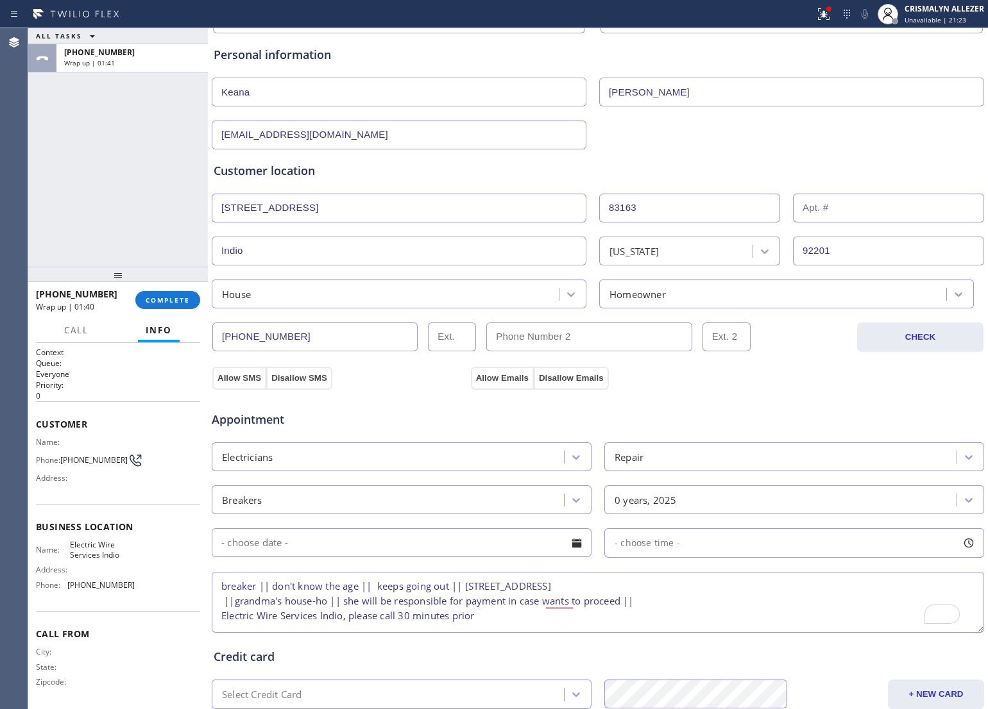
click at [568, 548] on div at bounding box center [577, 543] width 22 height 22
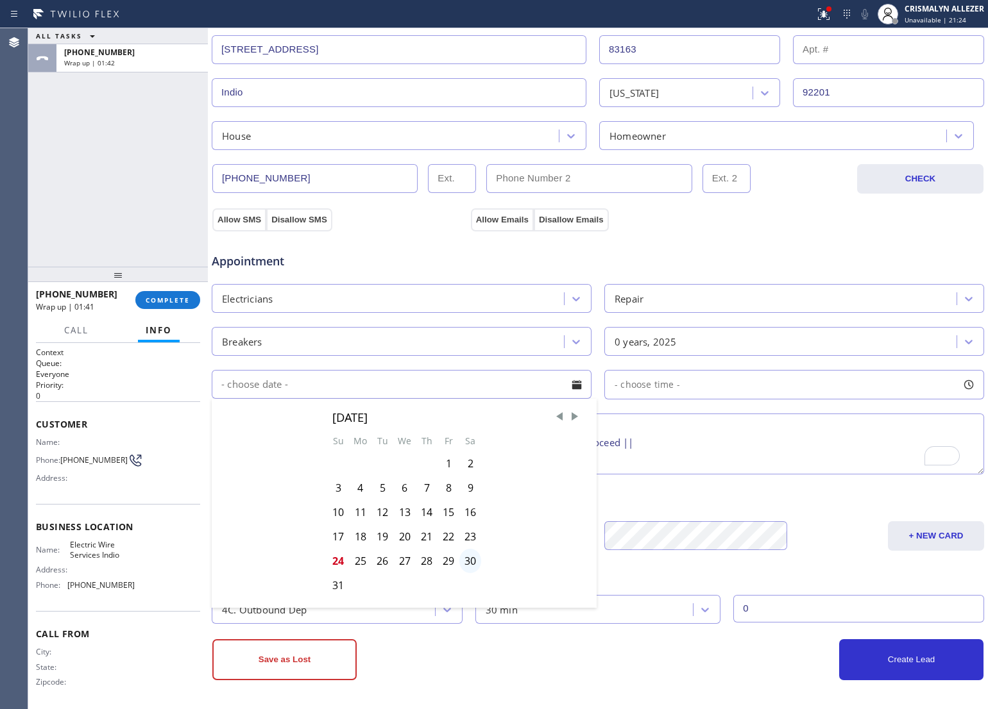
scroll to position [287, 0]
click at [356, 566] on div "25" at bounding box center [360, 561] width 22 height 24
type input "[DATE]"
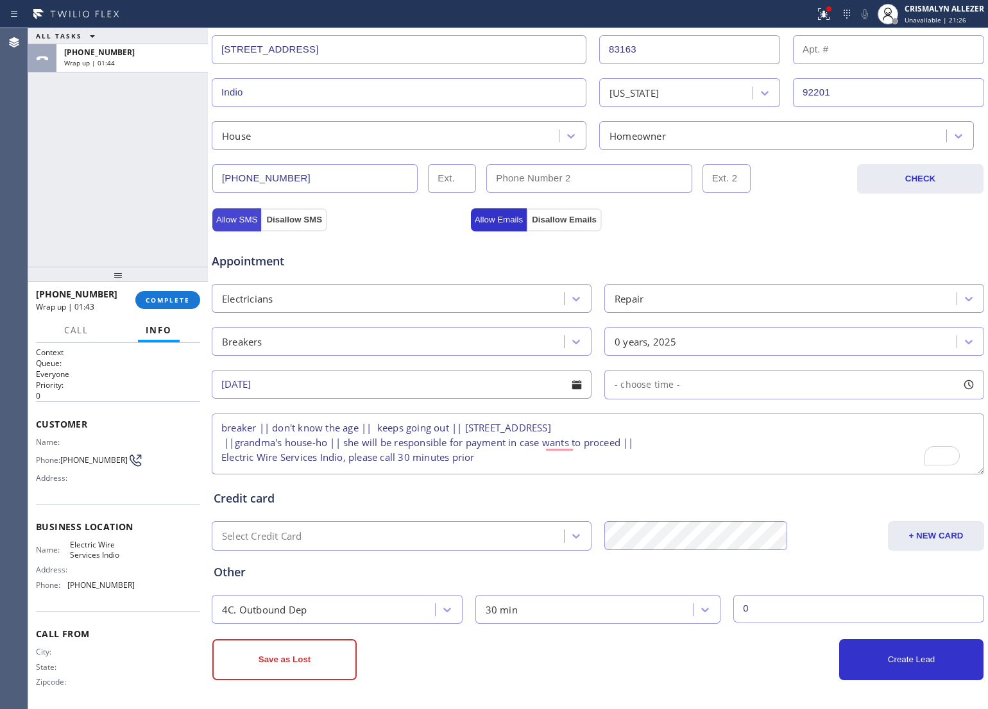
click at [232, 220] on button "Allow SMS" at bounding box center [236, 219] width 49 height 23
click at [496, 223] on button "Allow Emails" at bounding box center [499, 219] width 56 height 23
click at [752, 388] on div "- choose time -" at bounding box center [794, 385] width 380 height 30
drag, startPoint x: 611, startPoint y: 463, endPoint x: 767, endPoint y: 462, distance: 155.8
click at [775, 462] on div at bounding box center [782, 463] width 15 height 27
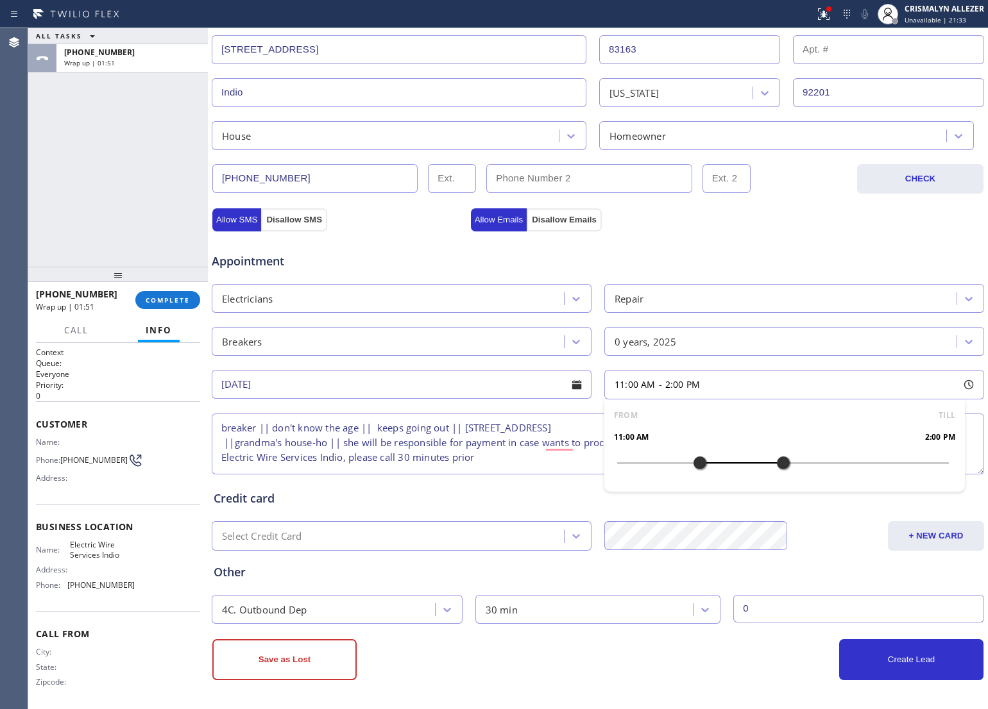
drag, startPoint x: 611, startPoint y: 460, endPoint x: 693, endPoint y: 463, distance: 82.1
click at [693, 463] on div at bounding box center [699, 463] width 15 height 27
click at [222, 428] on textarea "breaker || don't know the age || keeps going out || [STREET_ADDRESS] ||grandma'…" at bounding box center [598, 444] width 772 height 61
type textarea "11-2 || FREE ESTIMATE || breaker || don't know the age || keeps going out || [S…"
click at [501, 221] on button "Allow Emails" at bounding box center [499, 219] width 56 height 23
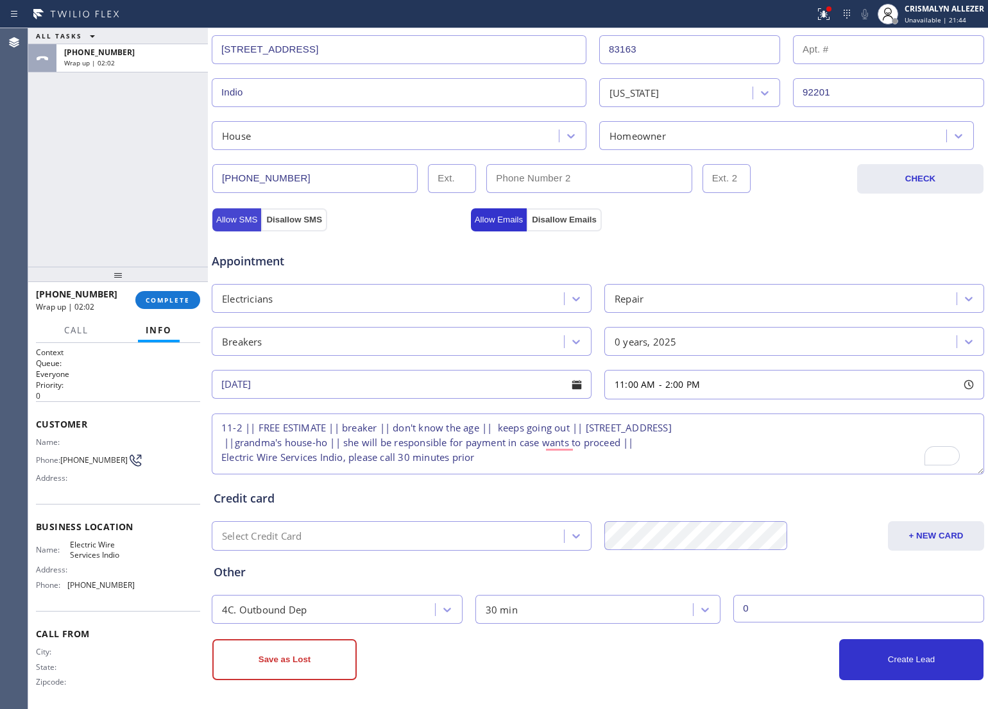
click at [235, 217] on button "Allow SMS" at bounding box center [236, 219] width 49 height 23
click at [908, 662] on button "Create Lead" at bounding box center [911, 659] width 144 height 41
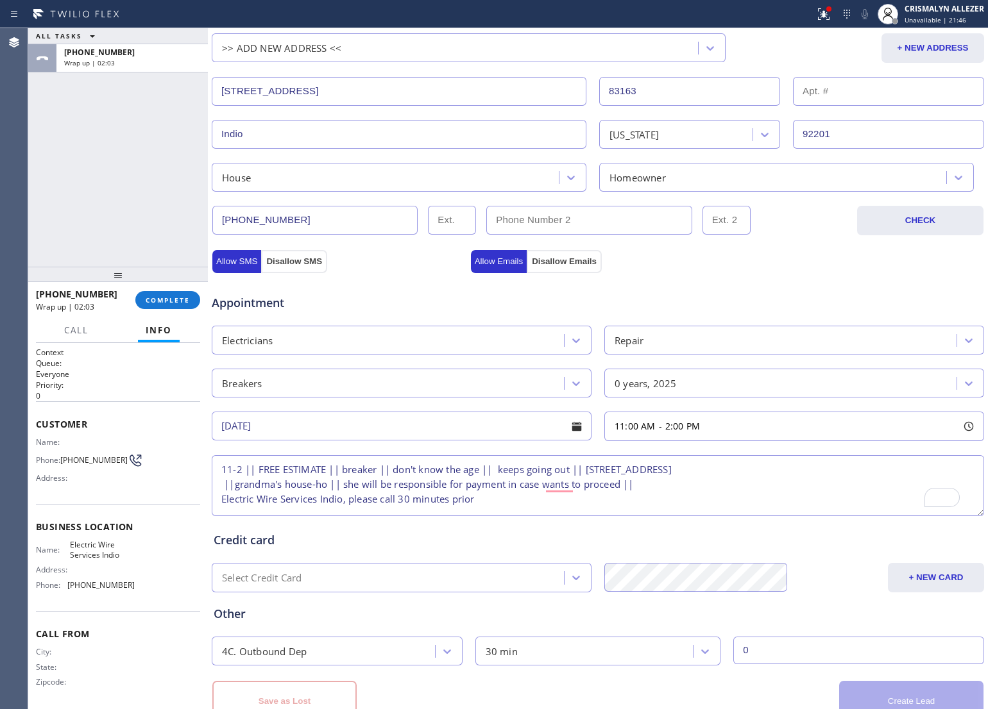
scroll to position [330, 0]
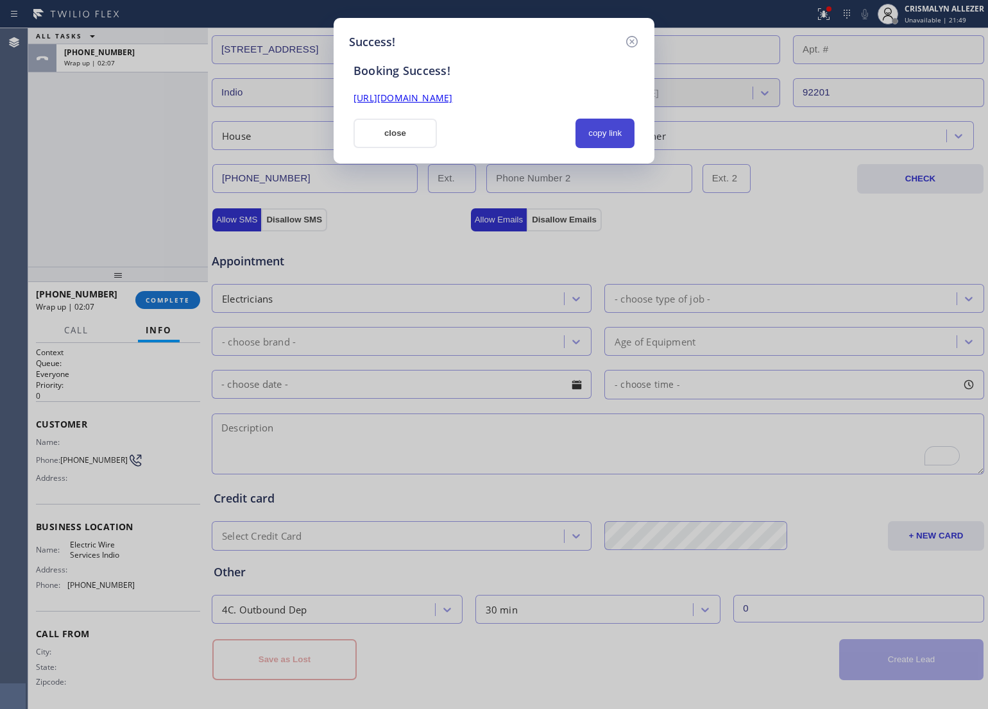
click at [600, 133] on button "copy link" at bounding box center [604, 134] width 59 height 30
click at [403, 132] on button "close" at bounding box center [394, 134] width 83 height 30
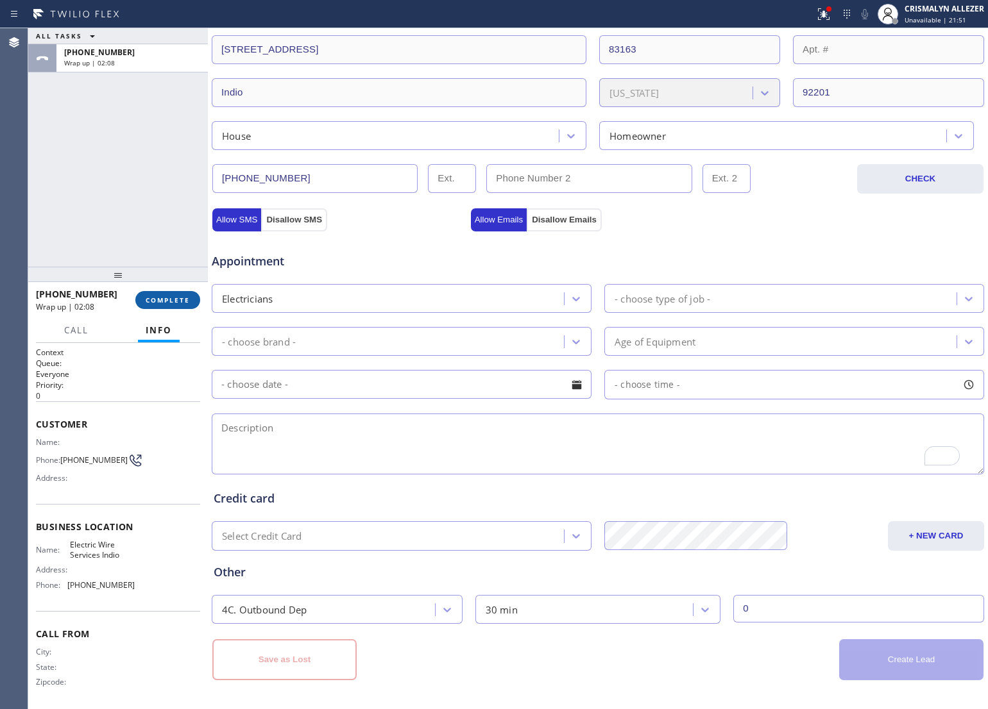
drag, startPoint x: 170, startPoint y: 308, endPoint x: 170, endPoint y: 300, distance: 7.7
click at [170, 307] on button "COMPLETE" at bounding box center [167, 300] width 65 height 18
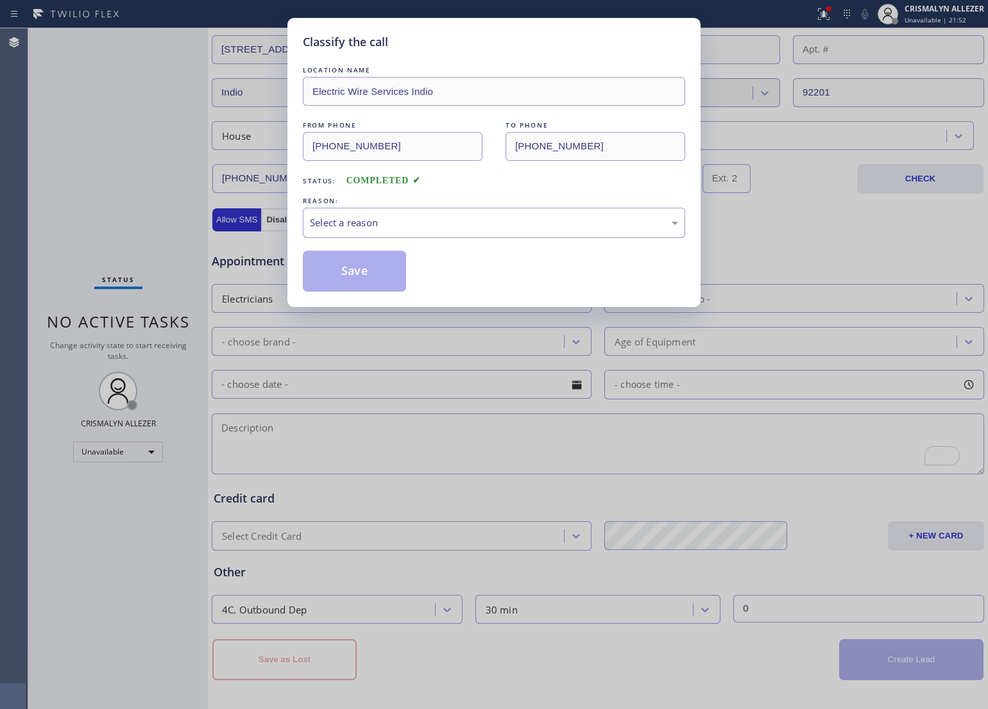
click at [491, 224] on div "Select a reason" at bounding box center [494, 222] width 368 height 15
click at [366, 271] on button "Save" at bounding box center [354, 271] width 103 height 41
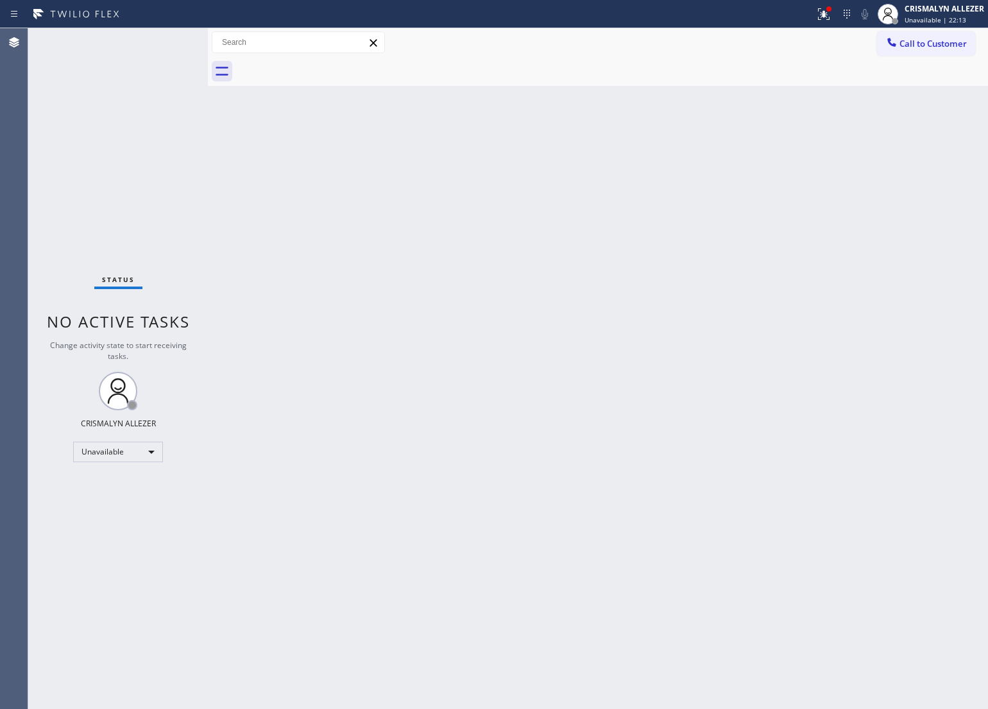
click at [507, 115] on div "Back to Dashboard Change Sender ID Customers Technicians Select a contact Outbo…" at bounding box center [598, 368] width 780 height 681
click at [929, 39] on span "Call to Customer" at bounding box center [932, 44] width 67 height 12
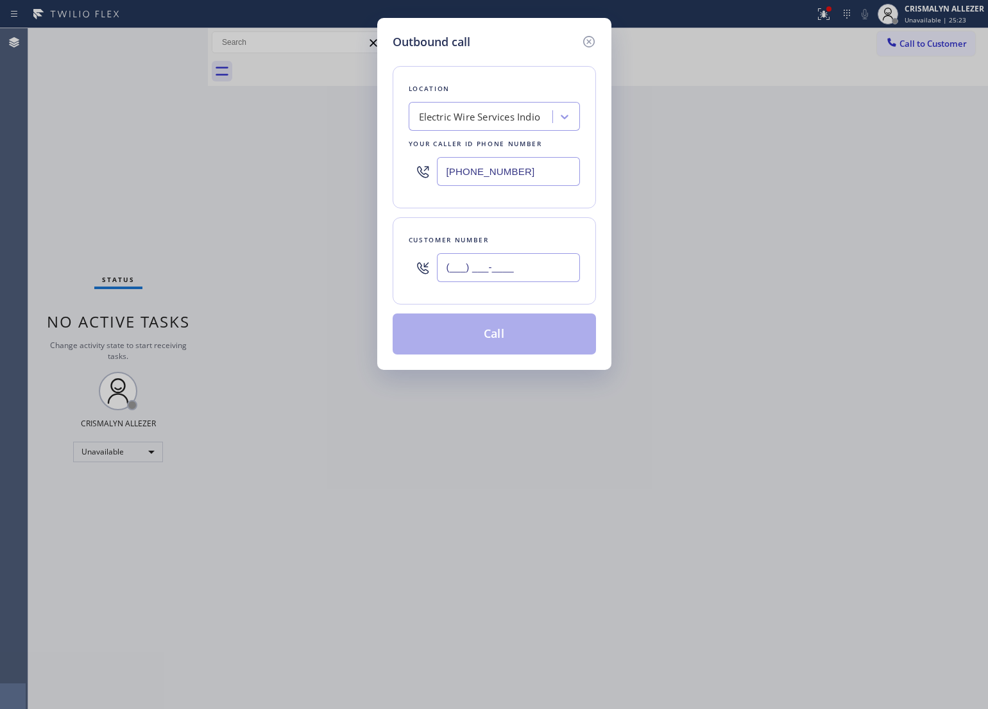
click at [575, 267] on input "(___) ___-____" at bounding box center [508, 267] width 143 height 29
paste input "707) 775-9158"
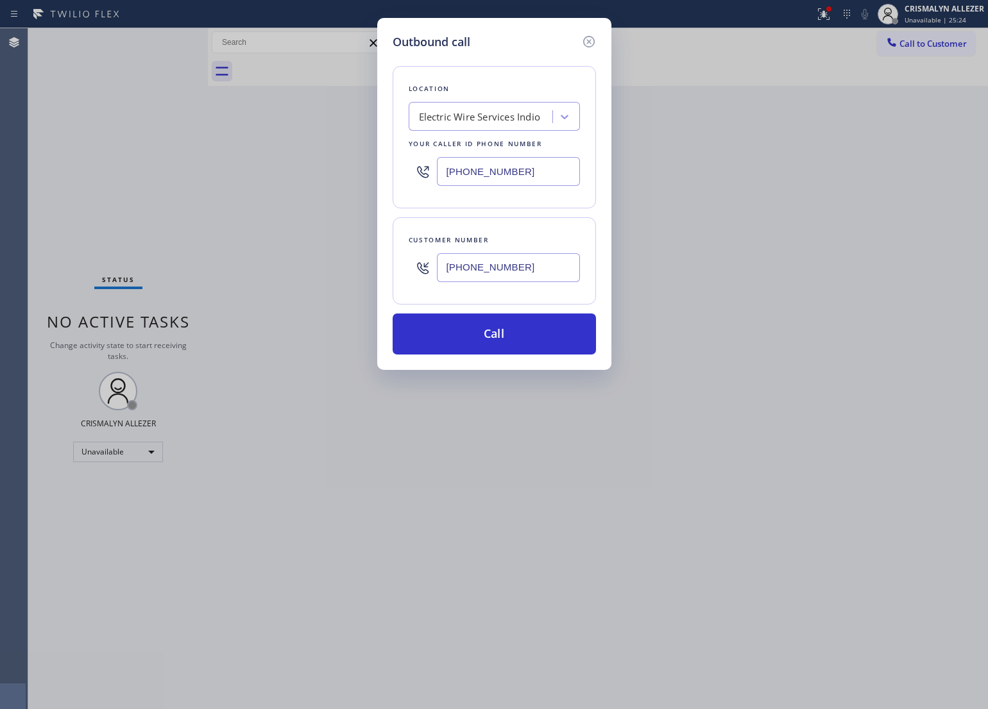
type input "[PHONE_NUMBER]"
click at [508, 121] on div "Electric Wire Services Indio" at bounding box center [480, 117] width 122 height 15
paste input "KitchenAid Appliance Repair Professionals"
type input "KitchenAid Appliance Repair Professionals"
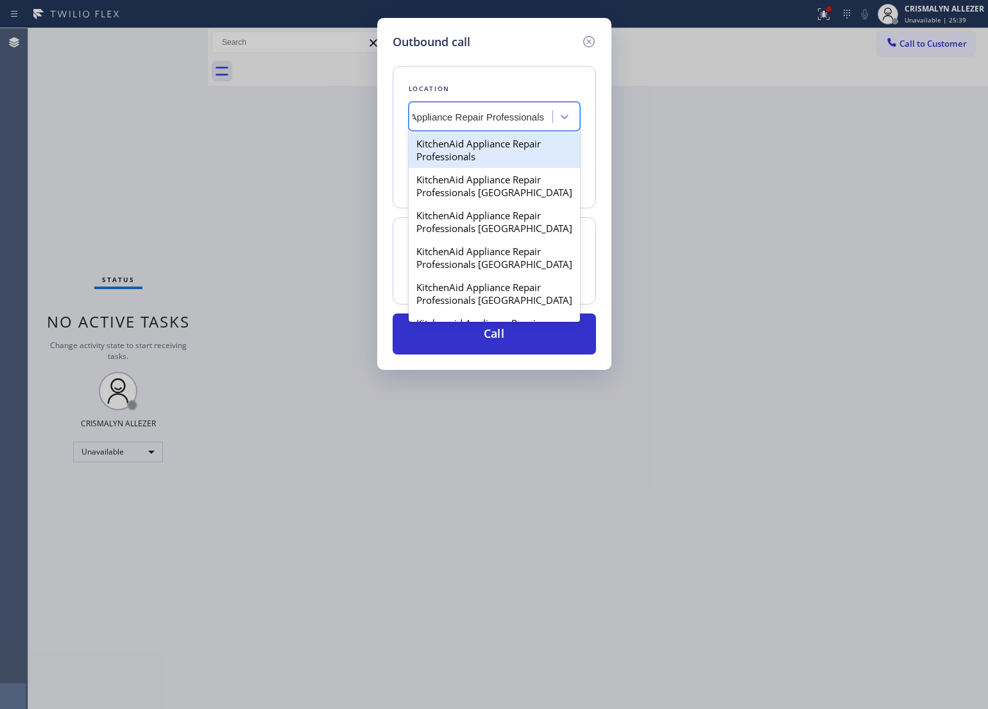
click at [475, 154] on div "KitchenAid Appliance Repair Professionals" at bounding box center [494, 150] width 171 height 36
type input "[PHONE_NUMBER]"
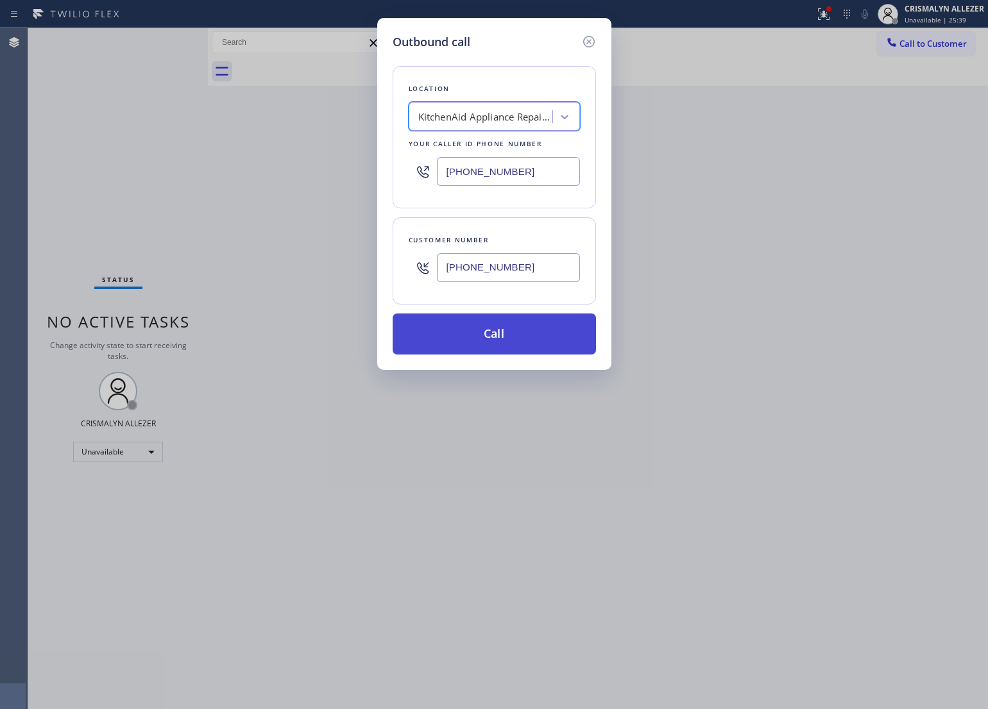
click at [496, 339] on button "Call" at bounding box center [493, 334] width 203 height 41
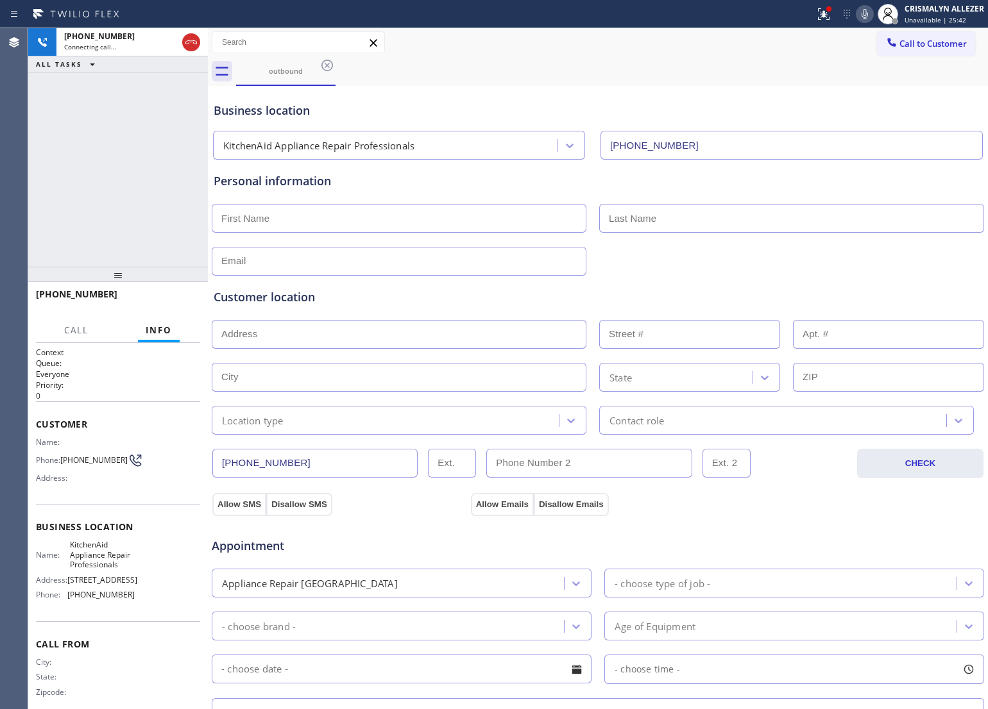
type input "[PHONE_NUMBER]"
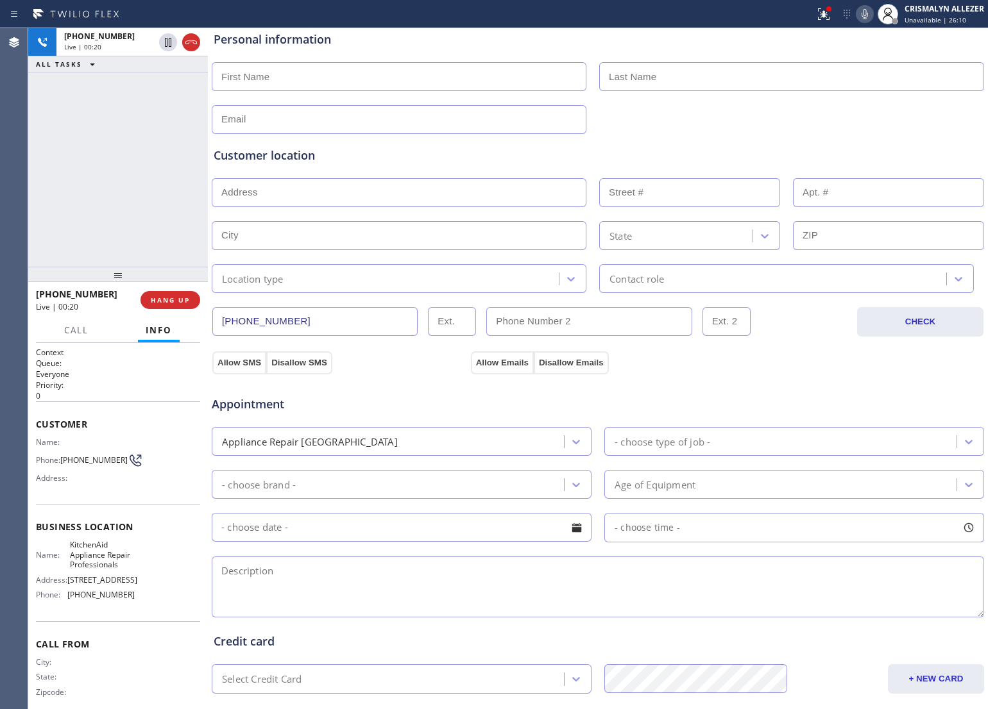
scroll to position [160, 0]
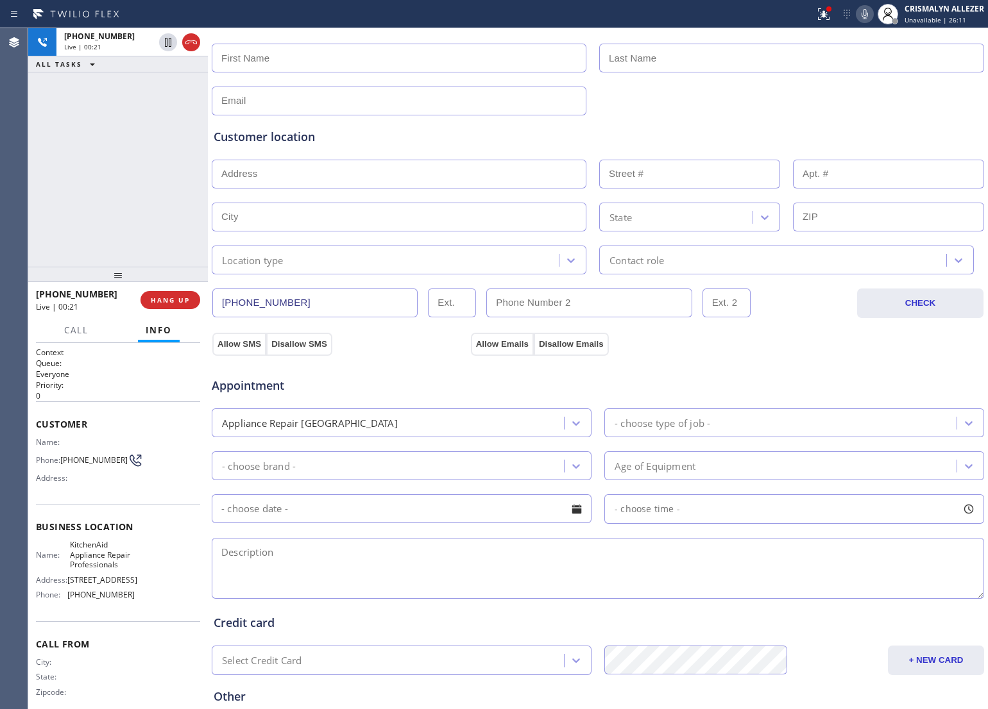
click at [373, 571] on textarea at bounding box center [598, 568] width 772 height 61
click at [342, 559] on textarea "To enrich screen reader interactions, please activate Accessibility in Grammarl…" at bounding box center [598, 568] width 772 height 61
paste textarea "Hello, I was wondering if you do regrease and tuneups on Kitchenaid stand mixer…"
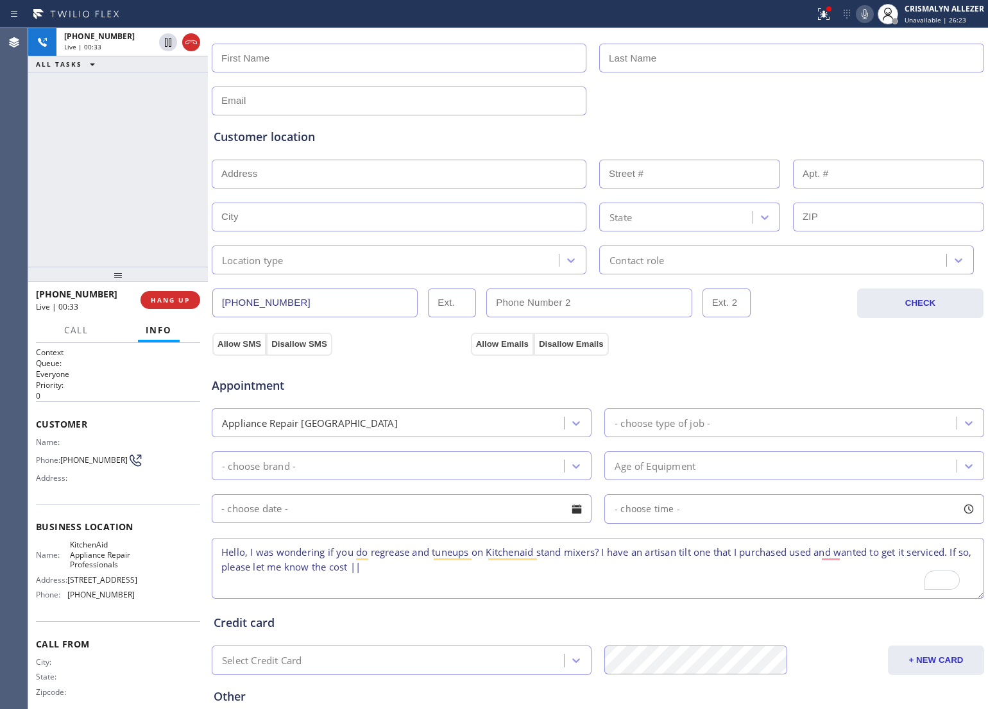
type textarea "Hello, I was wondering if you do regrease and tuneups on Kitchenaid stand mixer…"
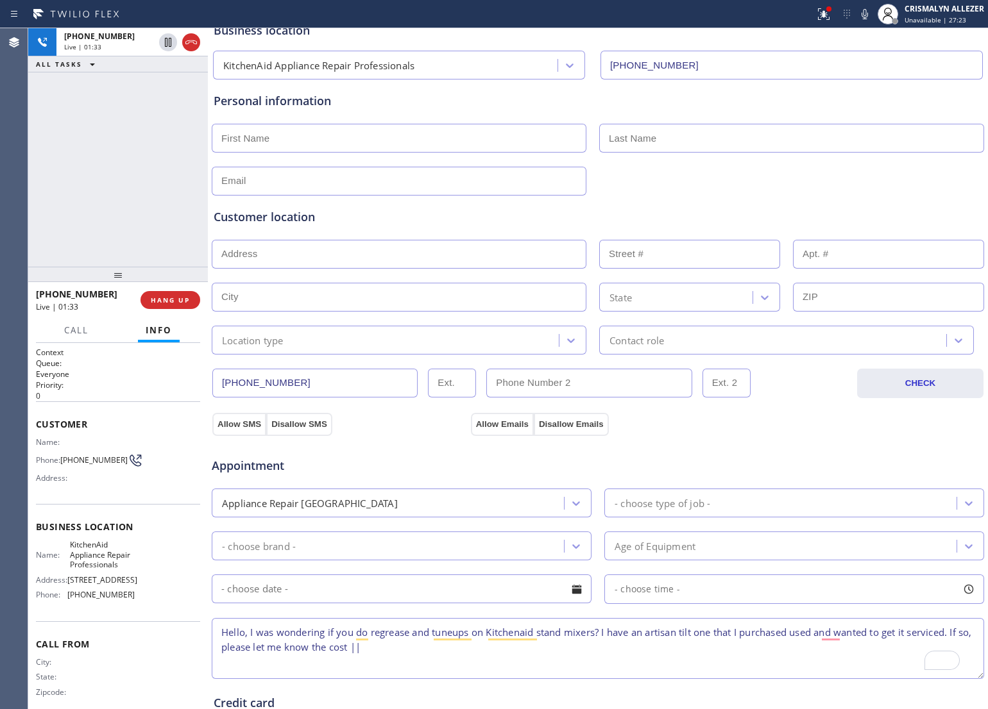
scroll to position [80, 0]
click at [338, 142] on input "text" at bounding box center [399, 138] width 375 height 29
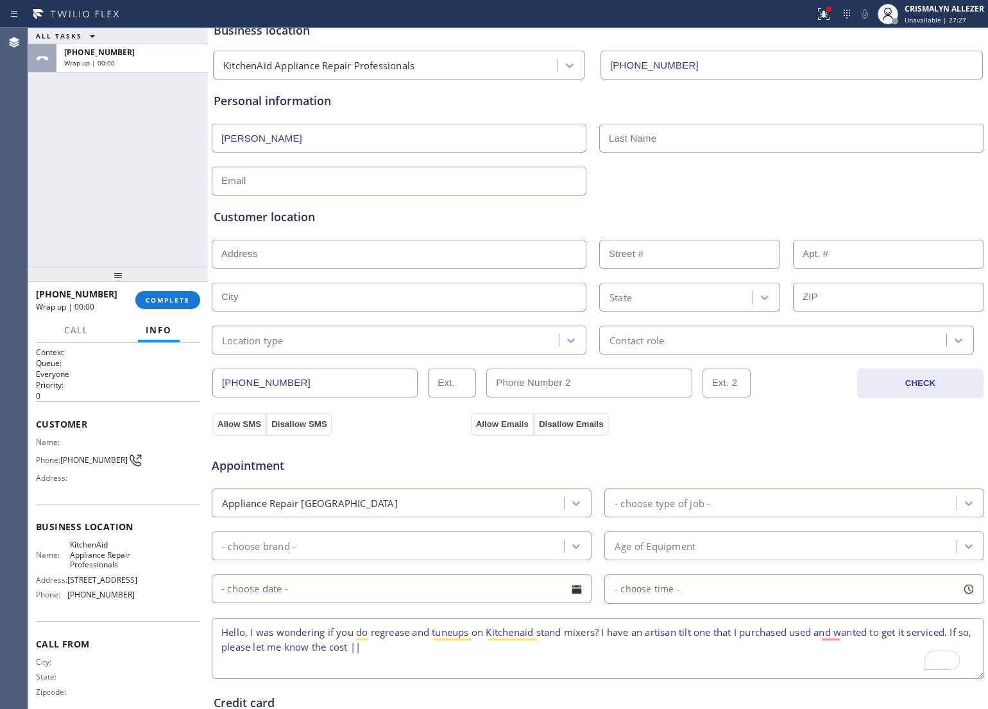
click at [346, 146] on input "kEVIN" at bounding box center [399, 138] width 375 height 29
type input "k"
type input "K"
click at [165, 300] on span "COMPLETE" at bounding box center [168, 300] width 44 height 9
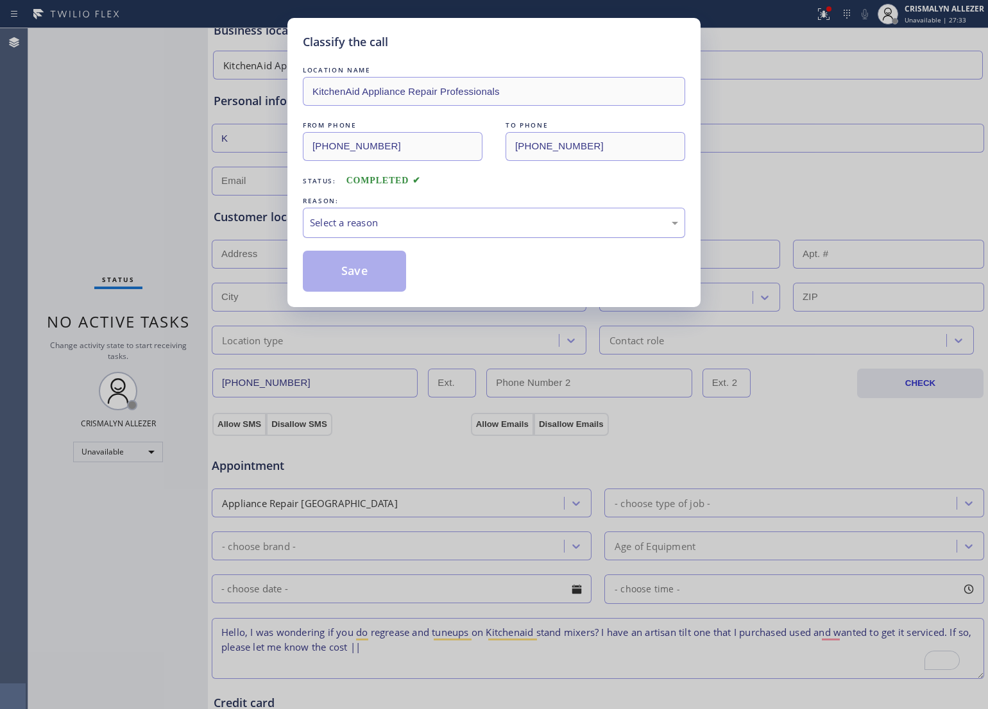
click at [595, 228] on div "Select a reason" at bounding box center [494, 222] width 368 height 15
click at [386, 278] on button "Save" at bounding box center [354, 271] width 103 height 41
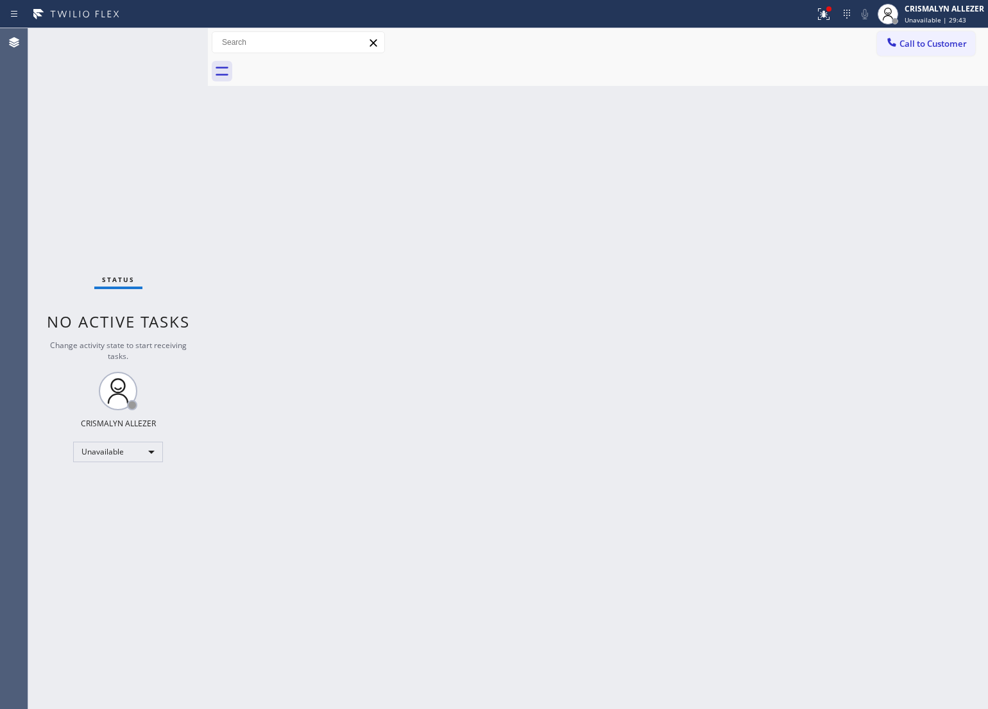
click at [561, 323] on div "Back to Dashboard Change Sender ID Customers Technicians Select a contact Outbo…" at bounding box center [598, 368] width 780 height 681
click at [928, 33] on button "Call to Customer" at bounding box center [926, 43] width 98 height 24
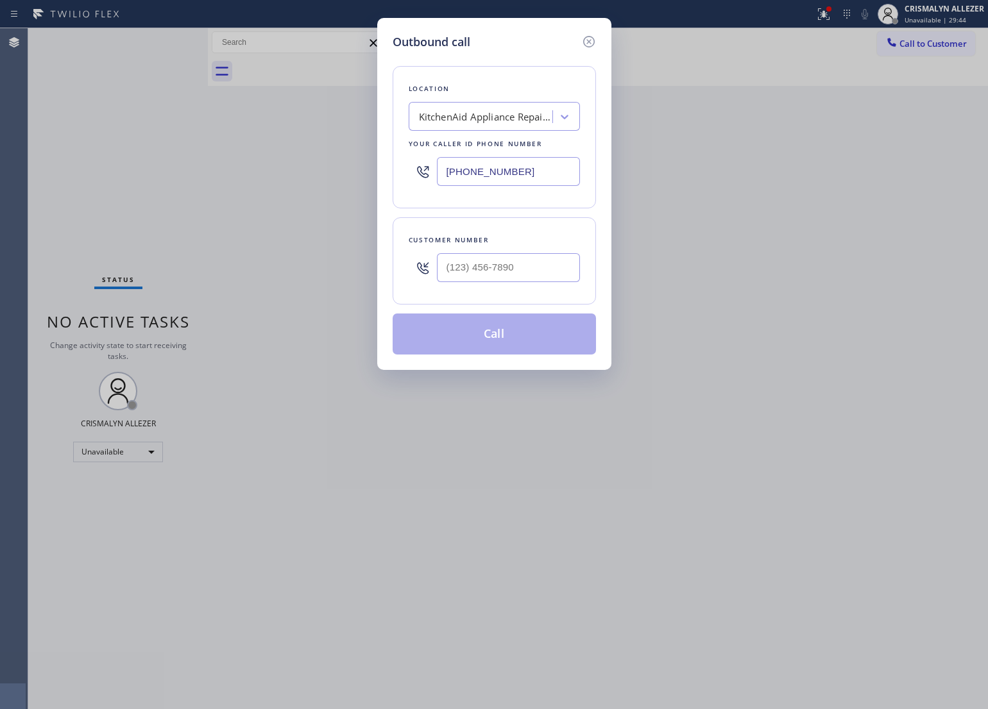
drag, startPoint x: 383, startPoint y: 169, endPoint x: 187, endPoint y: 169, distance: 196.2
click at [209, 169] on div "Outbound call Location KitchenAid Appliance Repair Professionals Your caller id…" at bounding box center [494, 354] width 988 height 709
paste input "790-9640"
type input "(714) 790-9640"
click at [552, 278] on input "(___) ___-____" at bounding box center [508, 267] width 143 height 29
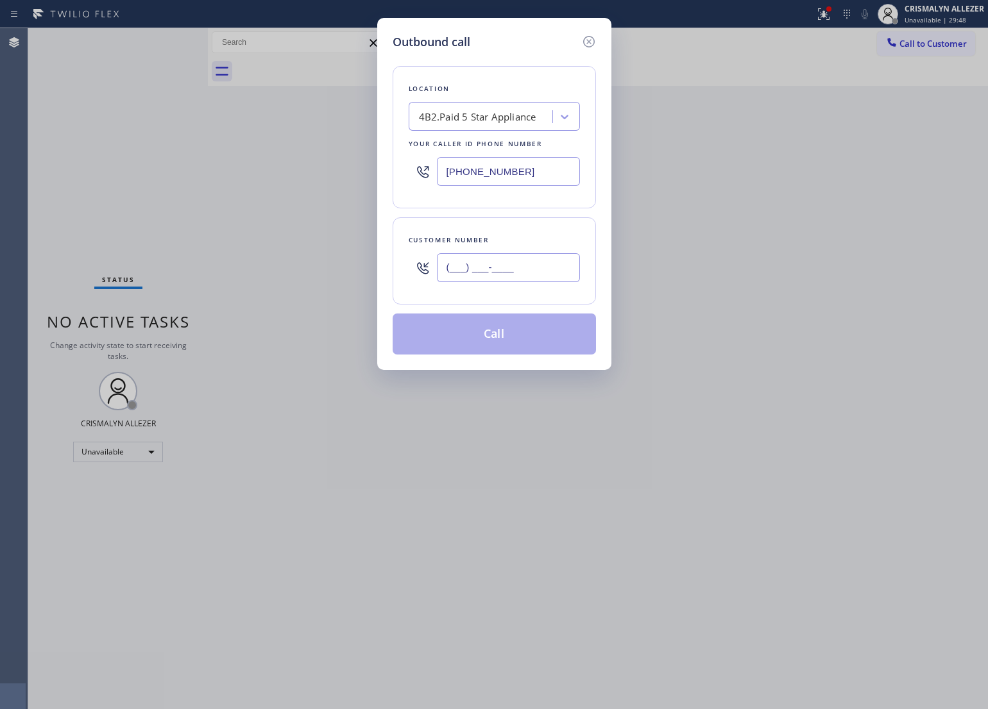
paste input "877) 777-0796"
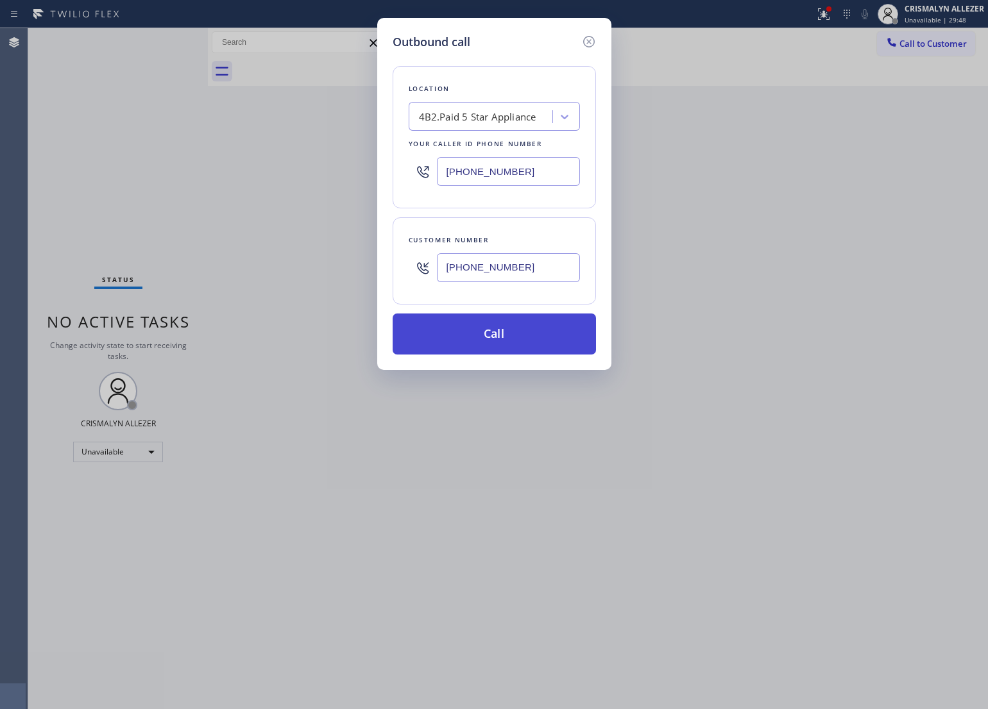
type input "(877) 777-0796"
click at [512, 342] on button "Call" at bounding box center [493, 334] width 203 height 41
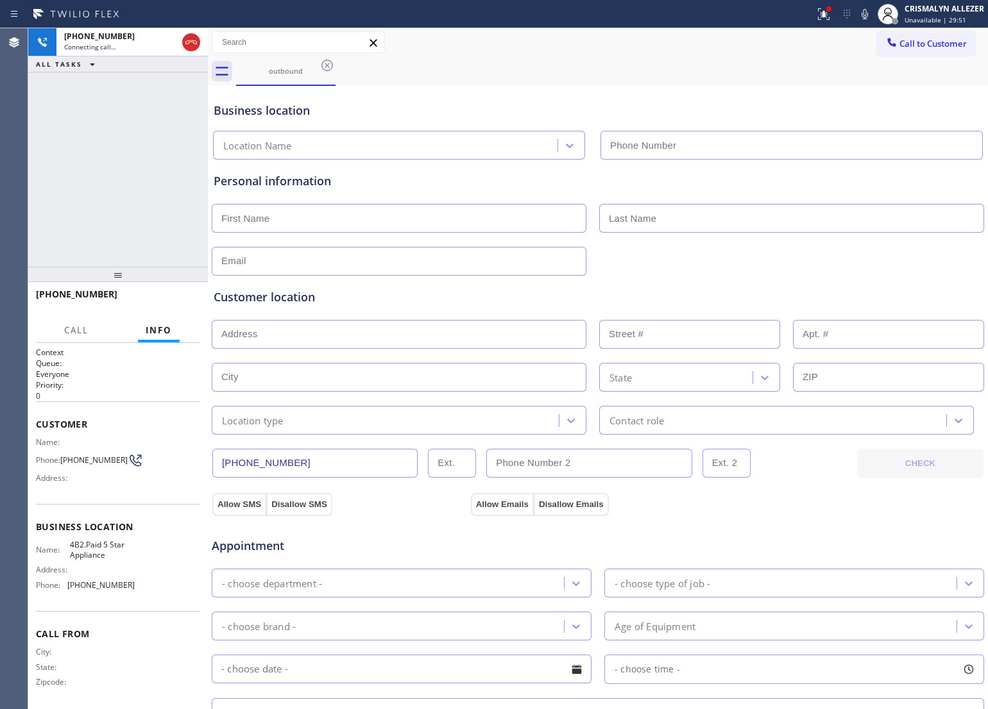
type input "(714) 790-9640"
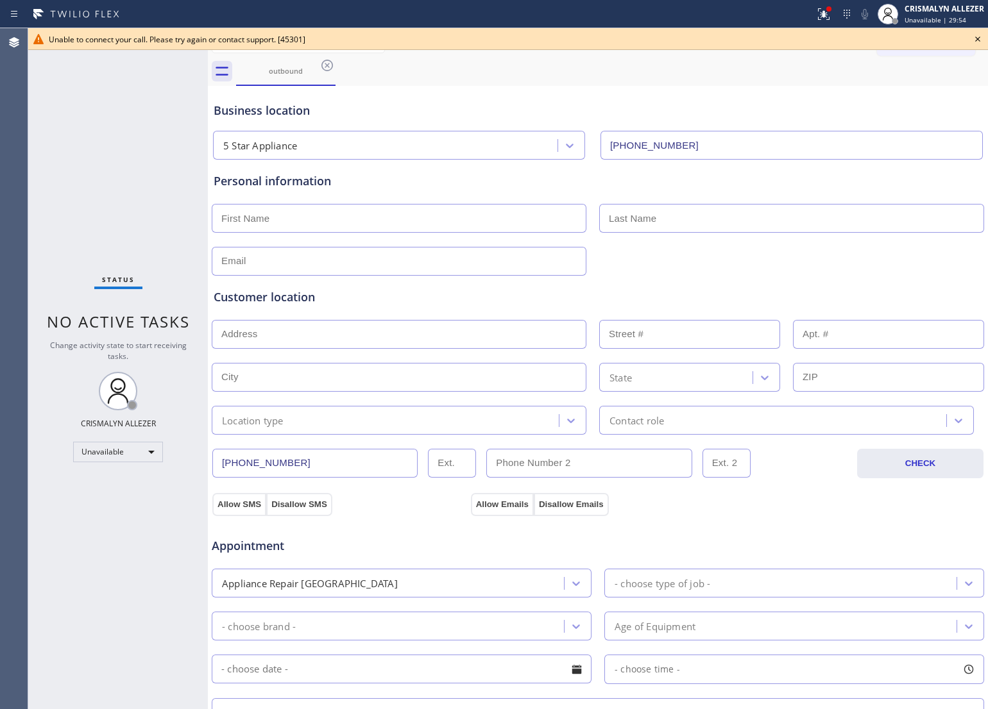
click at [494, 95] on div "Business location 5 Star Appliance (714) 790-9640" at bounding box center [597, 124] width 773 height 71
click at [977, 34] on icon at bounding box center [977, 38] width 15 height 15
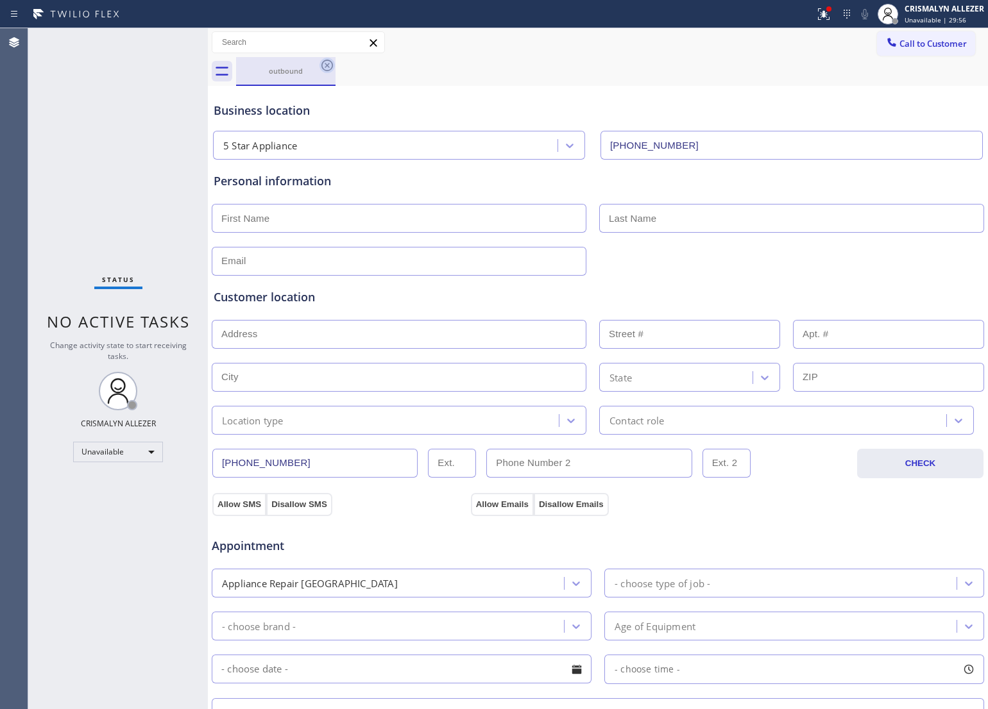
click at [325, 66] on icon at bounding box center [327, 66] width 12 height 12
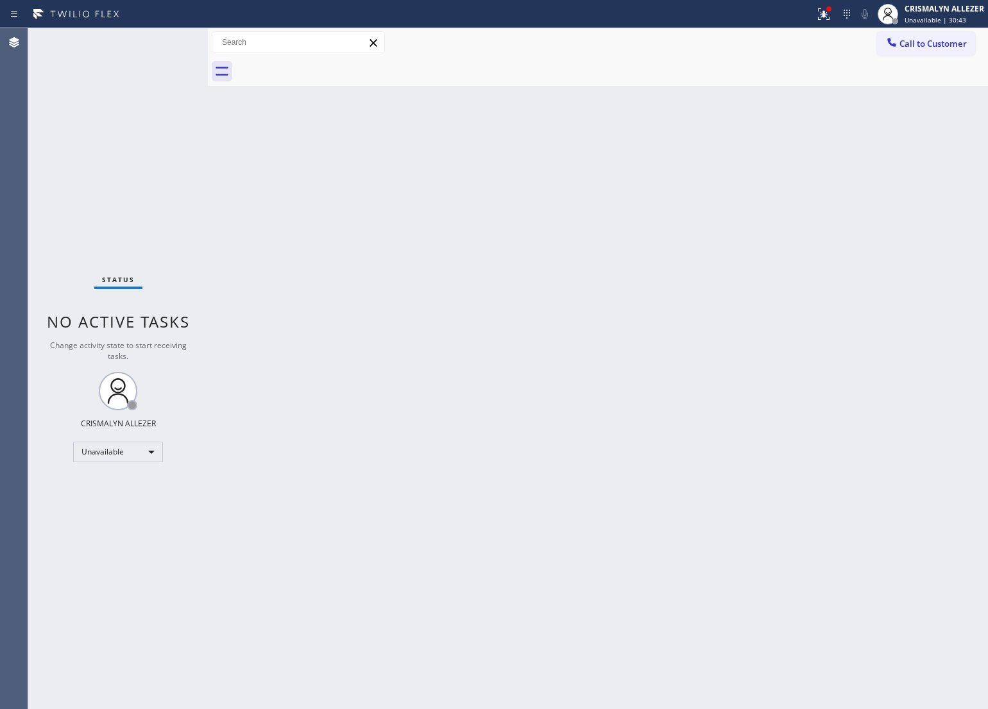
click at [603, 260] on div "Back to Dashboard Change Sender ID Customers Technicians Select a contact Outbo…" at bounding box center [598, 368] width 780 height 681
click at [954, 38] on span "Call to Customer" at bounding box center [932, 44] width 67 height 12
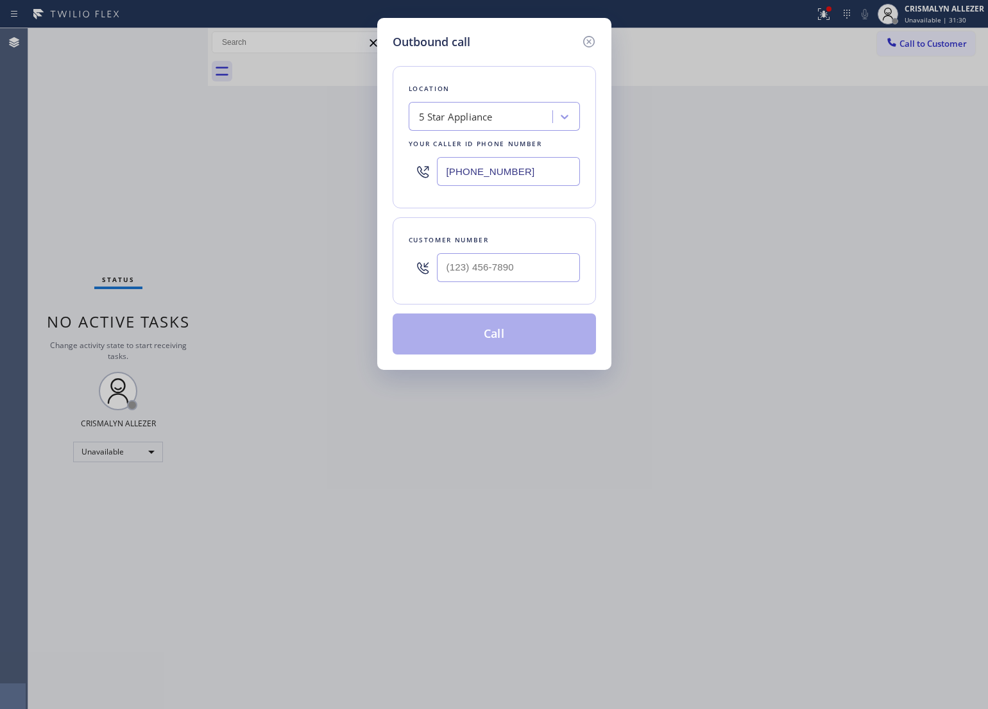
drag, startPoint x: 546, startPoint y: 168, endPoint x: 308, endPoint y: 203, distance: 241.1
click at [228, 184] on div "Outbound call Location 5 Star Appliance Your caller id phone number (714) 790-9…" at bounding box center [494, 354] width 988 height 709
paste input "213) 238-6352"
type input "(213) 238-6352"
click at [564, 260] on input "(___) ___-____" at bounding box center [508, 267] width 143 height 29
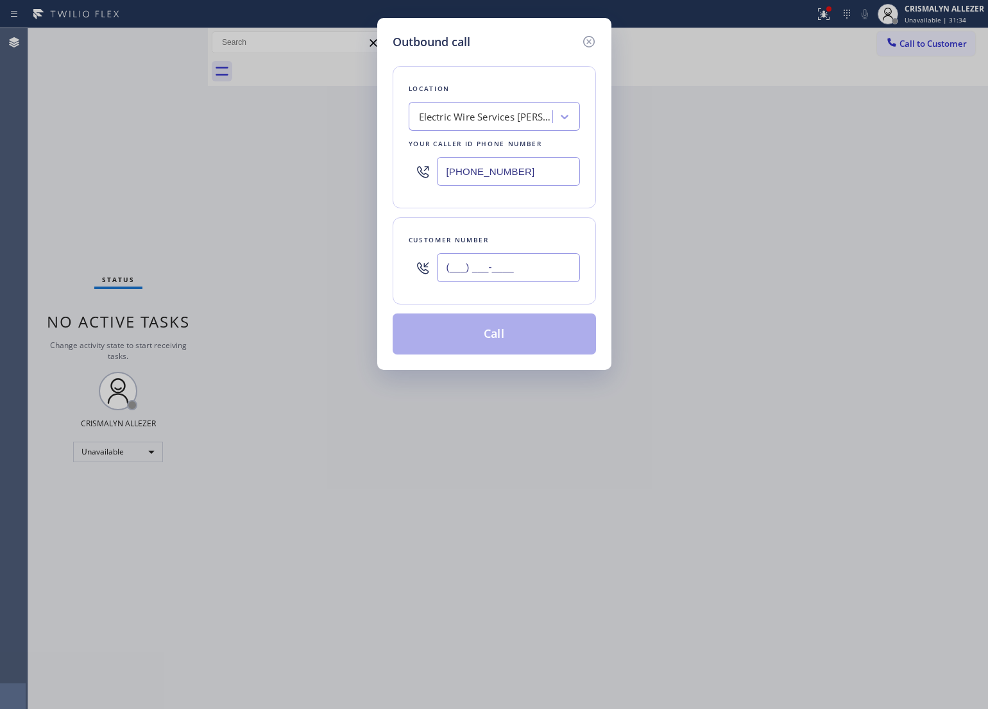
paste input "213) 238-6352"
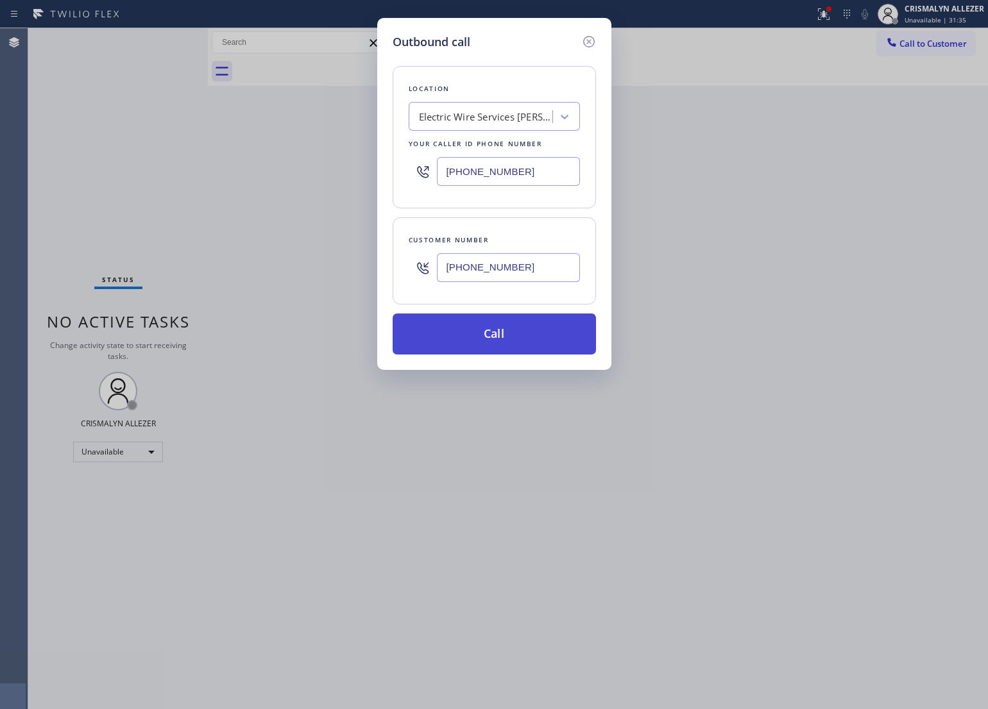
type input "(213) 238-6352"
click at [524, 328] on button "Call" at bounding box center [493, 334] width 203 height 41
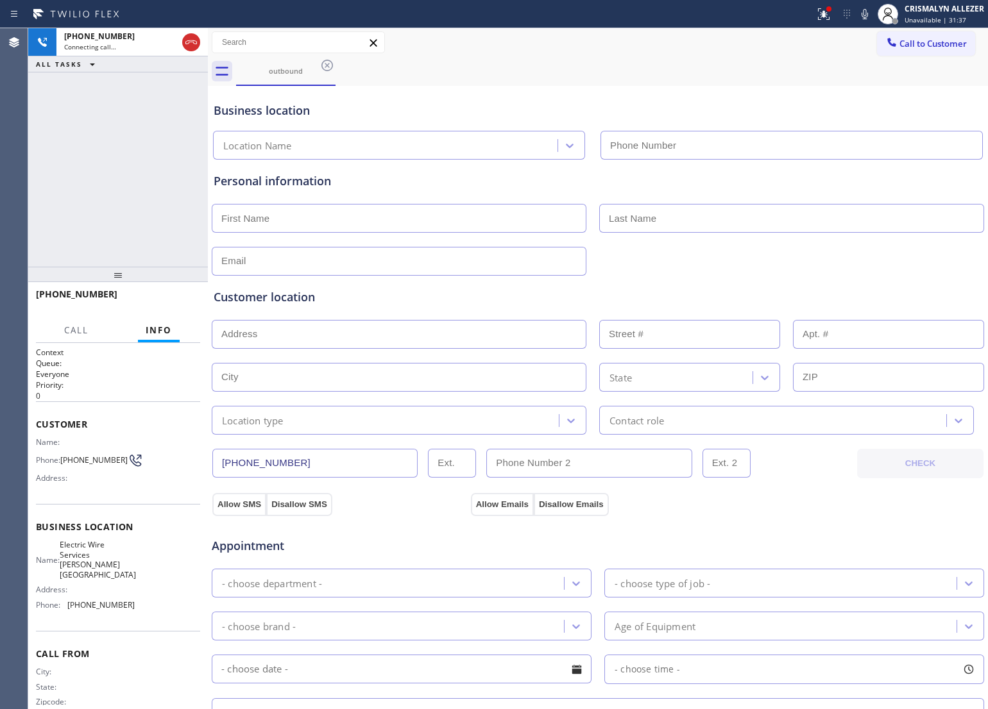
type input "(213) 238-6352"
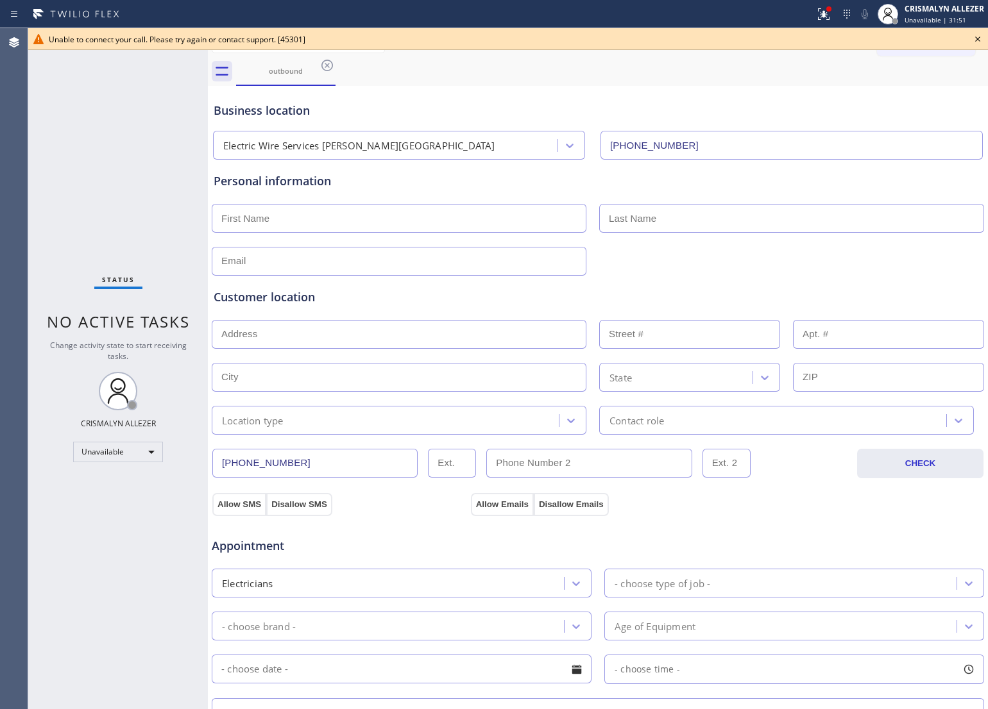
click at [976, 40] on icon at bounding box center [977, 39] width 5 height 5
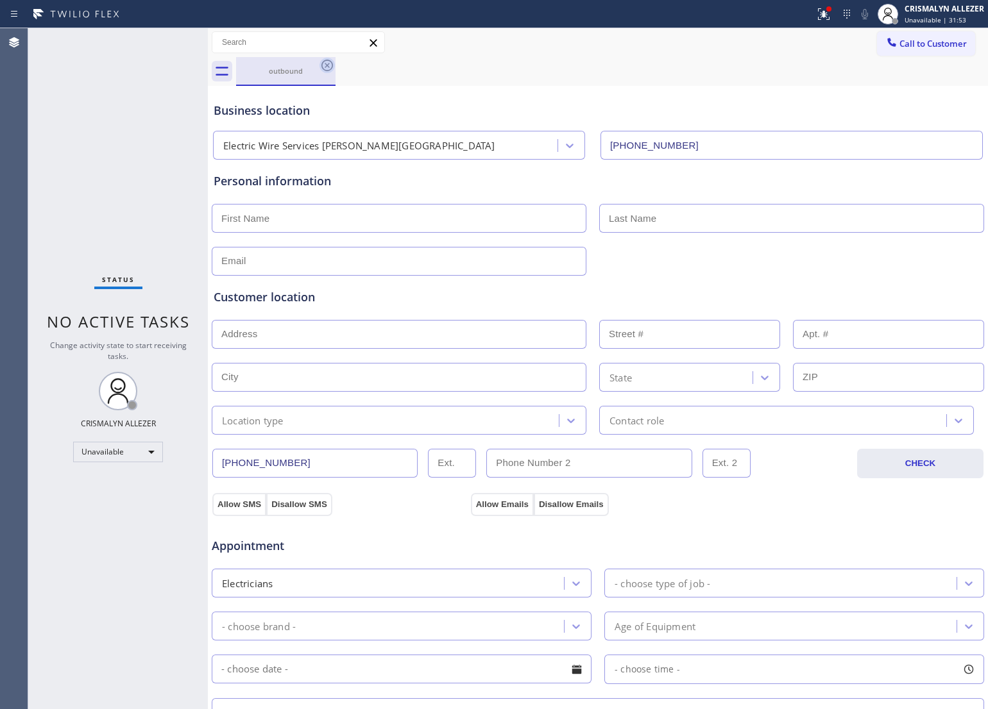
click at [327, 66] on icon at bounding box center [326, 65] width 15 height 15
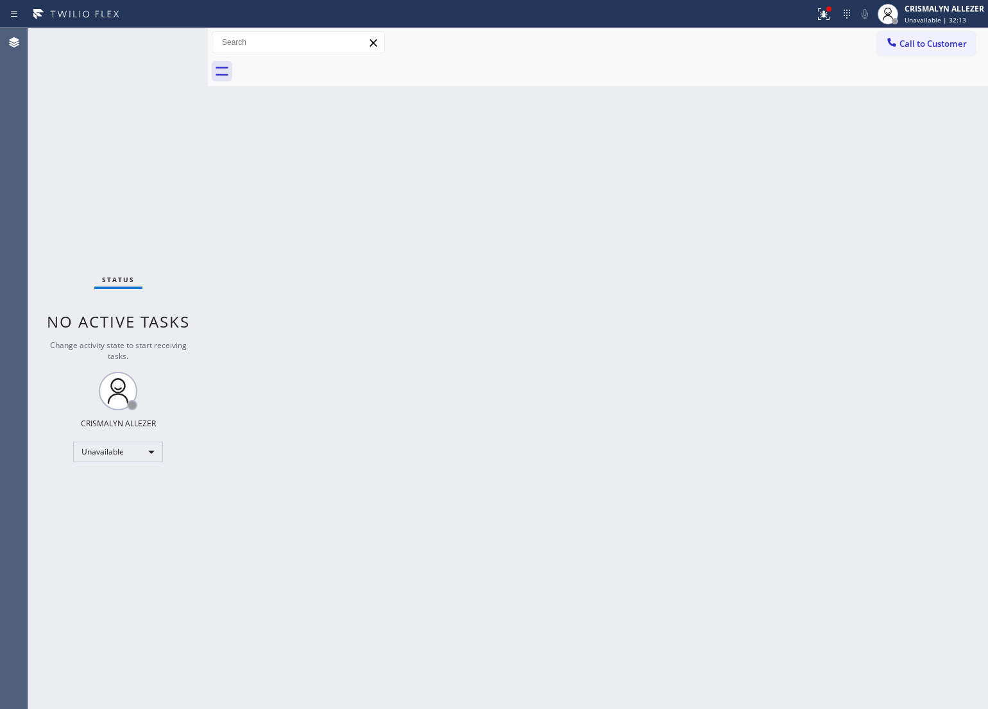
drag, startPoint x: 457, startPoint y: 280, endPoint x: 563, endPoint y: 172, distance: 151.5
click at [457, 273] on div "Back to Dashboard Change Sender ID Customers Technicians Select a contact Outbo…" at bounding box center [598, 368] width 780 height 681
click at [920, 46] on span "Call to Customer" at bounding box center [932, 44] width 67 height 12
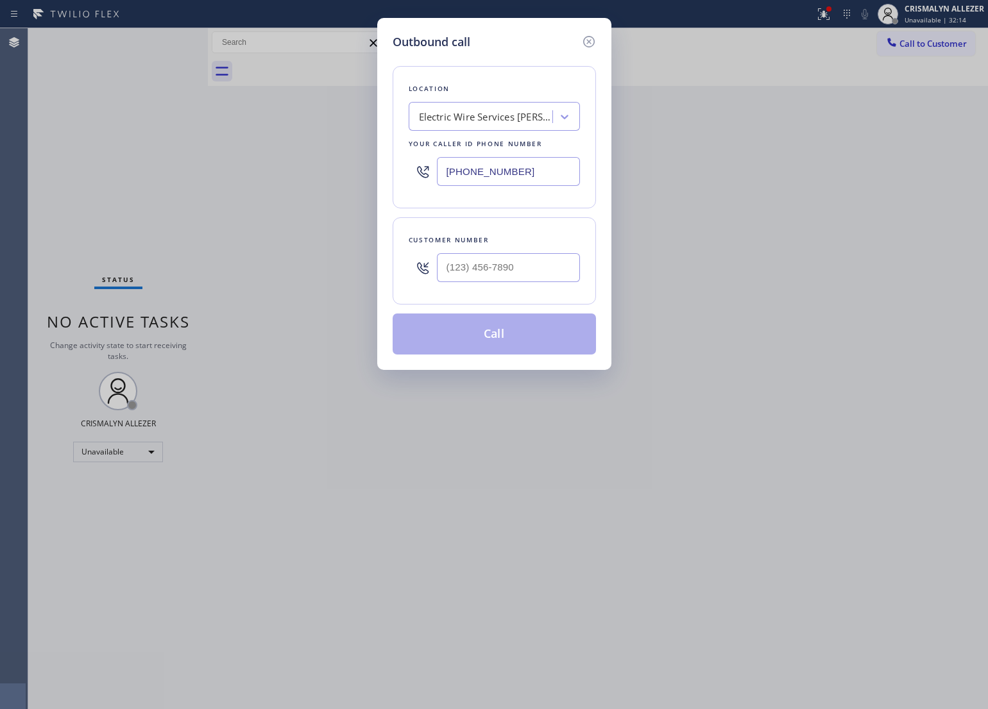
drag, startPoint x: 553, startPoint y: 175, endPoint x: 88, endPoint y: 162, distance: 465.8
click at [88, 162] on div "Outbound call Location Electric Wire Services Beverly Hills Your caller id phon…" at bounding box center [494, 354] width 988 height 709
paste input "510) 756-424"
drag, startPoint x: 528, startPoint y: 175, endPoint x: 287, endPoint y: 196, distance: 242.1
click at [249, 178] on div "Outbound call Location American Service Alliance Oakland Your caller id phone n…" at bounding box center [494, 354] width 988 height 709
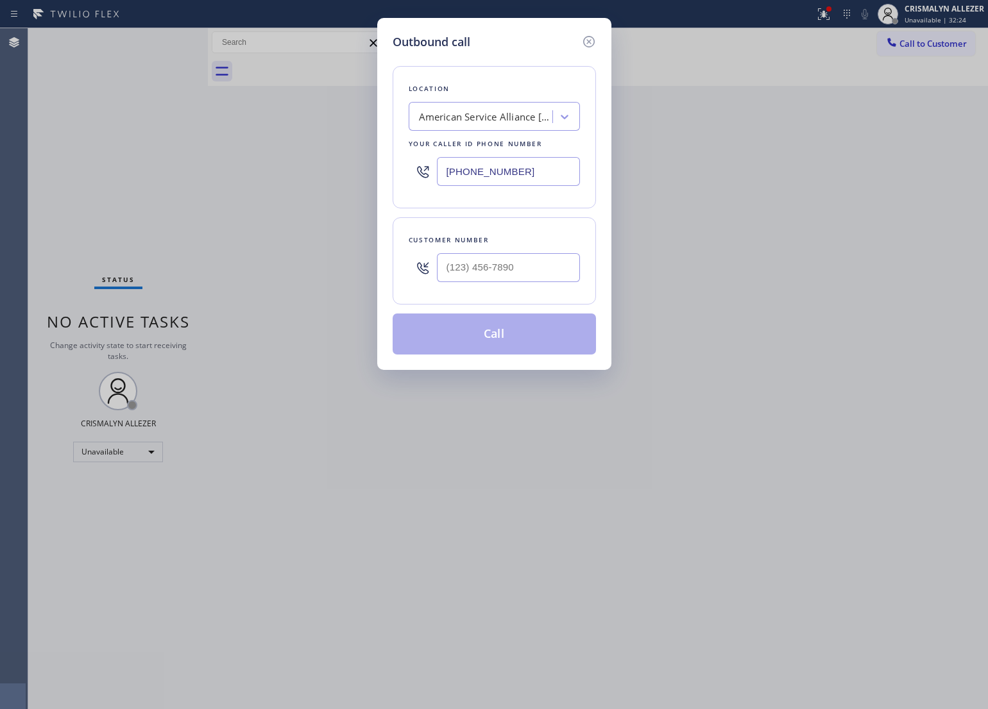
paste input "410) 237-0708"
type input "(410) 237-0708"
click at [493, 279] on input "(___) ___-____" at bounding box center [508, 267] width 143 height 29
paste input "443) 625-2565"
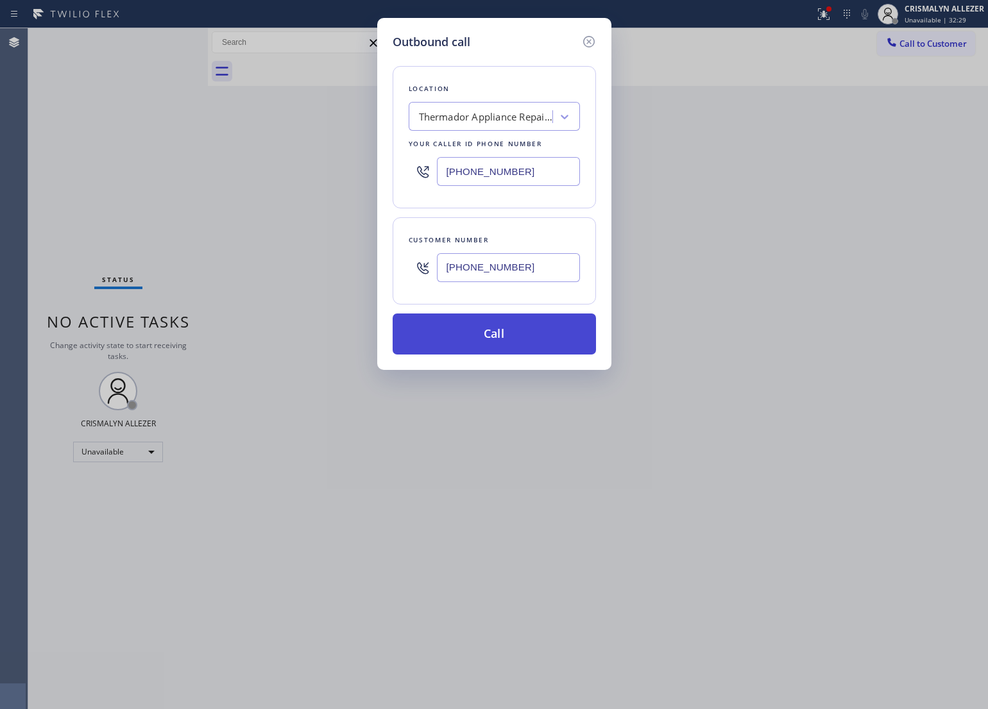
type input "(443) 625-2565"
click at [494, 345] on button "Call" at bounding box center [493, 334] width 203 height 41
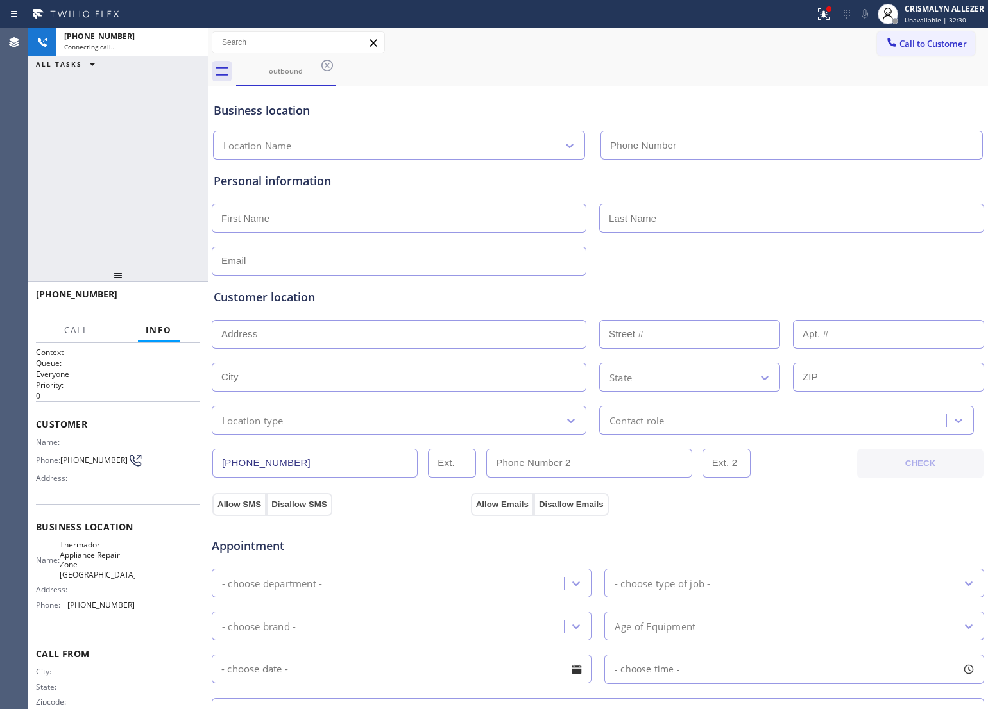
type input "(410) 237-0708"
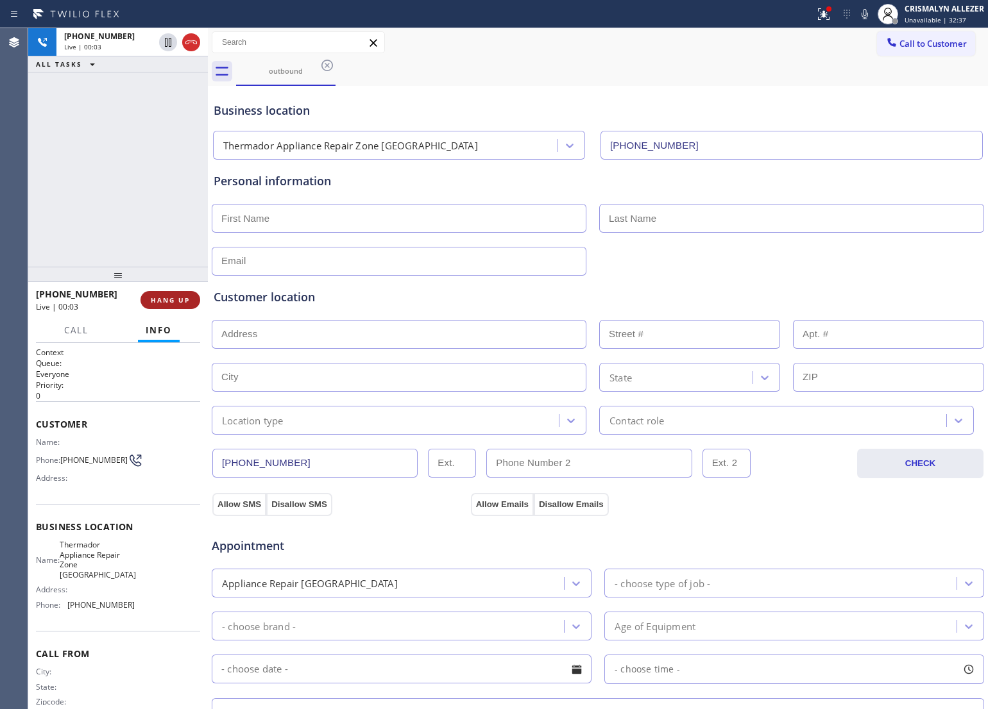
click at [168, 305] on button "HANG UP" at bounding box center [170, 300] width 60 height 18
click at [168, 305] on button "COMPLETE" at bounding box center [167, 300] width 65 height 18
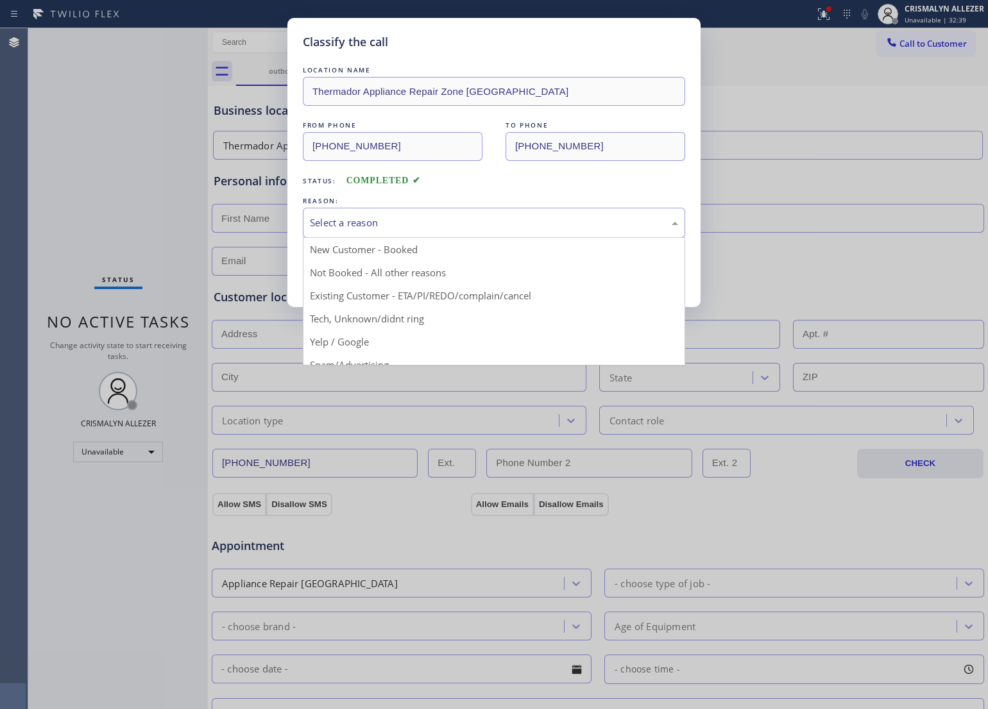
click at [497, 232] on div "Select a reason" at bounding box center [494, 223] width 382 height 30
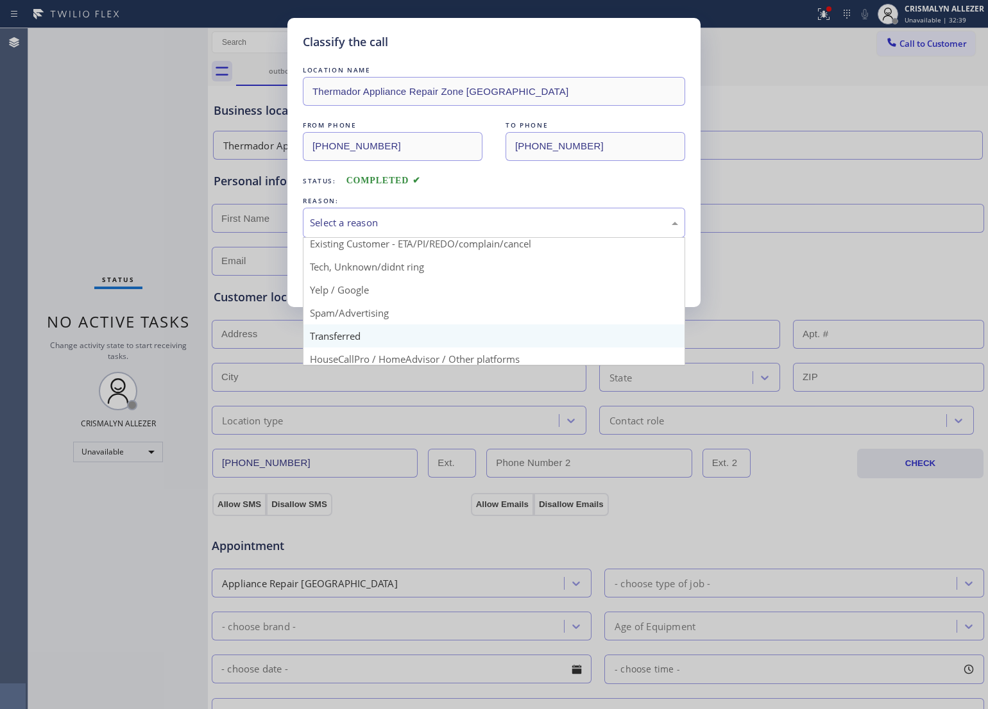
scroll to position [80, 0]
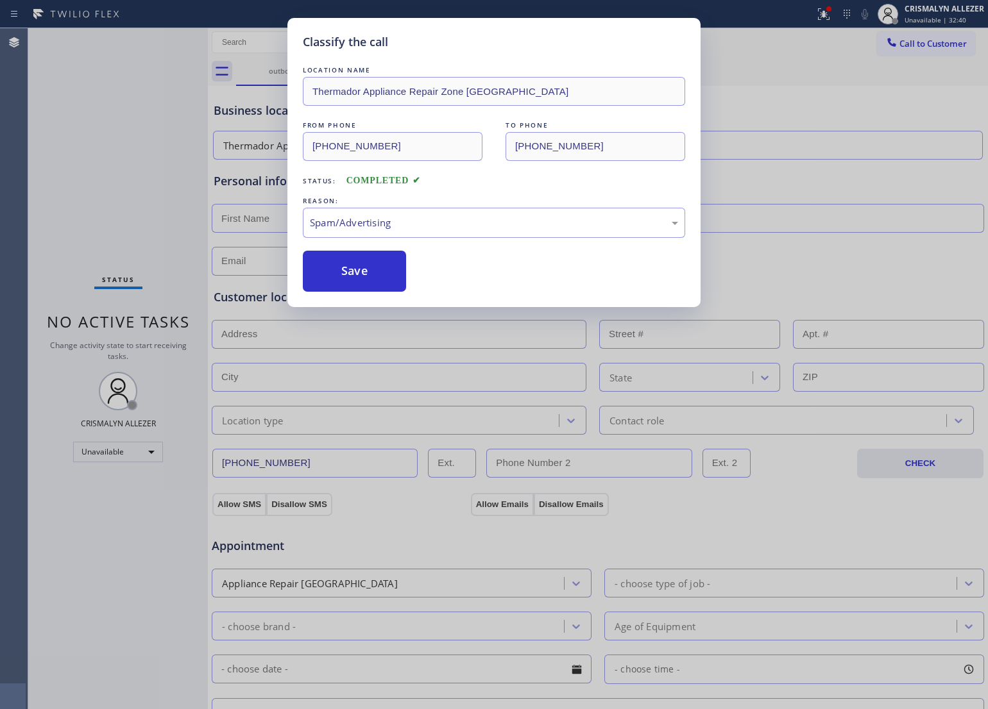
click at [351, 287] on button "Save" at bounding box center [354, 271] width 103 height 41
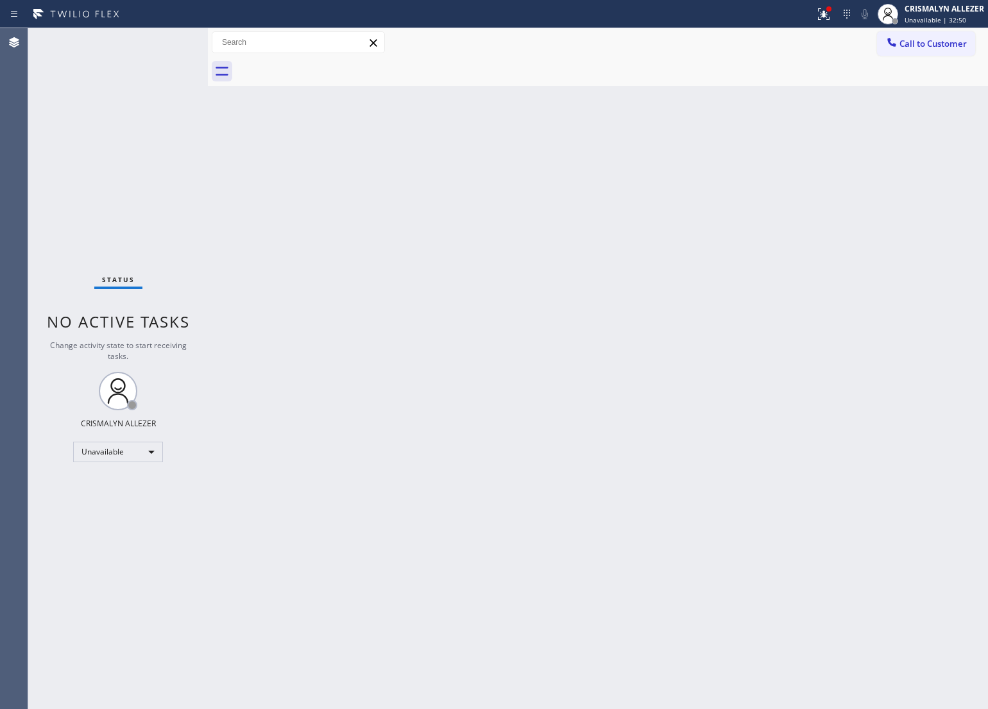
drag, startPoint x: 457, startPoint y: 252, endPoint x: 536, endPoint y: 217, distance: 85.8
click at [464, 247] on div "Back to Dashboard Change Sender ID Customers Technicians Select a contact Outbo…" at bounding box center [598, 368] width 780 height 681
click at [927, 40] on span "Call to Customer" at bounding box center [932, 44] width 67 height 12
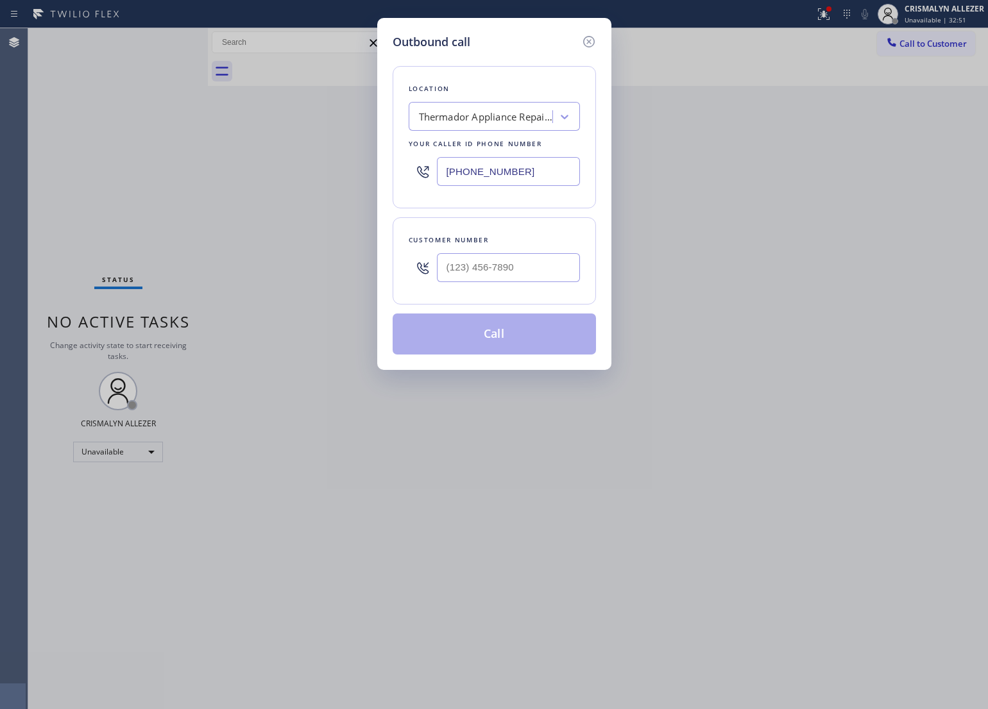
drag, startPoint x: 478, startPoint y: 171, endPoint x: 258, endPoint y: 171, distance: 220.0
click at [258, 171] on div "Outbound call Location Thermador Appliance Repair Zone Hampton Your caller id p…" at bounding box center [494, 354] width 988 height 709
paste input "562) 239-4742"
type input "(562) 239-4742"
click at [533, 271] on input "text" at bounding box center [508, 267] width 143 height 29
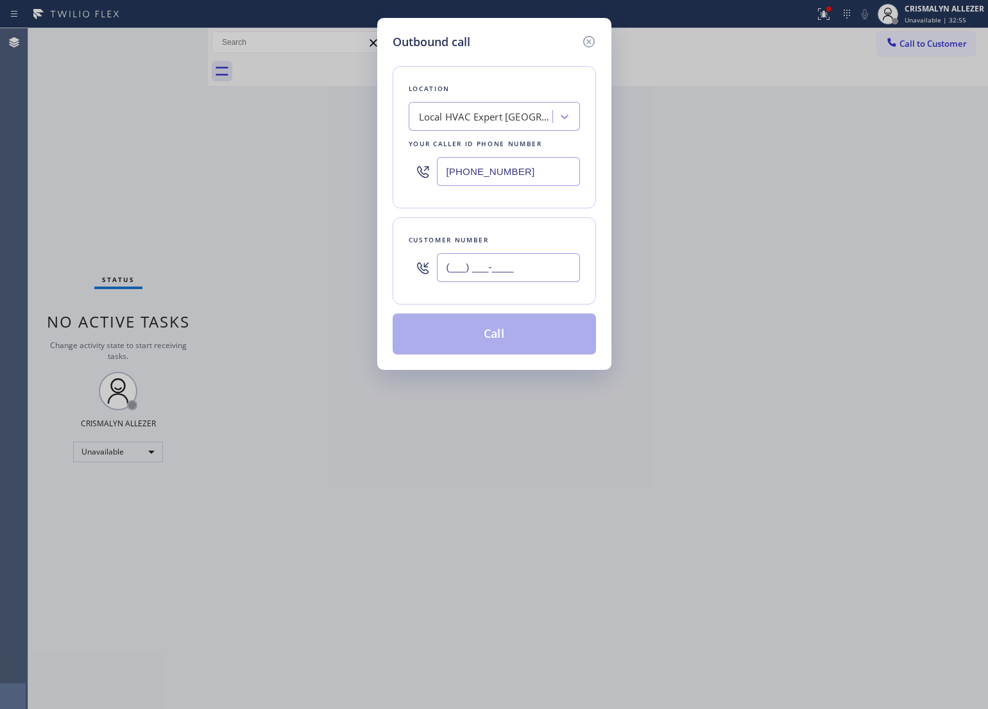
paste input "310) 666-4279"
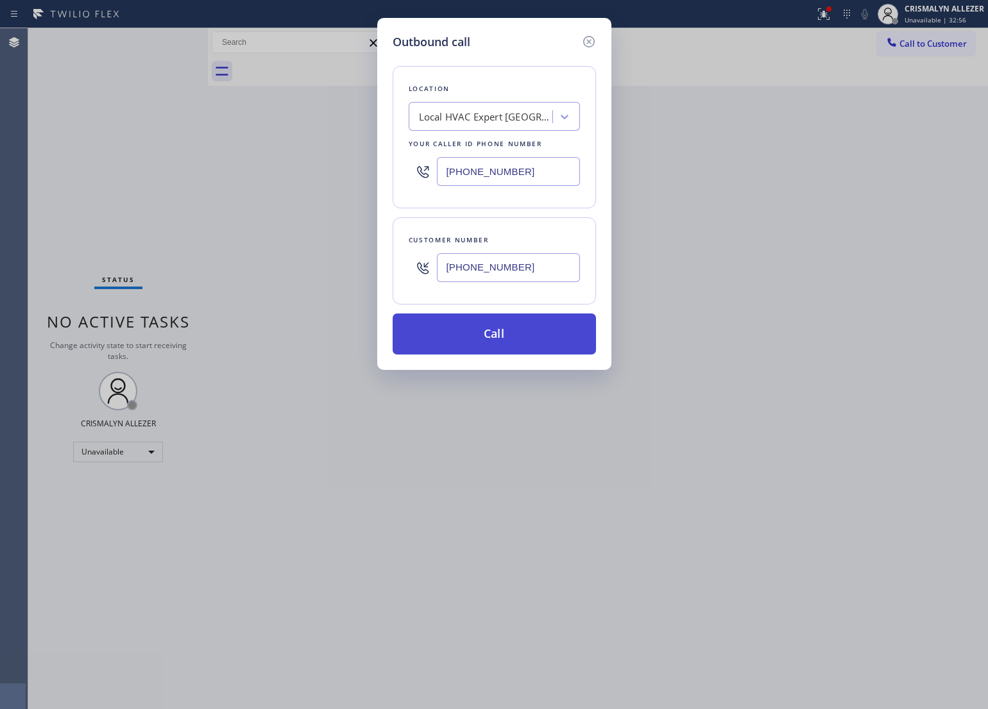
type input "(310) 666-4279"
click at [496, 345] on button "Call" at bounding box center [493, 334] width 203 height 41
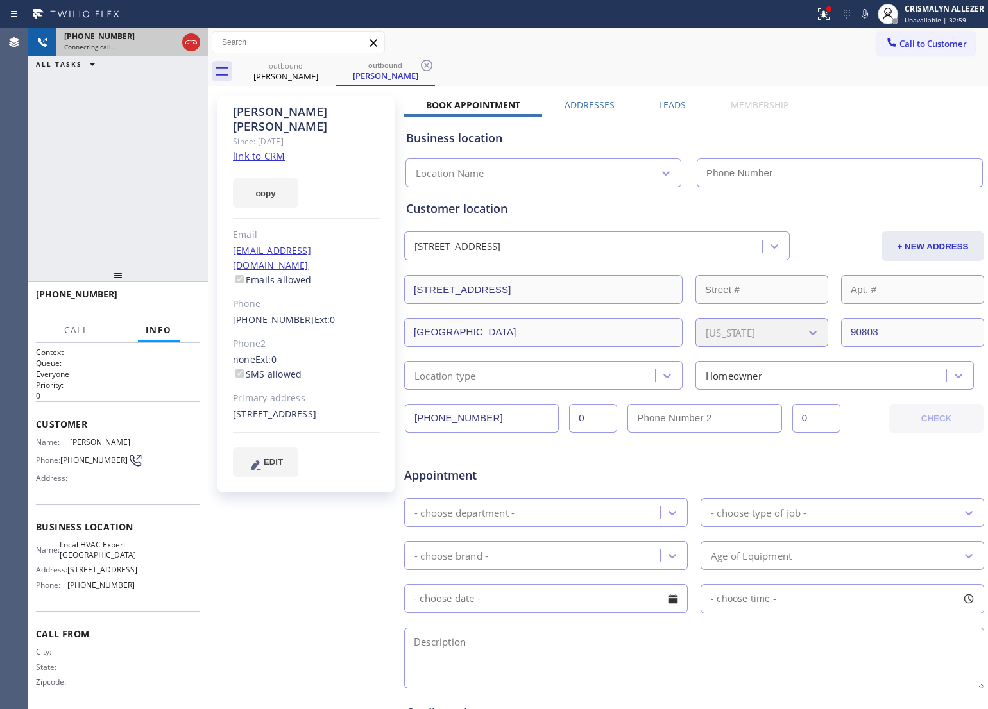
drag, startPoint x: 190, startPoint y: 46, endPoint x: 190, endPoint y: 53, distance: 7.1
click at [190, 46] on icon at bounding box center [190, 42] width 15 height 15
type input "(562) 239-4742"
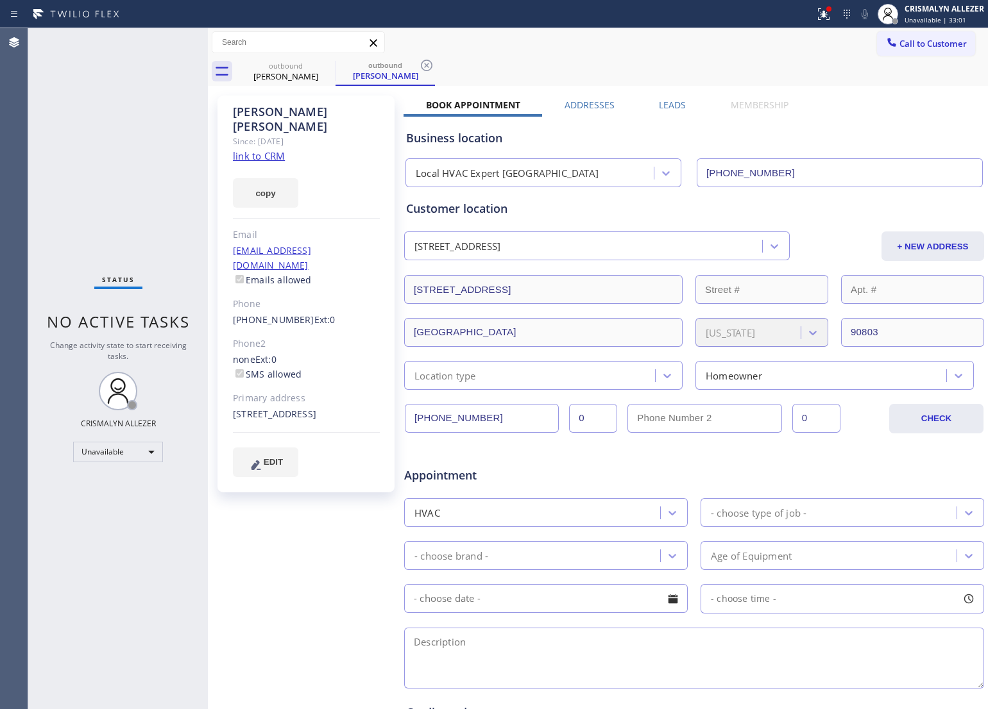
click at [263, 149] on link "link to CRM" at bounding box center [259, 155] width 52 height 13
click at [427, 63] on icon at bounding box center [426, 65] width 15 height 15
click at [326, 68] on icon at bounding box center [326, 65] width 15 height 15
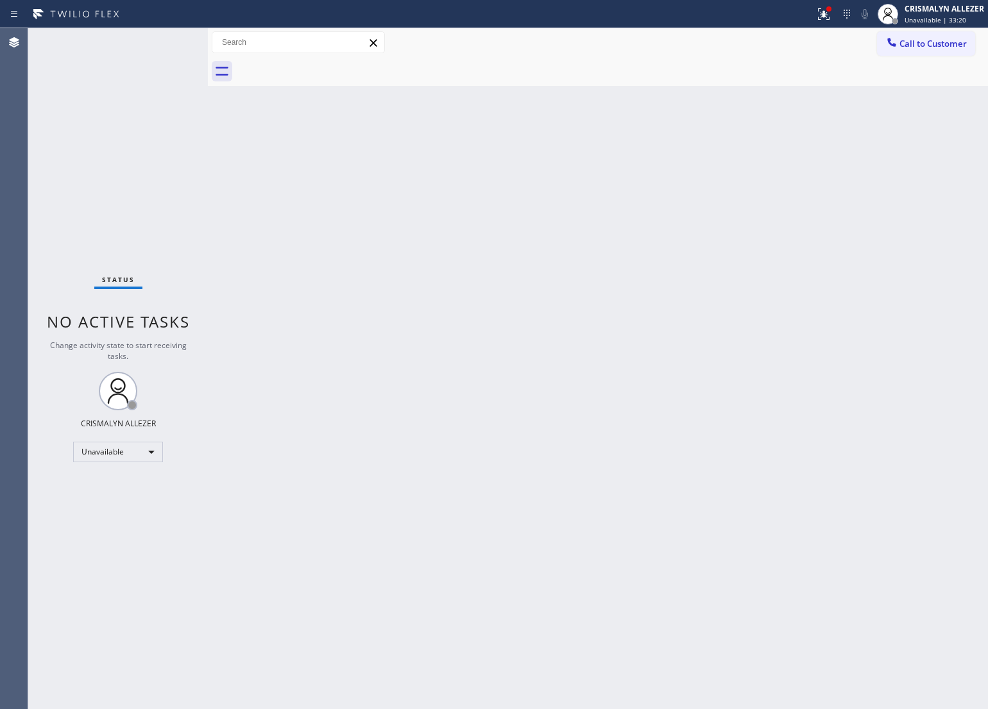
drag, startPoint x: 630, startPoint y: 297, endPoint x: 716, endPoint y: 194, distance: 134.3
click at [633, 292] on div "Back to Dashboard Change Sender ID Customers Technicians Select a contact Outbo…" at bounding box center [598, 368] width 780 height 681
click at [944, 49] on button "Call to Customer" at bounding box center [926, 43] width 98 height 24
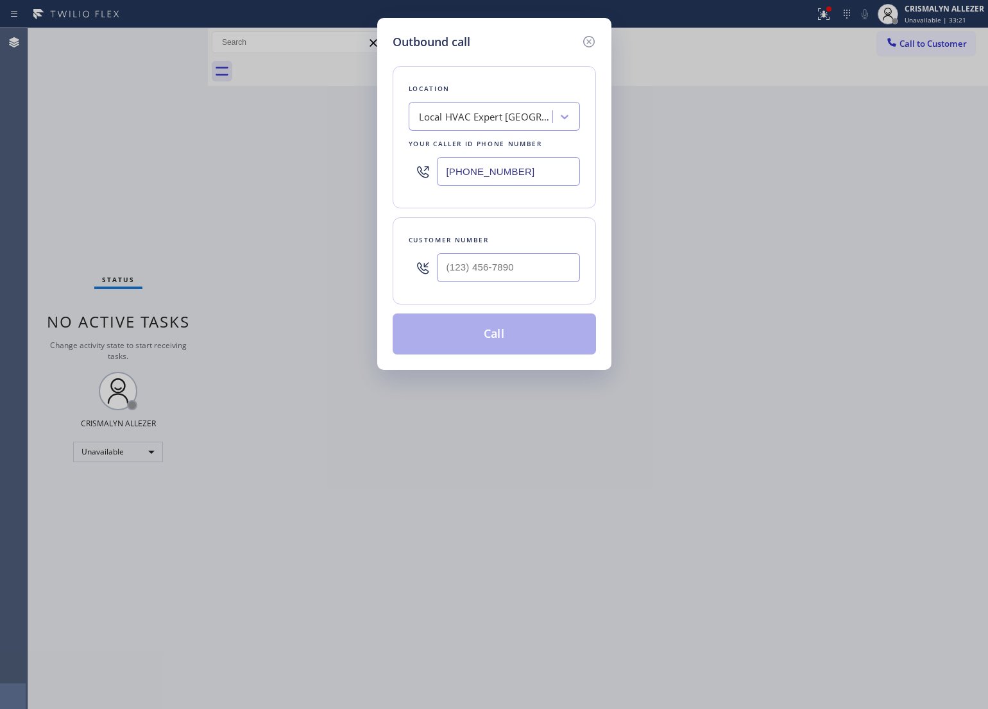
drag, startPoint x: 543, startPoint y: 175, endPoint x: 162, endPoint y: 177, distance: 380.3
click at [165, 177] on div "Outbound call Location Local HVAC Expert Long Beach Your caller id phone number…" at bounding box center [494, 354] width 988 height 709
paste input "310) 340-1547"
type input "[PHONE_NUMBER]"
click at [525, 281] on input "(___) ___-____" at bounding box center [508, 267] width 143 height 29
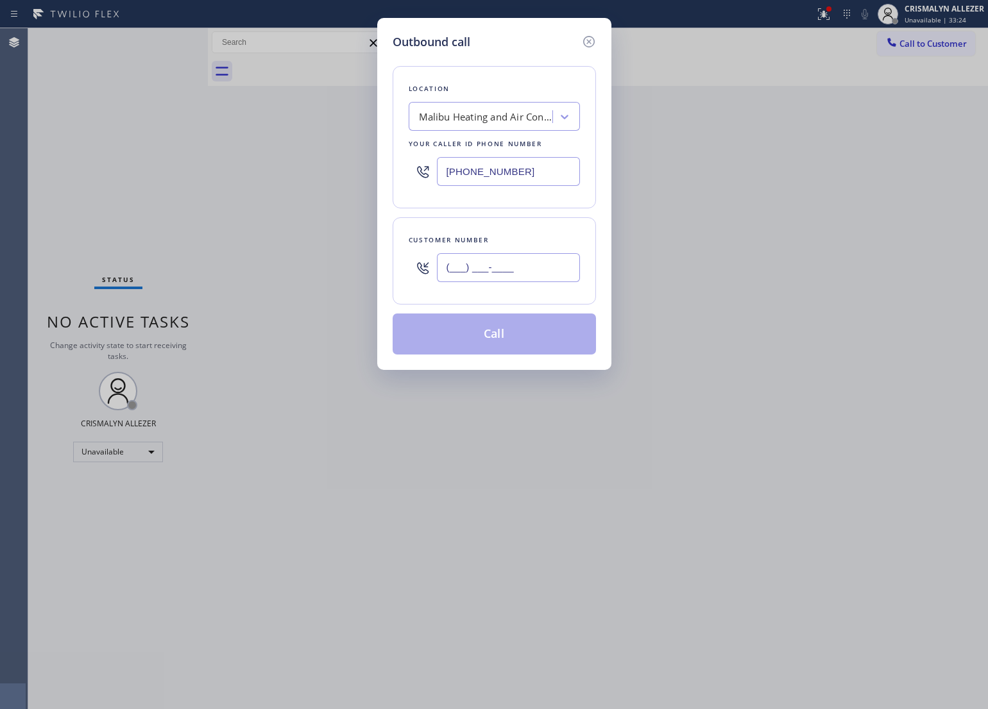
paste input "310) 758-5652"
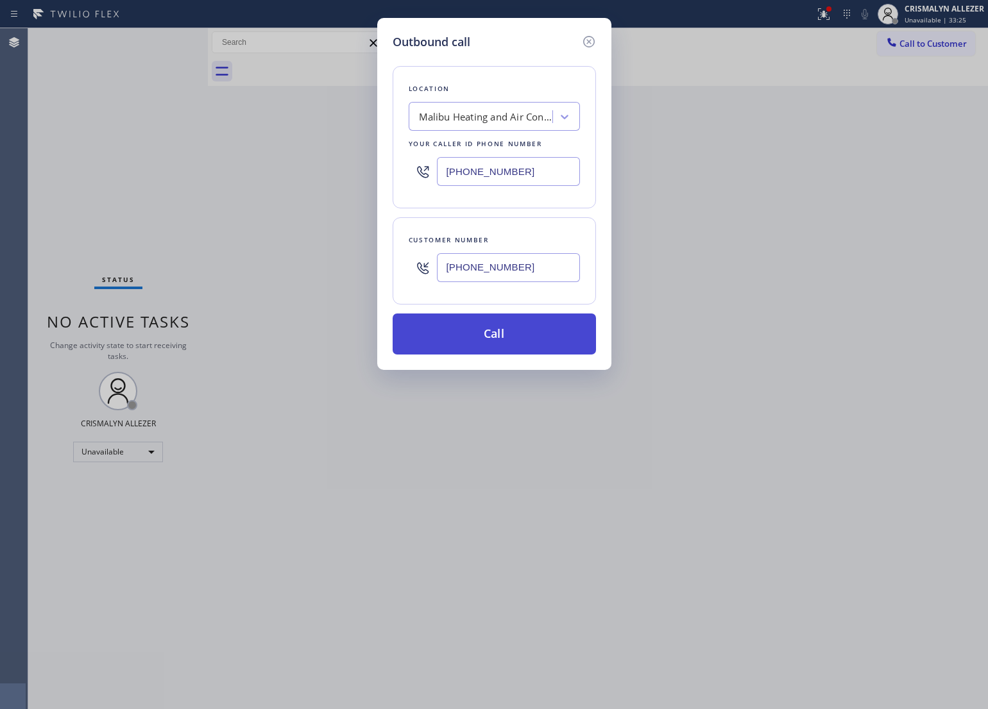
type input "(310) 758-5652"
click at [505, 342] on button "Call" at bounding box center [493, 334] width 203 height 41
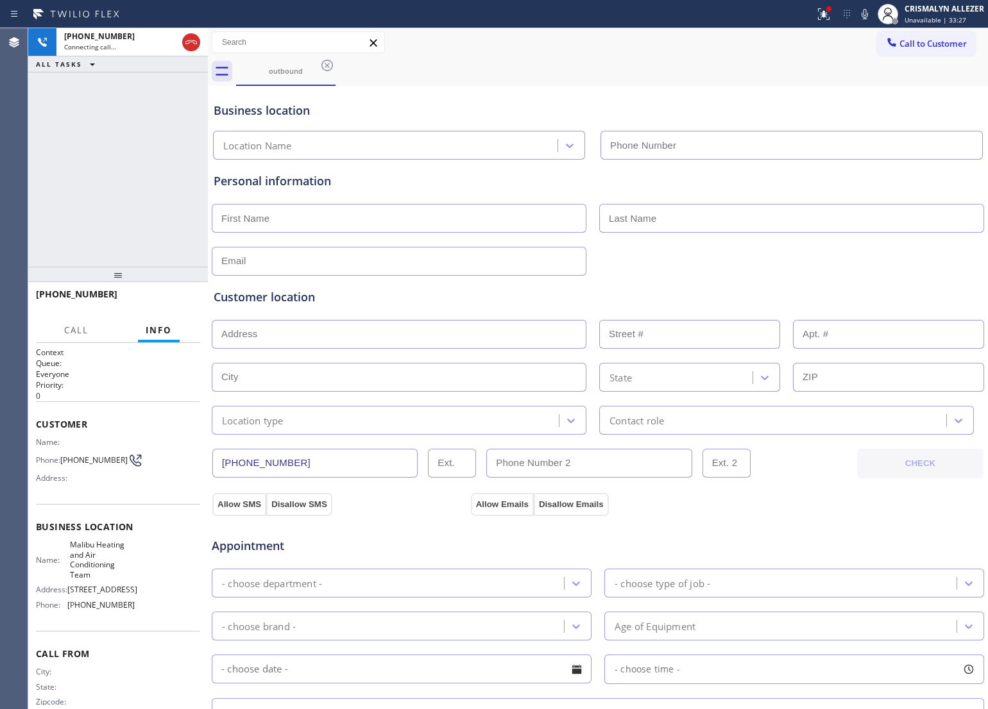
type input "[PHONE_NUMBER]"
click at [679, 257] on div at bounding box center [597, 259] width 775 height 31
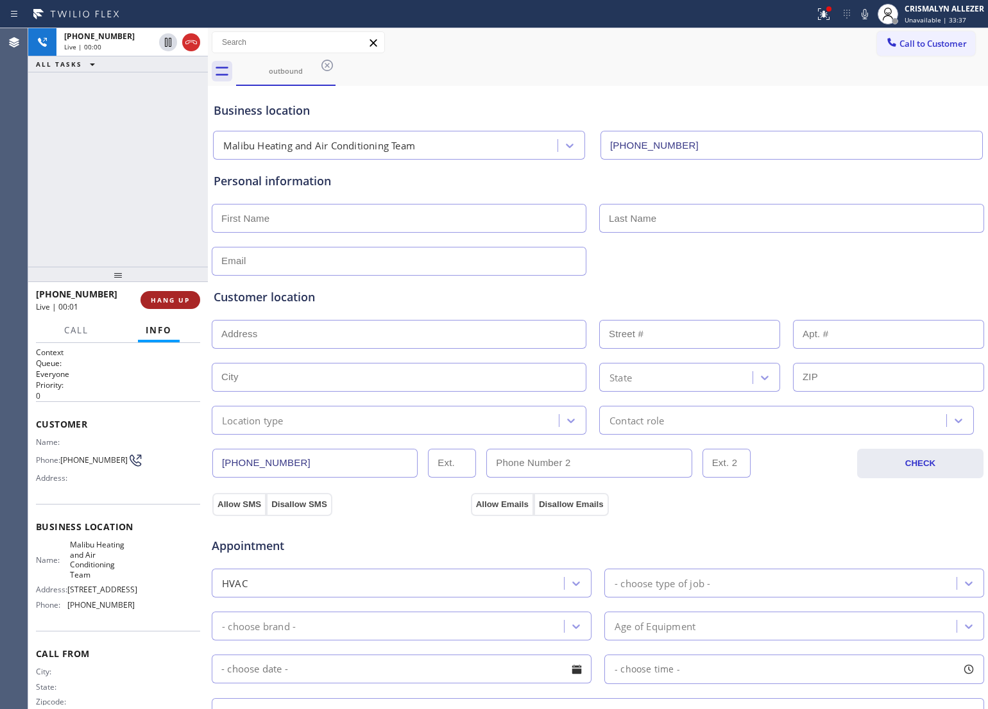
click at [165, 303] on span "HANG UP" at bounding box center [170, 300] width 39 height 9
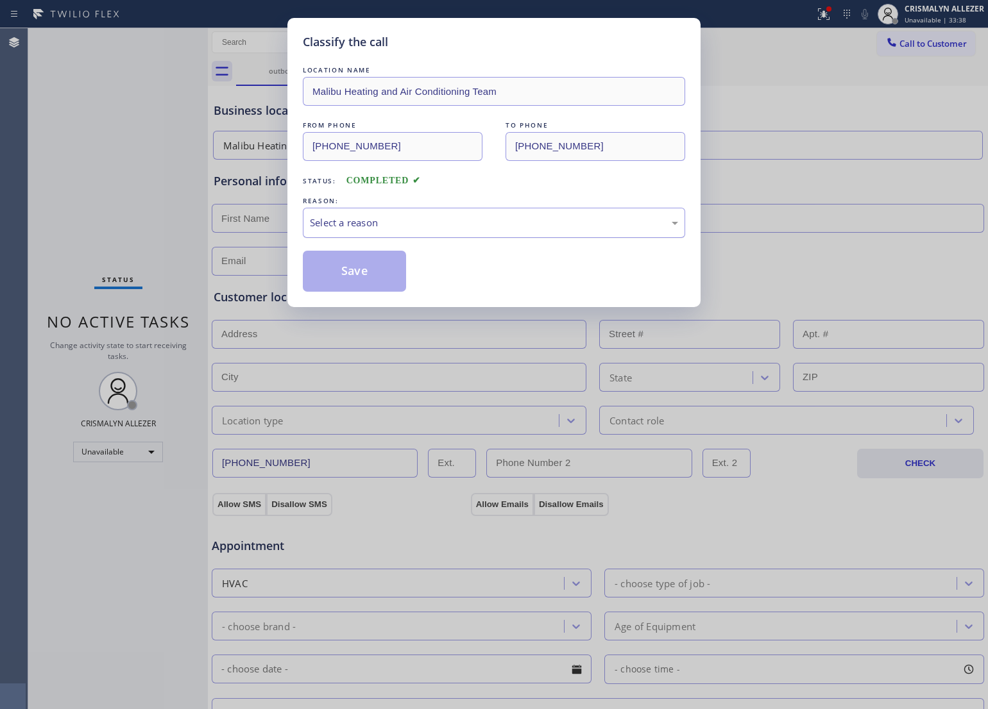
click at [502, 225] on div "Select a reason" at bounding box center [494, 222] width 368 height 15
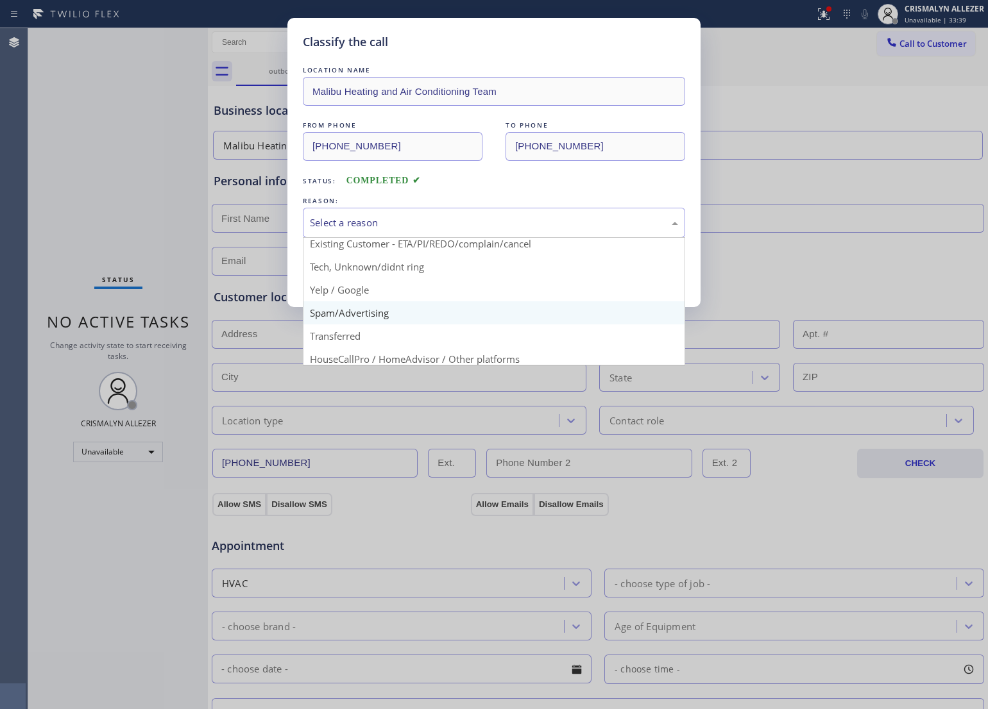
scroll to position [80, 0]
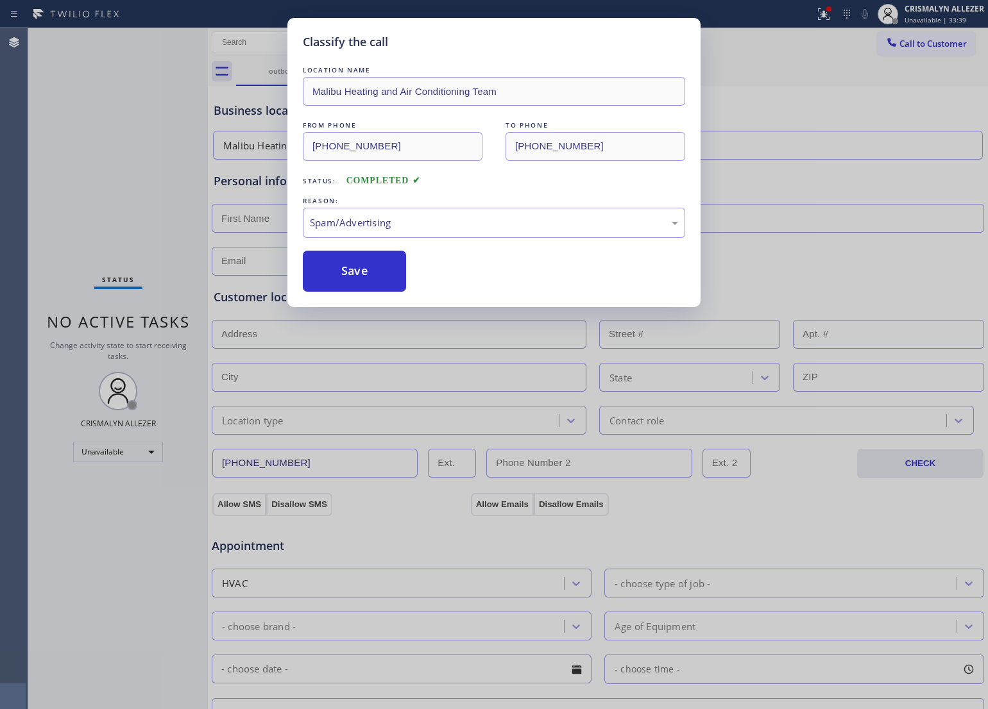
click at [369, 292] on button "Save" at bounding box center [354, 271] width 103 height 41
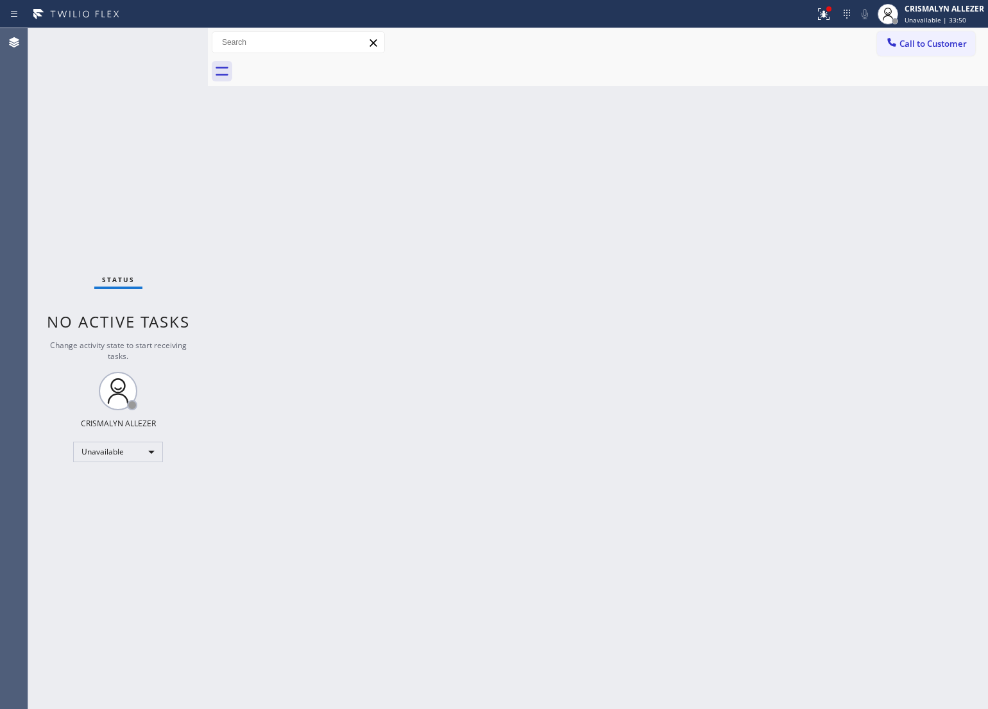
drag, startPoint x: 592, startPoint y: 284, endPoint x: 626, endPoint y: 273, distance: 35.9
click at [608, 280] on div "Back to Dashboard Change Sender ID Customers Technicians Select a contact Outbo…" at bounding box center [598, 368] width 780 height 681
click at [920, 47] on span "Call to Customer" at bounding box center [932, 44] width 67 height 12
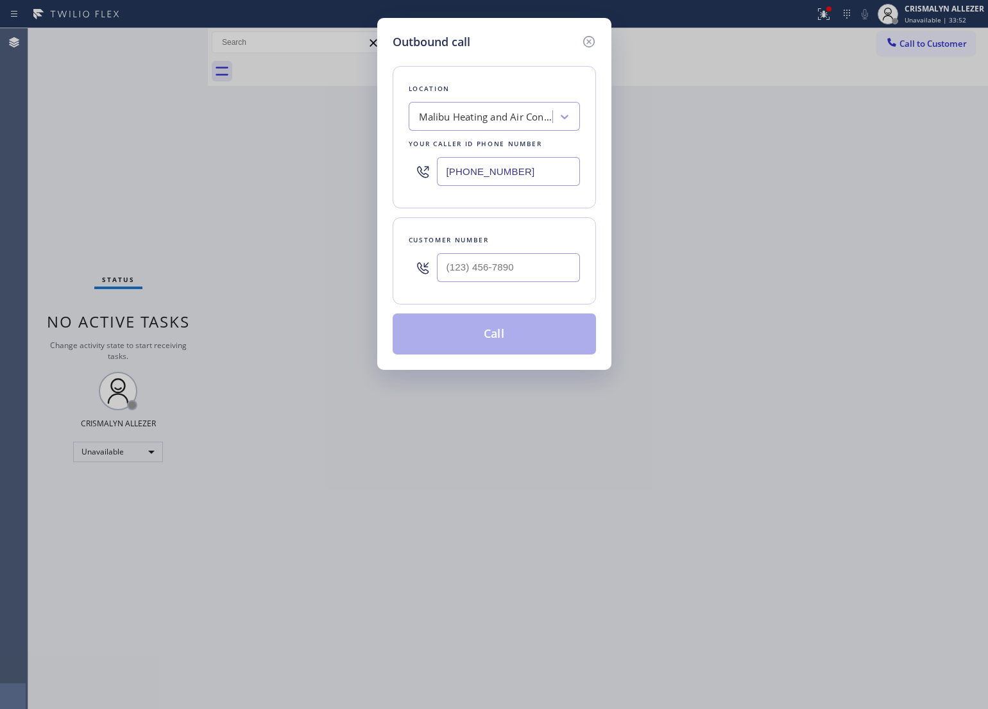
paste input "213) 799-4696"
drag, startPoint x: 557, startPoint y: 172, endPoint x: 261, endPoint y: 165, distance: 295.7
click at [261, 165] on div "Outbound call Location [GEOGRAPHIC_DATA] Heating and Air Conditioning Team Your…" at bounding box center [494, 354] width 988 height 709
type input "(213) 799-4696"
click at [530, 268] on input "(___) ___-____" at bounding box center [508, 267] width 143 height 29
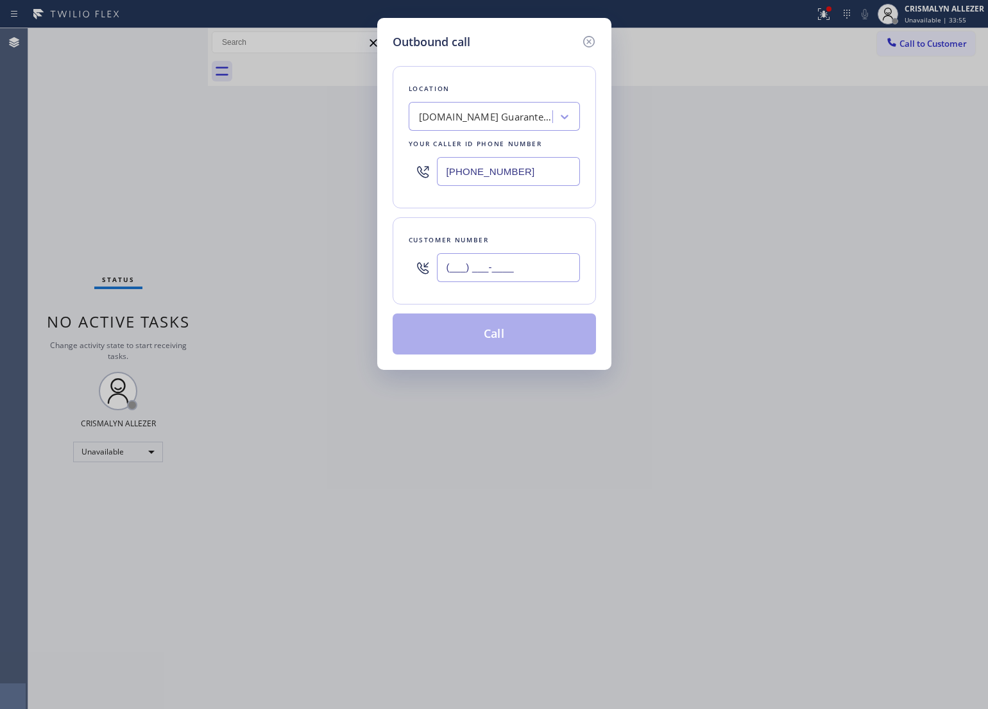
paste input "805) 304-5584"
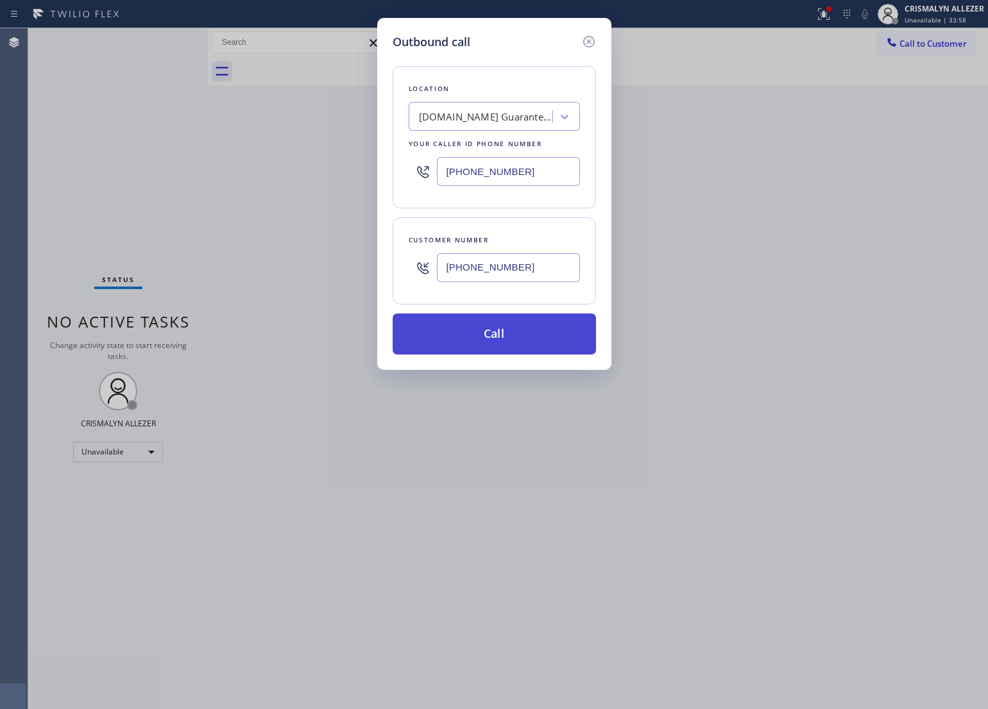
type input "(805) 304-5584"
click at [514, 333] on button "Call" at bounding box center [493, 334] width 203 height 41
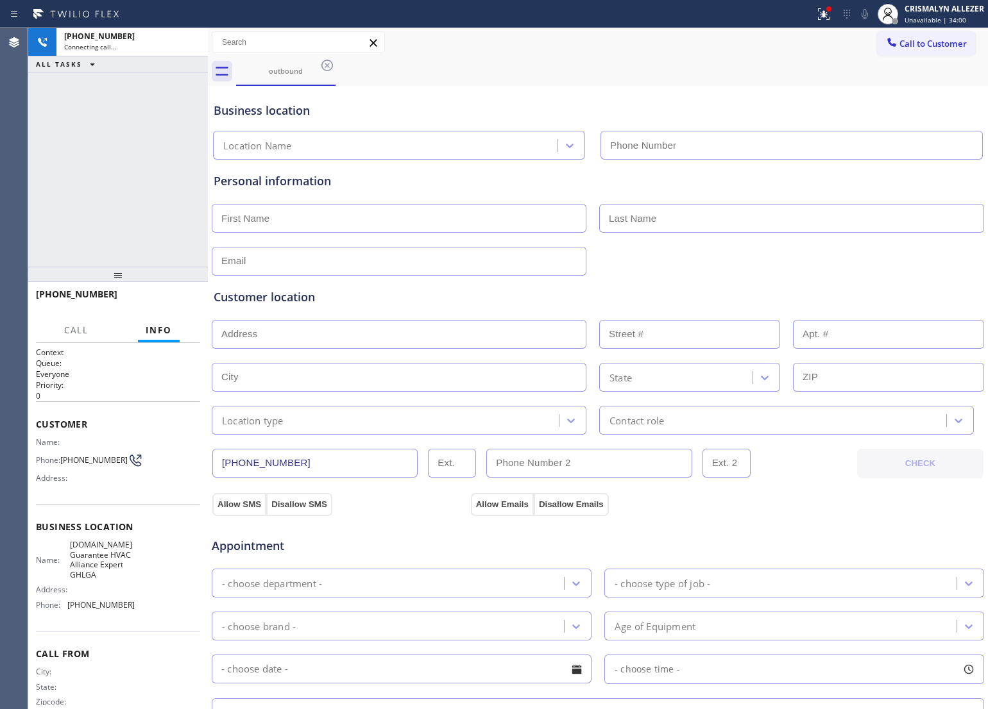
type input "(213) 799-4696"
drag, startPoint x: 152, startPoint y: 160, endPoint x: 159, endPoint y: 124, distance: 37.2
click at [152, 158] on div "+18053045584 Connecting call… ALL TASKS ALL TASKS ACTIVE TASKS TASKS IN WRAP UP" at bounding box center [118, 147] width 180 height 239
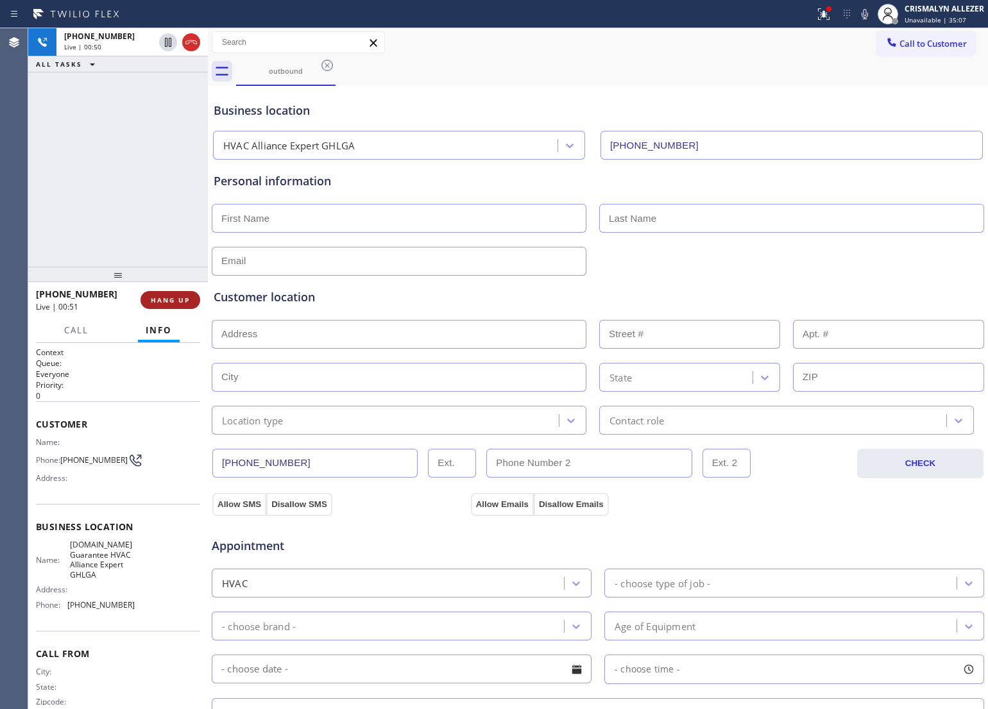
click at [157, 299] on span "HANG UP" at bounding box center [170, 300] width 39 height 9
click at [157, 299] on span "COMPLETE" at bounding box center [168, 300] width 44 height 9
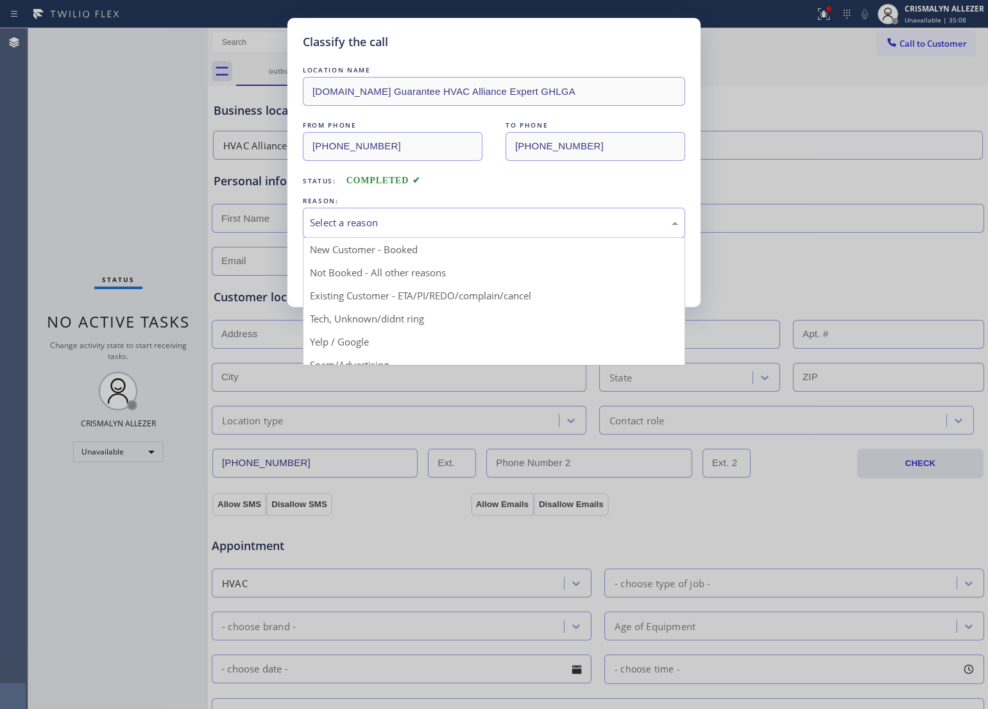
click at [466, 219] on div "Select a reason" at bounding box center [494, 222] width 368 height 15
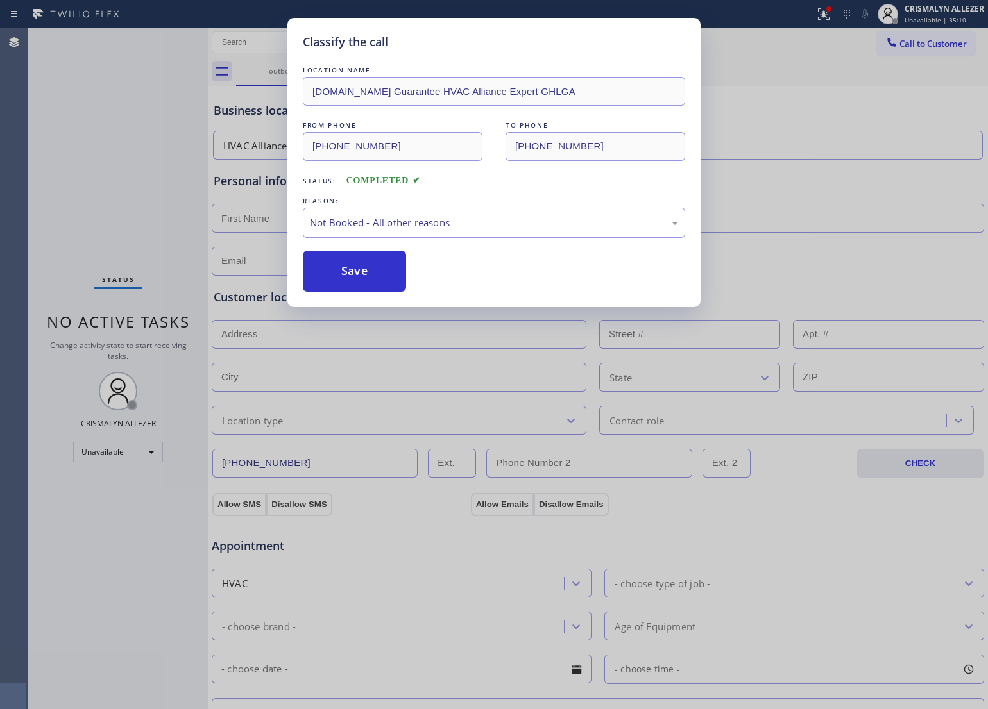
click at [361, 270] on button "Save" at bounding box center [354, 271] width 103 height 41
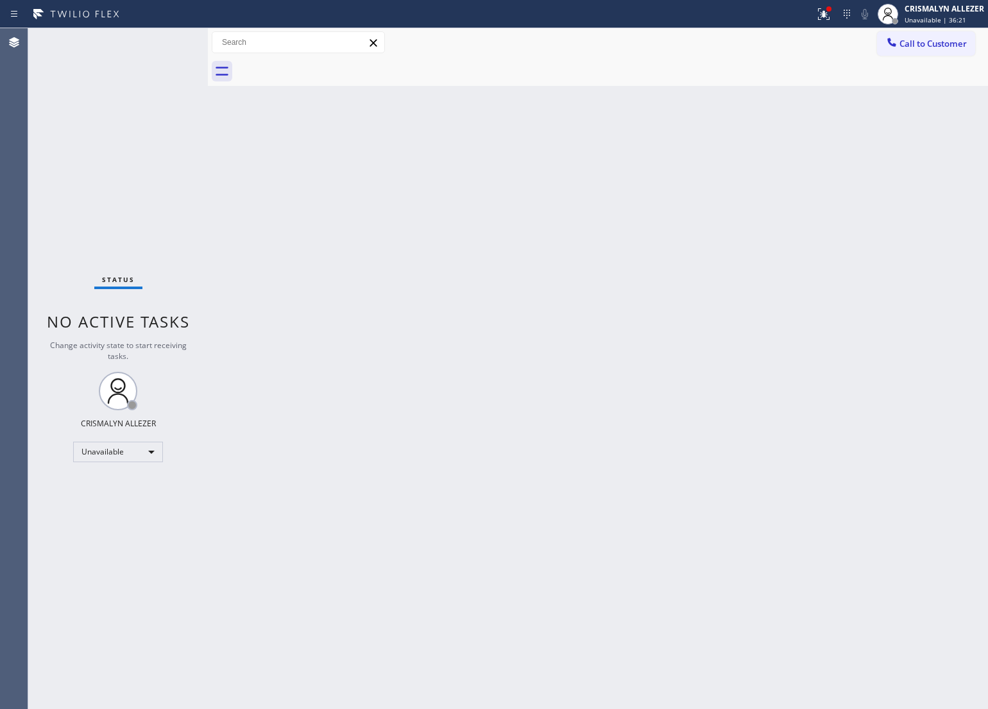
drag, startPoint x: 475, startPoint y: 287, endPoint x: 559, endPoint y: 238, distance: 97.1
click at [478, 280] on div "Back to Dashboard Change Sender ID Customers Technicians Select a contact Outbo…" at bounding box center [598, 368] width 780 height 681
click at [909, 46] on span "Call to Customer" at bounding box center [932, 44] width 67 height 12
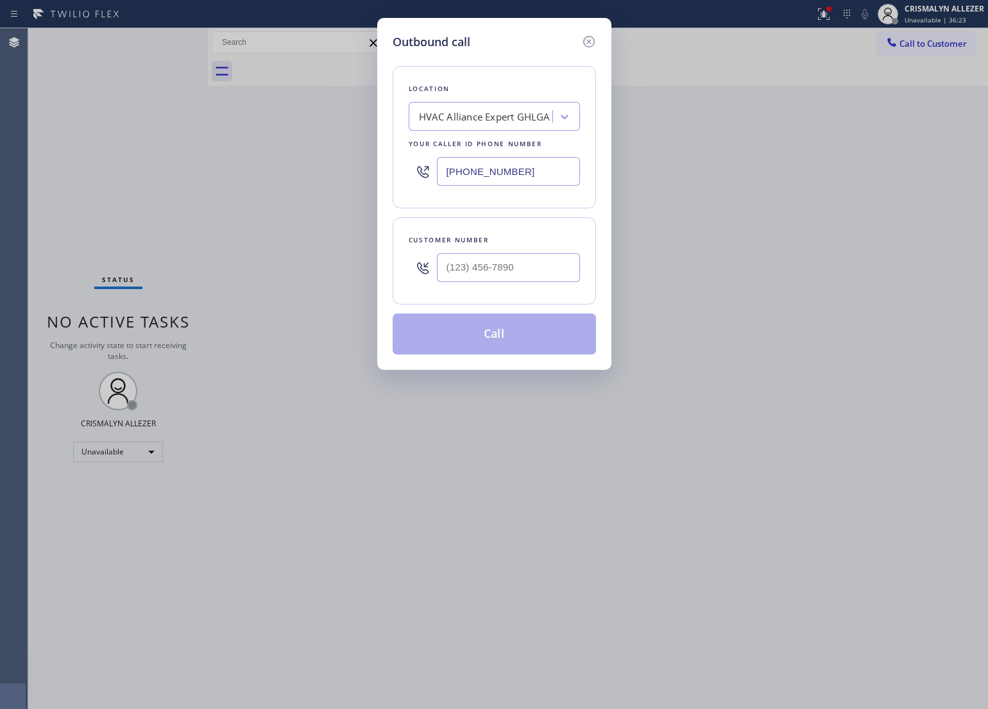
paste input "848) 360-3057"
drag, startPoint x: 541, startPoint y: 165, endPoint x: 690, endPoint y: 210, distance: 156.0
click at [265, 171] on div "Outbound call Location HVAC Alliance Expert GHLGA Your caller id phone number (…" at bounding box center [494, 354] width 988 height 709
type input "(848) 360-3057"
click at [537, 271] on input "(___) ___-____" at bounding box center [508, 267] width 143 height 29
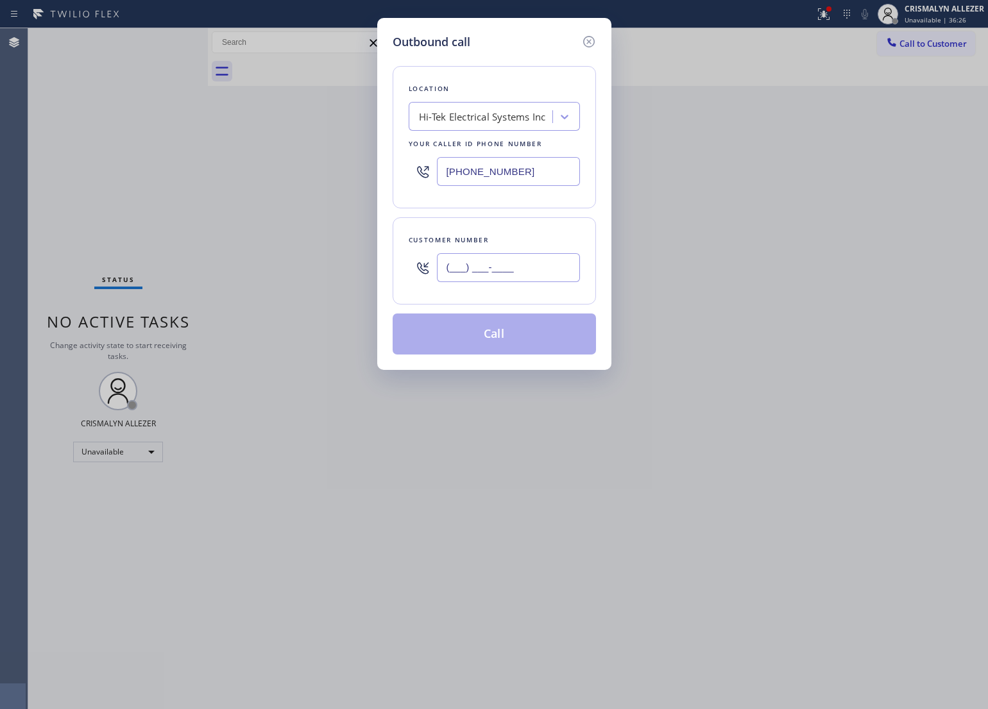
paste input "973) 636-8721"
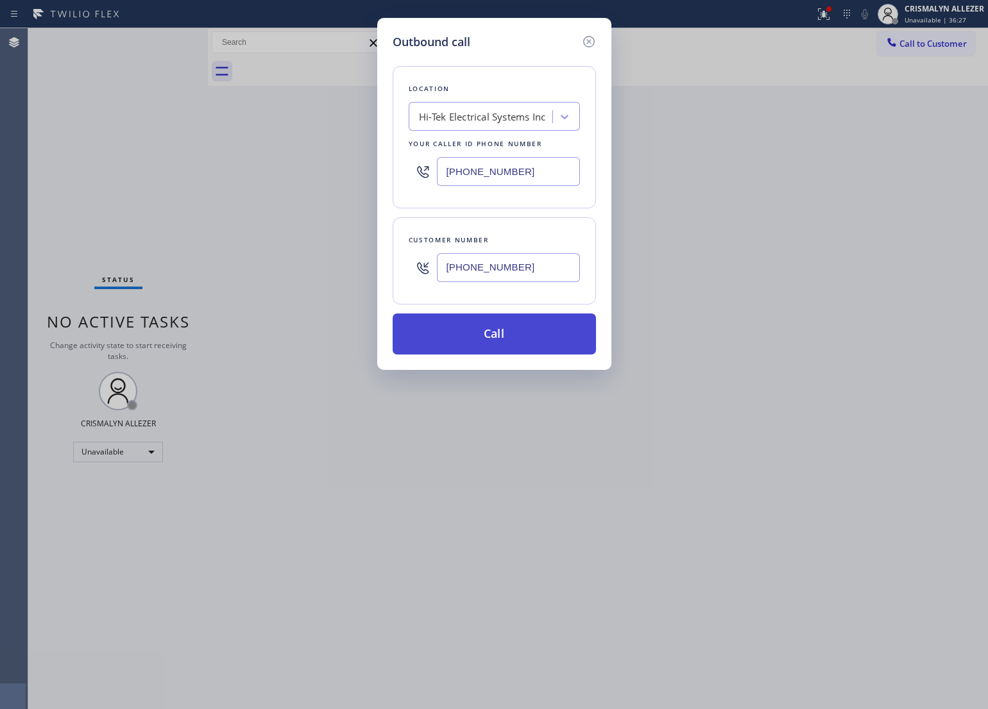
type input "(973) 636-8721"
click at [508, 342] on button "Call" at bounding box center [493, 334] width 203 height 41
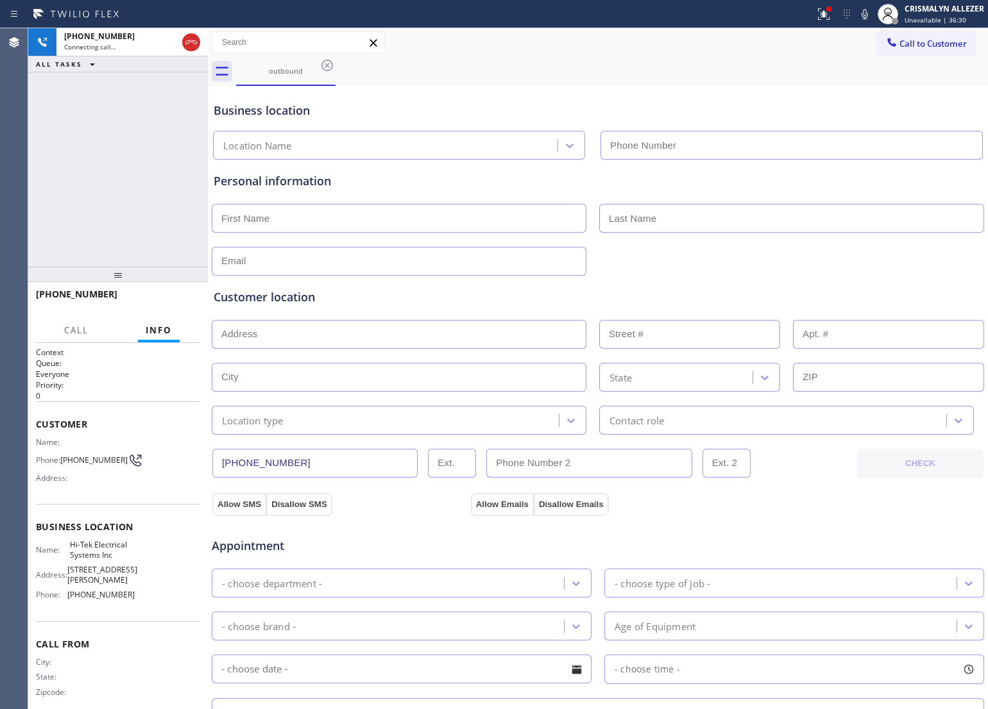
type input "(848) 360-3057"
click at [162, 301] on span "HANG UP" at bounding box center [170, 300] width 39 height 9
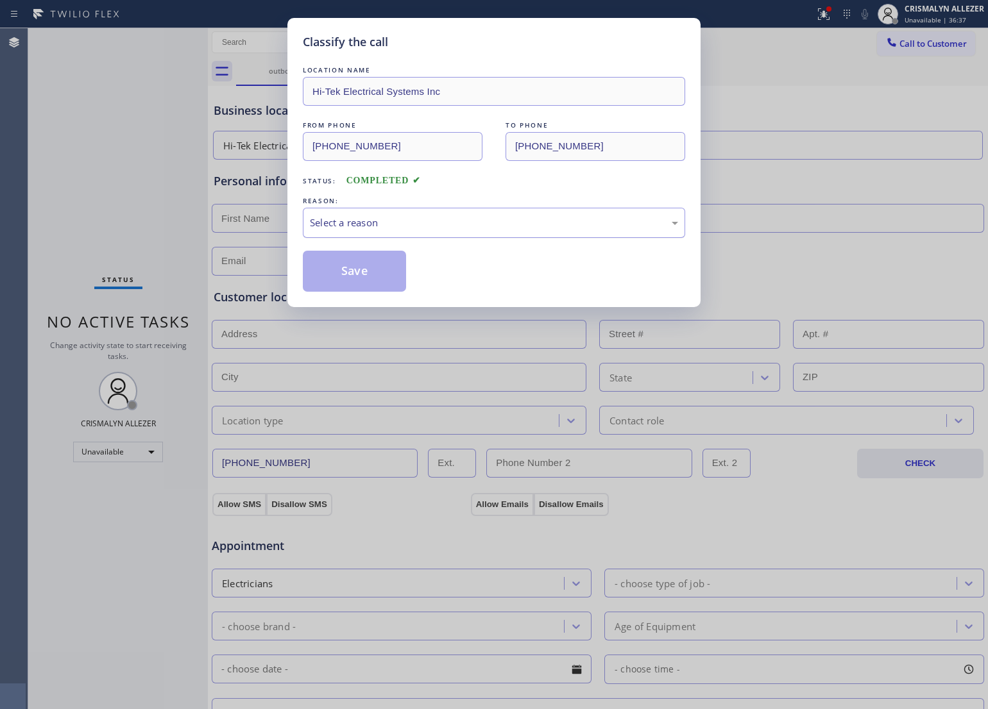
click at [483, 220] on div "Select a reason" at bounding box center [494, 222] width 368 height 15
click at [353, 273] on button "Save" at bounding box center [354, 271] width 103 height 41
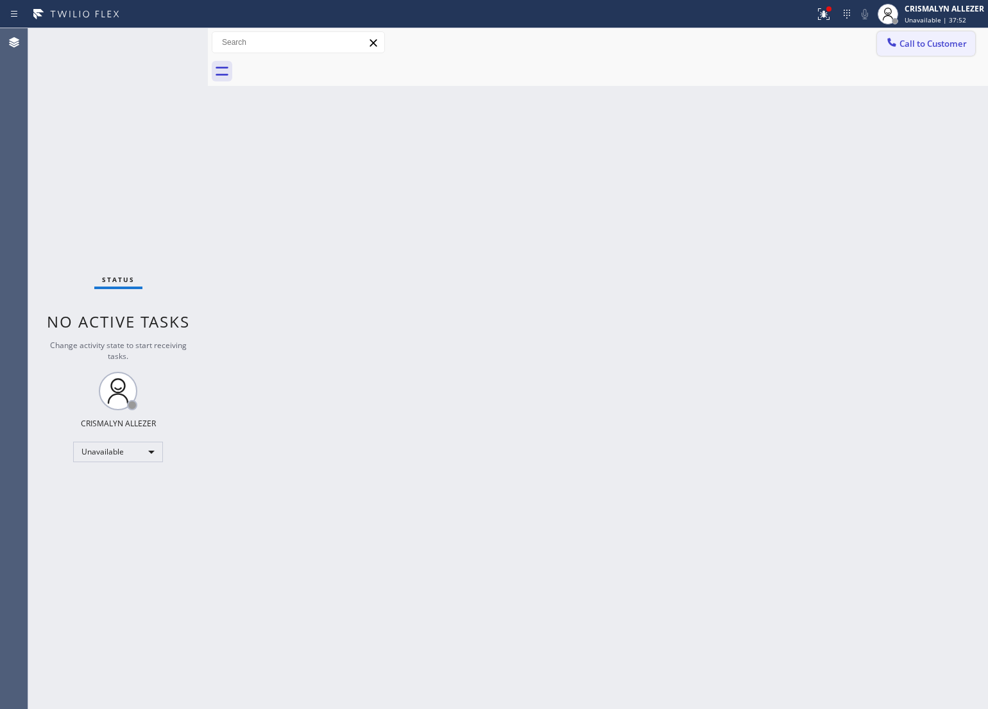
click at [929, 46] on span "Call to Customer" at bounding box center [932, 44] width 67 height 12
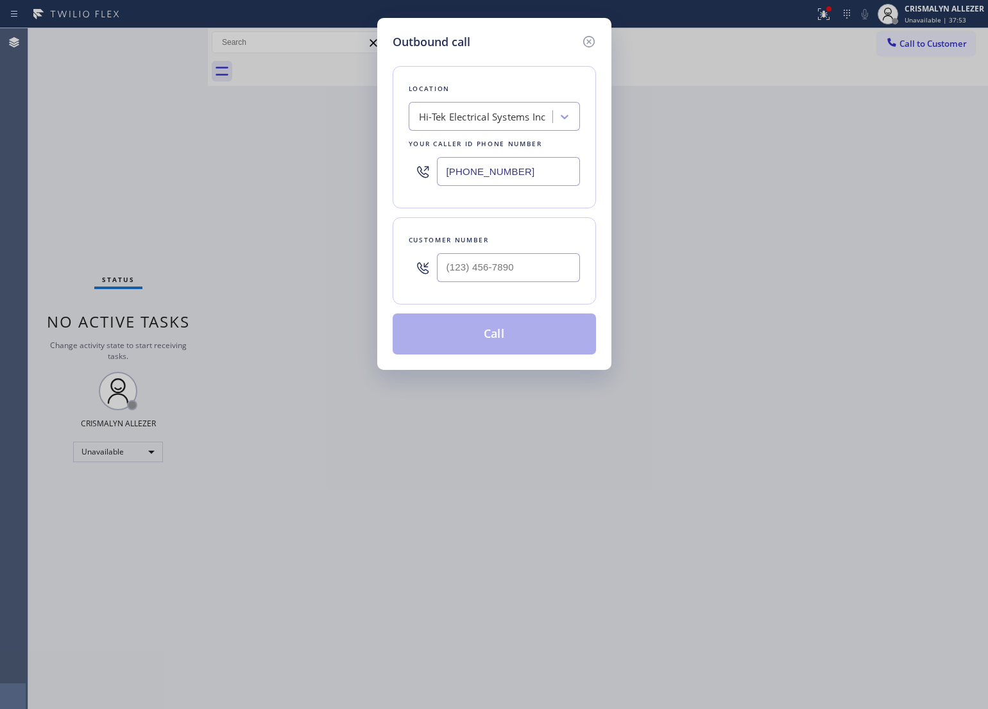
drag, startPoint x: 544, startPoint y: 171, endPoint x: 271, endPoint y: 193, distance: 273.5
click at [273, 192] on div "Outbound call Location Hi-Tek Electrical Systems Inc Your caller id phone numbe…" at bounding box center [494, 354] width 988 height 709
paste input "786) 305-6606"
type input "[PHONE_NUMBER]"
click at [518, 267] on input "(___) ___-____" at bounding box center [508, 267] width 143 height 29
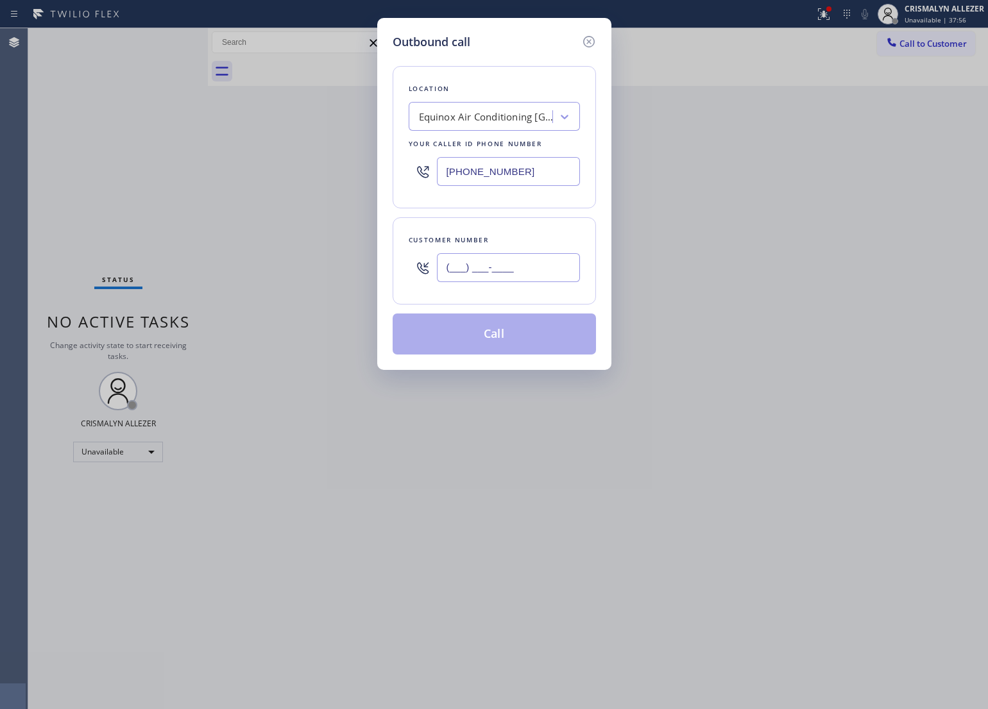
paste input "786) 639-3489"
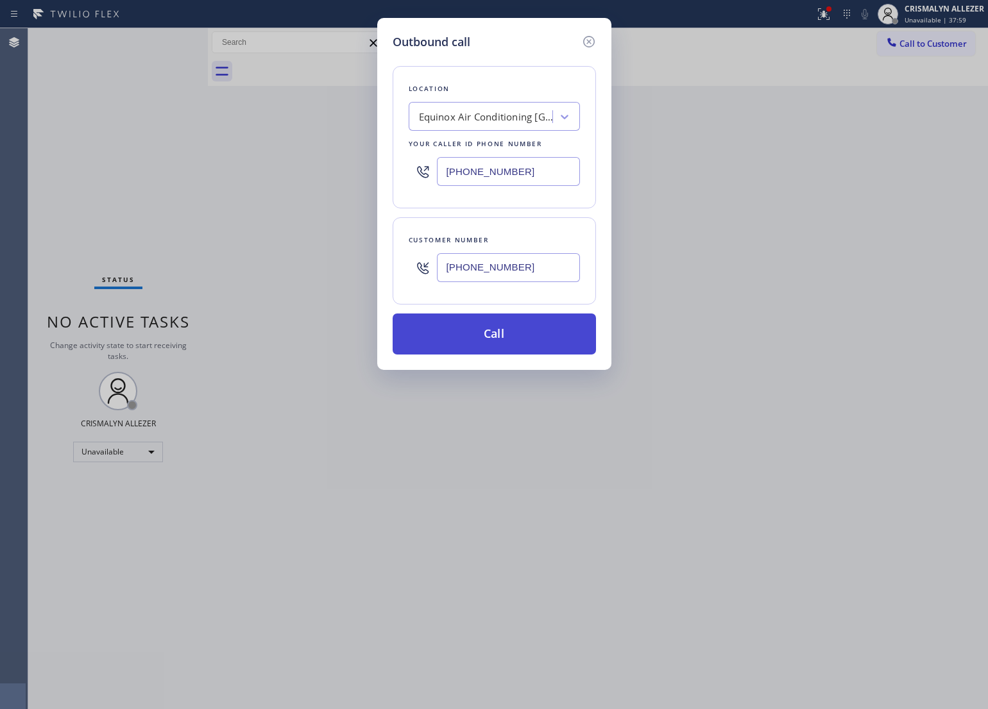
type input "(786) 639-3489"
click at [503, 332] on button "Call" at bounding box center [493, 334] width 203 height 41
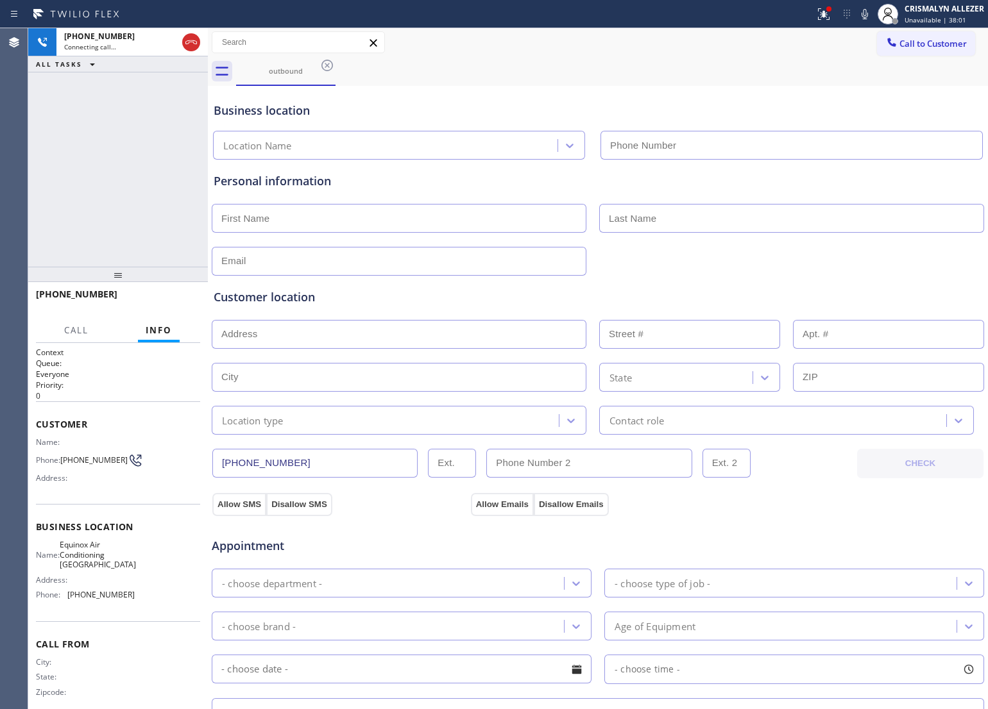
type input "[PHONE_NUMBER]"
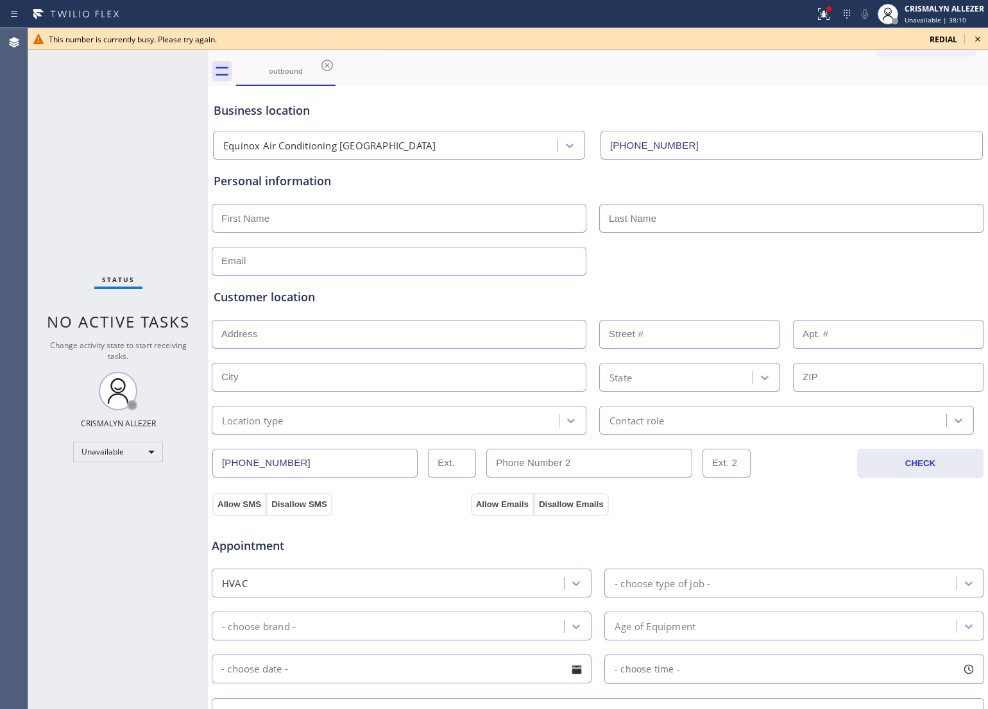
drag, startPoint x: 977, startPoint y: 39, endPoint x: 856, endPoint y: 59, distance: 122.2
click at [977, 39] on icon at bounding box center [977, 39] width 5 height 5
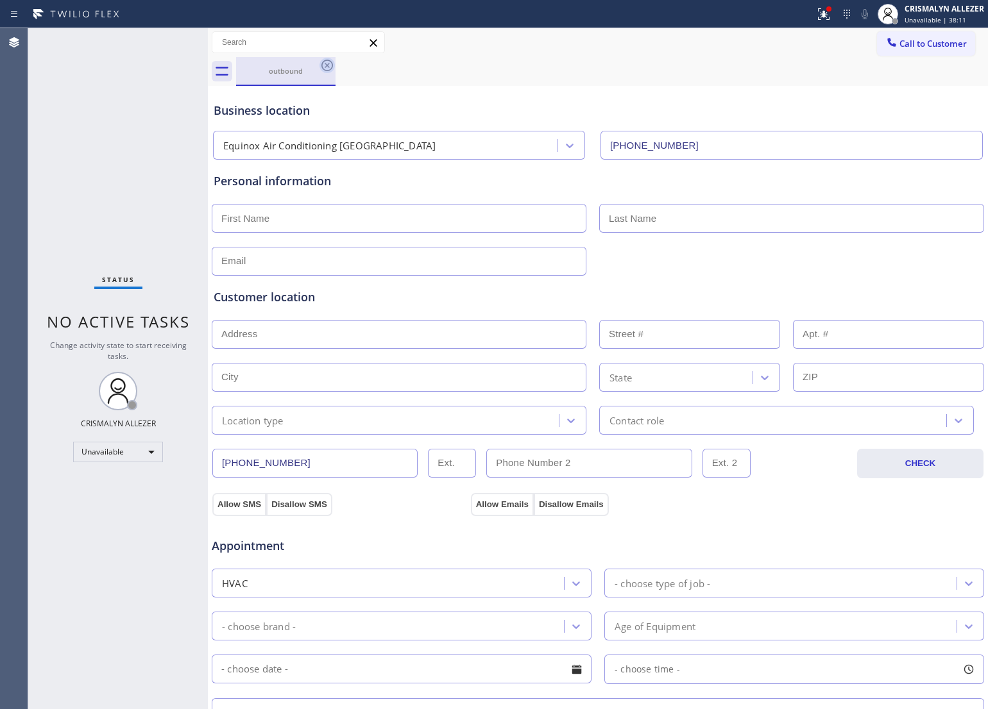
click at [326, 67] on icon at bounding box center [326, 65] width 15 height 15
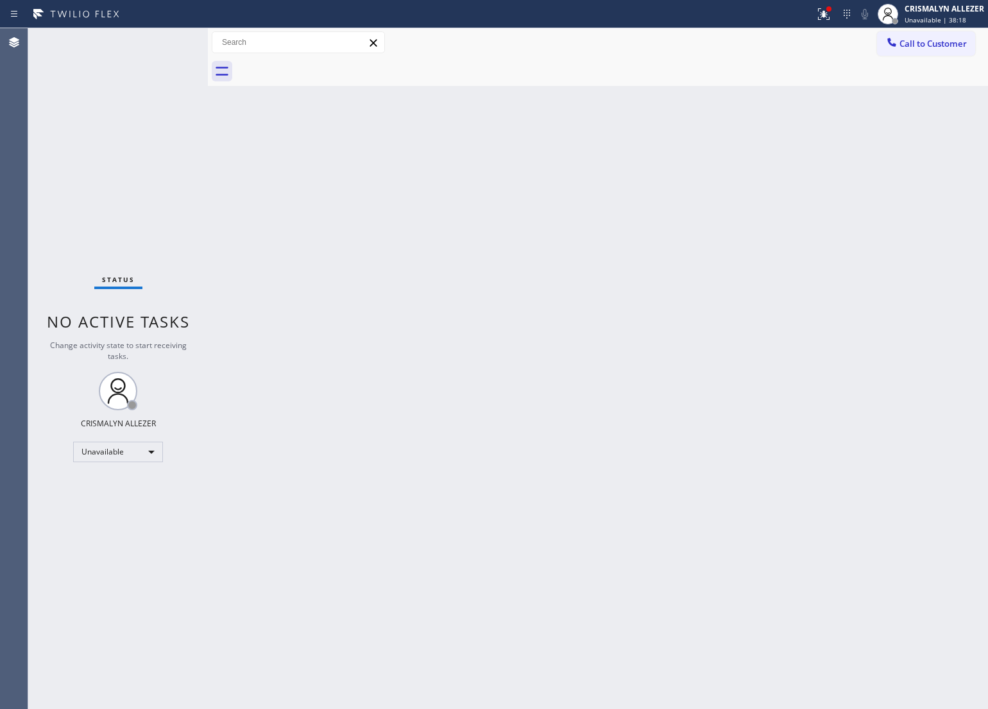
drag, startPoint x: 494, startPoint y: 402, endPoint x: 675, endPoint y: 273, distance: 222.6
click at [498, 392] on div "Back to Dashboard Change Sender ID Customers Technicians Select a contact Outbo…" at bounding box center [598, 368] width 780 height 681
drag, startPoint x: 932, startPoint y: 44, endPoint x: 816, endPoint y: 90, distance: 125.2
click at [931, 44] on span "Call to Customer" at bounding box center [932, 44] width 67 height 12
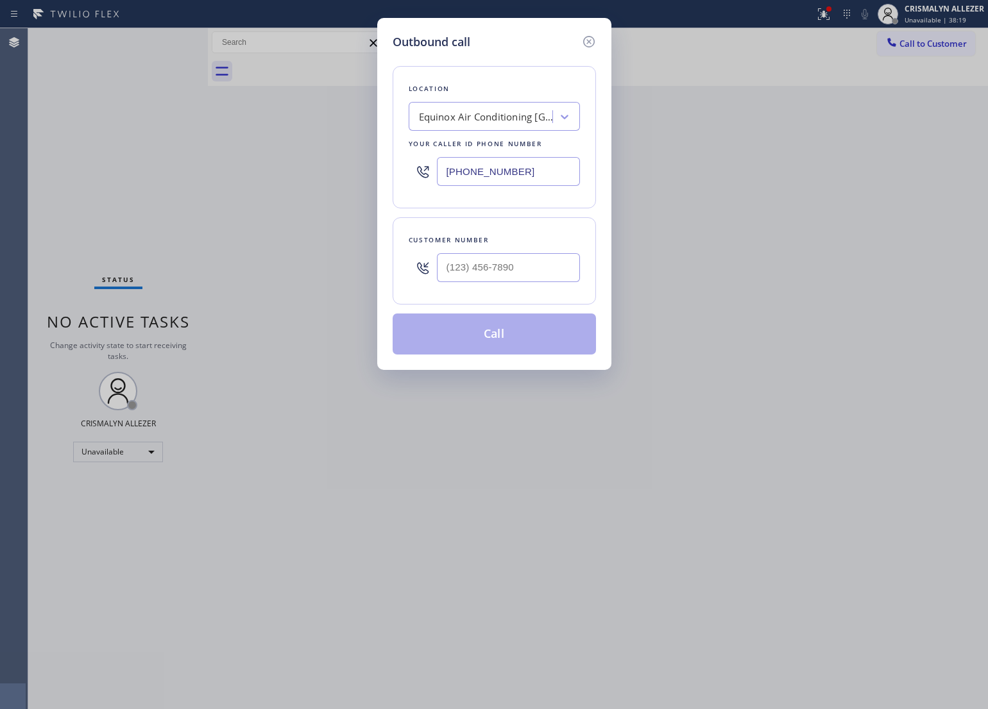
drag, startPoint x: 556, startPoint y: 170, endPoint x: 216, endPoint y: 174, distance: 339.9
click at [236, 174] on div "Outbound call Location Equinox Air Conditioning [GEOGRAPHIC_DATA] Your caller i…" at bounding box center [494, 354] width 988 height 709
paste input "908) 364-8969"
type input "(908) 364-8969"
click at [528, 244] on div "Customer number" at bounding box center [494, 239] width 171 height 13
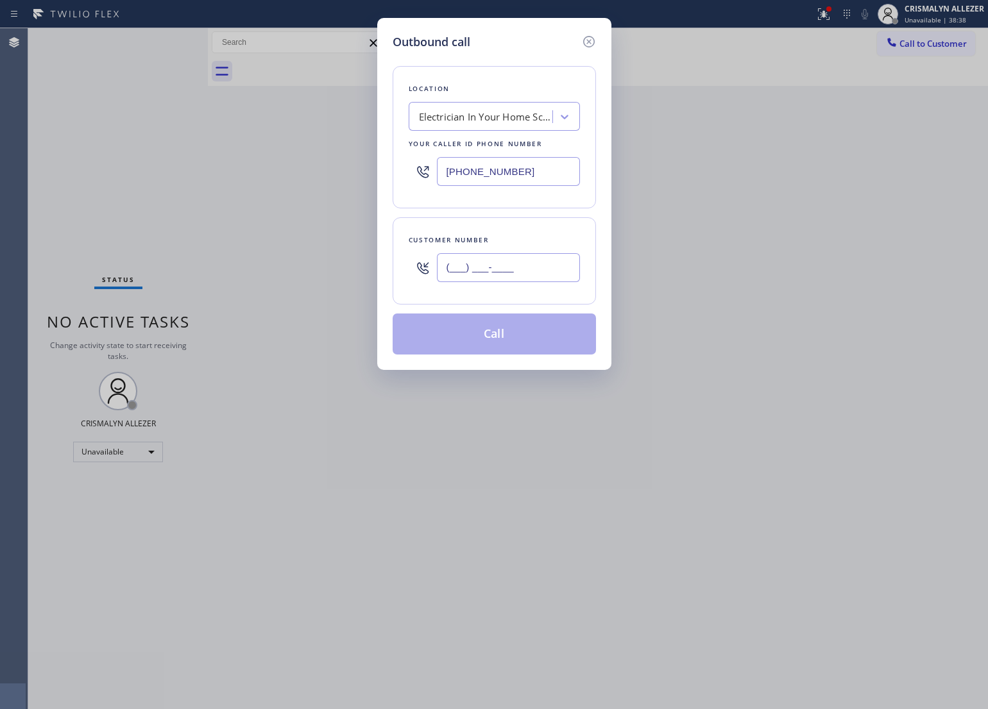
click at [533, 268] on input "(___) ___-____" at bounding box center [508, 267] width 143 height 29
paste input "347) 524-1679"
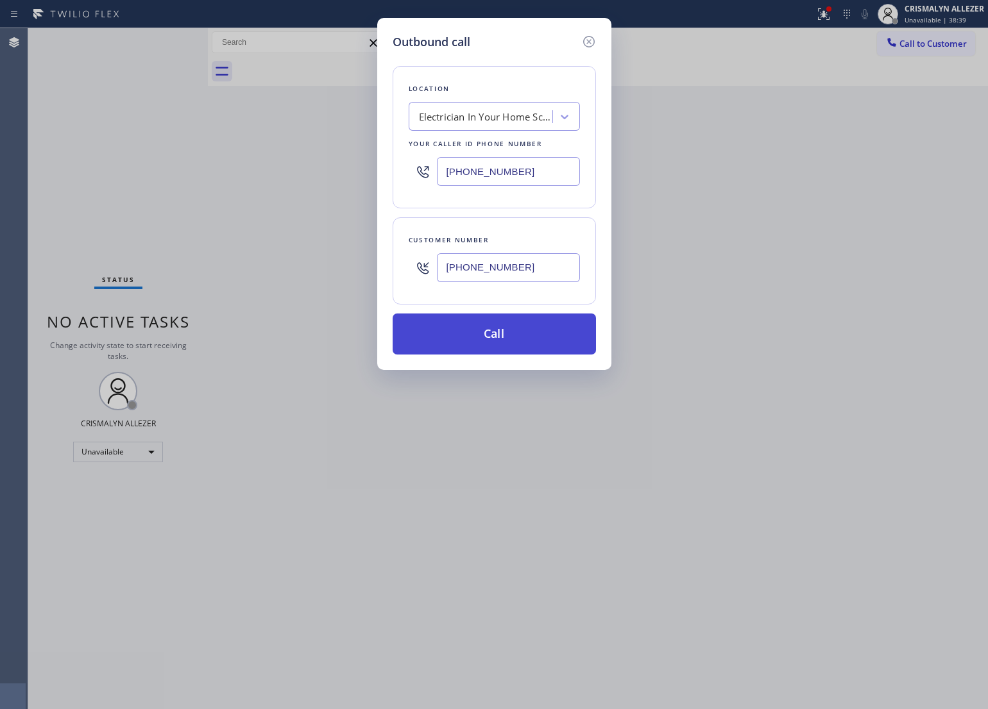
type input "(347) 524-1679"
click at [505, 346] on button "Call" at bounding box center [493, 334] width 203 height 41
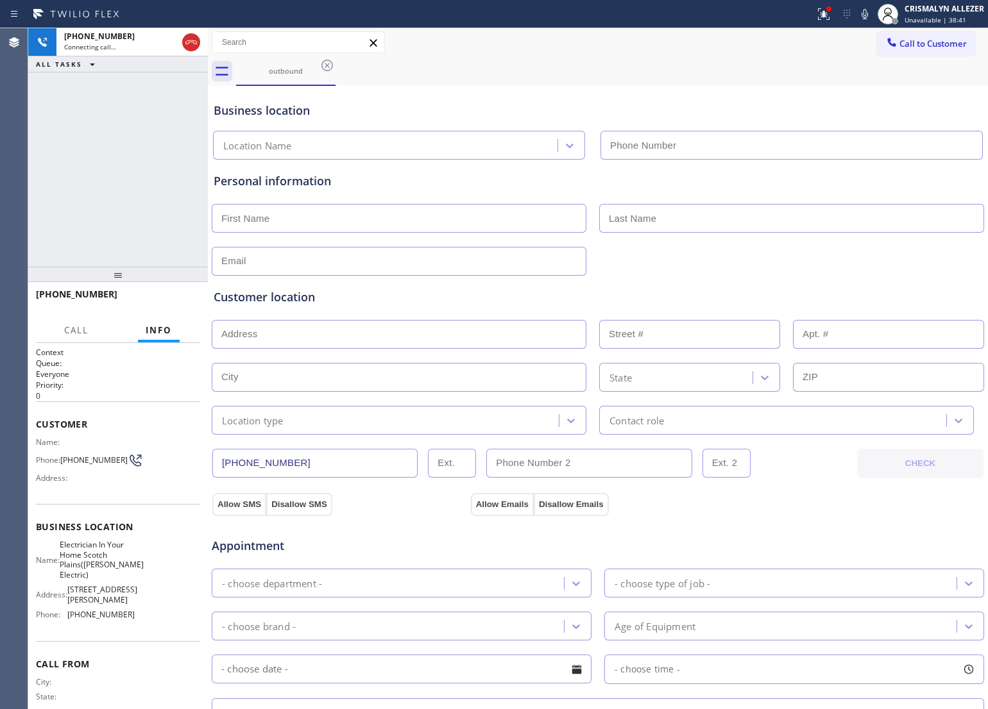
type input "(908) 364-8969"
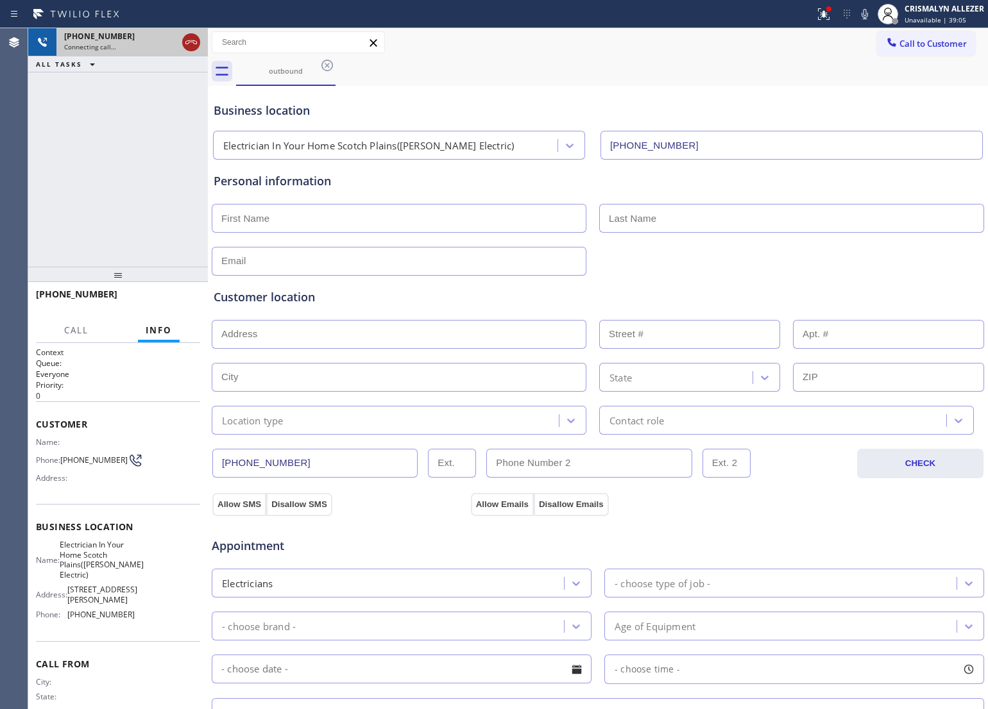
click at [192, 46] on icon at bounding box center [190, 42] width 15 height 15
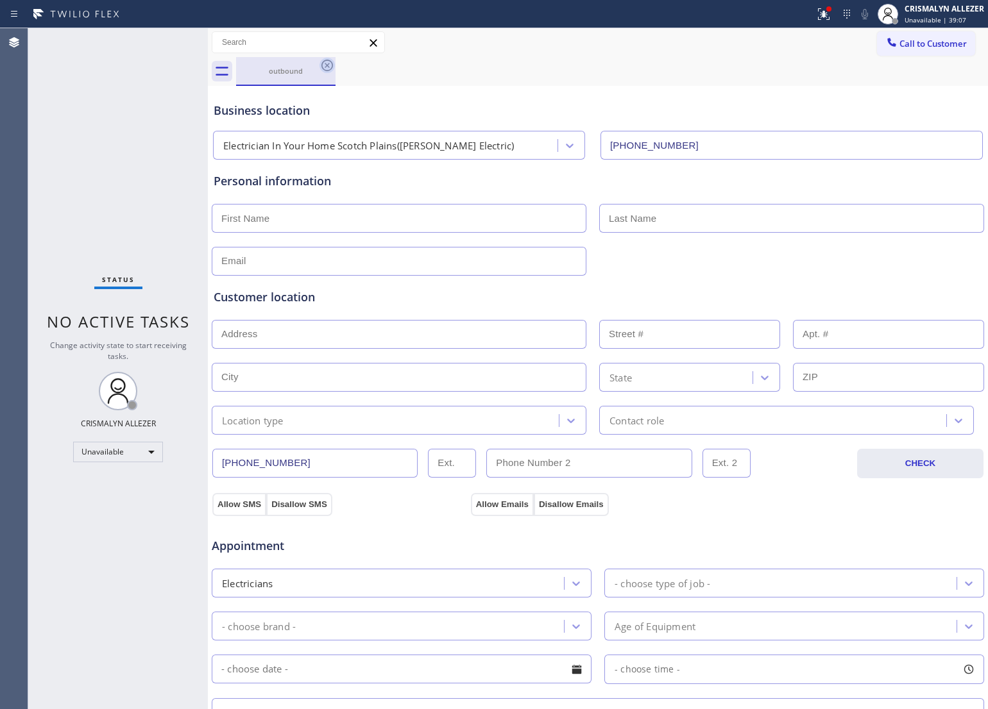
click at [323, 65] on icon at bounding box center [326, 65] width 15 height 15
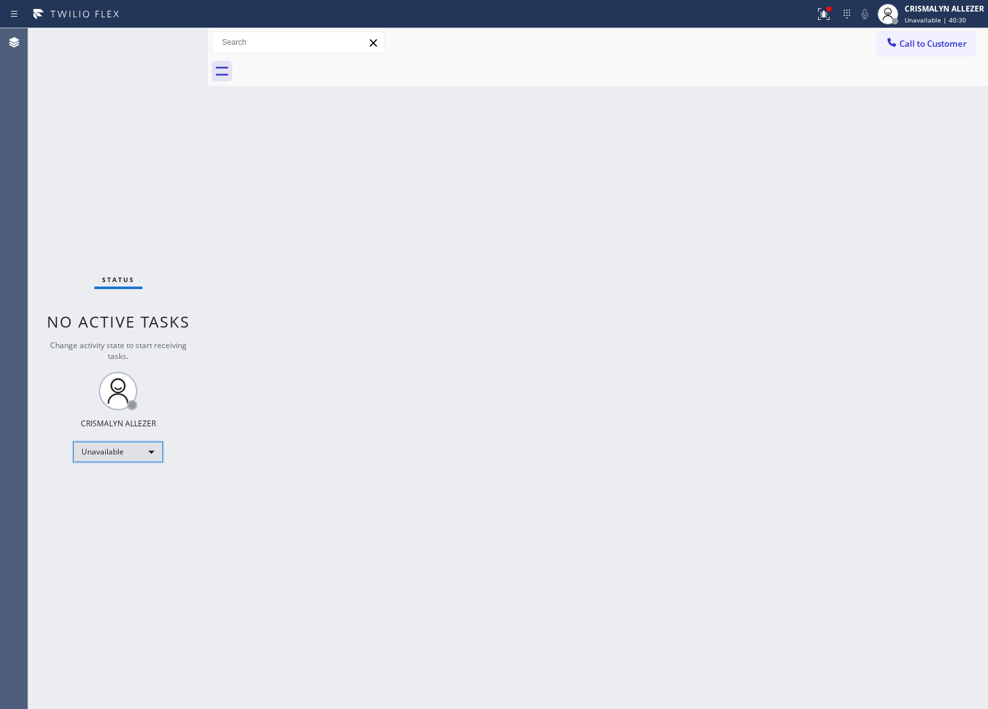
click at [148, 444] on div "Unavailable" at bounding box center [118, 452] width 90 height 21
click at [135, 489] on li "Available" at bounding box center [117, 485] width 87 height 15
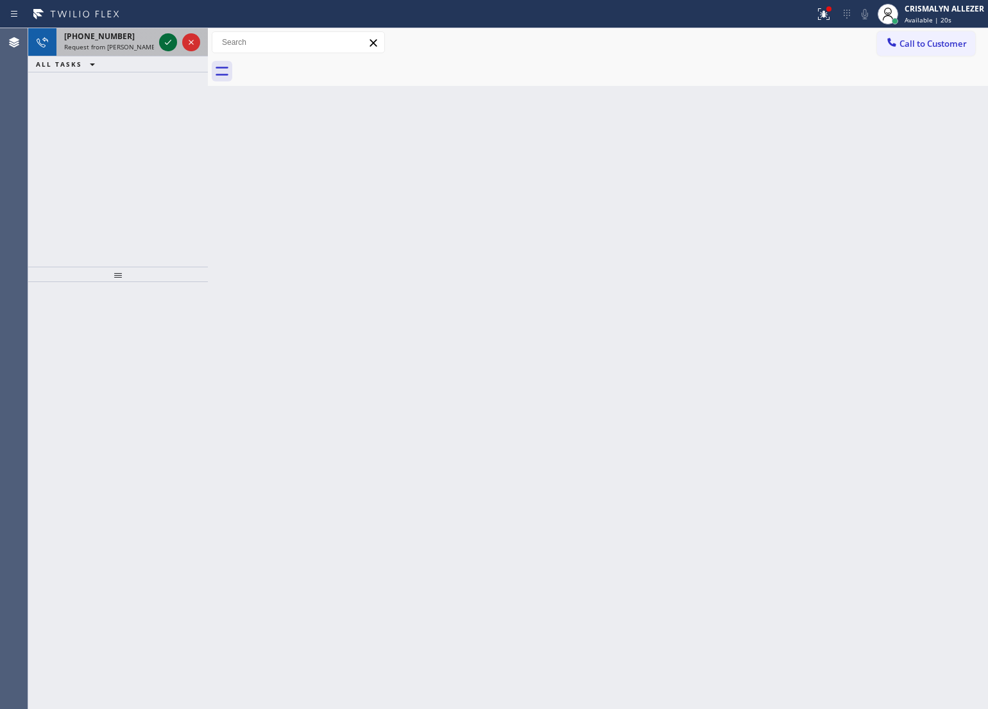
click at [169, 40] on icon at bounding box center [167, 42] width 15 height 15
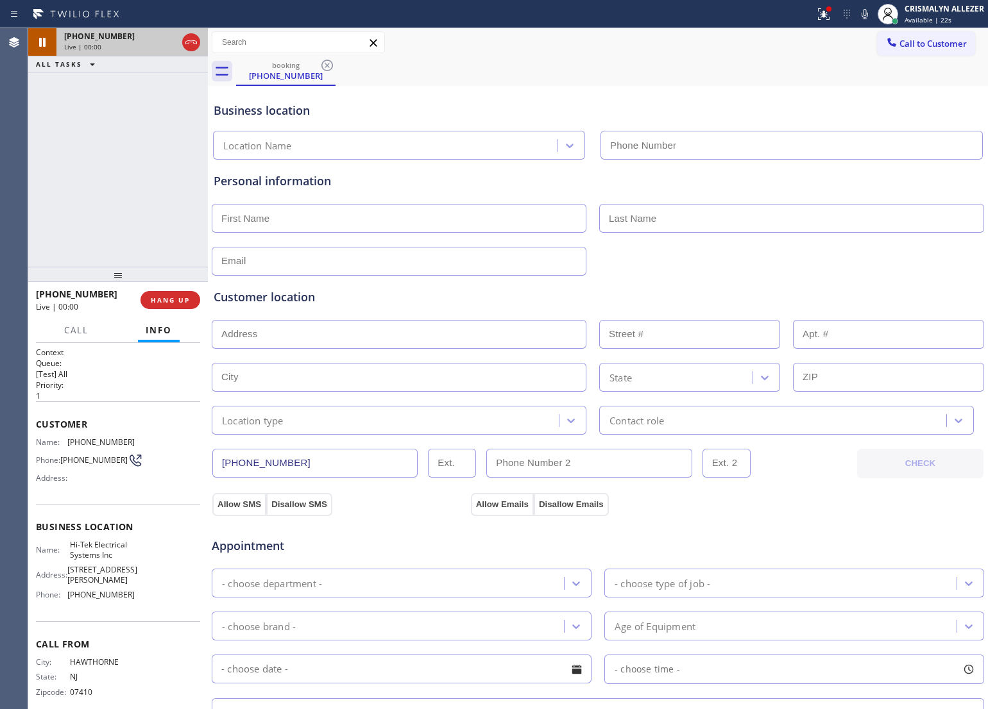
type input "(848) 360-3057"
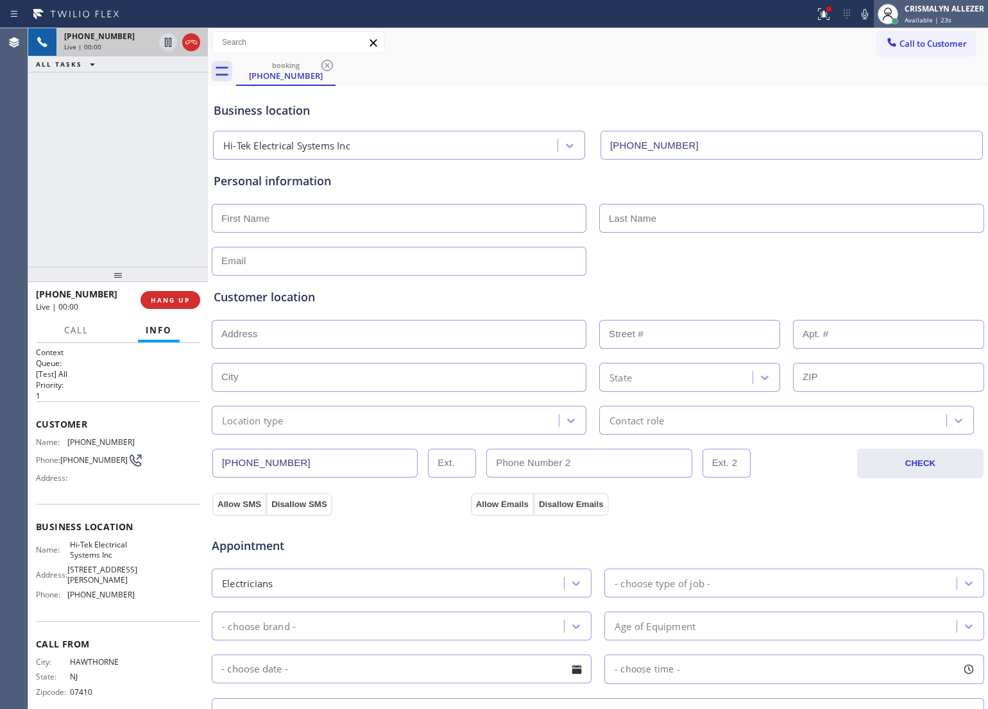
click at [935, 18] on span "Available | 23s" at bounding box center [927, 19] width 47 height 9
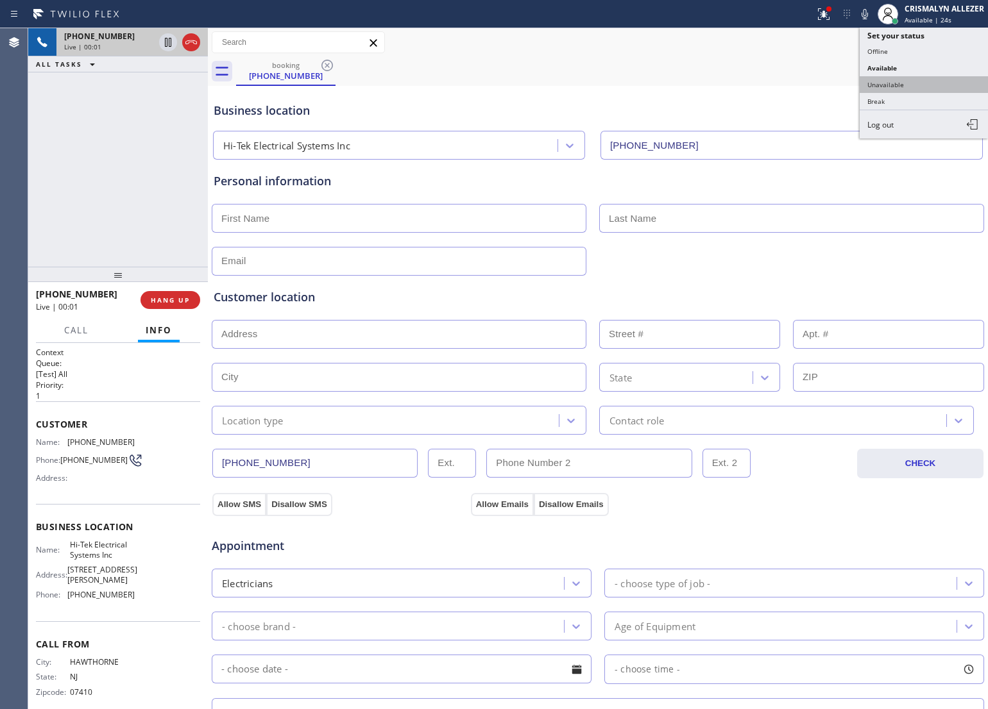
click at [921, 80] on button "Unavailable" at bounding box center [923, 84] width 128 height 17
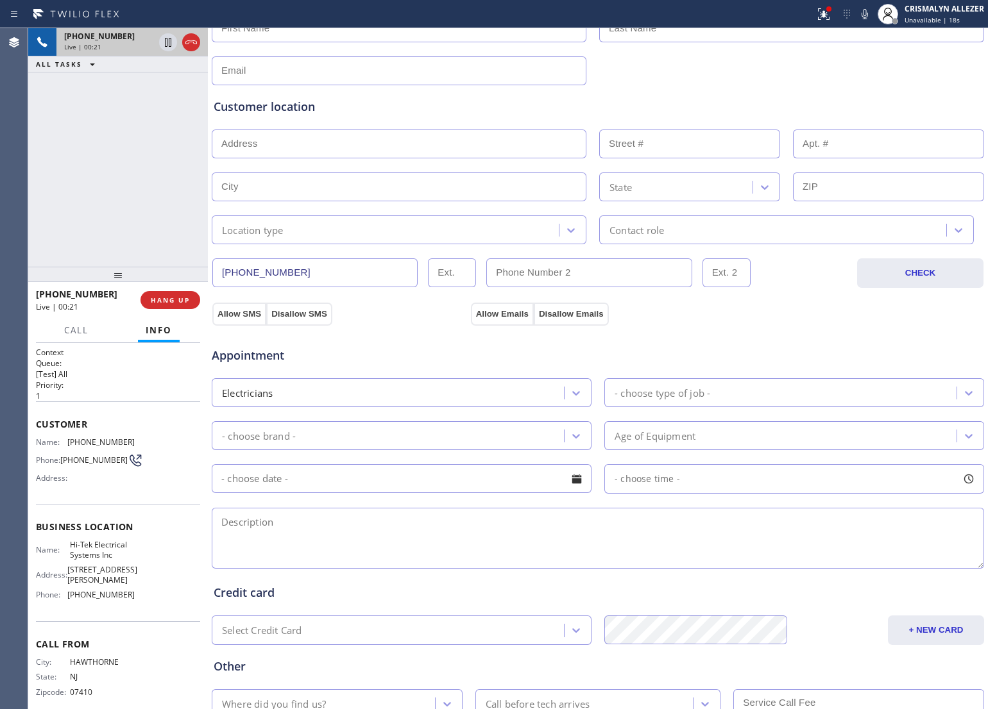
scroll to position [241, 0]
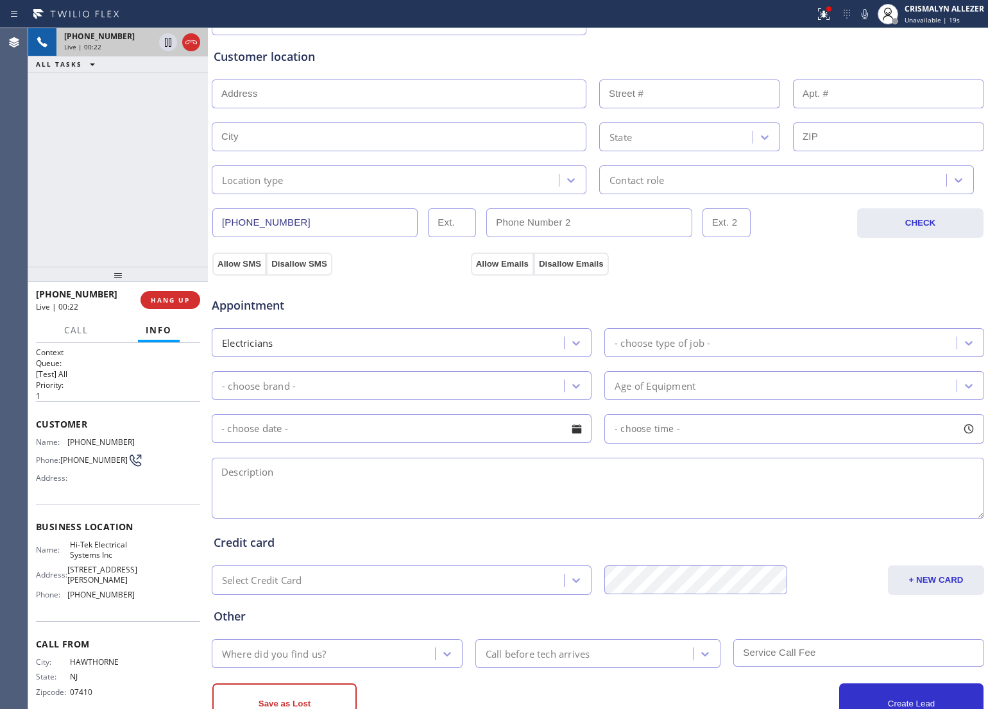
click at [412, 481] on textarea at bounding box center [598, 488] width 772 height 61
drag, startPoint x: 63, startPoint y: 437, endPoint x: 138, endPoint y: 443, distance: 75.3
click at [138, 443] on div "Name: (973) 636-8721 Phone: (973) 636-8721 Address:" at bounding box center [118, 462] width 164 height 51
click at [108, 476] on div "Address:" at bounding box center [85, 478] width 99 height 10
drag, startPoint x: 67, startPoint y: 437, endPoint x: 124, endPoint y: 441, distance: 56.6
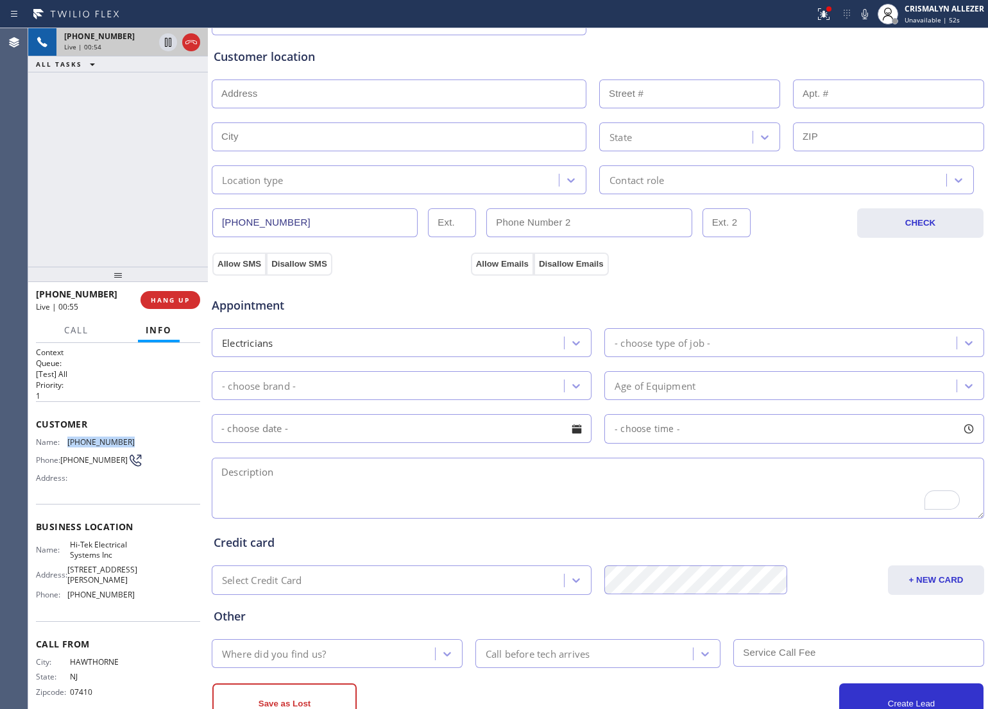
click at [124, 441] on span "(973) 636-8721" at bounding box center [100, 442] width 67 height 10
copy span "(973) 636-8721"
click at [162, 297] on span "HANG UP" at bounding box center [170, 300] width 39 height 9
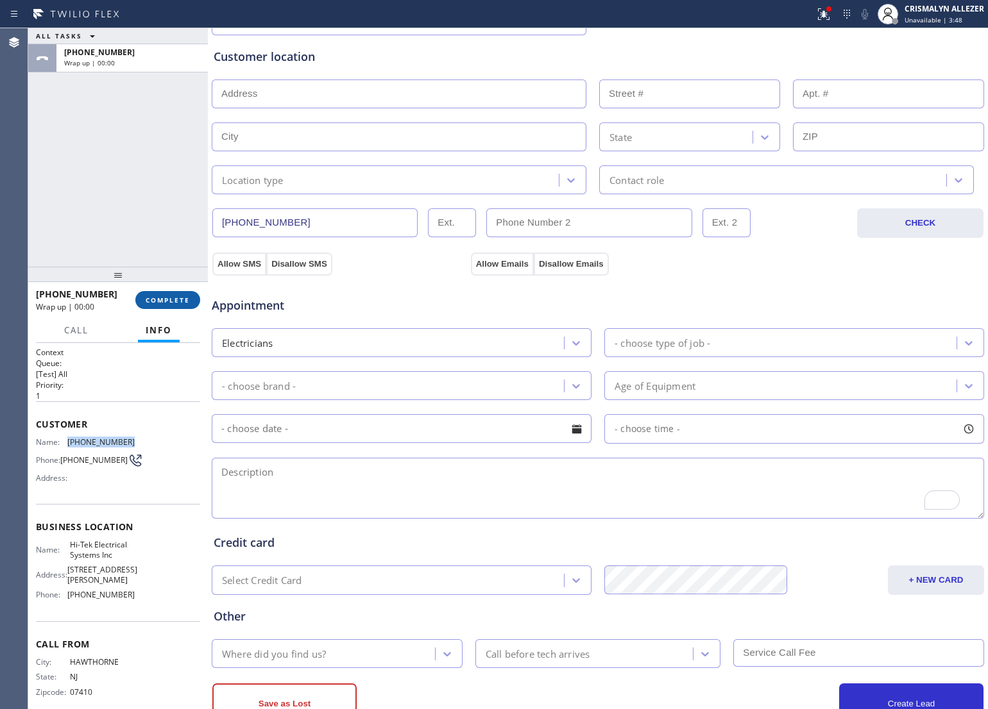
click at [162, 301] on span "COMPLETE" at bounding box center [168, 300] width 44 height 9
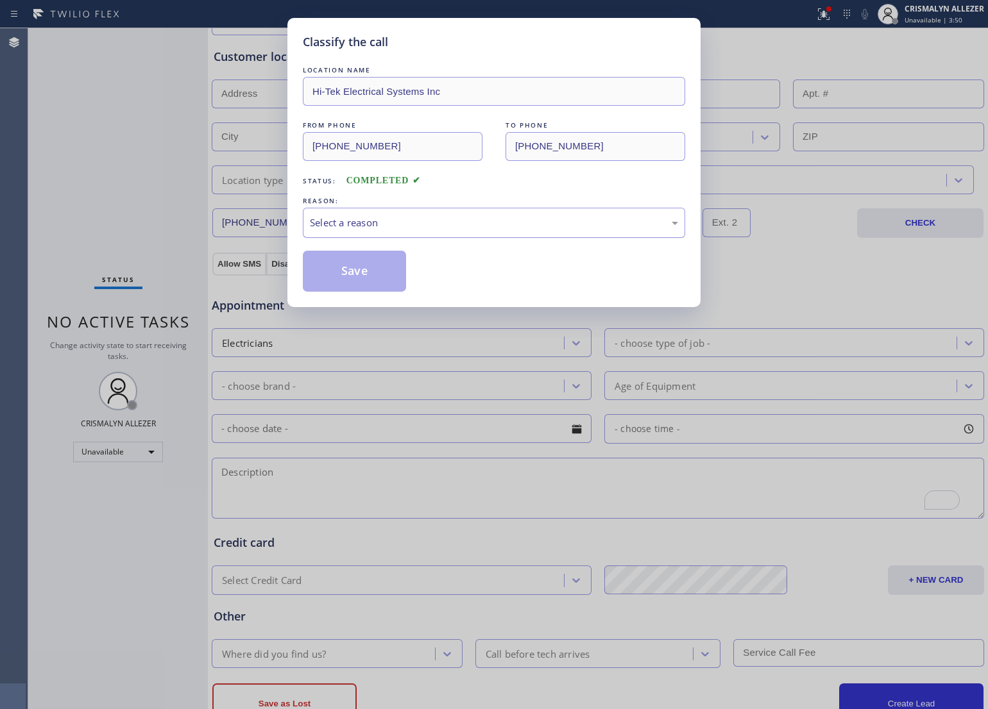
click at [483, 226] on div "Select a reason" at bounding box center [494, 222] width 368 height 15
click at [366, 282] on button "Save" at bounding box center [354, 271] width 103 height 41
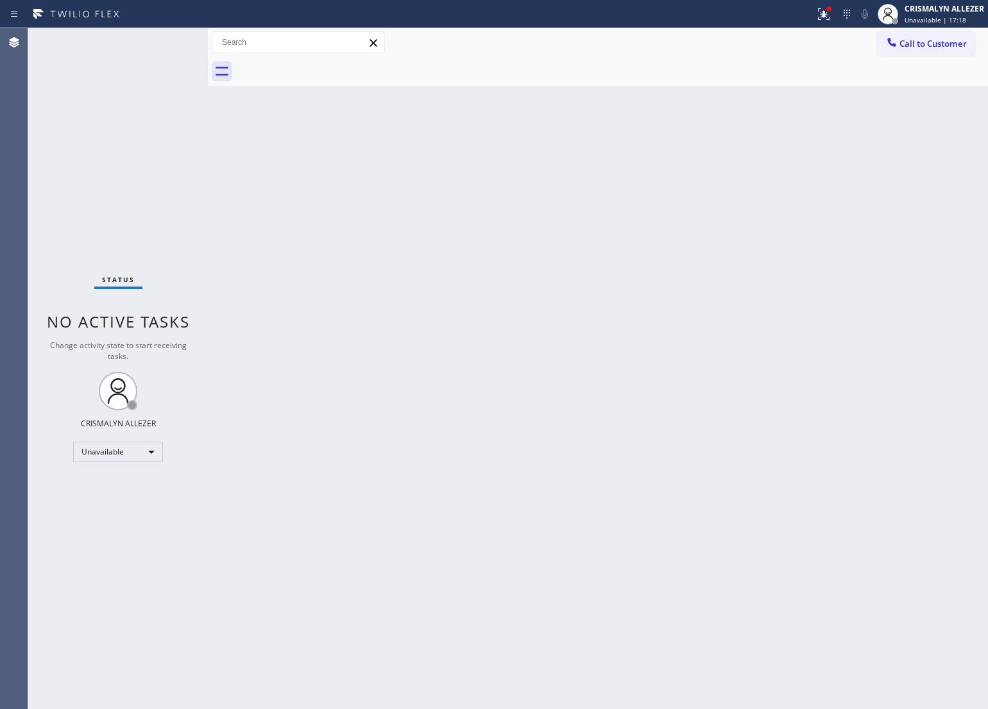
click at [328, 332] on div "Back to Dashboard Change Sender ID Customers Technicians Select a contact Outbo…" at bounding box center [598, 368] width 780 height 681
click at [941, 44] on span "Call to Customer" at bounding box center [932, 44] width 67 height 12
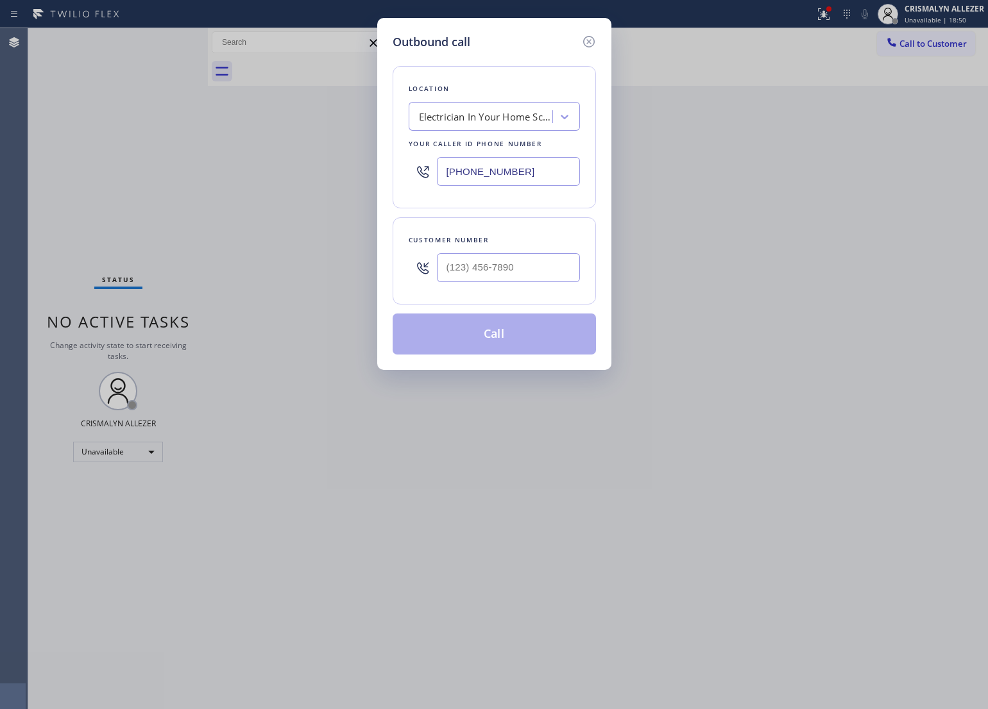
drag, startPoint x: 533, startPoint y: 170, endPoint x: 202, endPoint y: 141, distance: 332.2
click at [208, 141] on div "Outbound call Location Electrician In Your Home Scotch Plains(Johnson Electric)…" at bounding box center [494, 354] width 988 height 709
paste input "49) 398-213"
type input "(949) 398-2139"
click at [530, 279] on input "(___) ___-____" at bounding box center [508, 267] width 143 height 29
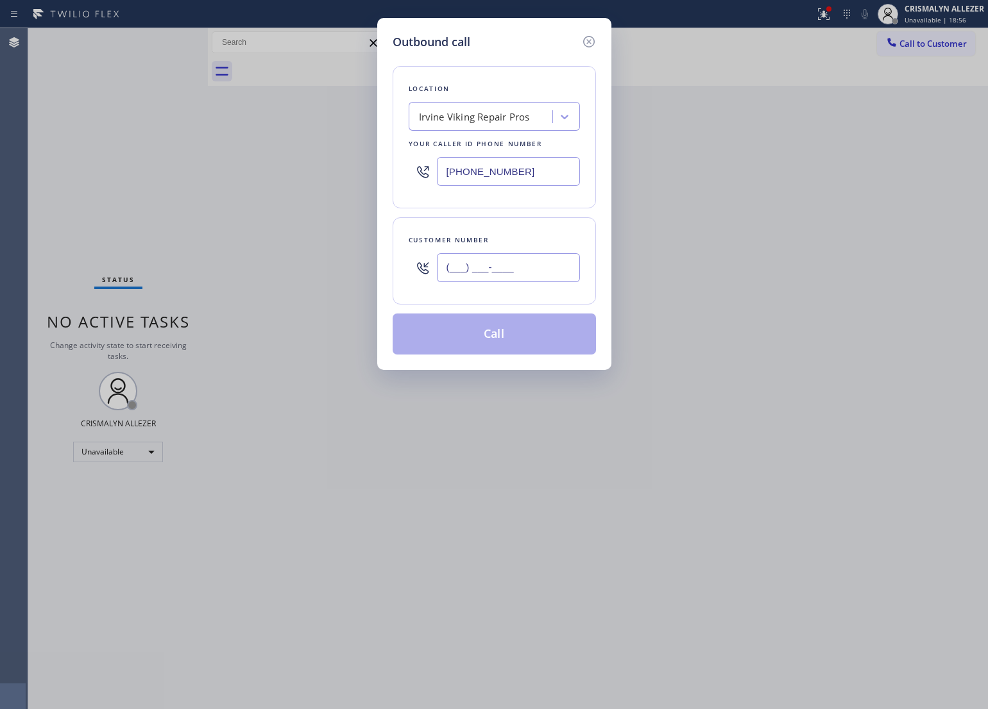
paste input "415) 939-5916"
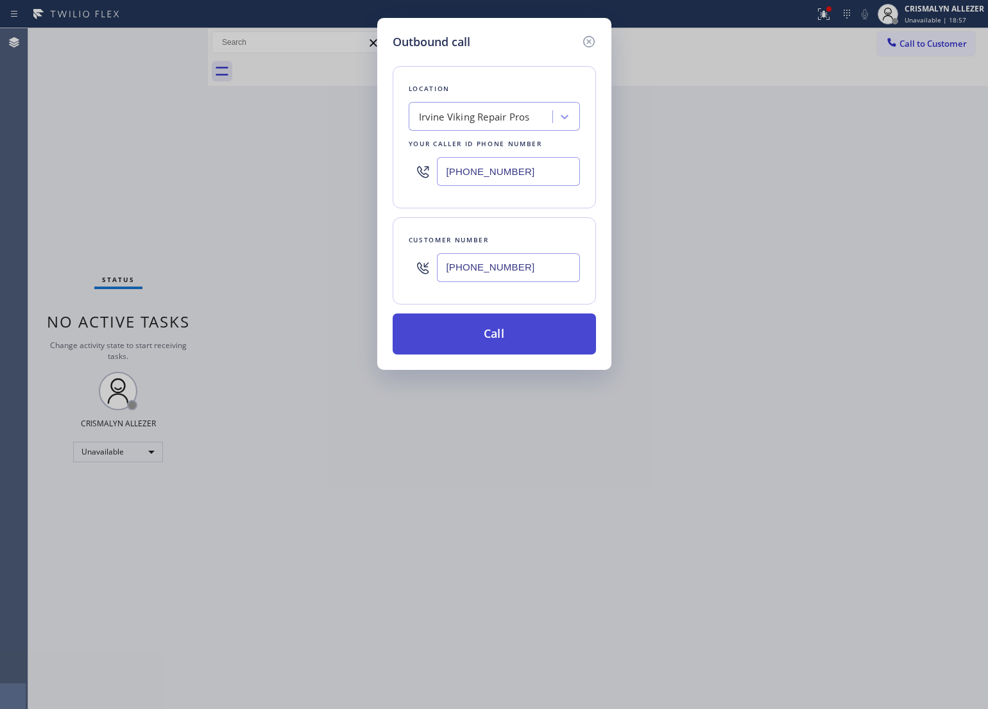
type input "(415) 939-5916"
click at [487, 347] on button "Call" at bounding box center [493, 334] width 203 height 41
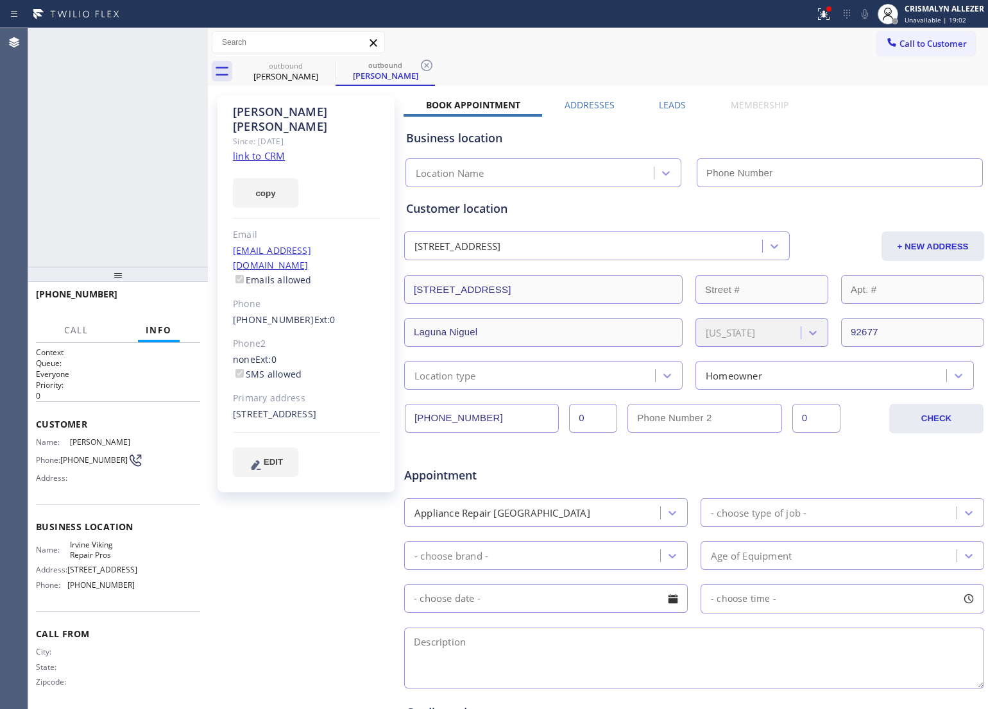
type input "(949) 398-2139"
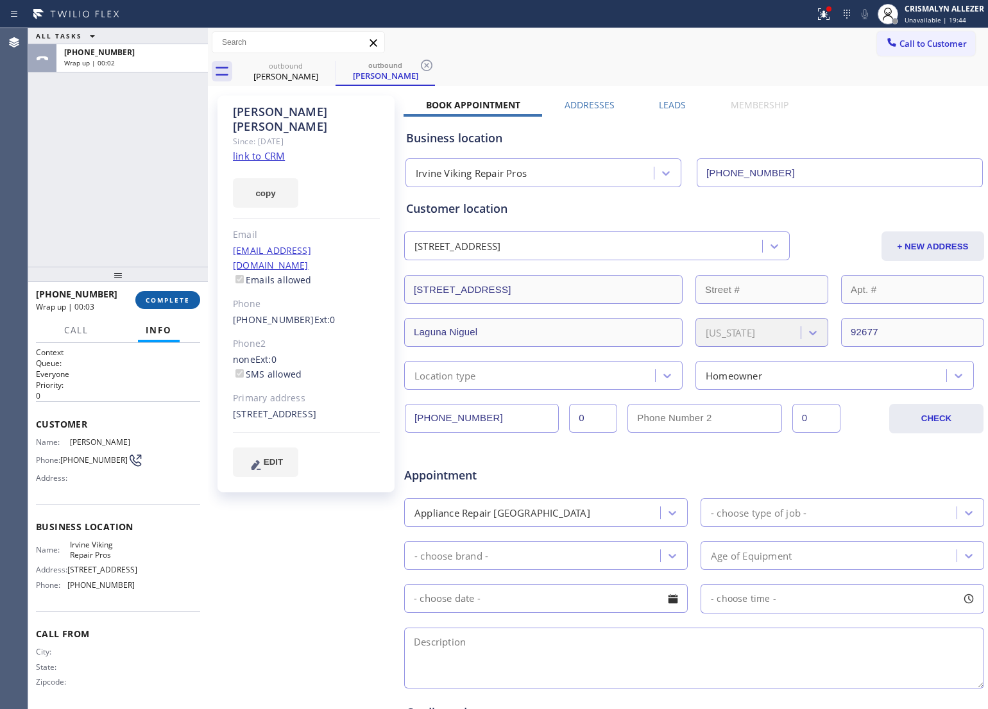
click at [155, 298] on span "COMPLETE" at bounding box center [168, 300] width 44 height 9
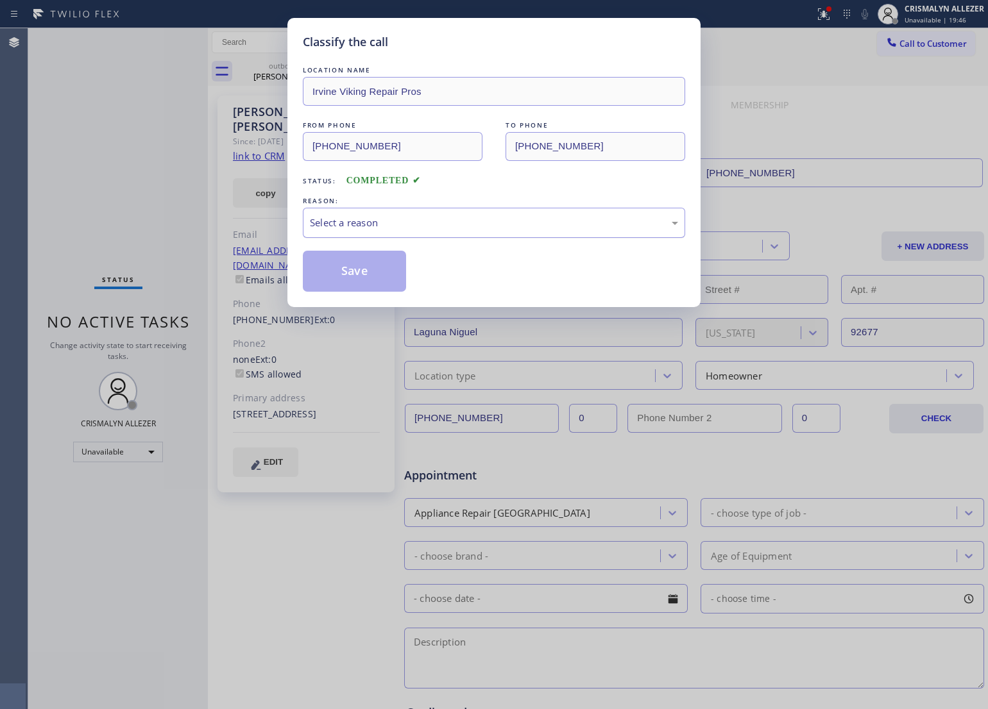
click at [486, 210] on div "Select a reason" at bounding box center [494, 223] width 382 height 30
click at [353, 270] on button "Save" at bounding box center [354, 271] width 103 height 41
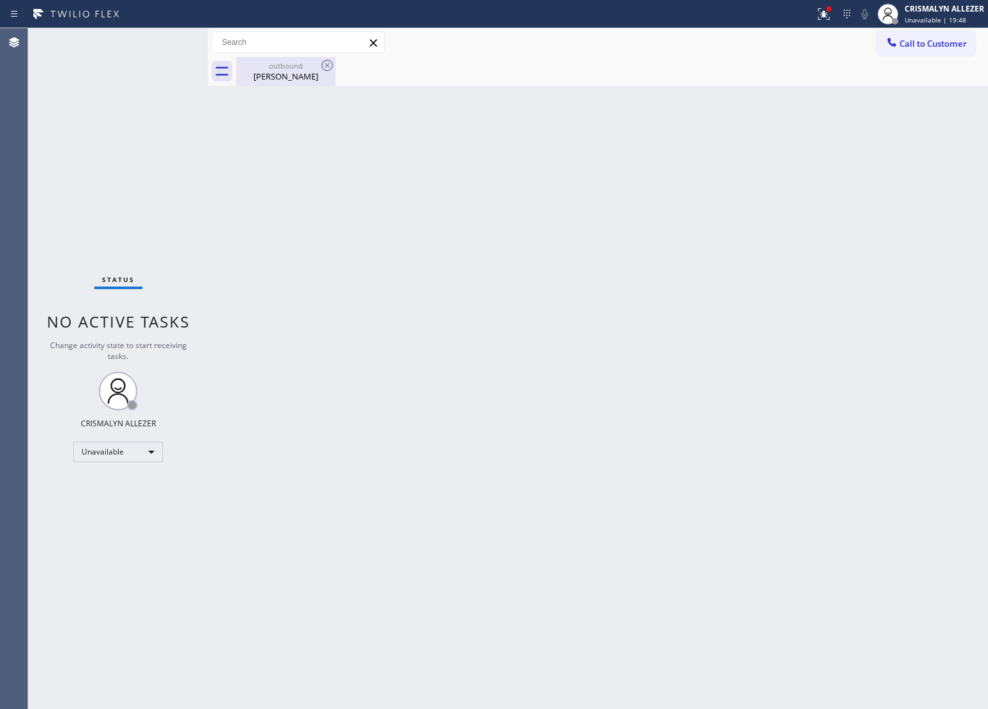
click at [271, 71] on div "Mason Schreck" at bounding box center [285, 77] width 97 height 12
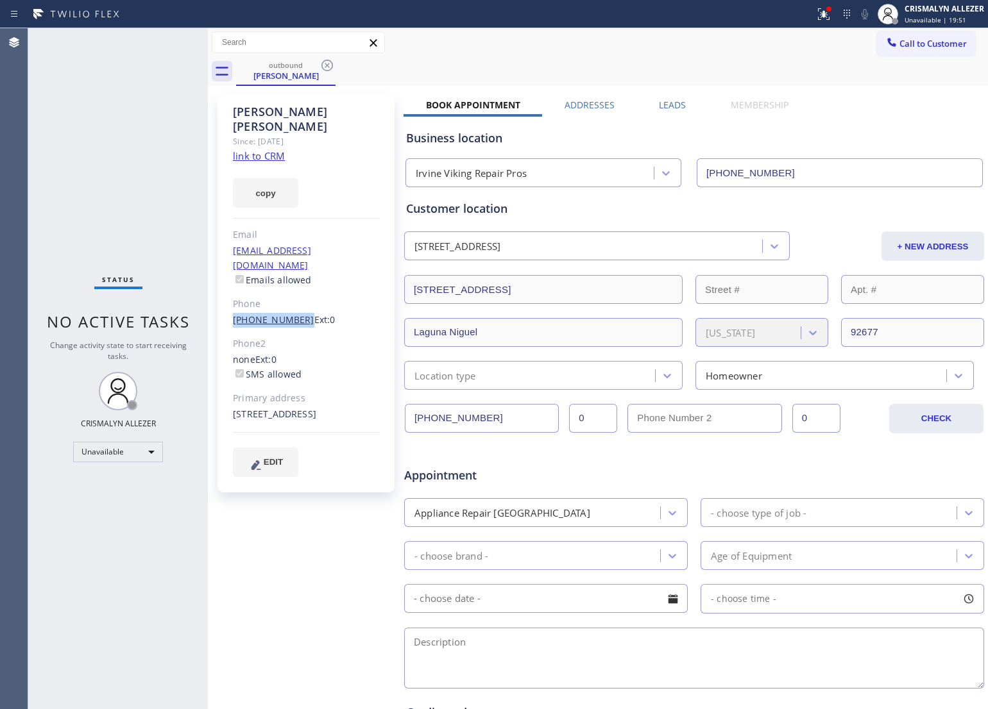
drag, startPoint x: 230, startPoint y: 286, endPoint x: 295, endPoint y: 296, distance: 66.1
click at [295, 296] on div "Mason Schreck Since: 20 may 2020 link to CRM copy Email mtschreck@gmail.com Ema…" at bounding box center [305, 294] width 177 height 397
copy link "(415) 939-5916"
click at [321, 65] on icon at bounding box center [327, 66] width 12 height 12
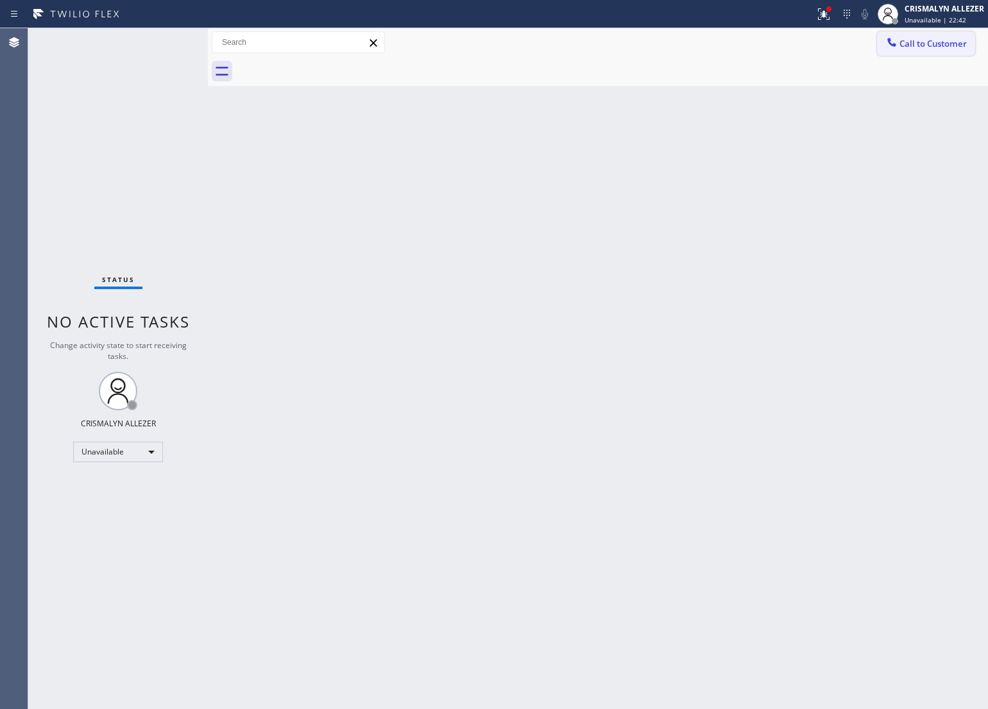
click at [918, 43] on span "Call to Customer" at bounding box center [932, 44] width 67 height 12
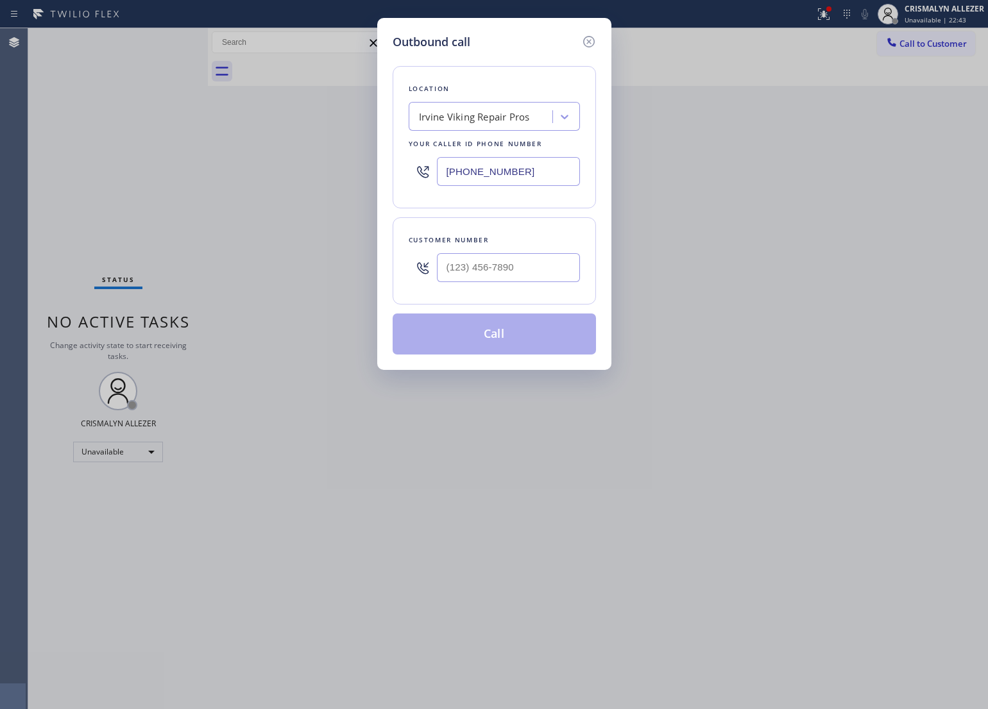
drag, startPoint x: 296, startPoint y: 180, endPoint x: 800, endPoint y: 285, distance: 514.9
click at [257, 188] on div "Outbound call Location Irvine Viking Repair Pros Your caller id phone number (9…" at bounding box center [494, 354] width 988 height 709
paste input "206) 539-1686"
type input "(206) 539-1686"
click at [552, 280] on input "(___) ___-____" at bounding box center [508, 267] width 143 height 29
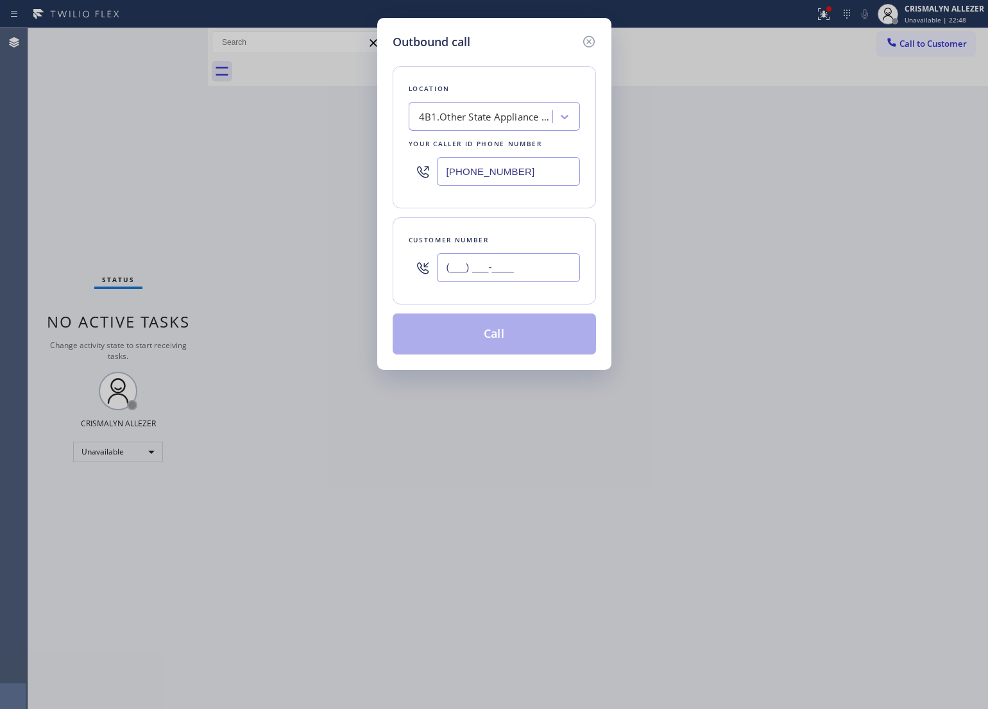
paste input "425) 552-5784"
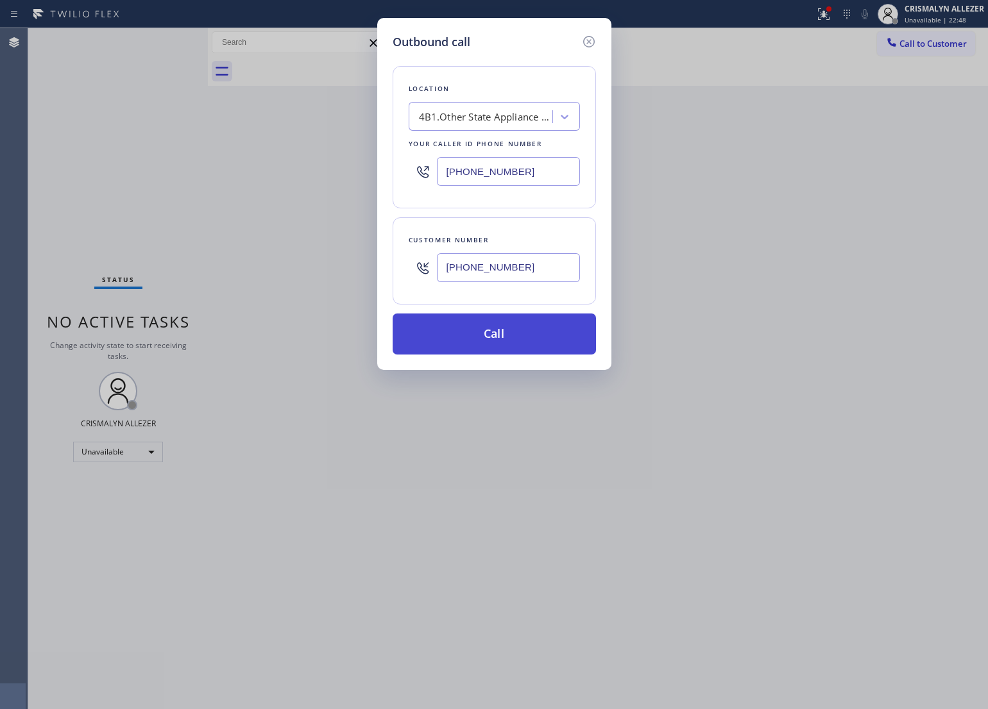
type input "(425) 552-5784"
click at [510, 332] on button "Call" at bounding box center [493, 334] width 203 height 41
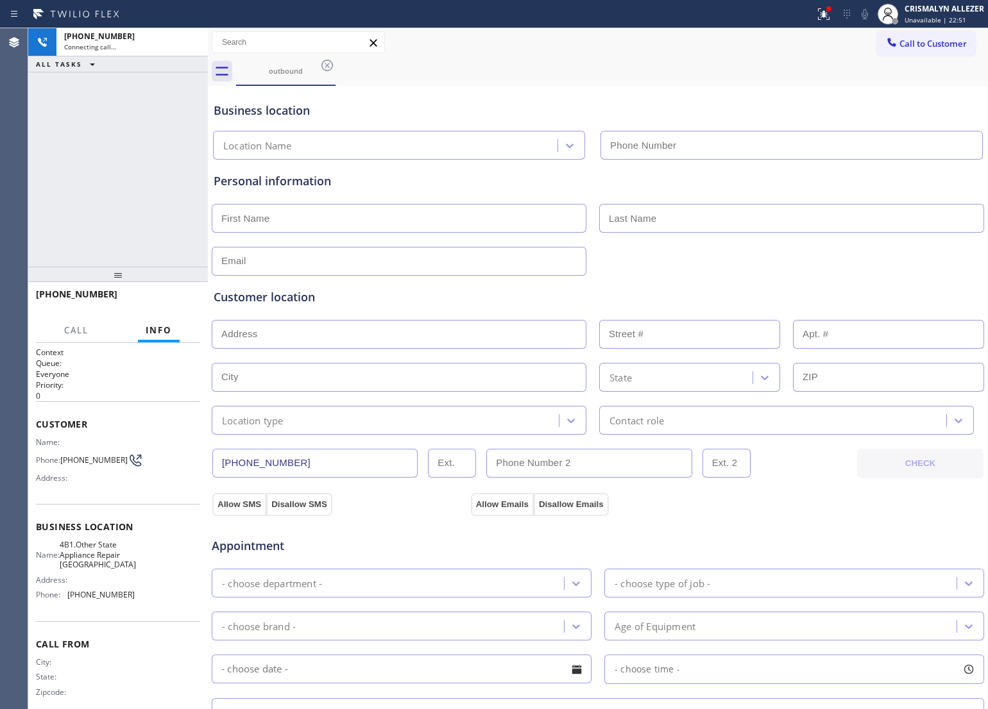
type input "(206) 539-1686"
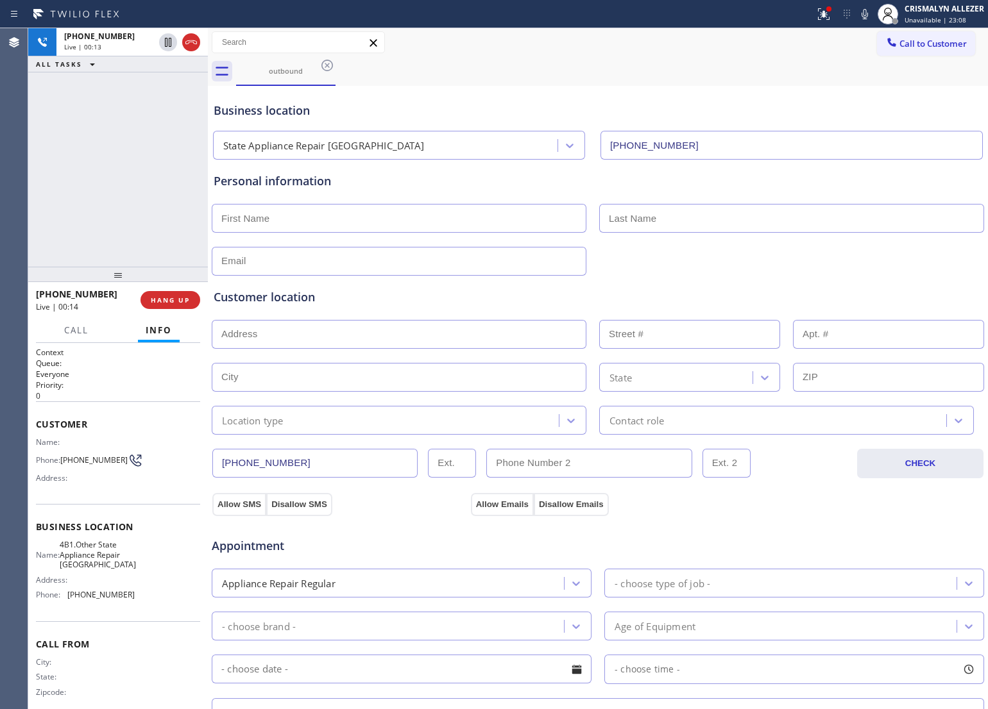
drag, startPoint x: 207, startPoint y: 254, endPoint x: 220, endPoint y: 258, distance: 13.4
click at [208, 258] on div at bounding box center [208, 368] width 0 height 681
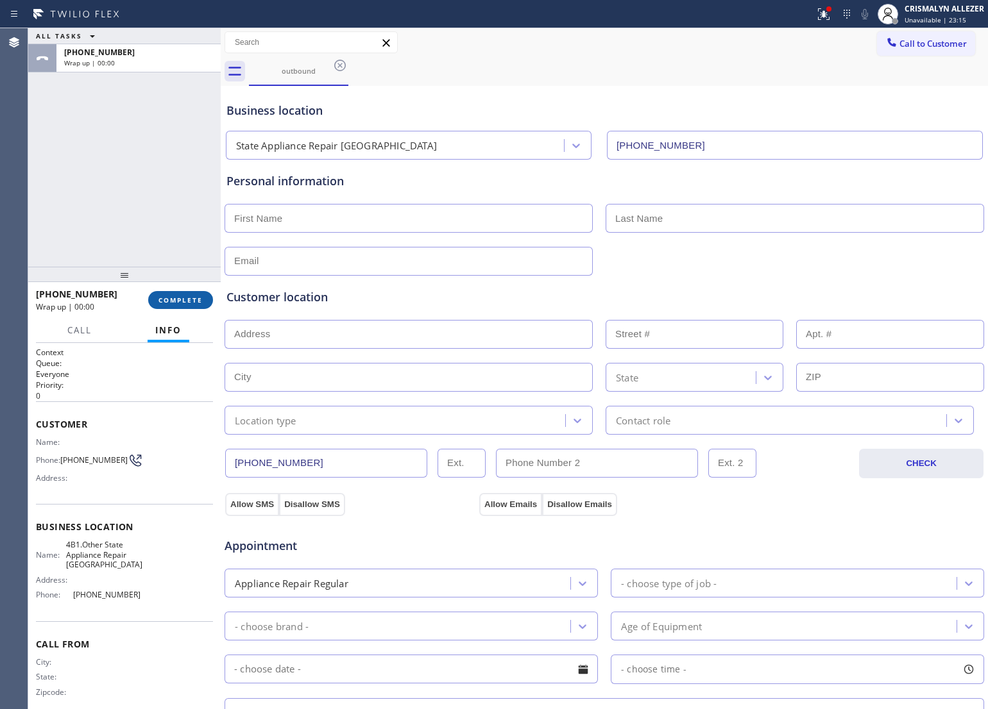
click at [190, 306] on button "COMPLETE" at bounding box center [180, 300] width 65 height 18
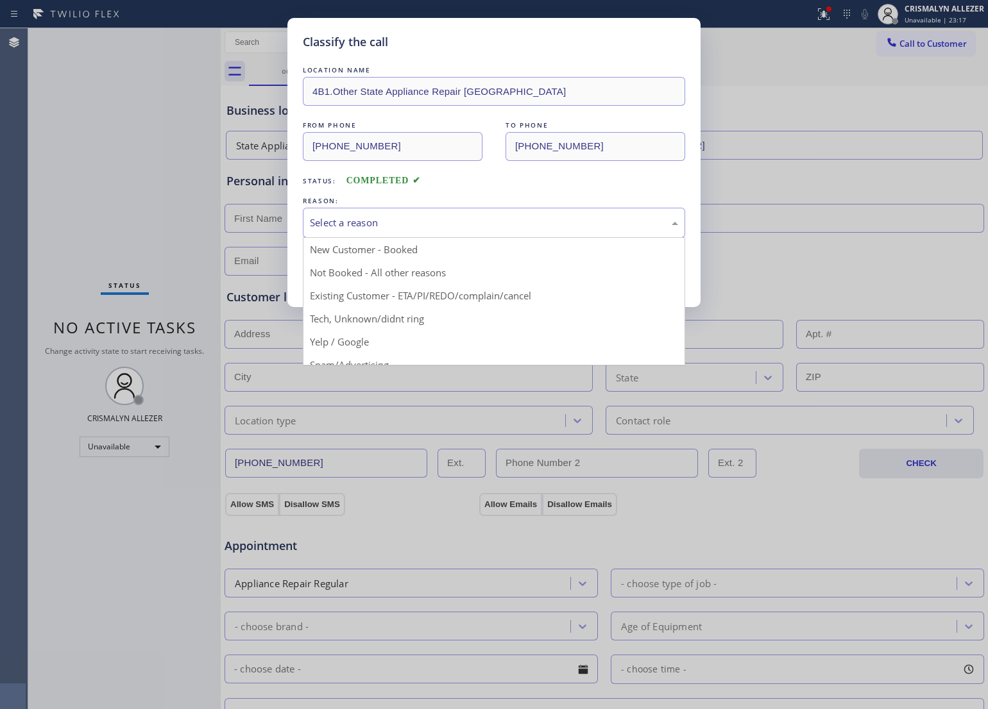
click at [527, 229] on div "Select a reason" at bounding box center [494, 222] width 368 height 15
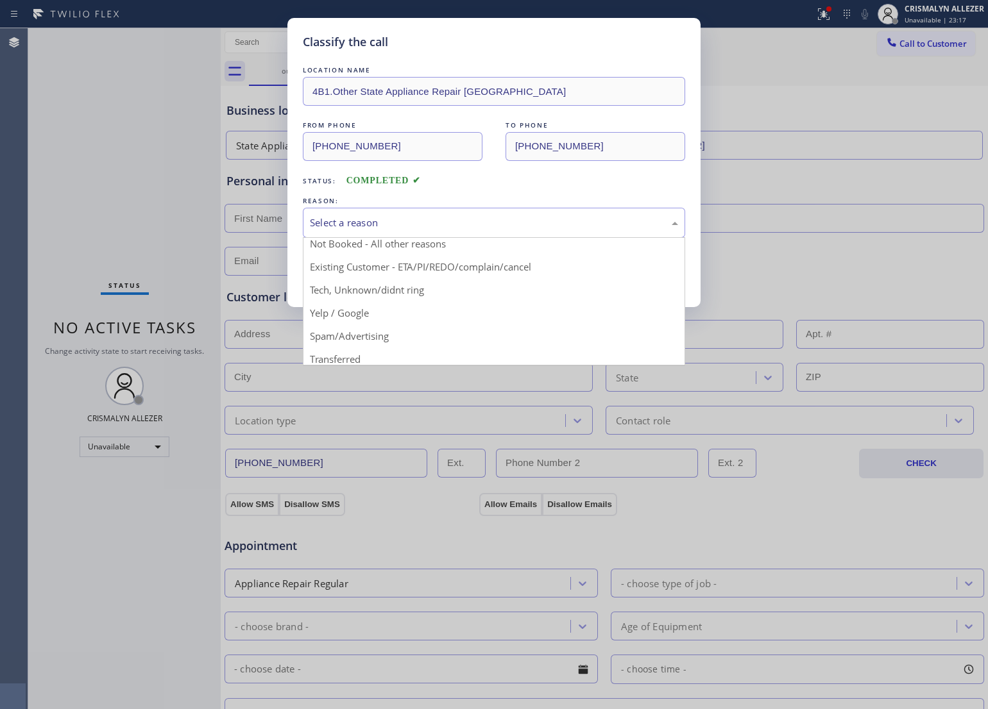
scroll to position [80, 0]
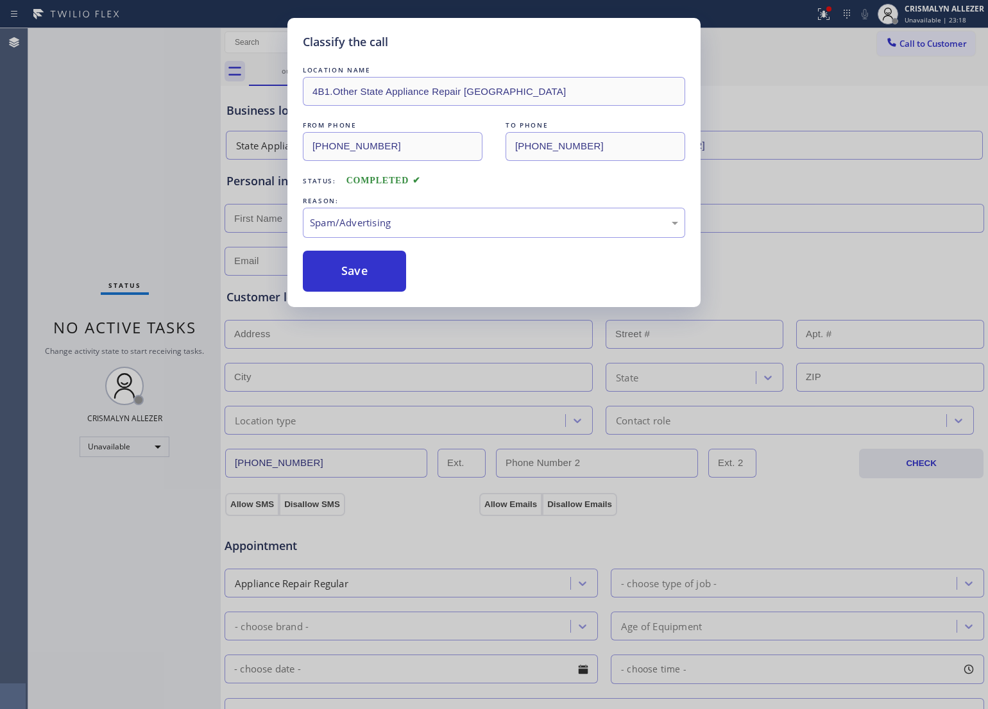
click at [357, 284] on button "Save" at bounding box center [354, 271] width 103 height 41
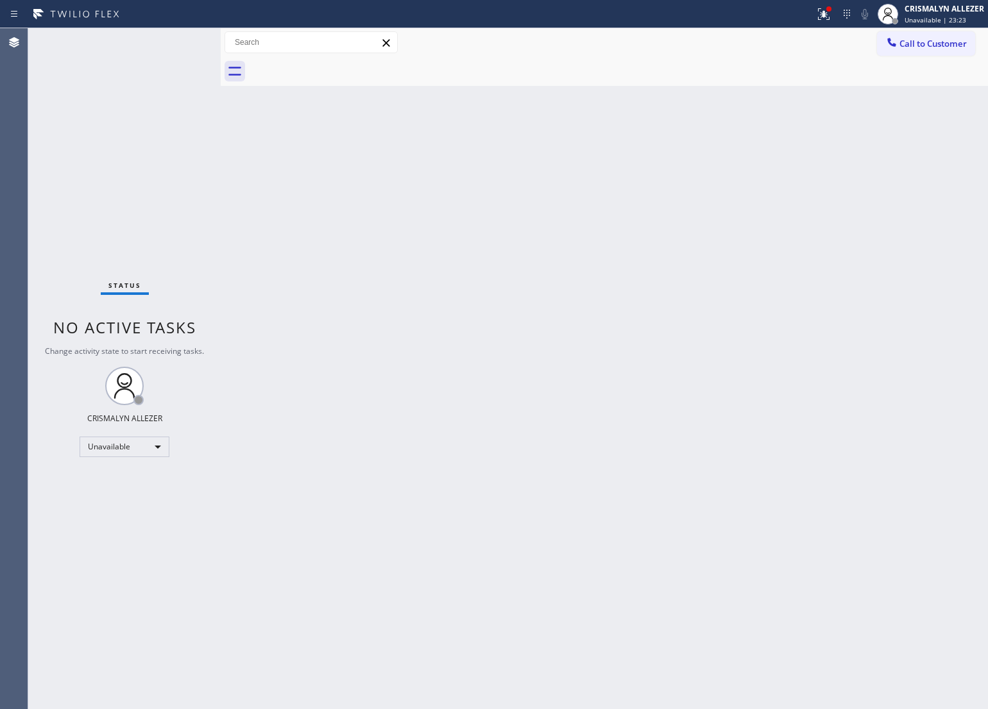
click at [498, 382] on div "Back to Dashboard Change Sender ID Customers Technicians Select a contact Outbo…" at bounding box center [604, 368] width 767 height 681
click at [917, 45] on span "Call to Customer" at bounding box center [932, 44] width 67 height 12
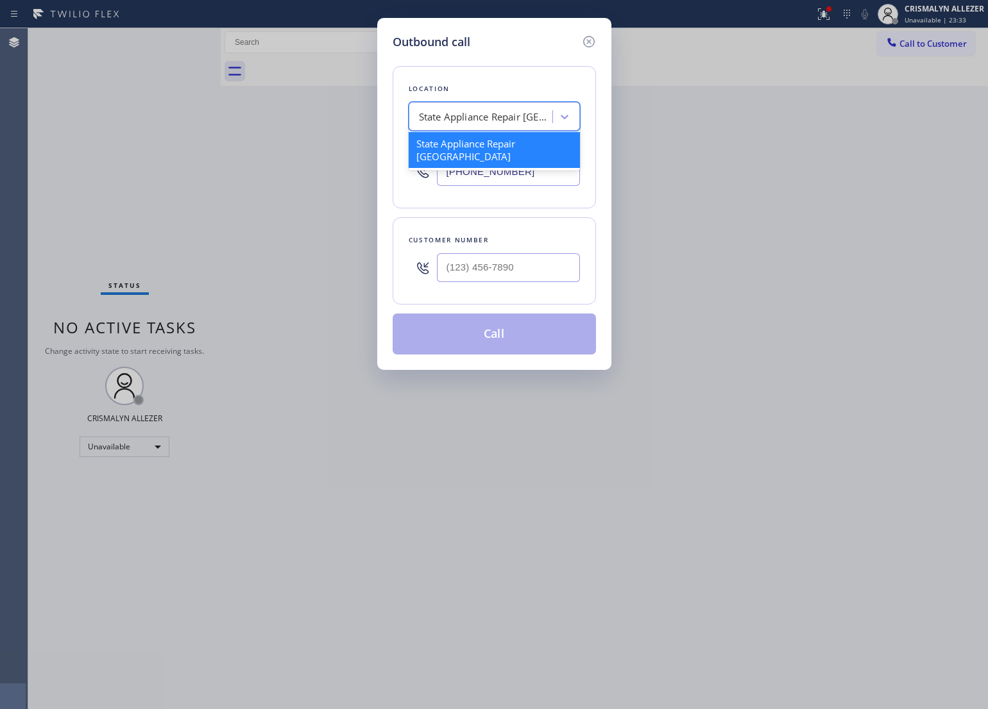
click at [475, 122] on div "State Appliance Repair Seattle" at bounding box center [486, 117] width 135 height 15
paste input "Electrical Garage Oxnard"
type input "Electrical Garage Oxnard"
click at [472, 136] on div "Electrical Garage Oxnard" at bounding box center [494, 143] width 171 height 23
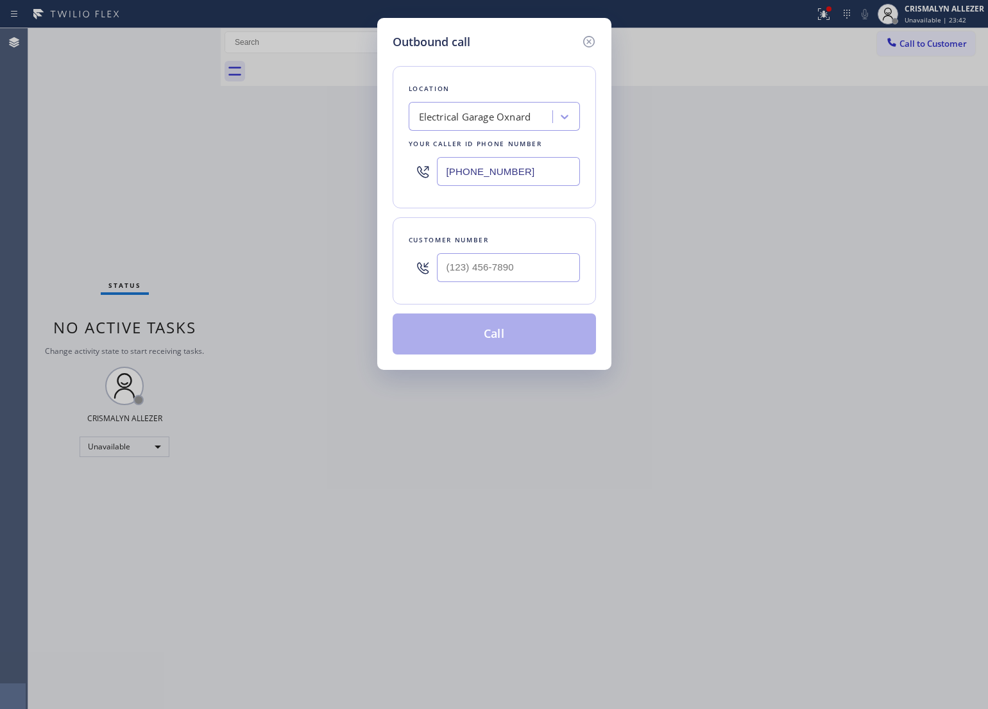
drag, startPoint x: 251, startPoint y: 171, endPoint x: 144, endPoint y: 169, distance: 107.1
click at [148, 169] on div "Outbound call Location Electrical Garage Oxnard Your caller id phone number (80…" at bounding box center [494, 354] width 988 height 709
paste input "332) 456-049"
type input "(332) 456-0495"
click at [537, 276] on input "(___) ___-____" at bounding box center [508, 267] width 143 height 29
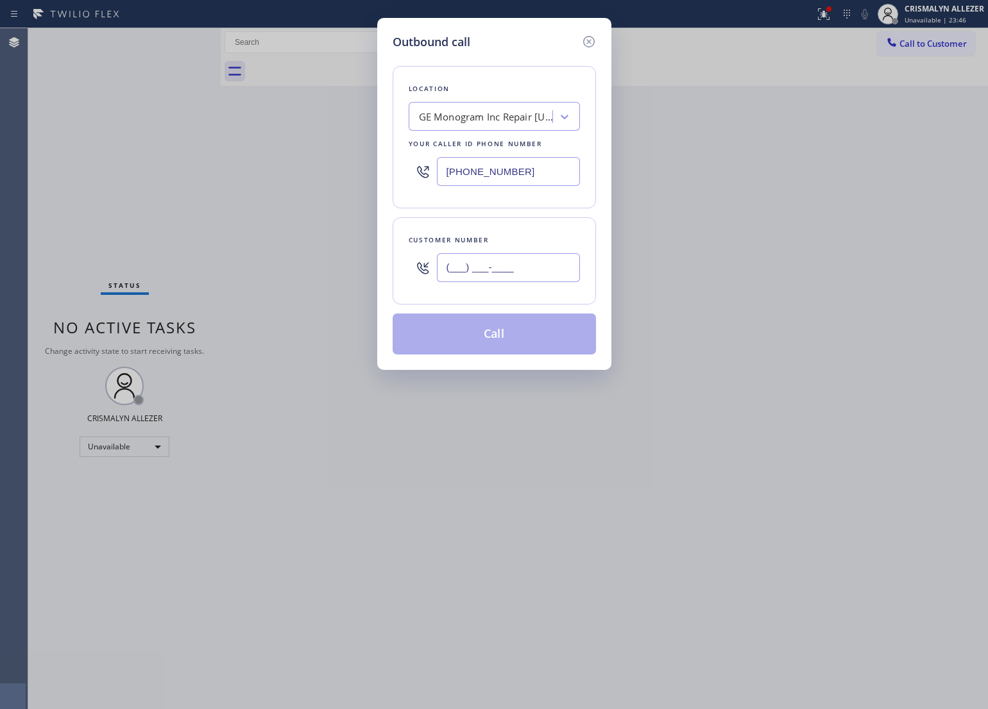
paste input "347) 718-0161"
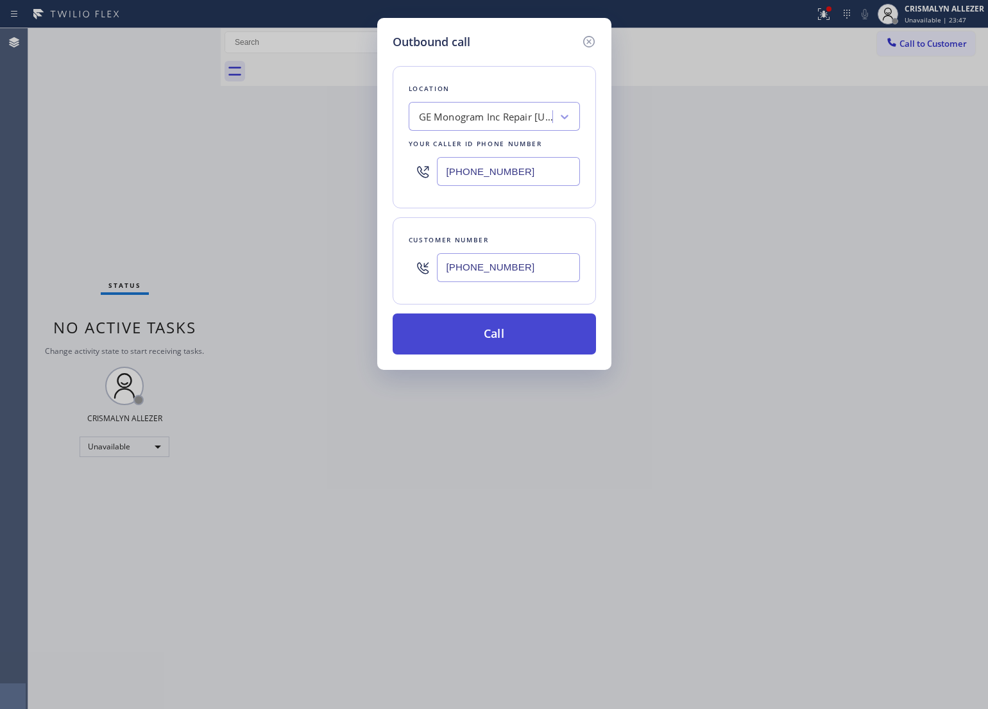
type input "(347) 718-0161"
click at [493, 337] on button "Call" at bounding box center [493, 334] width 203 height 41
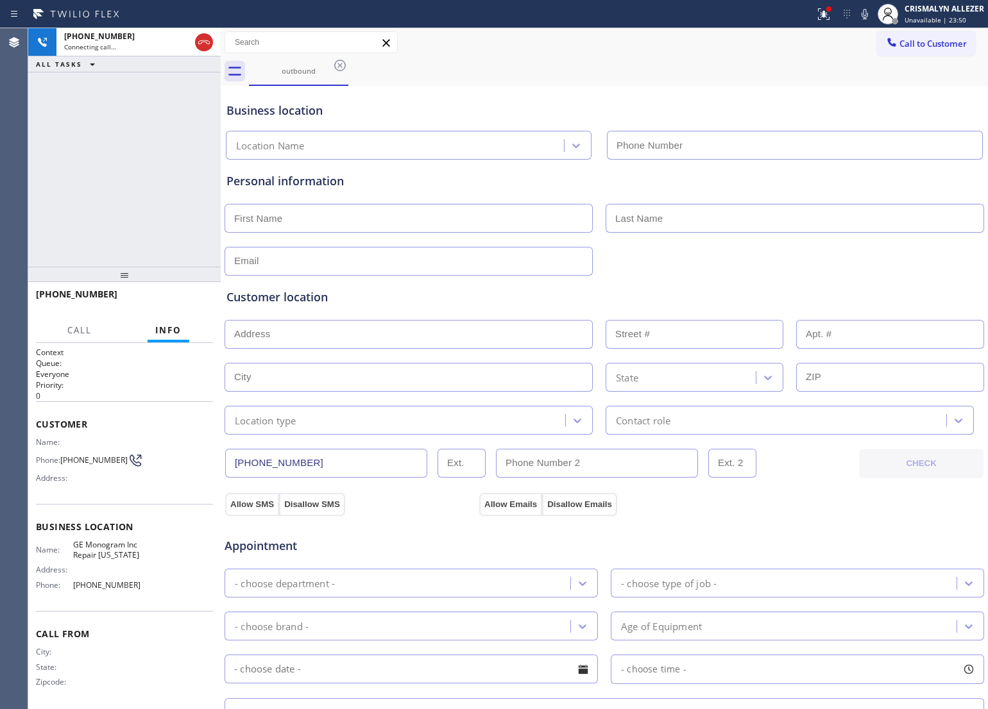
type input "(332) 456-0495"
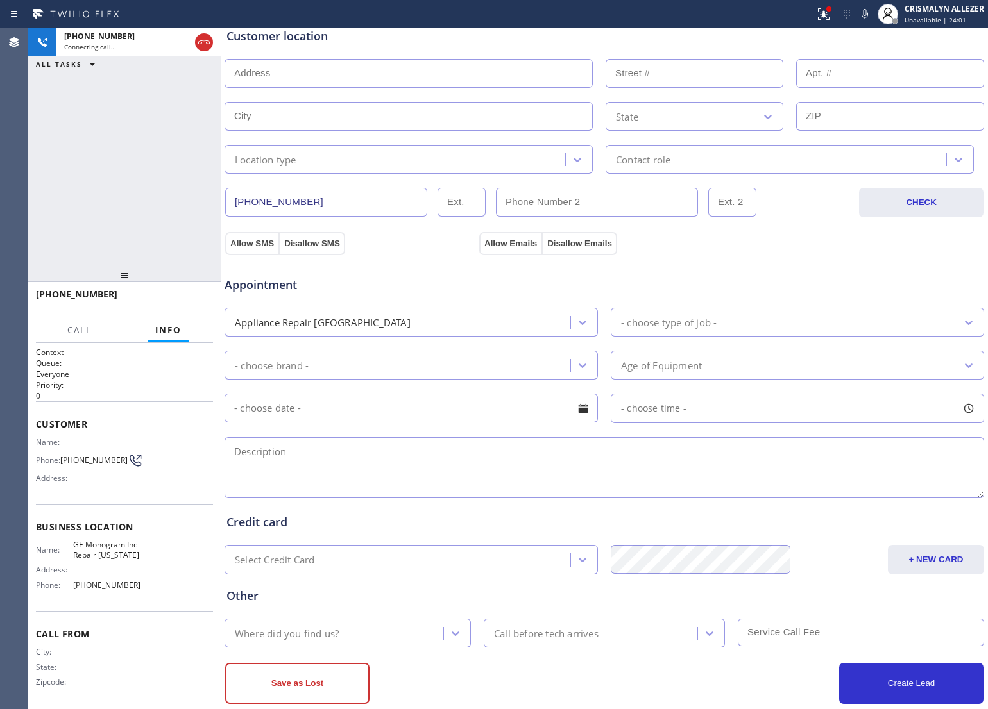
scroll to position [287, 0]
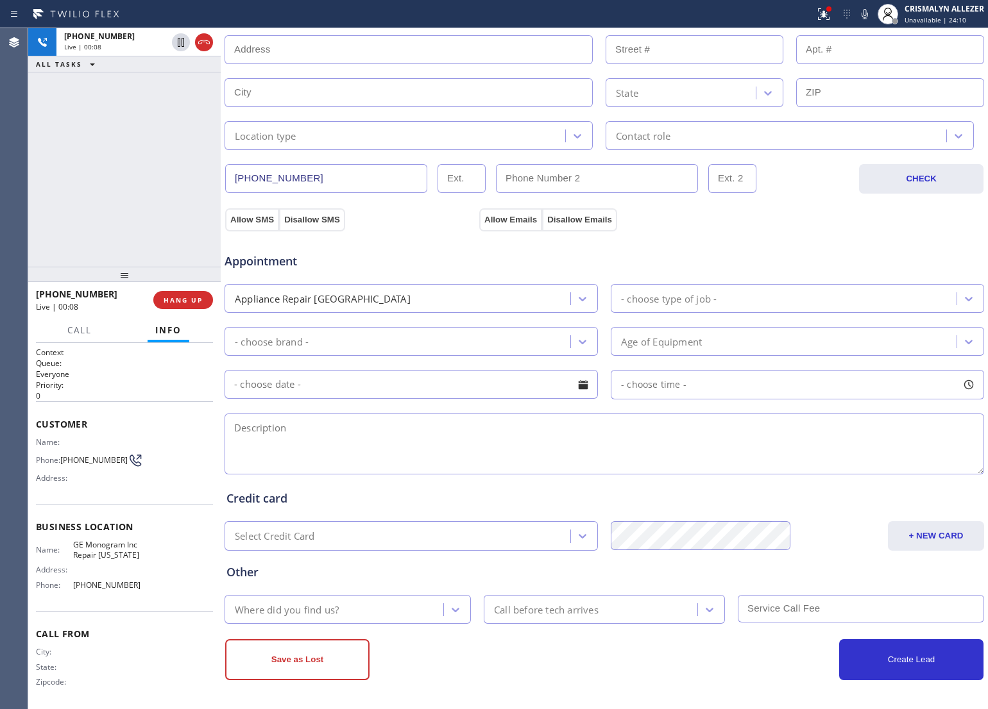
click at [494, 437] on textarea at bounding box center [603, 444] width 759 height 61
click at [173, 301] on span "HANG UP" at bounding box center [183, 300] width 39 height 9
click at [173, 301] on span "COMPLETE" at bounding box center [180, 300] width 44 height 9
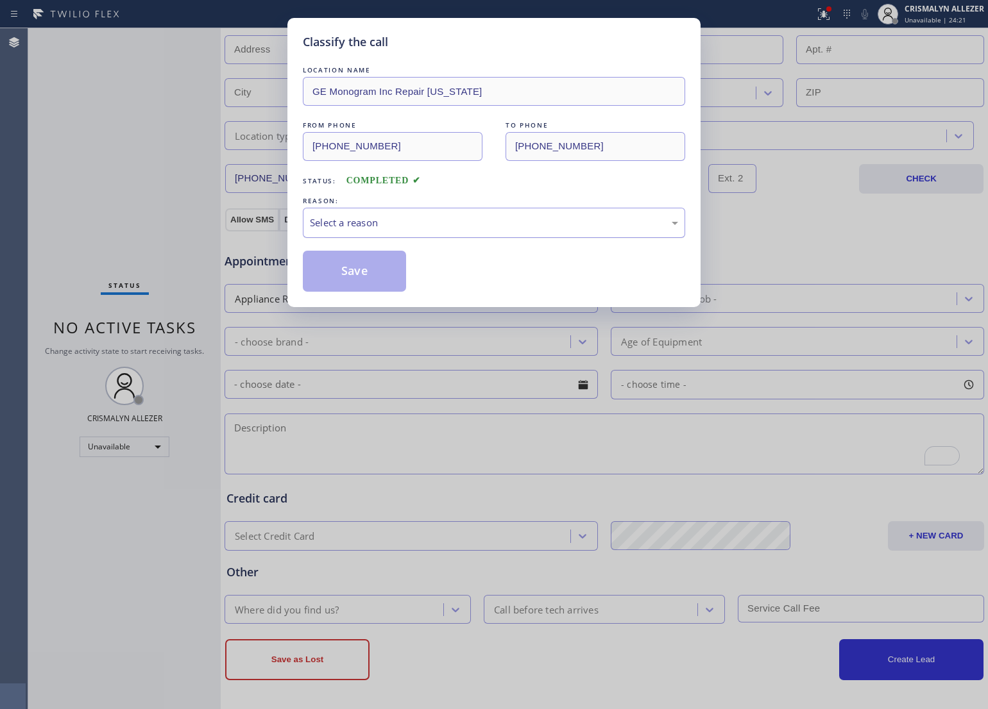
click at [478, 238] on div "Select a reason" at bounding box center [494, 223] width 382 height 30
click at [378, 281] on button "Save" at bounding box center [354, 271] width 103 height 41
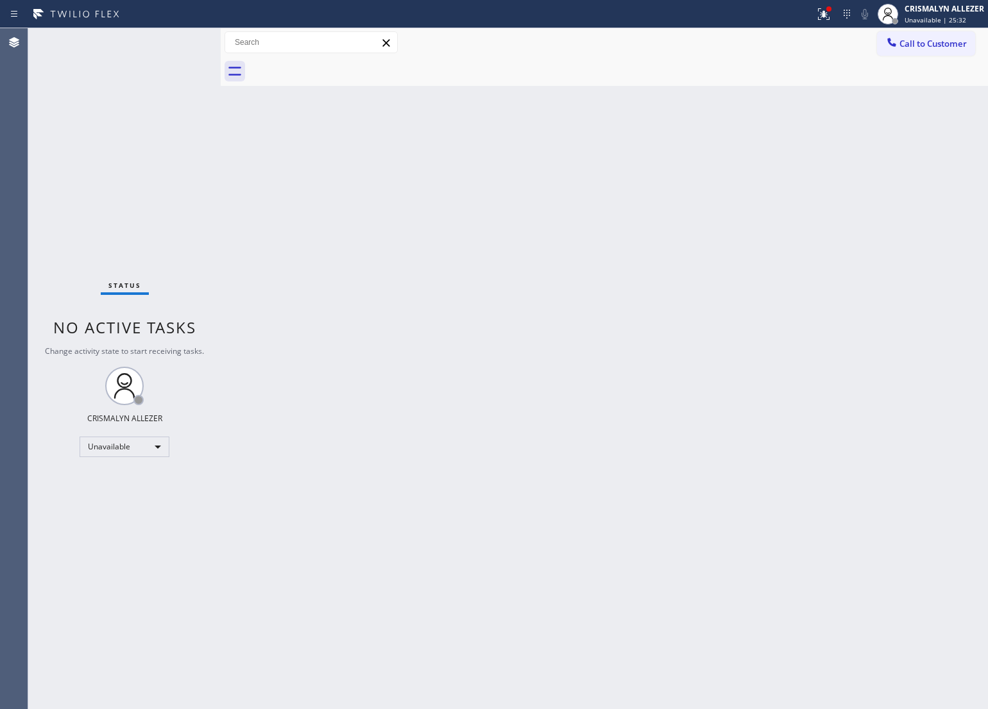
click at [463, 237] on div "Back to Dashboard Change Sender ID Customers Technicians Select a contact Outbo…" at bounding box center [604, 368] width 767 height 681
click at [911, 49] on button "Call to Customer" at bounding box center [926, 43] width 98 height 24
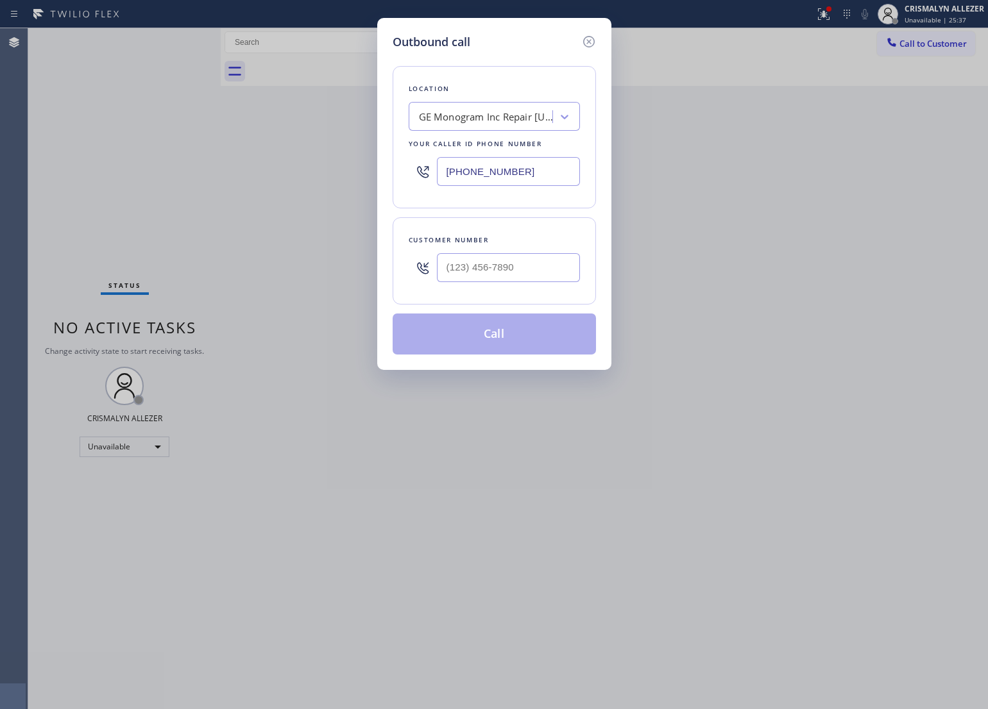
click at [510, 123] on div "GE Monogram Inc Repair New York" at bounding box center [486, 117] width 135 height 15
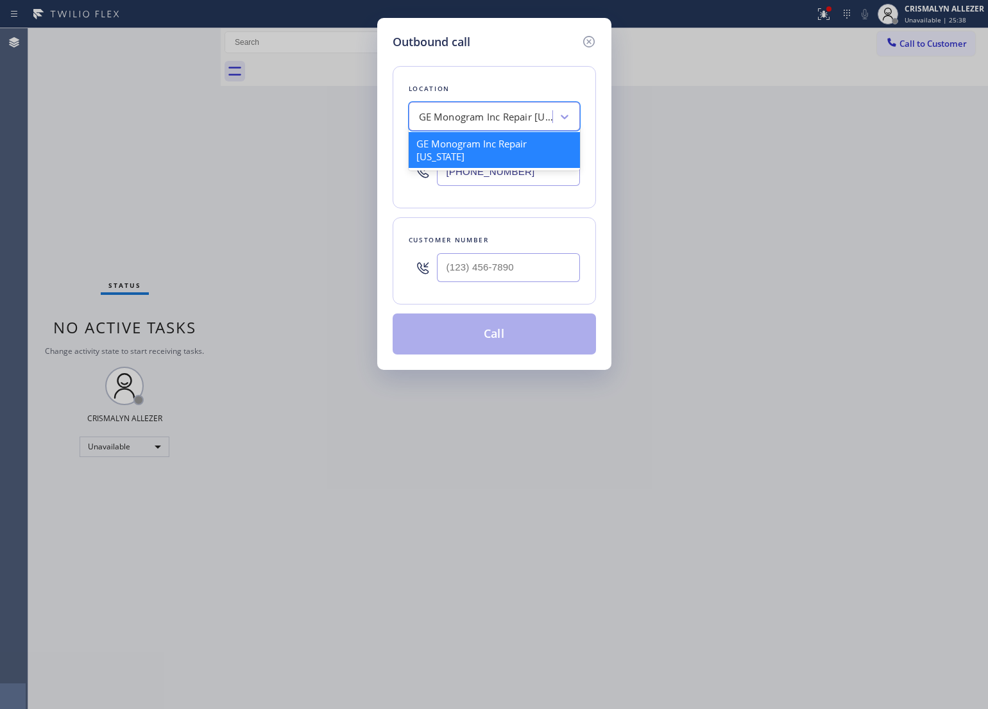
paste input "Electrical Garage Oxnard"
type input "Electrical Garage Oxnard"
click at [494, 142] on div "Electrical Garage Oxnard" at bounding box center [494, 143] width 171 height 23
type input "(805) 914-0405"
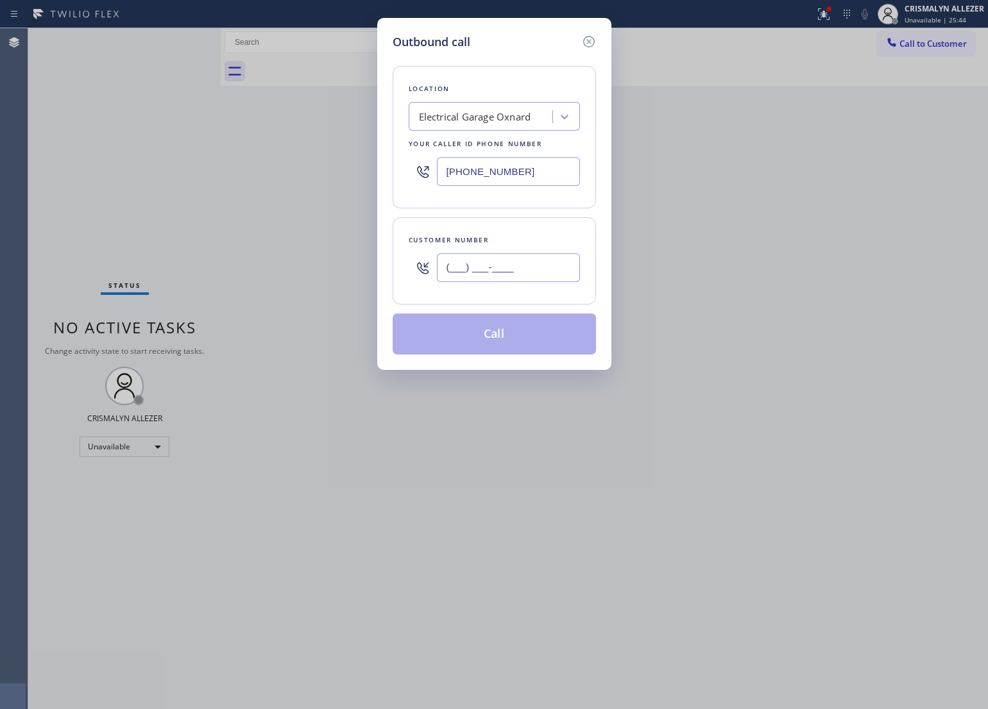
click at [517, 268] on input "(___) ___-____" at bounding box center [508, 267] width 143 height 29
paste input "805) 814-4230"
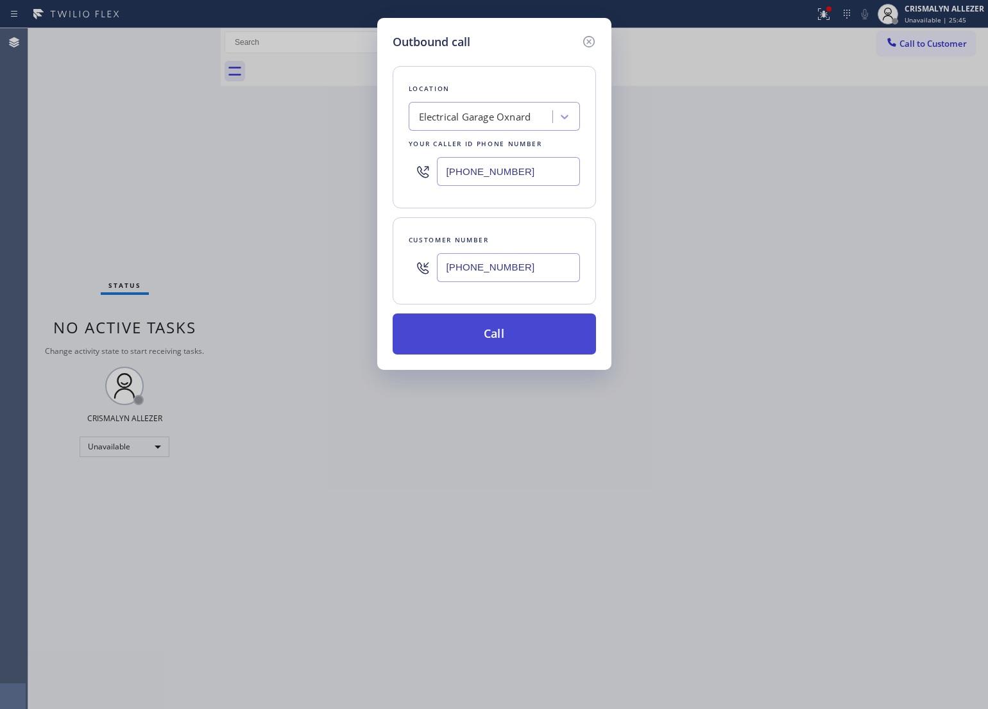
type input "(805) 814-4230"
click at [493, 343] on button "Call" at bounding box center [493, 334] width 203 height 41
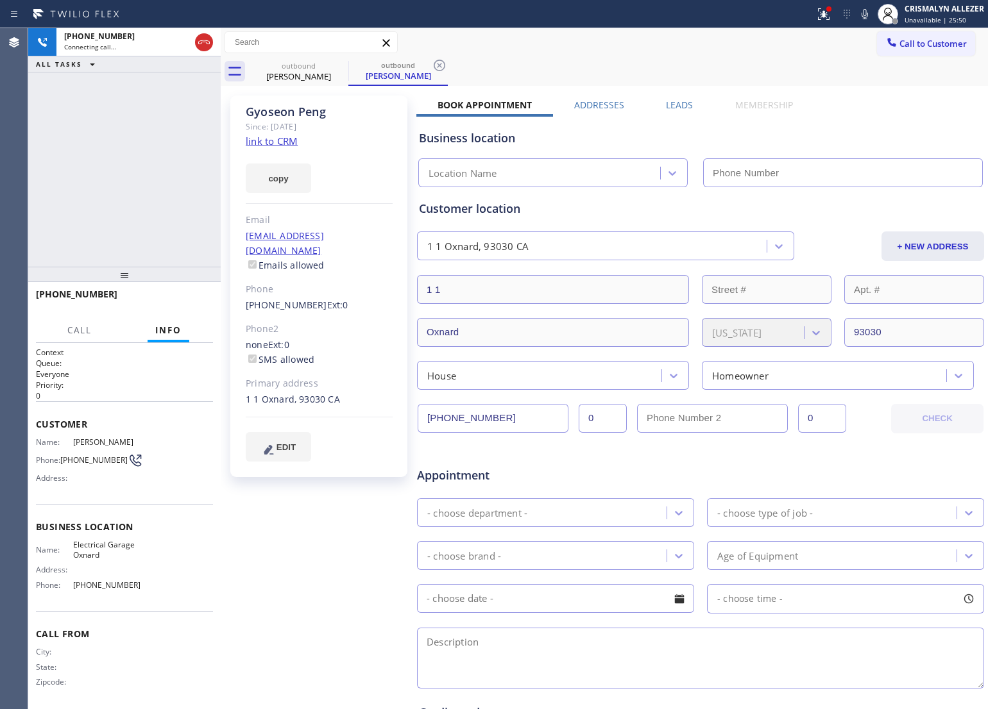
type input "(805) 914-0405"
click at [181, 297] on span "HANG UP" at bounding box center [183, 300] width 39 height 9
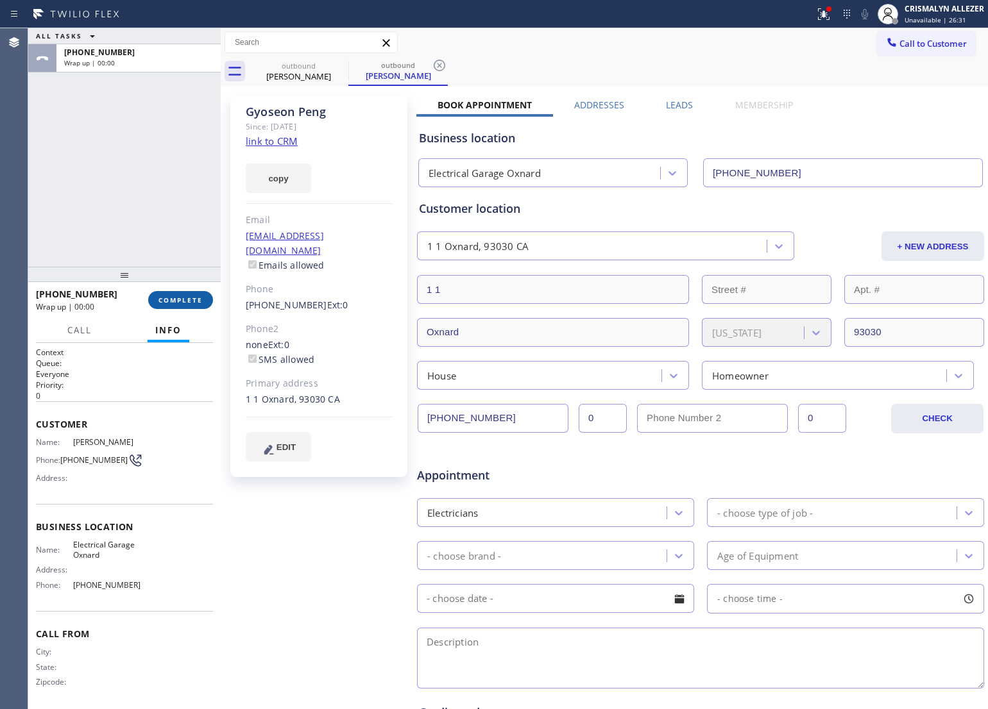
click at [181, 297] on span "COMPLETE" at bounding box center [180, 300] width 44 height 9
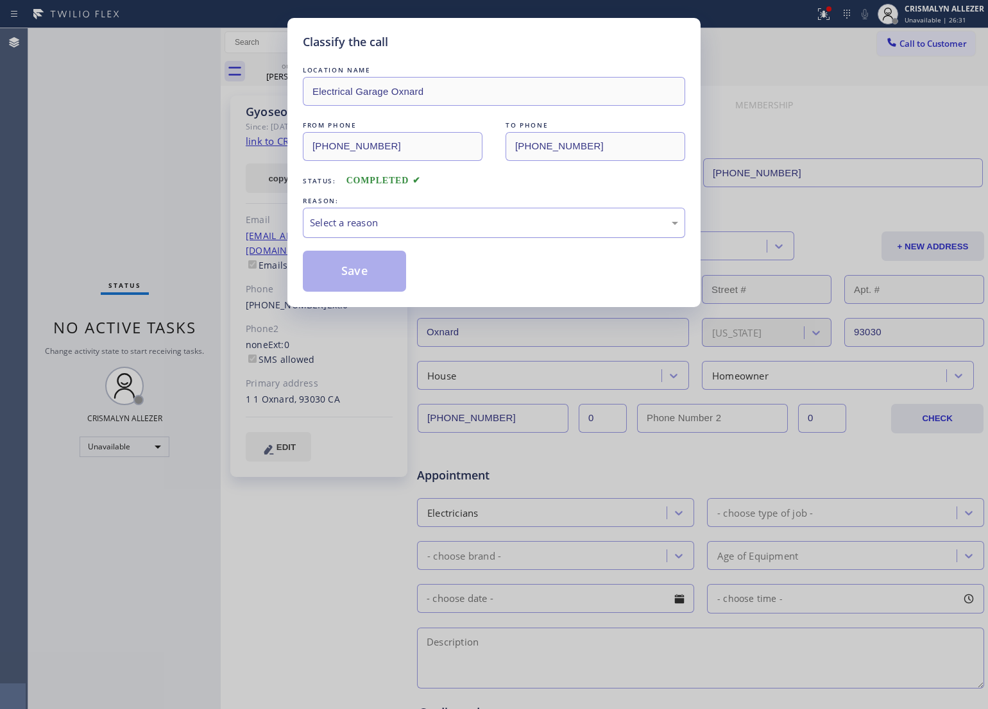
click at [530, 223] on div "Select a reason" at bounding box center [494, 222] width 368 height 15
click at [364, 270] on button "Save" at bounding box center [354, 271] width 103 height 41
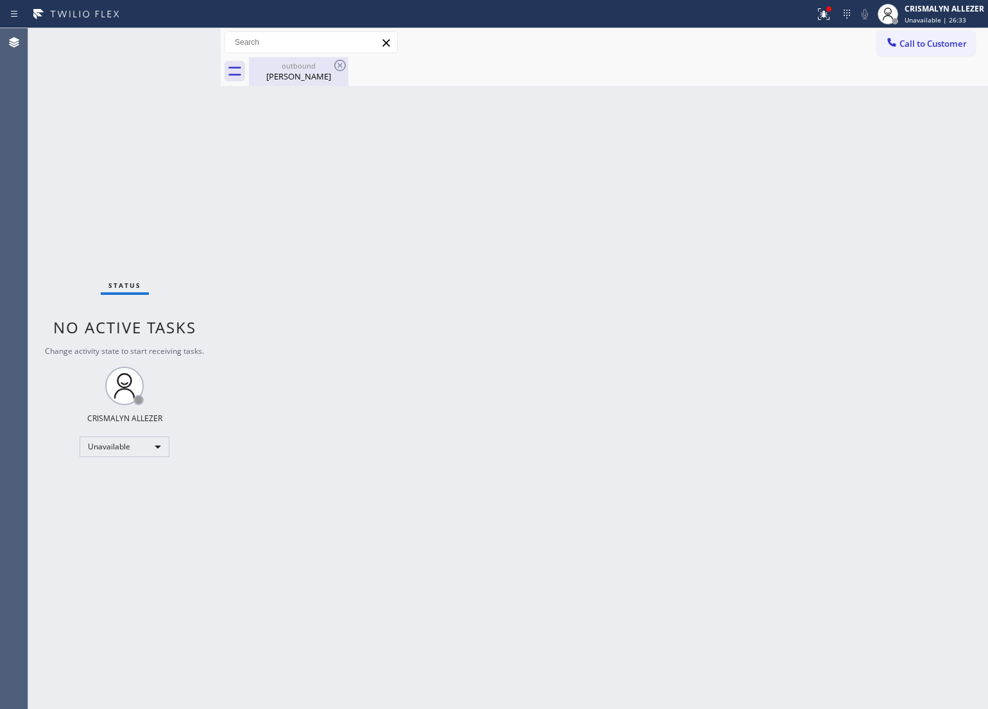
click at [295, 65] on div "outbound" at bounding box center [298, 66] width 97 height 10
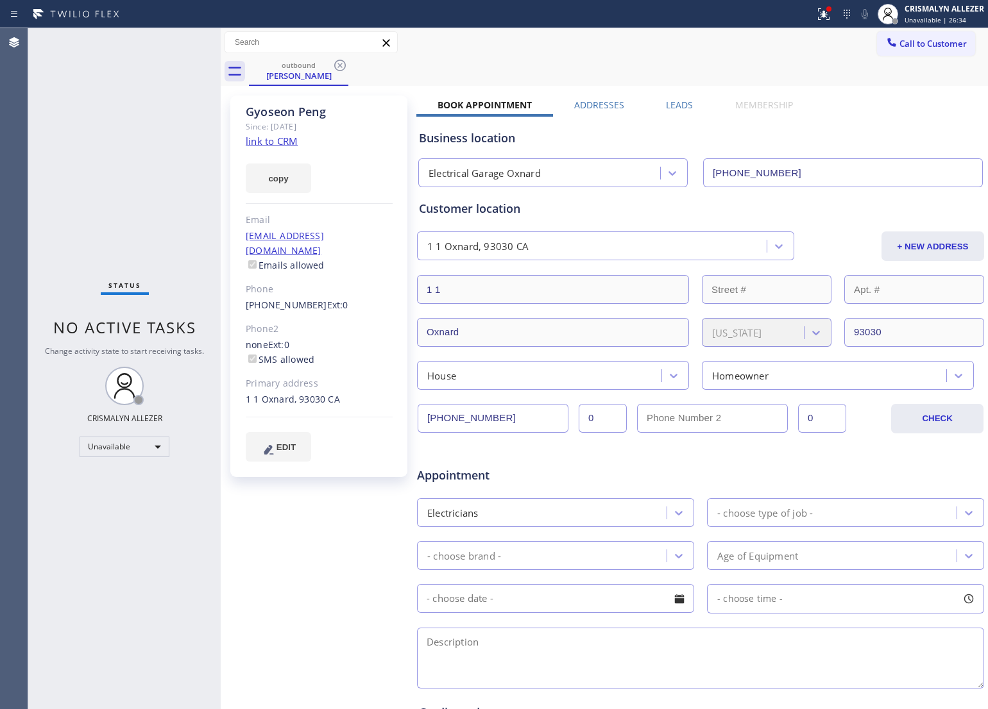
click at [674, 104] on label "Leads" at bounding box center [679, 105] width 27 height 12
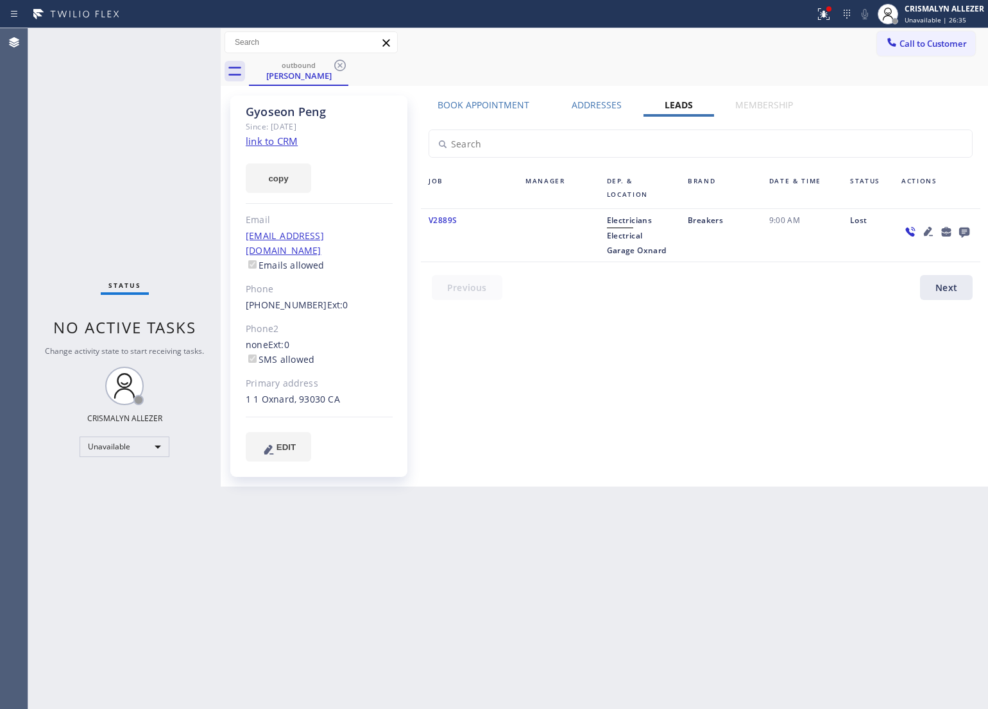
click at [969, 230] on icon at bounding box center [963, 232] width 15 height 16
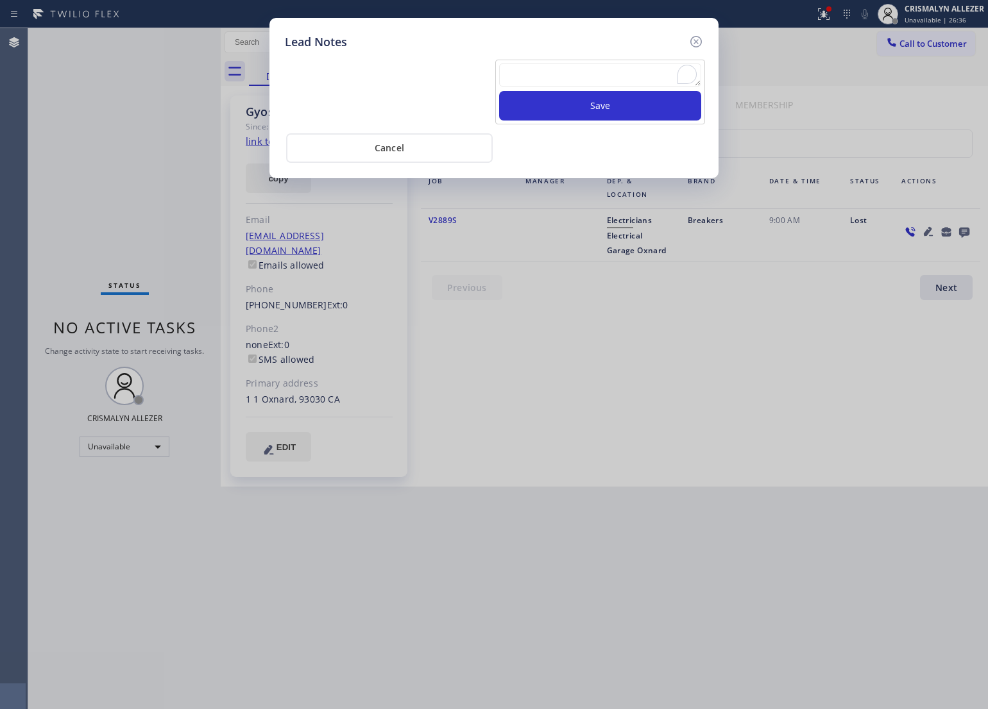
click at [553, 78] on textarea "To enrich screen reader interactions, please activate Accessibility in Grammarl…" at bounding box center [600, 74] width 202 height 23
type textarea "a"
type textarea "they already fixed it"
drag, startPoint x: 579, startPoint y: 106, endPoint x: 590, endPoint y: 113, distance: 12.6
click at [584, 110] on button "Save" at bounding box center [600, 106] width 202 height 30
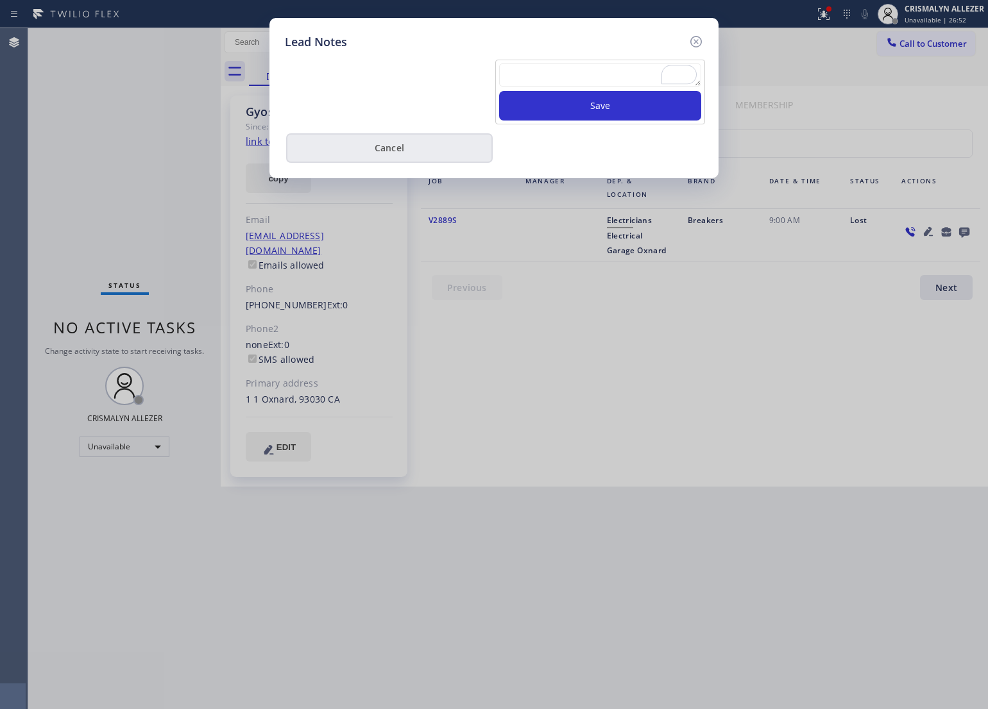
click at [392, 162] on button "Cancel" at bounding box center [389, 148] width 207 height 30
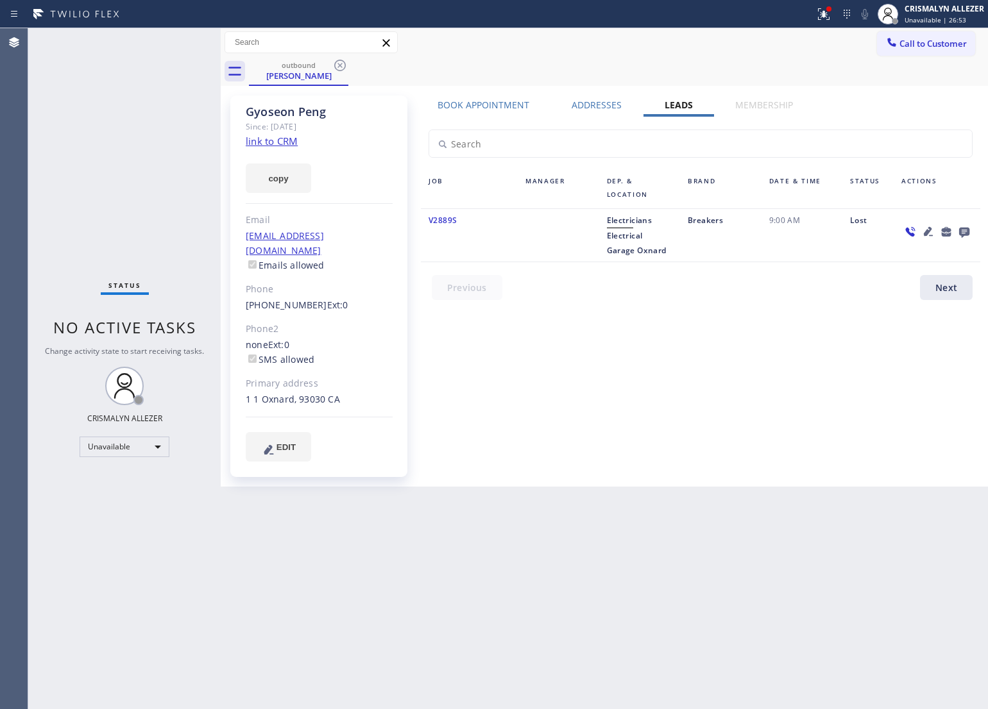
click at [343, 60] on icon at bounding box center [339, 65] width 15 height 15
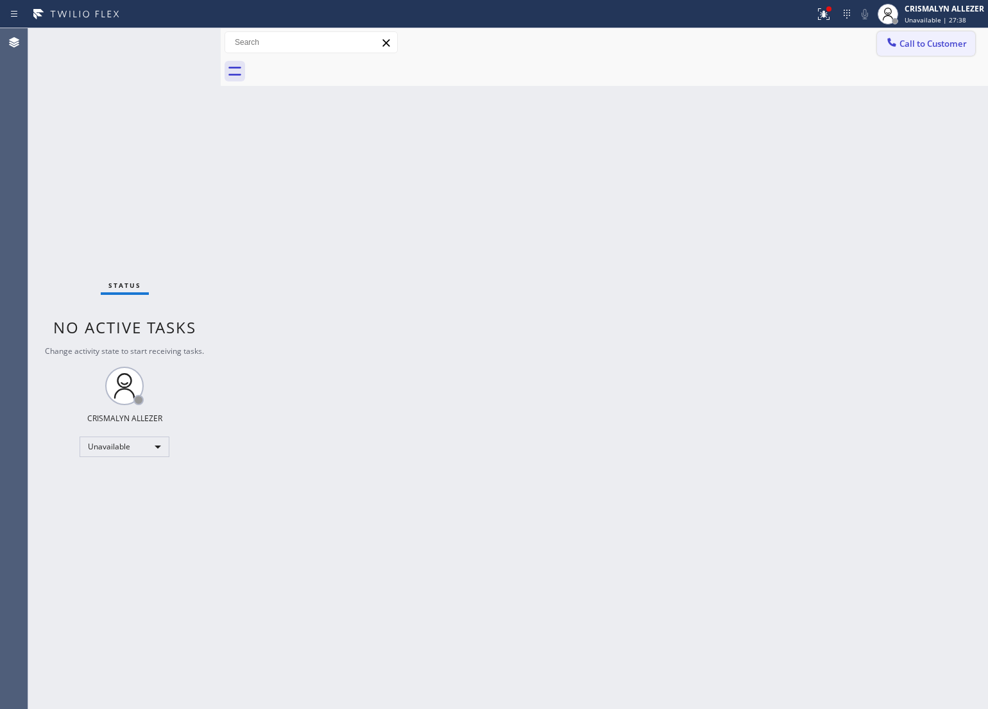
click at [934, 40] on span "Call to Customer" at bounding box center [932, 44] width 67 height 12
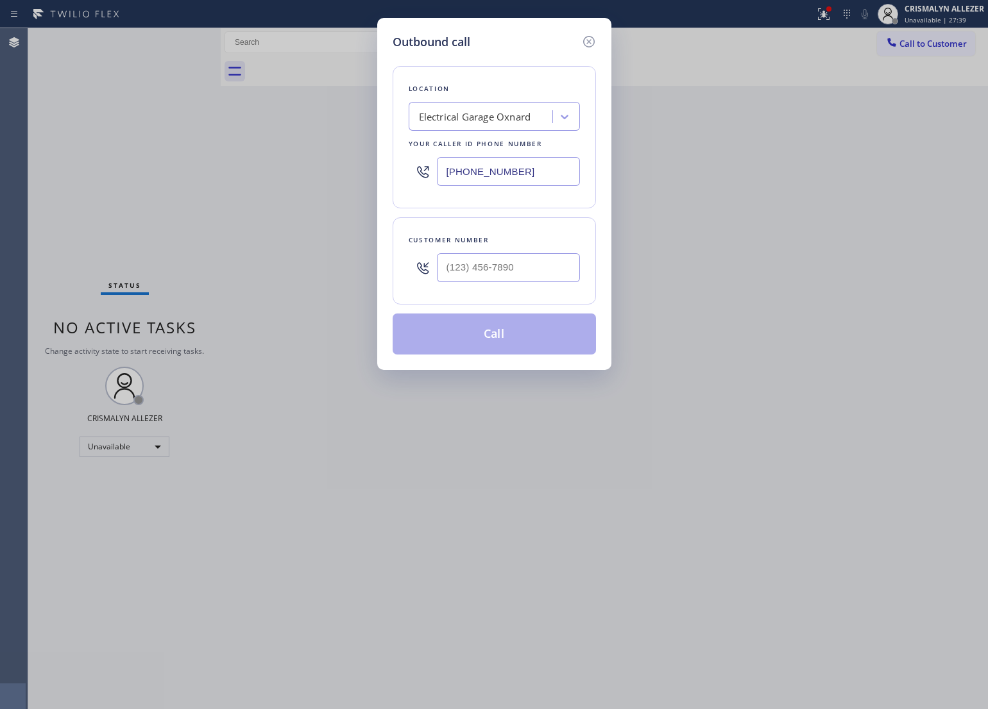
drag, startPoint x: 546, startPoint y: 167, endPoint x: 204, endPoint y: 178, distance: 342.6
click at [210, 177] on div "Outbound call Location Electrical Garage Oxnard Your caller id phone number (80…" at bounding box center [494, 354] width 988 height 709
paste input "909) 784-2817"
type input "(909) 784-2817"
click at [511, 280] on input "(___) ___-____" at bounding box center [508, 267] width 143 height 29
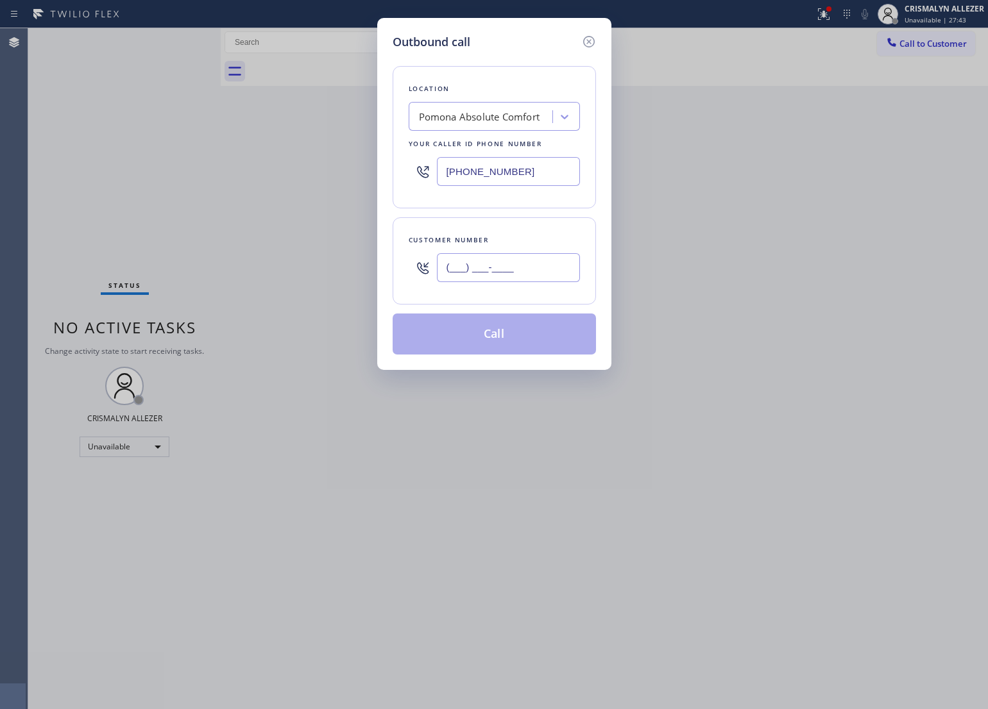
paste input "805) 660-6036"
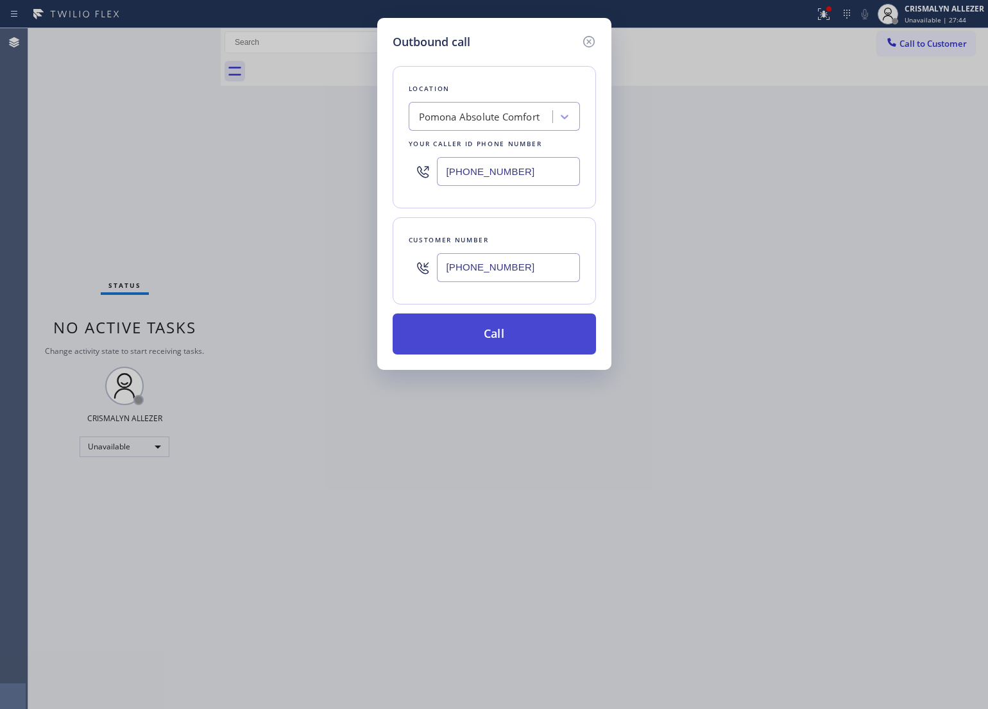
type input "(805) 660-6036"
click at [503, 331] on button "Call" at bounding box center [493, 334] width 203 height 41
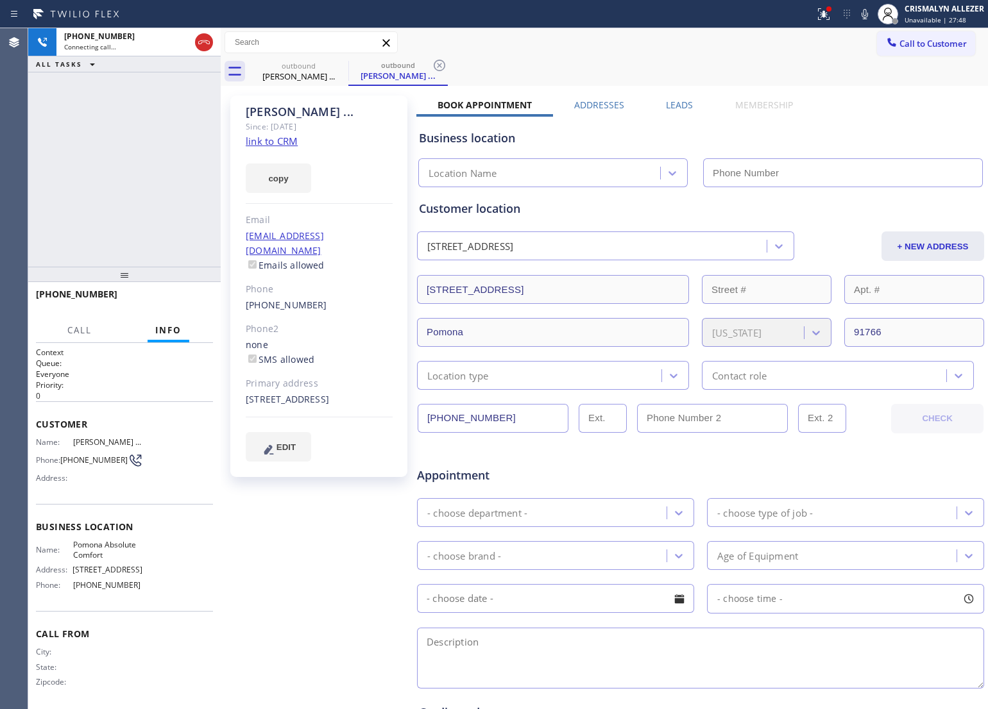
click at [667, 105] on label "Leads" at bounding box center [679, 105] width 27 height 12
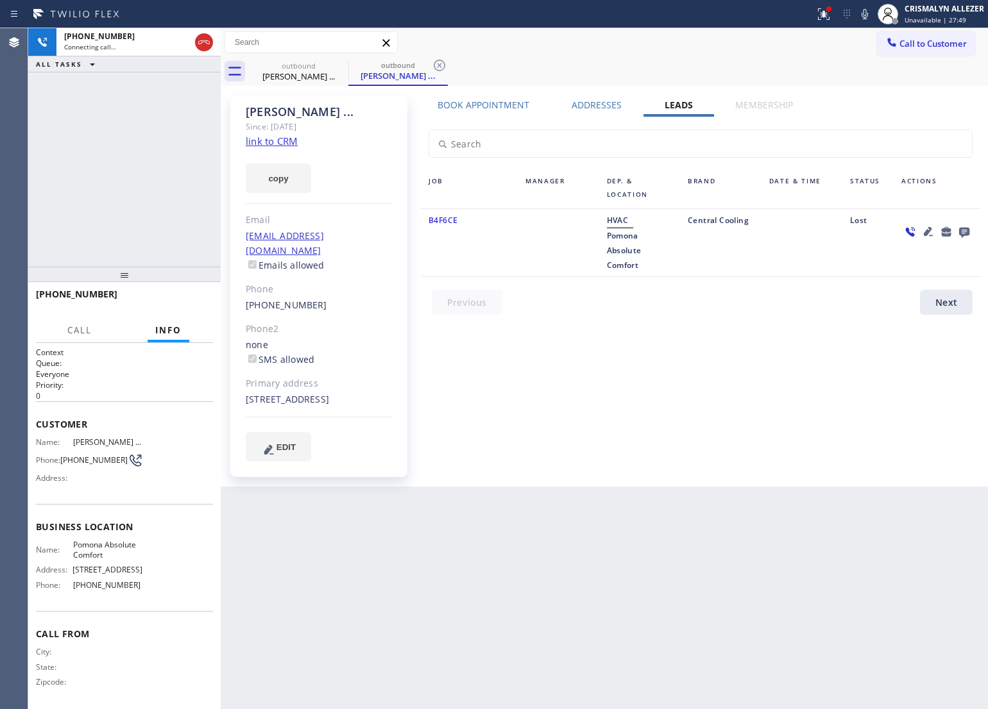
click at [967, 229] on icon at bounding box center [964, 233] width 10 height 10
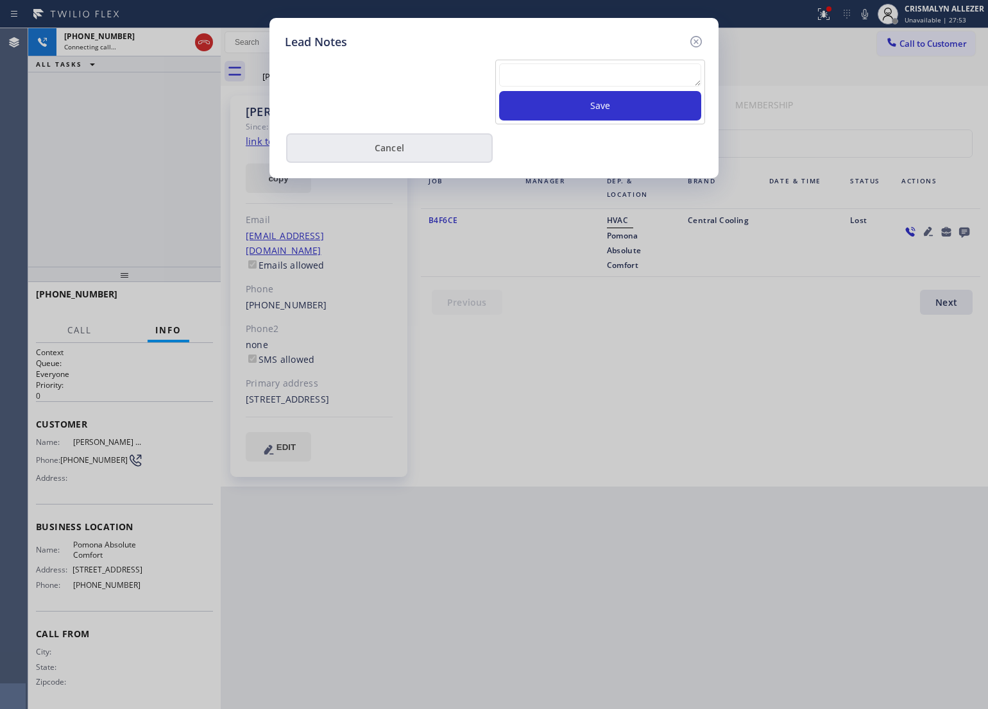
click at [406, 154] on button "Cancel" at bounding box center [389, 148] width 207 height 30
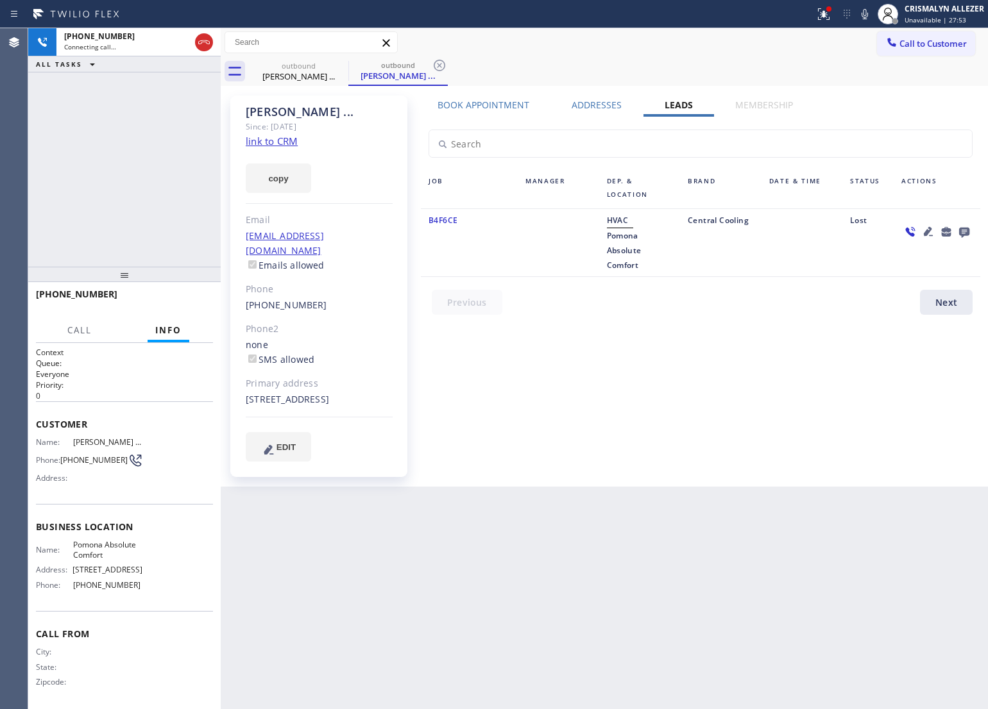
click at [498, 99] on label "Book Appointment" at bounding box center [483, 105] width 92 height 12
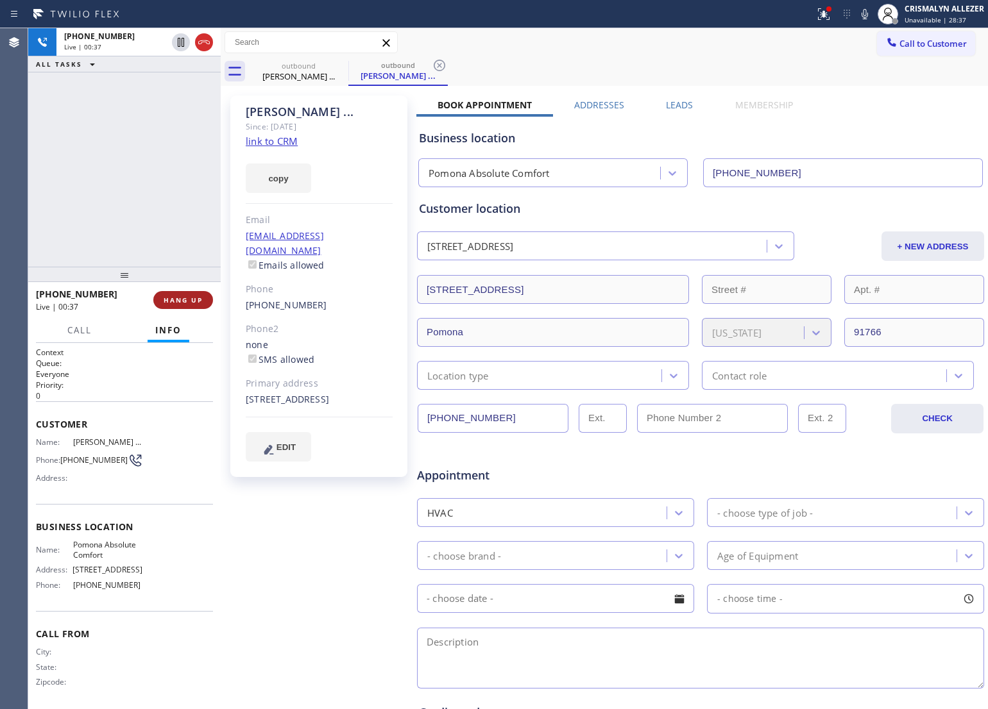
click at [181, 296] on span "HANG UP" at bounding box center [183, 300] width 39 height 9
click at [181, 296] on span "COMPLETE" at bounding box center [180, 300] width 44 height 9
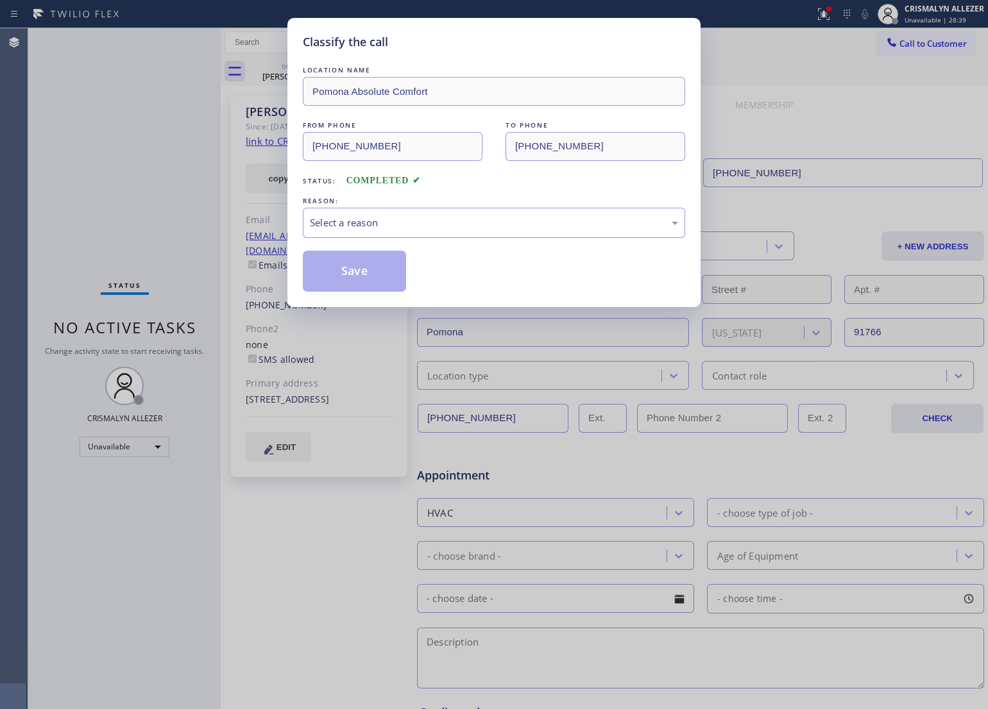
click at [511, 209] on div "Select a reason" at bounding box center [494, 223] width 382 height 30
click at [354, 277] on button "Save" at bounding box center [354, 271] width 103 height 41
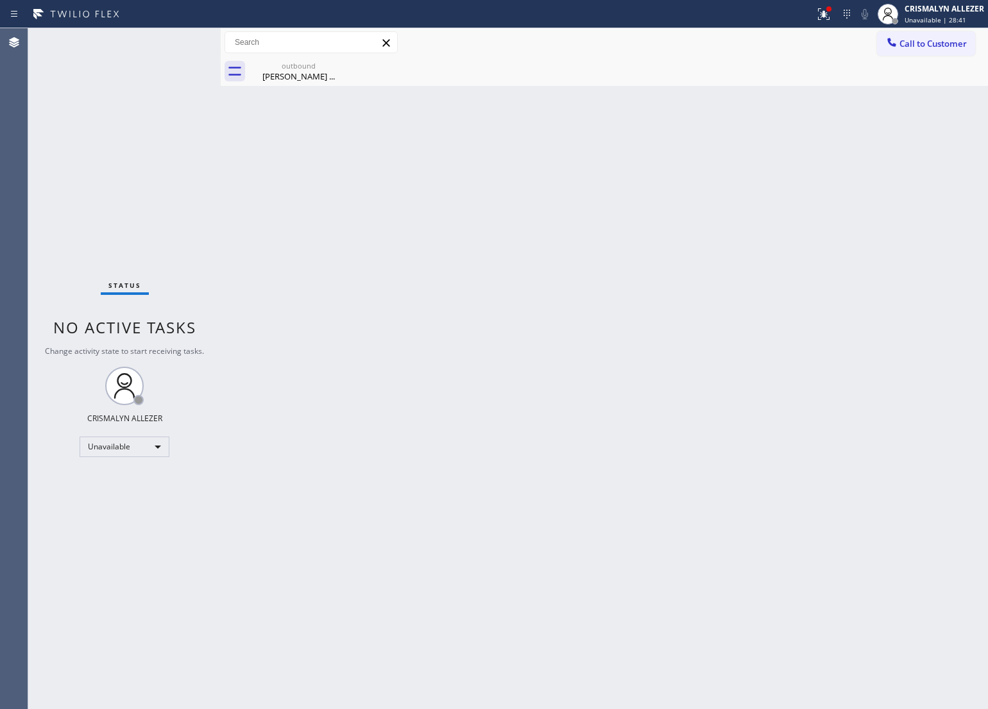
drag, startPoint x: 299, startPoint y: 71, endPoint x: 735, endPoint y: 101, distance: 437.1
click at [300, 71] on div "Chad ..." at bounding box center [298, 77] width 97 height 12
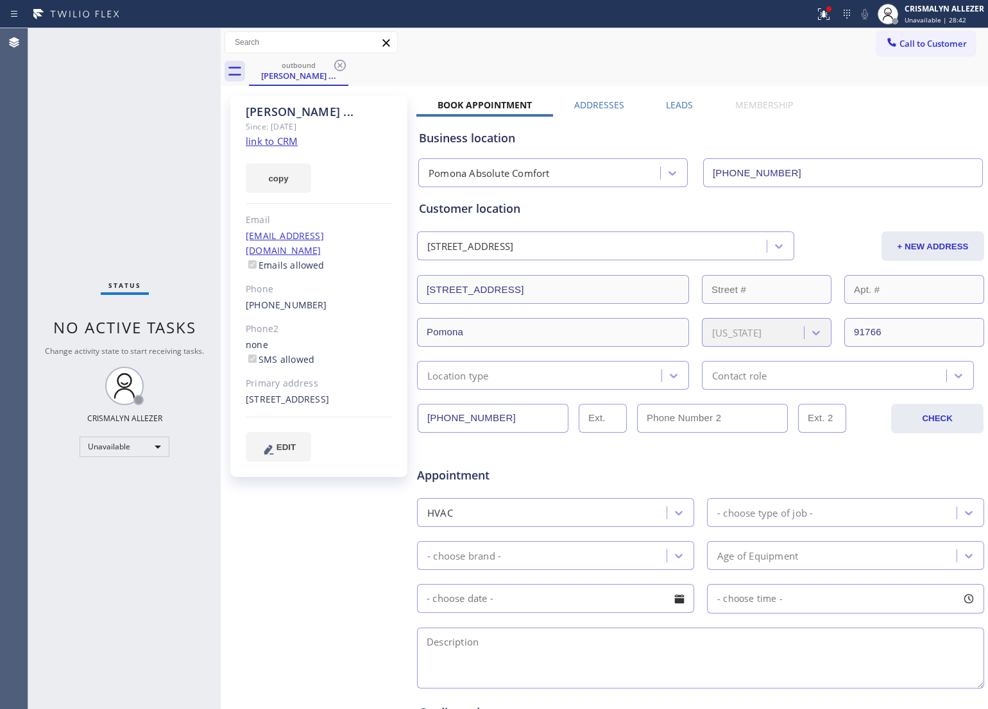
click at [673, 106] on label "Leads" at bounding box center [679, 105] width 27 height 12
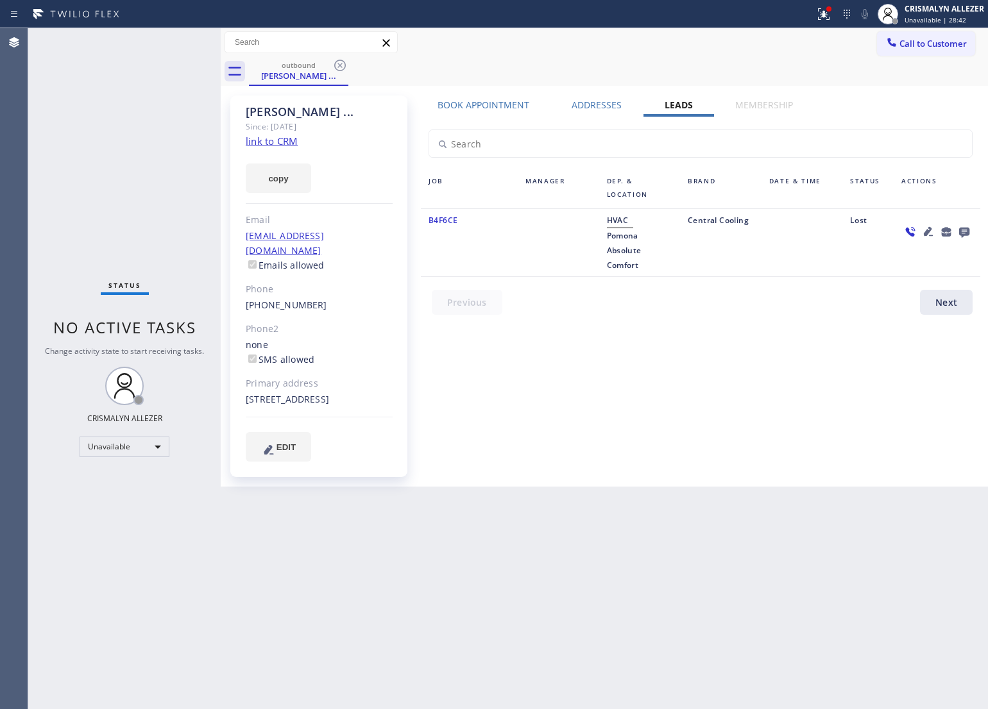
click at [969, 230] on icon at bounding box center [963, 232] width 15 height 16
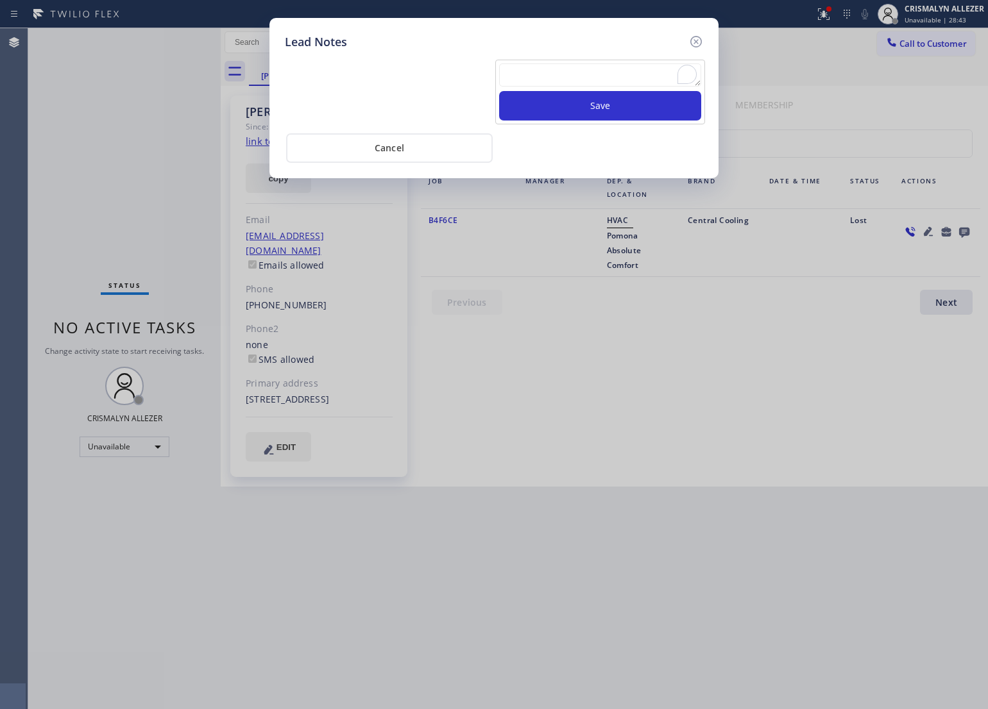
click at [571, 85] on textarea "To enrich screen reader interactions, please activate Accessibility in Grammarl…" at bounding box center [600, 74] width 202 height 23
type textarea "already solved the issue"
click at [593, 106] on button "Save" at bounding box center [600, 106] width 202 height 30
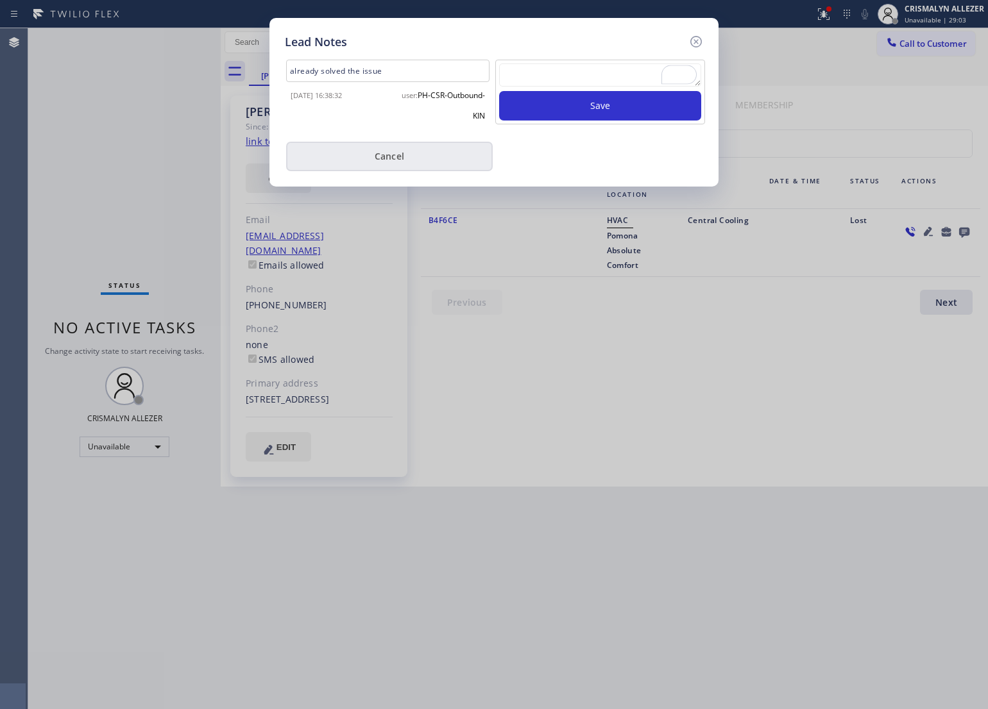
click at [421, 165] on button "Cancel" at bounding box center [389, 157] width 207 height 30
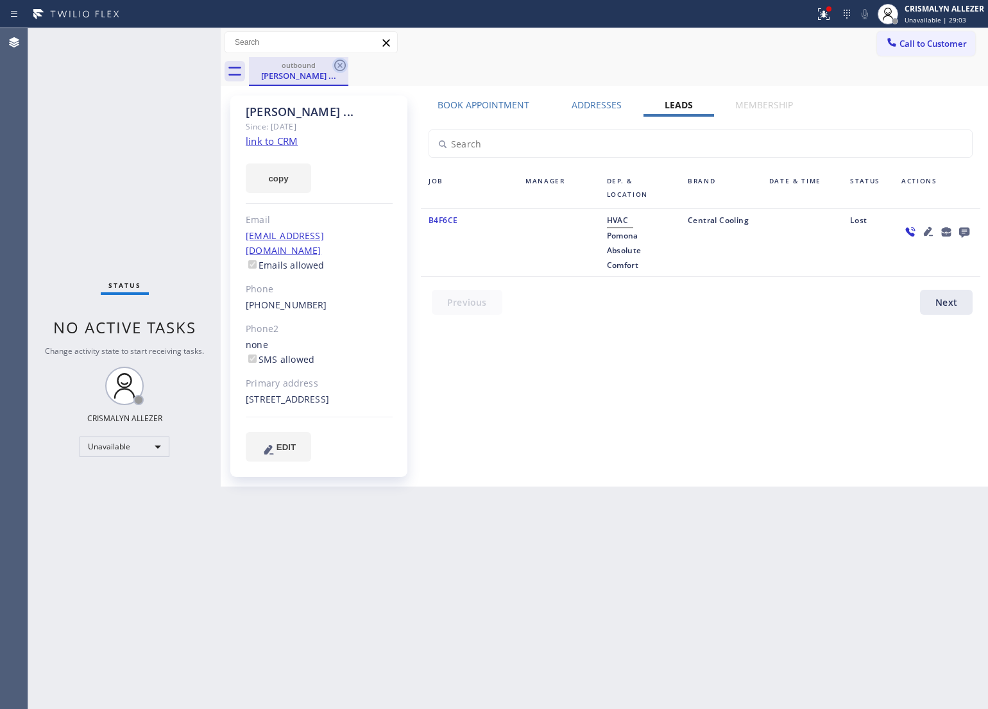
click at [338, 62] on icon at bounding box center [339, 65] width 15 height 15
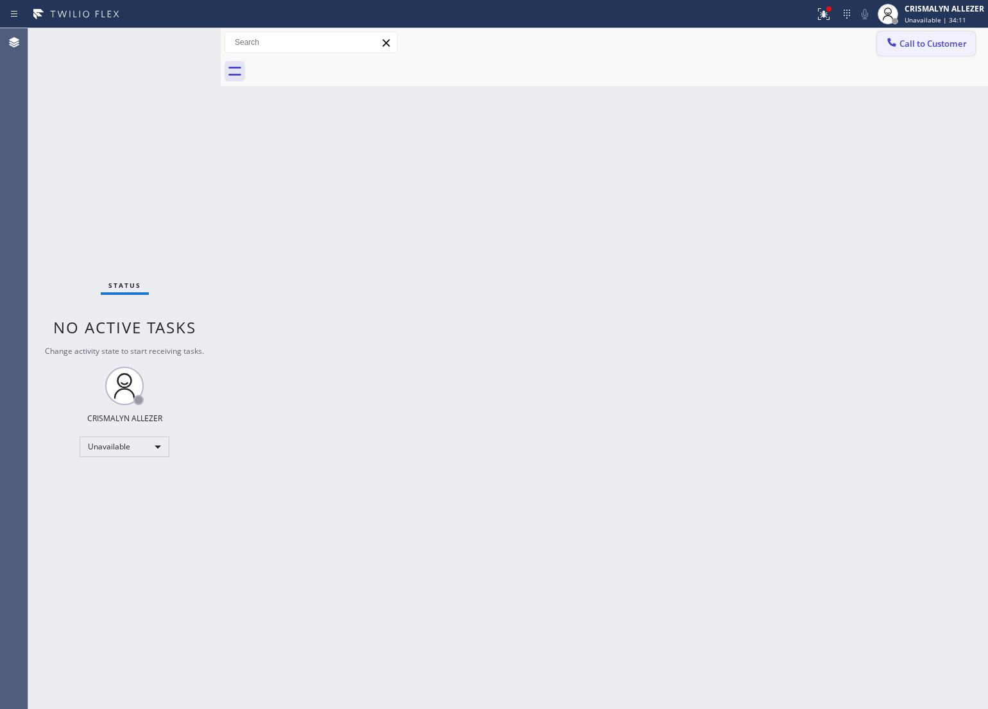
click at [918, 43] on span "Call to Customer" at bounding box center [932, 44] width 67 height 12
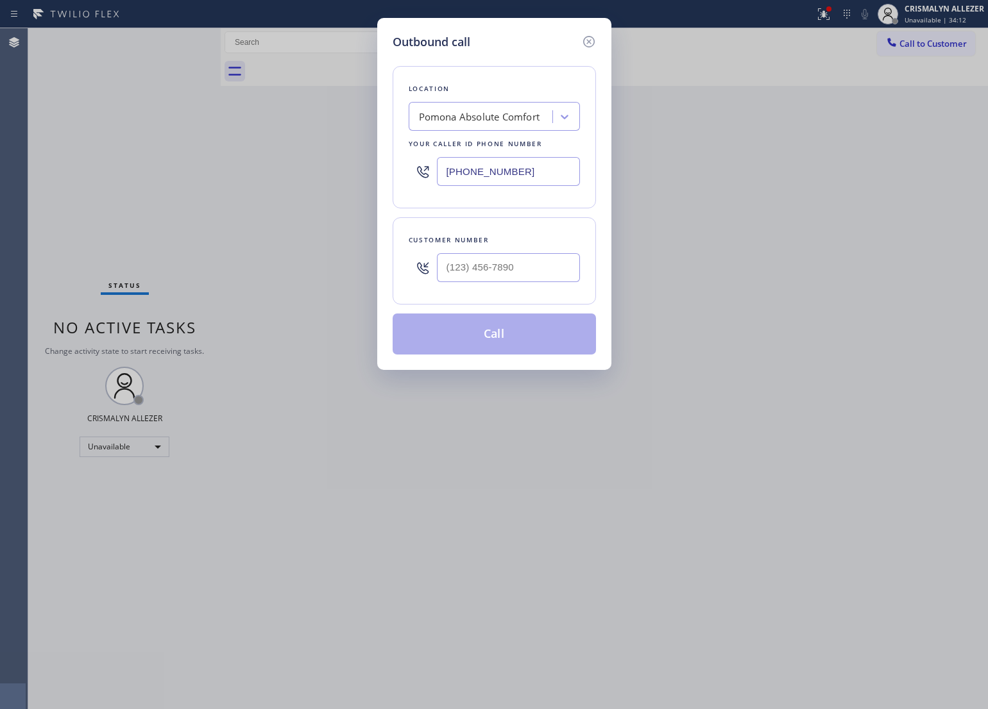
click at [546, 170] on input "(909) 784-2817" at bounding box center [508, 171] width 143 height 29
drag, startPoint x: 546, startPoint y: 170, endPoint x: 316, endPoint y: 167, distance: 230.3
click at [316, 167] on div "Outbound call Location Pomona Absolute Comfort Your caller id phone number (909…" at bounding box center [494, 354] width 988 height 709
paste input "562) 337-3994"
type input "(562) 337-3994"
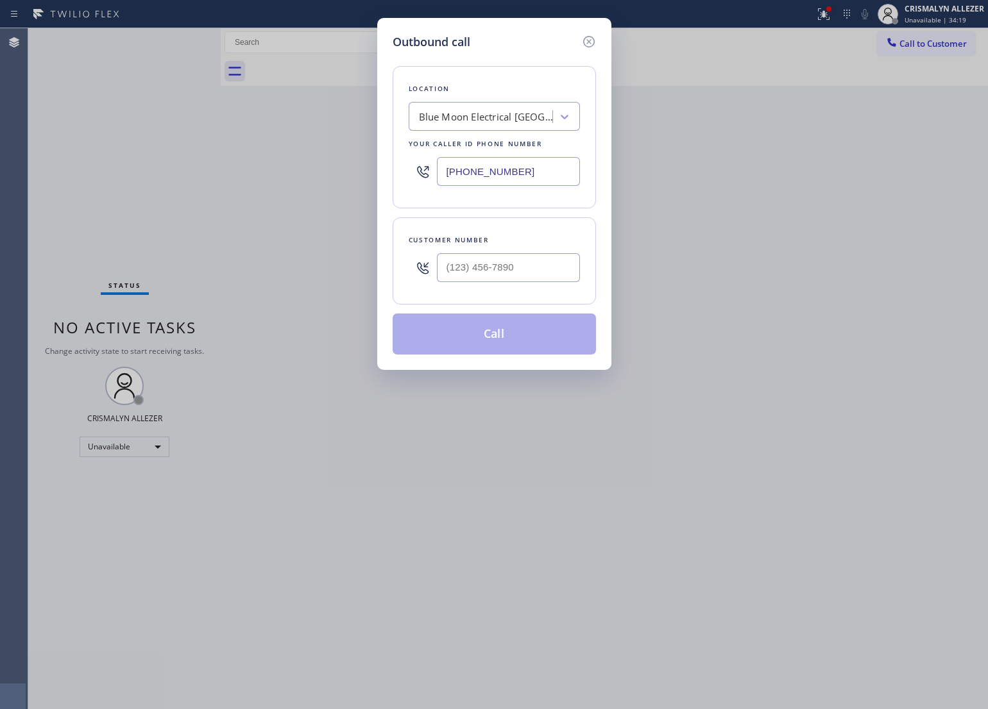
click at [899, 224] on div "Outbound call Location Blue Moon Electrical Los Alamitos Your caller id phone n…" at bounding box center [494, 354] width 988 height 709
click at [503, 271] on input "(___) ___-____" at bounding box center [508, 267] width 143 height 29
paste input "949) 870-6018"
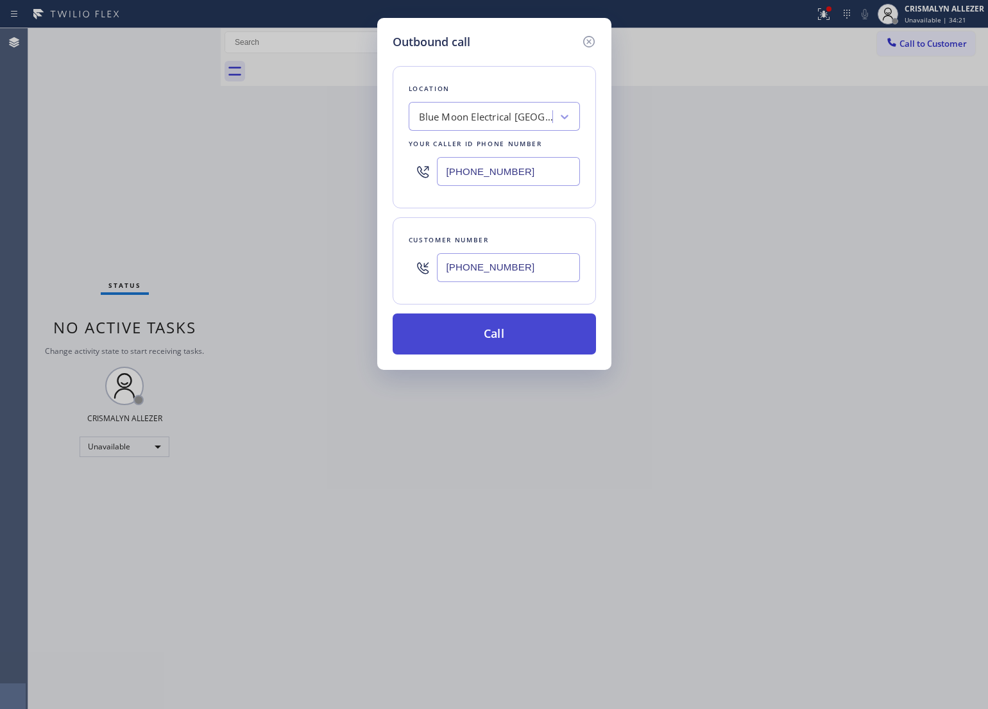
type input "(949) 870-6018"
click at [499, 341] on button "Call" at bounding box center [493, 334] width 203 height 41
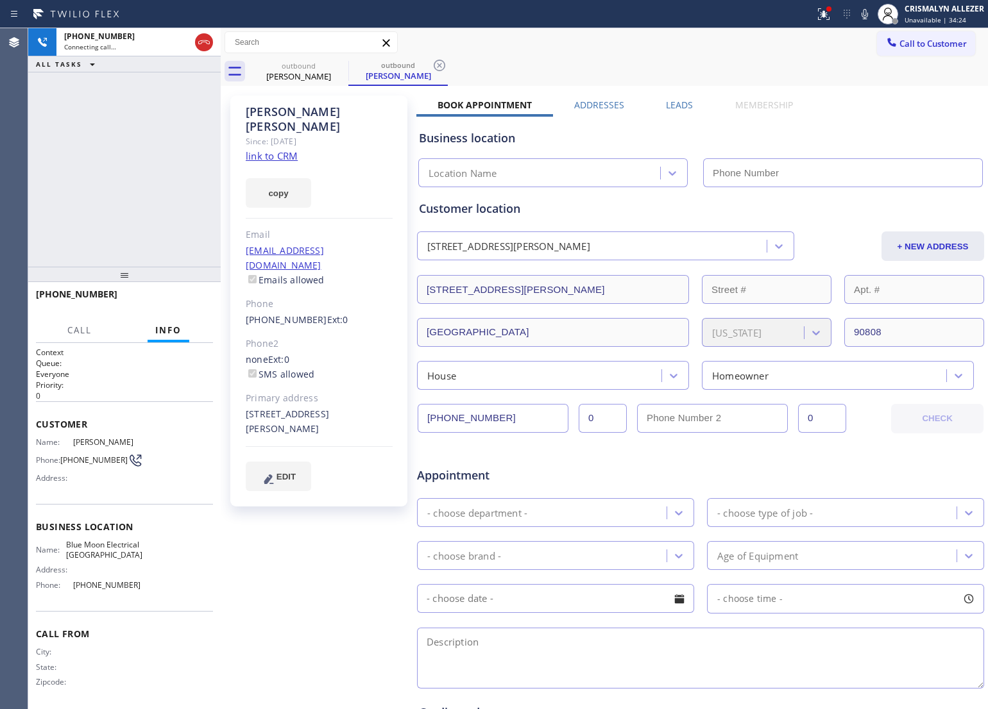
click at [258, 149] on link "link to CRM" at bounding box center [272, 155] width 52 height 13
type input "(562) 337-3994"
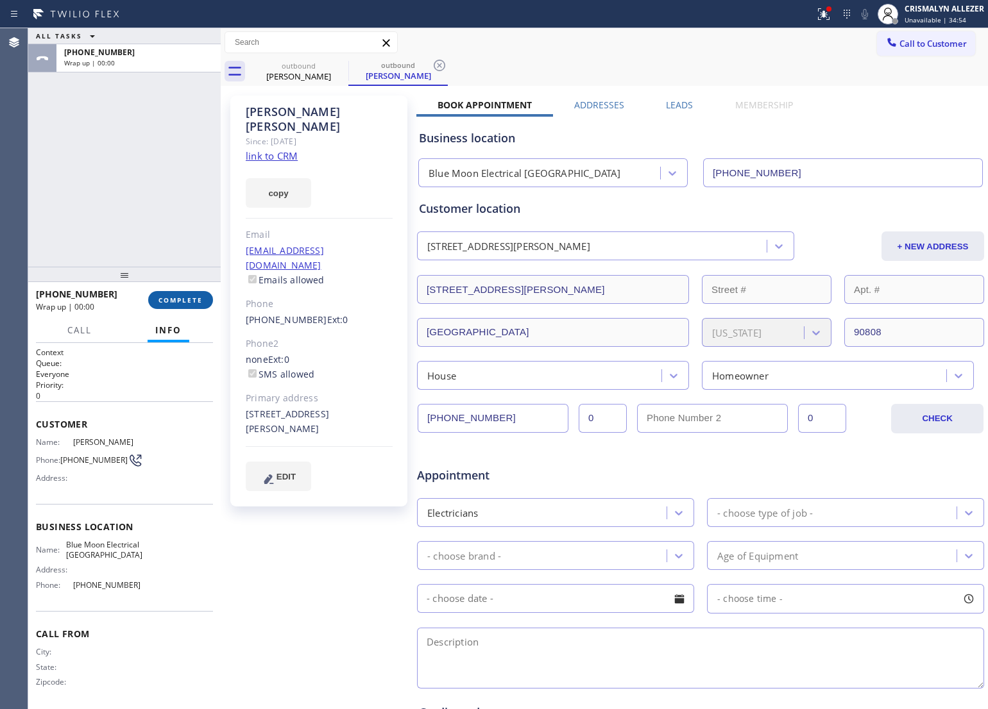
click at [180, 302] on span "COMPLETE" at bounding box center [180, 300] width 44 height 9
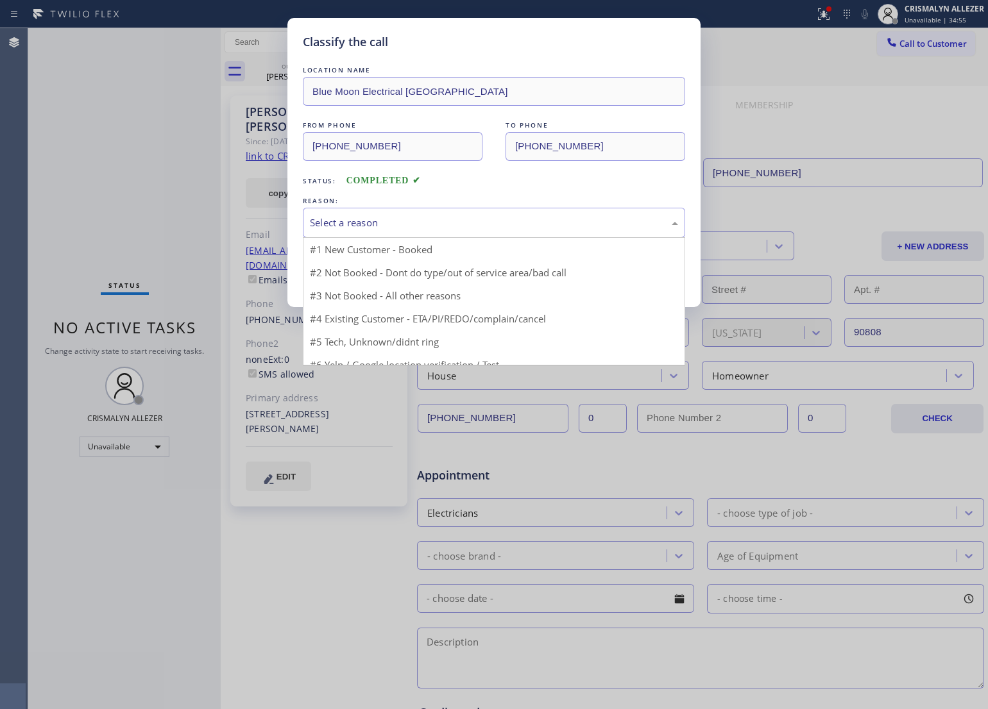
click at [475, 232] on div "Select a reason" at bounding box center [494, 223] width 382 height 30
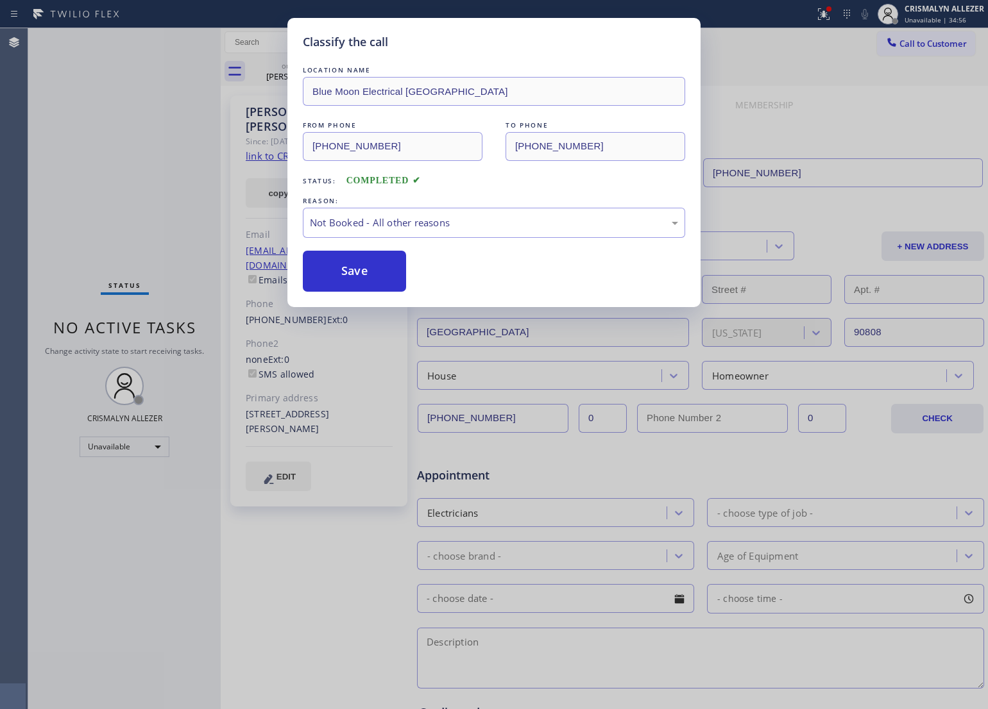
click at [348, 269] on button "Save" at bounding box center [354, 271] width 103 height 41
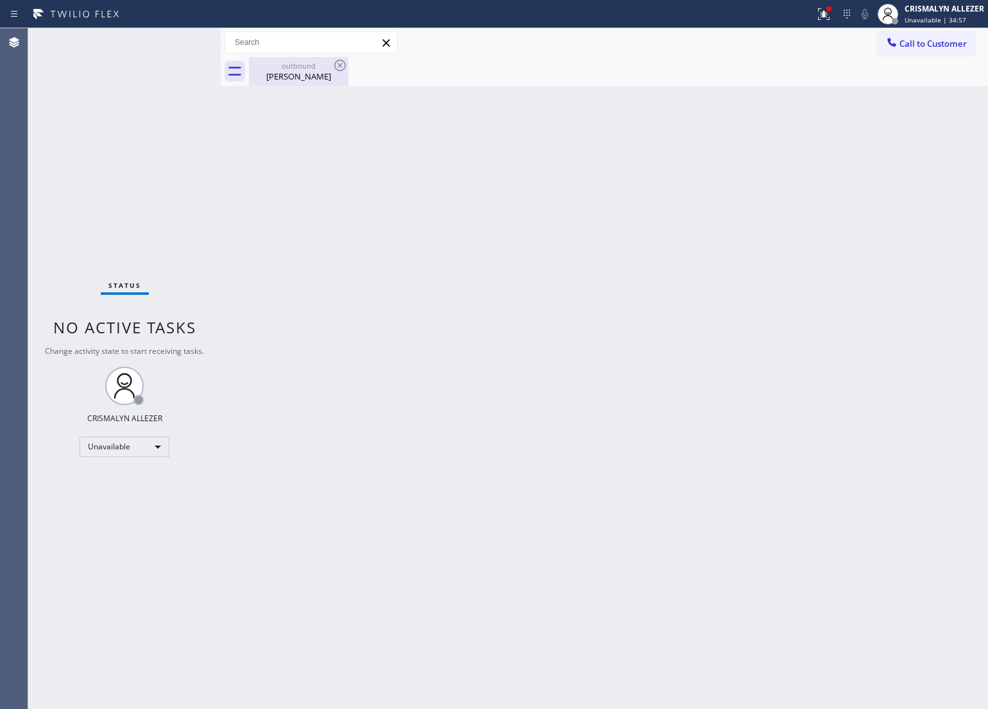
click at [298, 68] on div "outbound" at bounding box center [298, 66] width 97 height 10
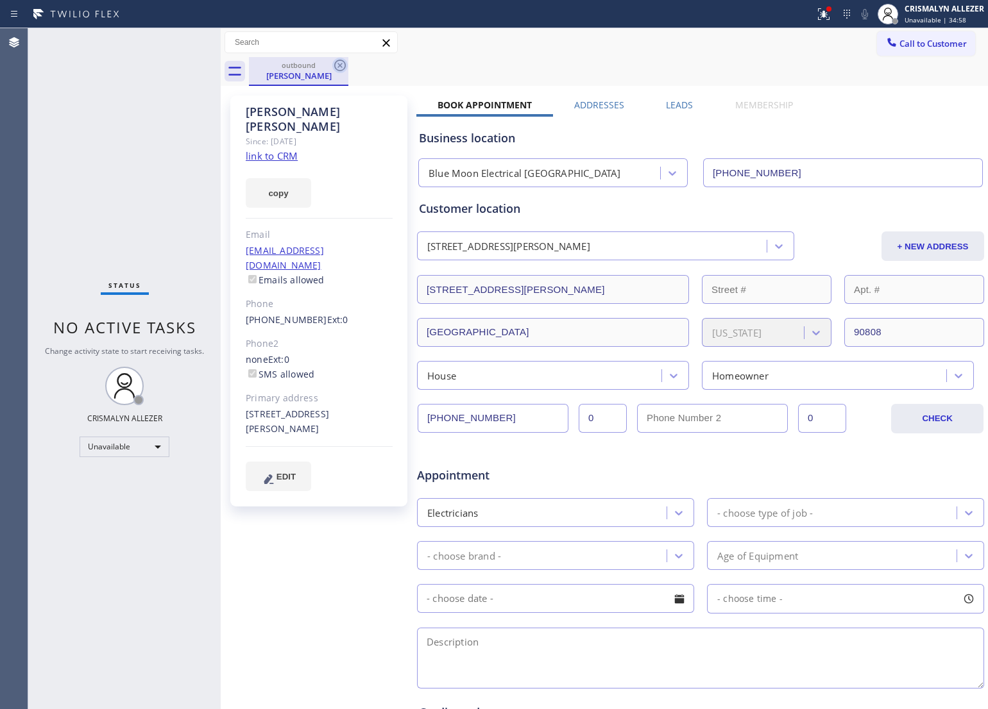
click at [337, 63] on icon at bounding box center [339, 65] width 15 height 15
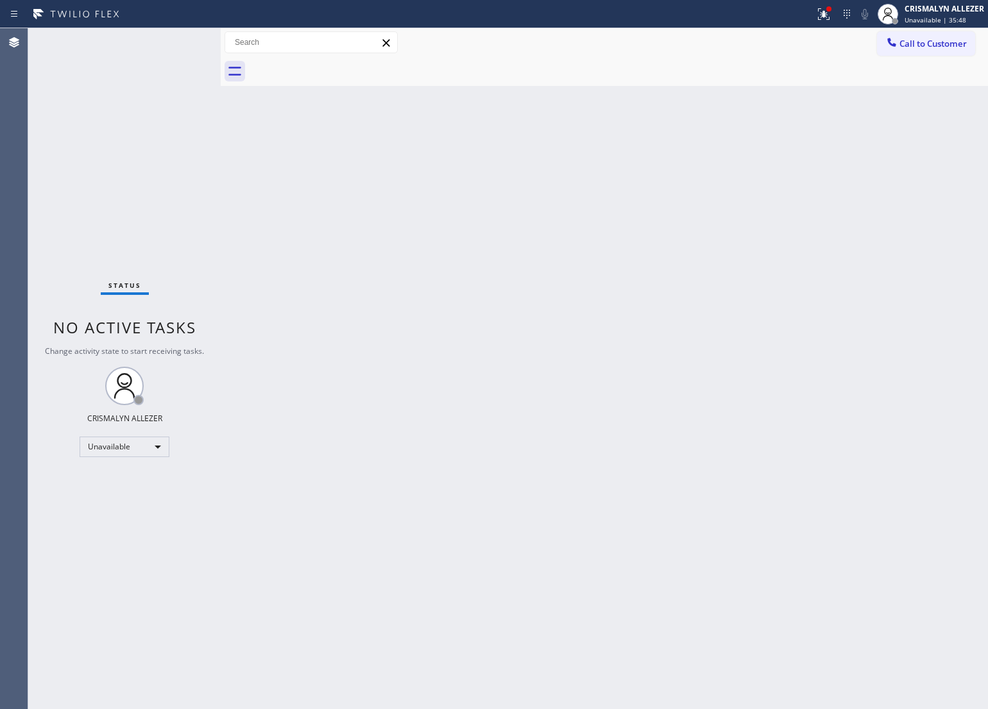
click at [938, 47] on span "Call to Customer" at bounding box center [932, 44] width 67 height 12
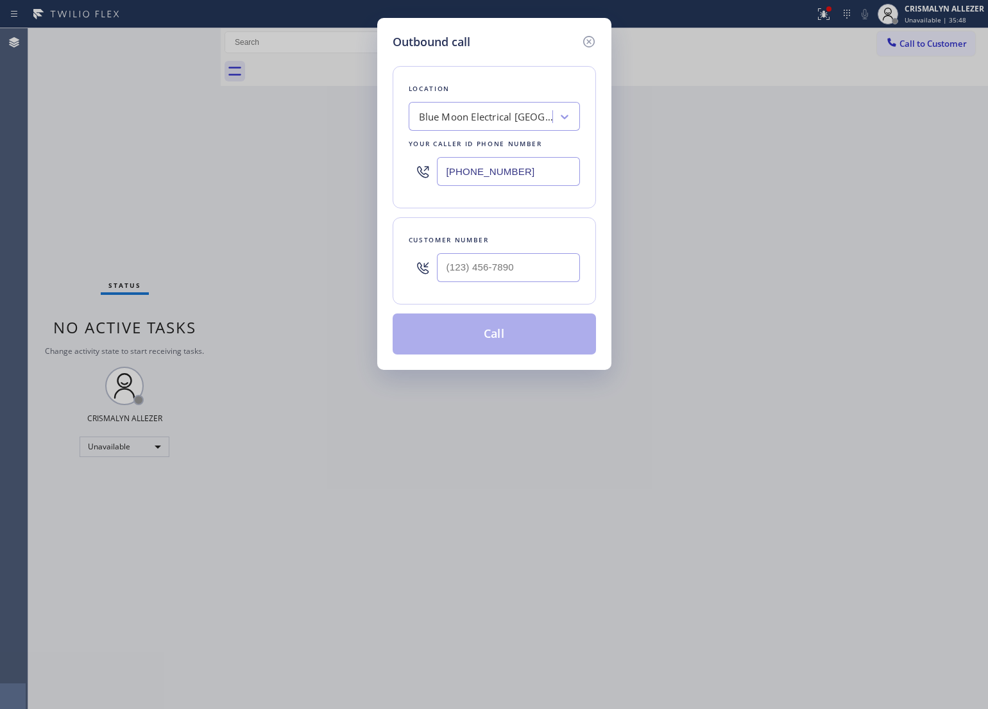
drag, startPoint x: 528, startPoint y: 171, endPoint x: 181, endPoint y: 177, distance: 346.4
click at [360, 172] on div "Outbound call Location Blue Moon Electrical Los Alamitos Your caller id phone n…" at bounding box center [494, 354] width 988 height 709
paste input "708) 998-5526"
type input "(708) 998-5526"
click at [517, 266] on input "(___) ___-____" at bounding box center [508, 267] width 143 height 29
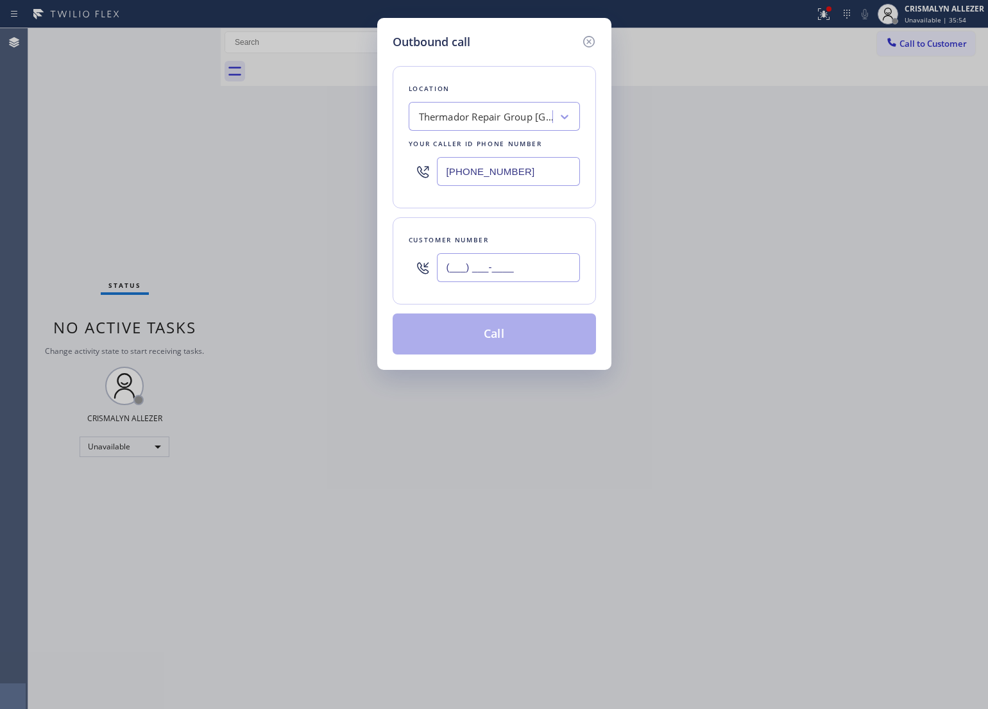
paste input "312) 420-1346"
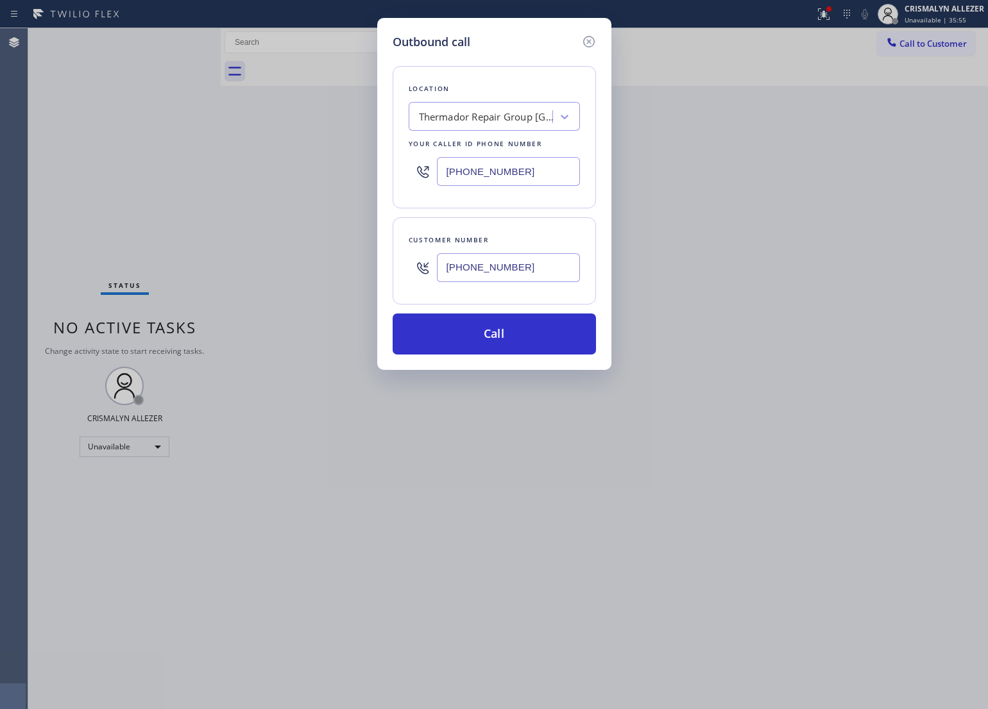
type input "(312) 420-1346"
click at [495, 357] on div "Outbound call Location Thermador Repair Group Oak Park Your caller id phone num…" at bounding box center [494, 194] width 234 height 352
click at [502, 338] on button "Call" at bounding box center [493, 334] width 203 height 41
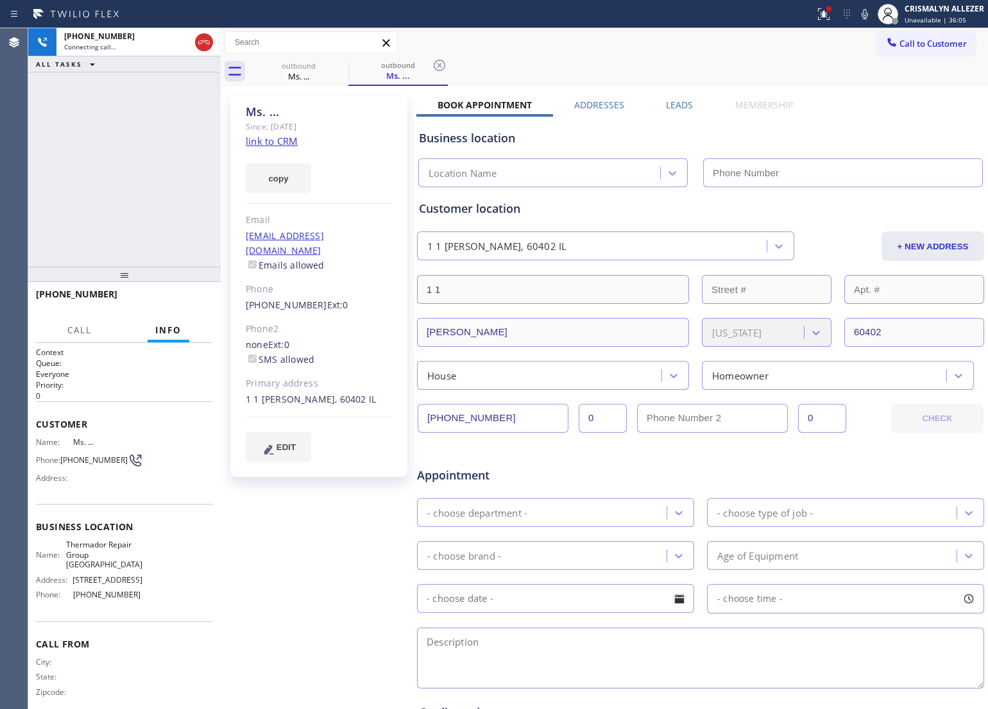
type input "(708) 998-5526"
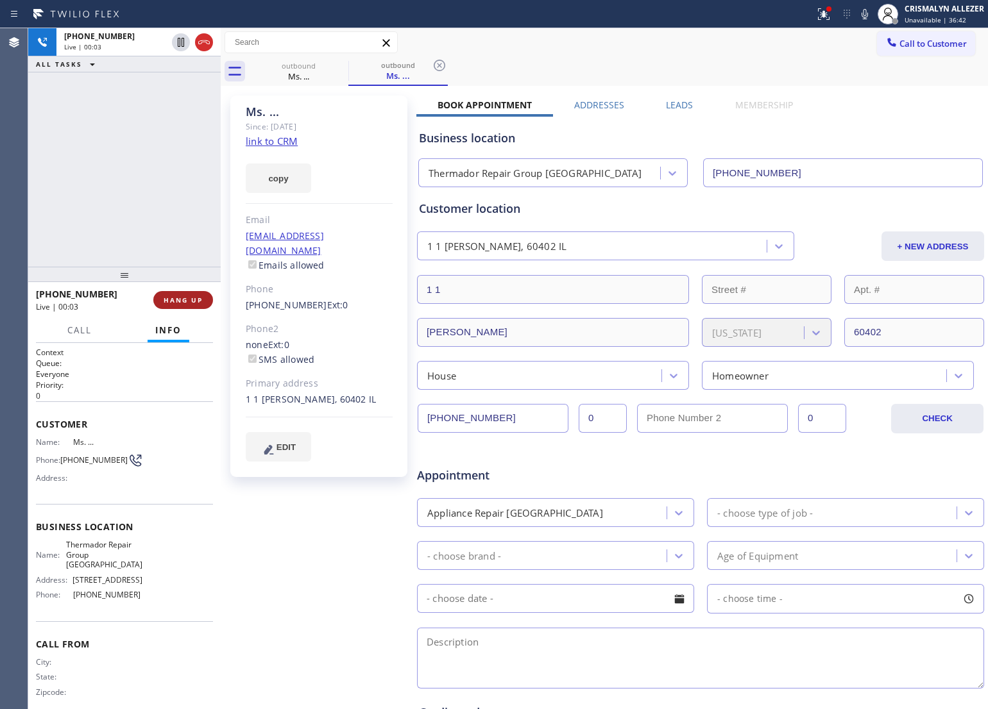
click at [187, 300] on span "HANG UP" at bounding box center [183, 300] width 39 height 9
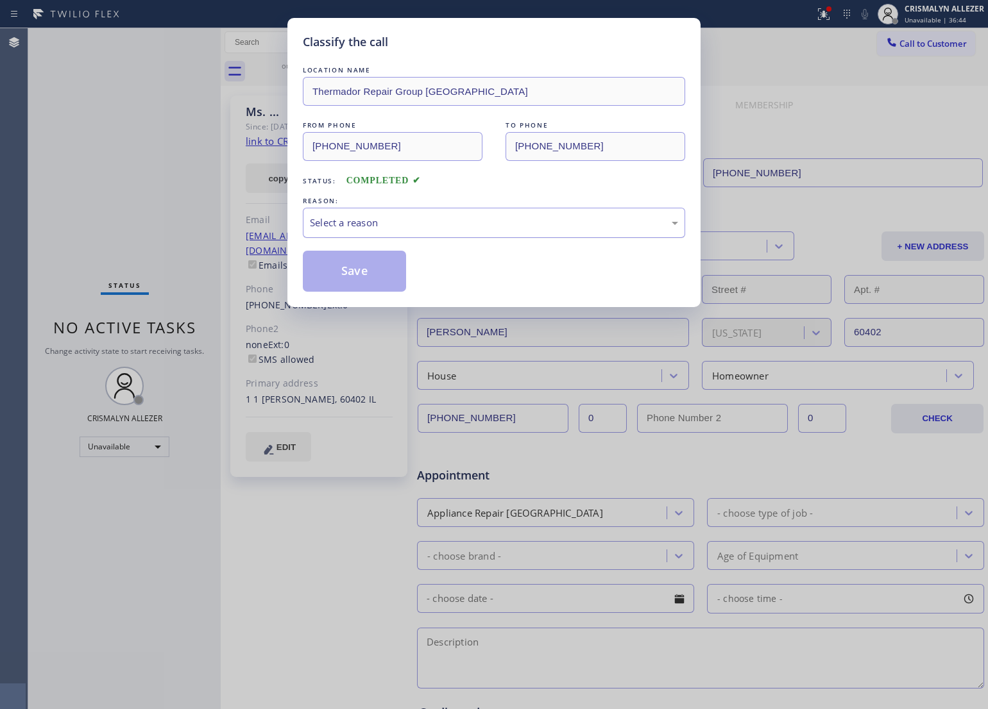
click at [575, 228] on div "Select a reason" at bounding box center [494, 222] width 368 height 15
click at [360, 281] on button "Save" at bounding box center [354, 271] width 103 height 41
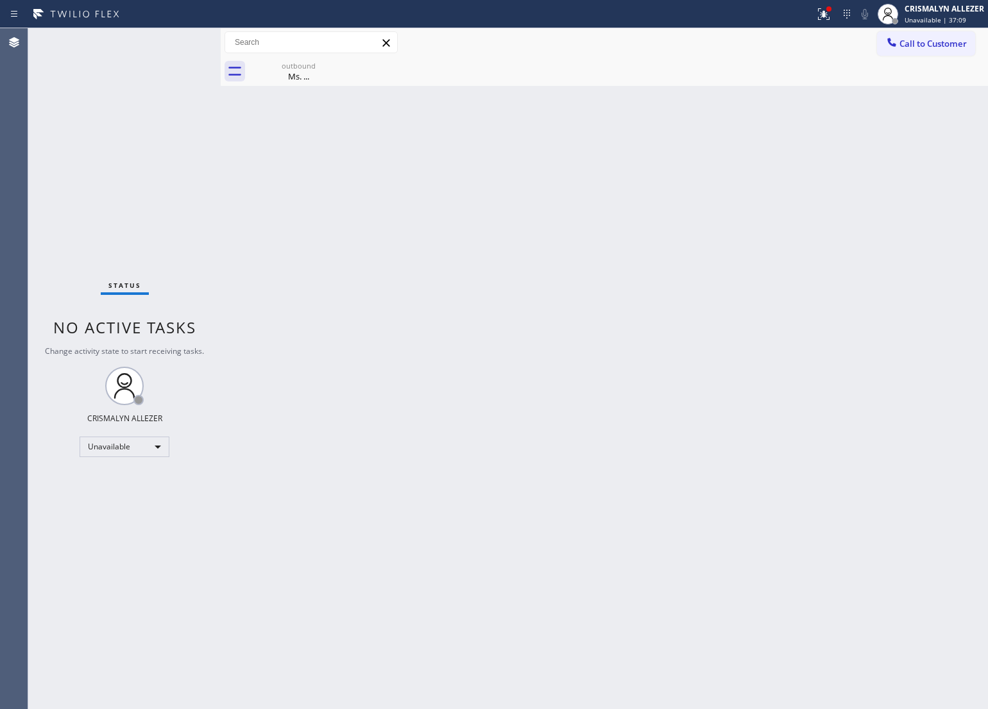
click at [370, 245] on div "Back to Dashboard Change Sender ID Customers Technicians Select a contact Outbo…" at bounding box center [604, 368] width 767 height 681
click at [299, 71] on div "Ms. ..." at bounding box center [298, 77] width 97 height 12
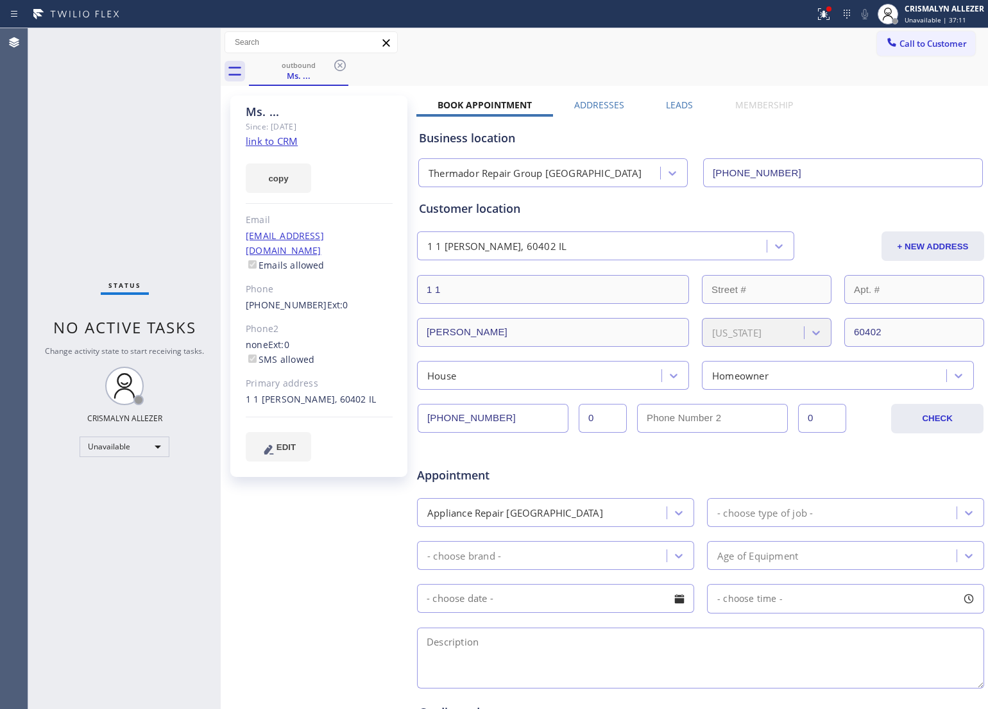
click at [675, 101] on label "Leads" at bounding box center [679, 105] width 27 height 12
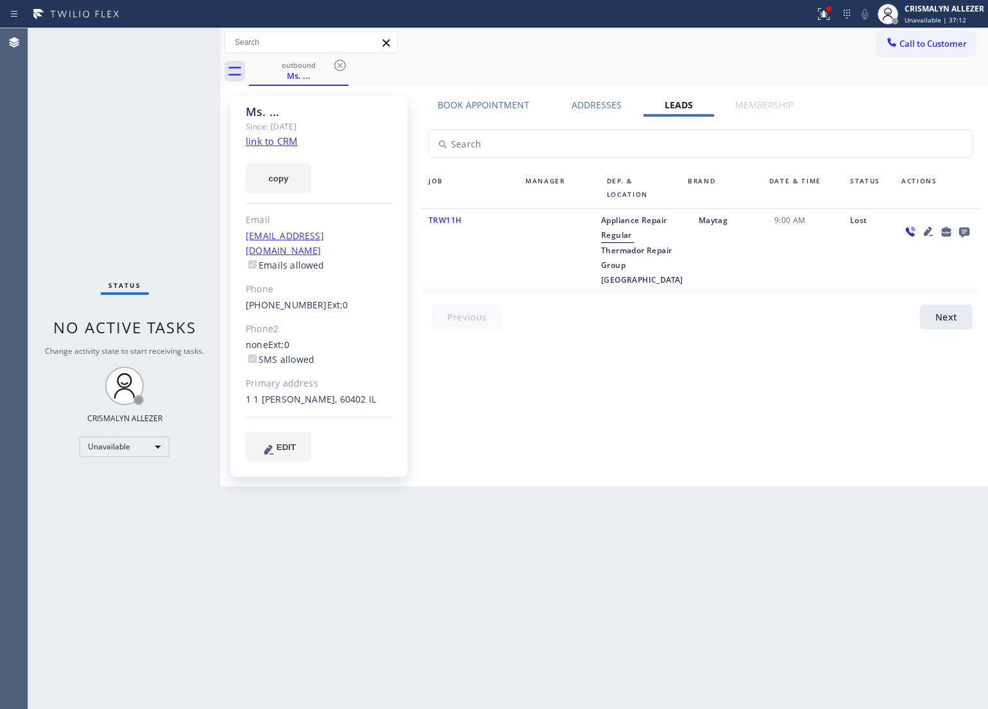
click at [969, 234] on icon at bounding box center [963, 232] width 15 height 16
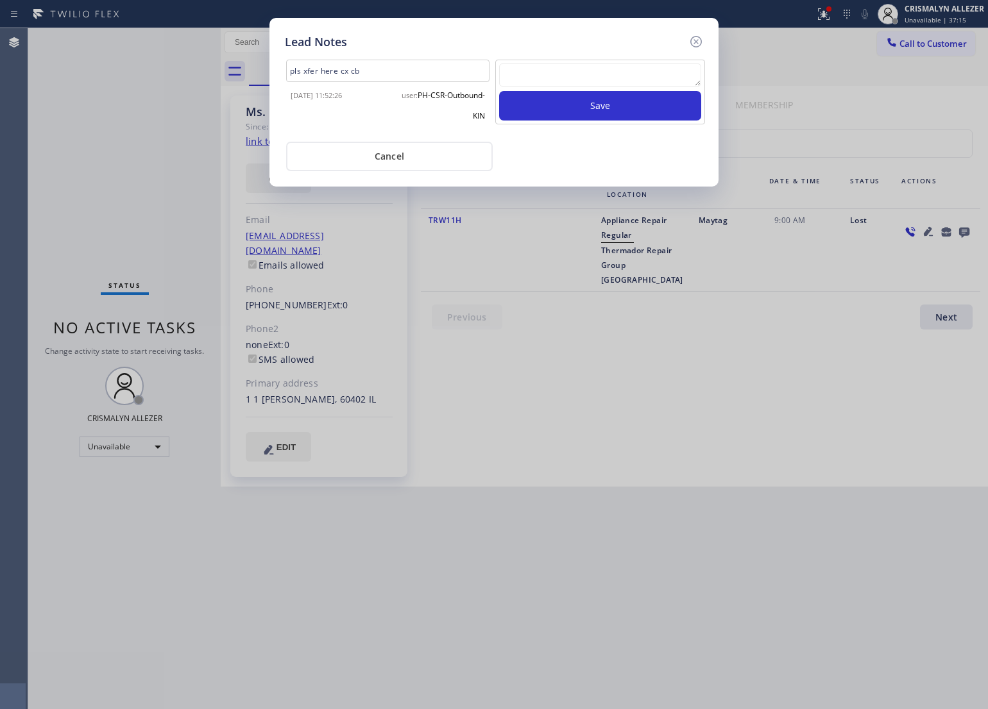
click at [584, 78] on textarea at bounding box center [600, 74] width 202 height 23
type textarea "another follow up made"
click at [591, 104] on button "Save" at bounding box center [600, 106] width 202 height 30
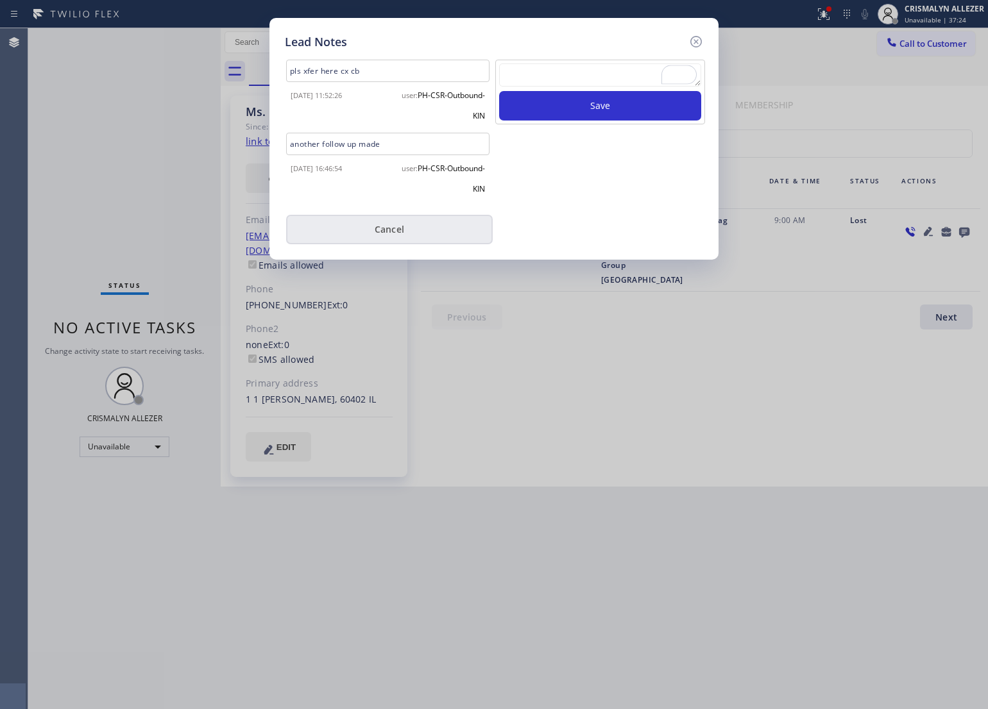
click at [407, 167] on div "user: PH-CSR-Outbound-KIN" at bounding box center [440, 175] width 105 height 41
click at [386, 228] on button "Cancel" at bounding box center [389, 230] width 207 height 30
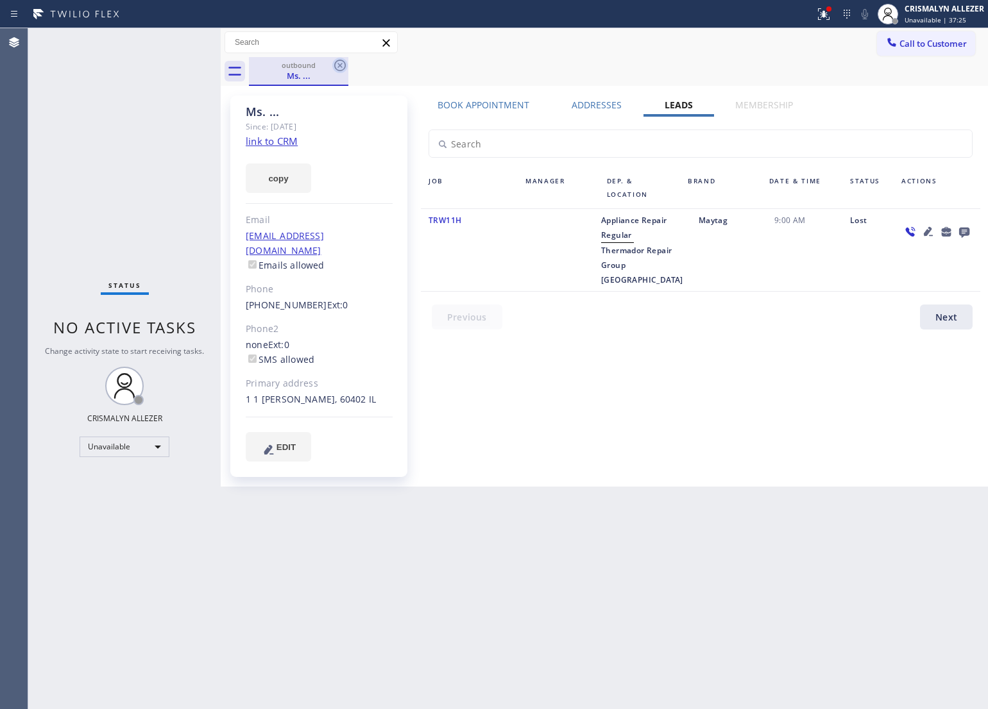
click at [341, 62] on icon at bounding box center [339, 65] width 15 height 15
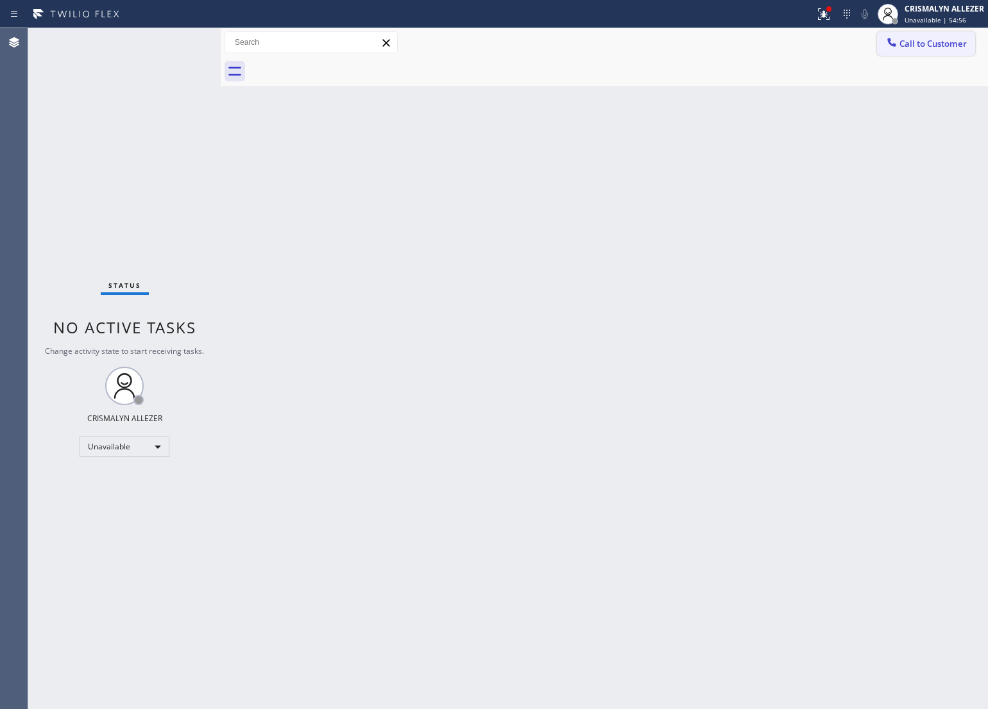
click at [911, 52] on button "Call to Customer" at bounding box center [926, 43] width 98 height 24
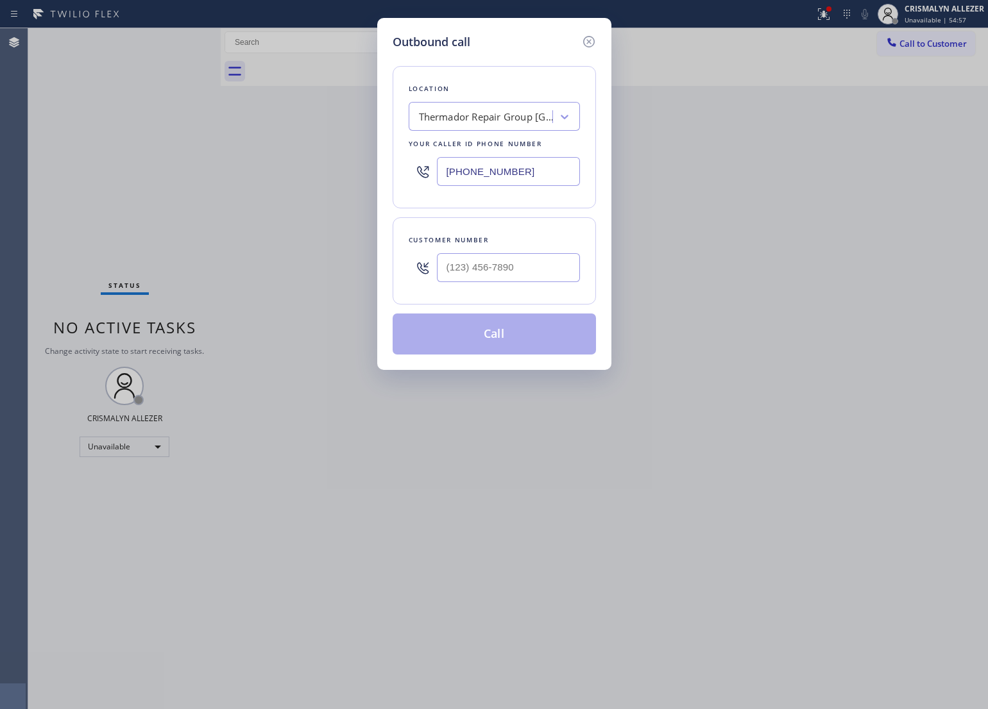
drag, startPoint x: 557, startPoint y: 177, endPoint x: 347, endPoint y: 177, distance: 209.7
click at [347, 177] on div "Outbound call Location Thermador Repair Group Oak Park Your caller id phone num…" at bounding box center [494, 354] width 988 height 709
paste input "650) 533-866"
type input "(708) 998-5526"
click at [561, 265] on input "(___) ___-____" at bounding box center [508, 267] width 143 height 29
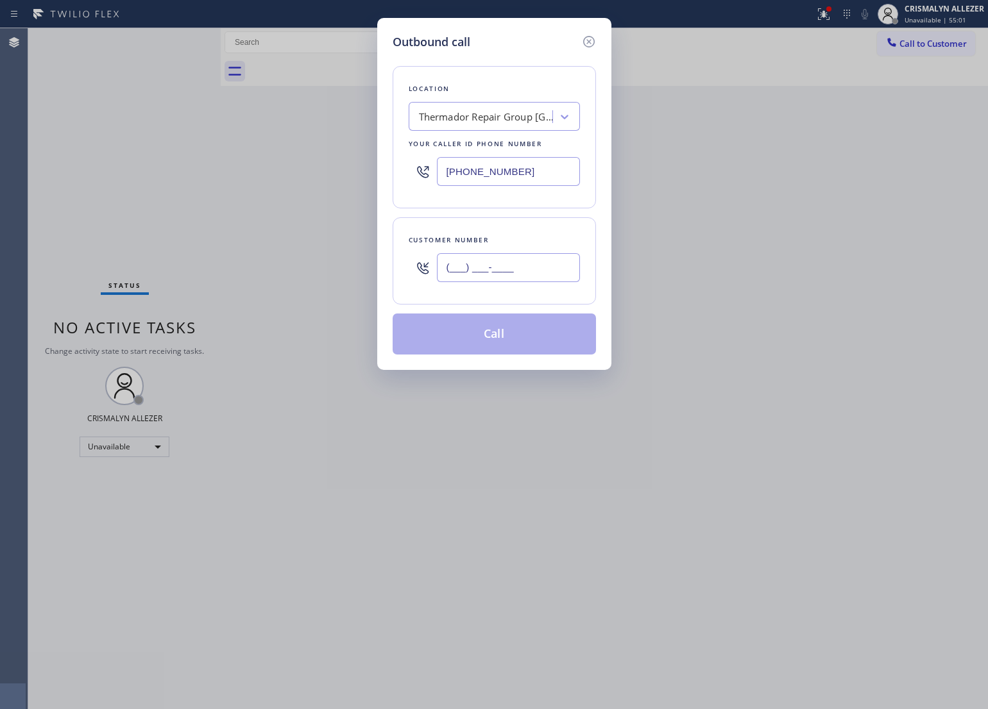
paste input "650) 533-8666"
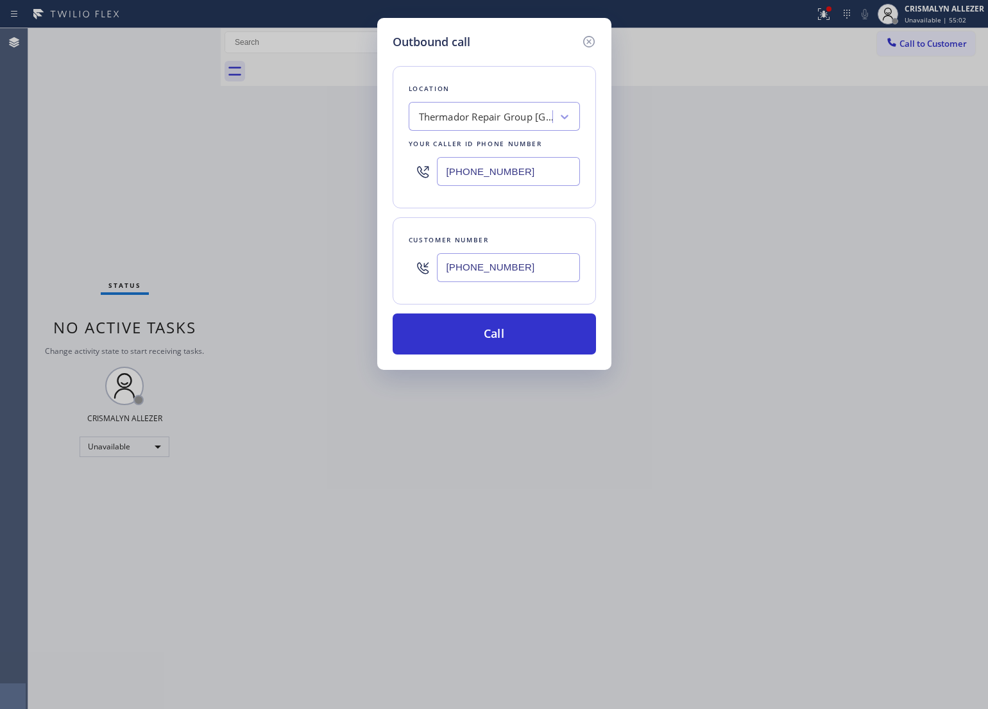
type input "(650) 533-8666"
drag, startPoint x: 542, startPoint y: 171, endPoint x: 319, endPoint y: 177, distance: 222.6
click at [319, 177] on div "Outbound call Location Thermador Repair Group Oak Park Your caller id phone num…" at bounding box center [494, 354] width 988 height 709
paste input "855) 662-5332"
type input "[PHONE_NUMBER]"
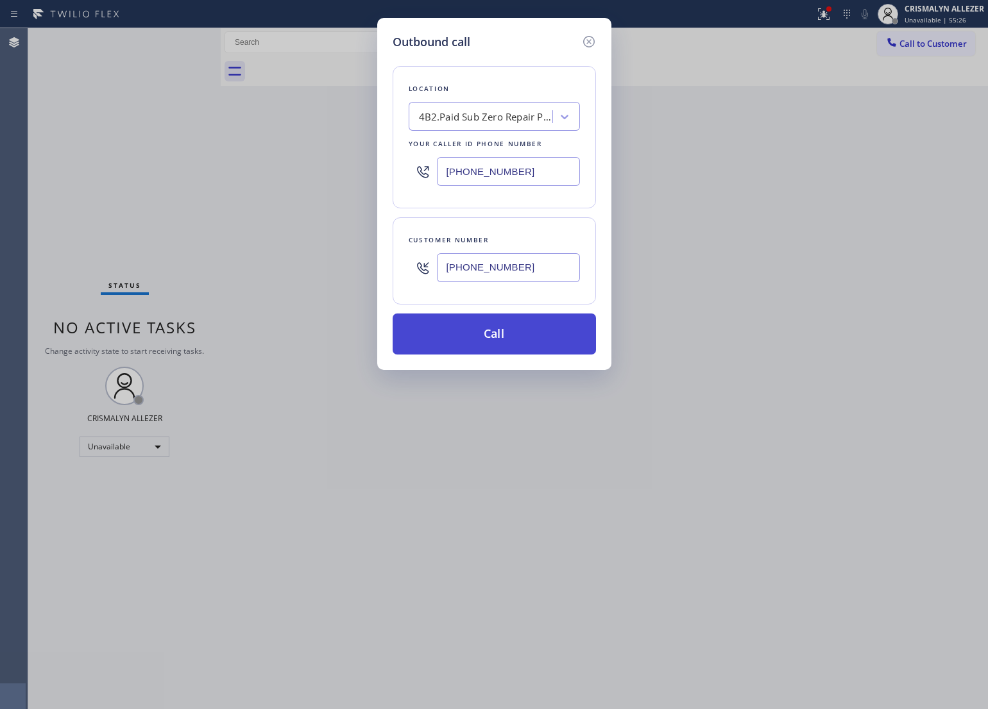
click at [496, 332] on button "Call" at bounding box center [493, 334] width 203 height 41
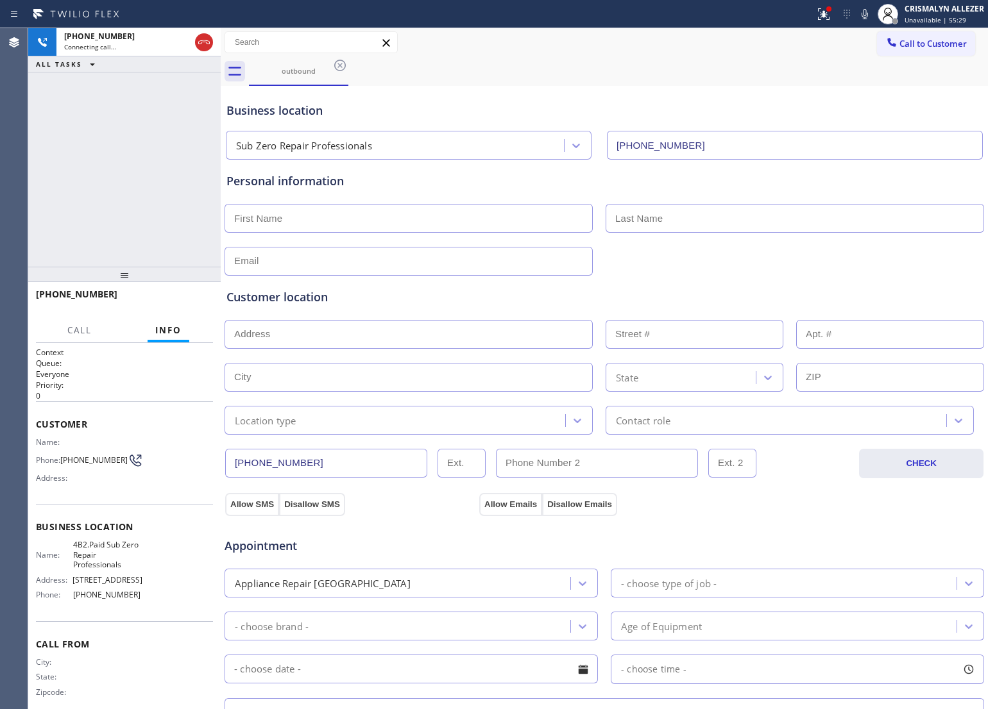
type input "[PHONE_NUMBER]"
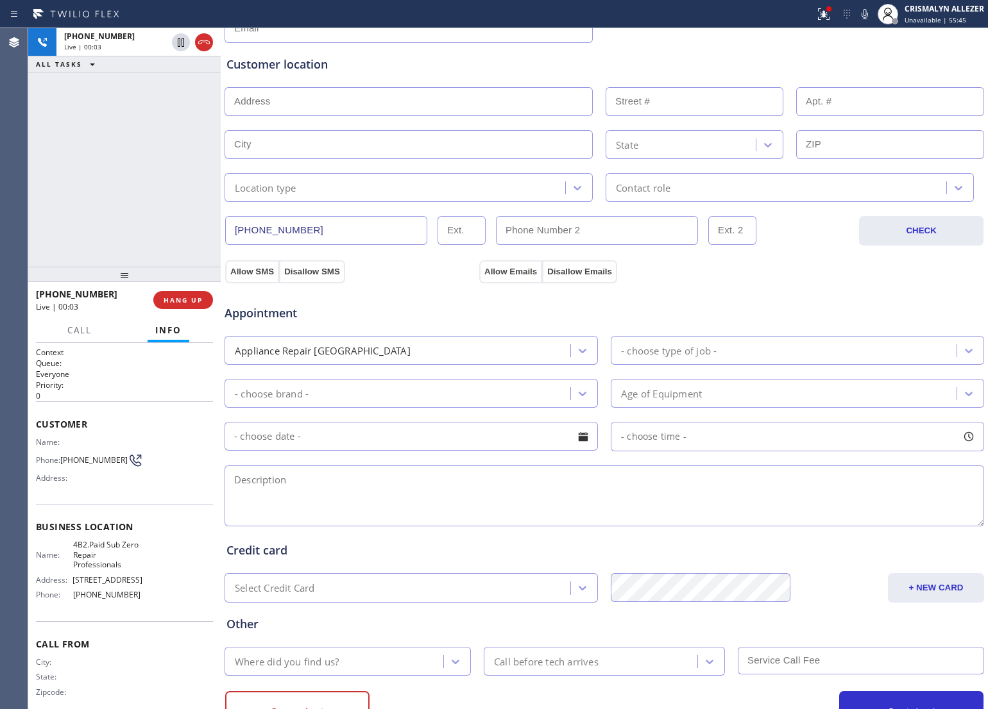
scroll to position [241, 0]
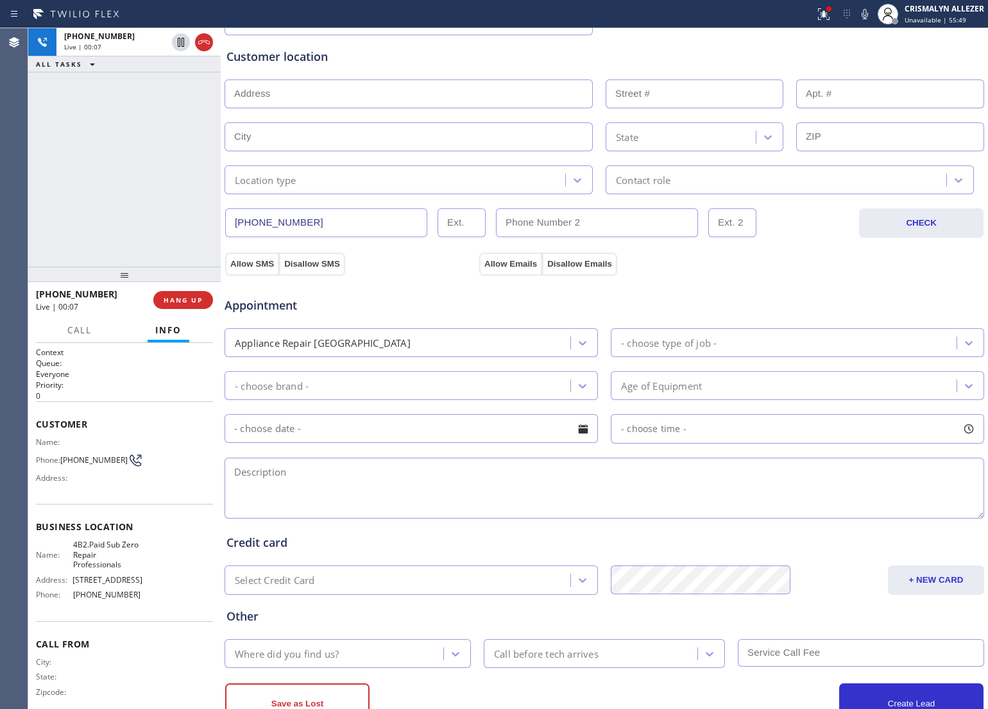
click at [405, 491] on textarea at bounding box center [603, 488] width 759 height 61
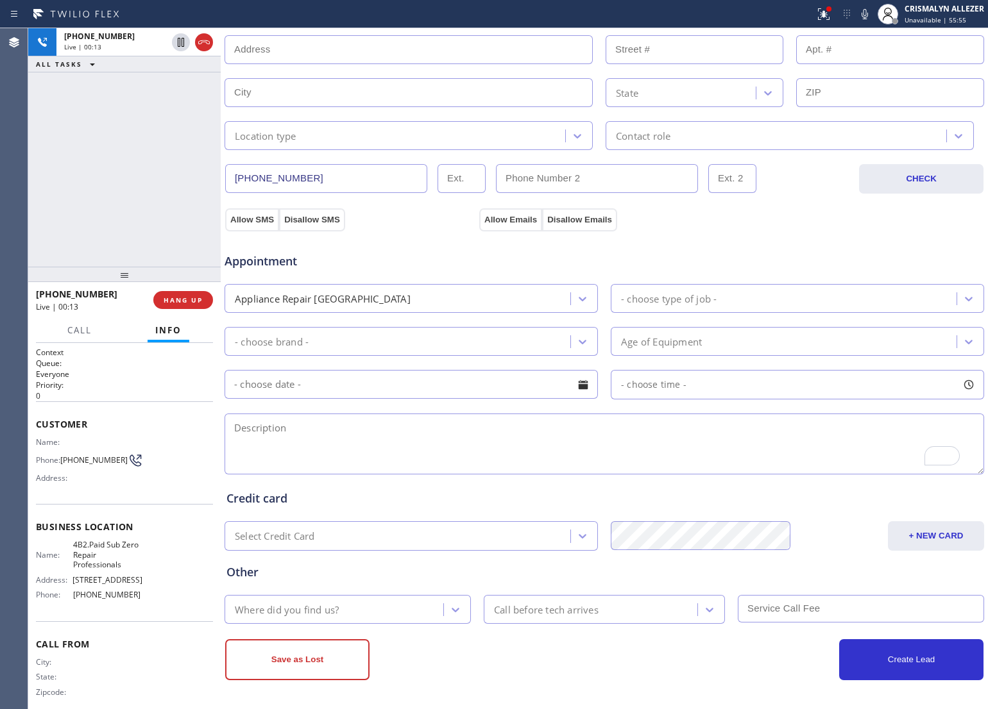
scroll to position [287, 0]
click at [607, 434] on textarea "Sub-zero || freezer unit || 2021 || it's dinging, litle wrench symbol ||" at bounding box center [603, 444] width 759 height 61
paste textarea "63 Woodsworth AveRedwood City, CA 94062, USA"
drag, startPoint x: 733, startPoint y: 427, endPoint x: 760, endPoint y: 432, distance: 27.3
click at [760, 432] on textarea "Sub-zero || freezer unit || 2021 || it's dinging, litle wrench symbol || 63 Woo…" at bounding box center [603, 444] width 759 height 61
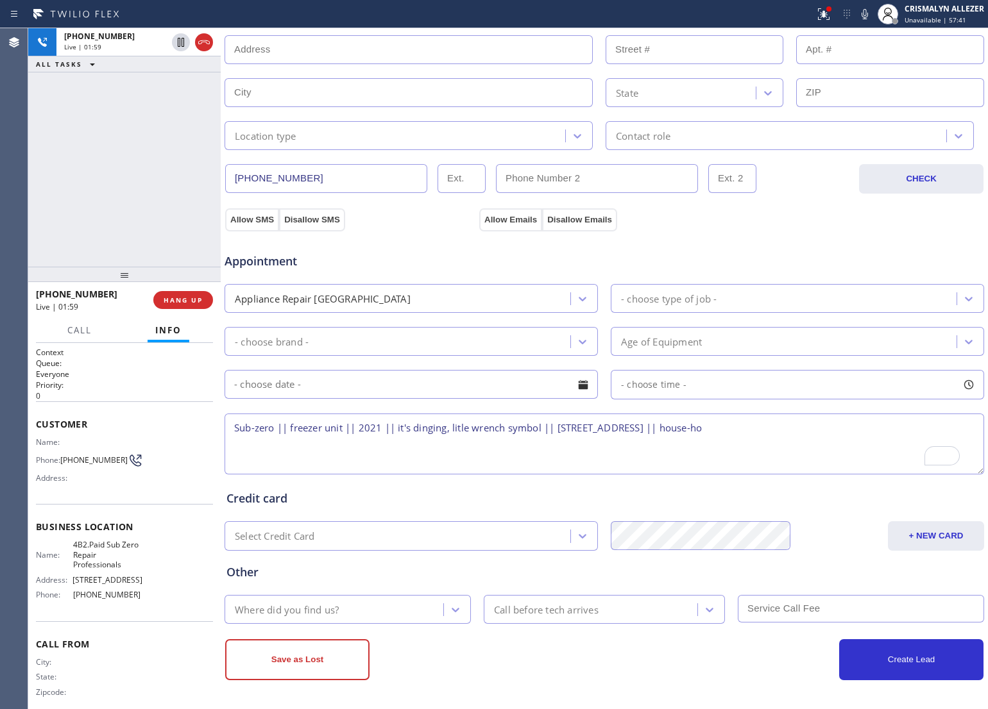
type textarea "Sub-zero || freezer unit || 2021 || it's dinging, litle wrench symbol || 63 Woo…"
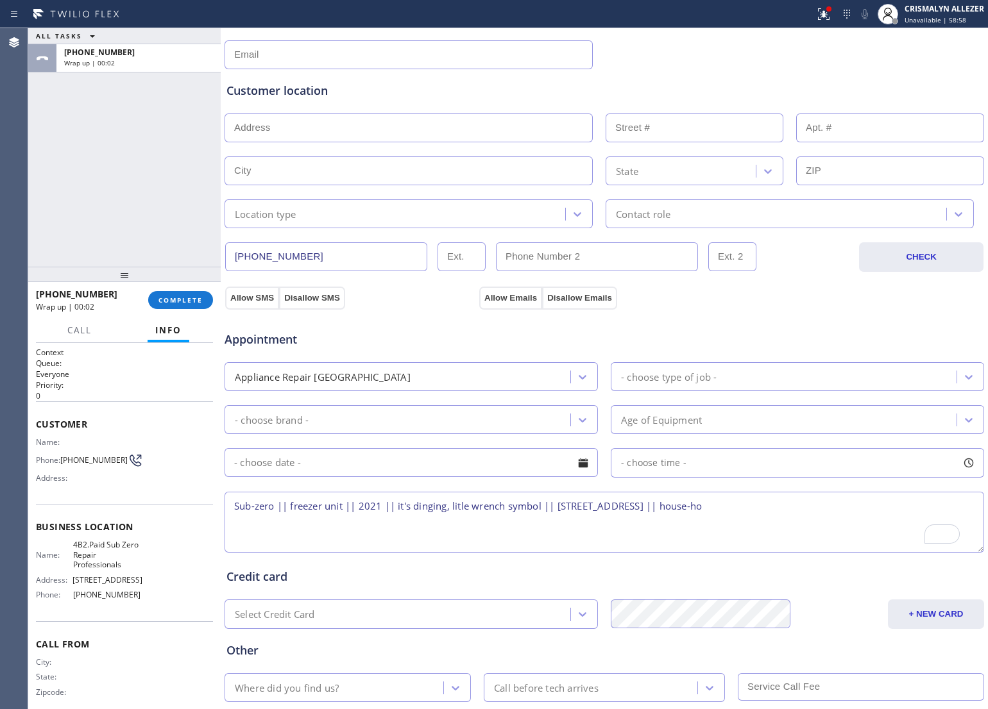
drag, startPoint x: 232, startPoint y: 505, endPoint x: 850, endPoint y: 524, distance: 618.5
click at [850, 524] on textarea "Sub-zero || freezer unit || 2021 || it's dinging, litle wrench symbol || 63 Woo…" at bounding box center [603, 522] width 759 height 61
click at [170, 300] on span "COMPLETE" at bounding box center [180, 300] width 44 height 9
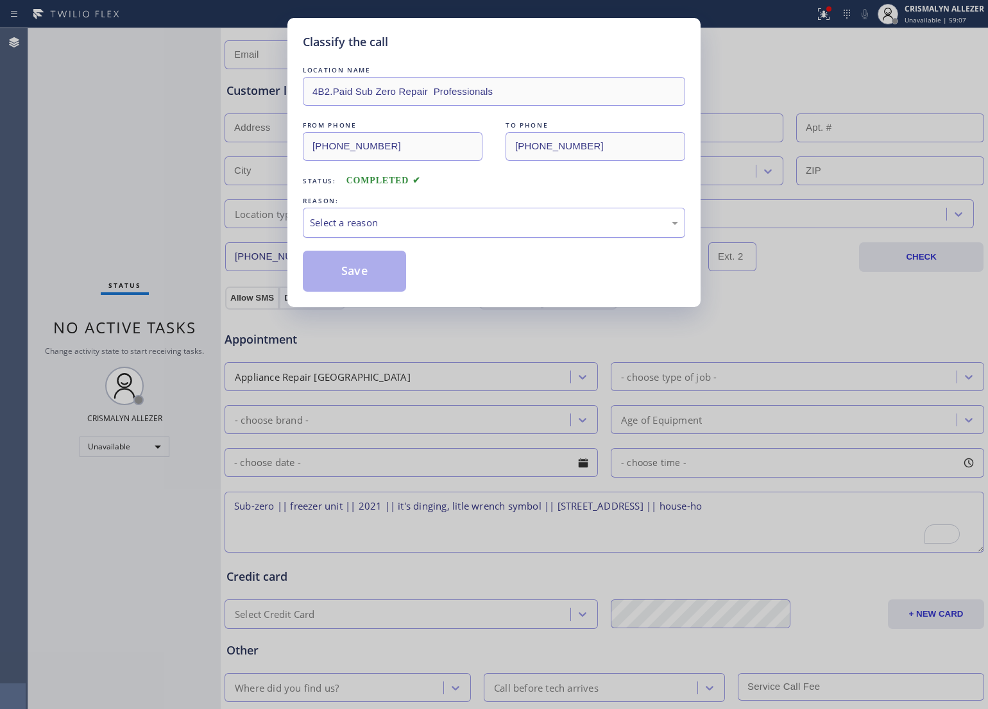
click at [441, 226] on div "Select a reason" at bounding box center [494, 222] width 368 height 15
click at [346, 273] on button "Save" at bounding box center [354, 271] width 103 height 41
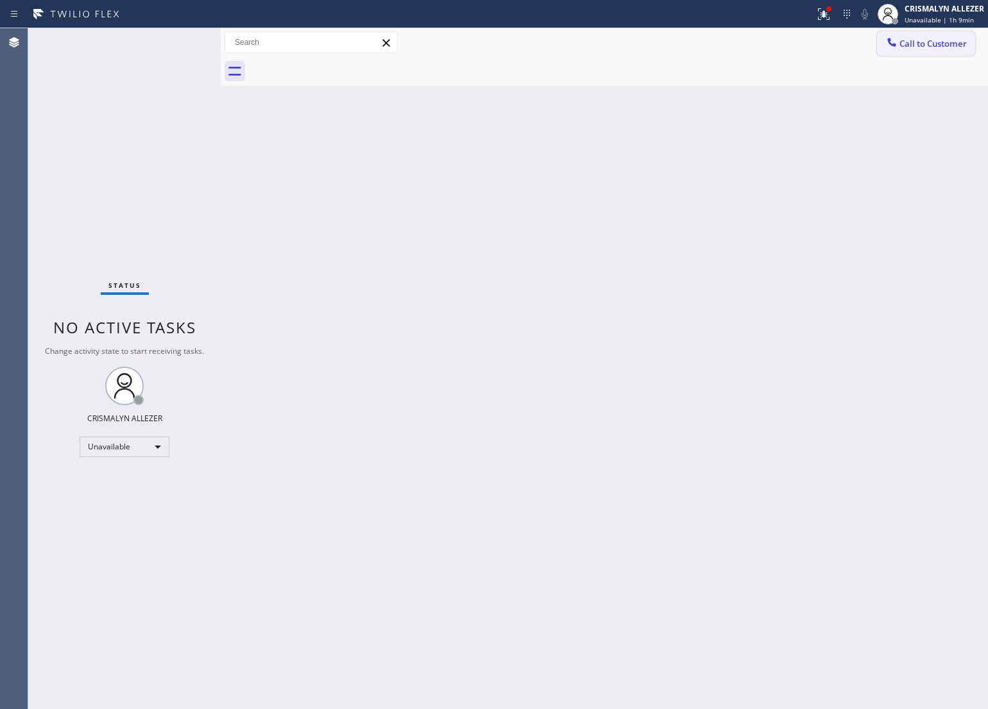
click at [914, 48] on span "Call to Customer" at bounding box center [932, 44] width 67 height 12
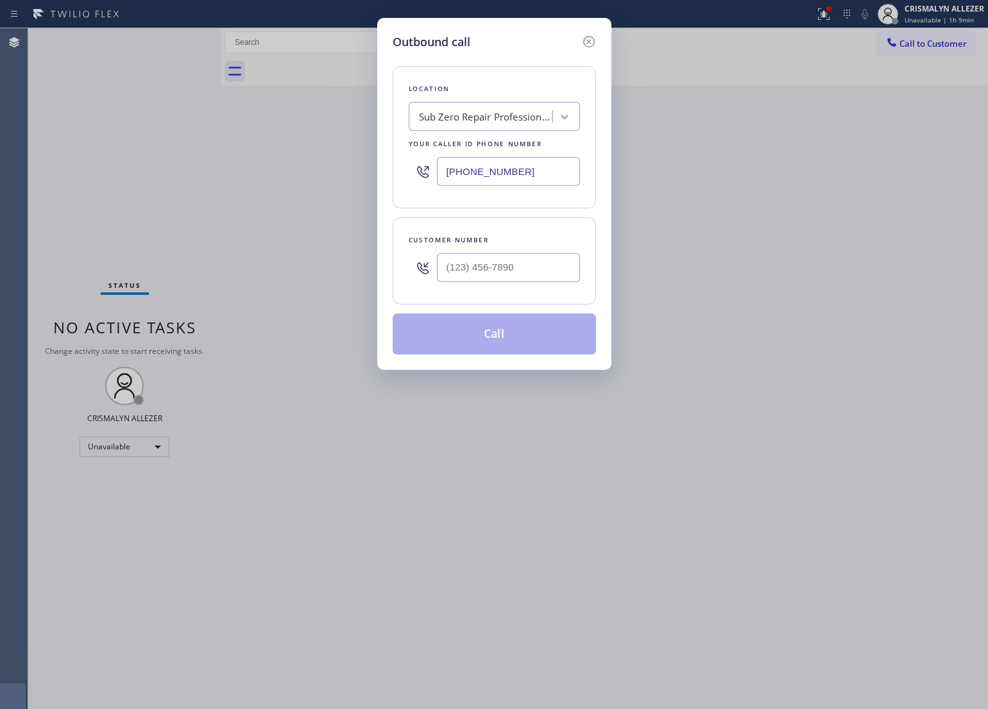
click at [521, 258] on input "text" at bounding box center [508, 267] width 143 height 29
paste input "650) 533-8666"
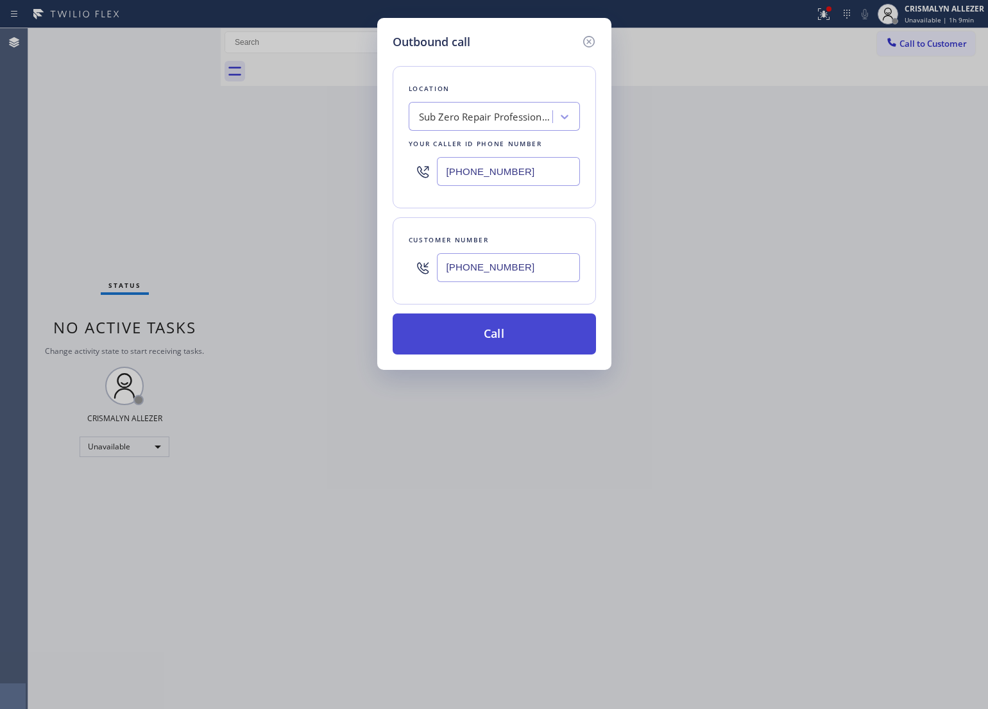
type input "(650) 533-8666"
click at [491, 342] on button "Call" at bounding box center [493, 334] width 203 height 41
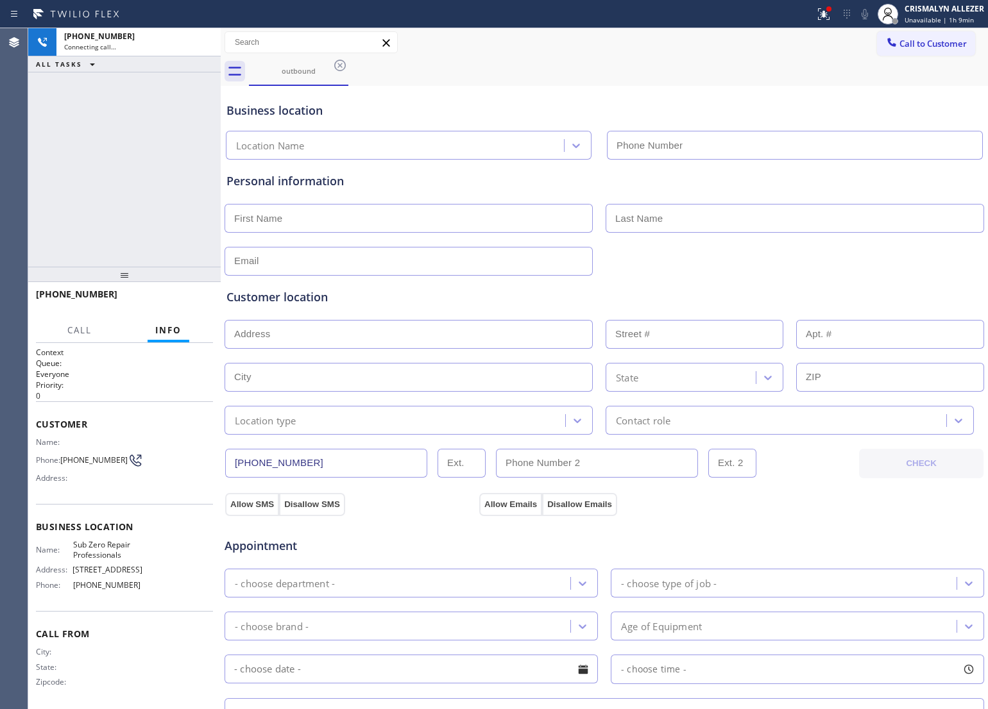
type input "[PHONE_NUMBER]"
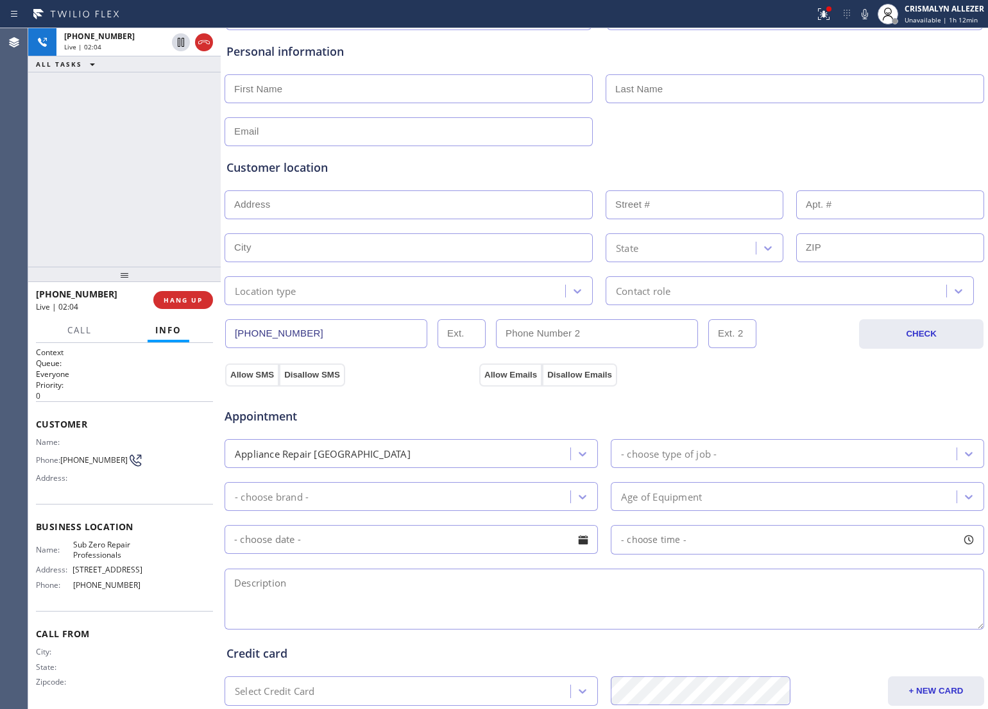
scroll to position [46, 0]
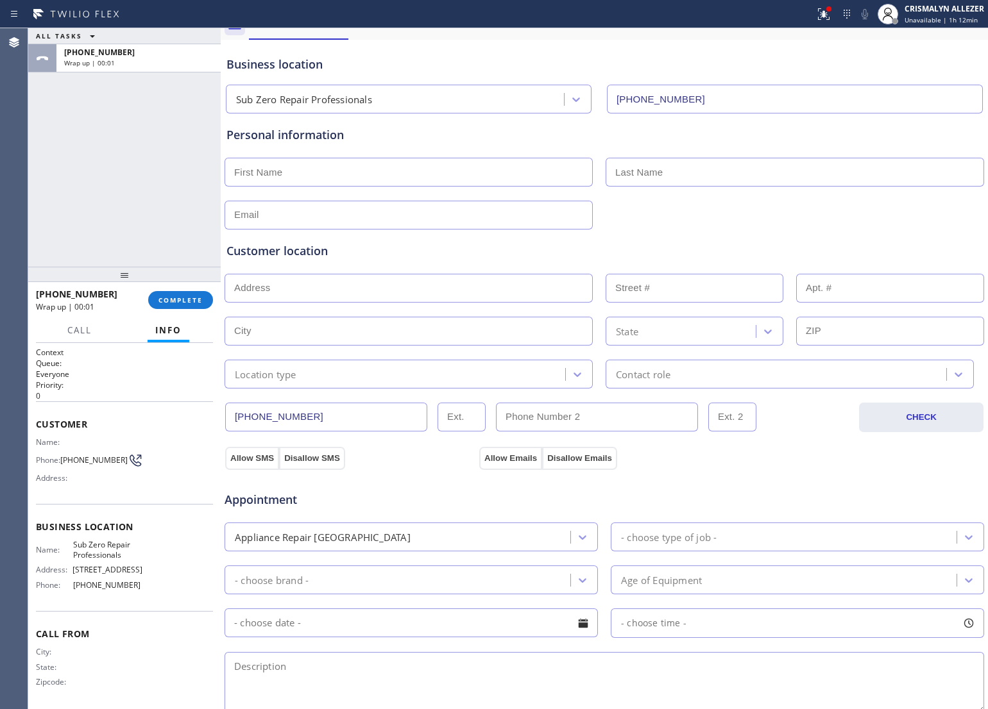
click at [325, 180] on input "text" at bounding box center [408, 172] width 368 height 29
paste input "Charlotte"
type input "Charlotte"
click at [646, 173] on input "text" at bounding box center [794, 172] width 378 height 29
click at [636, 181] on input "text" at bounding box center [794, 172] width 378 height 29
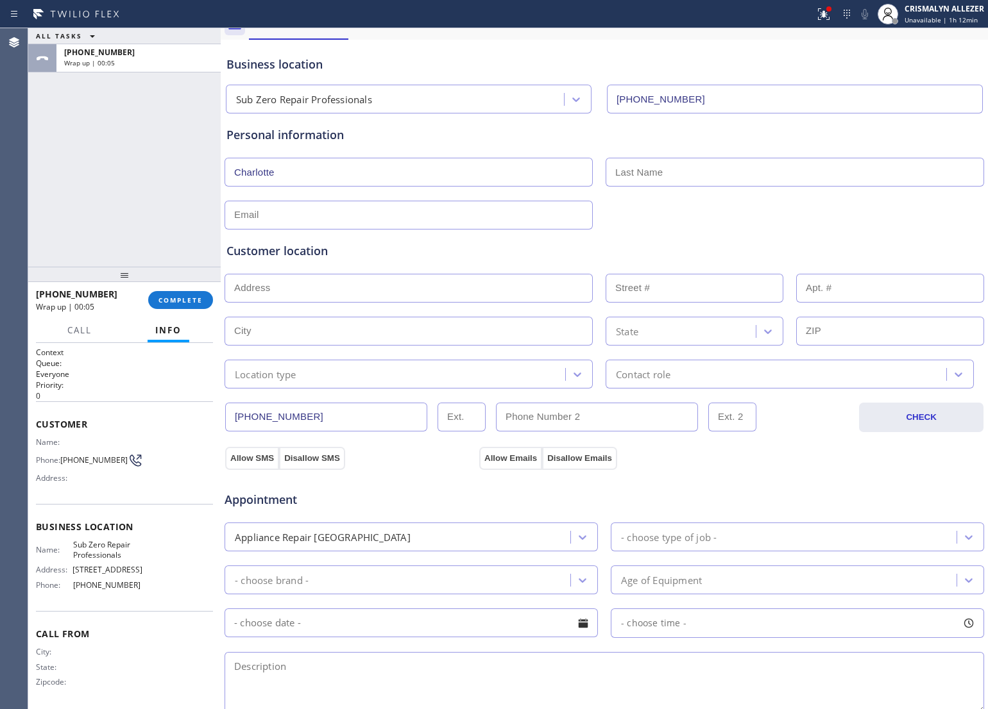
paste input "Ziems"
type input "Ziems"
click at [380, 215] on input "text" at bounding box center [408, 215] width 368 height 29
click at [355, 218] on input "text" at bounding box center [408, 215] width 368 height 29
paste input "cziems@yahoo.com"
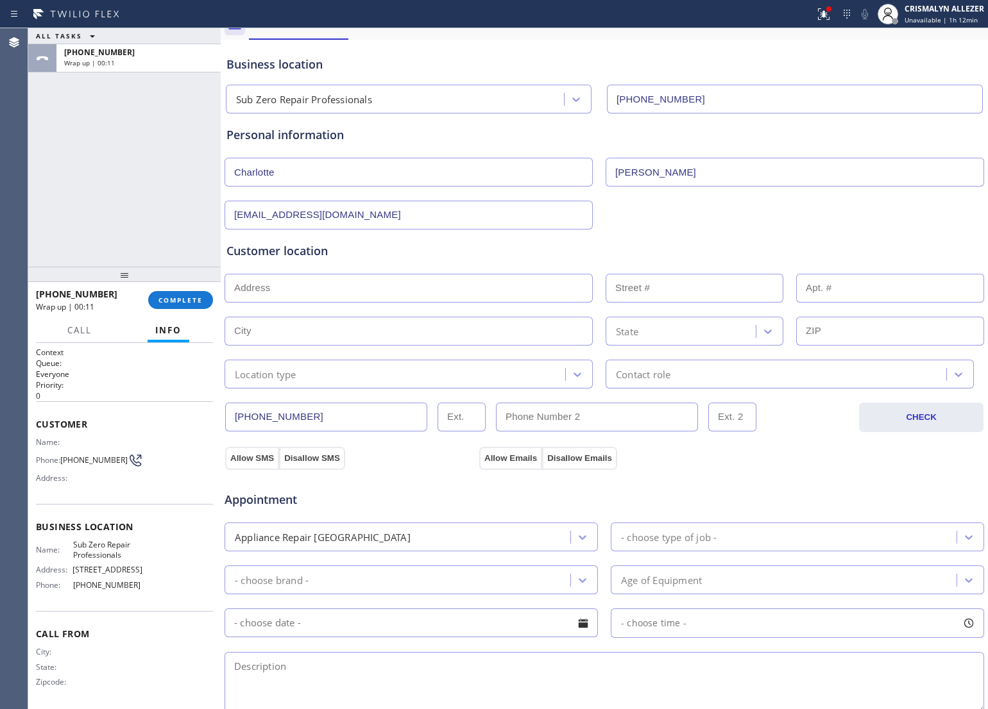
type input "cziems@yahoo.com"
click at [402, 260] on div "Customer location" at bounding box center [603, 250] width 755 height 17
click at [339, 285] on input "text" at bounding box center [408, 288] width 368 height 29
paste input "63 Woodsworth AveRedwood City, CA 94062, USA"
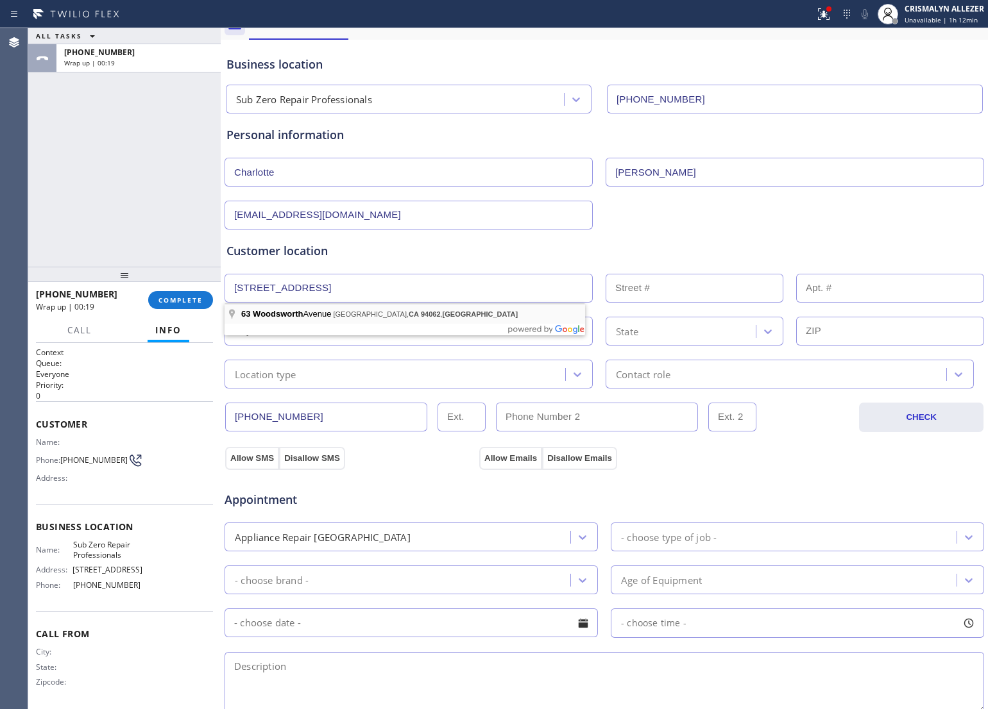
type input "63 Woodsworth Ave"
type input "63"
type input "Redwood City"
type input "94062"
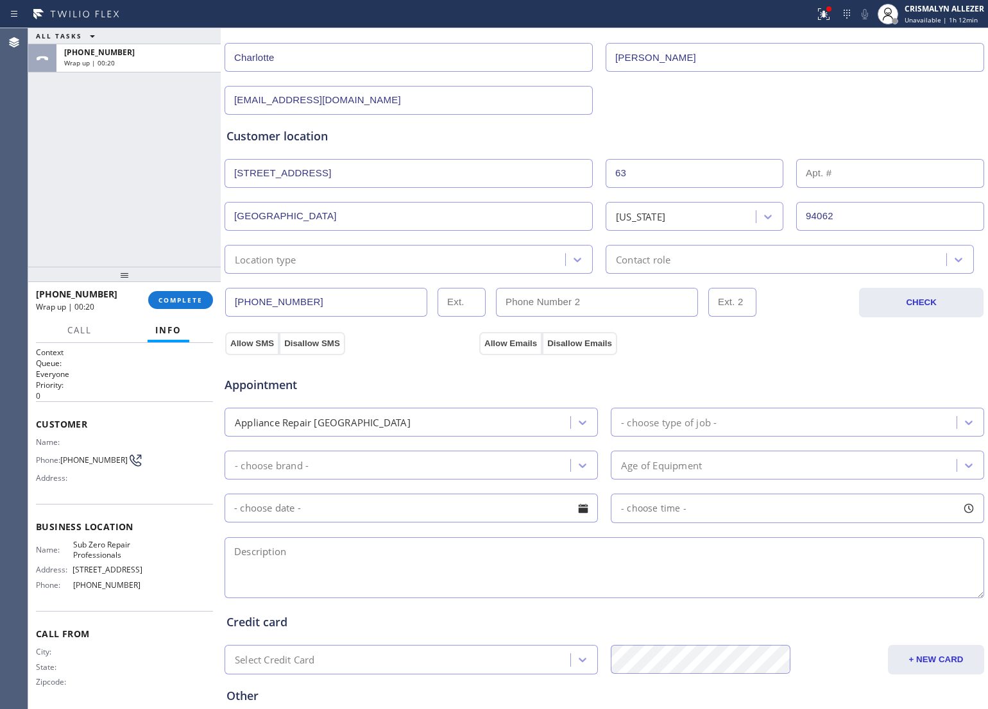
scroll to position [207, 0]
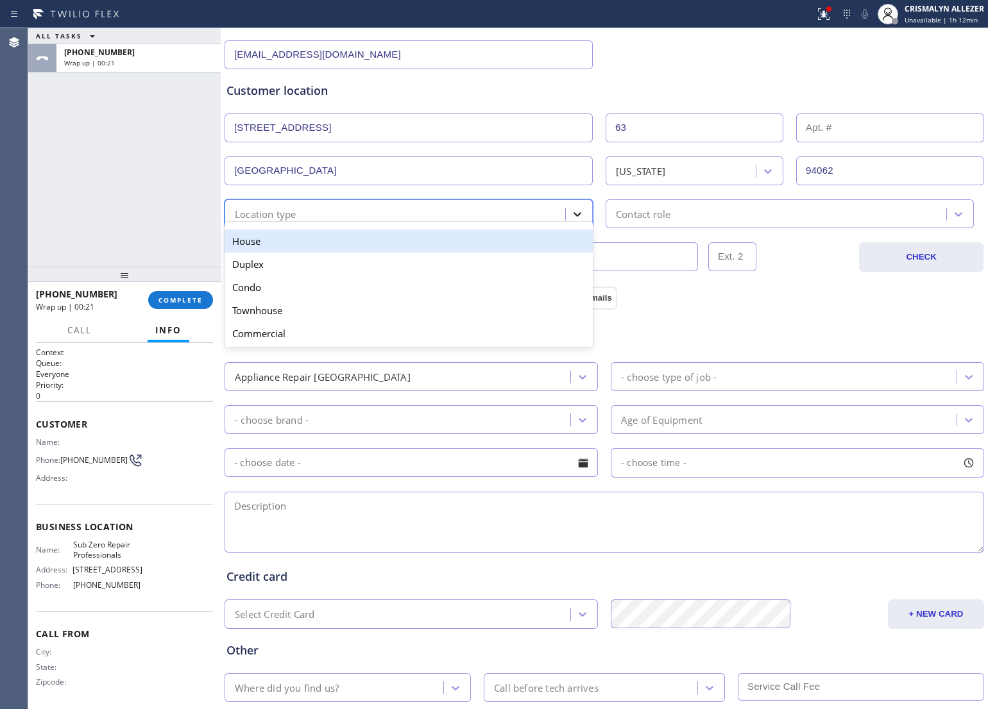
click at [573, 215] on icon at bounding box center [577, 214] width 8 height 4
click at [489, 248] on div "House" at bounding box center [408, 241] width 368 height 23
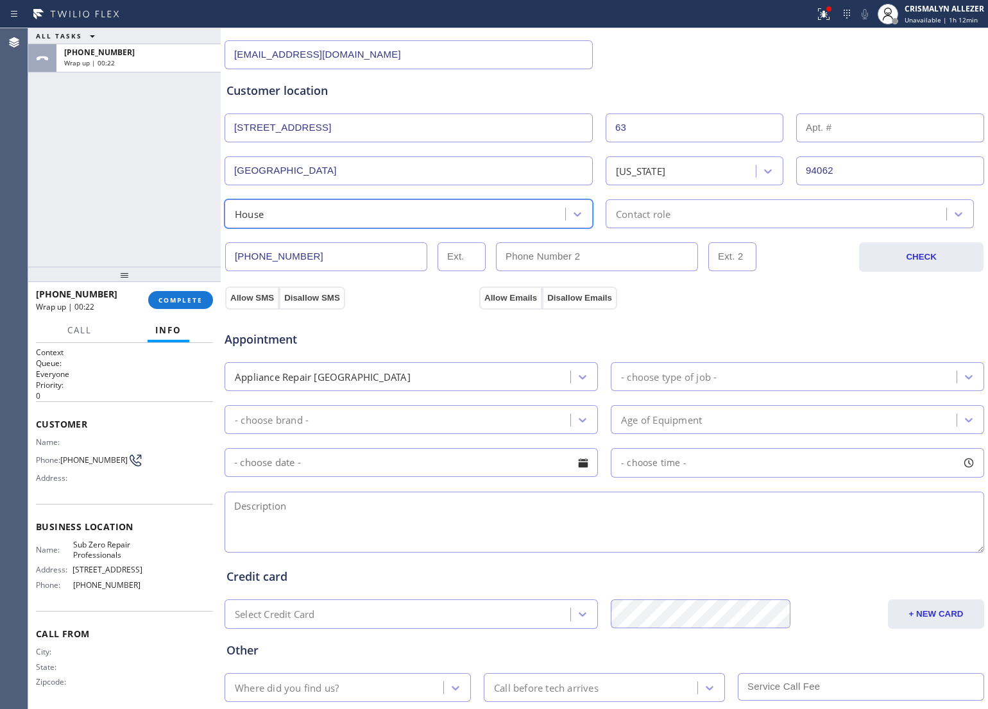
click at [714, 219] on div "Contact role" at bounding box center [777, 214] width 337 height 22
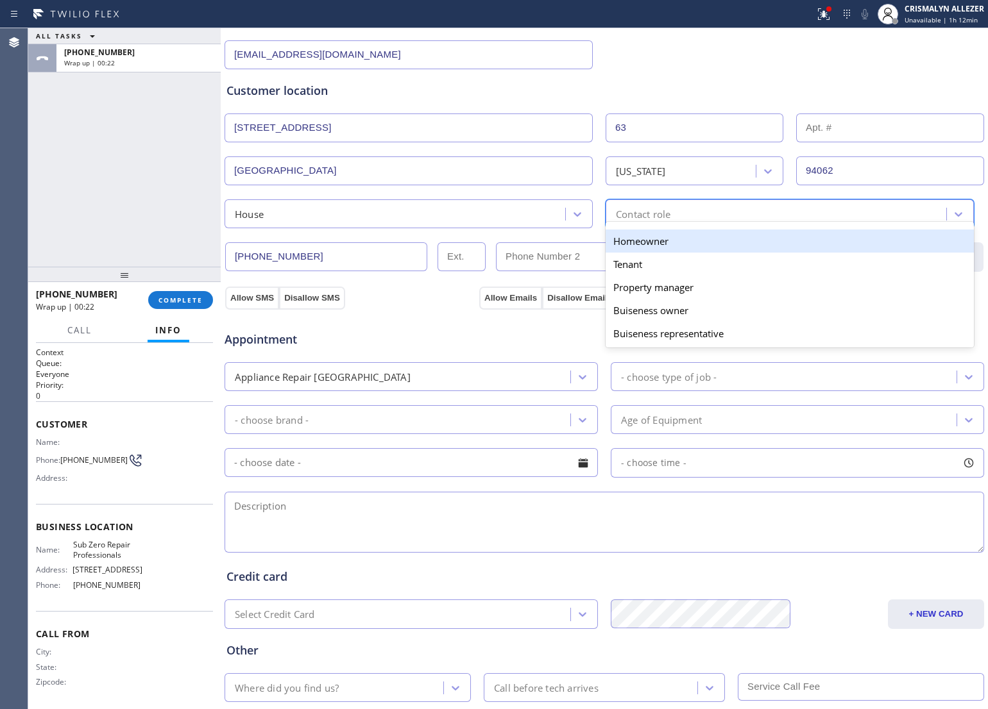
click at [646, 244] on div "Homeowner" at bounding box center [789, 241] width 368 height 23
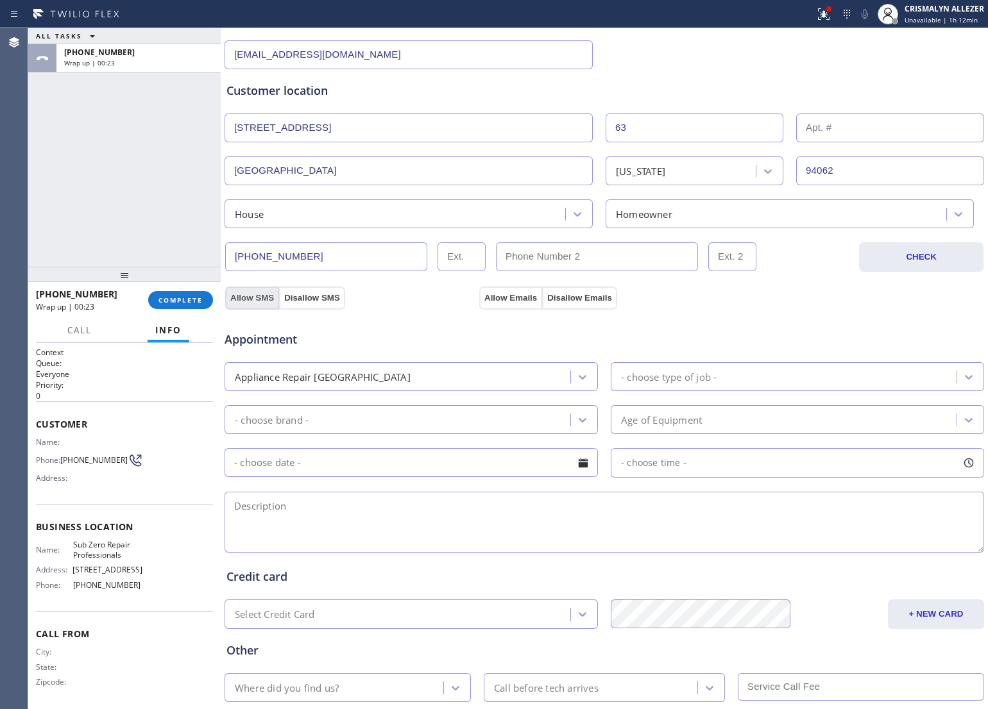
click at [255, 299] on button "Allow SMS" at bounding box center [252, 298] width 54 height 23
click at [519, 301] on button "Allow Emails" at bounding box center [510, 298] width 63 height 23
click at [280, 518] on textarea at bounding box center [603, 522] width 759 height 61
paste textarea "Sub-zero || freezer unit || 2021 || it's dinging, litle wrench symbol || 63 Woo…"
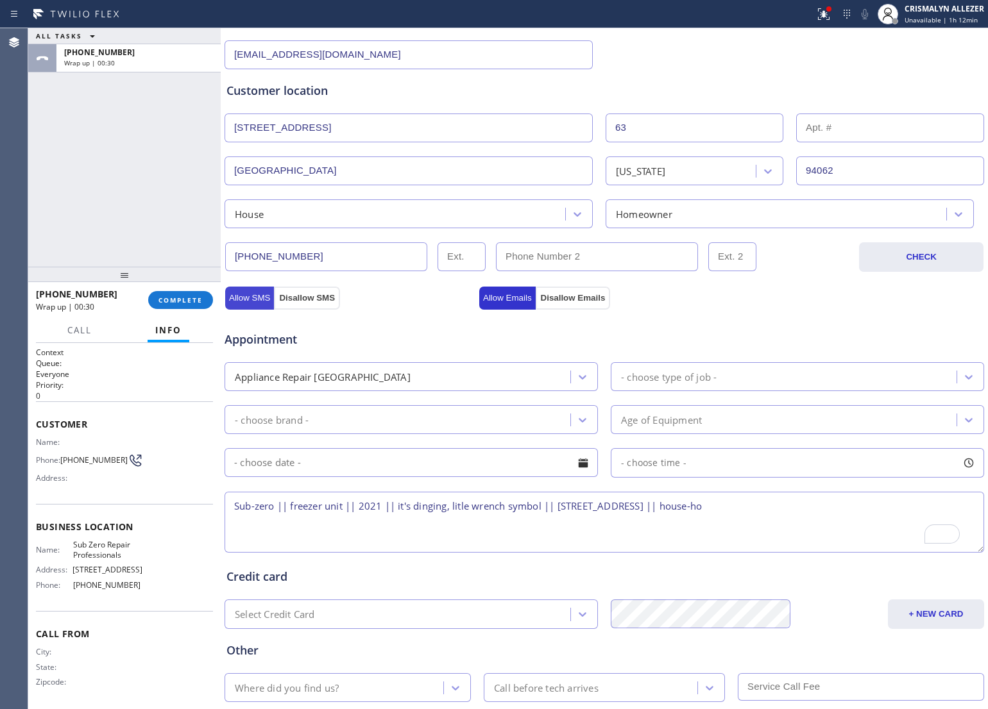
click at [262, 302] on button "Allow SMS" at bounding box center [249, 298] width 49 height 23
click at [507, 298] on button "Allow Emails" at bounding box center [507, 298] width 56 height 23
click at [289, 507] on textarea "Sub-zero || freezer unit || 2021 || it's dinging, litle wrench symbol || 63 Woo…" at bounding box center [603, 522] width 759 height 61
click at [499, 509] on textarea "Sub-zero ||refrigerator freezer unit || 2021 || it's dinging, little wrench sym…" at bounding box center [603, 522] width 759 height 61
click at [936, 512] on textarea "Sub-zero ||refrigerator freezer unit || 2021 || it's dinging sound, little wren…" at bounding box center [603, 522] width 759 height 61
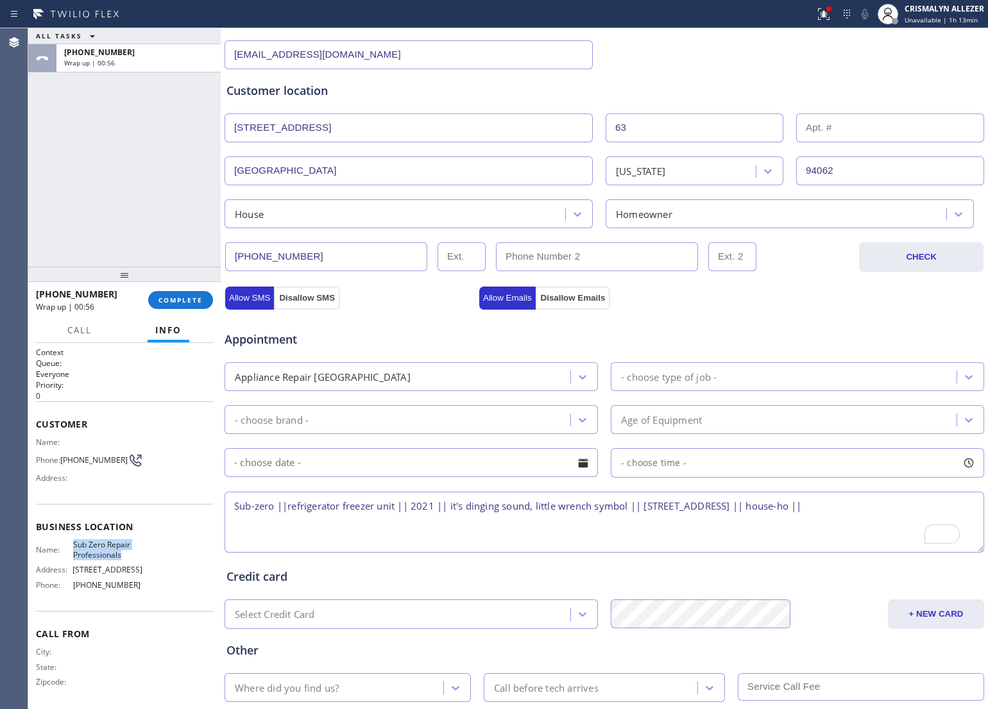
drag, startPoint x: 68, startPoint y: 536, endPoint x: 133, endPoint y: 553, distance: 67.0
click at [133, 553] on div "Business location Name: Sub Zero Repair Professionals Address: 716 Yarmouth Rd …" at bounding box center [124, 557] width 177 height 107
copy span "Sub Zero Repair Professionals"
click at [959, 511] on textarea "Sub-zero ||refrigerator freezer unit || 2021 || it's dinging sound, little wren…" at bounding box center [603, 522] width 759 height 61
paste textarea "Sub Zero Repair Professionals"
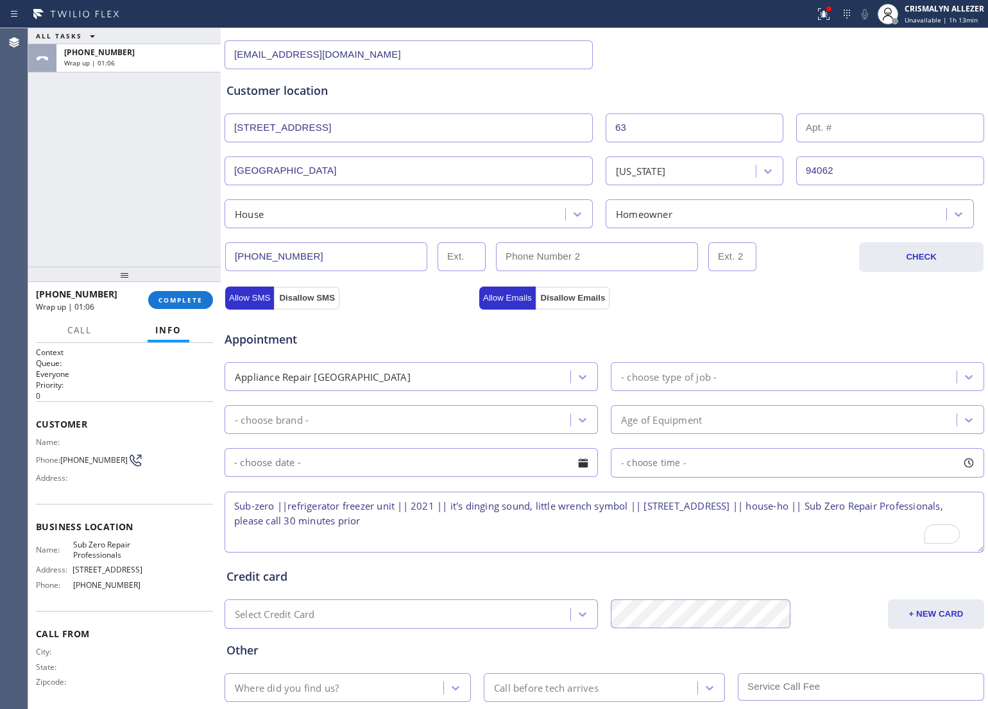
click at [235, 507] on textarea "Sub-zero ||refrigerator freezer unit || 2021 || it's dinging sound, little wren…" at bounding box center [603, 522] width 759 height 61
type textarea "11-2 || no SCF || Sub-zero ||refrigerator freezer unit || 2021 || it's dinging …"
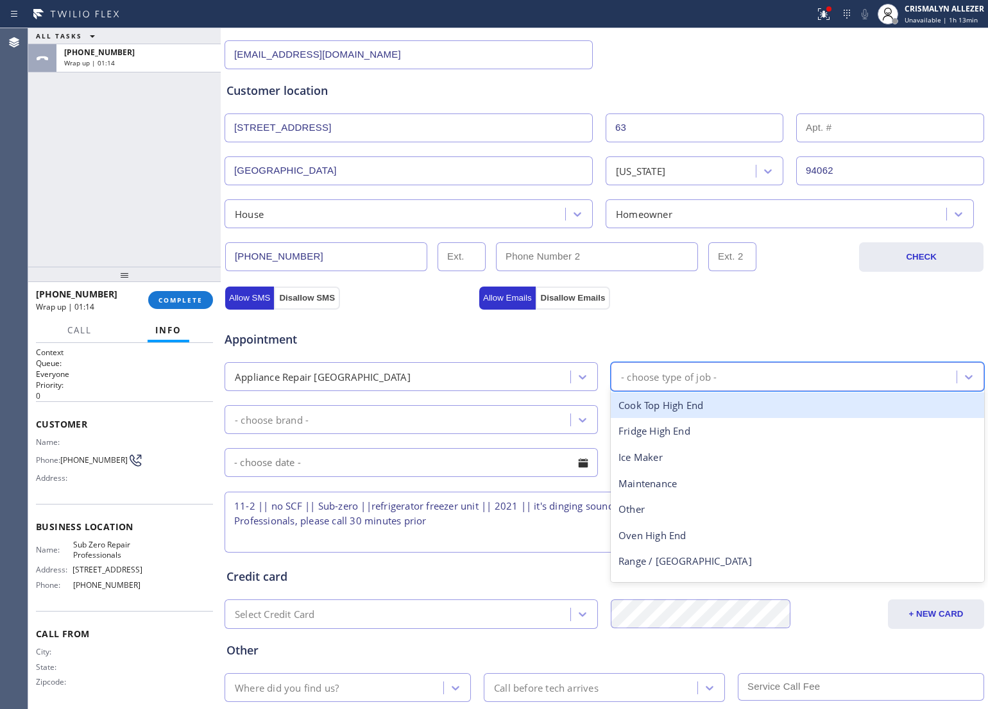
click at [662, 376] on div "- choose type of job -" at bounding box center [669, 376] width 96 height 15
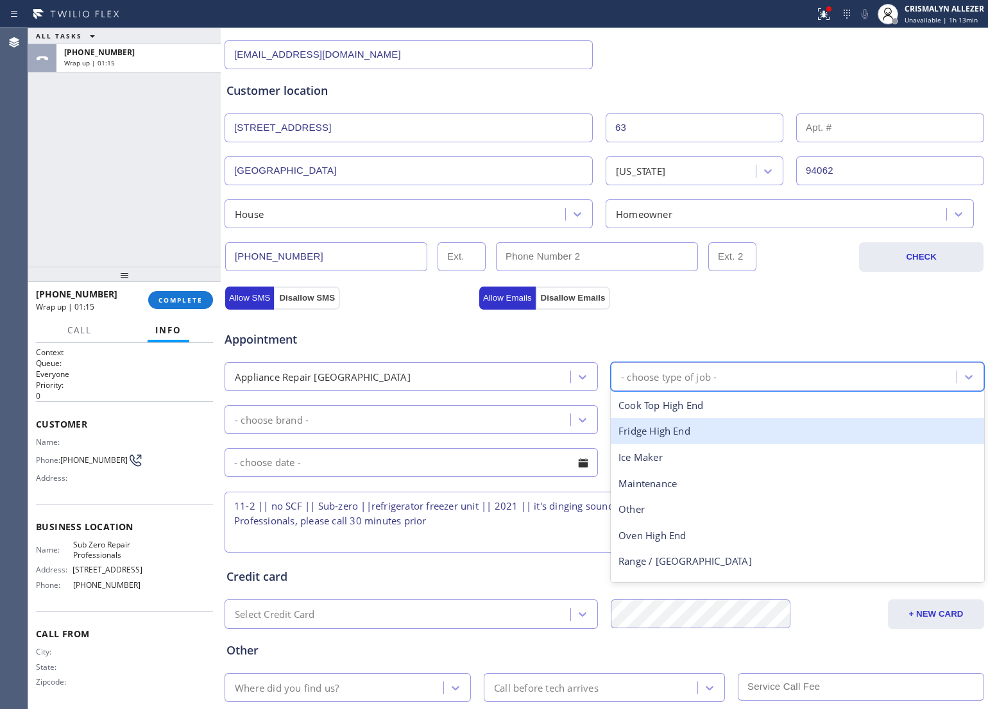
click at [689, 432] on div "Fridge High End" at bounding box center [797, 431] width 373 height 26
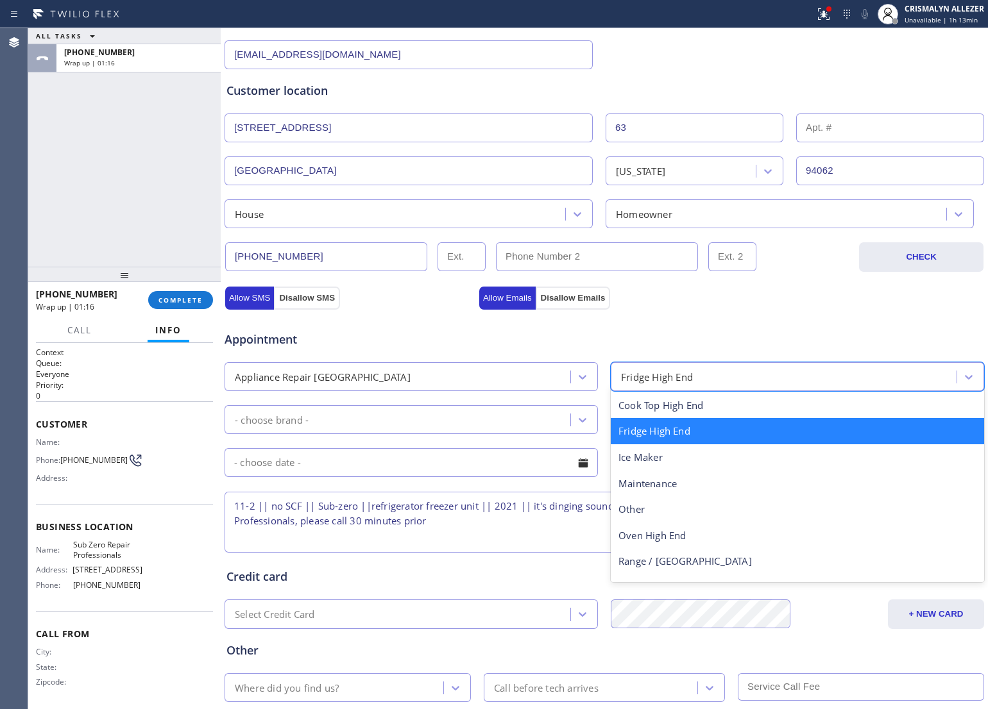
click at [736, 380] on div "Fridge High End" at bounding box center [785, 377] width 342 height 22
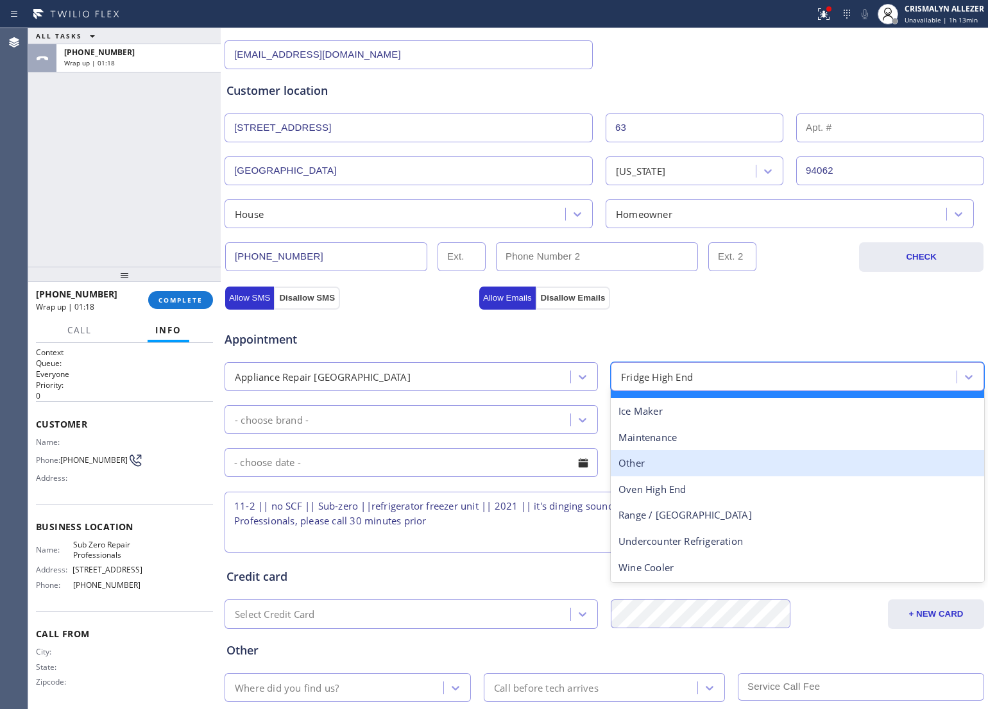
scroll to position [0, 0]
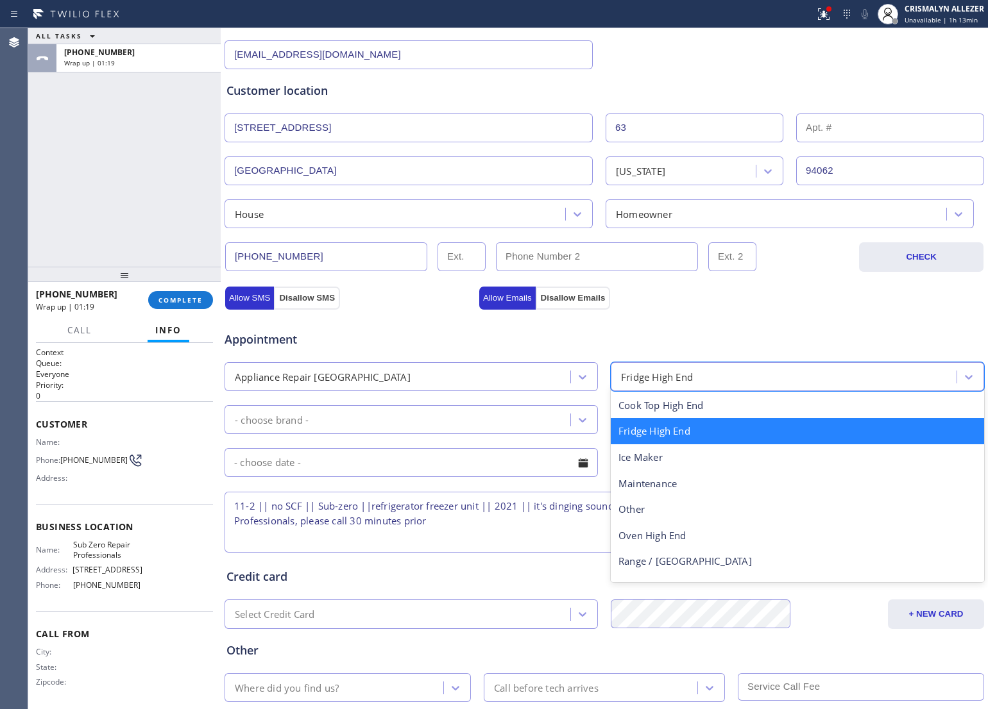
click at [727, 440] on div "Fridge High End" at bounding box center [797, 431] width 373 height 26
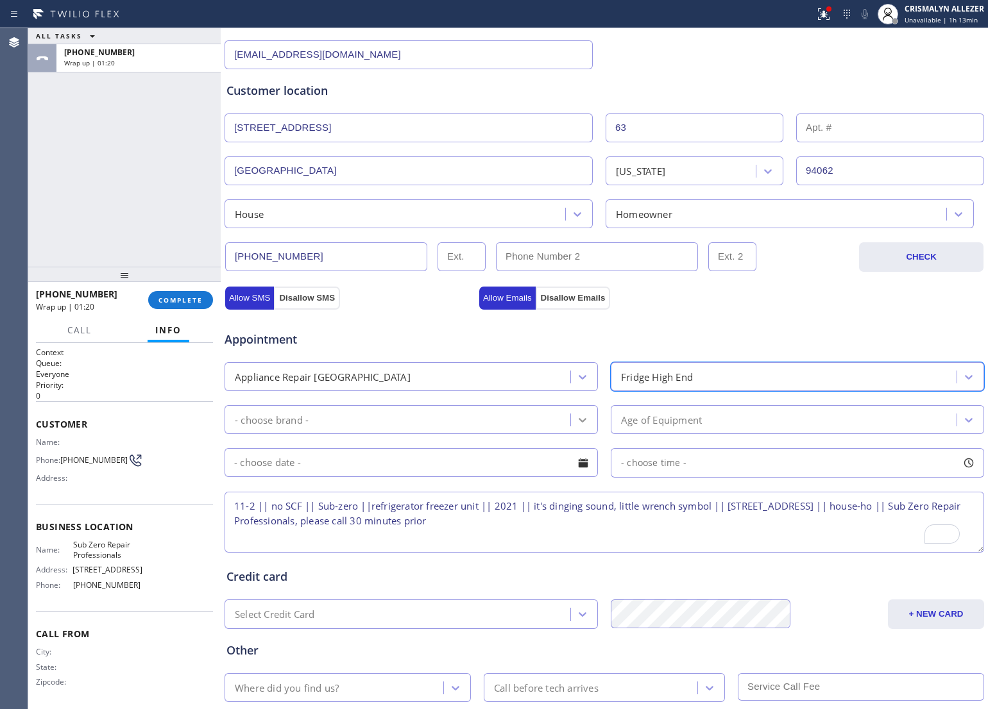
click at [581, 425] on icon at bounding box center [582, 420] width 13 height 13
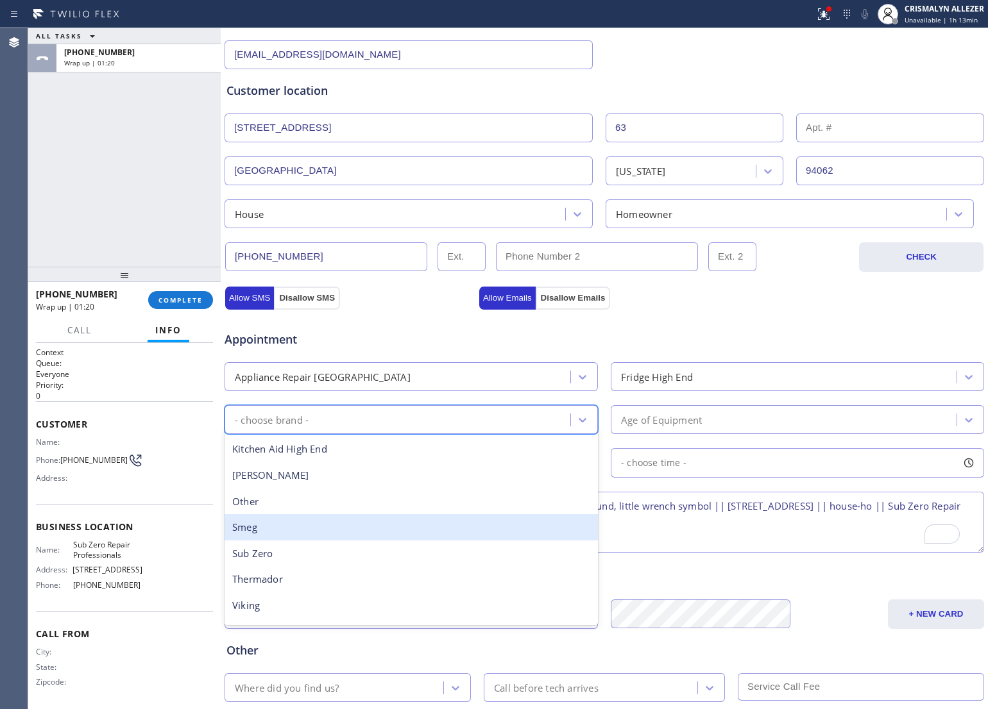
scroll to position [160, 0]
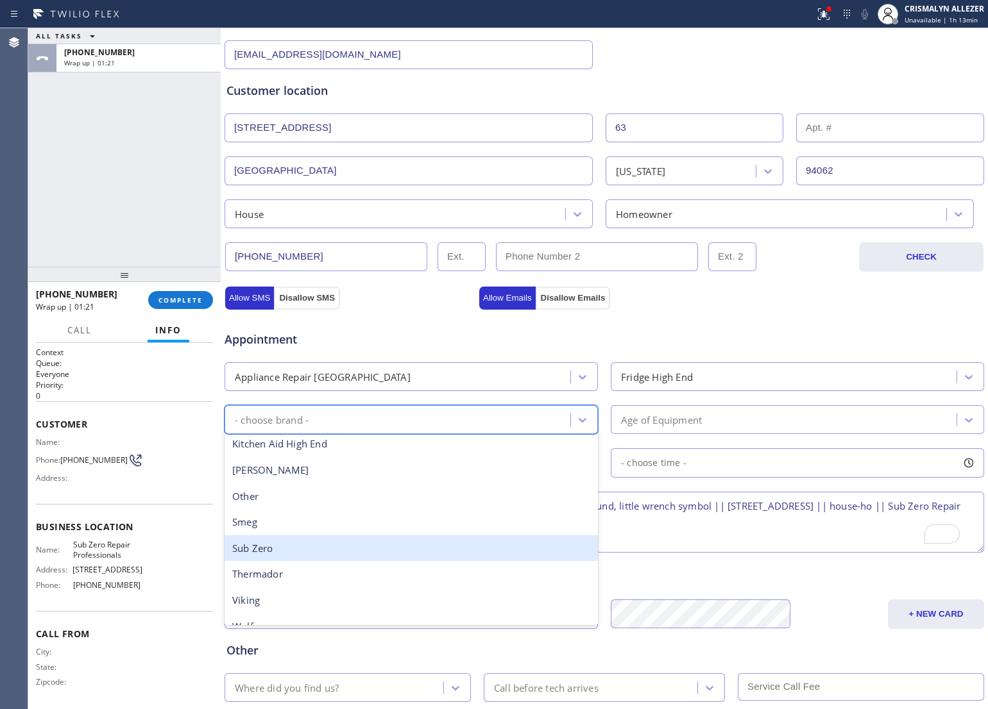
click at [314, 548] on div "Sub Zero" at bounding box center [410, 549] width 373 height 26
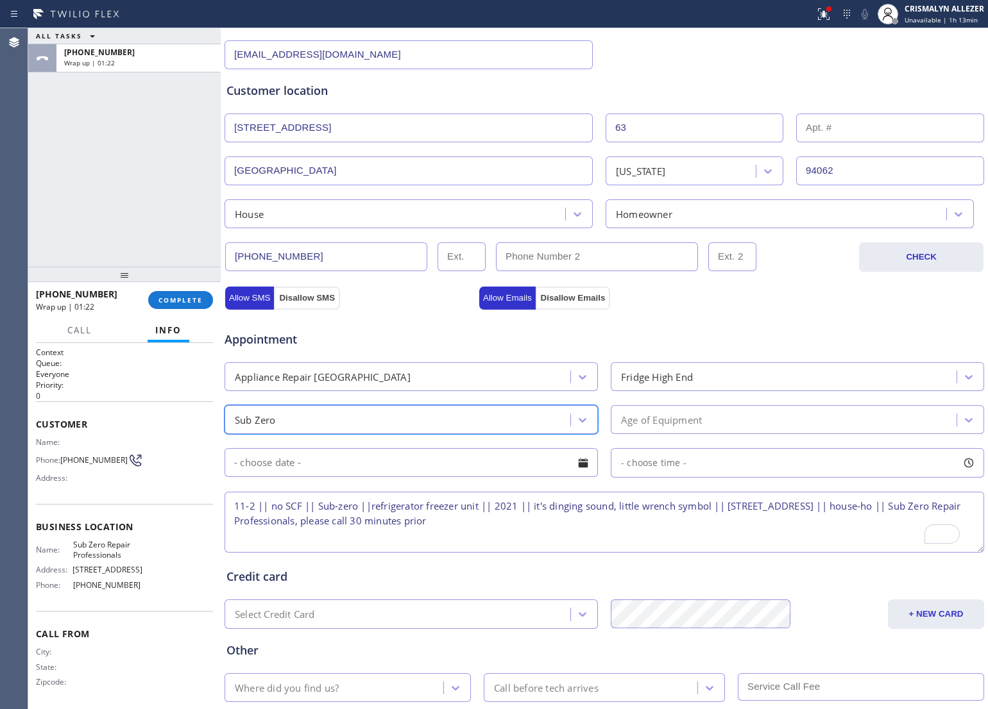
click at [745, 421] on div "Age of Equipment" at bounding box center [785, 420] width 342 height 22
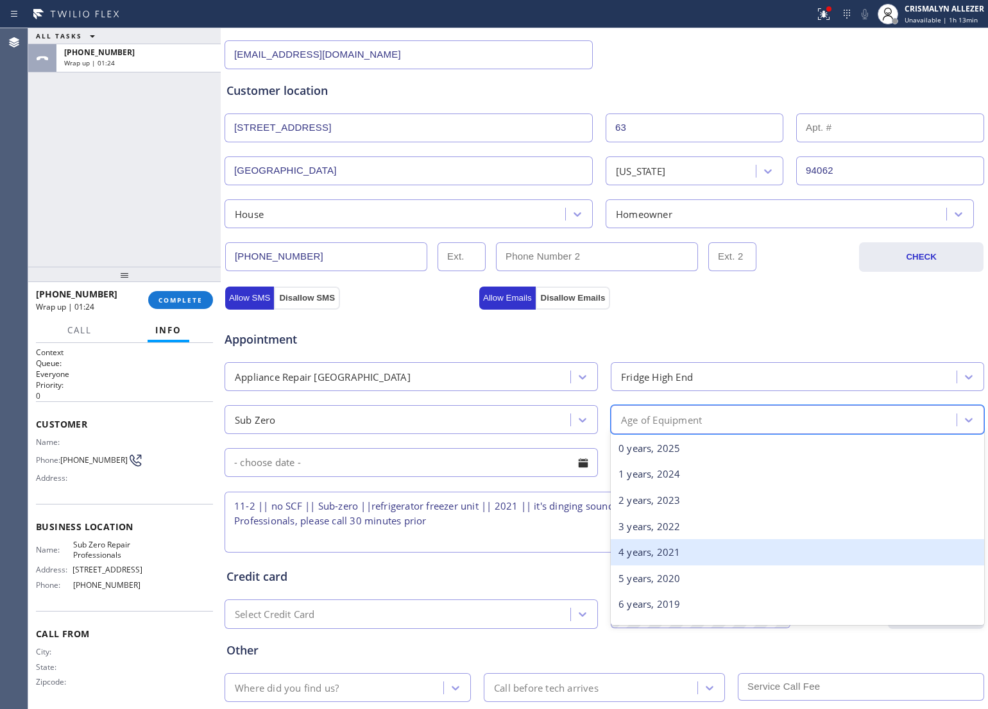
click at [687, 553] on div "4 years, 2021" at bounding box center [797, 552] width 373 height 26
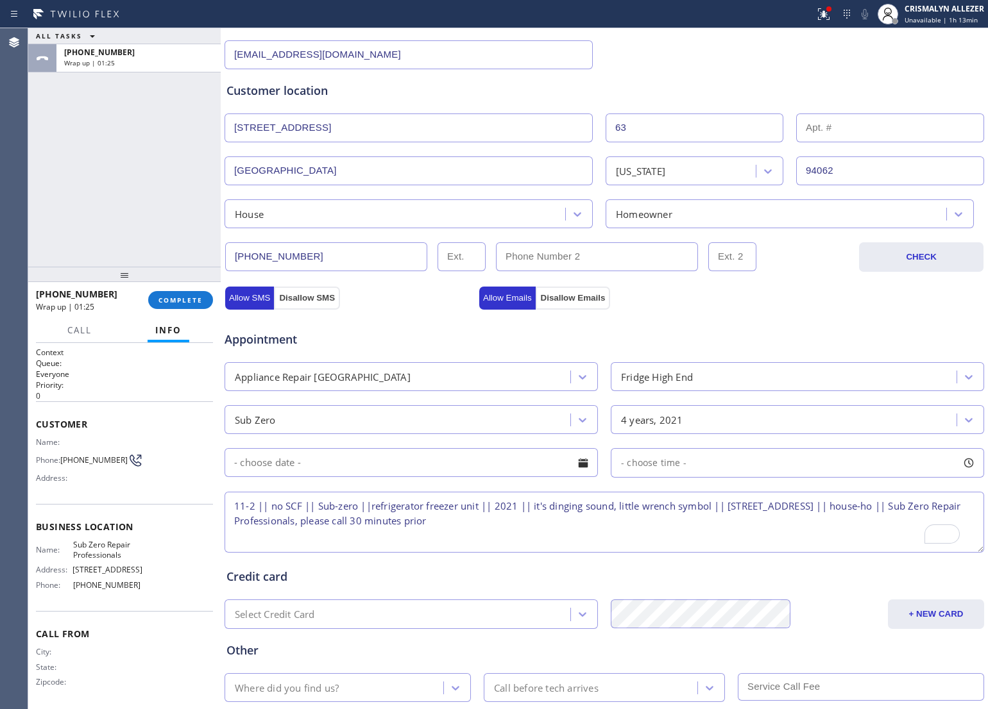
click at [581, 469] on div at bounding box center [583, 463] width 22 height 22
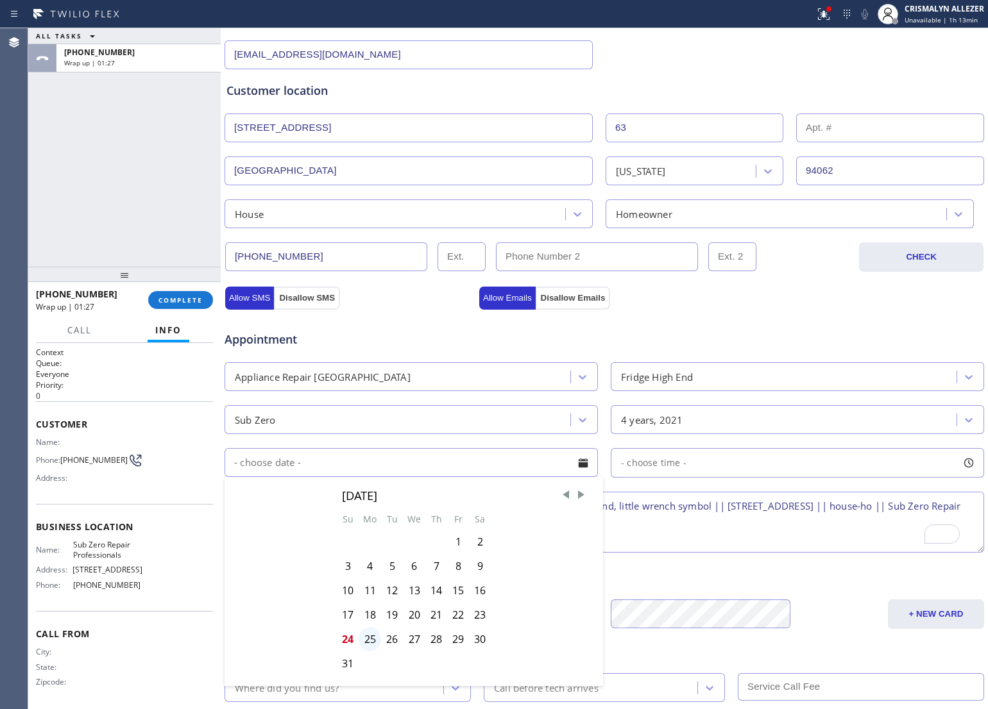
click at [370, 642] on div "25" at bounding box center [370, 639] width 22 height 24
type input "[DATE]"
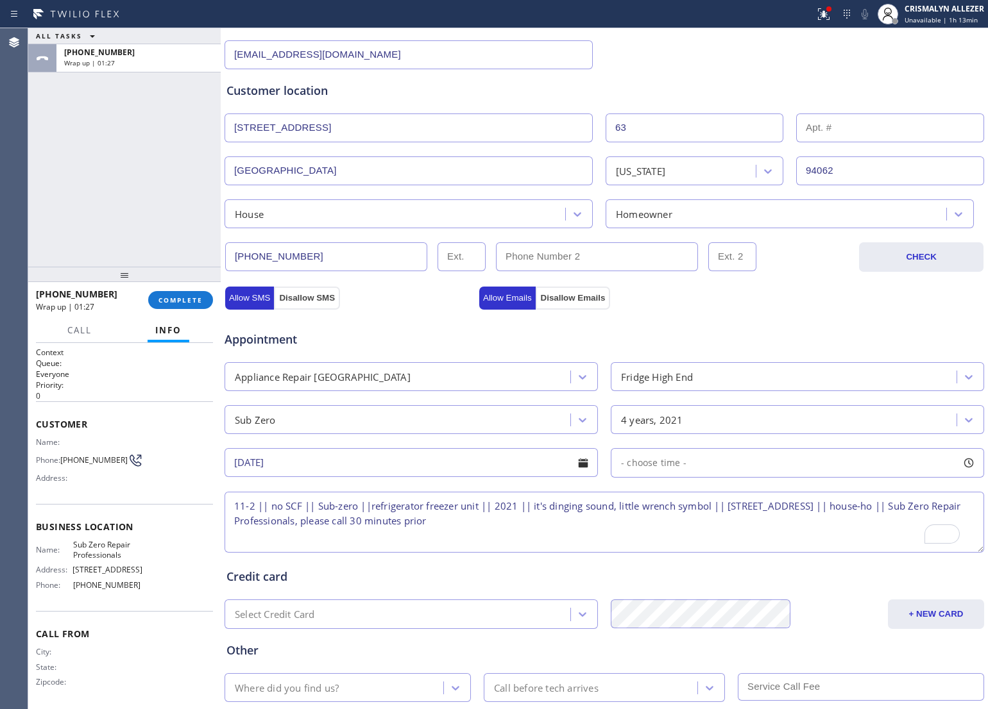
click at [735, 467] on div "- choose time -" at bounding box center [797, 463] width 373 height 30
drag, startPoint x: 616, startPoint y: 544, endPoint x: 777, endPoint y: 539, distance: 161.7
click at [779, 539] on div at bounding box center [786, 541] width 15 height 27
drag, startPoint x: 620, startPoint y: 543, endPoint x: 691, endPoint y: 542, distance: 71.2
click at [697, 542] on div at bounding box center [704, 541] width 15 height 27
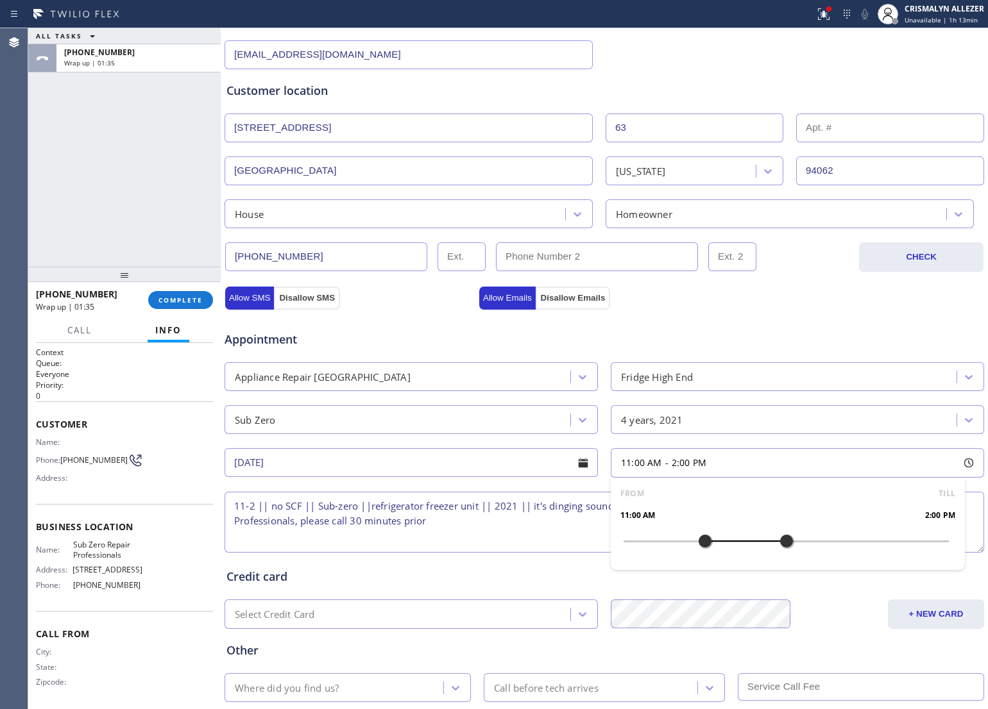
click at [480, 542] on textarea "11-2 || no SCF || Sub-zero ||refrigerator freezer unit || 2021 || it's dinging …" at bounding box center [603, 522] width 759 height 61
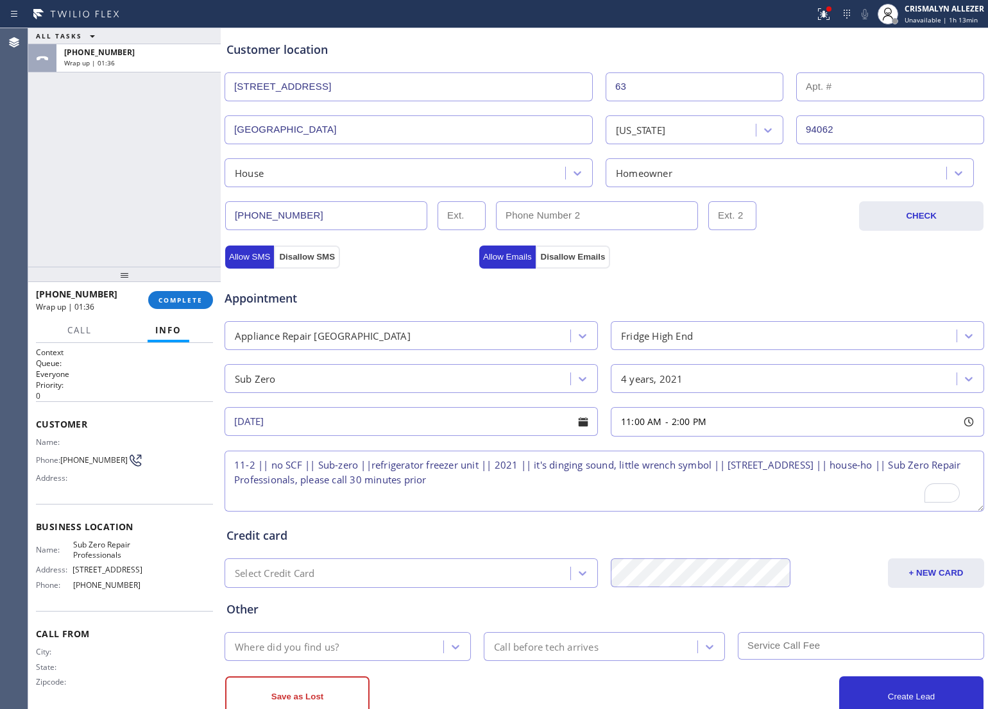
scroll to position [287, 0]
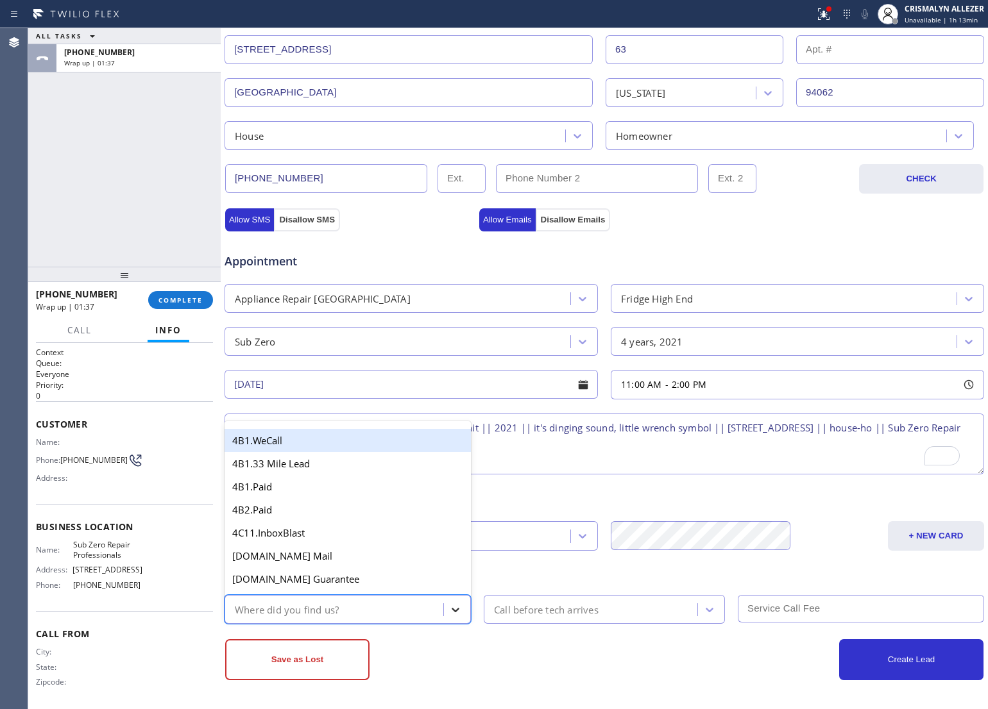
click at [457, 607] on div at bounding box center [455, 609] width 23 height 23
type input "WE"
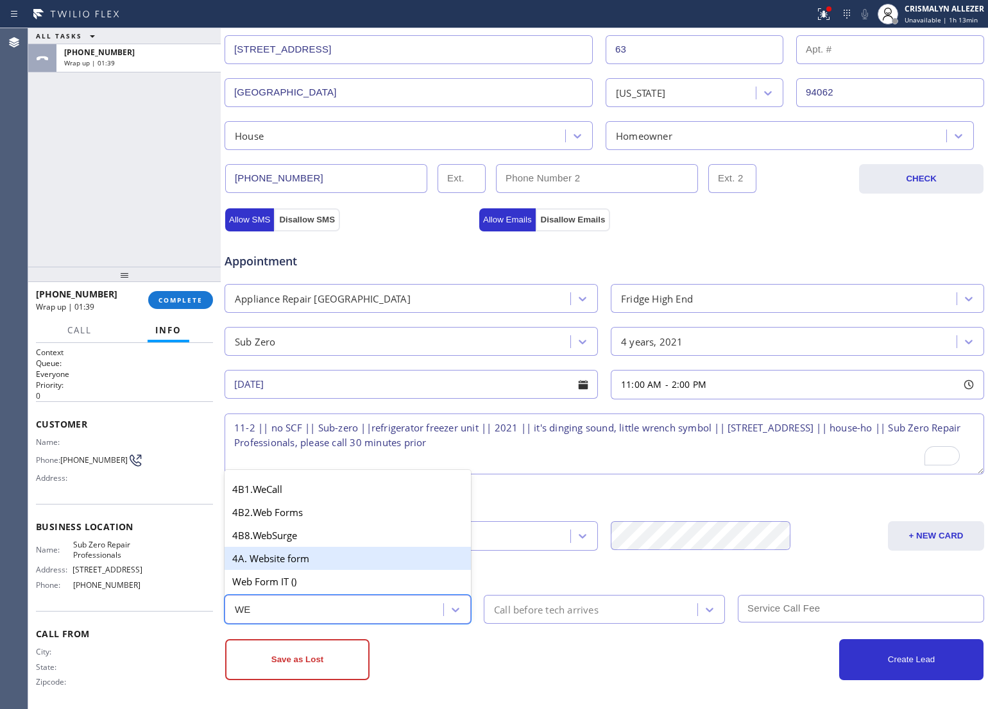
click at [341, 558] on div "4A. Website form" at bounding box center [347, 558] width 246 height 23
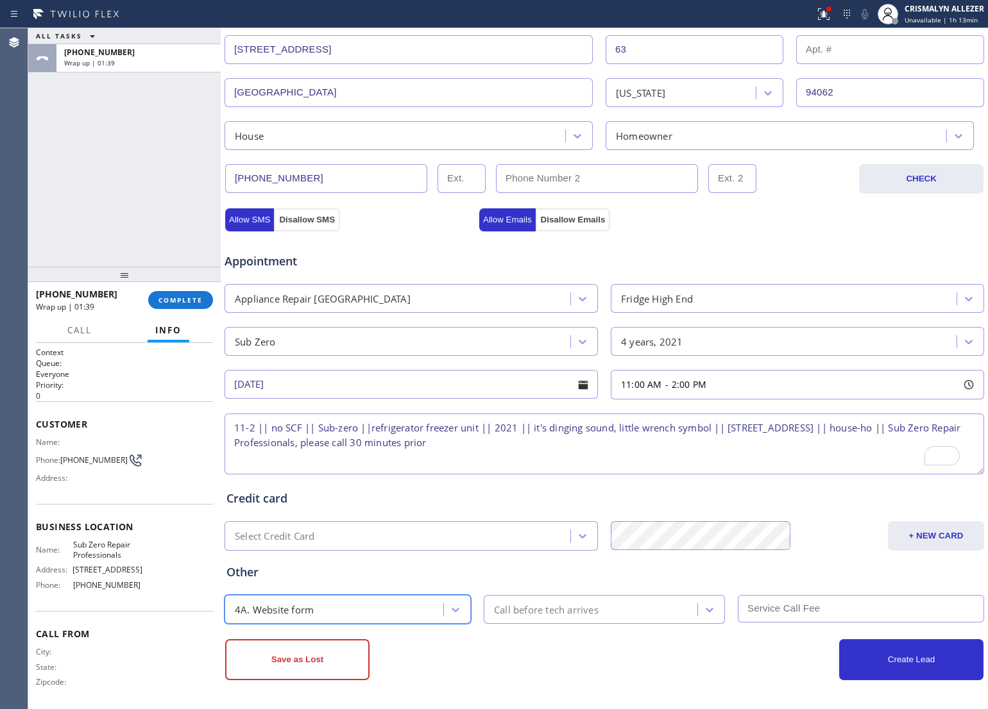
click at [571, 611] on div "Call before tech arrives" at bounding box center [546, 609] width 105 height 15
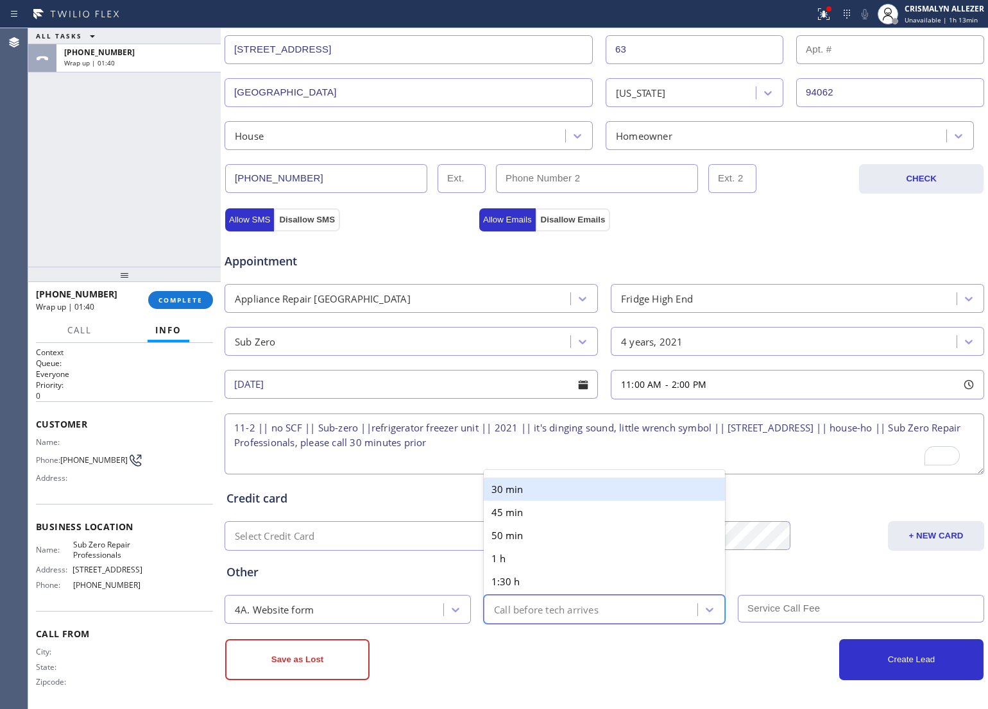
click at [592, 488] on div "30 min" at bounding box center [604, 489] width 241 height 23
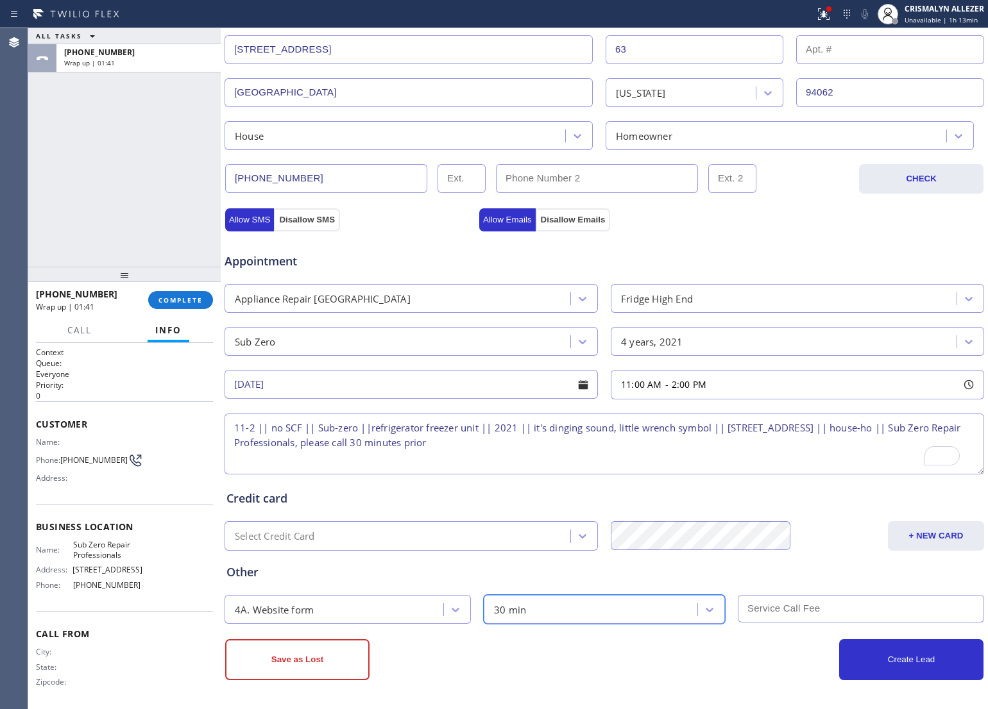
click at [870, 609] on input "text" at bounding box center [861, 609] width 246 height 28
type input "0"
click at [498, 219] on button "Allow Emails" at bounding box center [507, 219] width 56 height 23
click at [234, 216] on button "Allow SMS" at bounding box center [249, 219] width 49 height 23
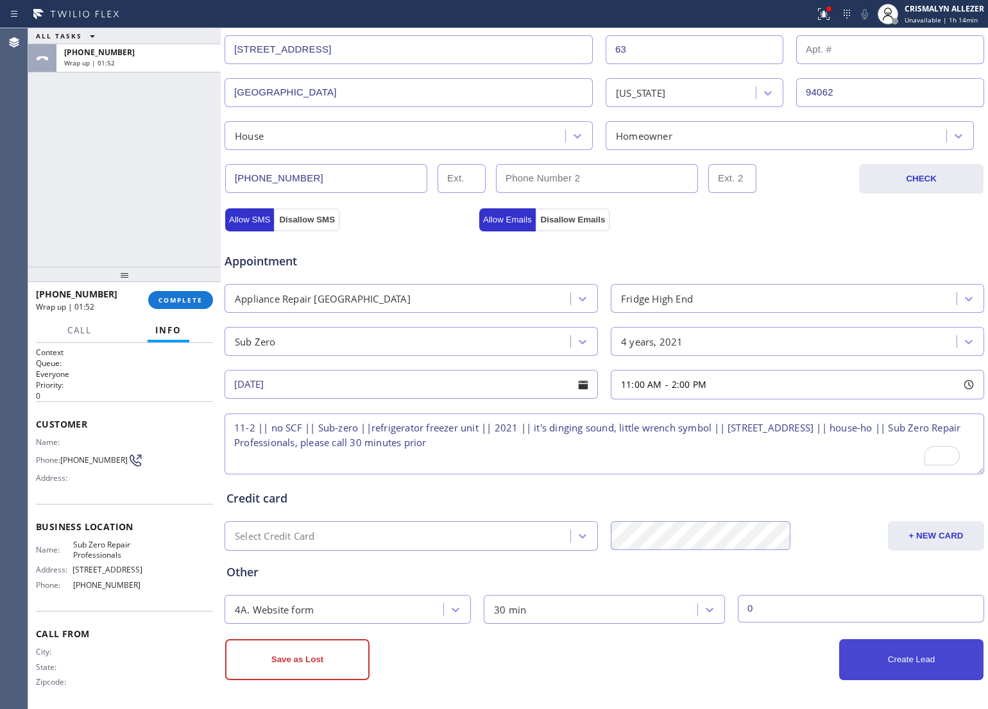
click at [911, 664] on button "Create Lead" at bounding box center [911, 659] width 144 height 41
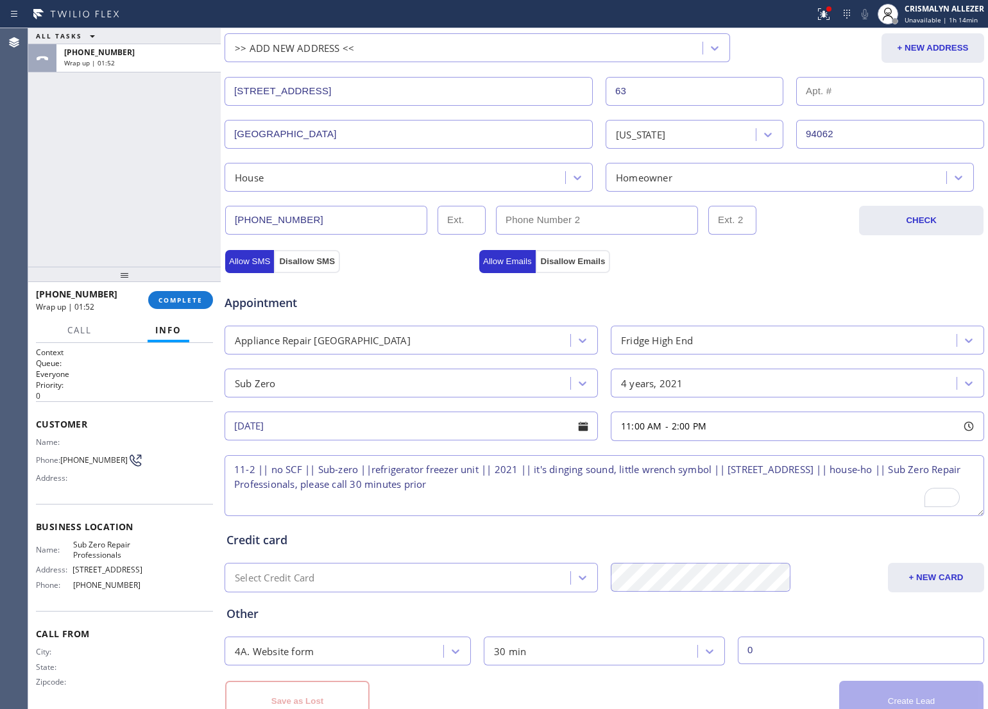
scroll to position [330, 0]
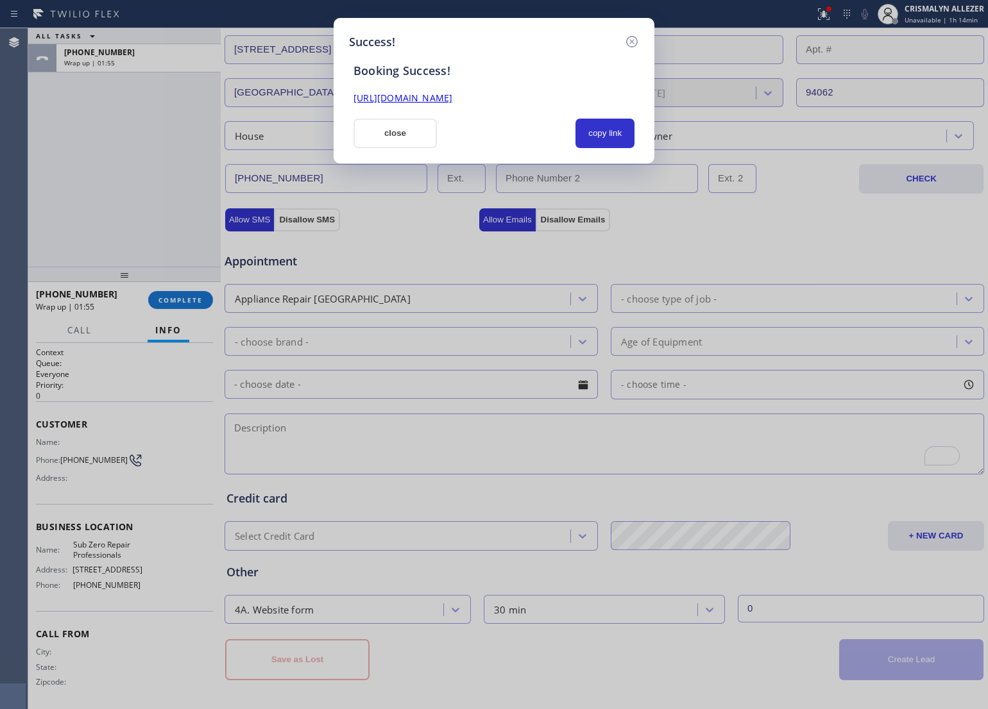
click at [595, 116] on div "Booking Success! https://erp.apollosoft.co/customer/759086#portlet_lead close c…" at bounding box center [494, 99] width 290 height 97
click at [604, 128] on button "copy link" at bounding box center [604, 134] width 59 height 30
click at [384, 126] on button "close" at bounding box center [394, 134] width 83 height 30
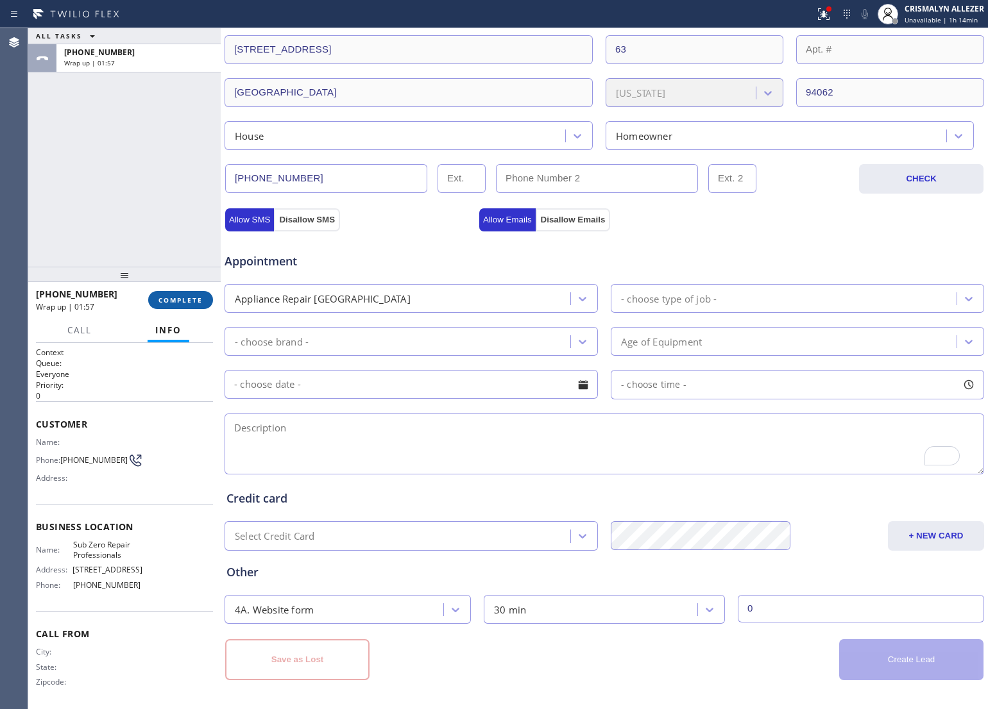
click at [172, 297] on span "COMPLETE" at bounding box center [180, 300] width 44 height 9
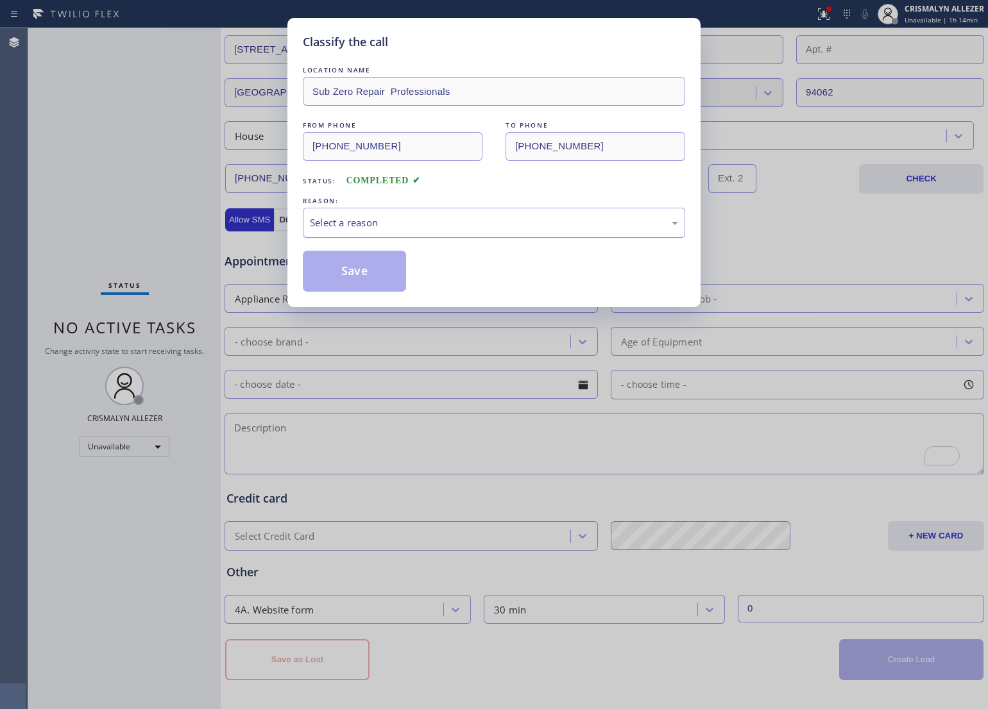
click at [460, 212] on div "Select a reason" at bounding box center [494, 223] width 382 height 30
click at [369, 286] on button "Save" at bounding box center [354, 271] width 103 height 41
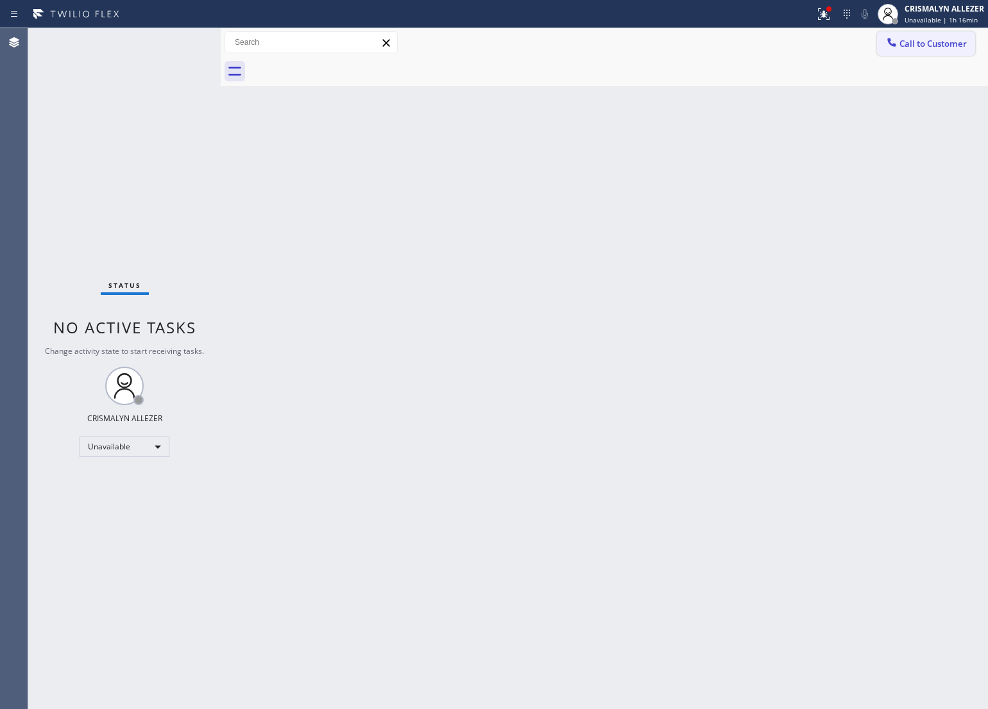
click at [924, 46] on span "Call to Customer" at bounding box center [932, 44] width 67 height 12
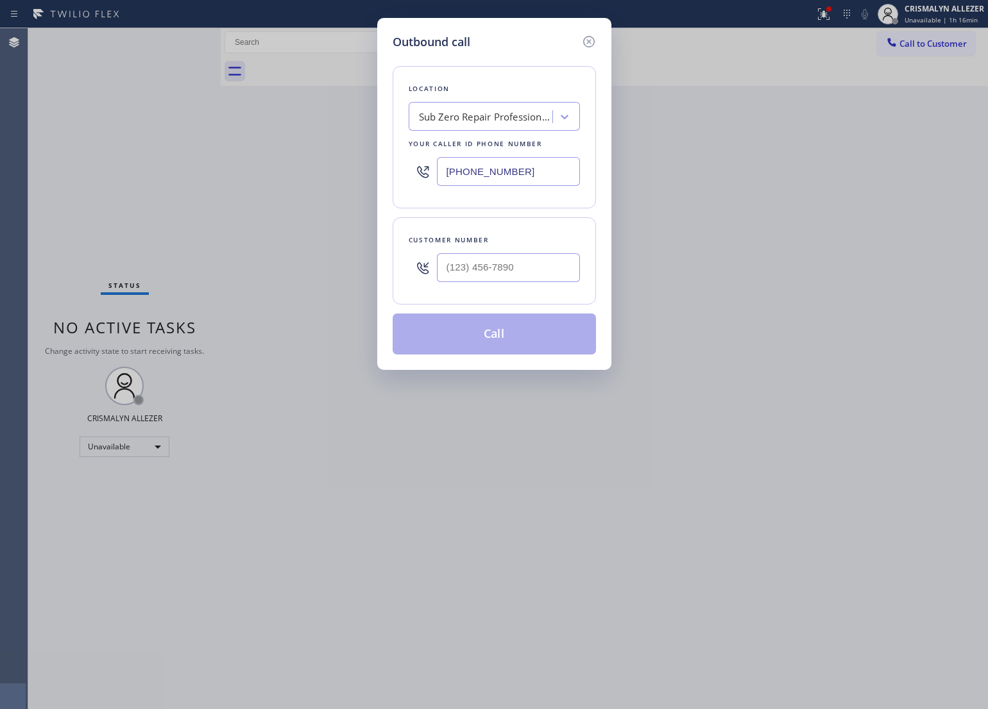
drag, startPoint x: 557, startPoint y: 167, endPoint x: 242, endPoint y: 171, distance: 314.3
click at [242, 171] on div "Outbound call Location Sub Zero Repair Professionals Your caller id phone numbe…" at bounding box center [494, 354] width 988 height 709
paste input "424) 206-6795"
type input "(424) 206-6795"
drag, startPoint x: 646, startPoint y: 87, endPoint x: 701, endPoint y: 3, distance: 100.0
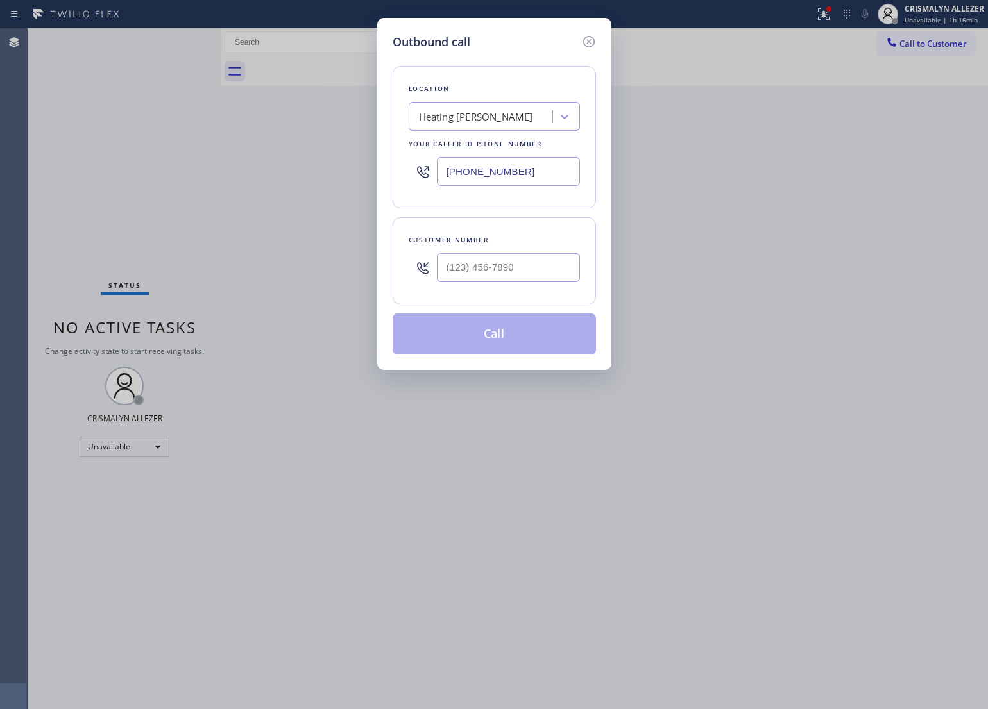
click at [648, 78] on div "Outbound call Location Heating Masters Marina Del Rey Your caller id phone numb…" at bounding box center [494, 354] width 988 height 709
click at [541, 276] on input "(___) ___-____" at bounding box center [508, 267] width 143 height 29
paste input "323) 533-3369"
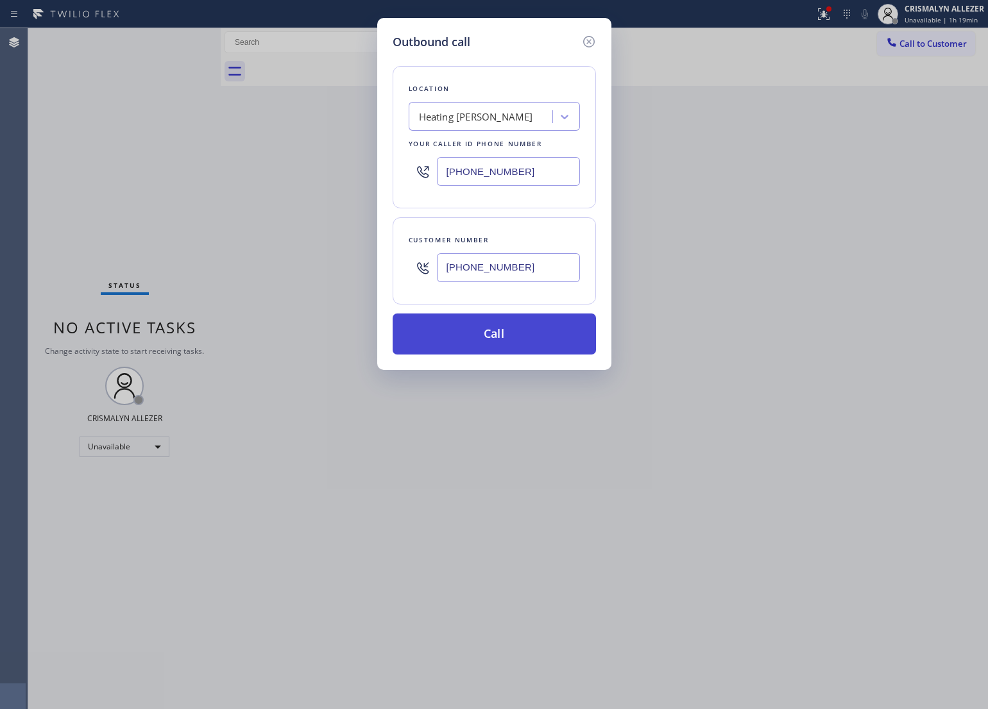
type input "(323) 533-3369"
click at [514, 337] on button "Call" at bounding box center [493, 334] width 203 height 41
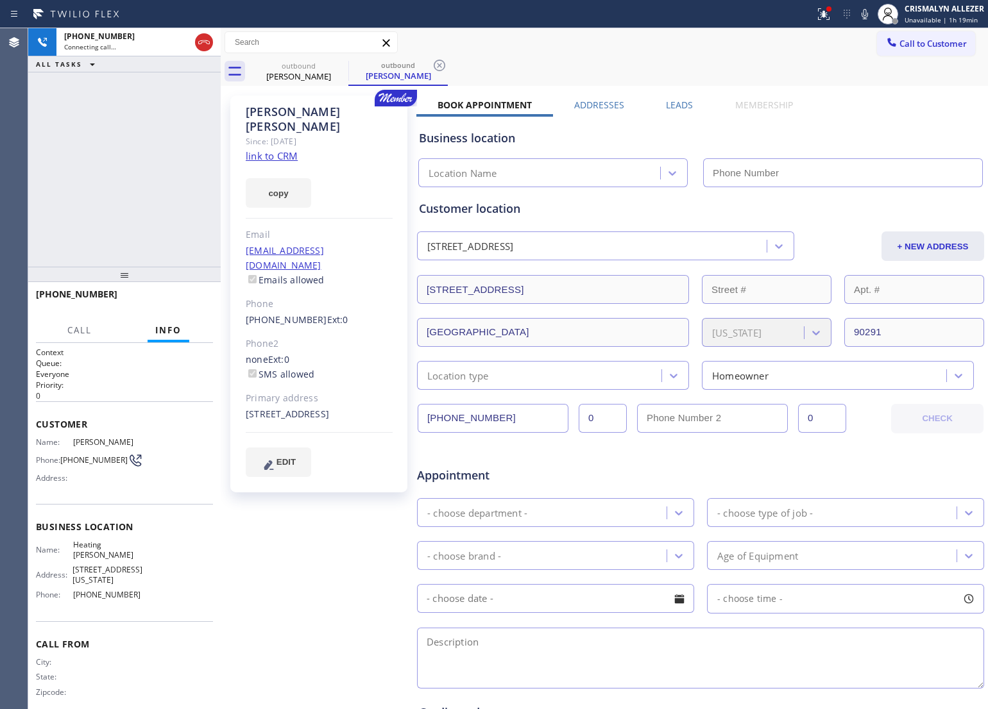
type input "(424) 206-6795"
click at [287, 149] on link "link to CRM" at bounding box center [272, 155] width 52 height 13
click at [181, 300] on span "HANG UP" at bounding box center [183, 300] width 39 height 9
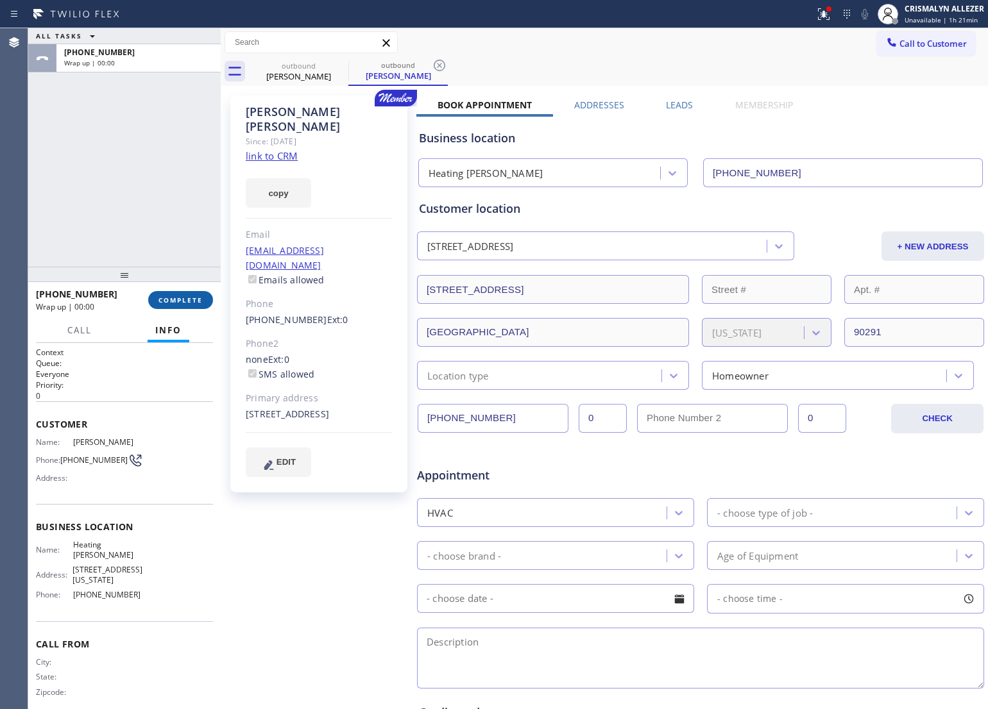
click at [181, 300] on span "COMPLETE" at bounding box center [180, 300] width 44 height 9
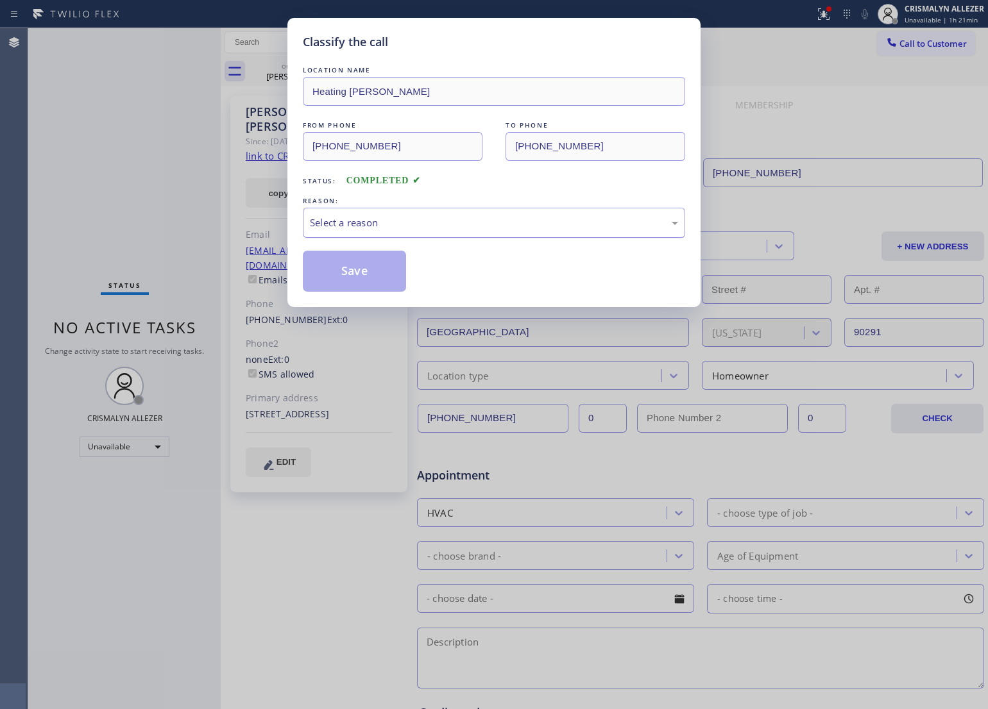
click at [518, 235] on div "Select a reason" at bounding box center [494, 223] width 382 height 30
click at [366, 267] on button "Save" at bounding box center [354, 271] width 103 height 41
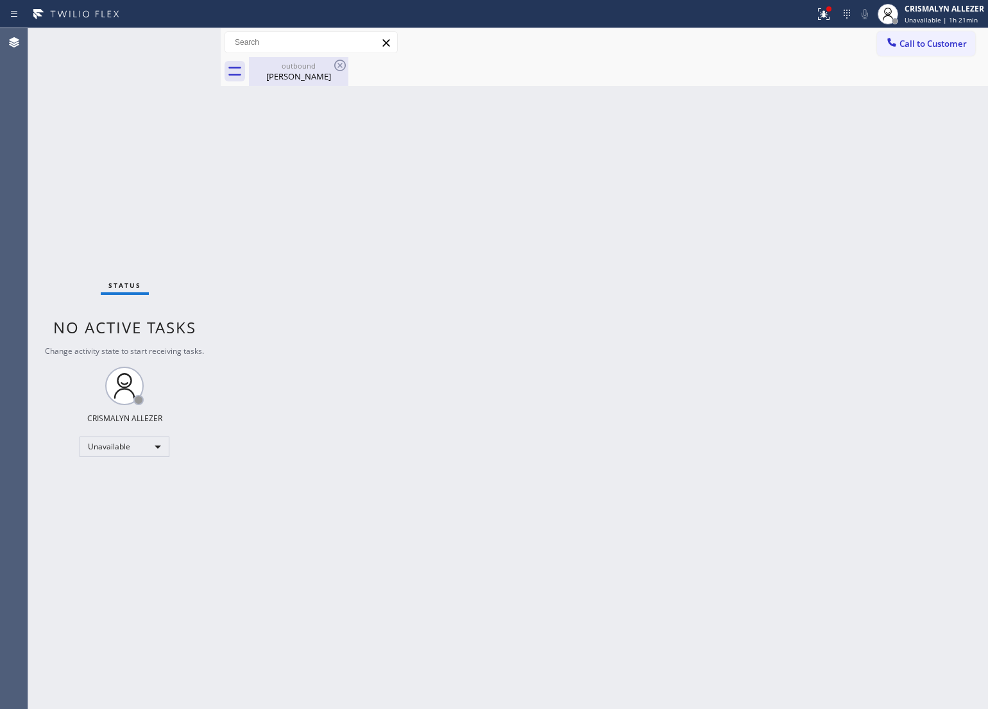
click at [291, 72] on div "Juan Feldman" at bounding box center [298, 77] width 97 height 12
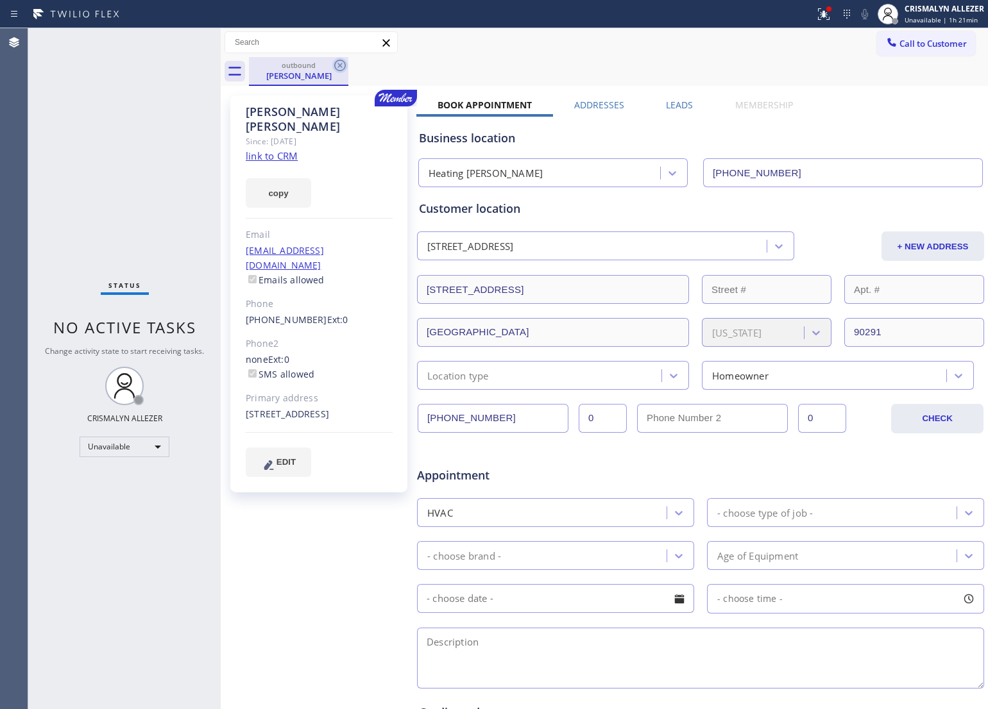
click at [337, 63] on icon at bounding box center [339, 65] width 15 height 15
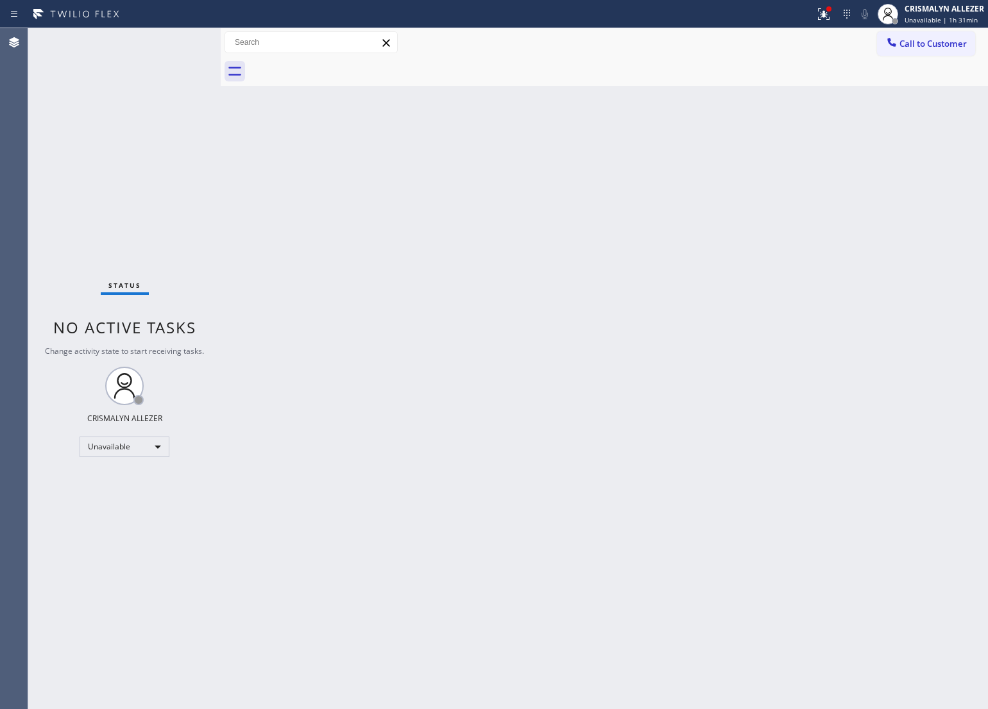
drag, startPoint x: 589, startPoint y: 230, endPoint x: 741, endPoint y: 155, distance: 169.5
click at [589, 230] on div "Back to Dashboard Change Sender ID Customers Technicians Select a contact Outbo…" at bounding box center [604, 368] width 767 height 681
click at [919, 48] on span "Call to Customer" at bounding box center [932, 44] width 67 height 12
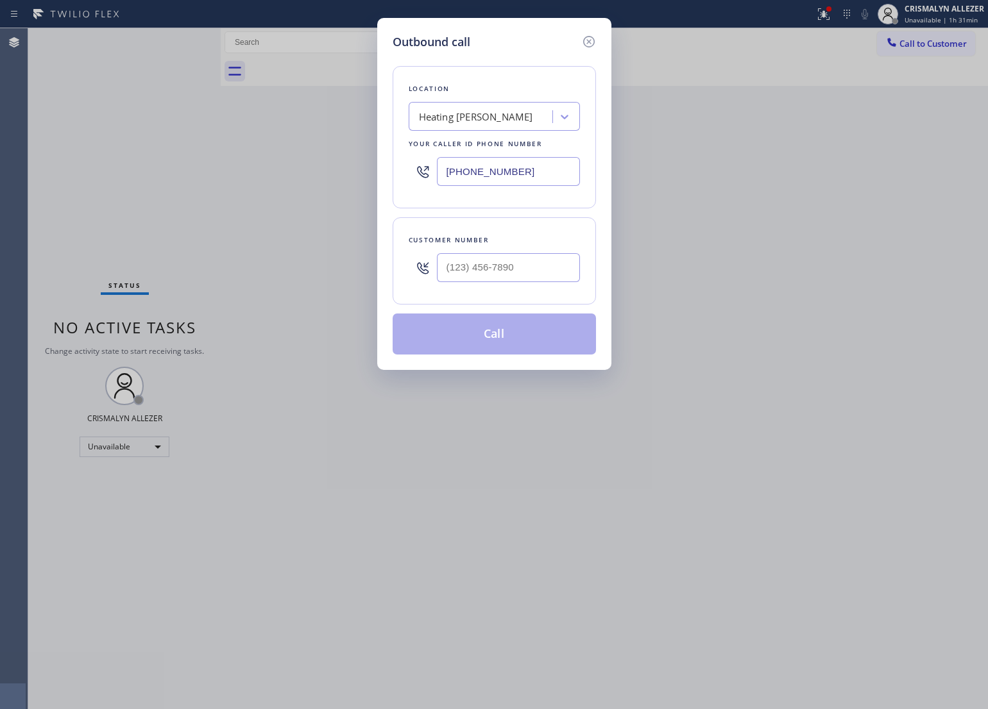
click at [546, 173] on input "(424) 206-6795" at bounding box center [508, 171] width 143 height 29
click at [539, 254] on input "(___) ___-____" at bounding box center [508, 267] width 143 height 29
paste input "708) 567-6981"
type input "(708) 567-6981"
click at [704, 287] on div "Outbound call Location Heating Masters Marina Del Rey Your caller id phone numb…" at bounding box center [494, 354] width 988 height 709
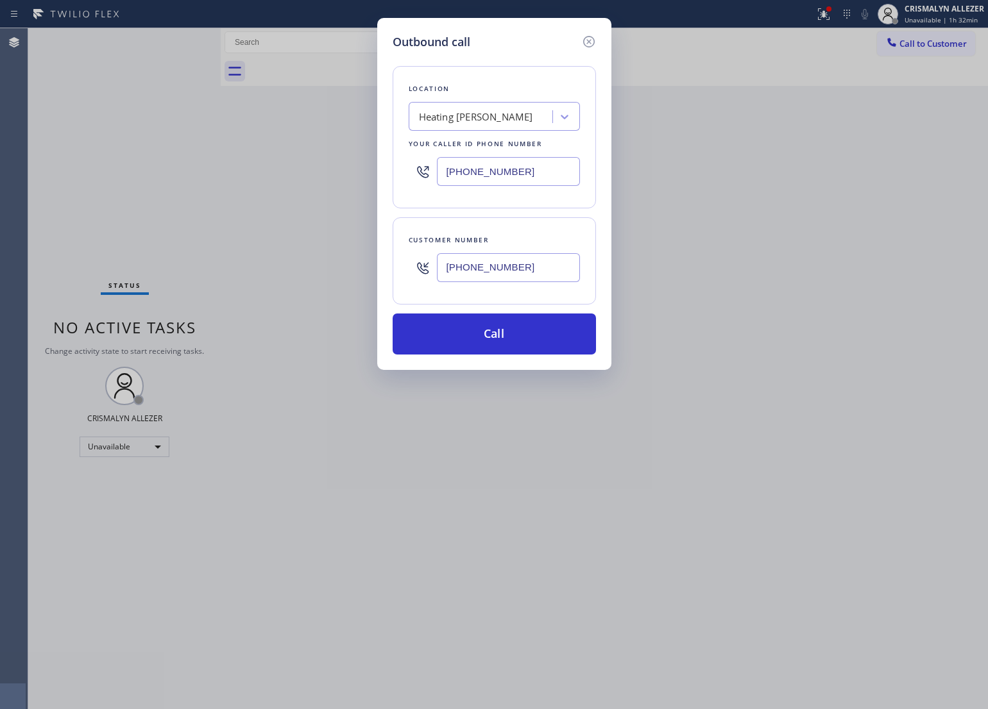
click at [491, 126] on div "Heating Masters Marina Del Rey" at bounding box center [482, 117] width 140 height 22
paste input "American Service Alliance"
type input "American Service Alliance"
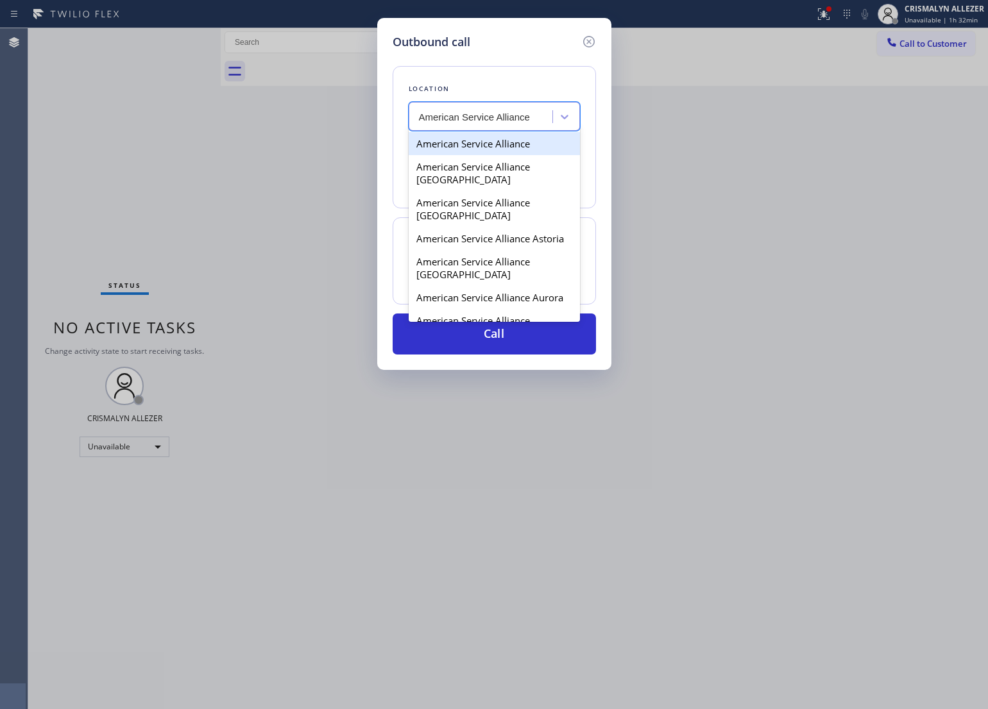
click at [475, 148] on div "American Service Alliance" at bounding box center [494, 143] width 171 height 23
type input "(888) 859-4448"
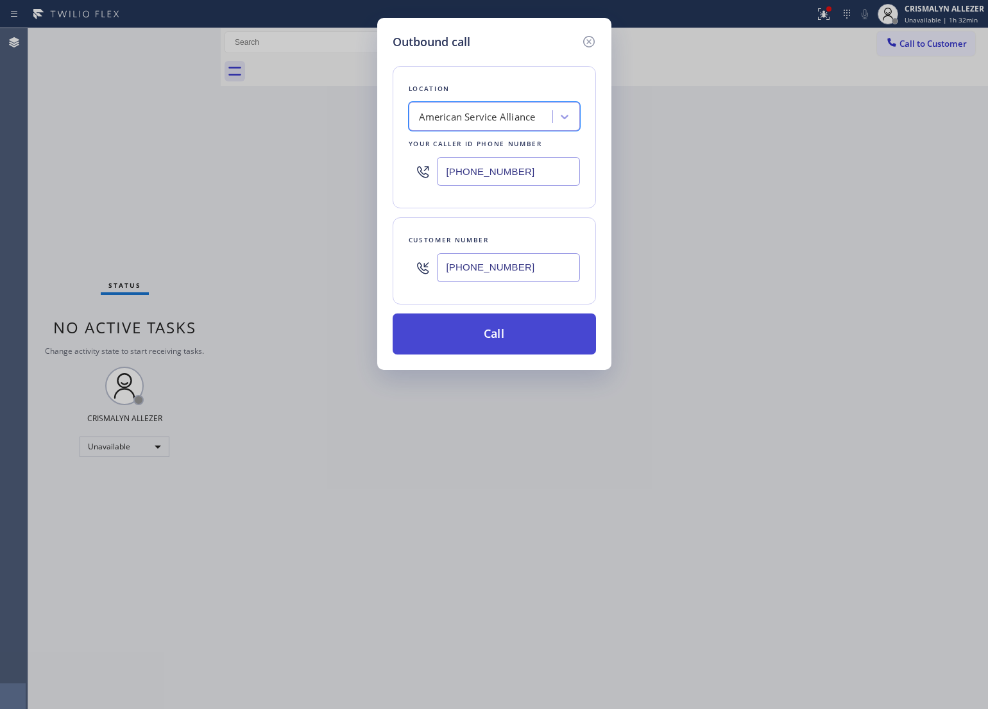
click at [496, 347] on button "Call" at bounding box center [493, 334] width 203 height 41
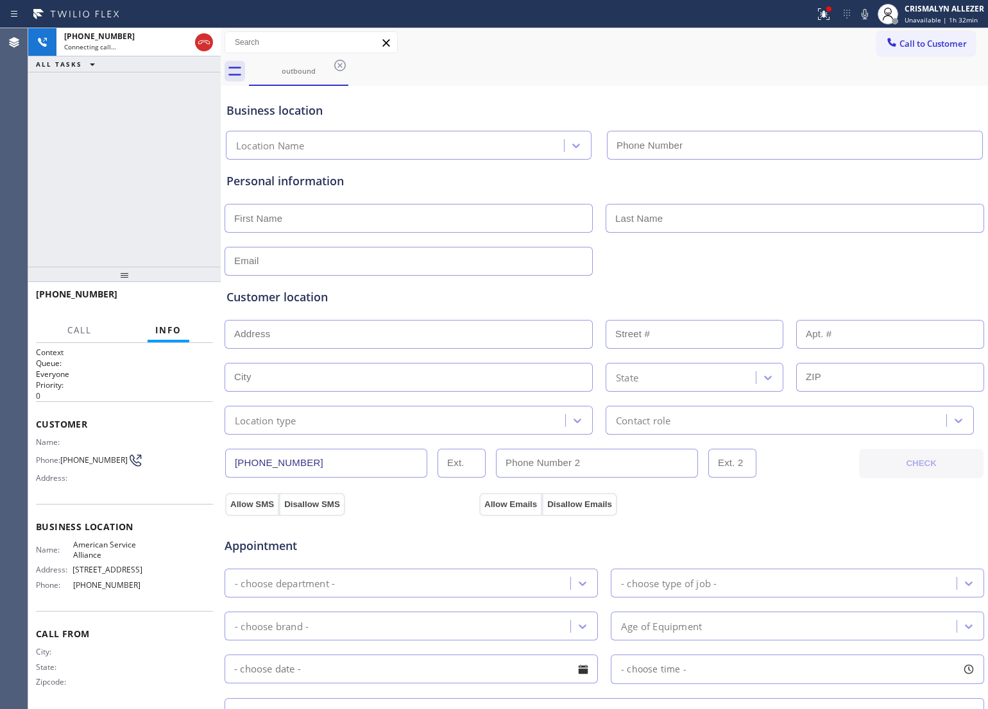
type input "(888) 859-4448"
click at [321, 221] on input "text" at bounding box center [408, 218] width 368 height 29
type input "Bill"
type input "Hessling"
click at [314, 267] on input "text" at bounding box center [408, 261] width 368 height 29
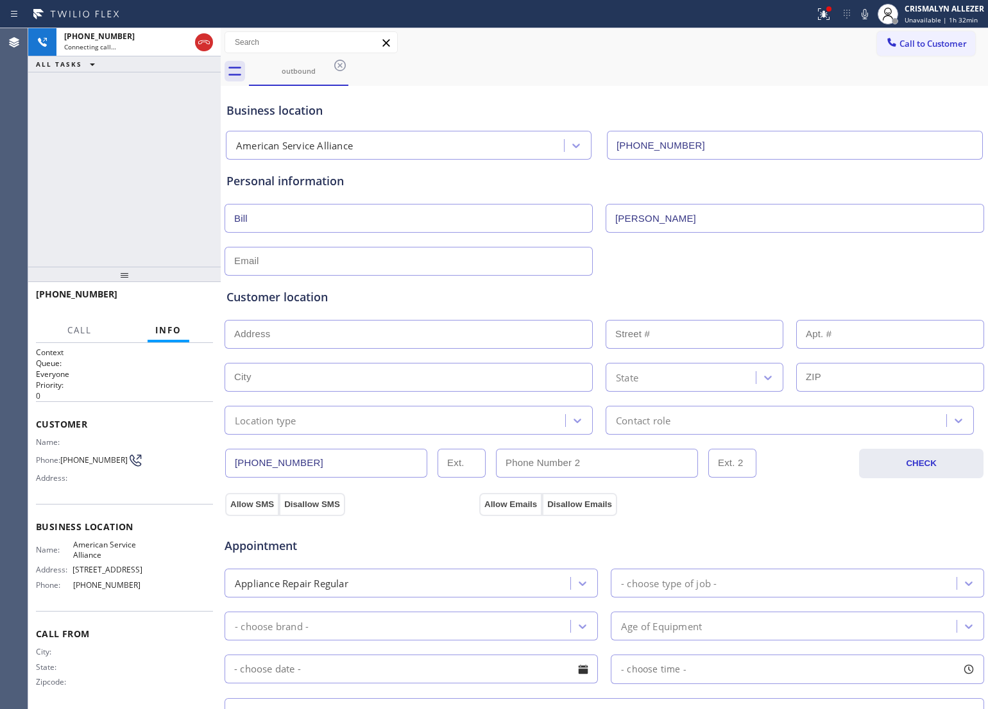
paste input "bhess1003@yahoo.com"
type input "bhess1003@yahoo.com"
click at [471, 300] on div "Customer location" at bounding box center [603, 297] width 755 height 17
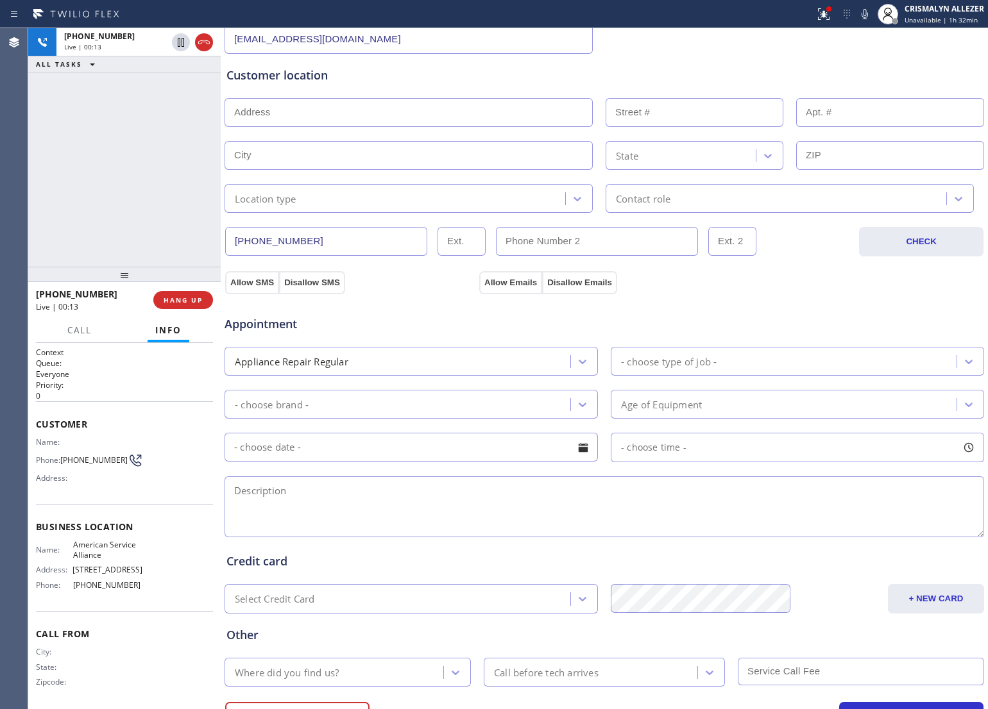
scroll to position [241, 0]
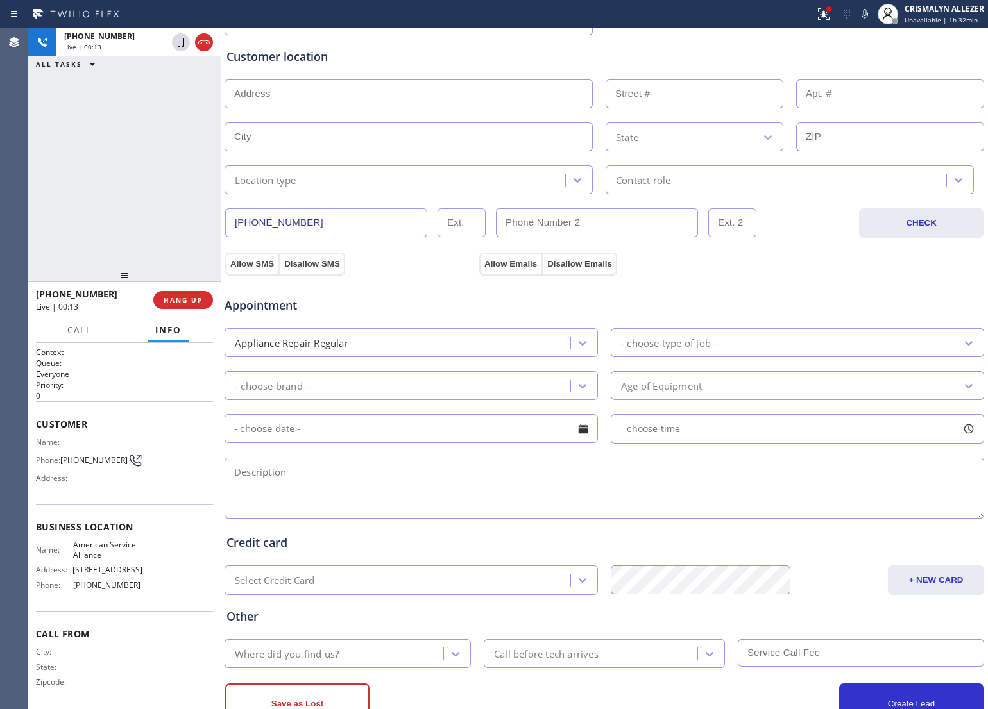
click at [425, 488] on textarea at bounding box center [603, 488] width 759 height 61
paste textarea "Refrigerator is making knocking noise"
click at [235, 470] on textarea "Refrigerator is making knocking noise ||" at bounding box center [603, 488] width 759 height 61
click at [505, 478] on textarea "Kenmore || Refrigerator is making a knocking noise ||" at bounding box center [603, 488] width 759 height 61
click at [346, 475] on textarea "Kenmore || Refrigerator is making a knocking noise || 5 yrs old ||" at bounding box center [603, 488] width 759 height 61
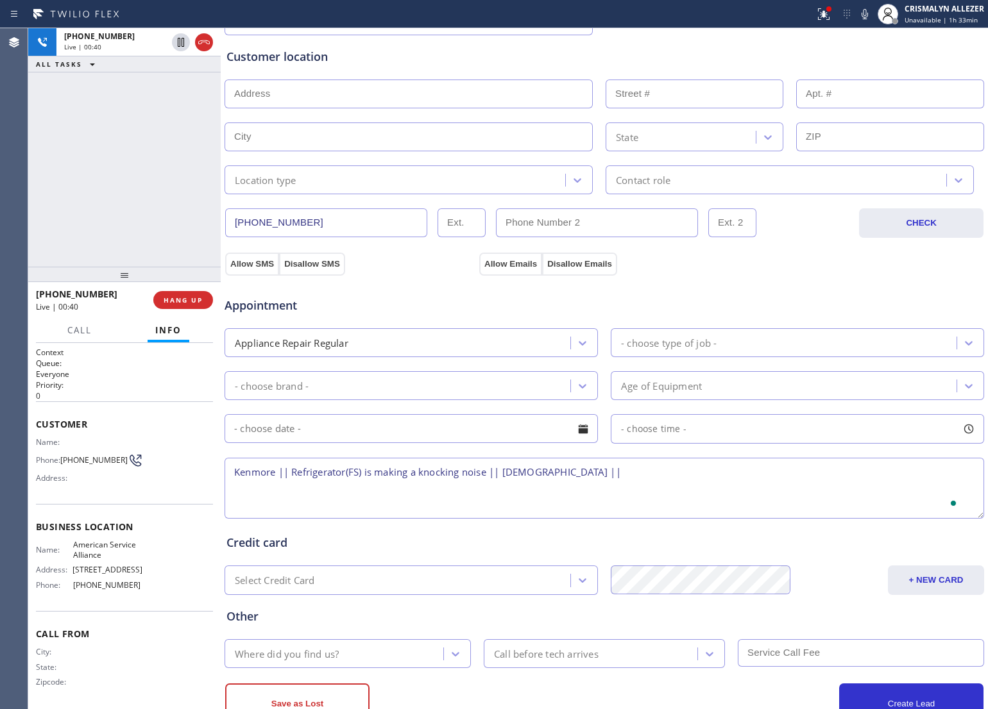
click at [588, 477] on textarea "Kenmore || Refrigerator(FS) is making a knocking noise || 5 yrs old ||" at bounding box center [603, 488] width 759 height 61
click at [571, 482] on textarea "Kenmore || Refrigerator(FS) is making a knocking noise || 5 yrs old ||" at bounding box center [603, 488] width 759 height 61
paste textarea "17321 Lucerne CtLockport, IL 60441, USA"
drag, startPoint x: 700, startPoint y: 471, endPoint x: 723, endPoint y: 477, distance: 24.3
click at [723, 477] on textarea "Kenmore || Refrigerator(FS) is making a knocking noise || 5 yrs old || 17321 Lu…" at bounding box center [603, 488] width 759 height 61
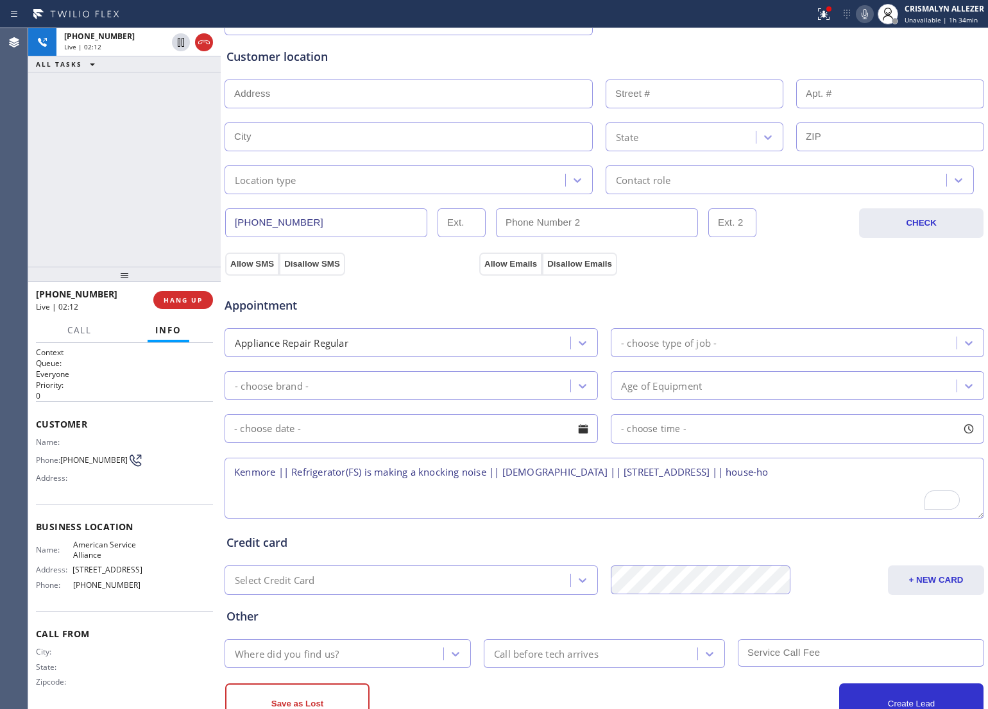
click at [866, 16] on icon at bounding box center [864, 13] width 15 height 15
click at [405, 500] on textarea "Kenmore || Refrigerator(FS) is making a knocking noise || 5 yrs old || 17321 Lu…" at bounding box center [603, 488] width 759 height 61
click at [858, 10] on icon at bounding box center [864, 13] width 15 height 15
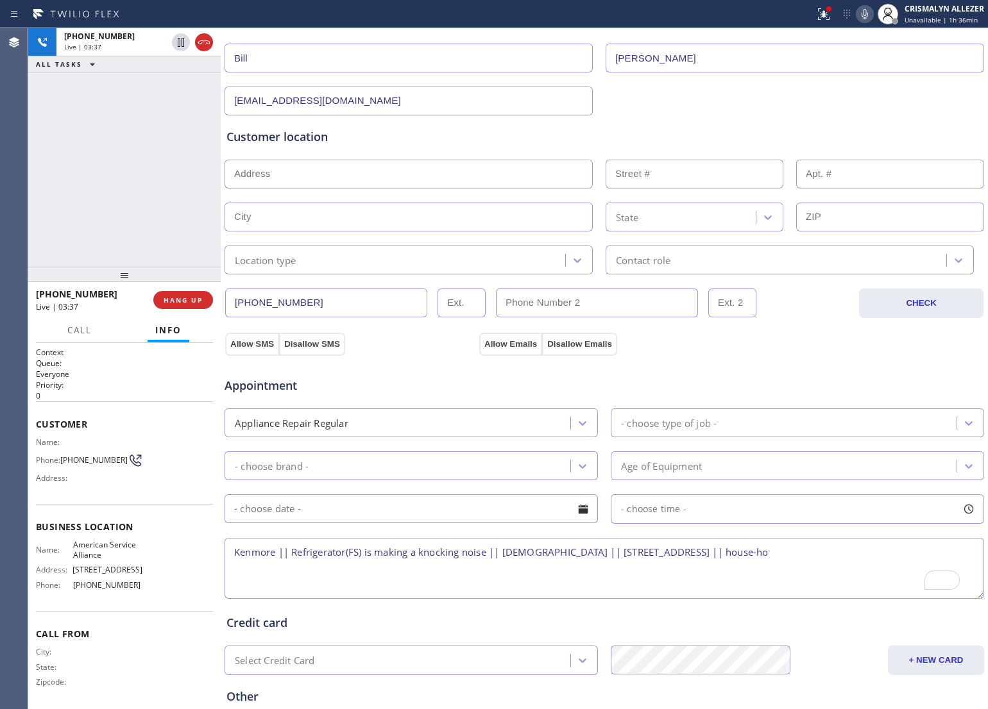
click at [476, 578] on textarea "Kenmore || Refrigerator(FS) is making a knocking noise || 5 yrs old || 17321 Lu…" at bounding box center [603, 568] width 759 height 61
click at [843, 558] on textarea "Kenmore || Refrigerator(FS) is making a knocking noise || 5 yrs old || 17321 Lu…" at bounding box center [603, 568] width 759 height 61
drag, startPoint x: 71, startPoint y: 537, endPoint x: 111, endPoint y: 552, distance: 43.0
click at [111, 552] on div "Name: American Service Alliance" at bounding box center [89, 550] width 106 height 20
copy span "American Service Alliance"
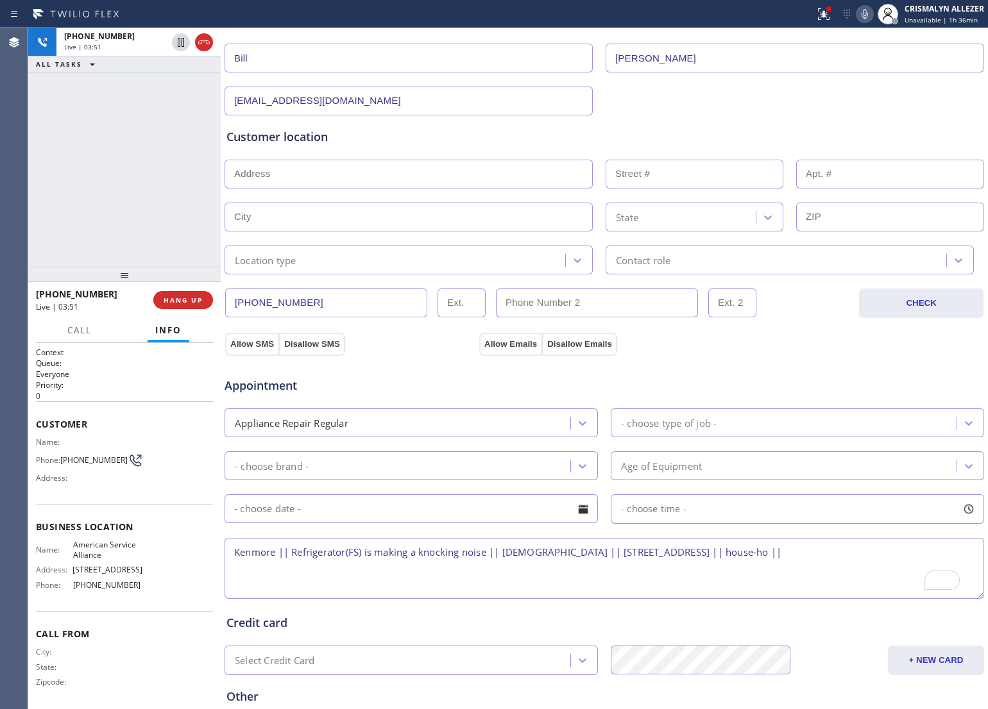
click at [847, 558] on textarea "Kenmore || Refrigerator(FS) is making a knocking noise || 5 yrs old || 17321 Lu…" at bounding box center [603, 568] width 759 height 61
paste textarea "American Service Alliance"
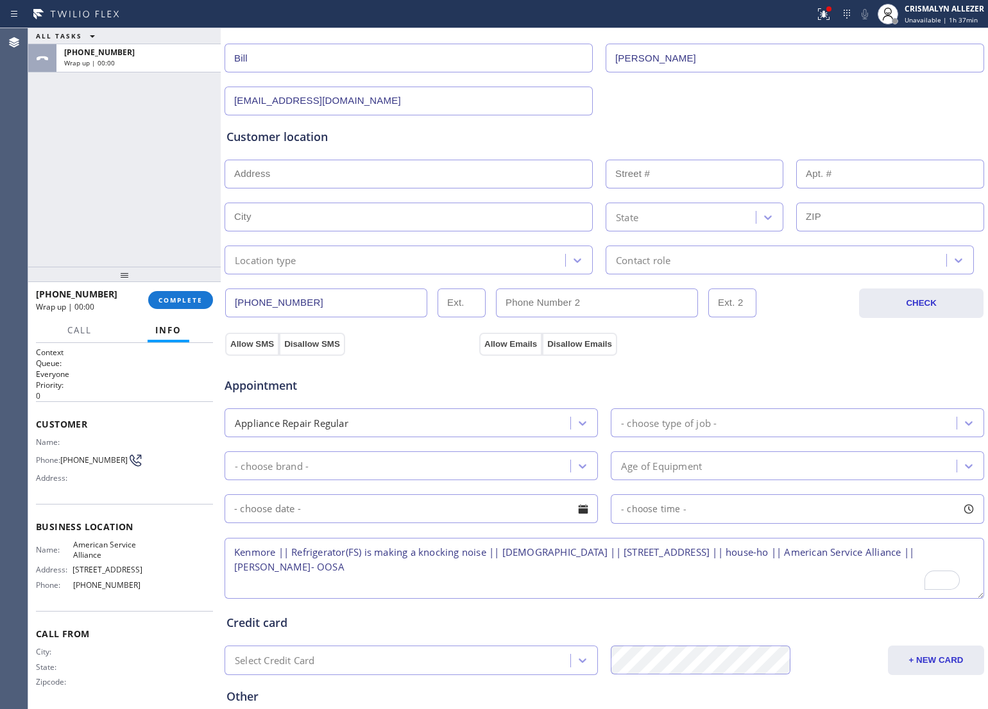
type textarea "Kenmore || Refrigerator(FS) is making a knocking noise || 5 yrs old || 17321 Lu…"
click at [450, 170] on input "text" at bounding box center [408, 174] width 368 height 29
paste input "17321 Lucerne CtLockport, IL 60441, USA"
type input "17321 Lucerne Ct"
type input "17321"
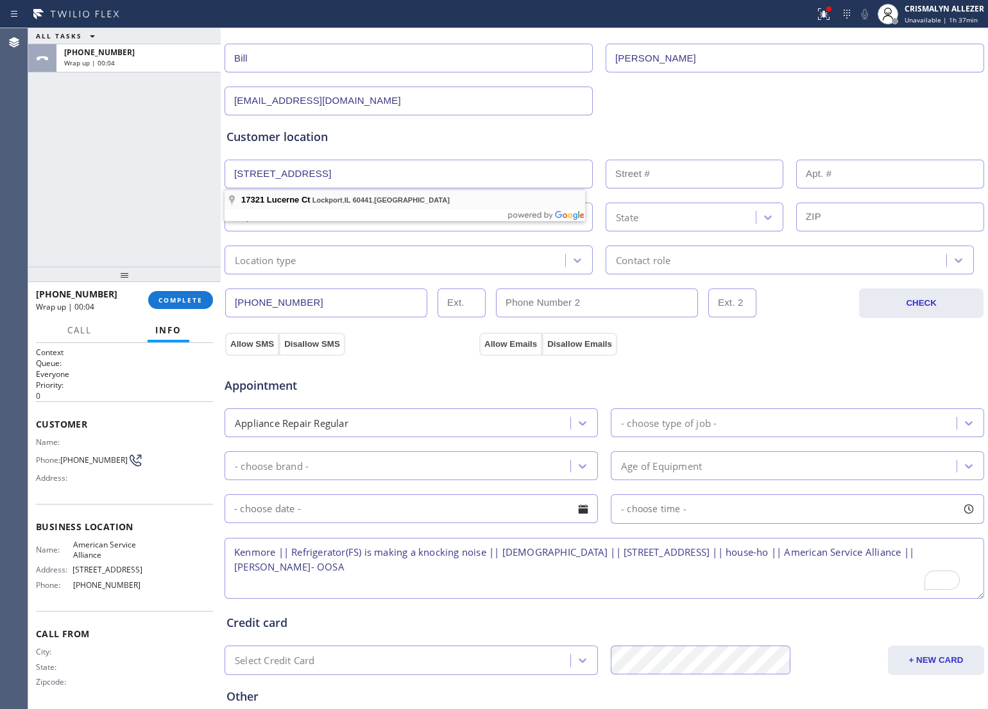
type input "Lockport"
type input "60441"
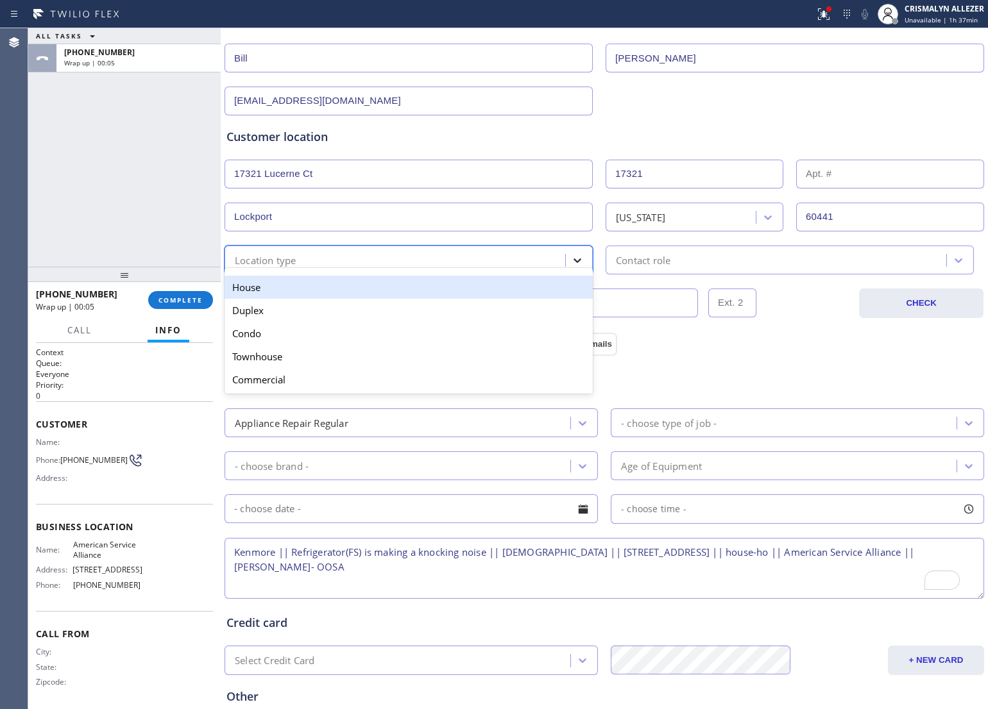
click at [575, 258] on icon at bounding box center [577, 260] width 13 height 13
click at [485, 287] on div "House" at bounding box center [408, 287] width 368 height 23
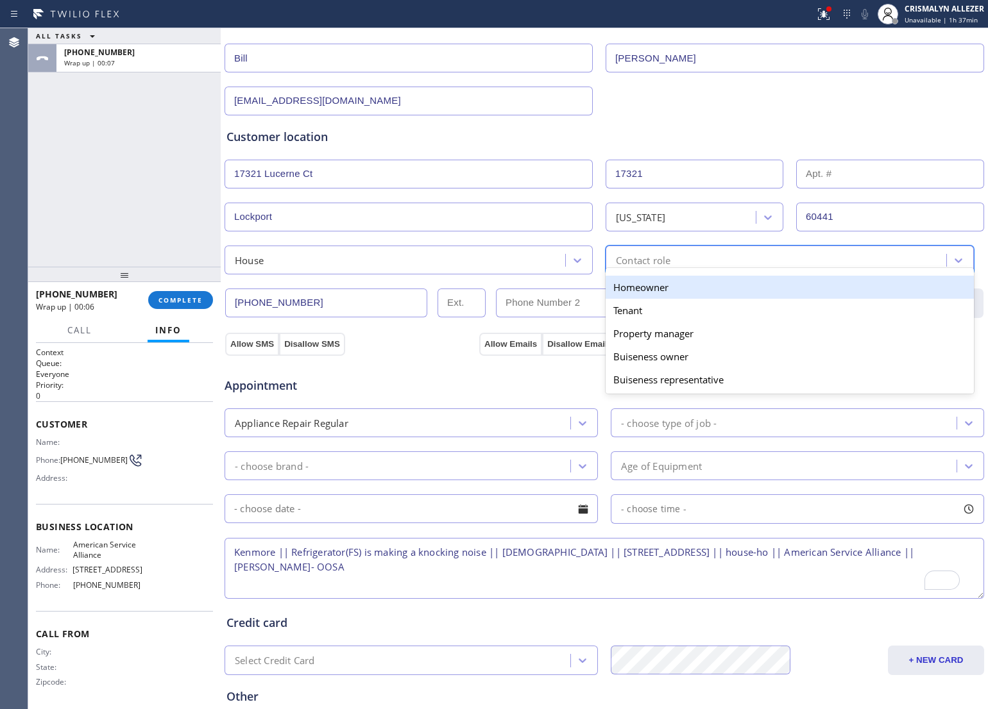
click at [697, 267] on div "Contact role" at bounding box center [777, 260] width 337 height 22
click at [657, 293] on div "Homeowner" at bounding box center [789, 287] width 368 height 23
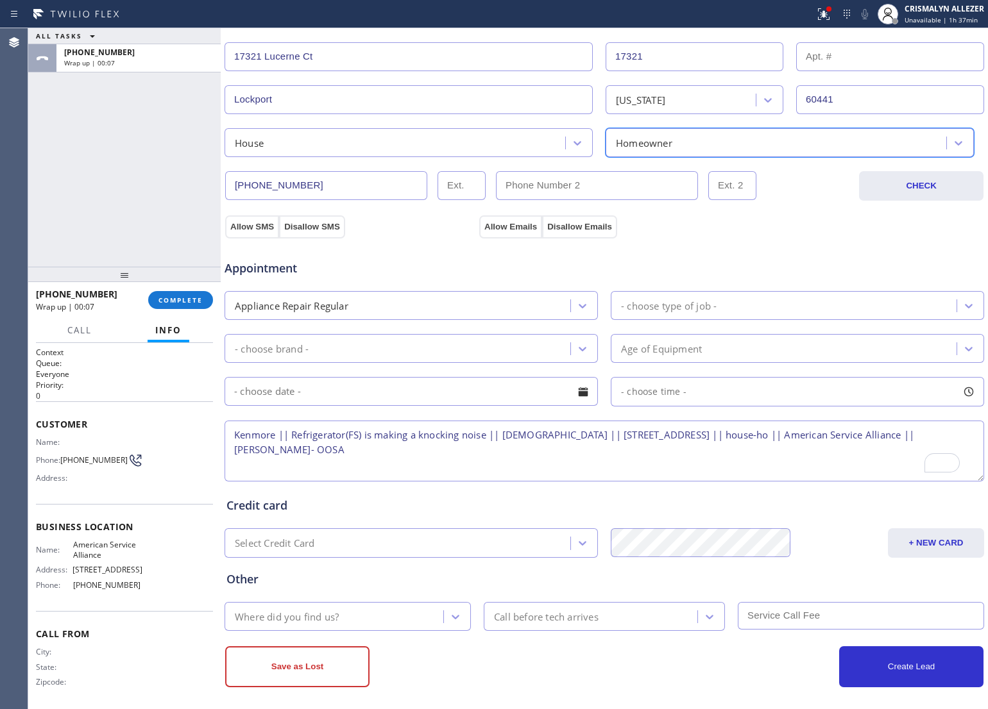
scroll to position [287, 0]
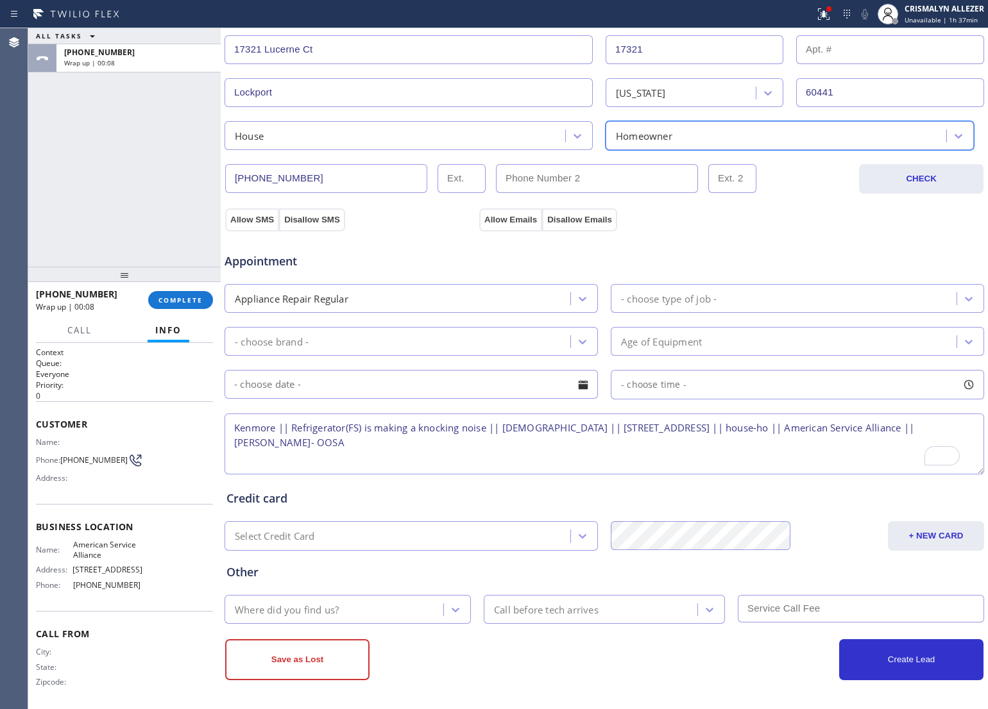
click at [646, 298] on div "- choose type of job -" at bounding box center [669, 298] width 96 height 15
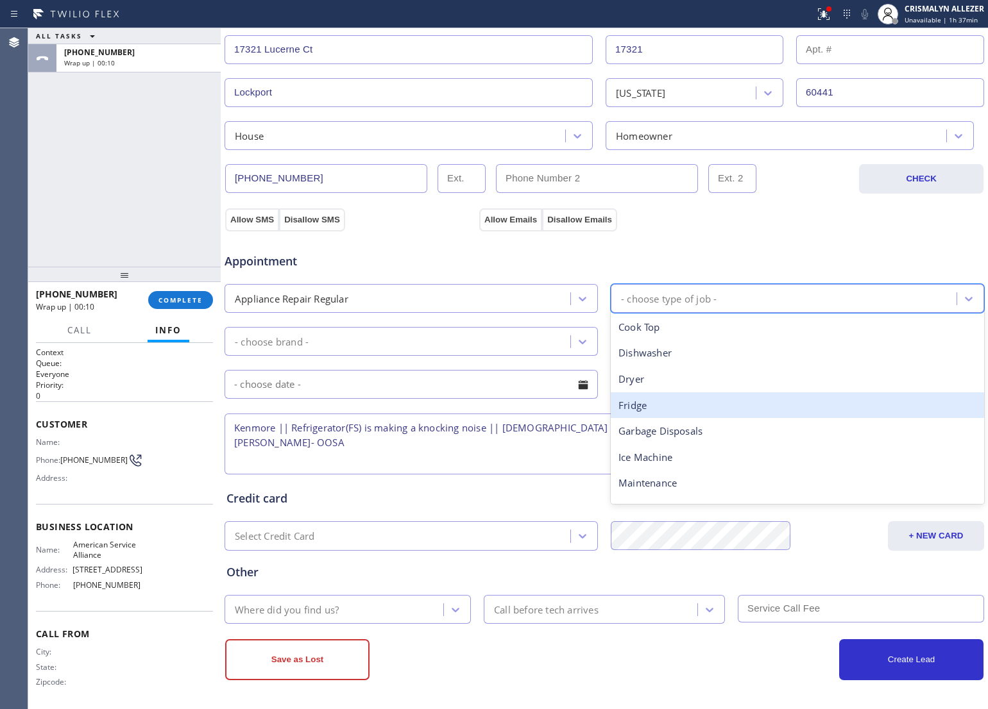
click at [653, 409] on div "Fridge" at bounding box center [797, 405] width 373 height 26
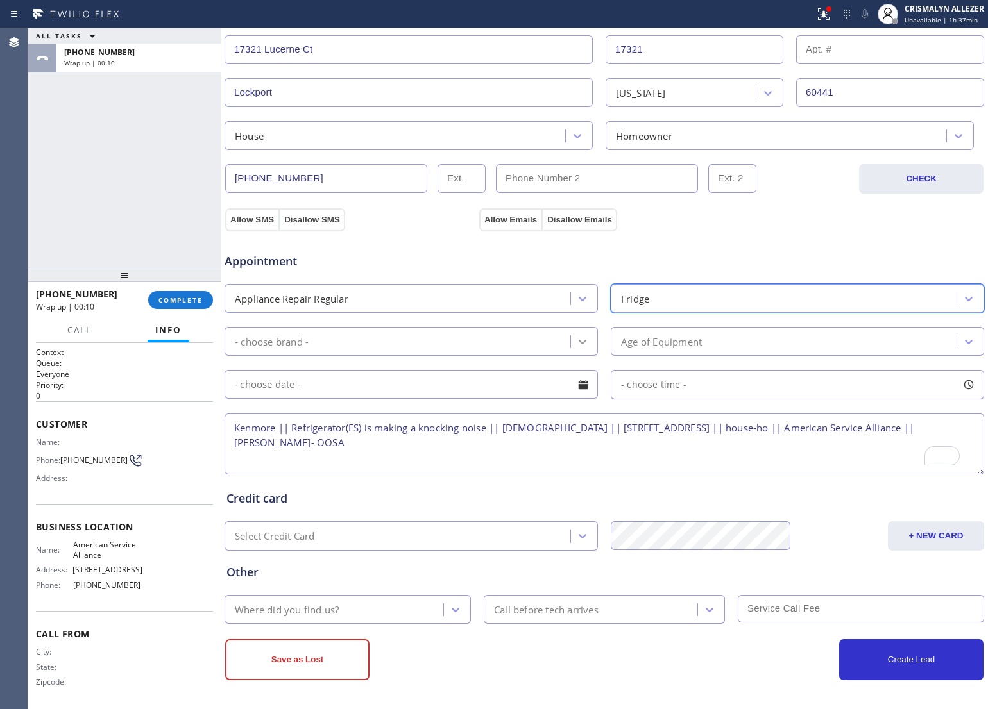
click at [571, 342] on div at bounding box center [582, 341] width 23 height 23
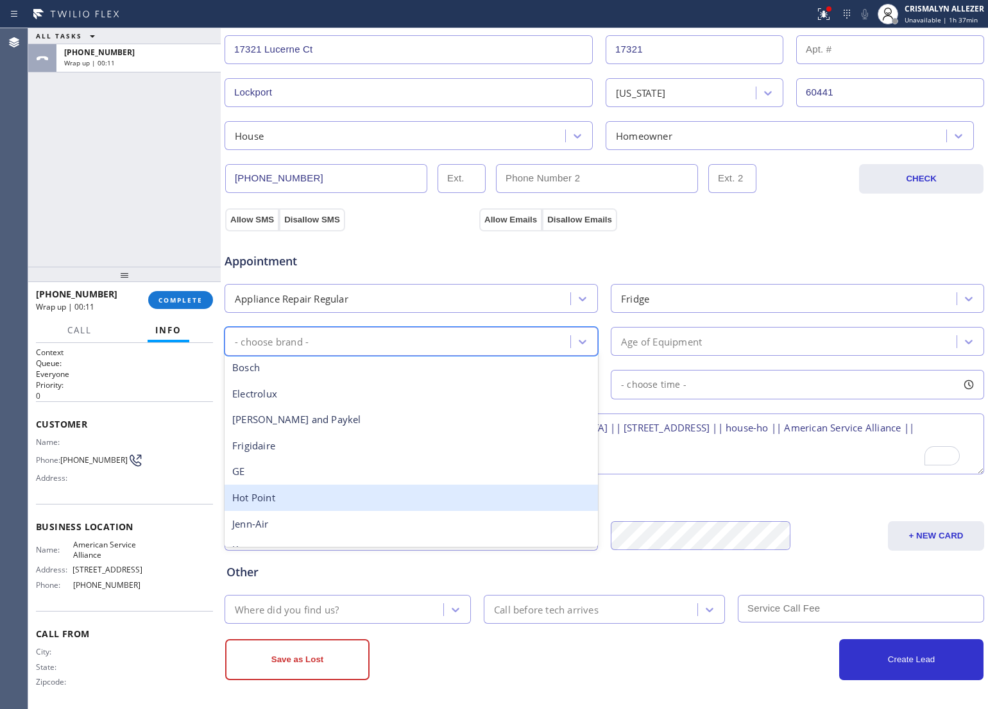
scroll to position [80, 0]
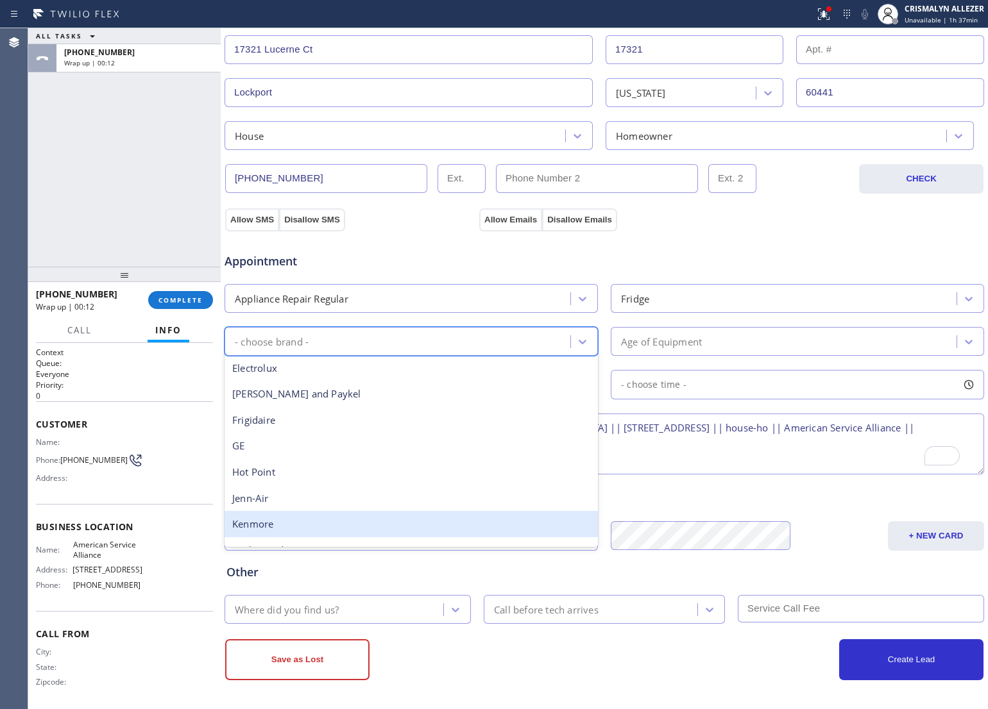
click at [310, 534] on div "Kenmore" at bounding box center [410, 524] width 373 height 26
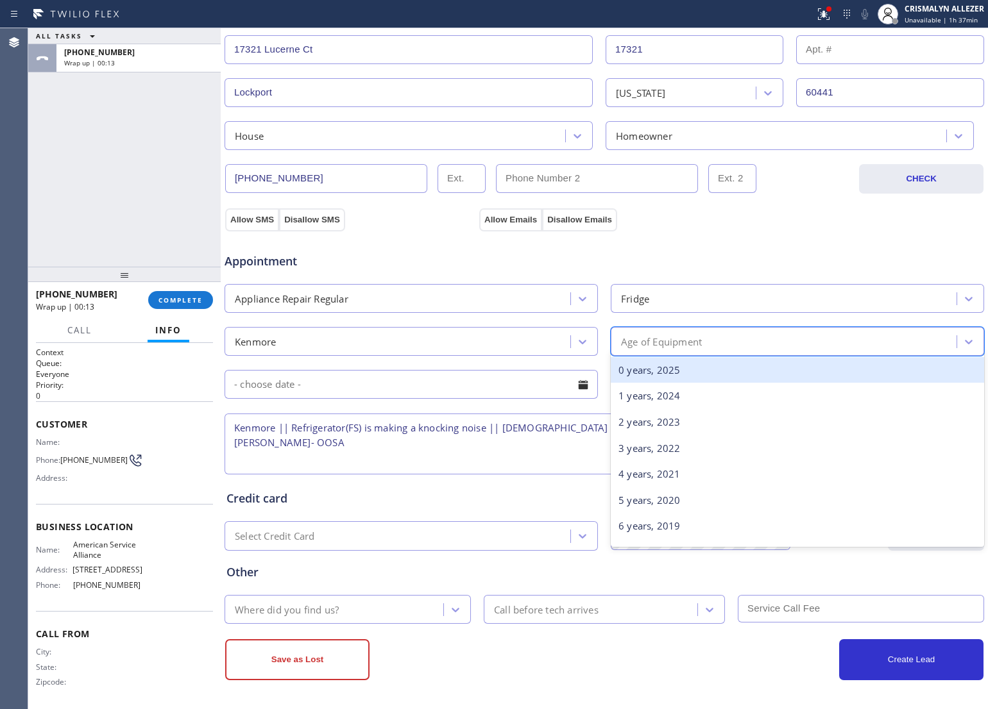
click at [716, 347] on div "Age of Equipment" at bounding box center [785, 341] width 342 height 22
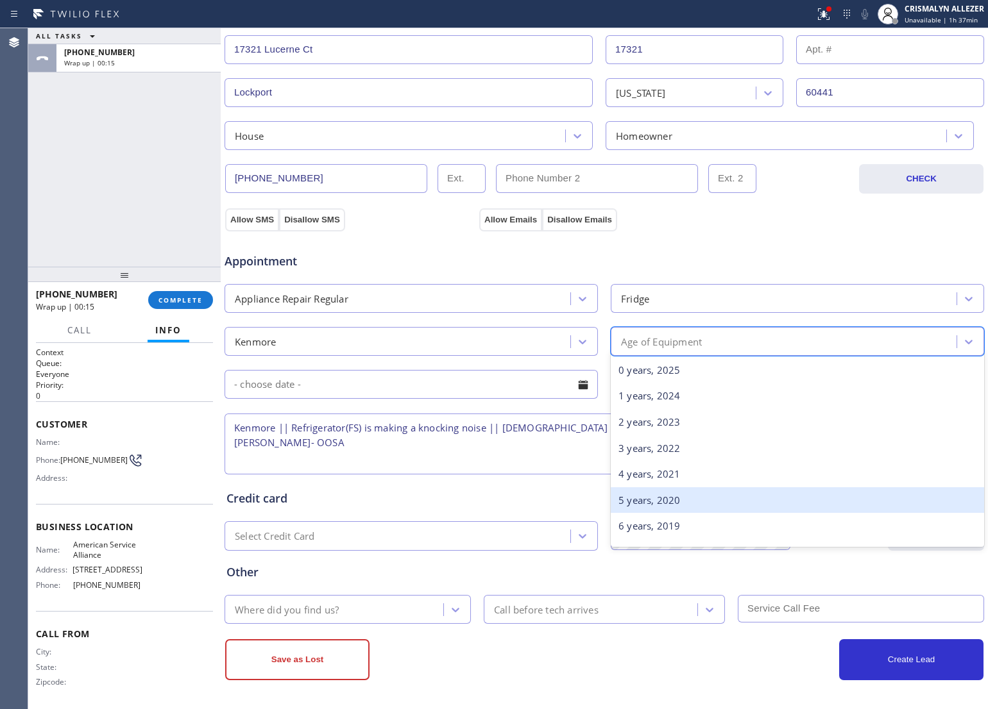
click at [667, 503] on div "5 years, 2020" at bounding box center [797, 500] width 373 height 26
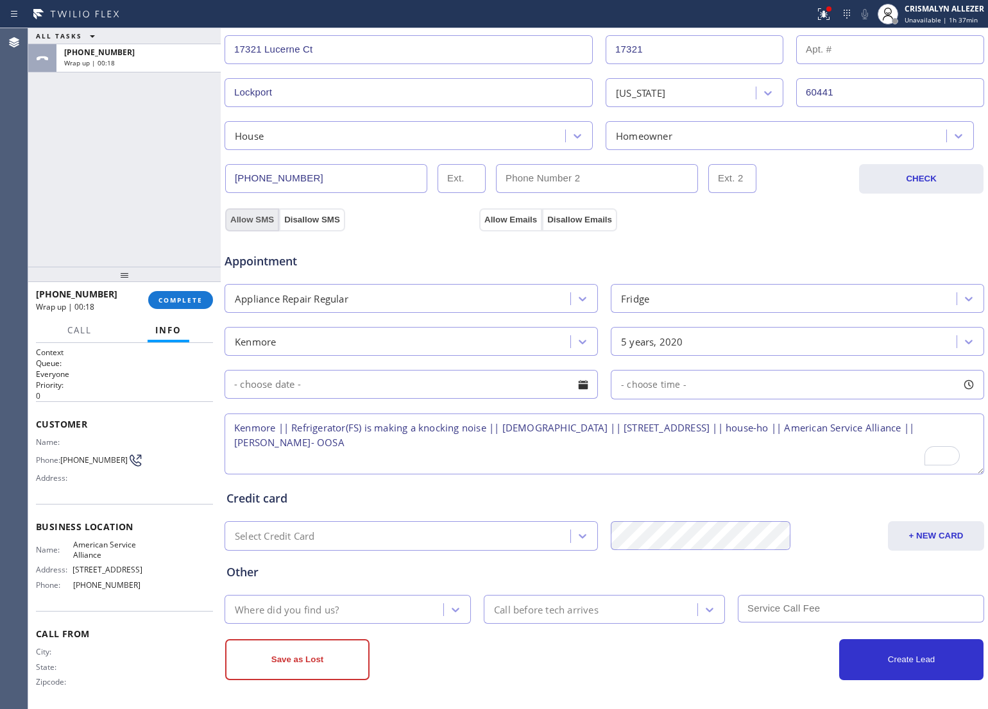
click at [251, 222] on button "Allow SMS" at bounding box center [252, 219] width 54 height 23
click at [510, 219] on button "Allow Emails" at bounding box center [510, 219] width 63 height 23
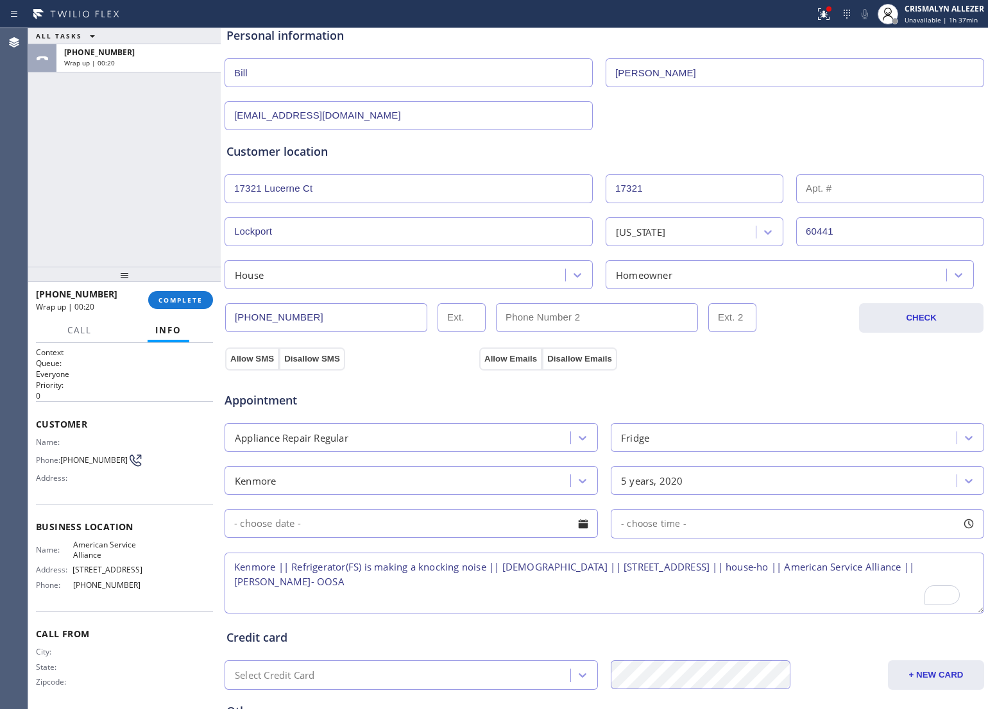
scroll to position [287, 0]
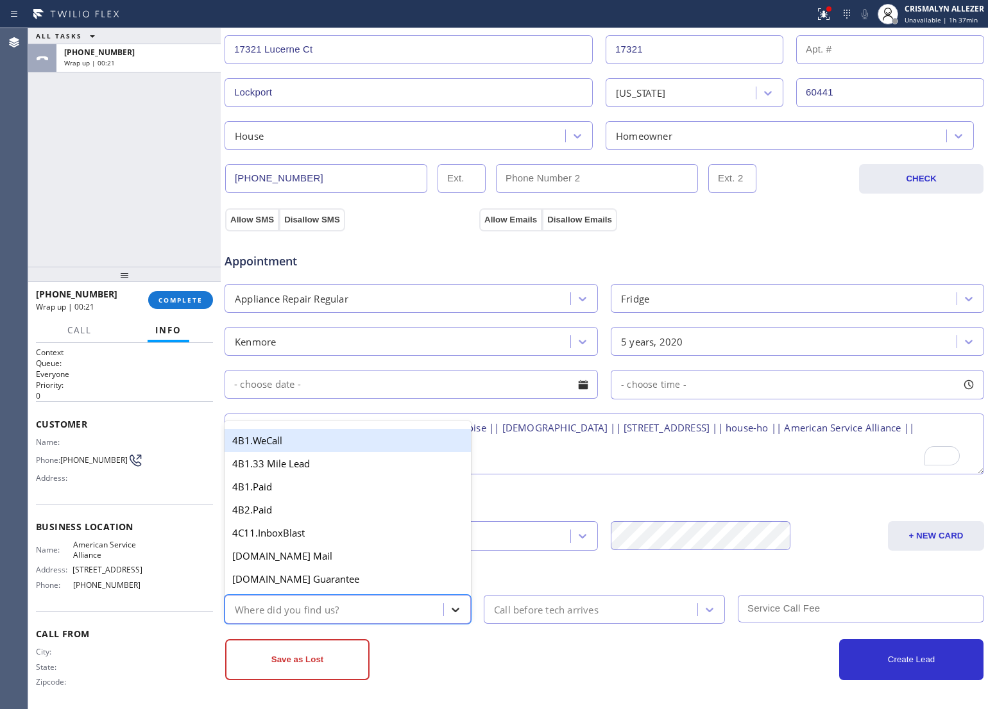
click at [444, 606] on div at bounding box center [455, 609] width 23 height 23
type input "we"
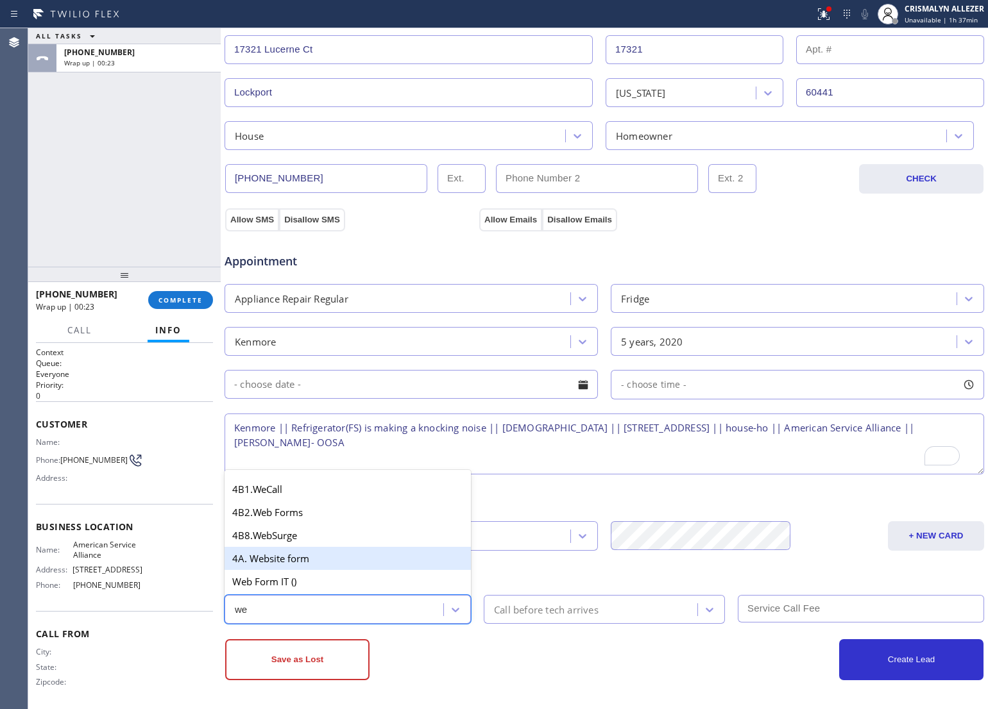
click at [354, 555] on div "4A. Website form" at bounding box center [347, 558] width 246 height 23
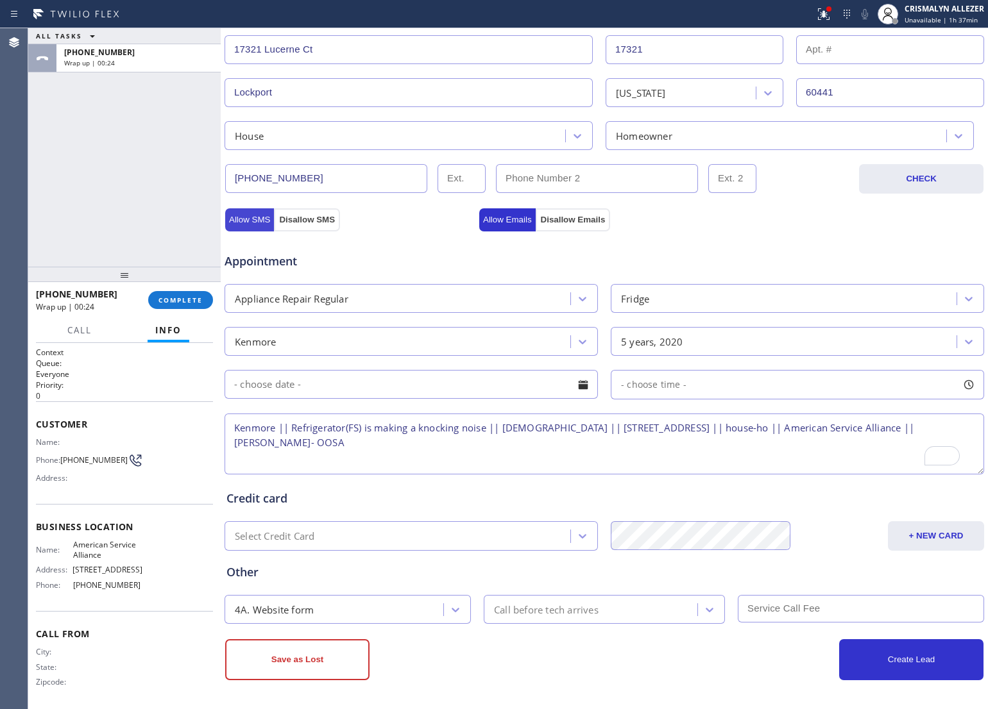
click at [252, 221] on button "Allow SMS" at bounding box center [249, 219] width 49 height 23
click at [499, 223] on button "Allow Emails" at bounding box center [507, 219] width 56 height 23
click at [340, 665] on button "Save as Lost" at bounding box center [297, 659] width 144 height 41
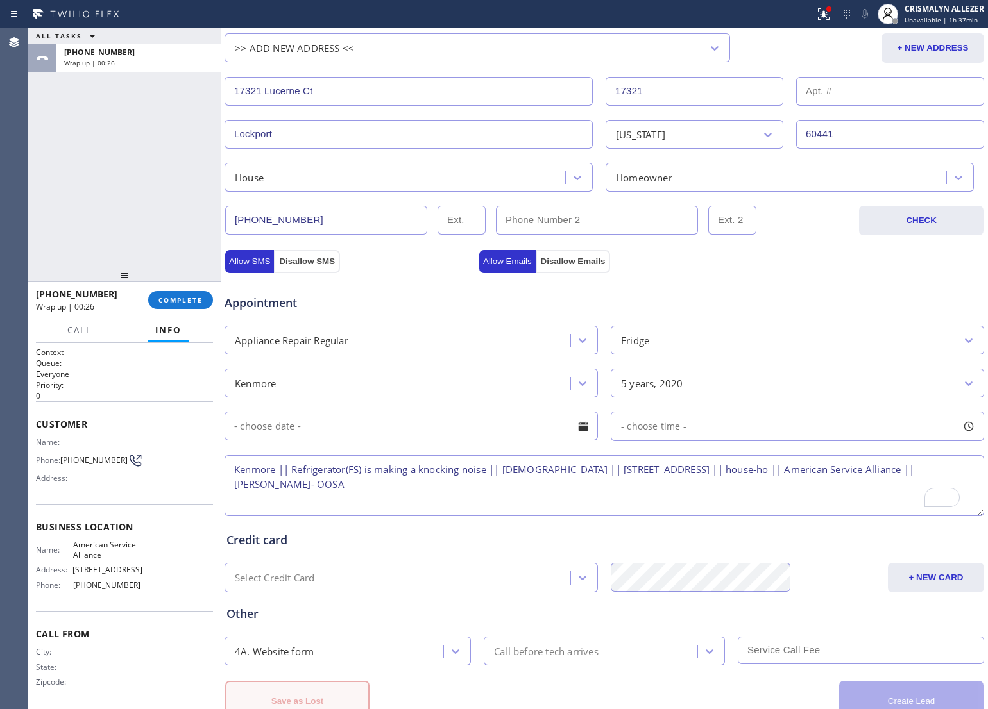
scroll to position [330, 0]
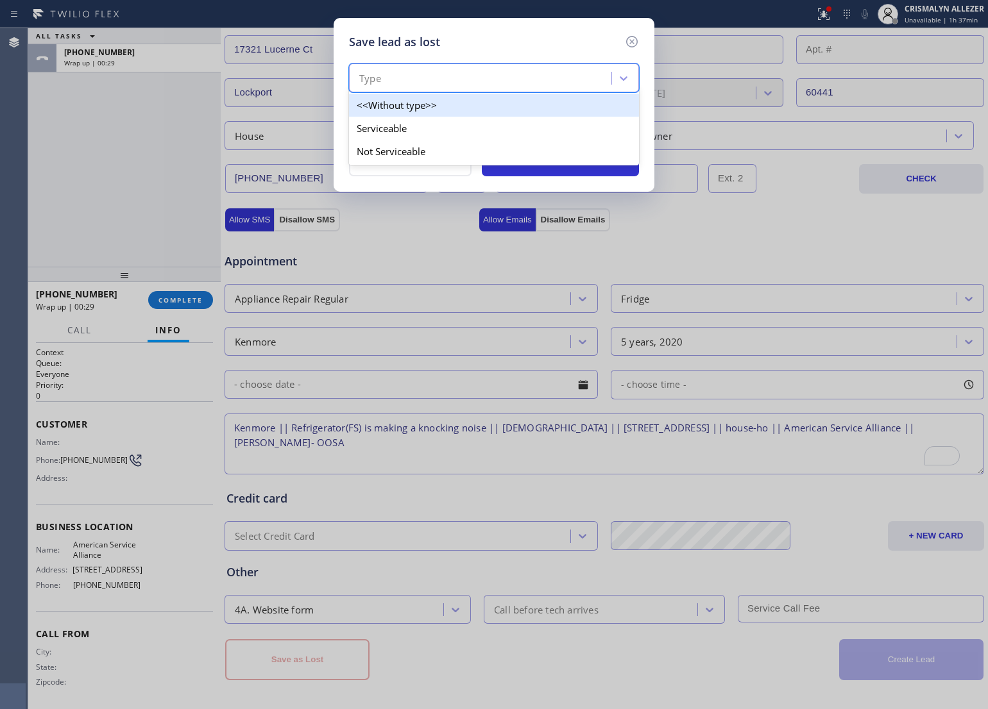
click at [483, 79] on div "Type" at bounding box center [482, 78] width 258 height 22
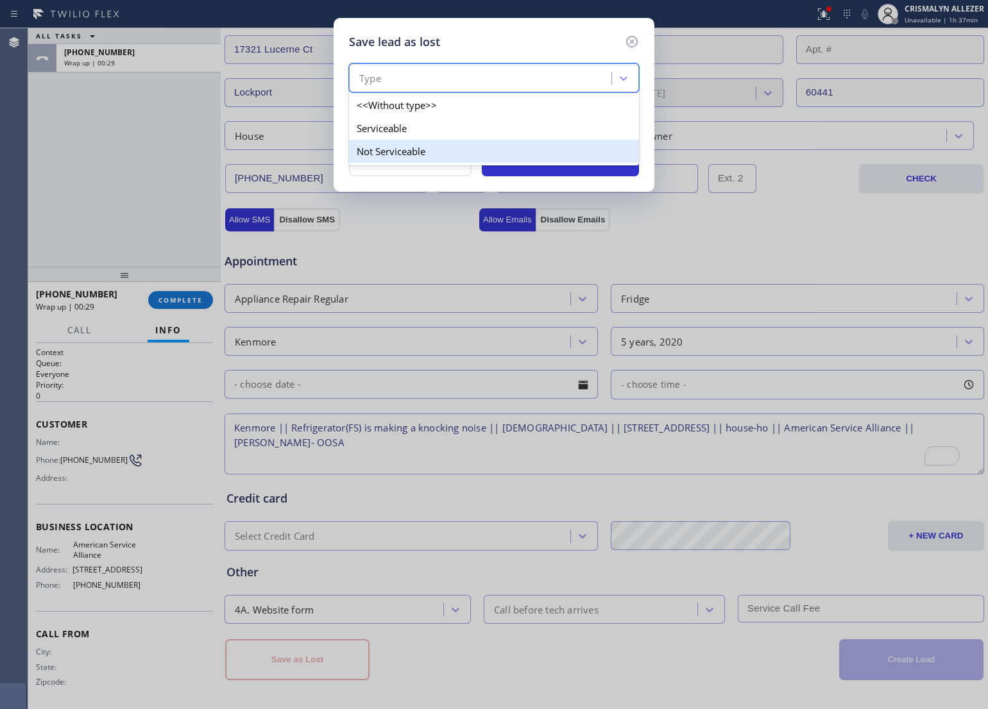
click at [414, 149] on div "Not Serviceable" at bounding box center [494, 151] width 290 height 23
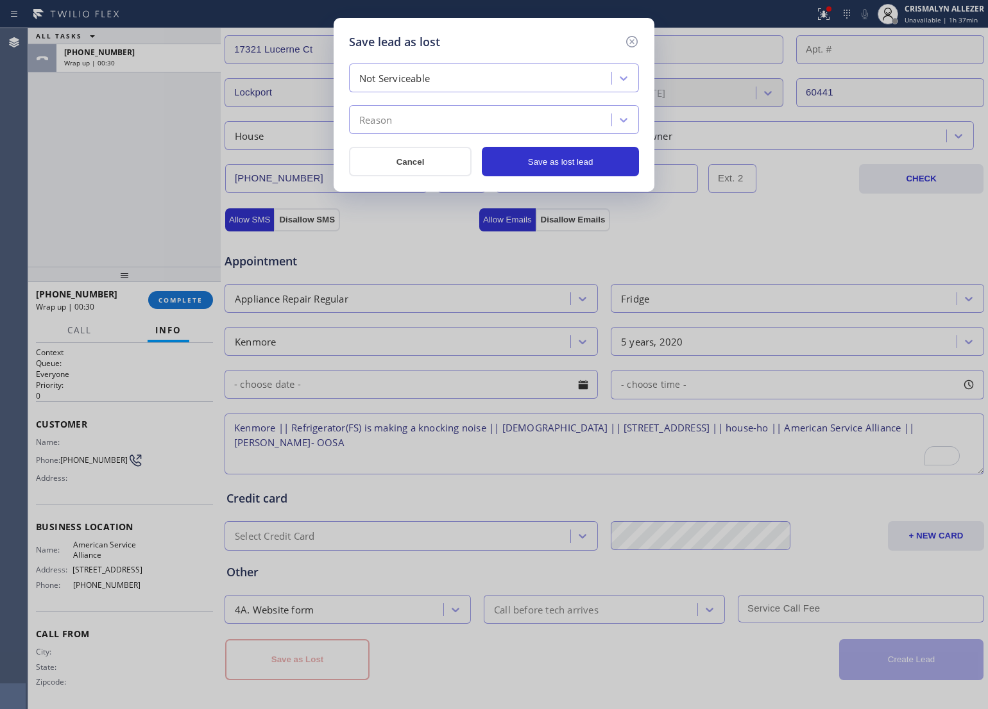
click at [452, 126] on div "Reason" at bounding box center [482, 120] width 258 height 22
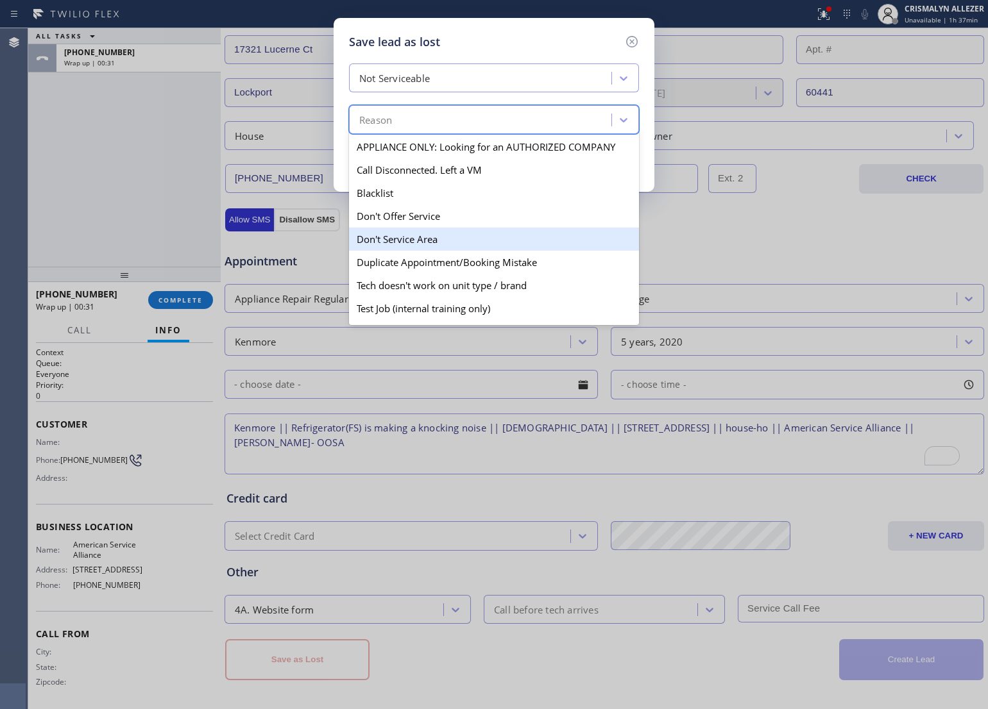
click at [417, 242] on div "Don't Service Area" at bounding box center [494, 239] width 290 height 23
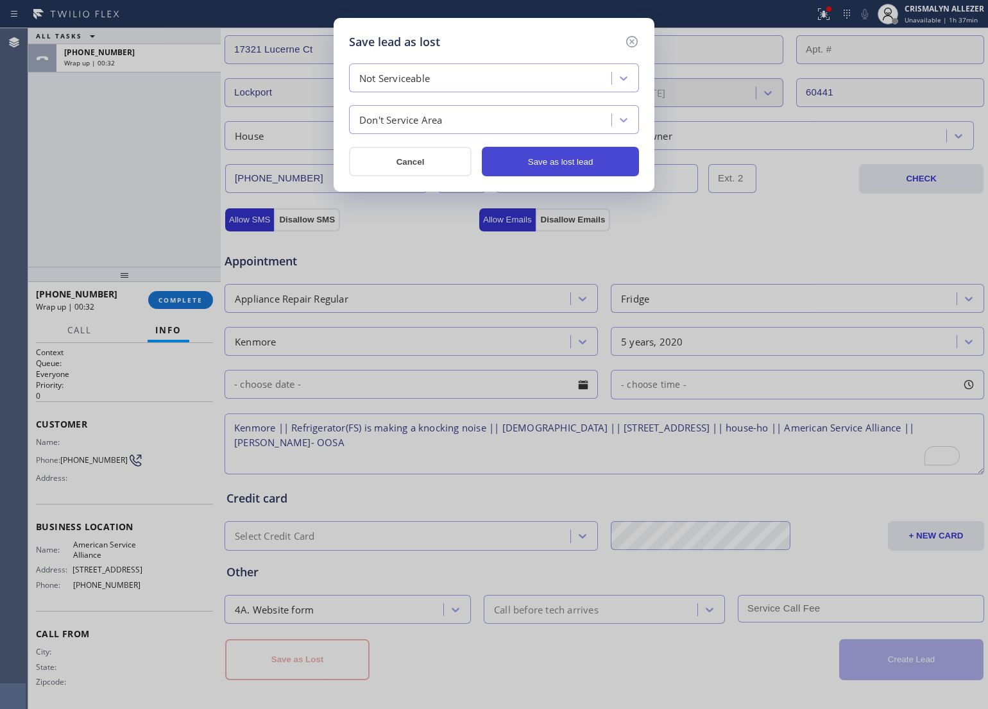
click at [577, 160] on button "Save as lost lead" at bounding box center [560, 162] width 157 height 30
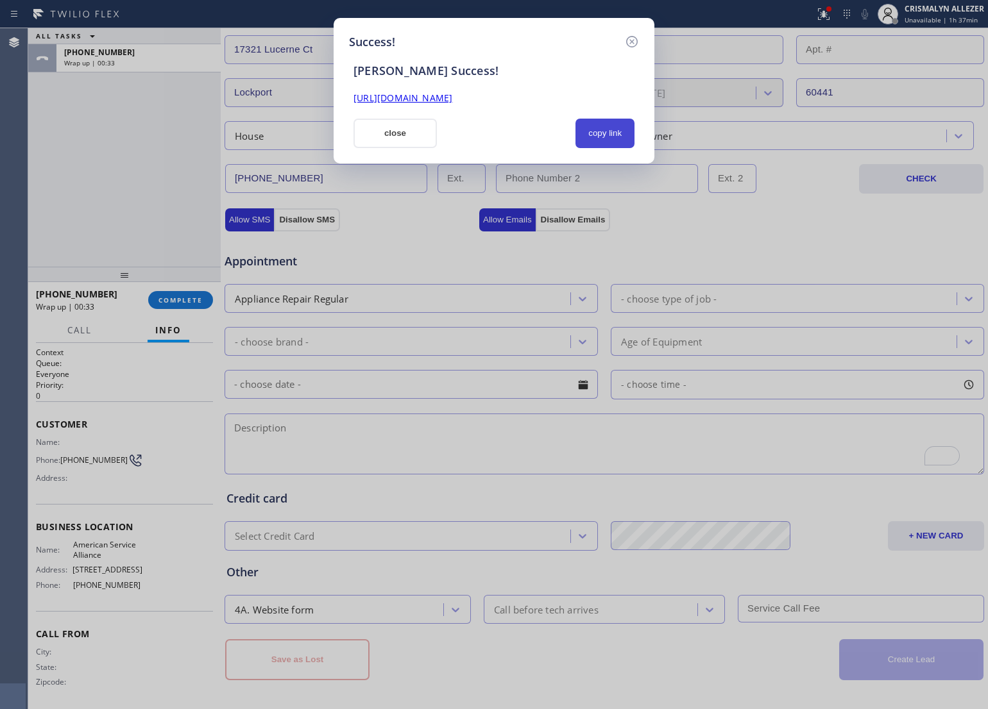
click at [612, 130] on button "copy link" at bounding box center [604, 134] width 59 height 30
click at [408, 139] on button "close" at bounding box center [394, 134] width 83 height 30
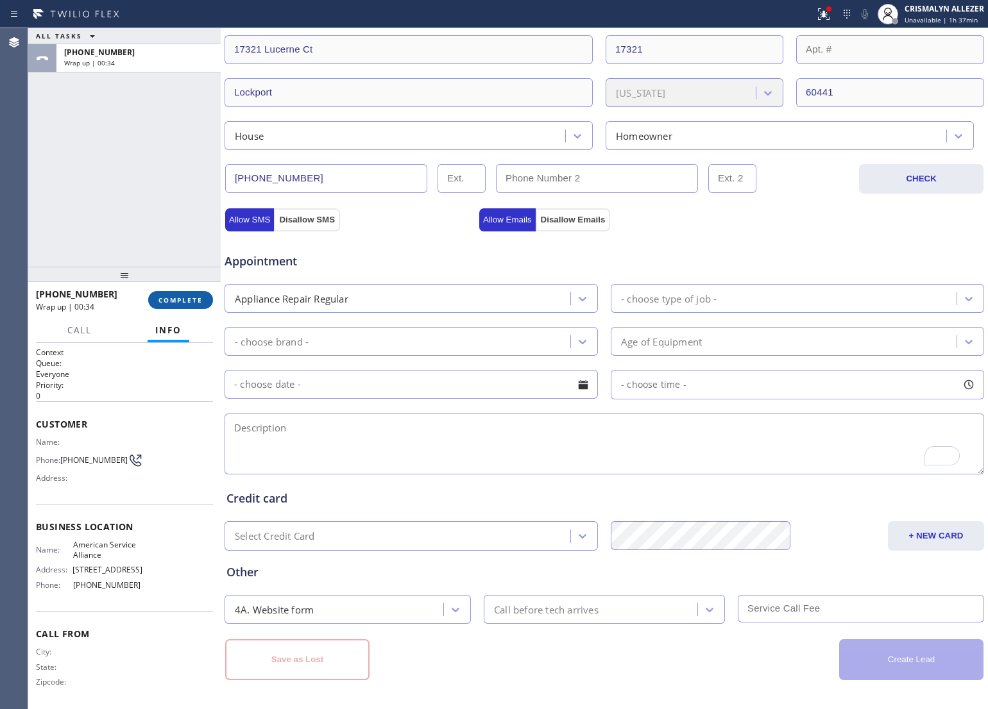
click at [184, 299] on span "COMPLETE" at bounding box center [180, 300] width 44 height 9
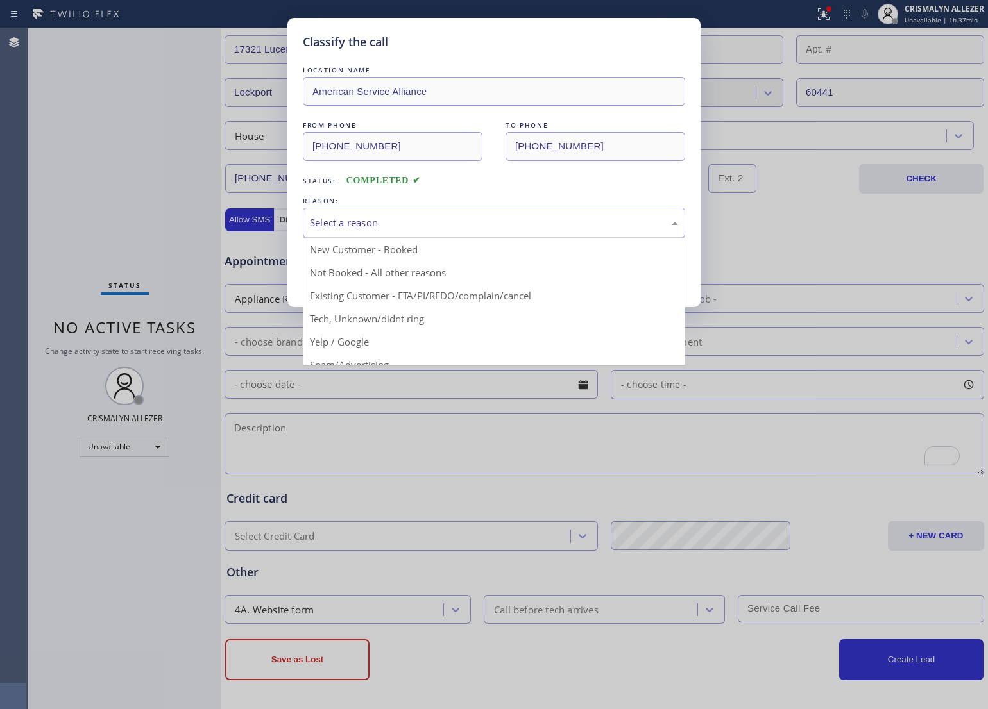
drag, startPoint x: 511, startPoint y: 223, endPoint x: 376, endPoint y: 273, distance: 143.4
click at [510, 223] on div "Select a reason" at bounding box center [494, 222] width 368 height 15
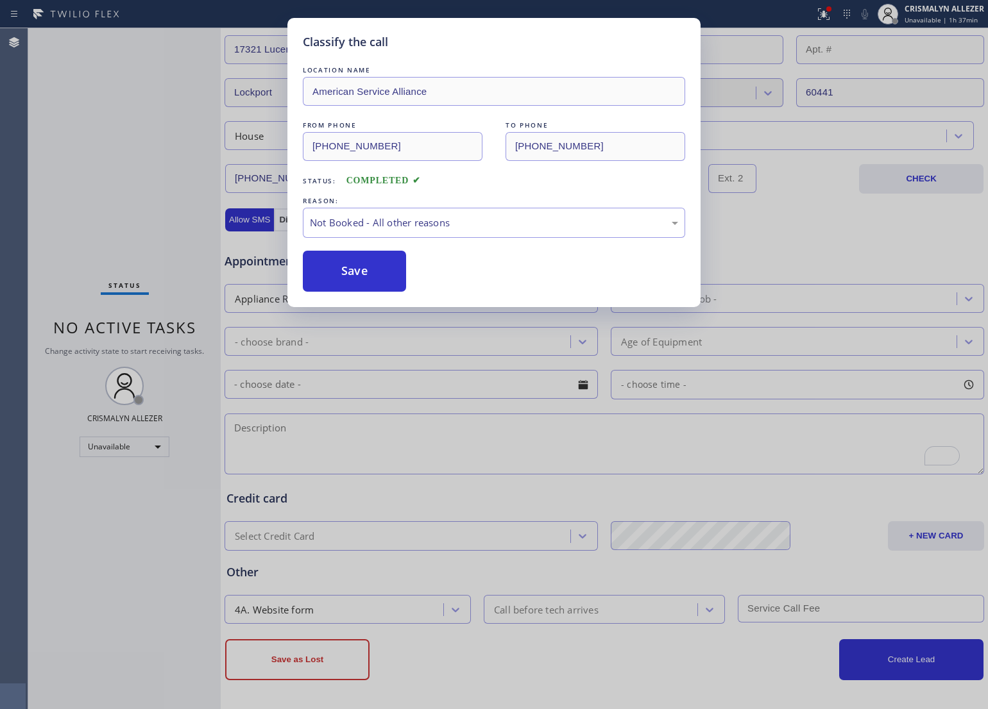
click at [351, 280] on button "Save" at bounding box center [354, 271] width 103 height 41
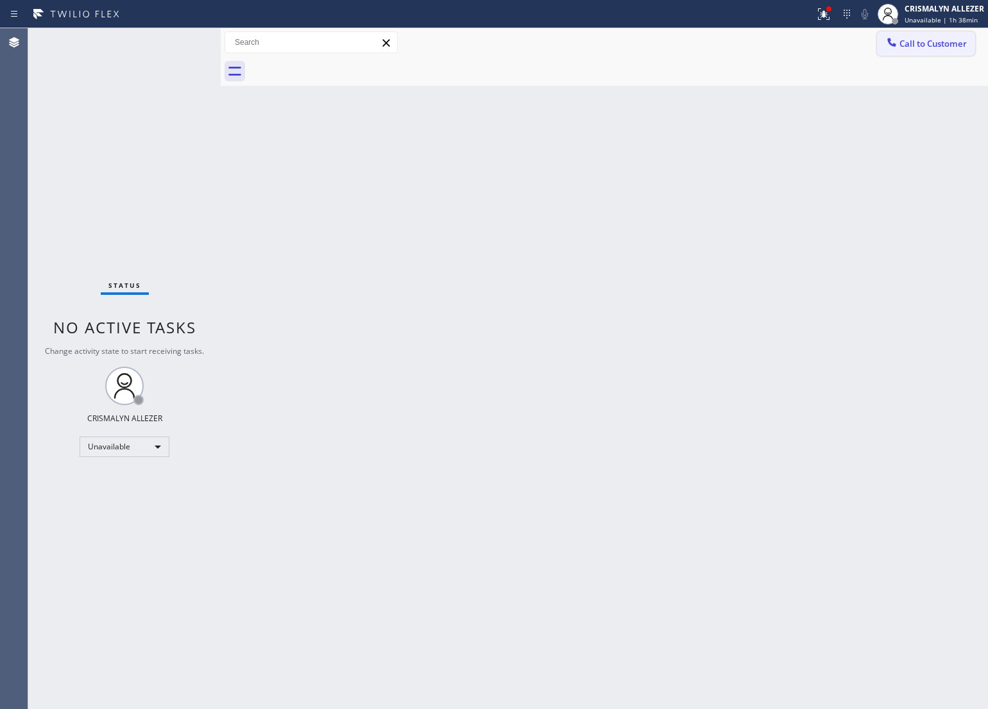
click at [944, 39] on span "Call to Customer" at bounding box center [932, 44] width 67 height 12
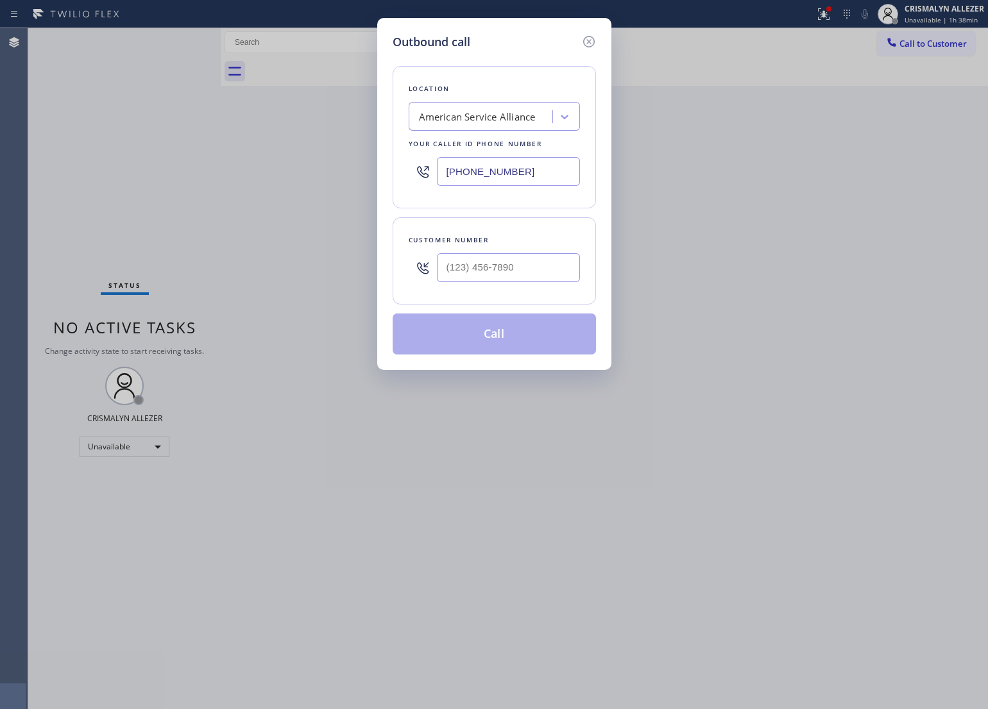
drag, startPoint x: 536, startPoint y: 167, endPoint x: 109, endPoint y: 167, distance: 427.1
click at [109, 167] on div "Outbound call Location American Service Alliance Your caller id phone number (8…" at bounding box center [494, 354] width 988 height 709
click at [587, 42] on icon at bounding box center [588, 41] width 15 height 15
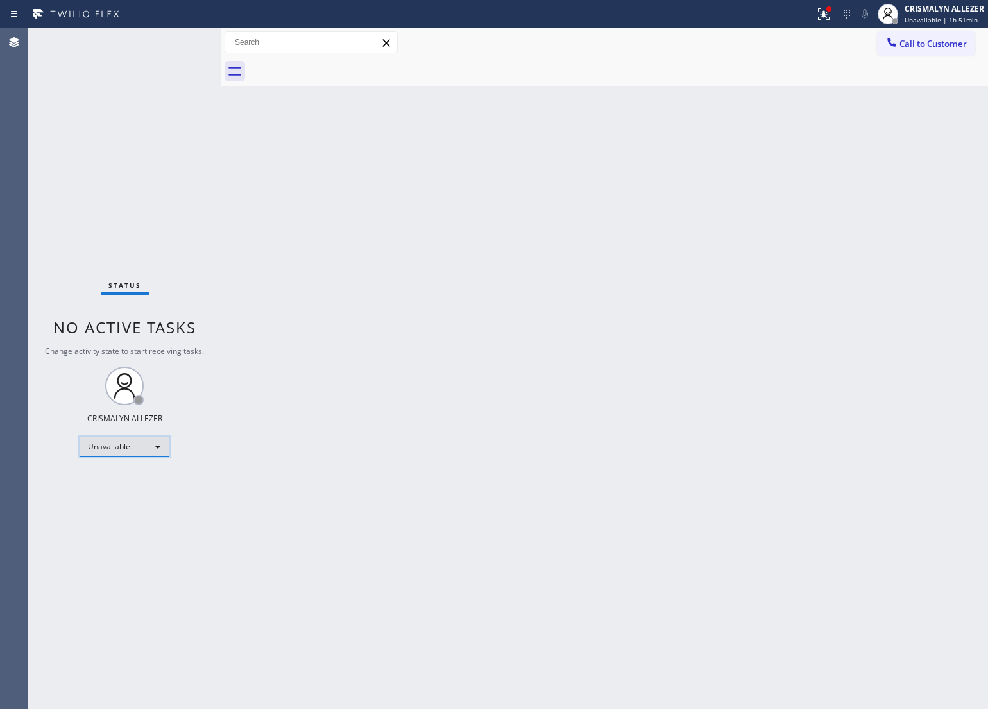
click at [157, 449] on div "Unavailable" at bounding box center [125, 447] width 90 height 21
click at [126, 468] on li "Offline" at bounding box center [123, 464] width 87 height 15
click at [956, 10] on div "CRISMALYN ALLEZER" at bounding box center [944, 8] width 80 height 11
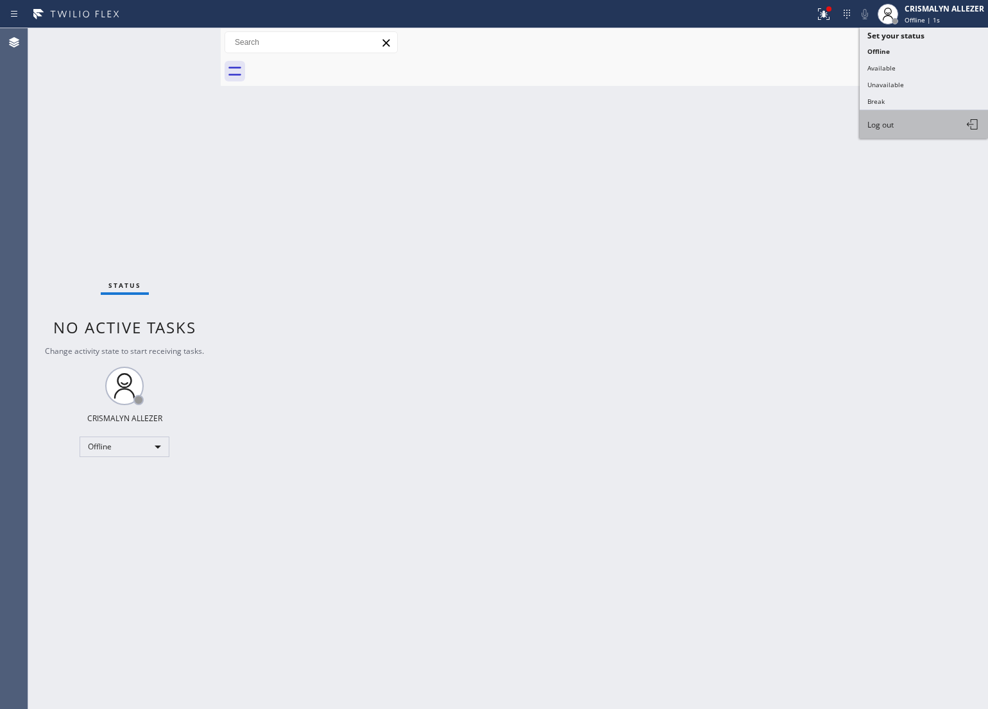
click at [915, 130] on button "Log out" at bounding box center [923, 124] width 128 height 28
